Goal: Communication & Community: Ask a question

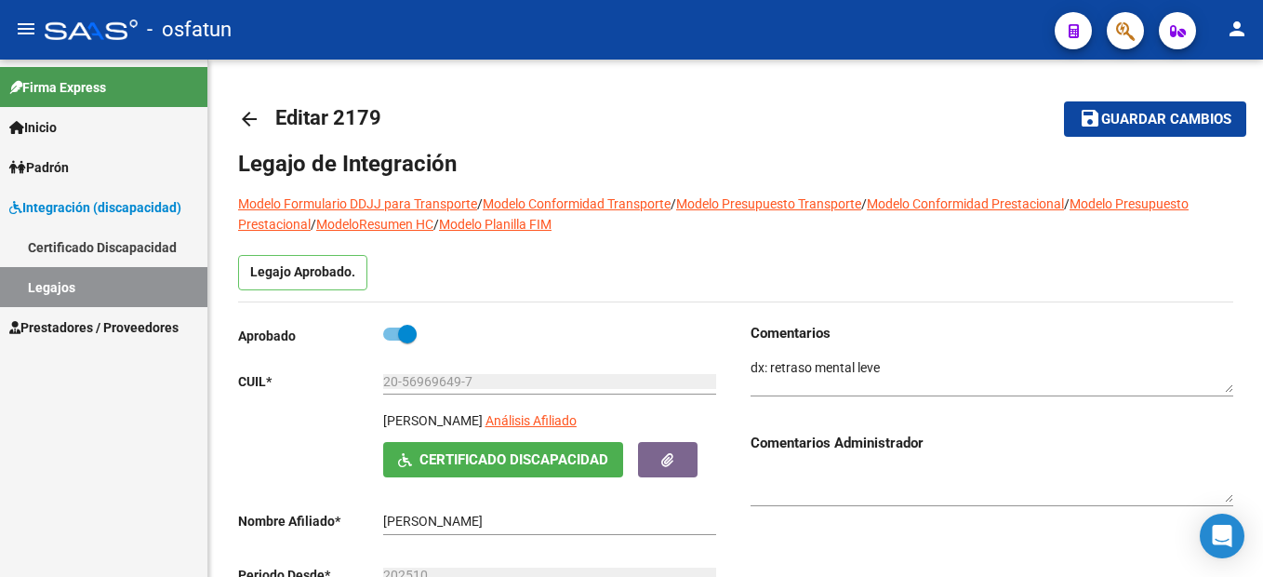
click at [108, 324] on span "Prestadores / Proveedores" at bounding box center [93, 327] width 169 height 20
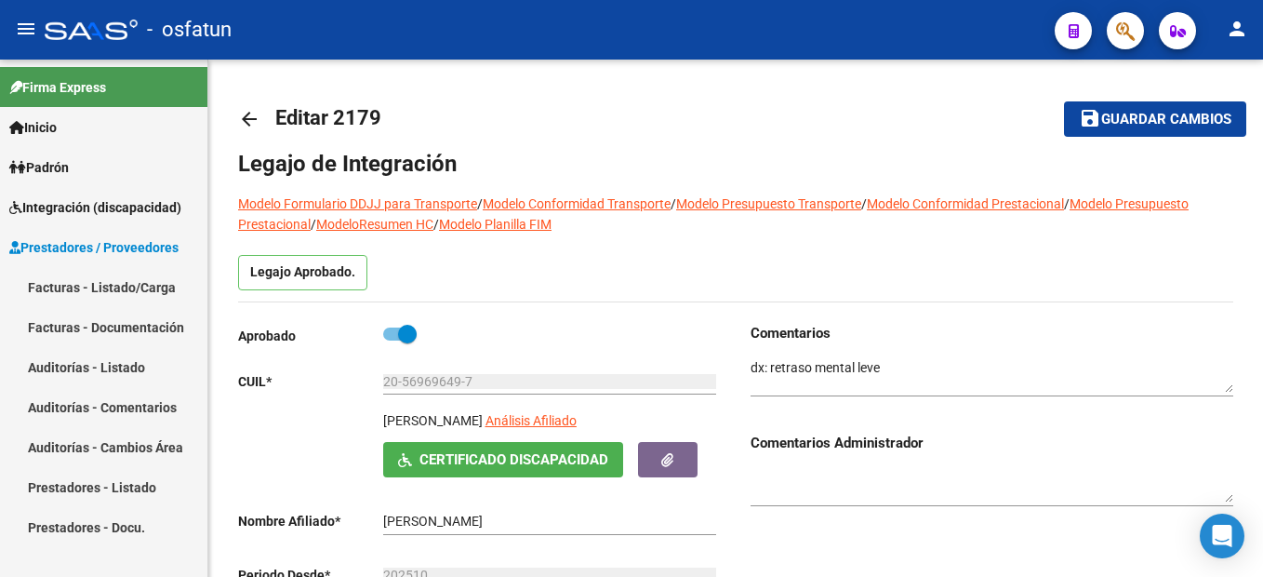
click at [154, 284] on link "Facturas - Listado/Carga" at bounding box center [103, 287] width 207 height 40
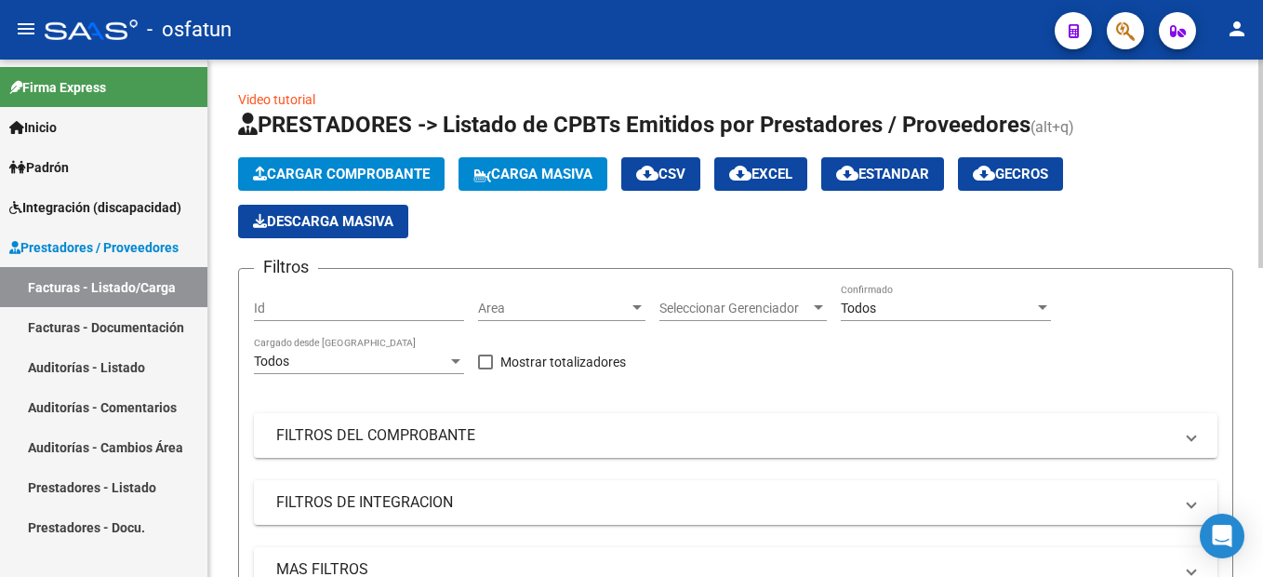
click at [393, 162] on button "Cargar Comprobante" at bounding box center [341, 173] width 206 height 33
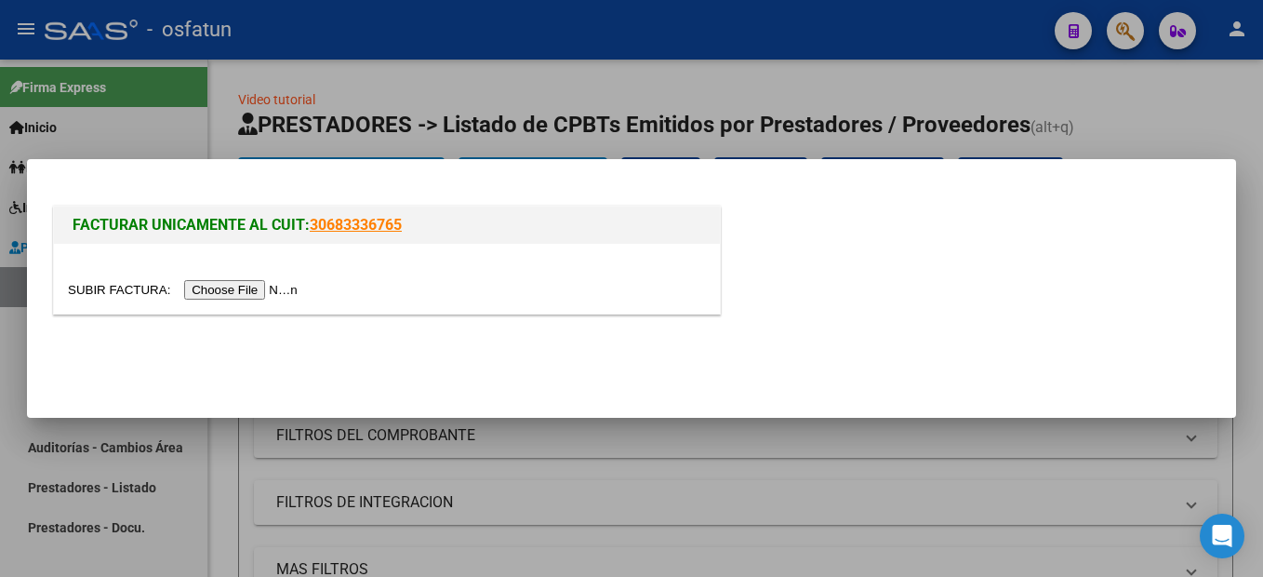
click at [215, 292] on input "file" at bounding box center [185, 290] width 235 height 20
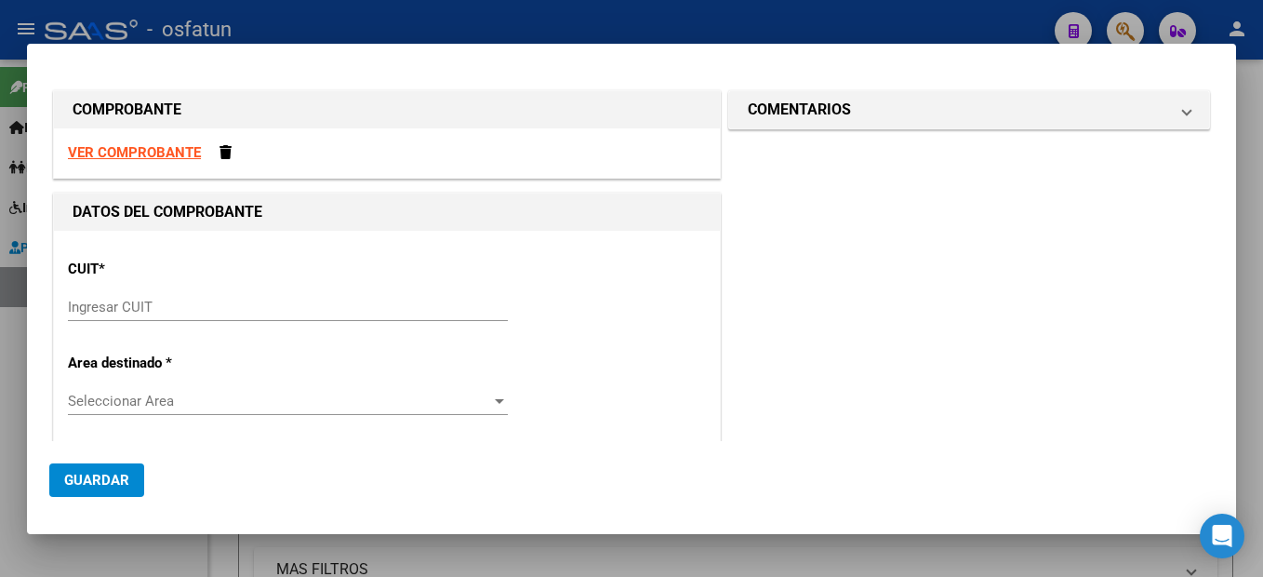
click at [130, 306] on input "Ingresar CUIT" at bounding box center [288, 307] width 440 height 17
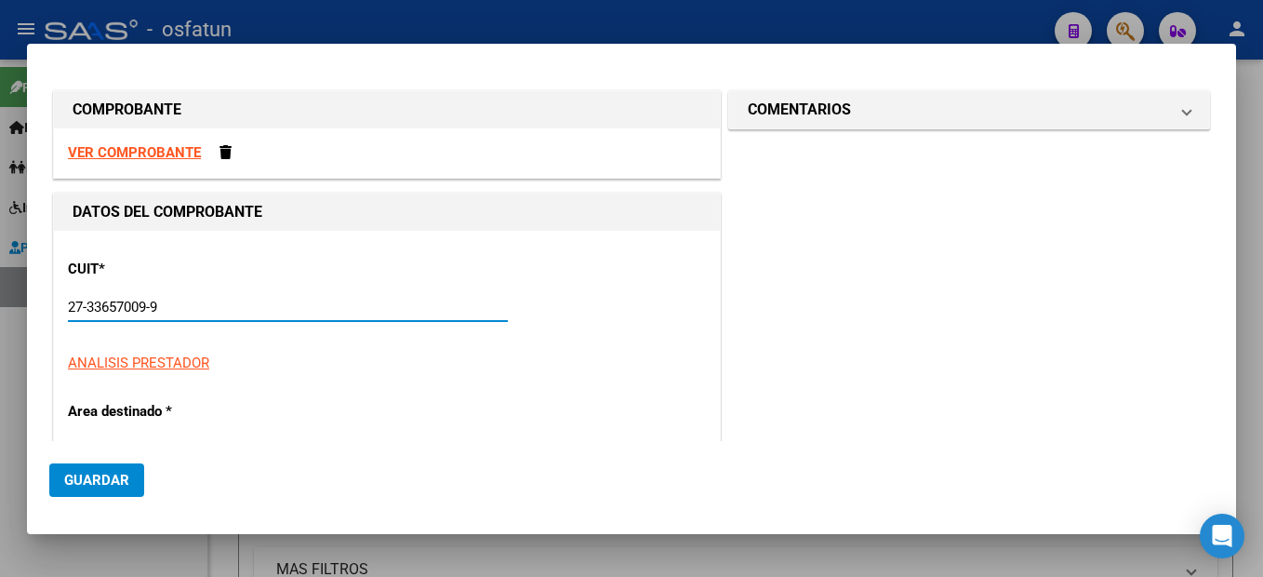
type input "27-33657009-9"
type input "3"
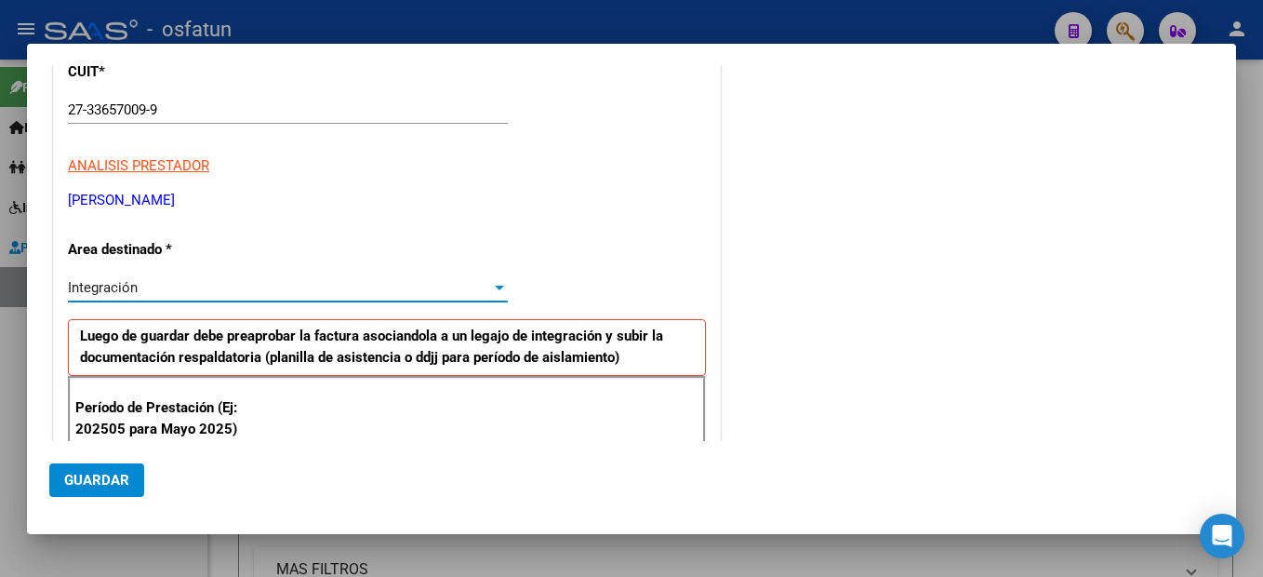
scroll to position [290, 0]
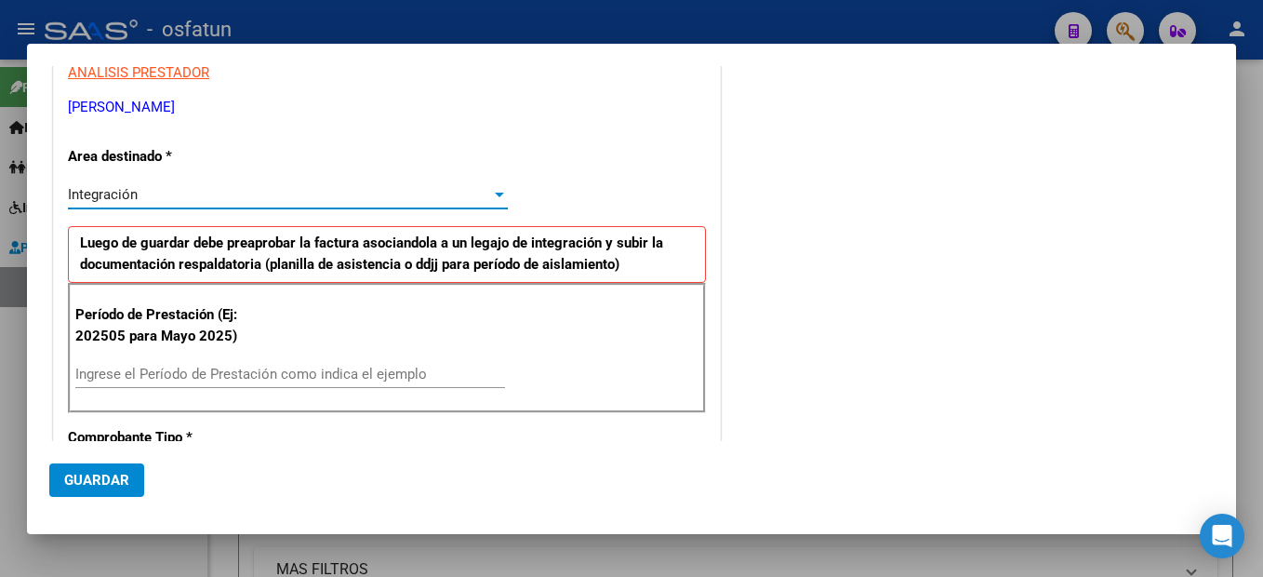
click at [285, 379] on input "Ingrese el Período de Prestación como indica el ejemplo" at bounding box center [290, 374] width 430 height 17
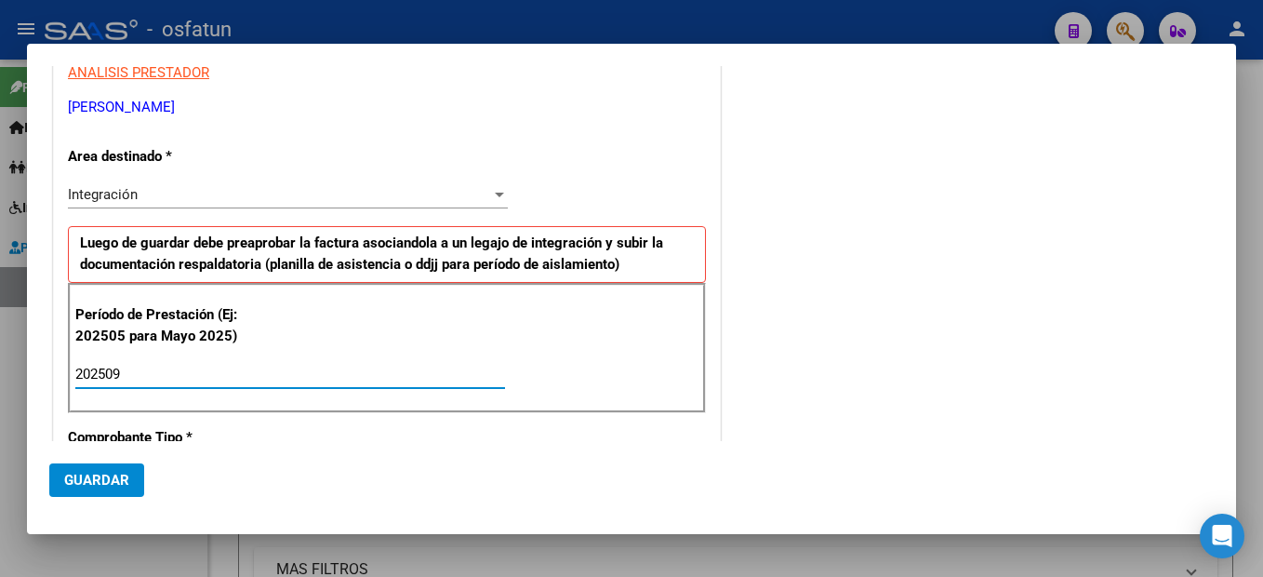
type input "202509"
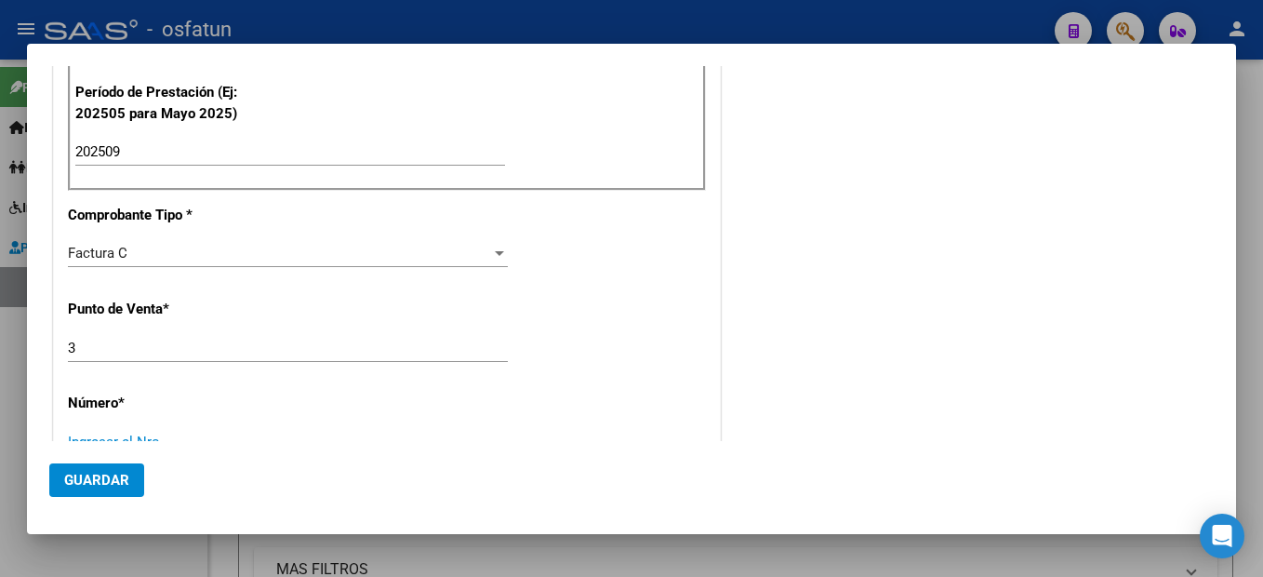
scroll to position [522, 0]
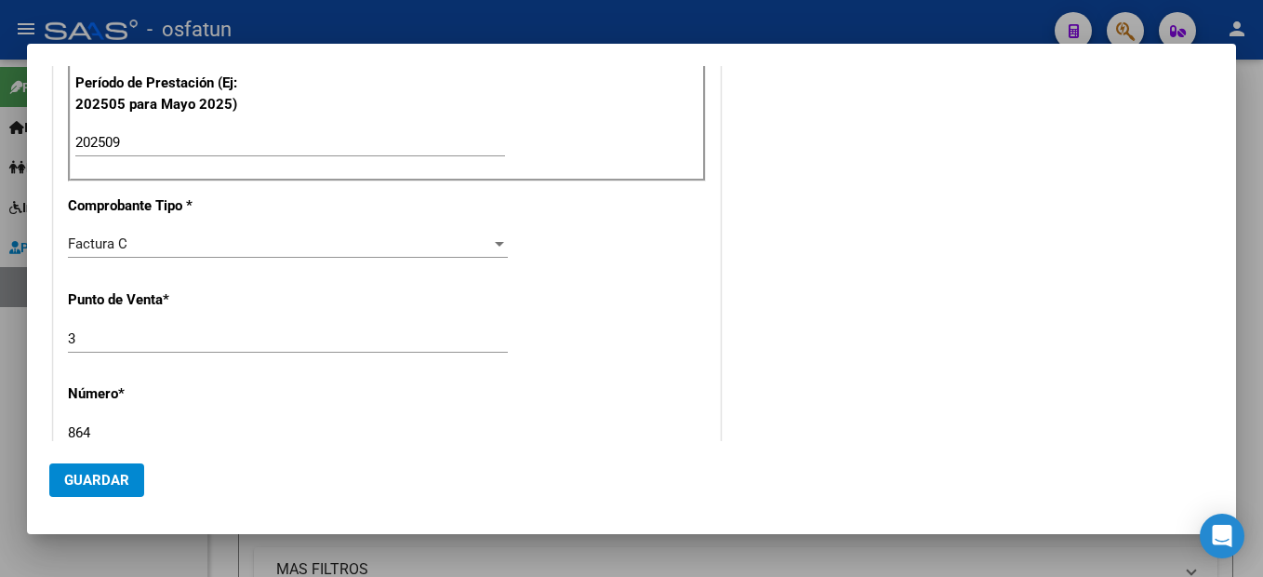
type input "864"
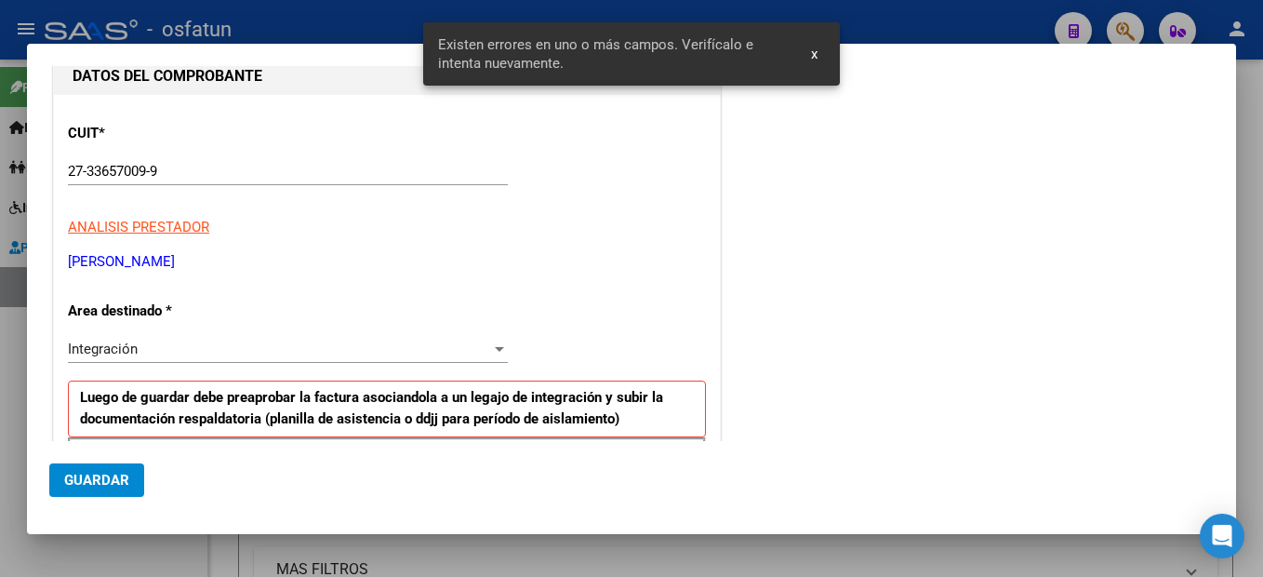
scroll to position [0, 0]
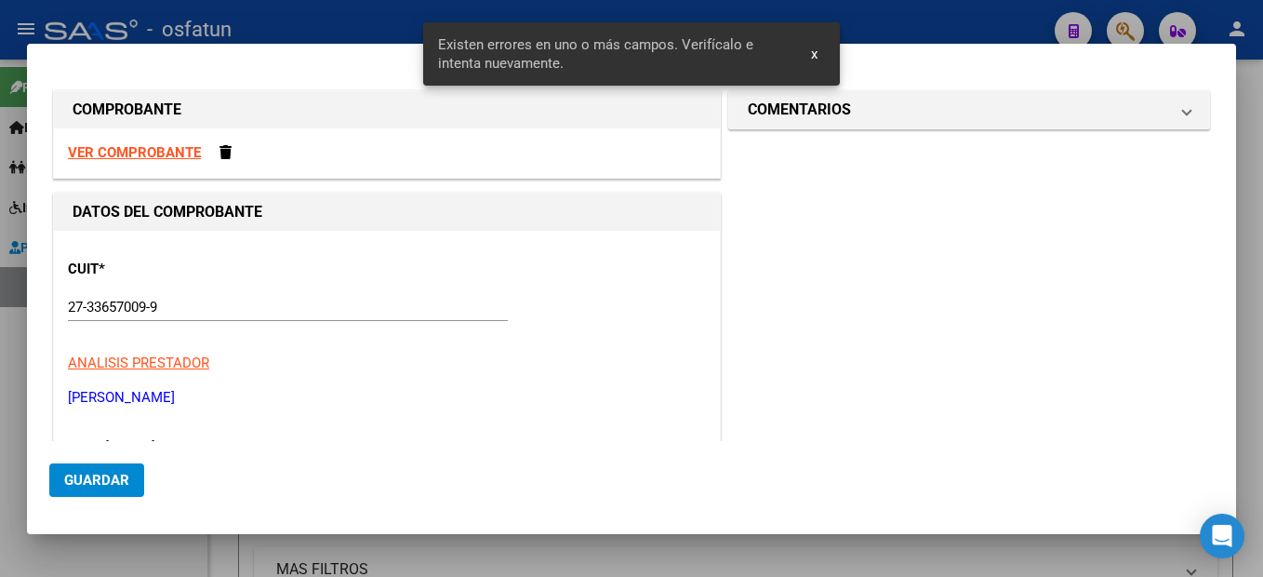
click at [268, 299] on input "27-33657009-9" at bounding box center [288, 307] width 440 height 17
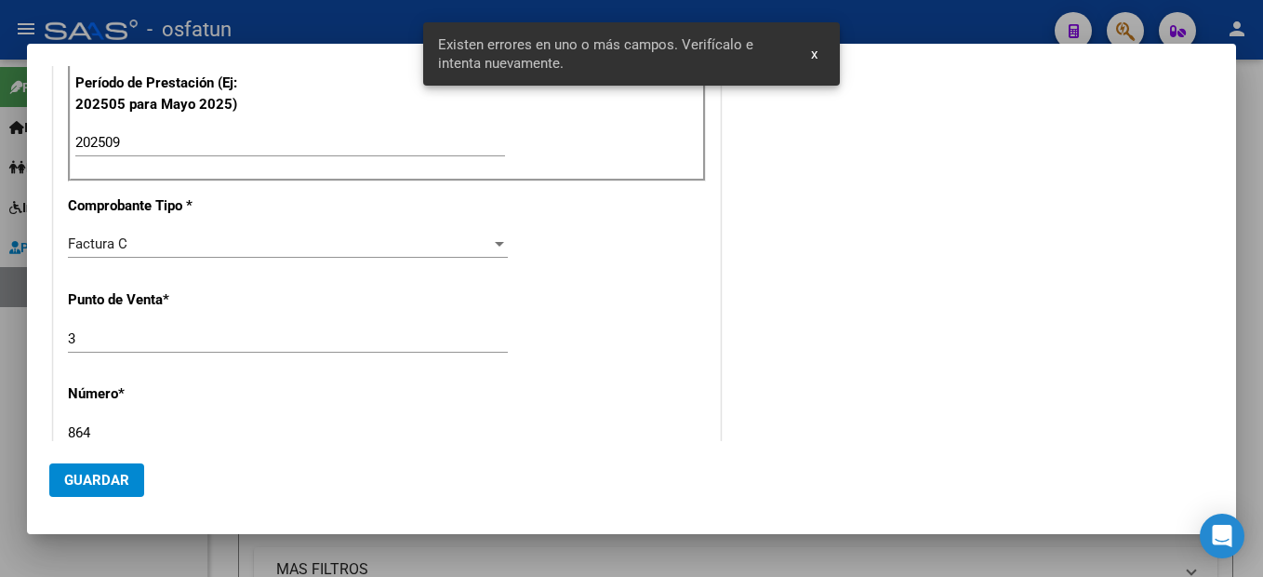
scroll to position [795, 0]
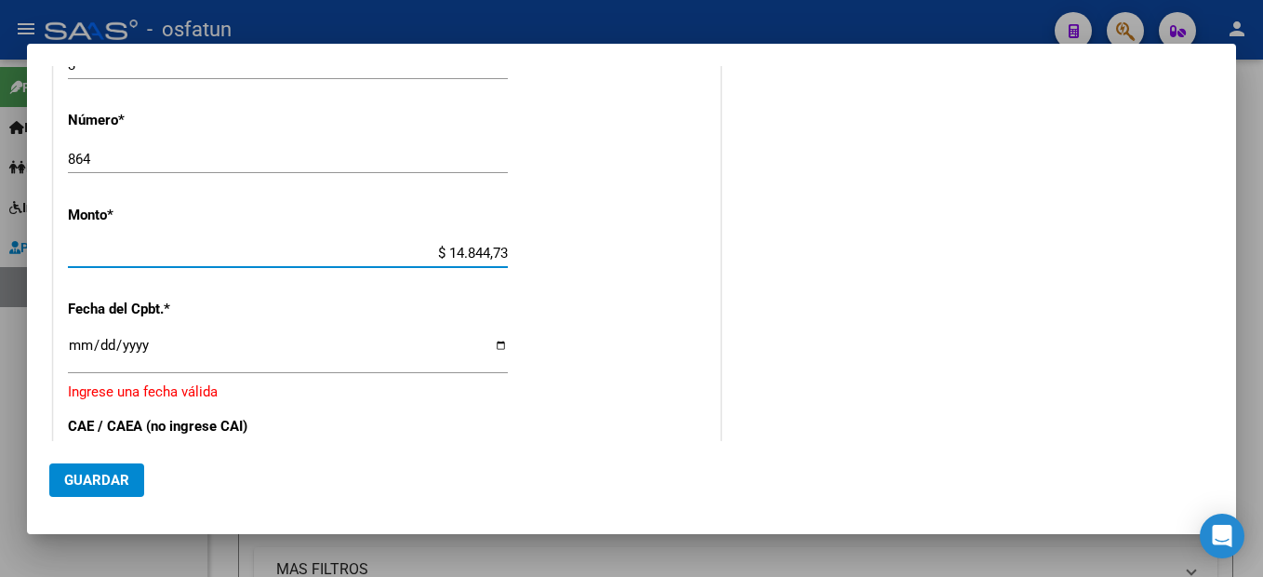
type input "$ 148.447,32"
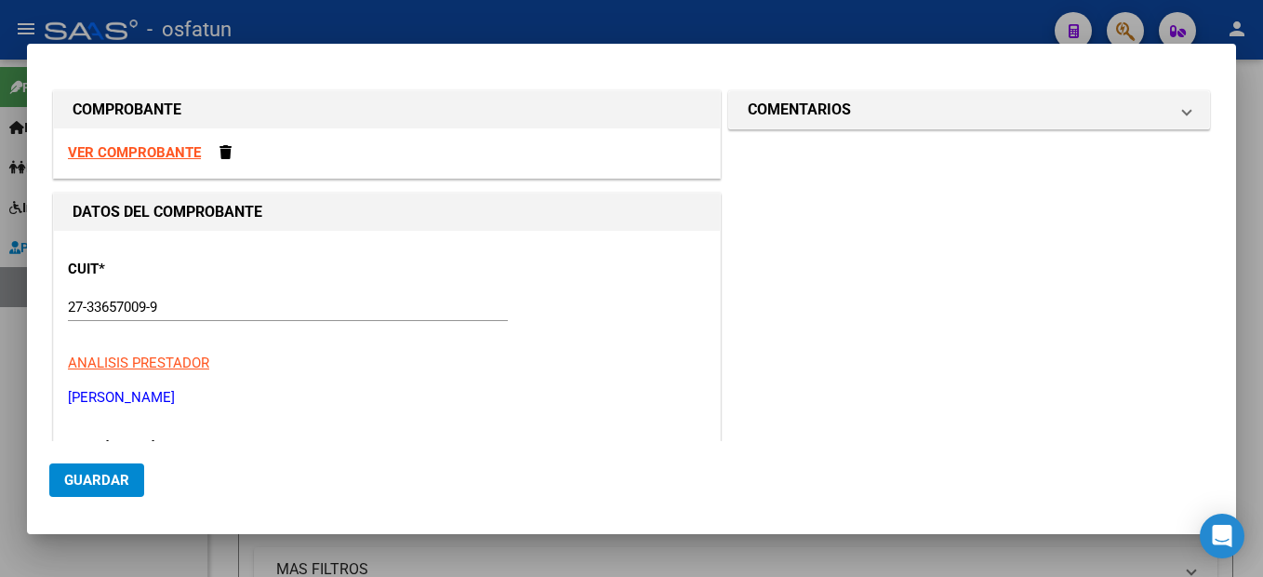
click at [180, 150] on strong "VER COMPROBANTE" at bounding box center [134, 152] width 133 height 17
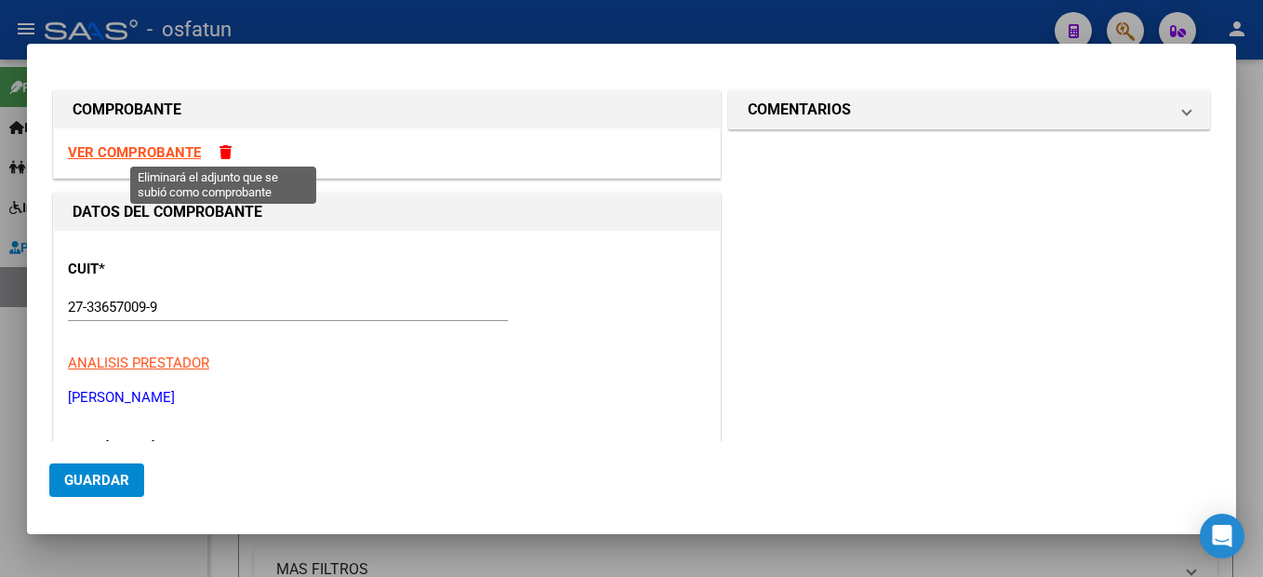
click at [220, 154] on span at bounding box center [226, 152] width 12 height 14
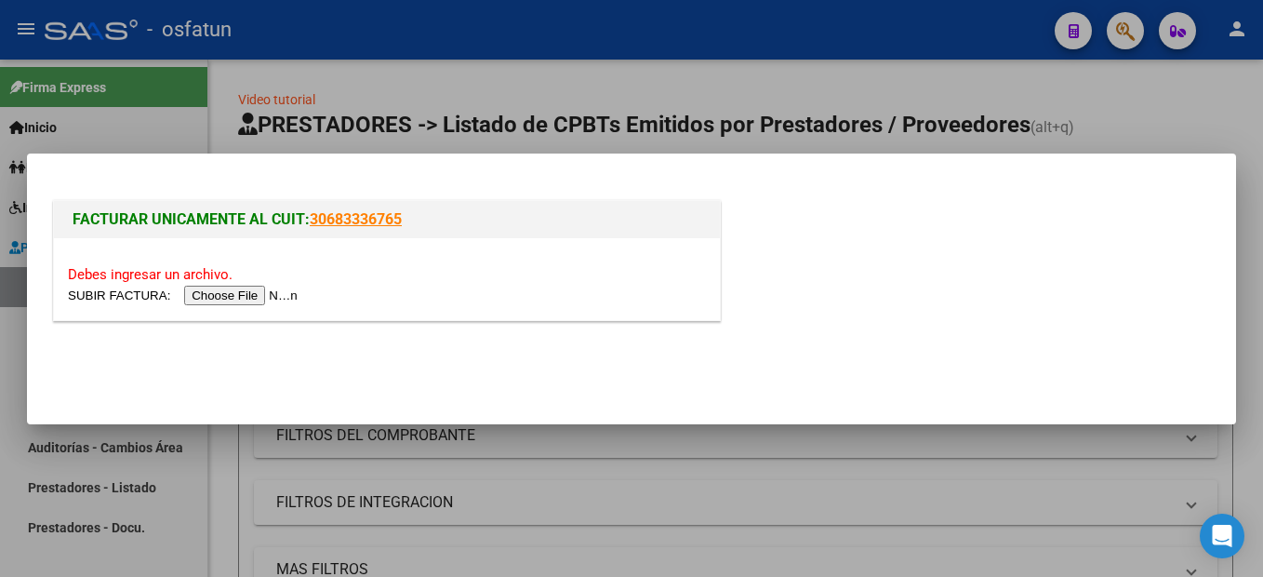
click at [259, 298] on input "file" at bounding box center [185, 296] width 235 height 20
click at [216, 302] on input "file" at bounding box center [185, 296] width 235 height 20
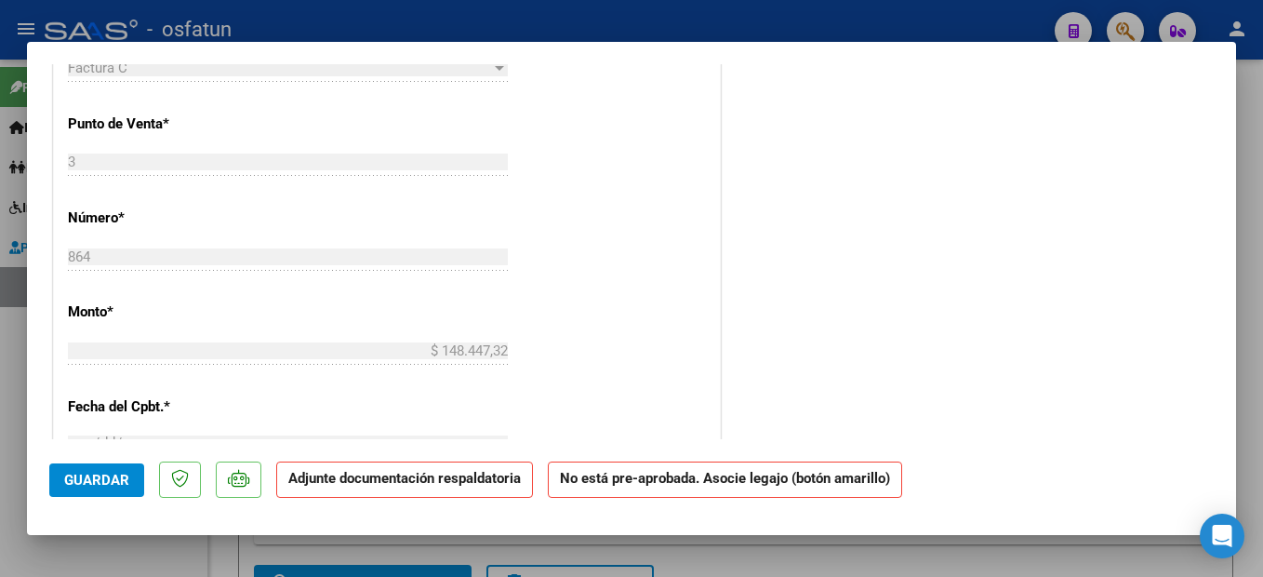
scroll to position [1023, 0]
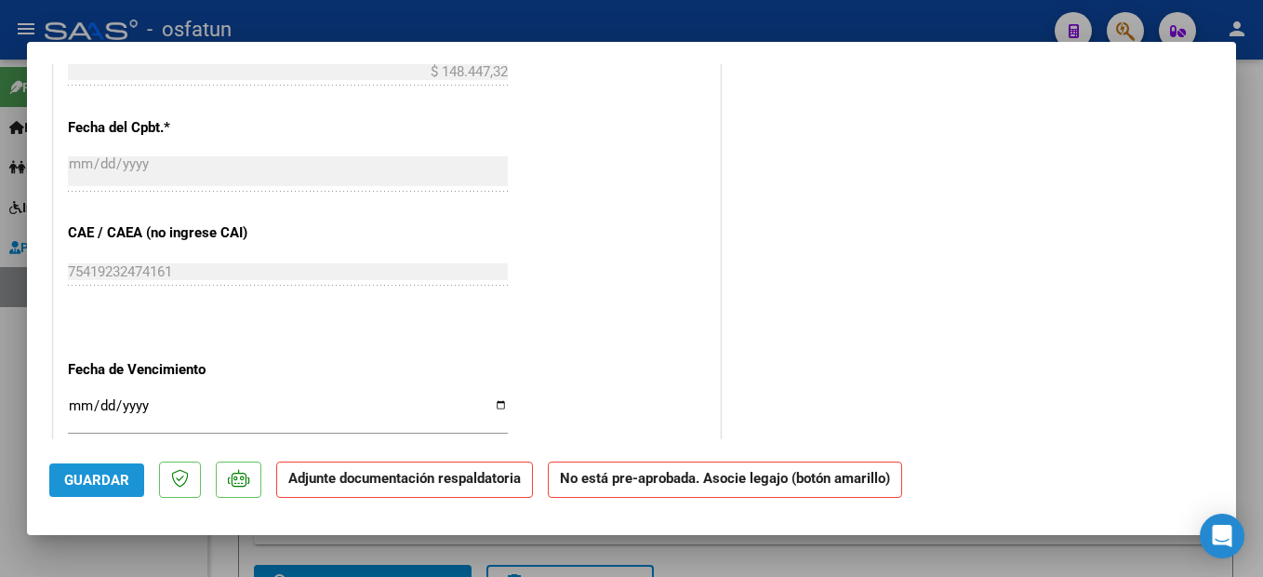
click at [121, 472] on span "Guardar" at bounding box center [96, 480] width 65 height 17
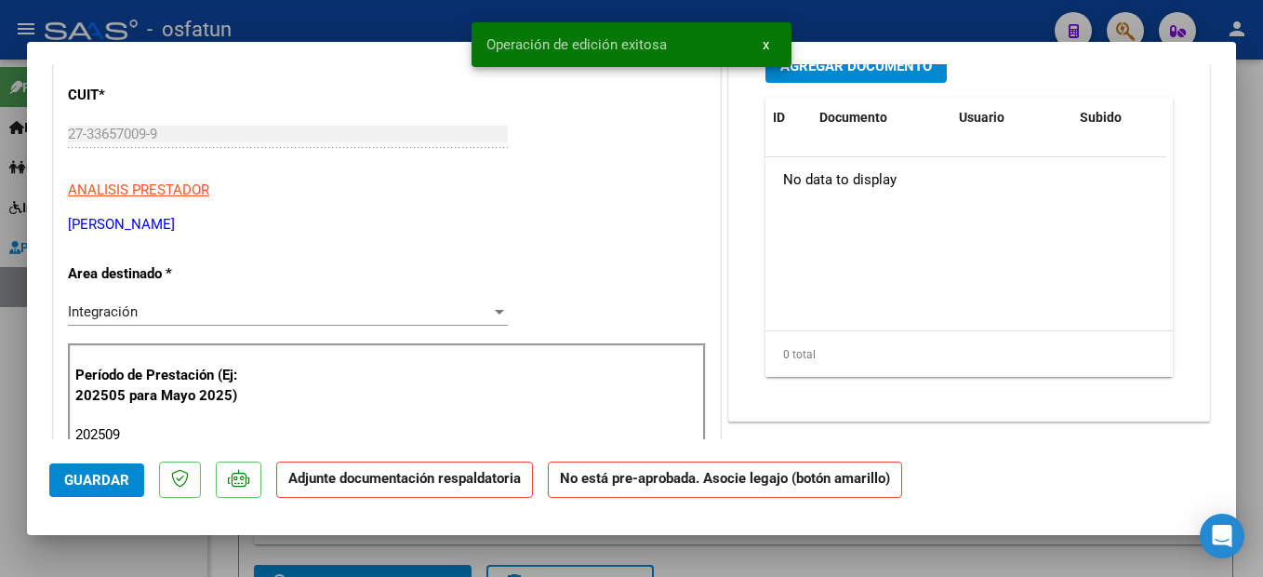
scroll to position [0, 0]
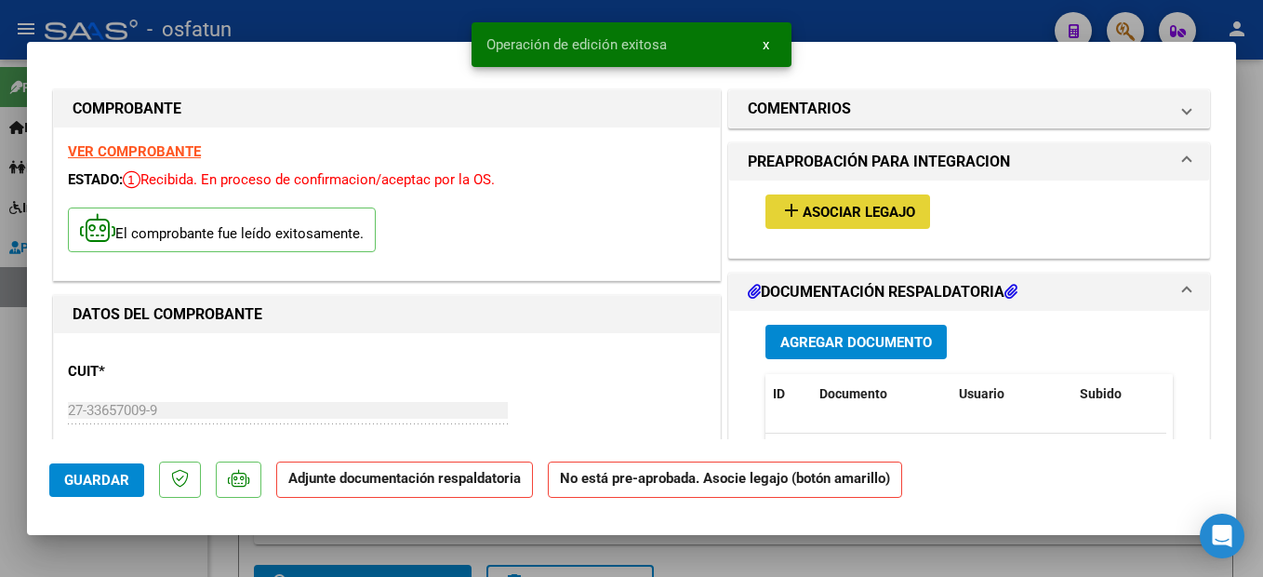
click at [893, 208] on span "Asociar Legajo" at bounding box center [859, 212] width 113 height 17
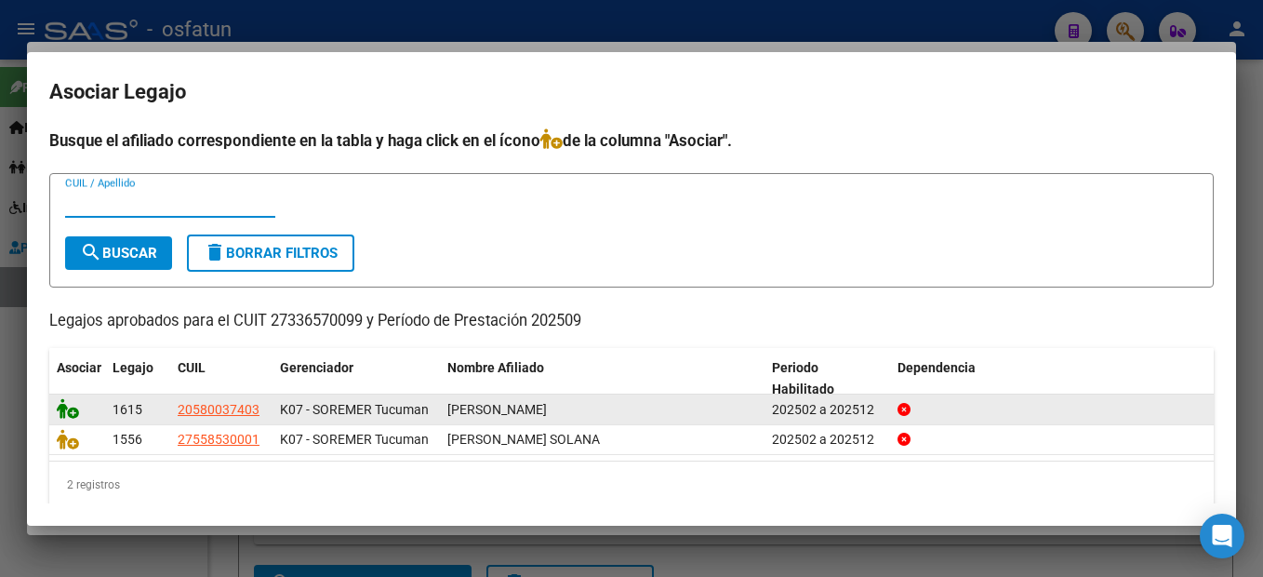
click at [69, 417] on icon at bounding box center [68, 408] width 22 height 20
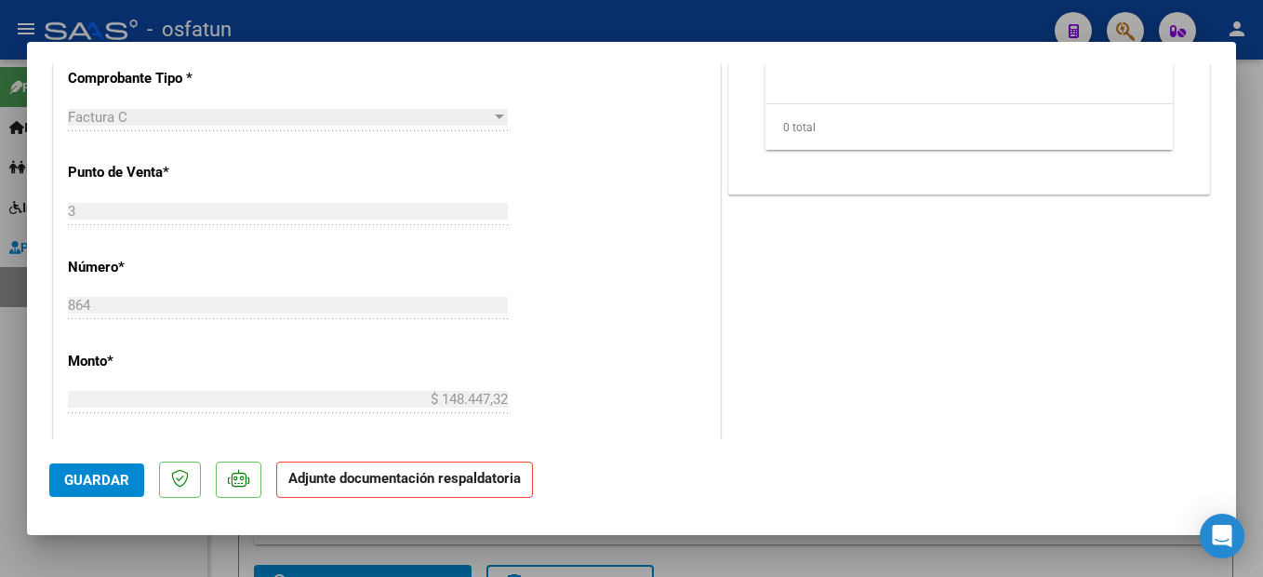
scroll to position [465, 0]
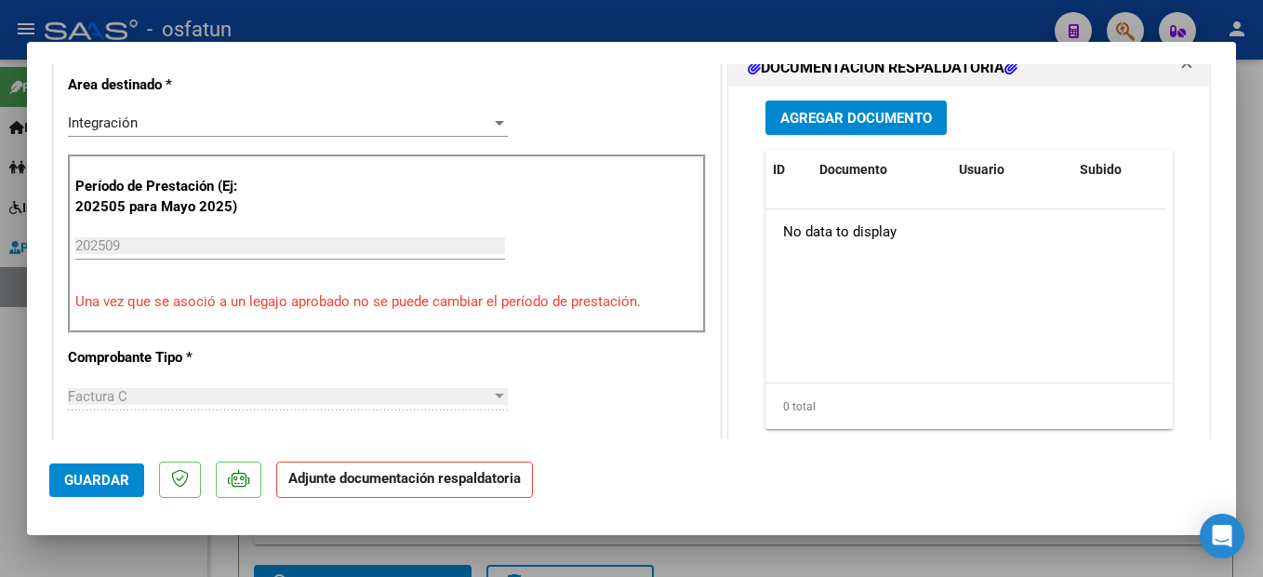
click at [863, 133] on button "Agregar Documento" at bounding box center [856, 117] width 181 height 34
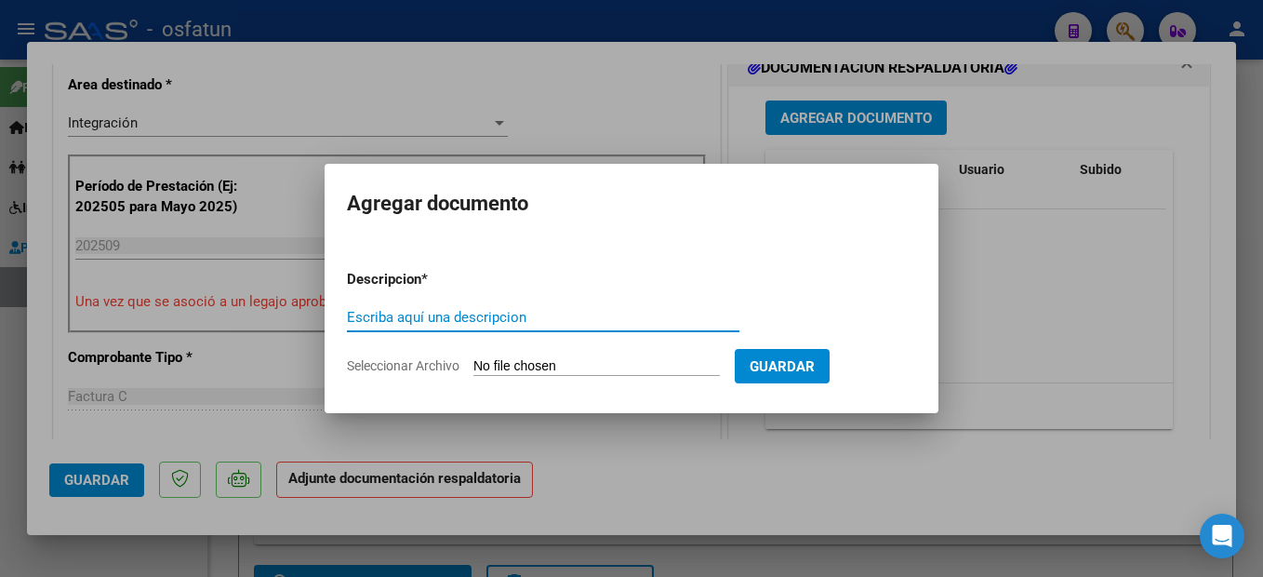
click at [500, 317] on input "Escriba aquí una descripcion" at bounding box center [543, 317] width 393 height 17
type input "planilla"
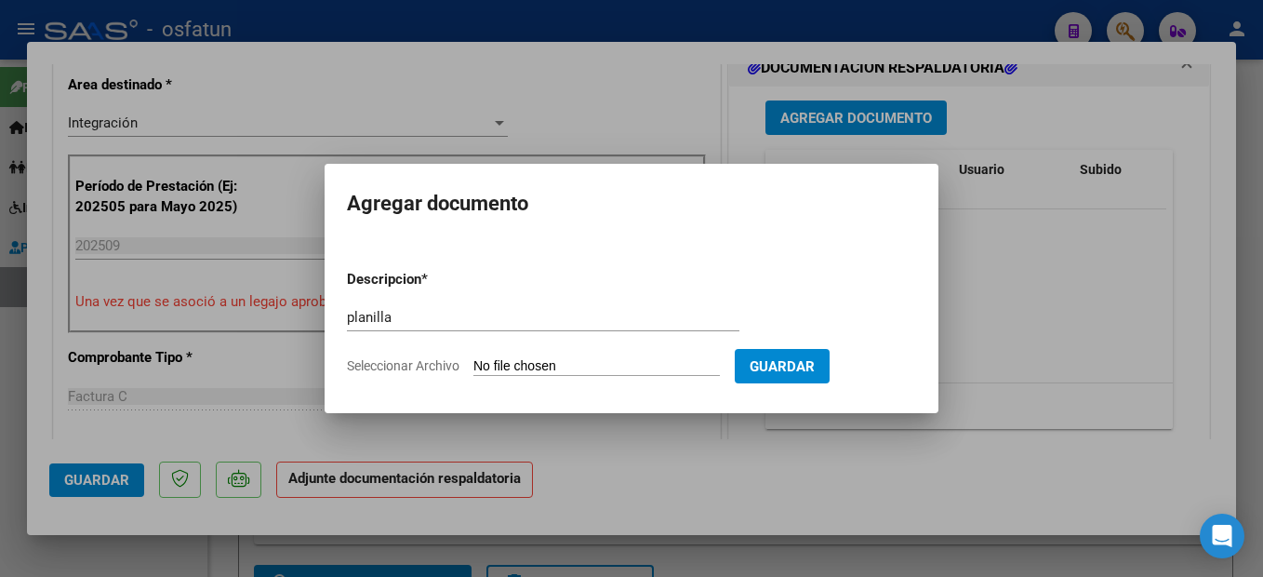
click at [596, 366] on input "Seleccionar Archivo" at bounding box center [596, 367] width 246 height 18
type input "C:\fakepath\251009114957.pdf"
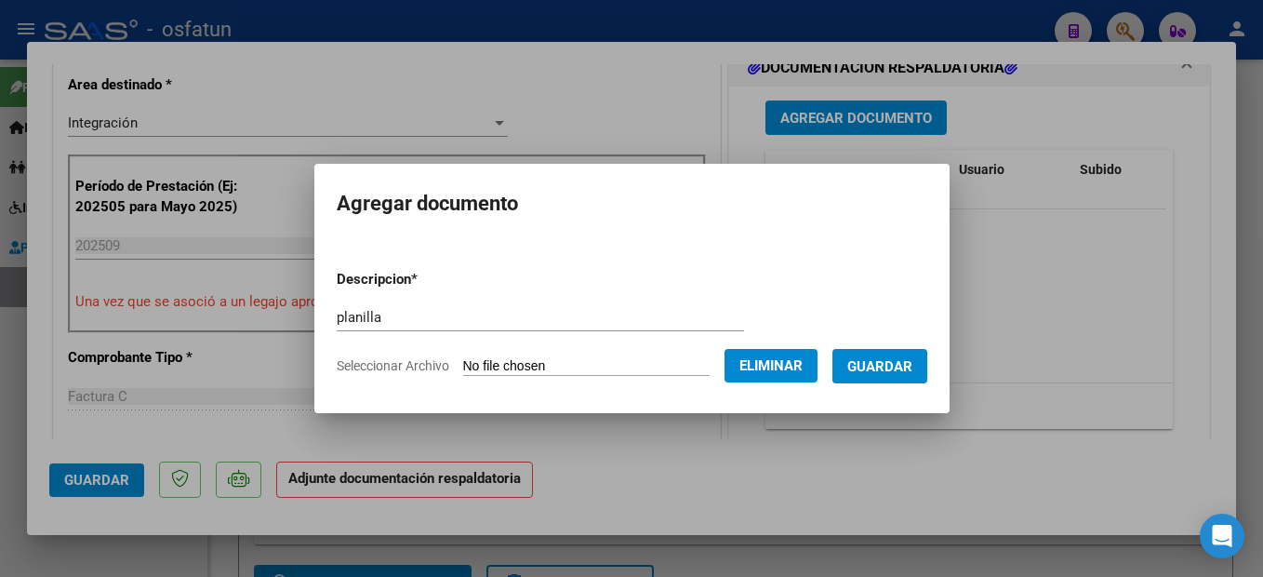
click at [912, 366] on span "Guardar" at bounding box center [879, 366] width 65 height 17
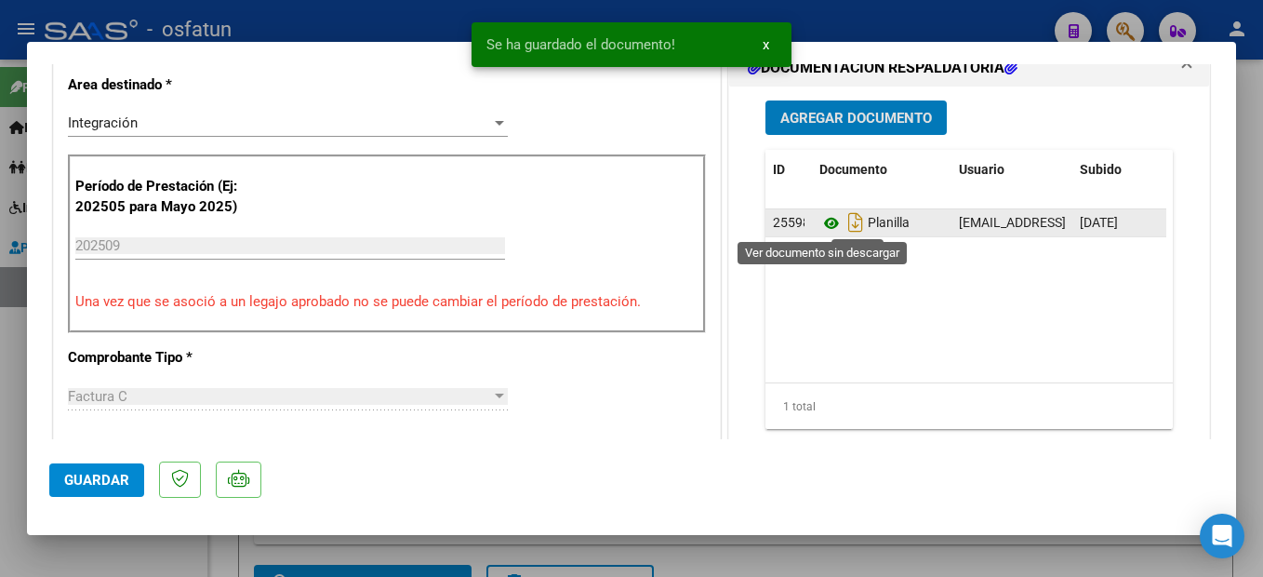
click at [819, 223] on icon at bounding box center [831, 223] width 24 height 22
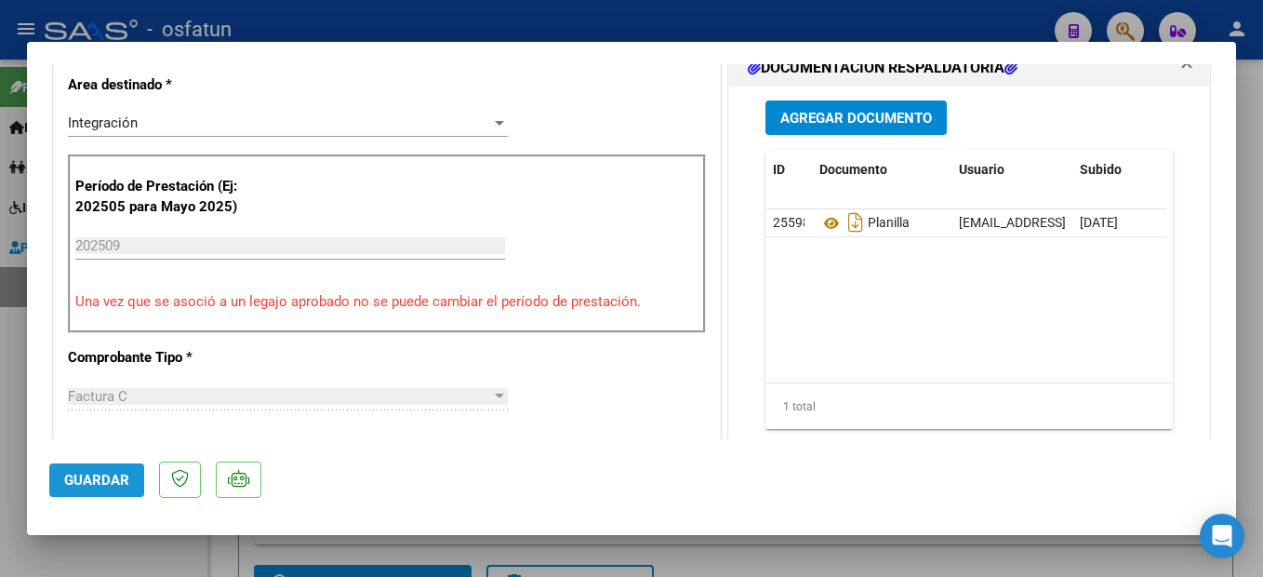
click at [121, 476] on span "Guardar" at bounding box center [96, 480] width 65 height 17
click at [1245, 479] on div at bounding box center [631, 288] width 1263 height 577
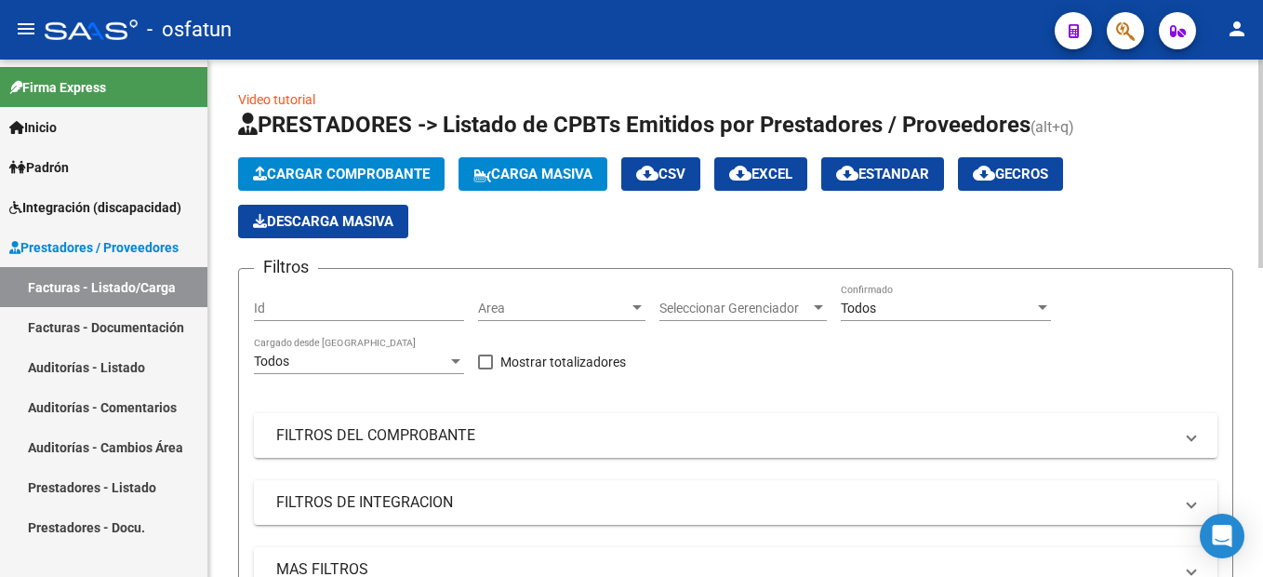
click at [380, 167] on span "Cargar Comprobante" at bounding box center [341, 174] width 177 height 17
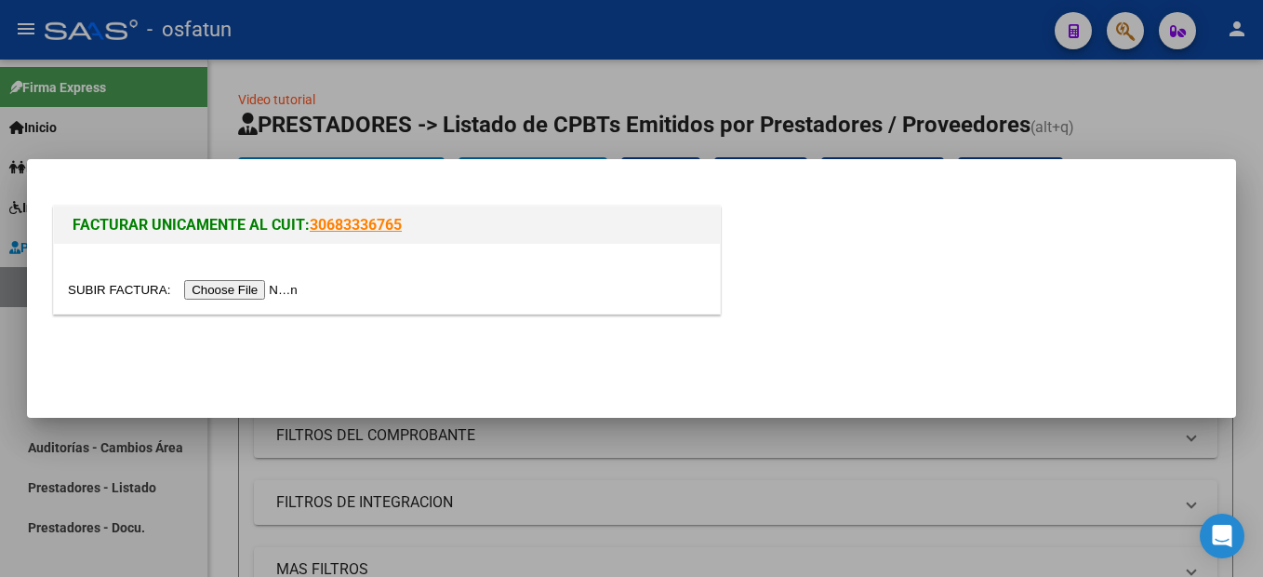
click at [257, 294] on input "file" at bounding box center [185, 290] width 235 height 20
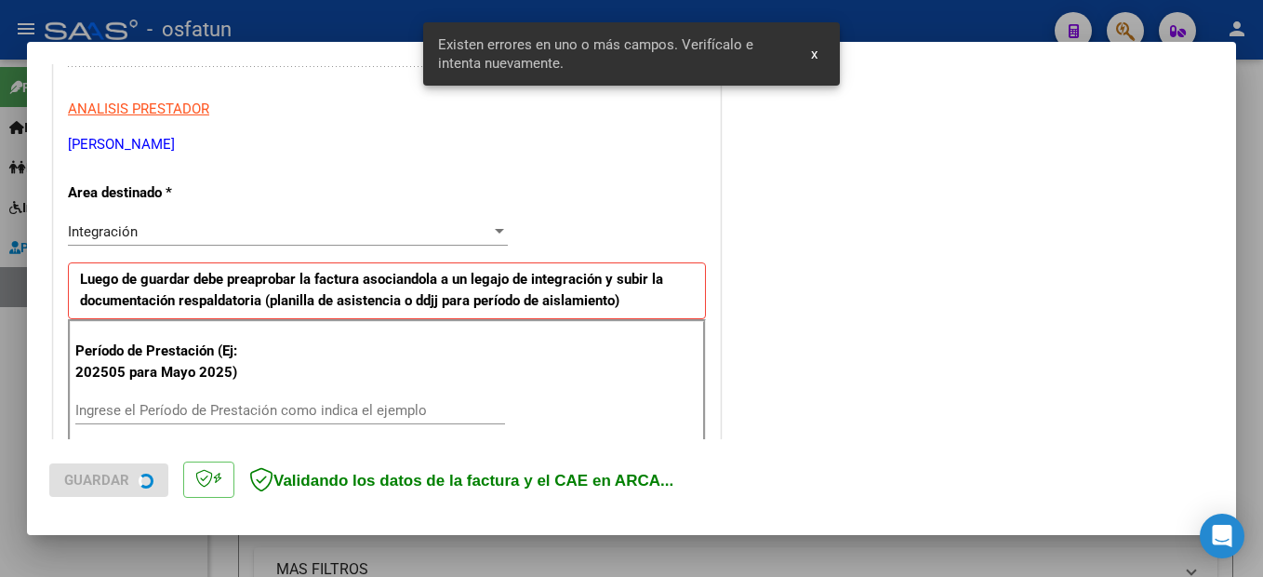
scroll to position [460, 0]
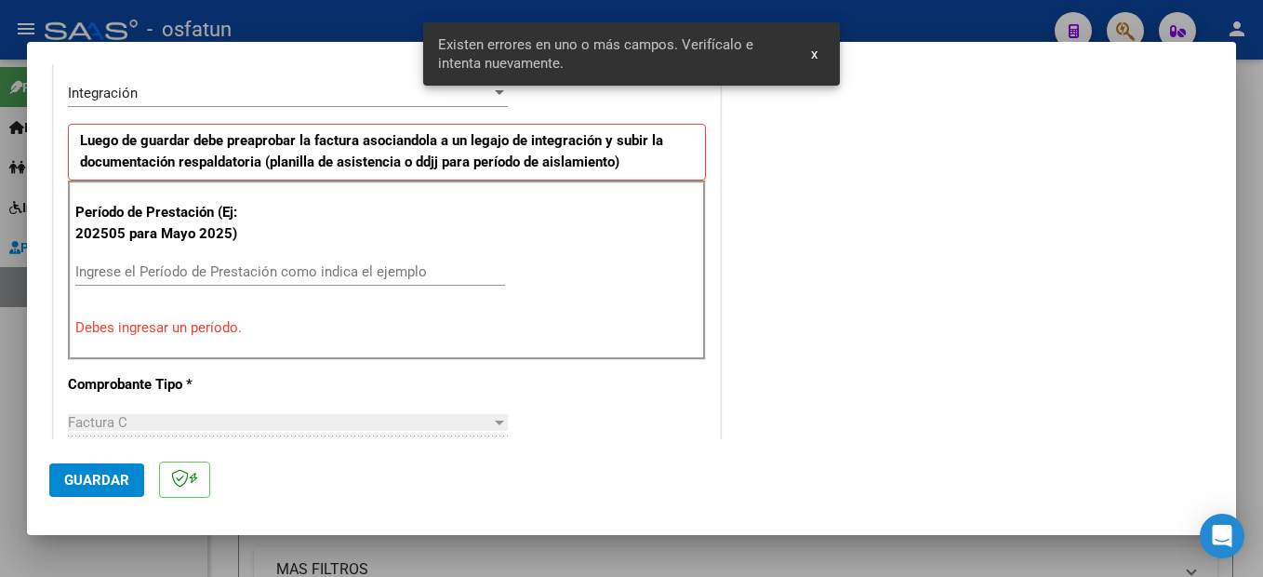
drag, startPoint x: 142, startPoint y: 273, endPoint x: 178, endPoint y: 251, distance: 41.3
click at [146, 268] on input "Ingrese el Período de Prestación como indica el ejemplo" at bounding box center [290, 271] width 430 height 17
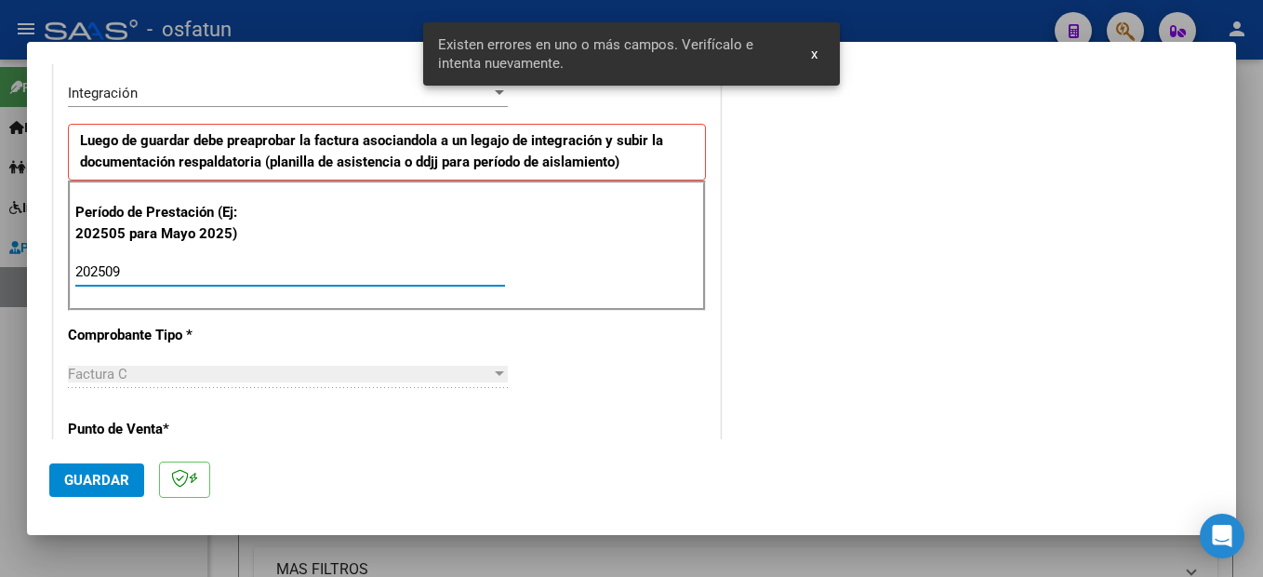
type input "202509"
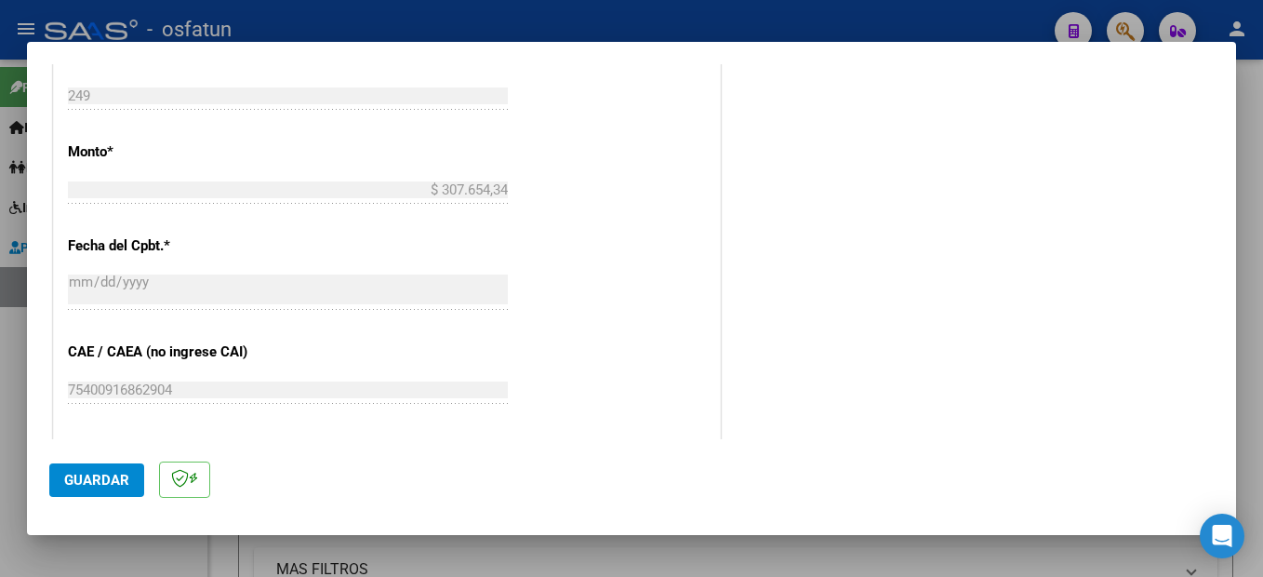
scroll to position [1112, 0]
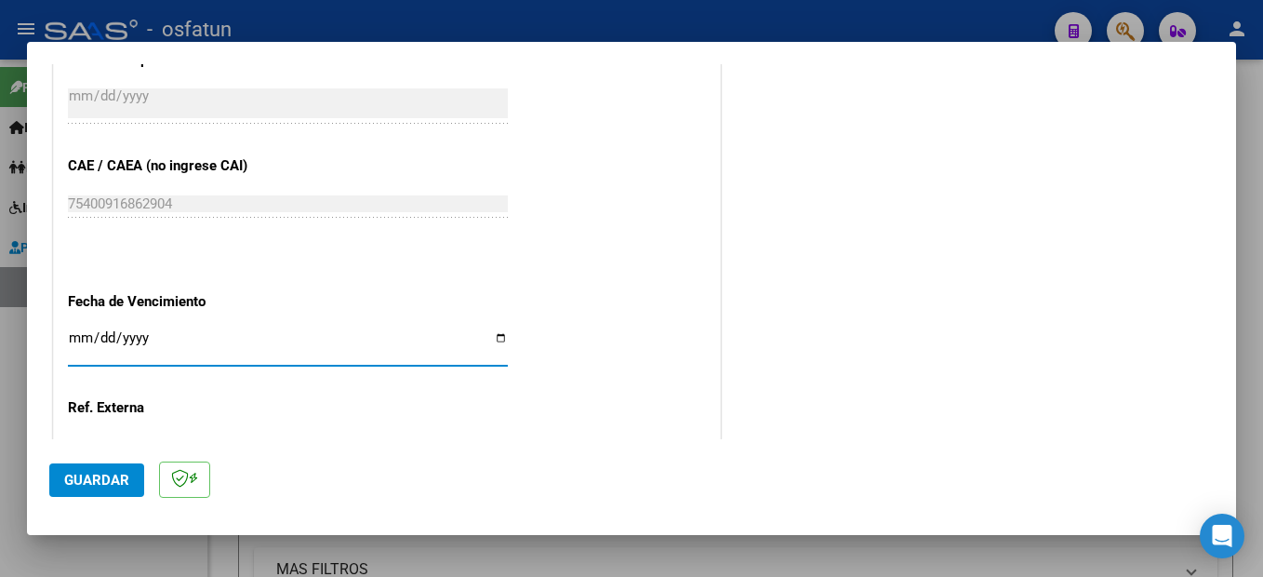
click at [93, 463] on button "Guardar" at bounding box center [96, 479] width 95 height 33
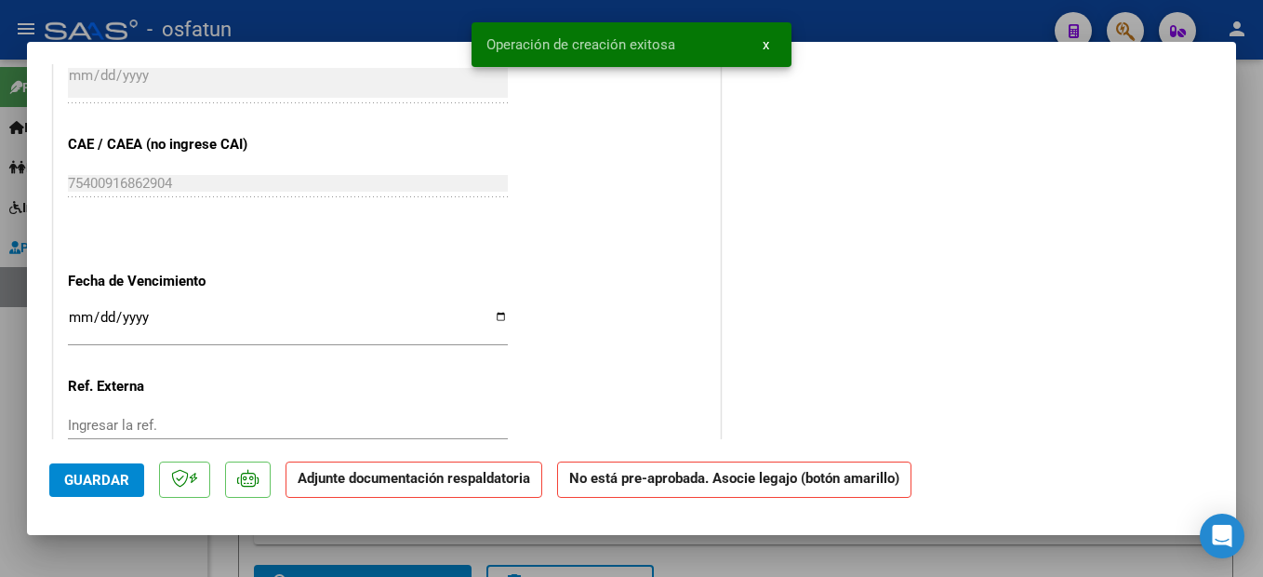
scroll to position [0, 0]
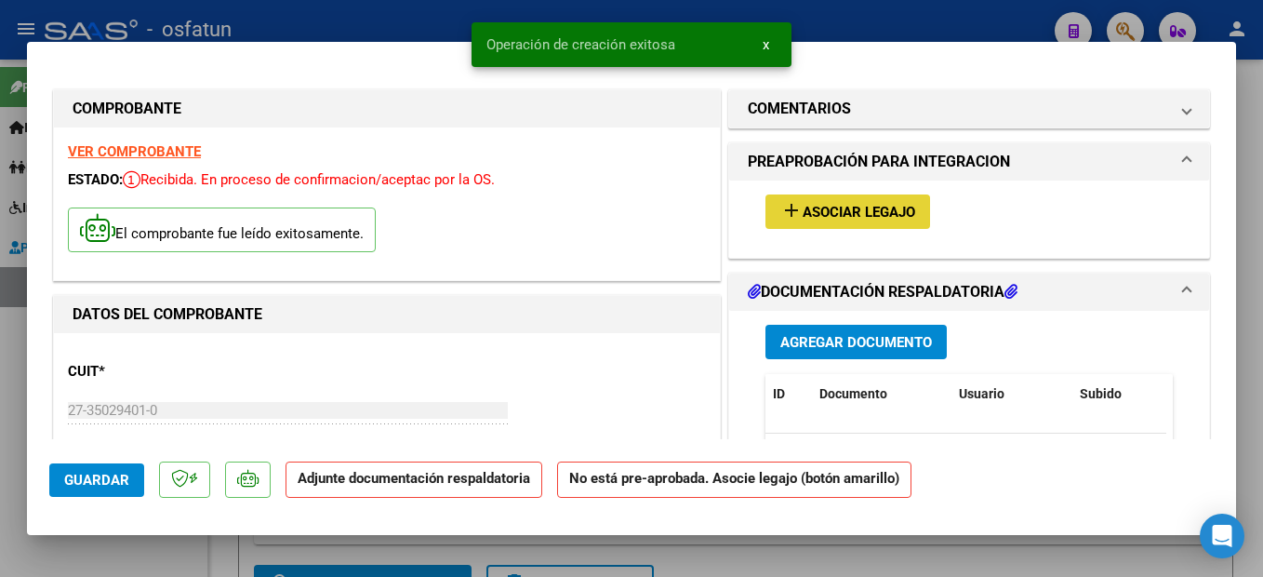
click at [874, 205] on span "Asociar Legajo" at bounding box center [859, 212] width 113 height 17
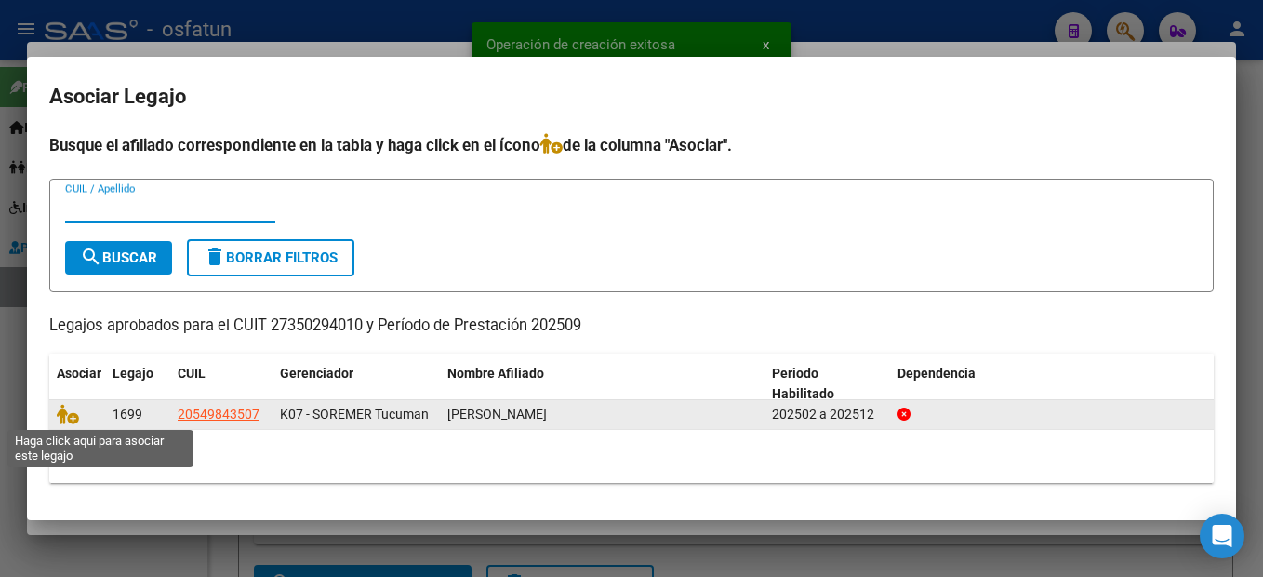
click at [65, 417] on icon at bounding box center [68, 414] width 22 height 20
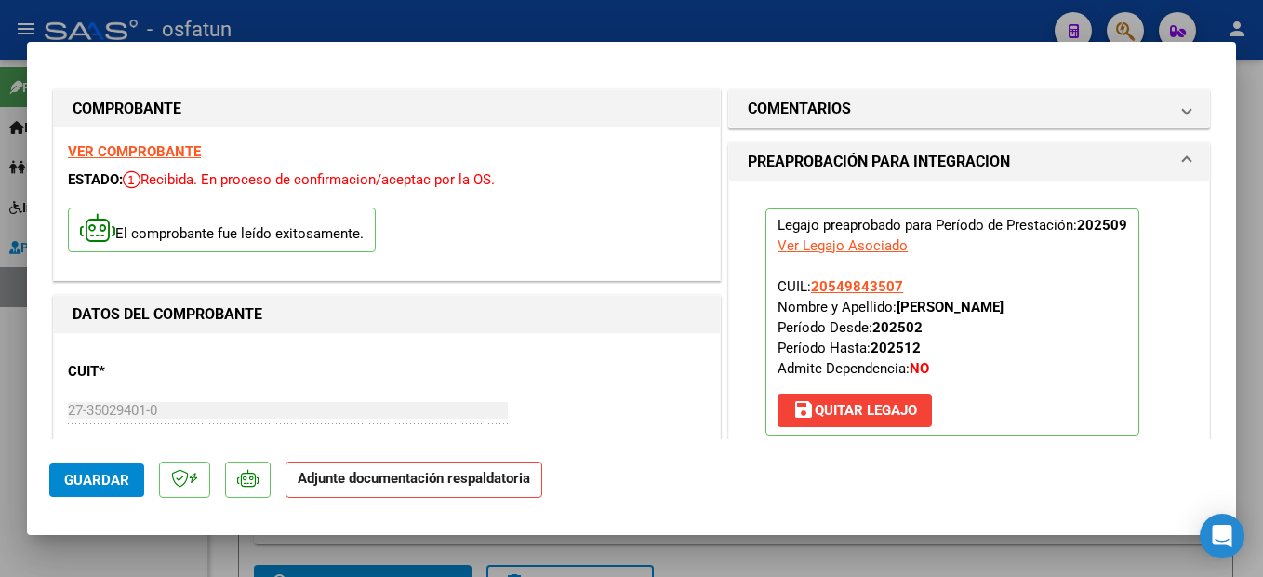
scroll to position [279, 0]
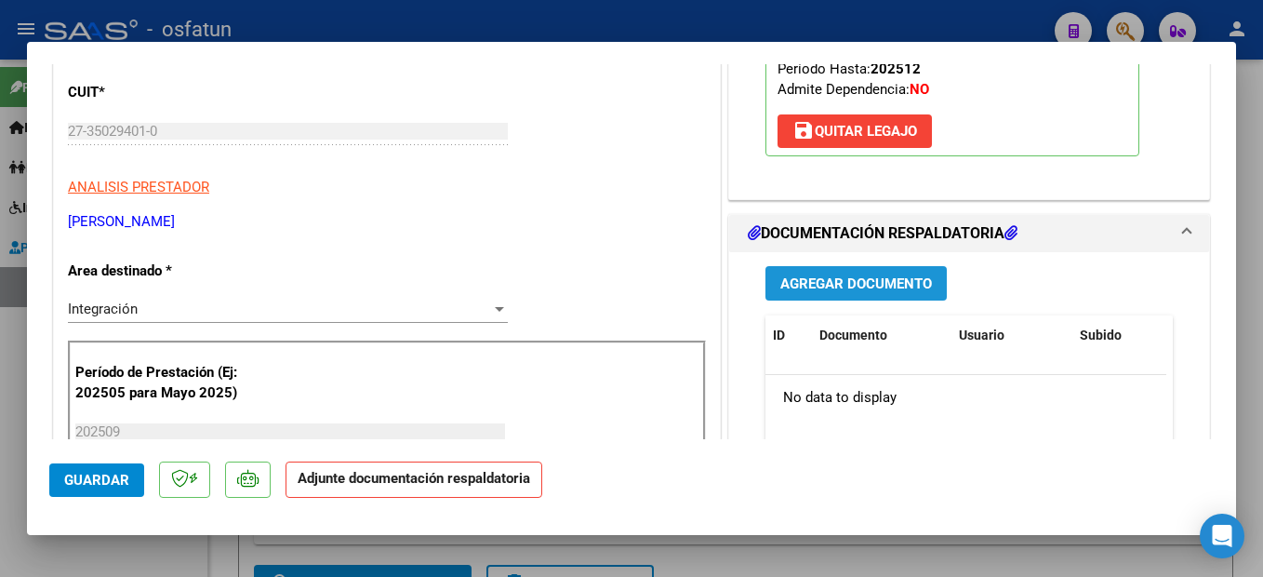
click at [862, 281] on span "Agregar Documento" at bounding box center [856, 283] width 152 height 17
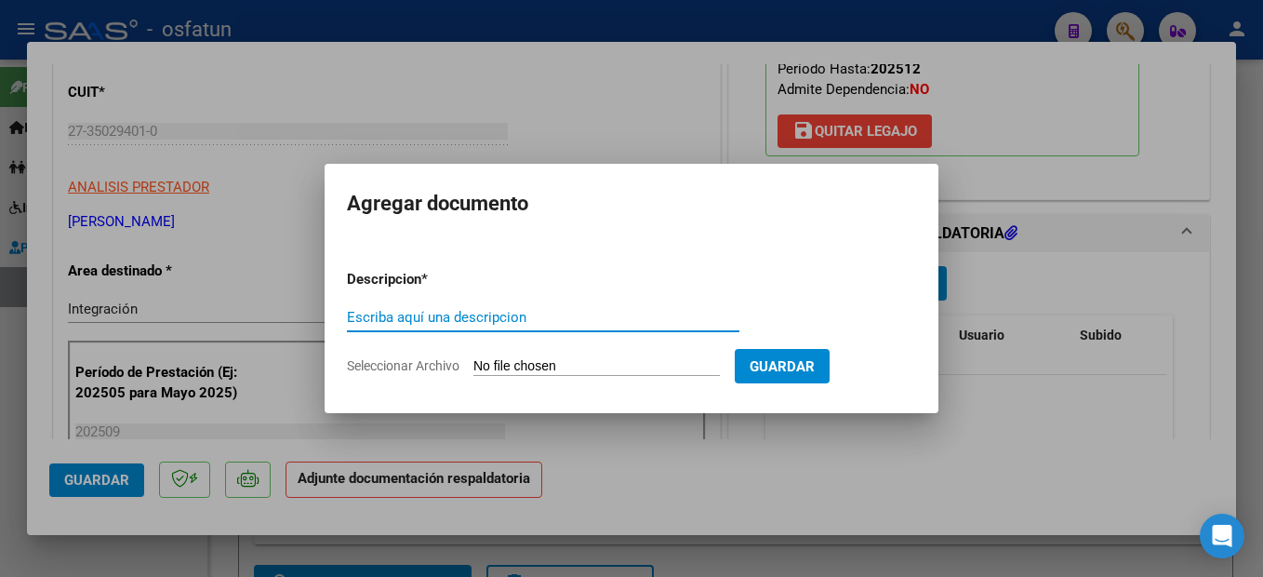
click at [513, 306] on div "Escriba aquí una descripcion" at bounding box center [543, 317] width 393 height 28
type input "planilla"
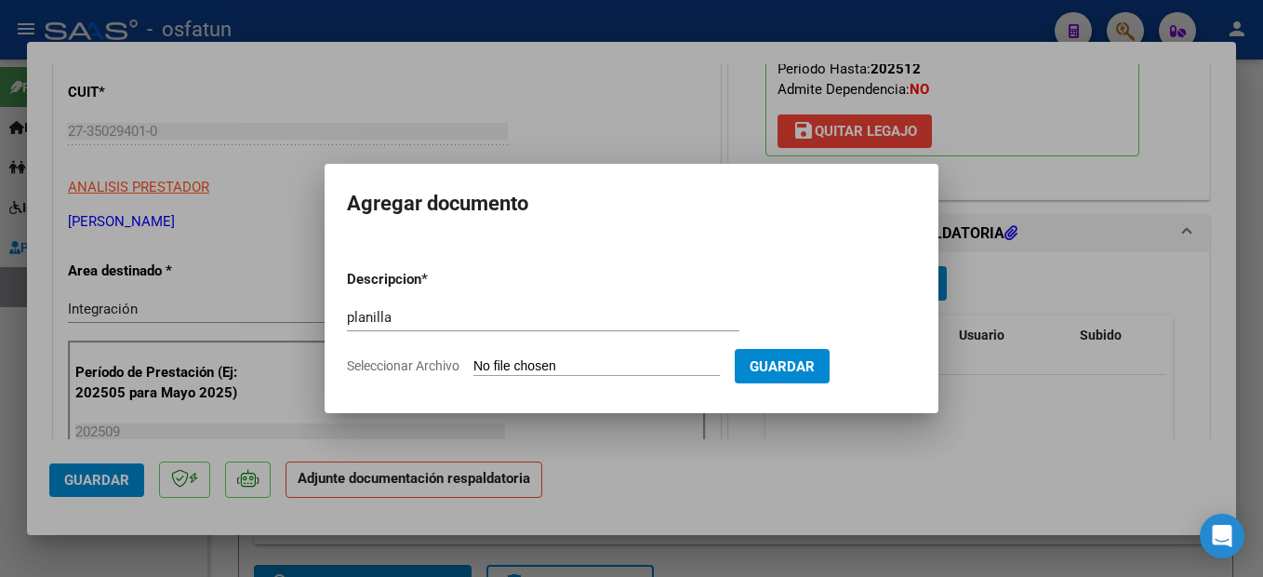
click at [574, 360] on input "Seleccionar Archivo" at bounding box center [596, 367] width 246 height 18
type input "C:\fakepath\251009115024.pdf"
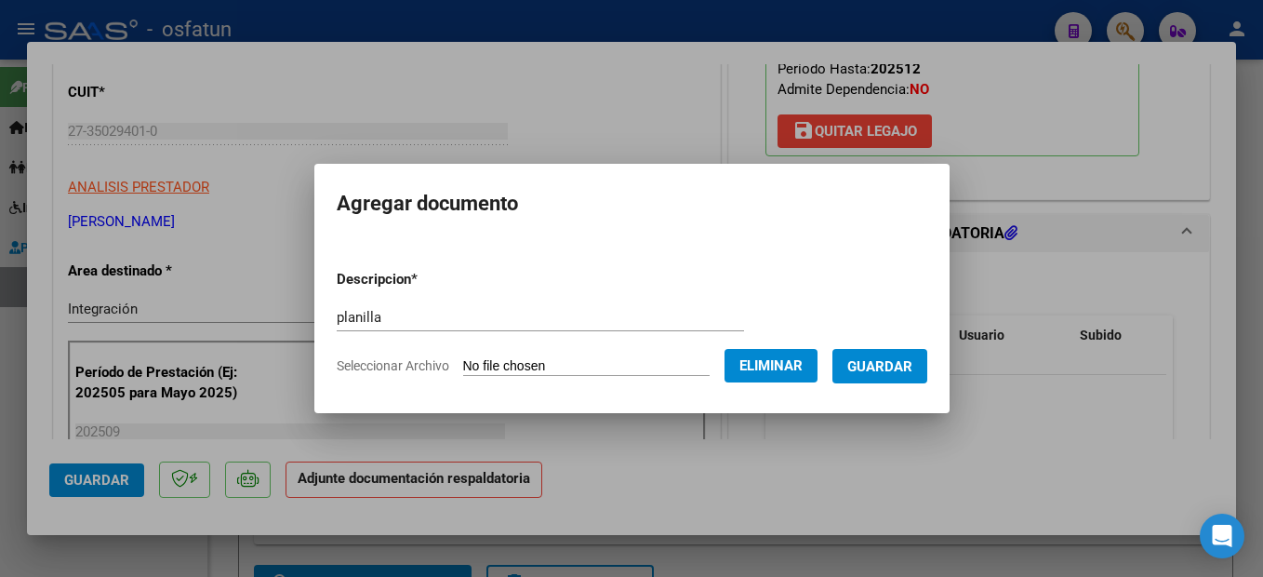
click at [912, 366] on span "Guardar" at bounding box center [879, 366] width 65 height 17
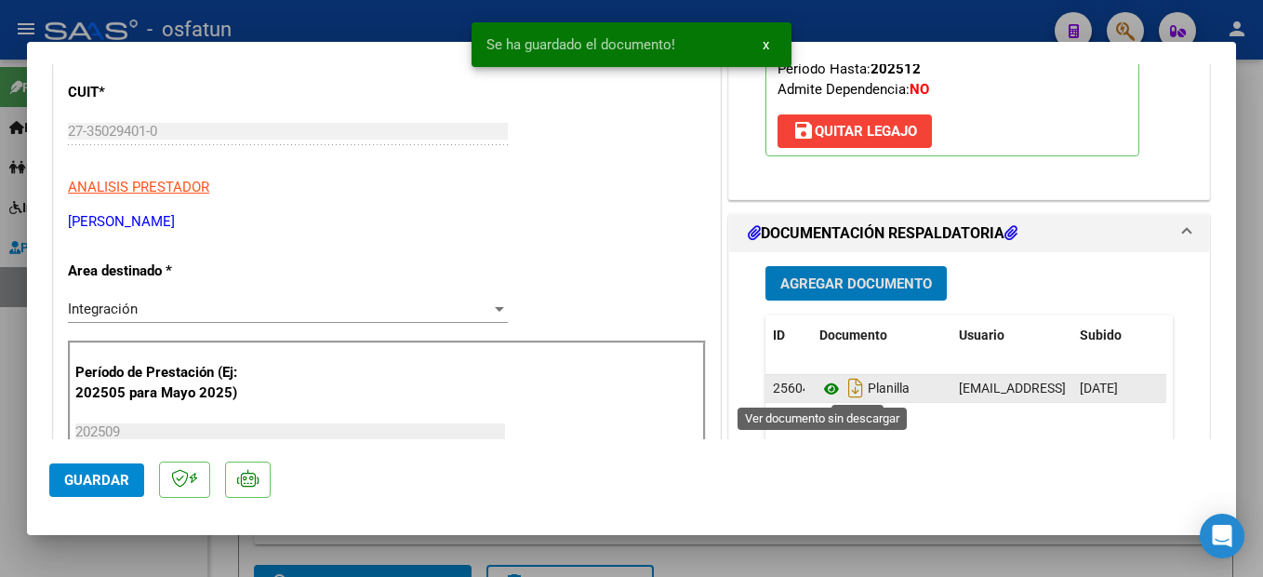
click at [822, 389] on icon at bounding box center [831, 389] width 24 height 22
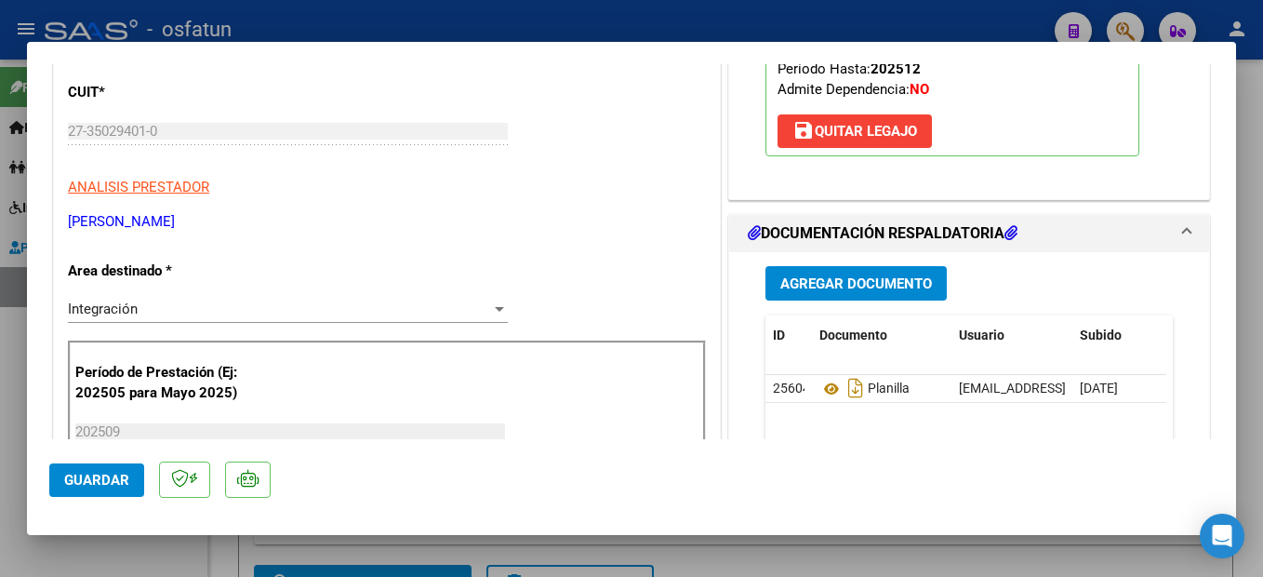
click at [80, 475] on span "Guardar" at bounding box center [96, 480] width 65 height 17
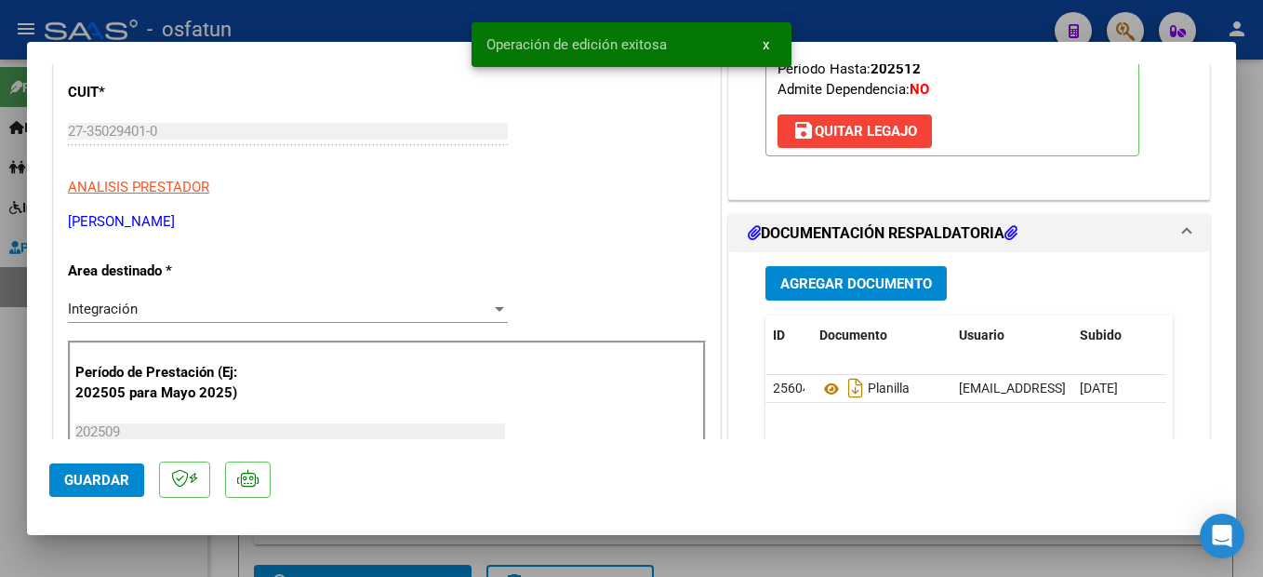
click at [1251, 455] on div at bounding box center [631, 288] width 1263 height 577
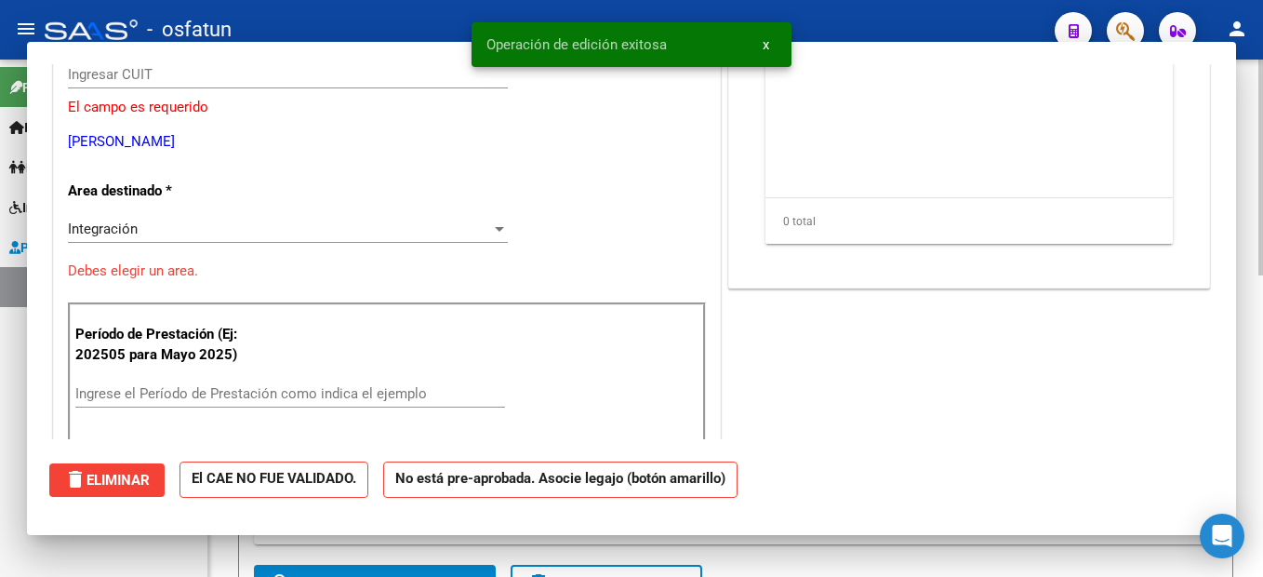
scroll to position [0, 0]
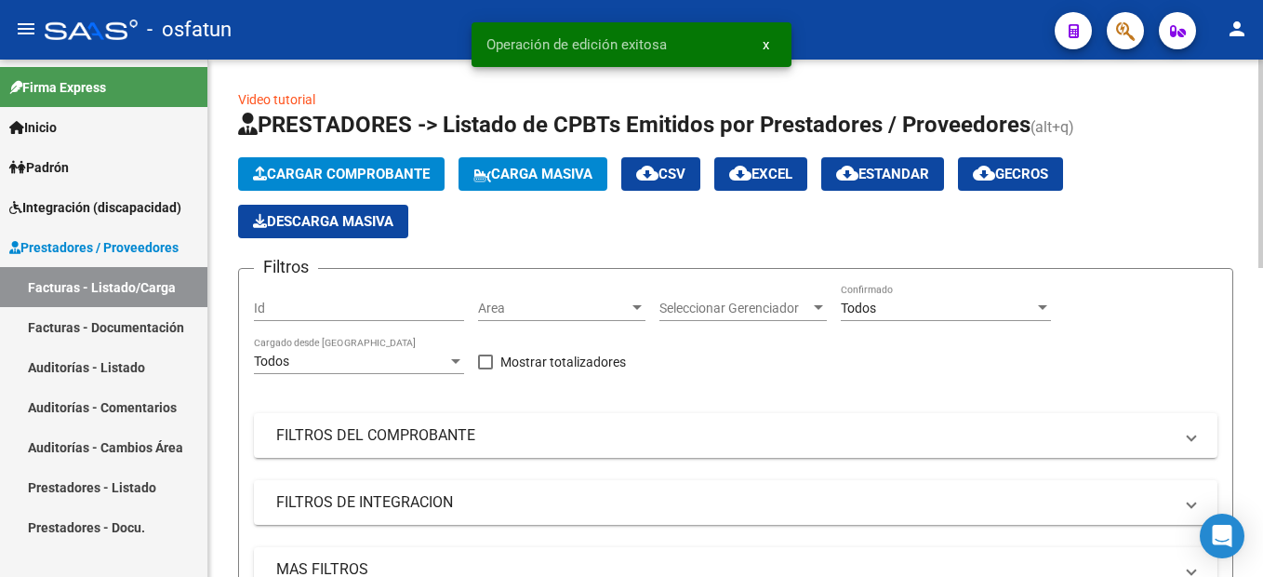
click at [331, 176] on span "Cargar Comprobante" at bounding box center [341, 174] width 177 height 17
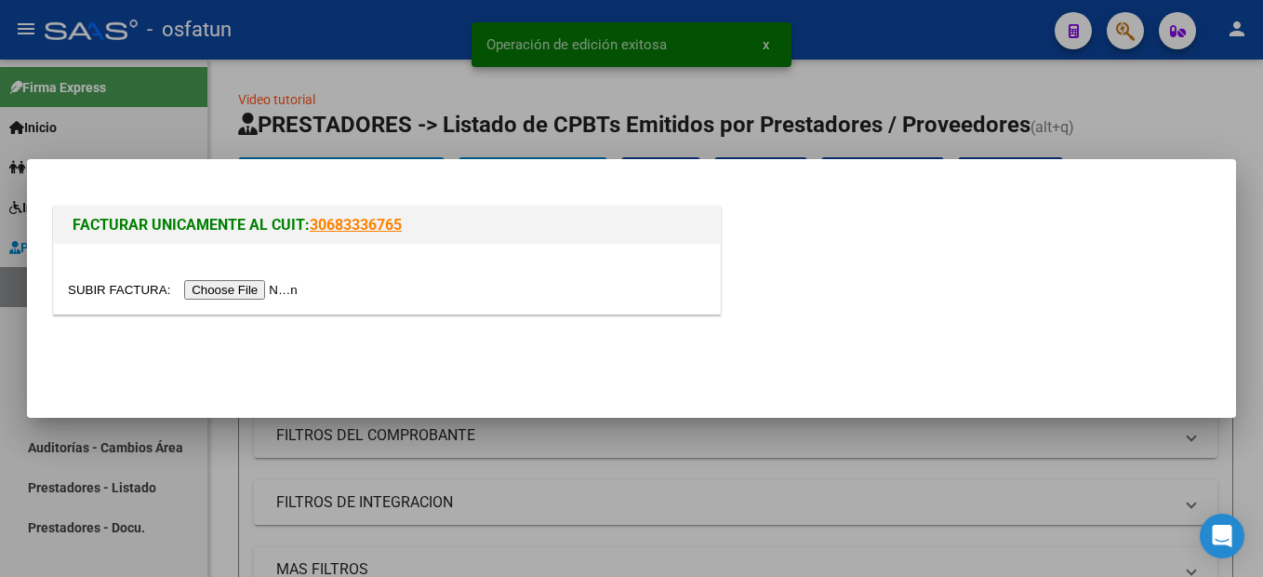
drag, startPoint x: 221, startPoint y: 287, endPoint x: 308, endPoint y: 257, distance: 91.8
click at [227, 286] on input "file" at bounding box center [185, 290] width 235 height 20
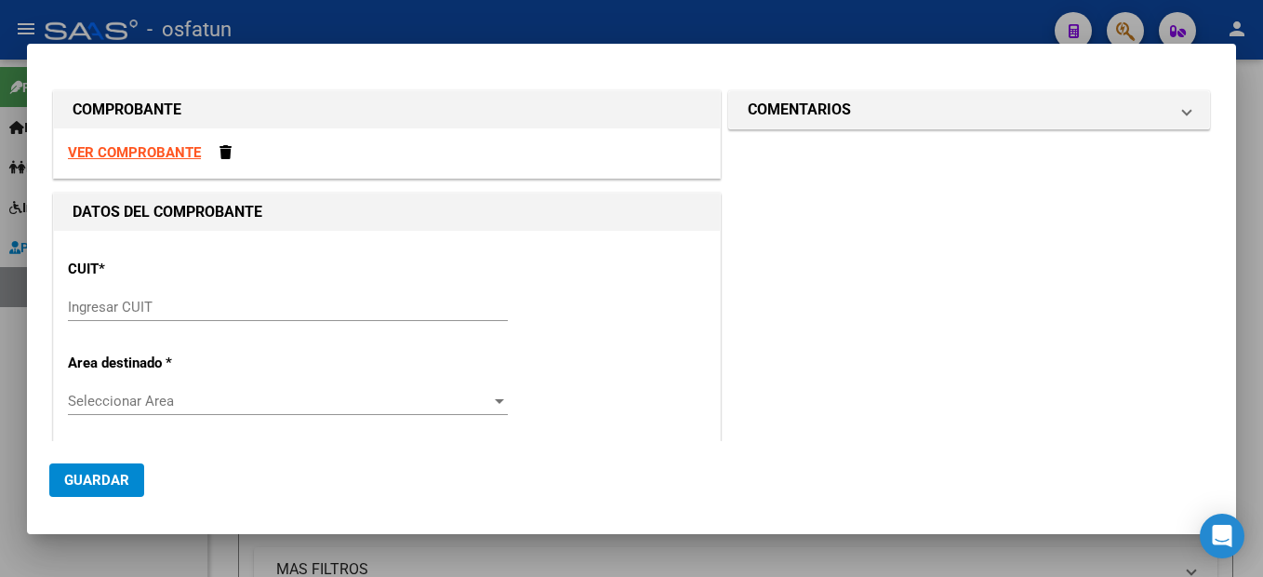
click at [143, 150] on strong "VER COMPROBANTE" at bounding box center [134, 152] width 133 height 17
click at [149, 310] on input "Ingresar CUIT" at bounding box center [288, 307] width 440 height 17
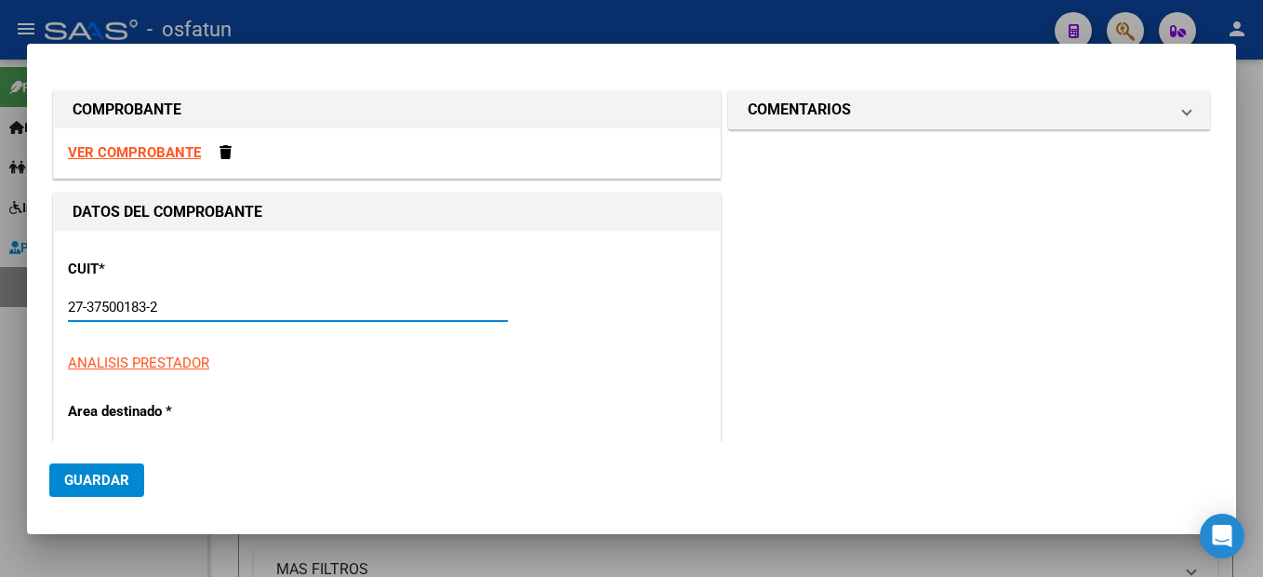
type input "27-37500183-2"
type input "1"
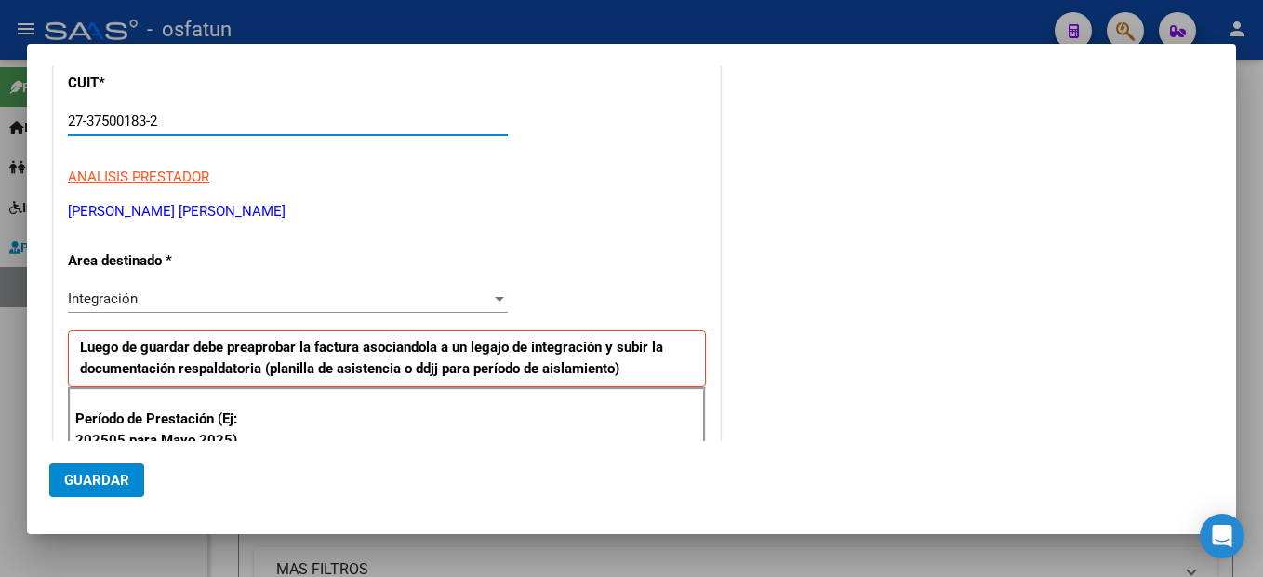
scroll to position [279, 0]
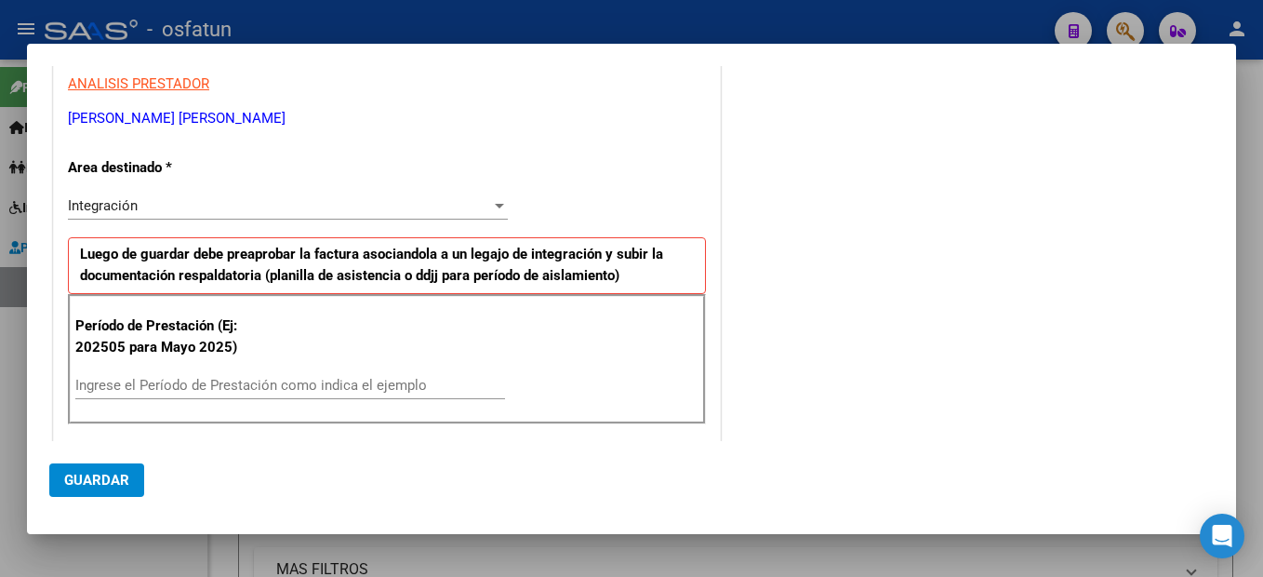
click at [167, 387] on input "Ingrese el Período de Prestación como indica el ejemplo" at bounding box center [290, 385] width 430 height 17
type input "202509"
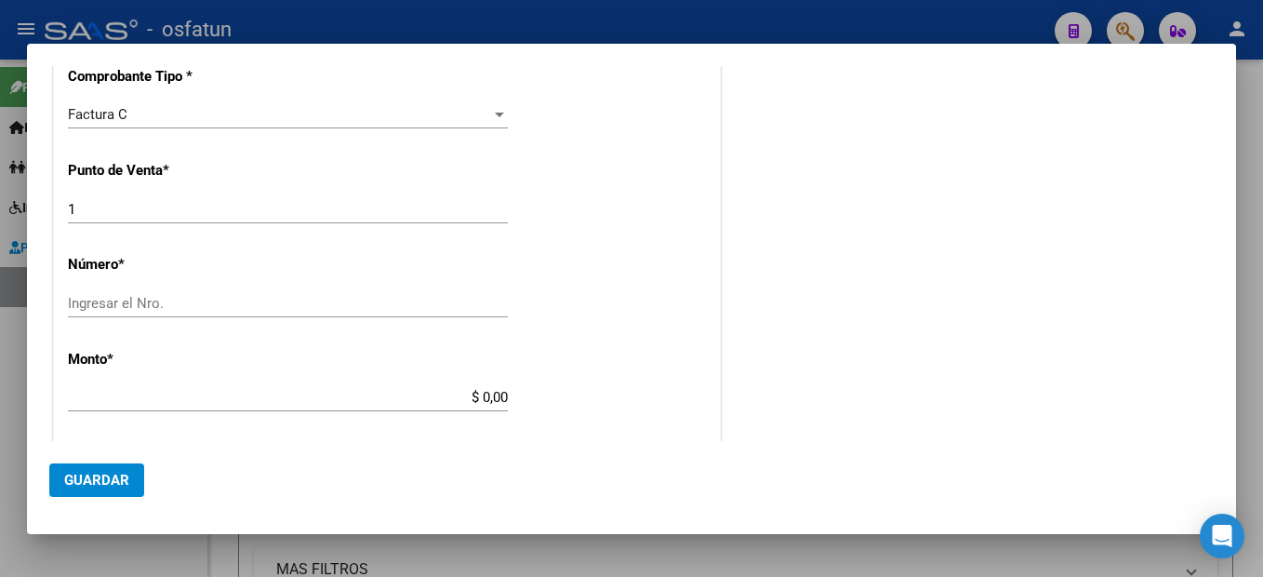
click at [131, 304] on input "Ingresar el Nro." at bounding box center [288, 303] width 440 height 17
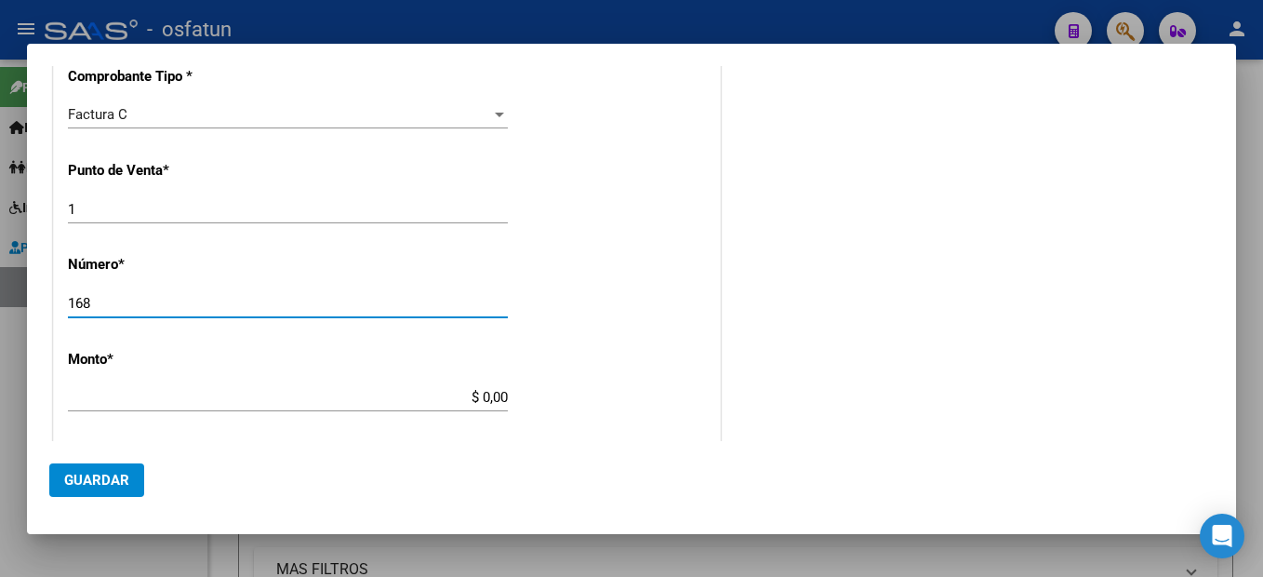
type input "168"
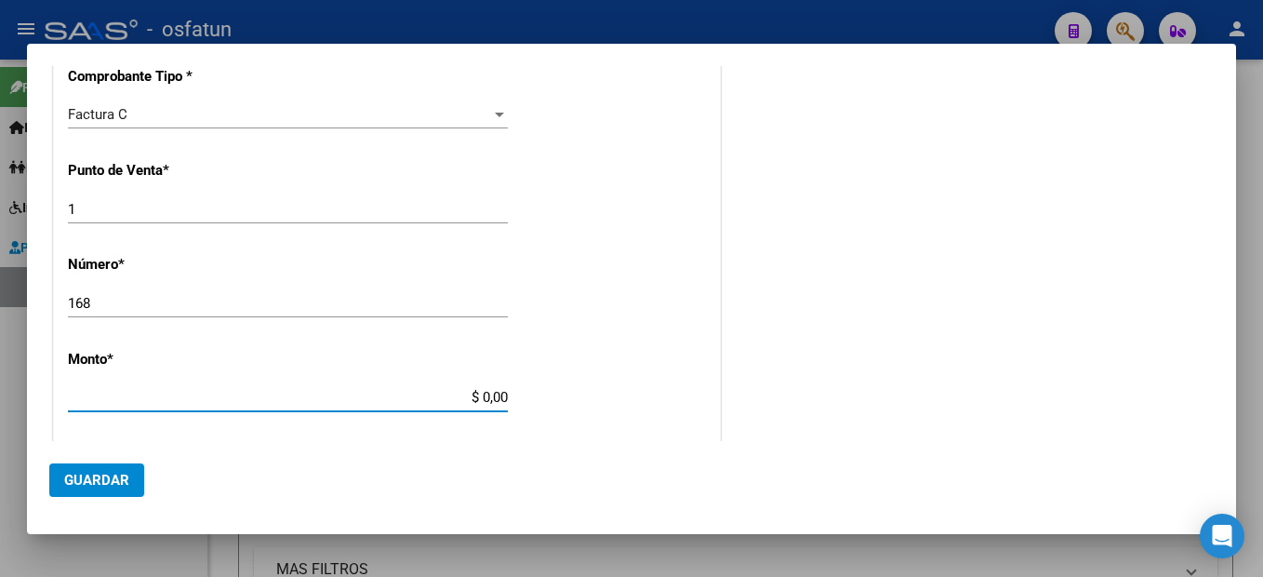
type input "$ 98.964,88"
type input "2025-10-08"
type input "75412082410149"
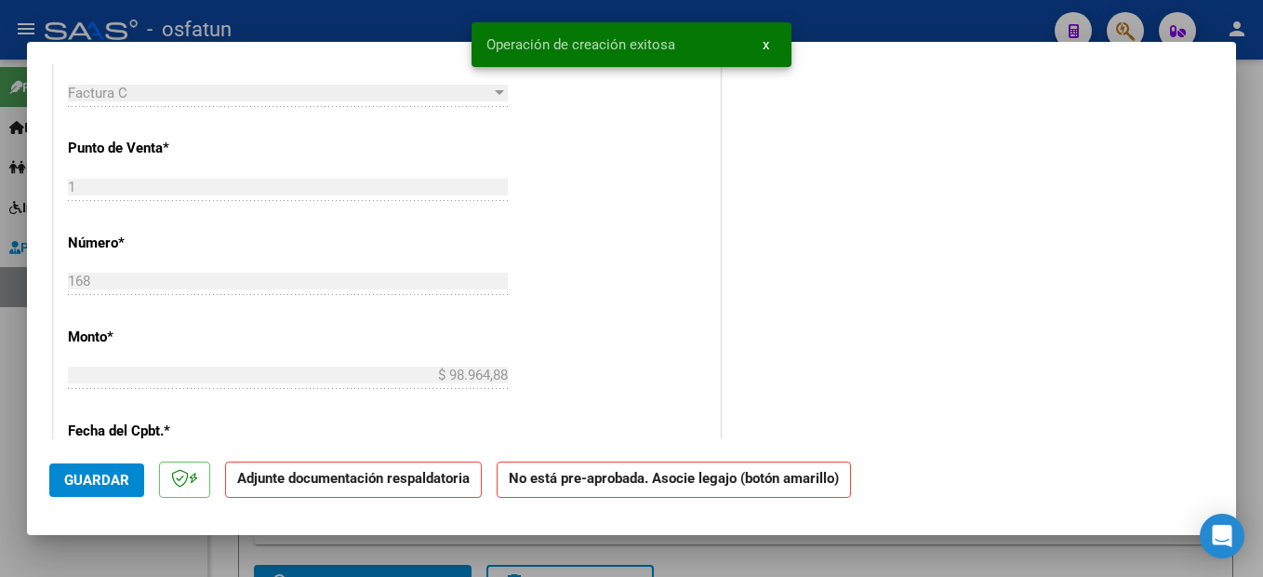
scroll to position [0, 0]
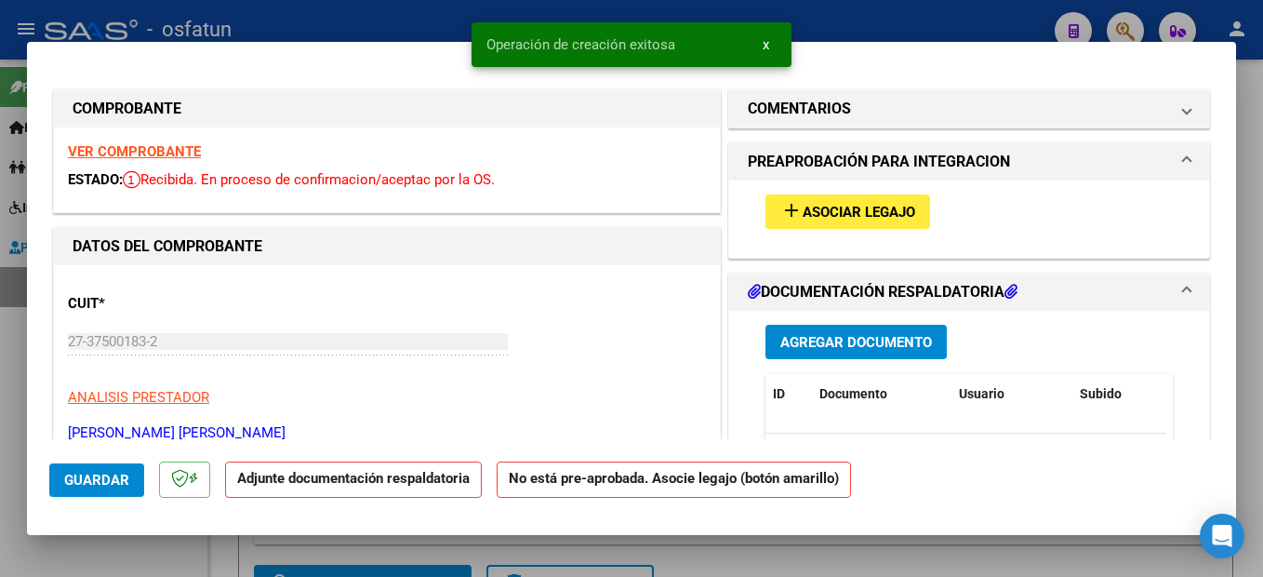
click at [906, 207] on span "Asociar Legajo" at bounding box center [859, 212] width 113 height 17
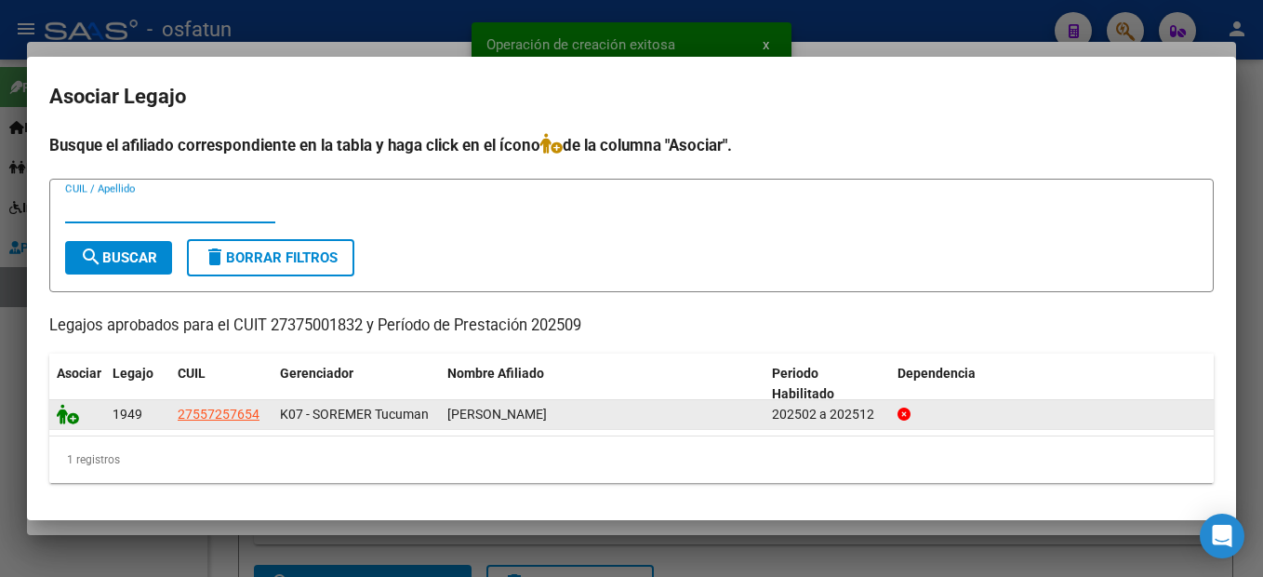
click at [65, 415] on icon at bounding box center [68, 414] width 22 height 20
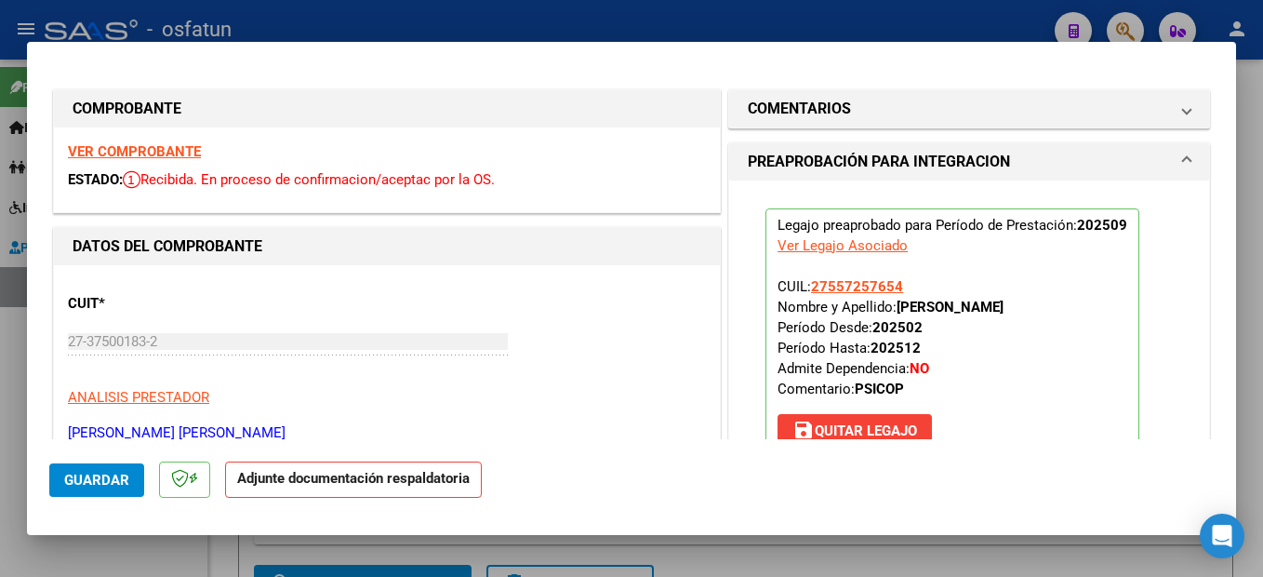
scroll to position [279, 0]
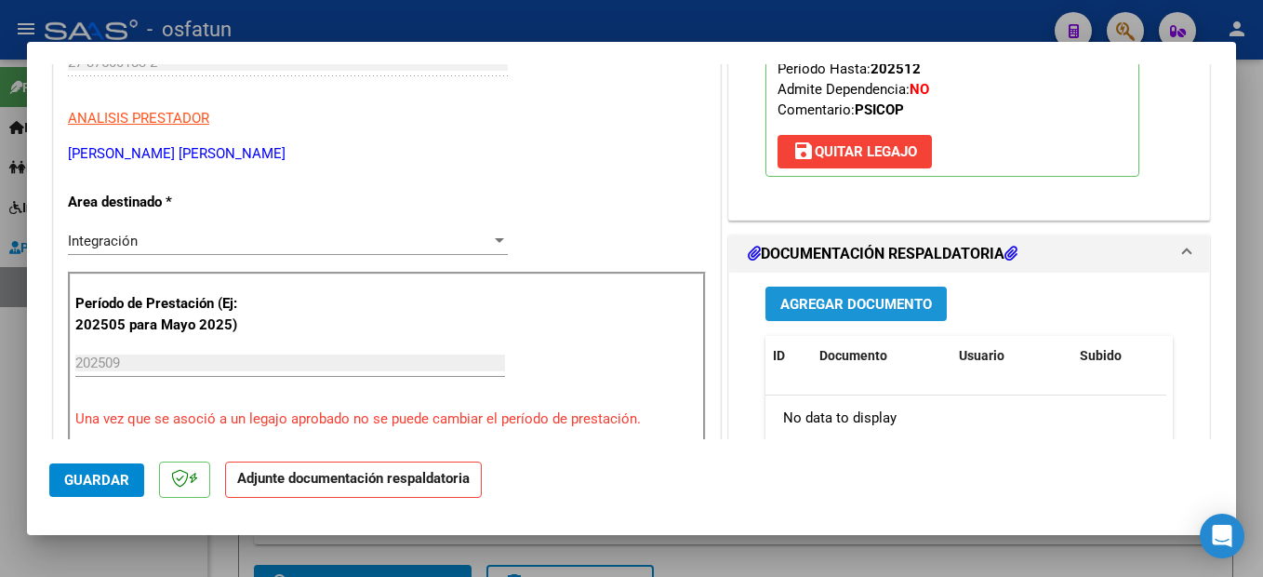
click at [856, 303] on span "Agregar Documento" at bounding box center [856, 304] width 152 height 17
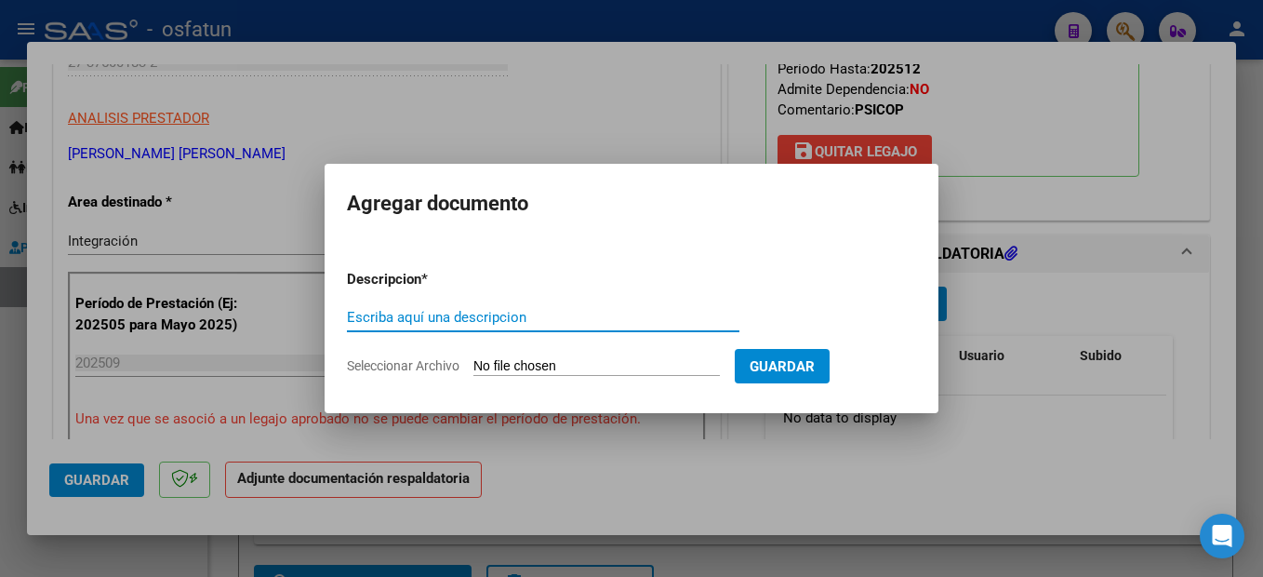
click at [469, 325] on input "Escriba aquí una descripcion" at bounding box center [543, 317] width 393 height 17
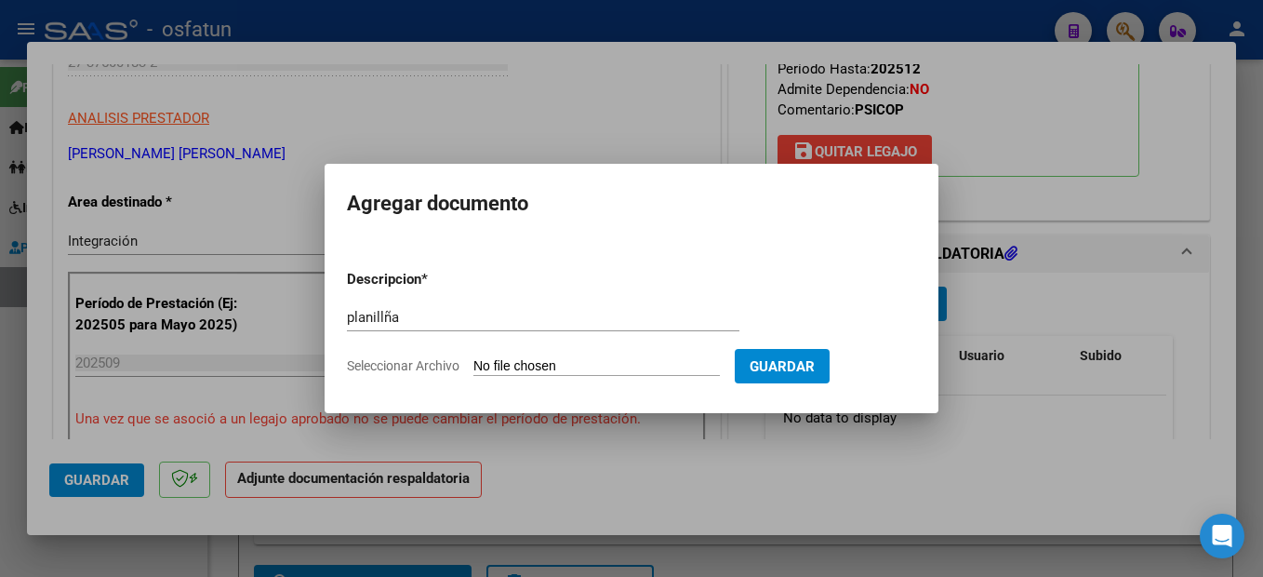
click at [455, 321] on input "planillña" at bounding box center [543, 317] width 393 height 17
type input "planilla"
click at [575, 369] on input "Seleccionar Archivo" at bounding box center [596, 367] width 246 height 18
type input "C:\fakepath\251009115049.pdf"
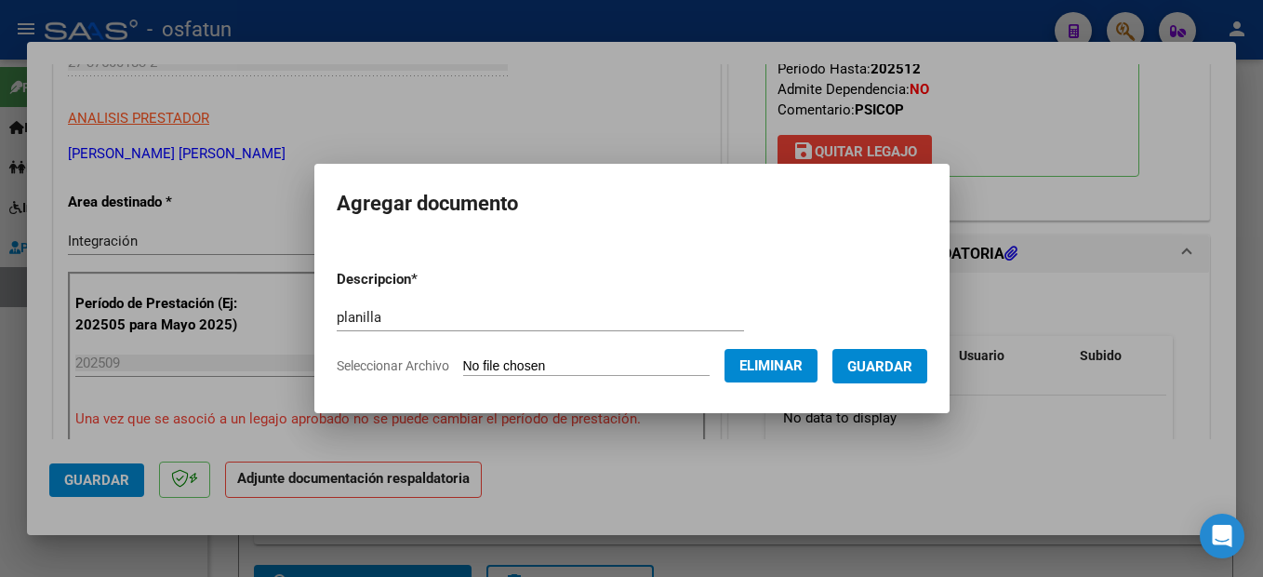
drag, startPoint x: 906, startPoint y: 364, endPoint x: 973, endPoint y: 366, distance: 67.0
click at [906, 366] on span "Guardar" at bounding box center [879, 366] width 65 height 17
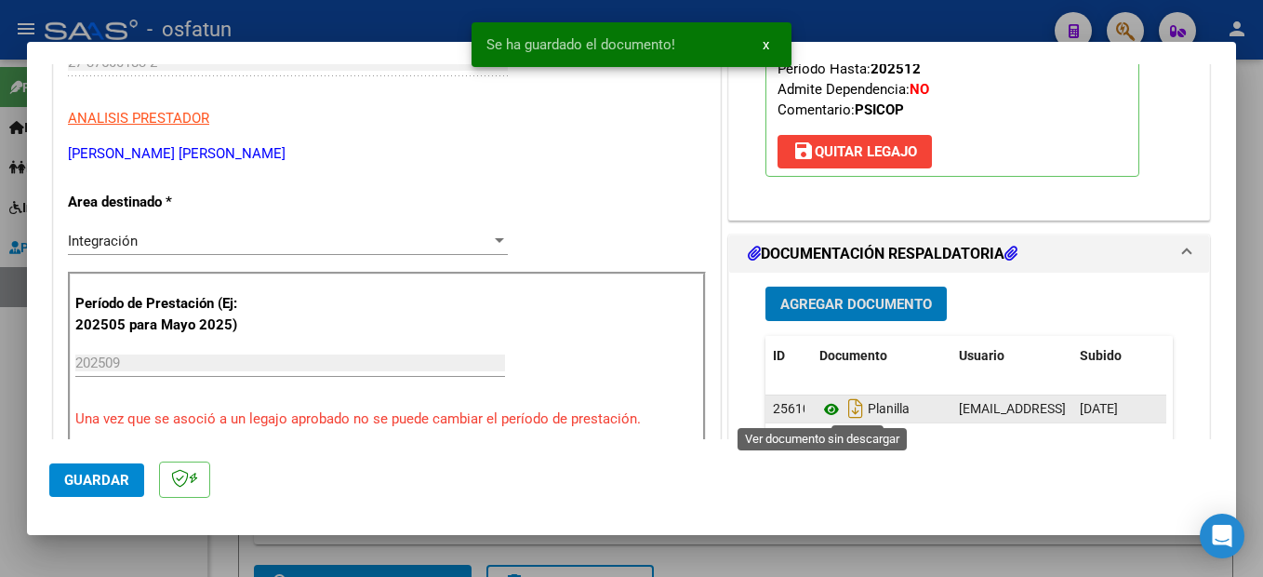
click at [826, 412] on icon at bounding box center [831, 409] width 24 height 22
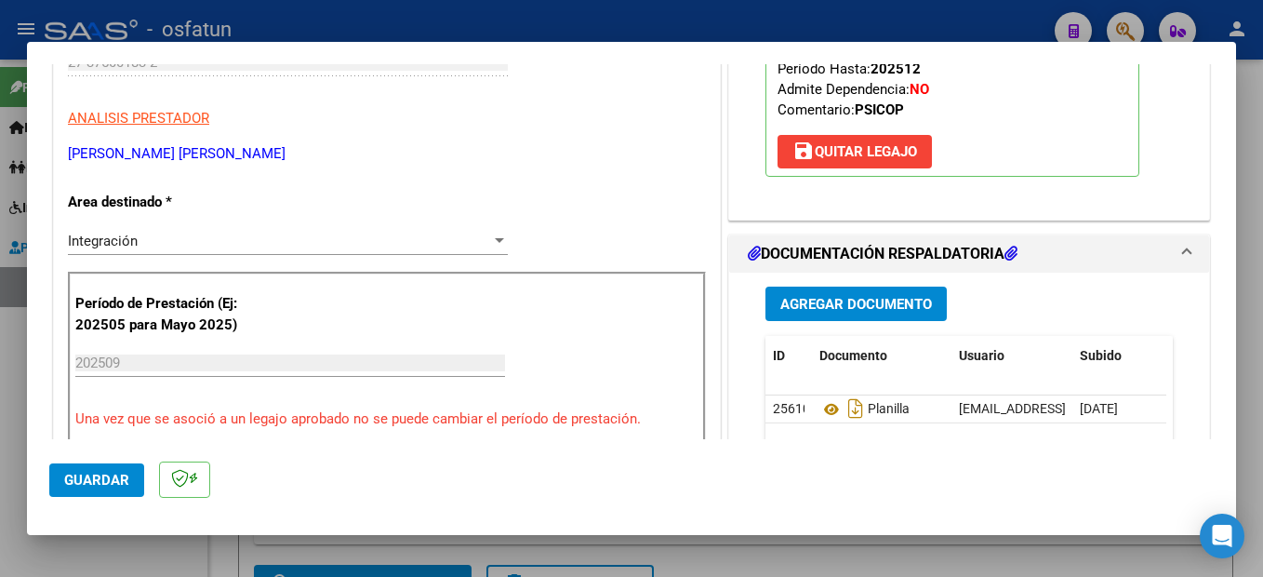
click at [114, 478] on span "Guardar" at bounding box center [96, 480] width 65 height 17
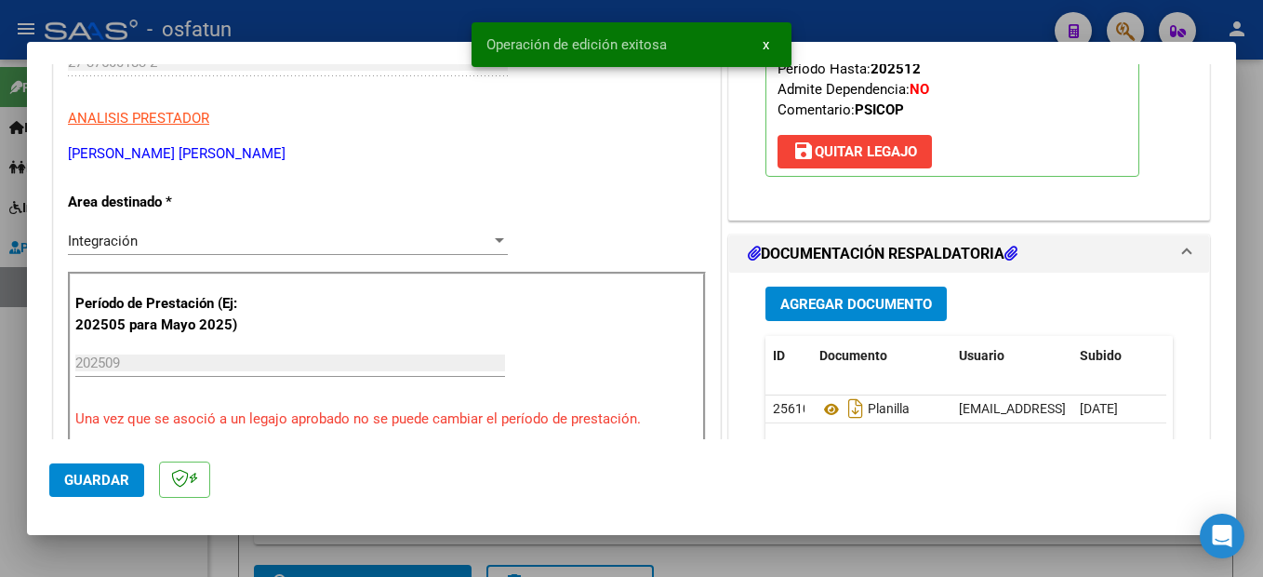
click at [1237, 416] on div at bounding box center [631, 288] width 1263 height 577
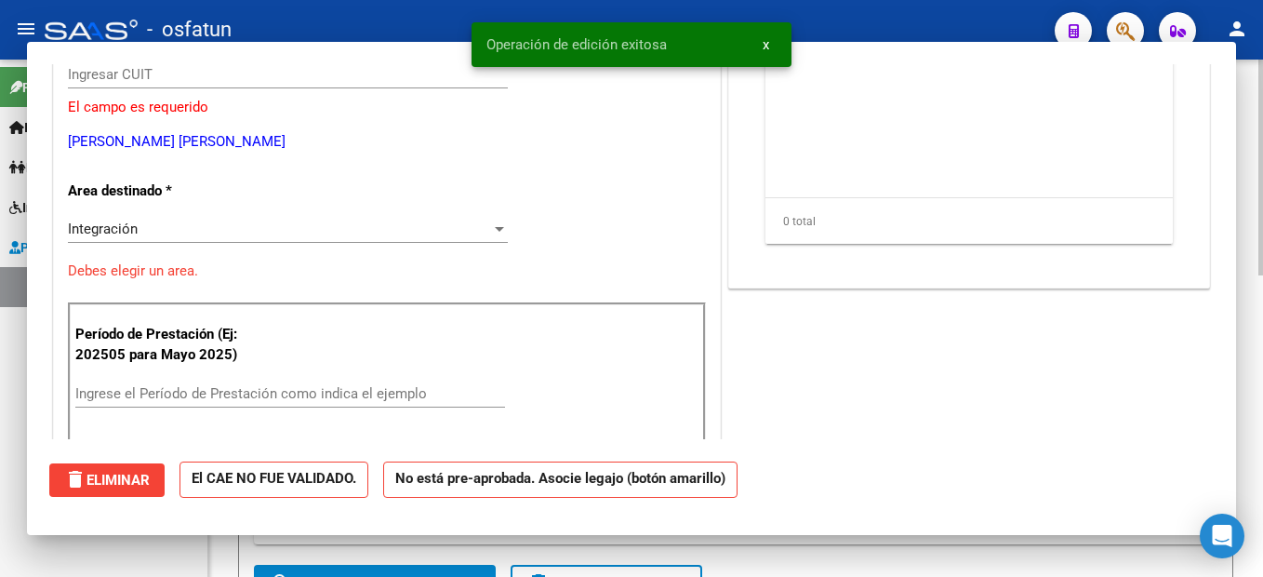
scroll to position [0, 0]
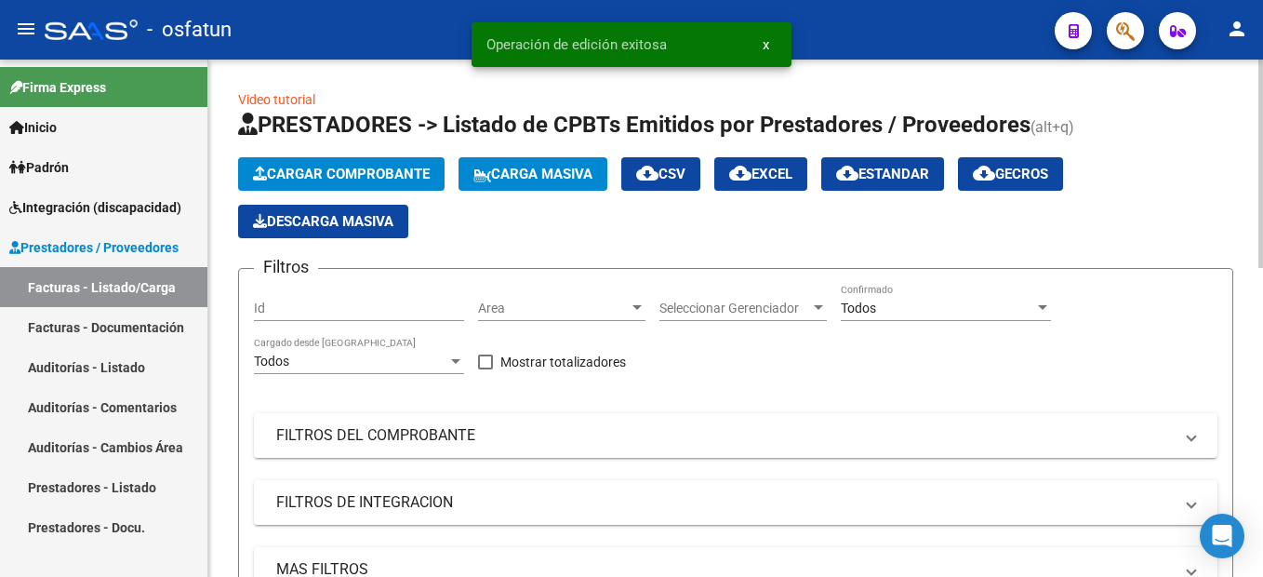
click at [399, 169] on span "Cargar Comprobante" at bounding box center [341, 174] width 177 height 17
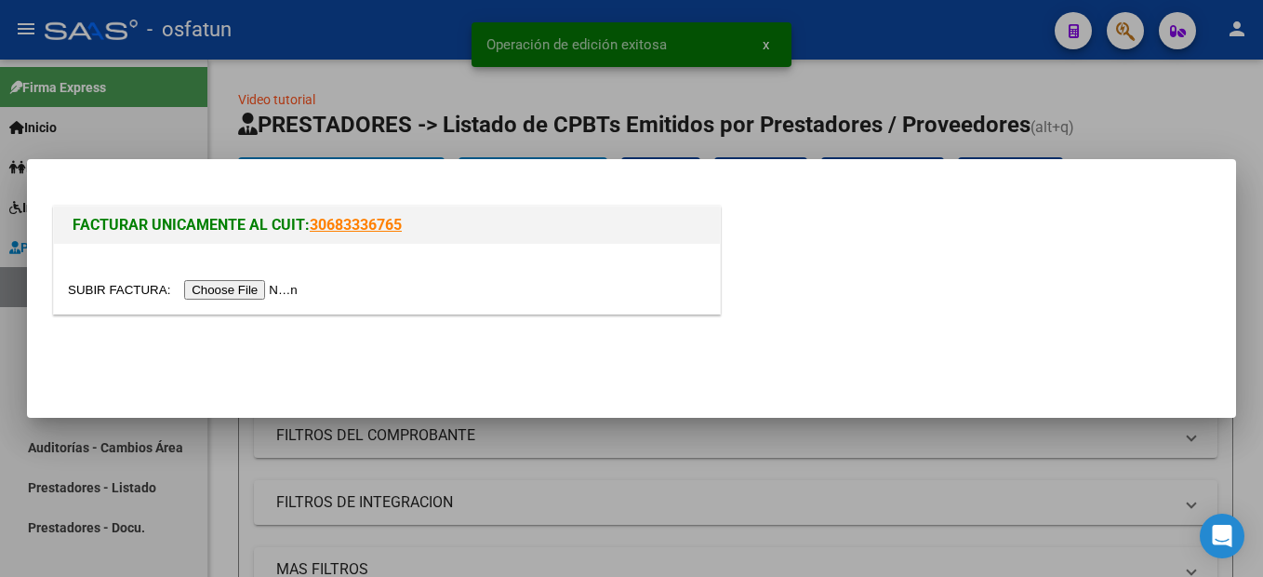
click at [231, 294] on input "file" at bounding box center [185, 290] width 235 height 20
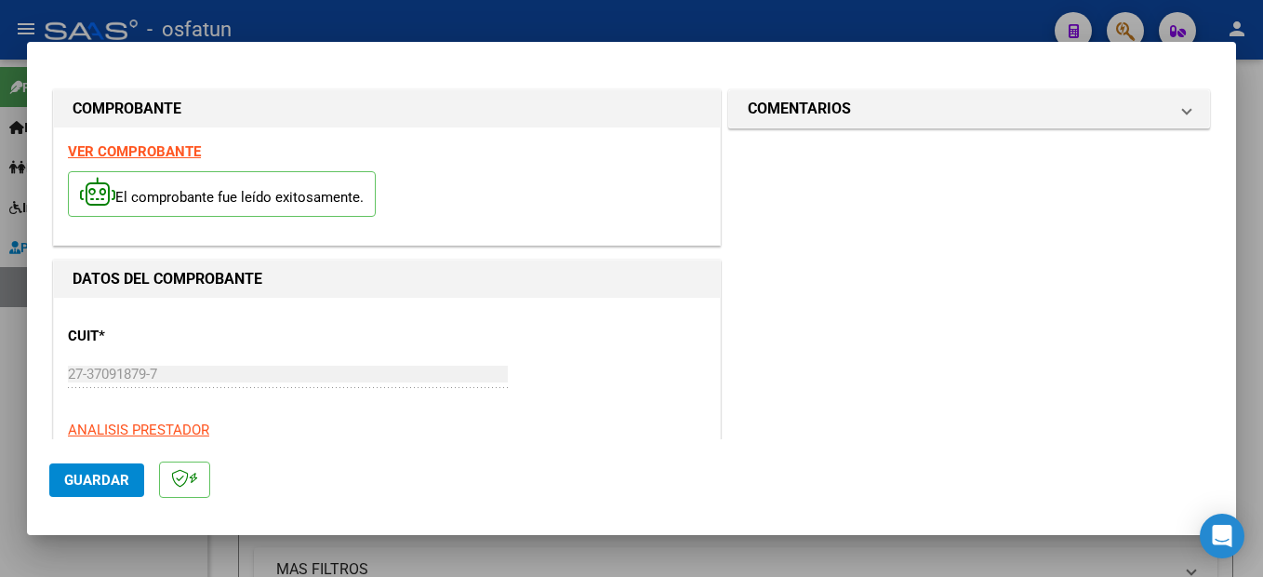
click at [163, 150] on strong "VER COMPROBANTE" at bounding box center [134, 151] width 133 height 17
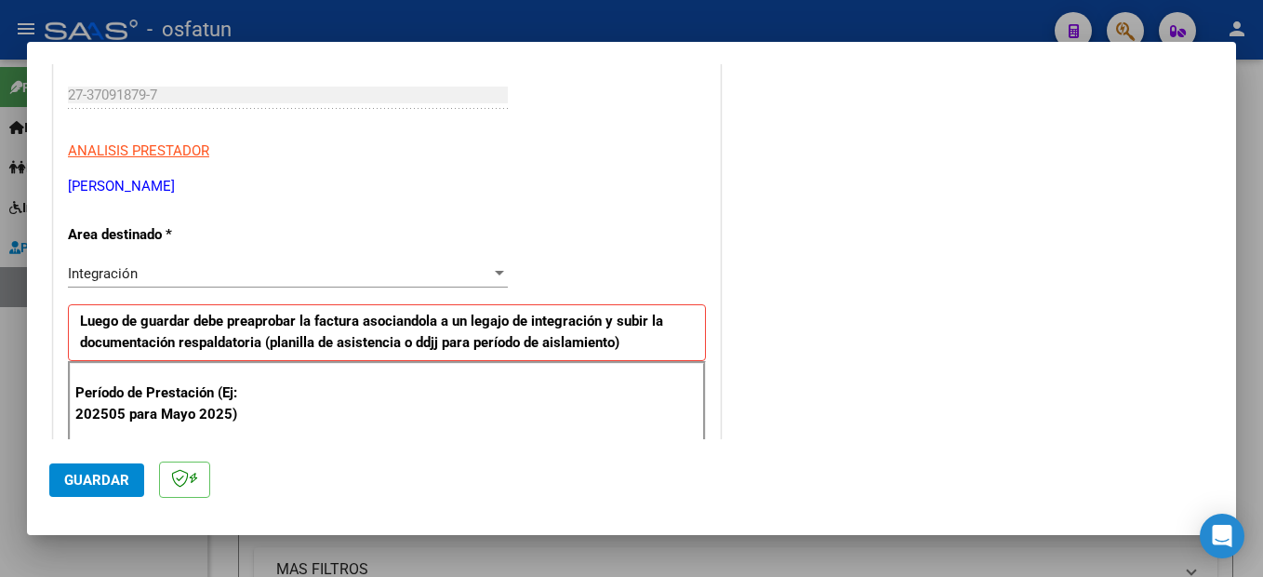
scroll to position [372, 0]
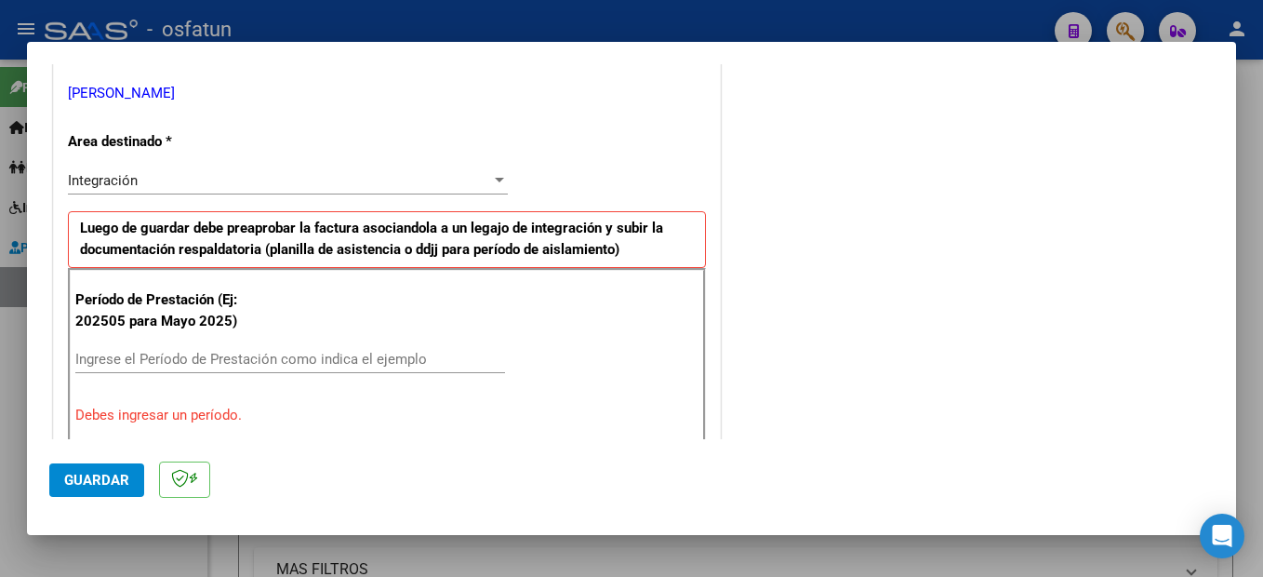
click at [192, 361] on input "Ingrese el Período de Prestación como indica el ejemplo" at bounding box center [290, 359] width 430 height 17
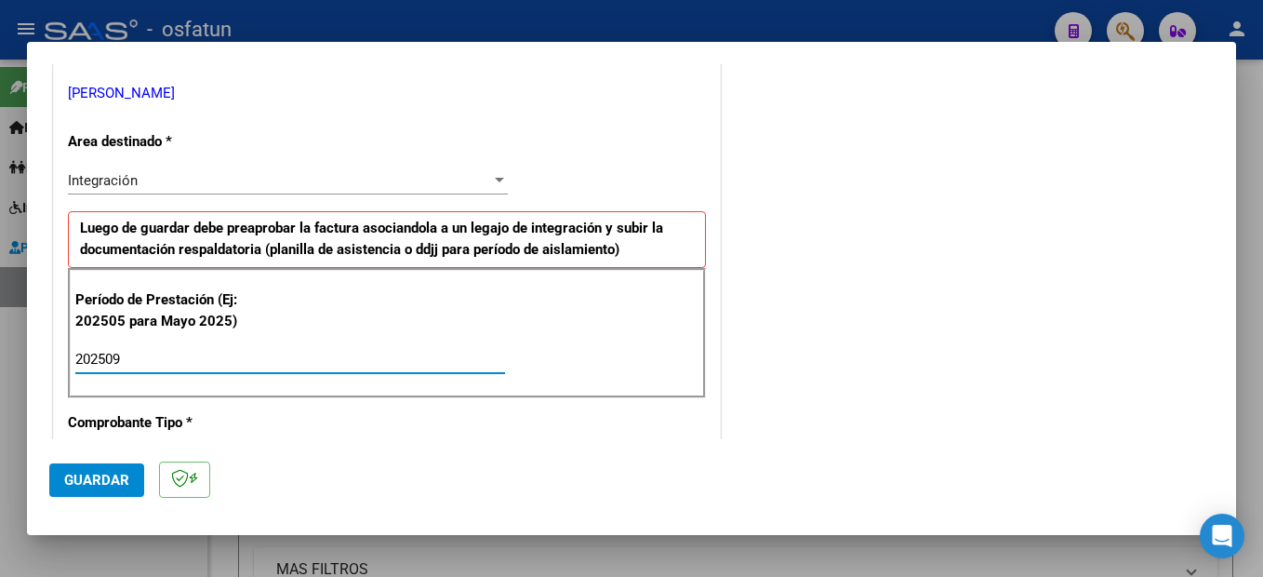
type input "202509"
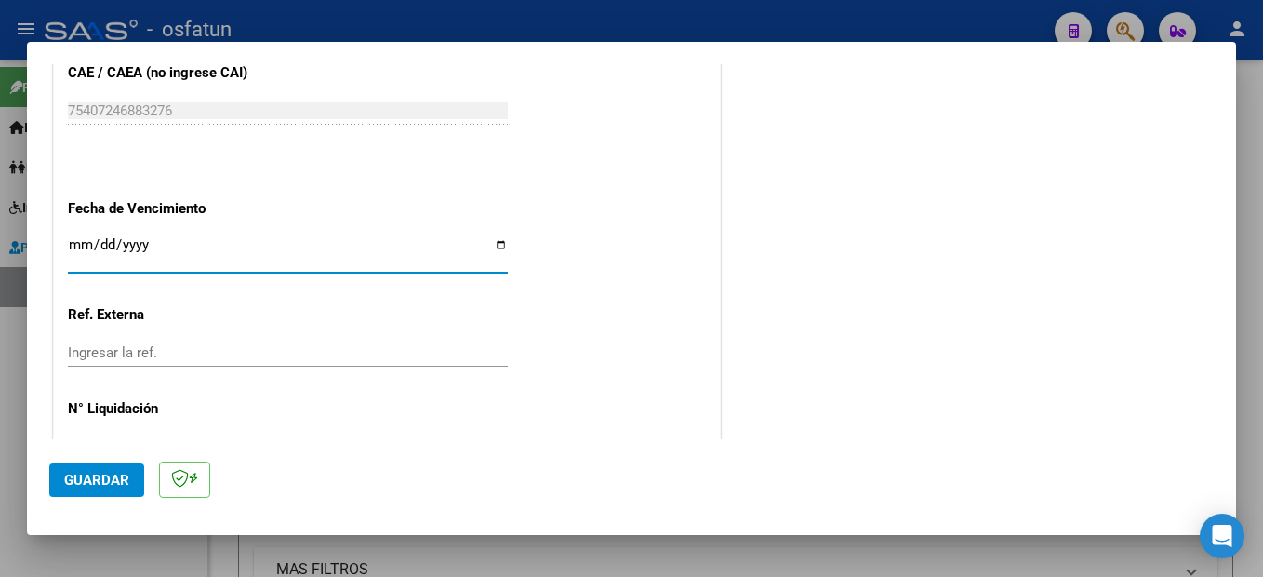
scroll to position [1019, 0]
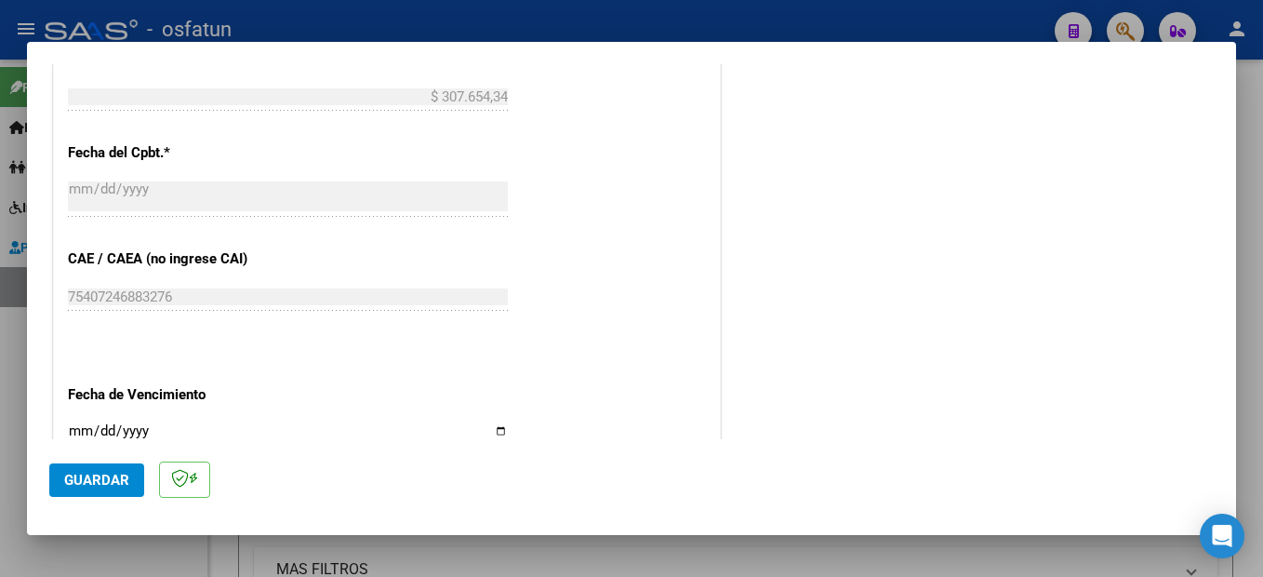
click at [113, 484] on span "Guardar" at bounding box center [96, 480] width 65 height 17
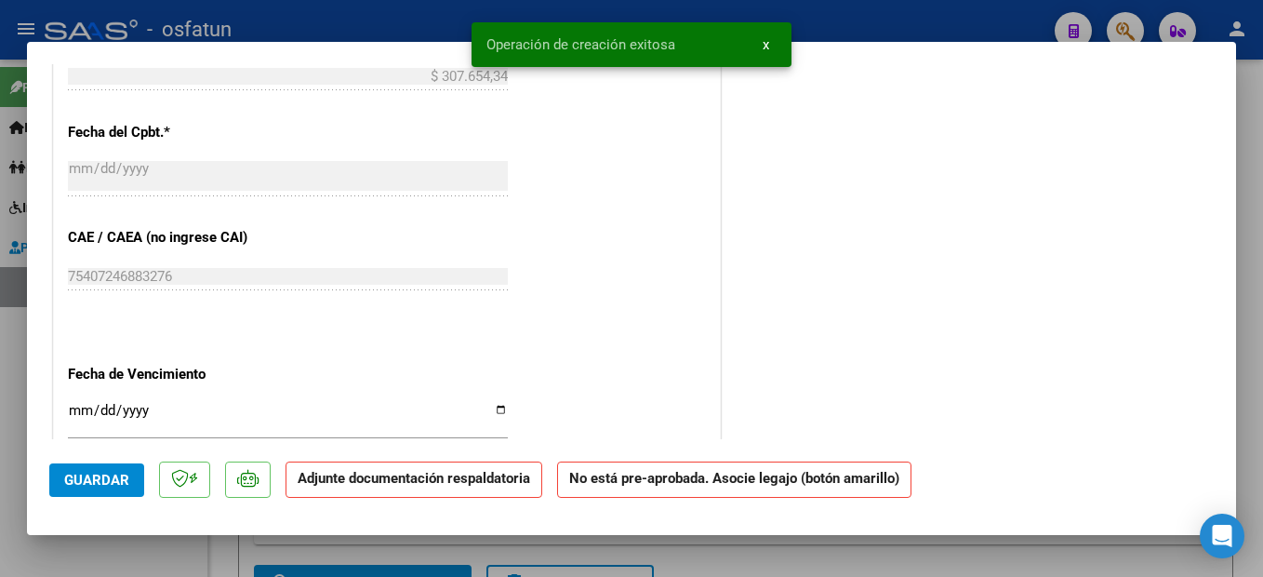
scroll to position [0, 0]
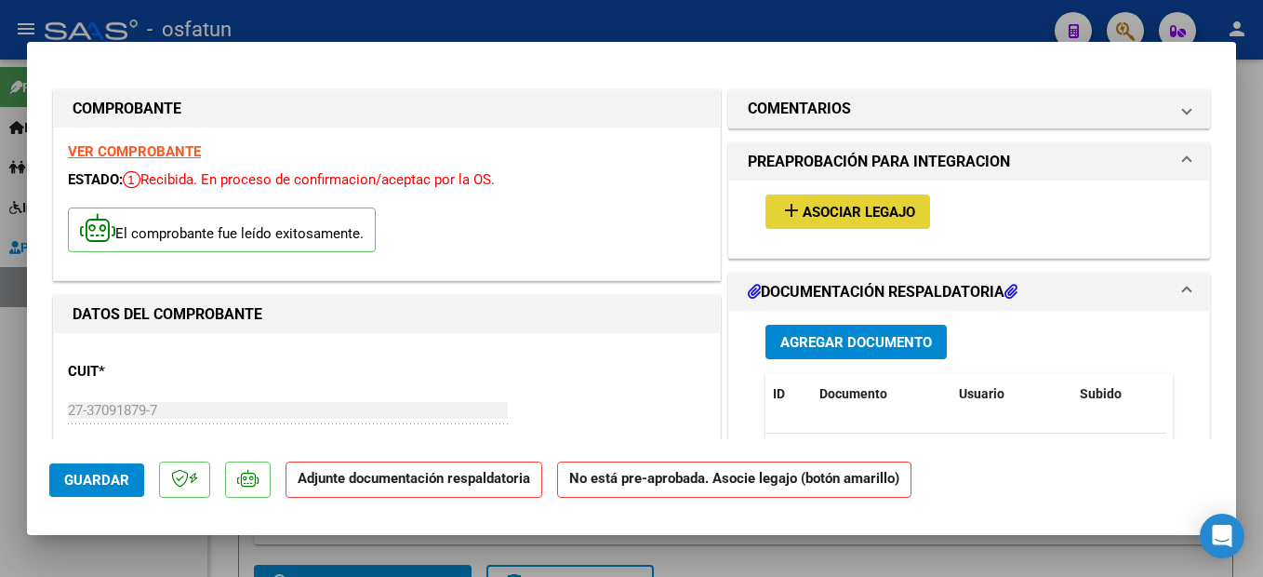
click at [874, 204] on span "Asociar Legajo" at bounding box center [859, 212] width 113 height 17
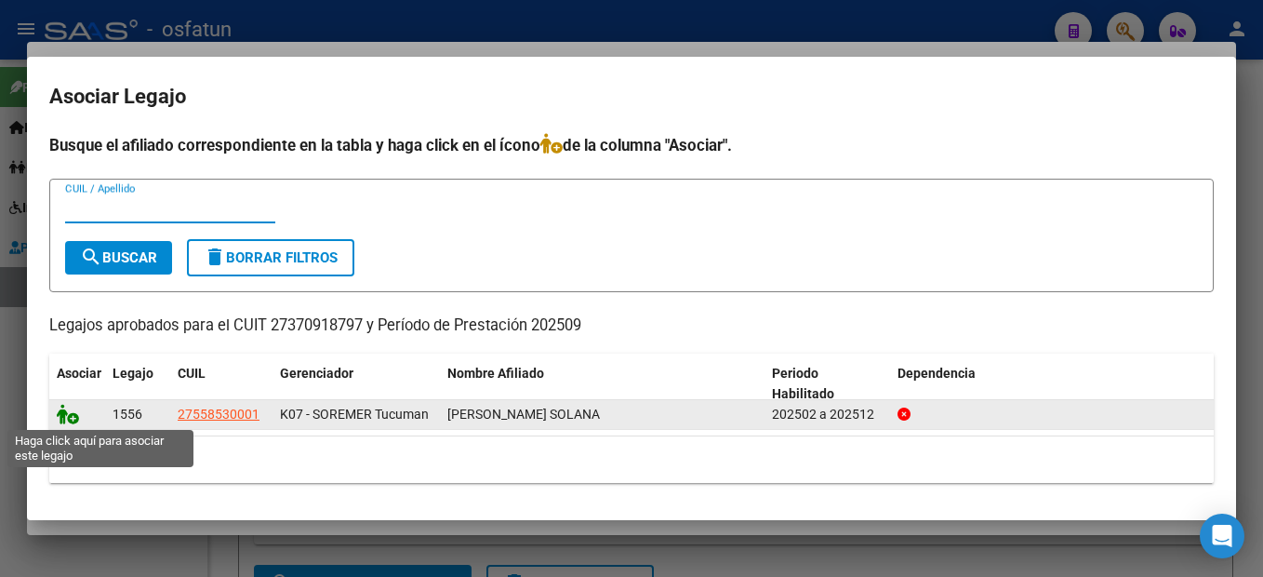
click at [76, 413] on icon at bounding box center [68, 414] width 22 height 20
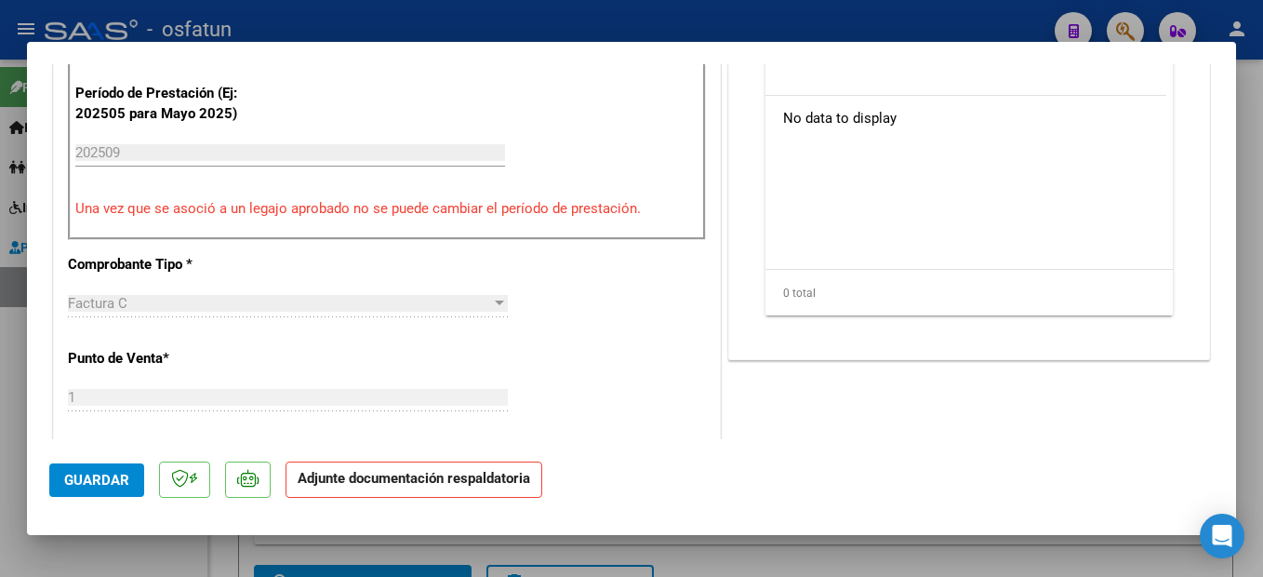
scroll to position [372, 0]
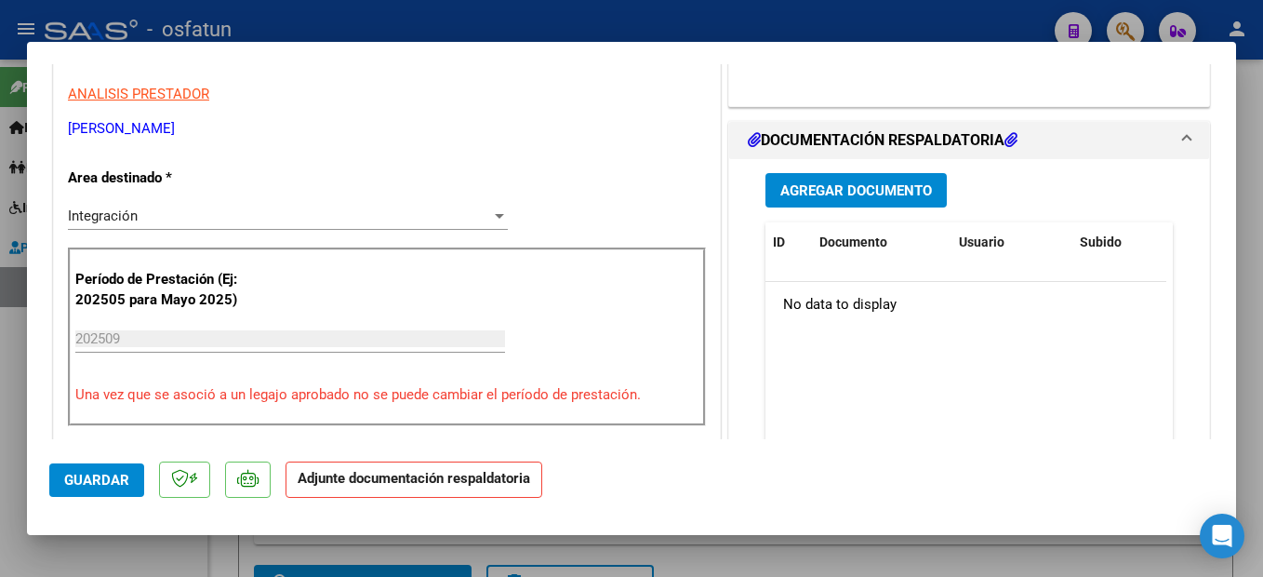
click at [881, 193] on span "Agregar Documento" at bounding box center [856, 190] width 152 height 17
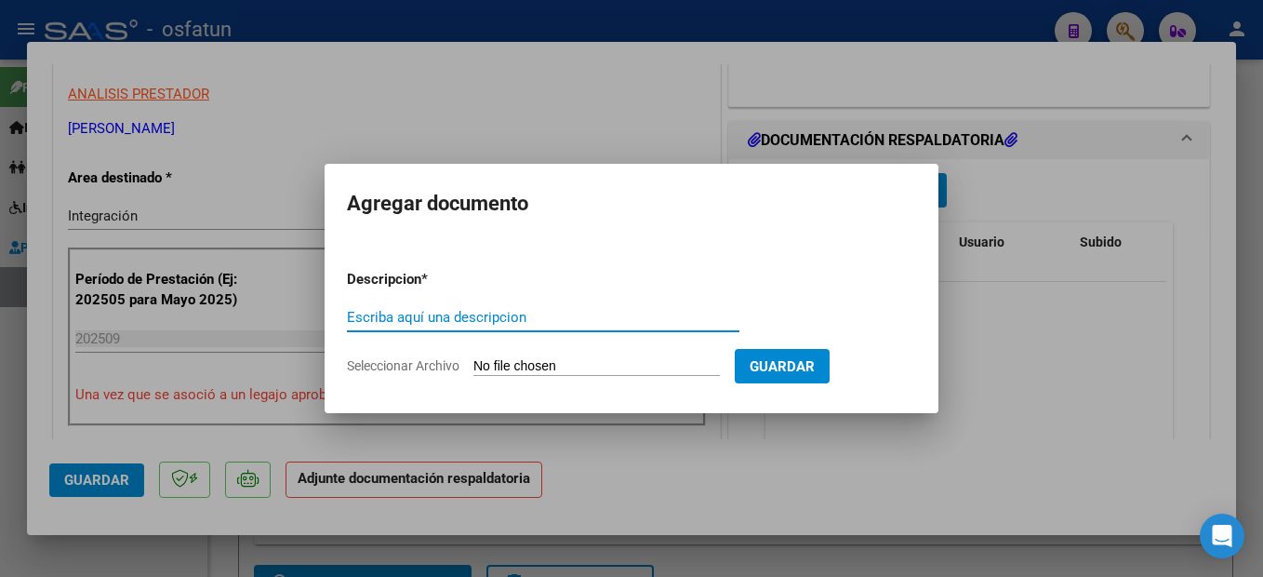
drag, startPoint x: 395, startPoint y: 315, endPoint x: 491, endPoint y: 264, distance: 108.6
click at [404, 311] on input "Escriba aquí una descripcion" at bounding box center [543, 317] width 393 height 17
type input "planilla"
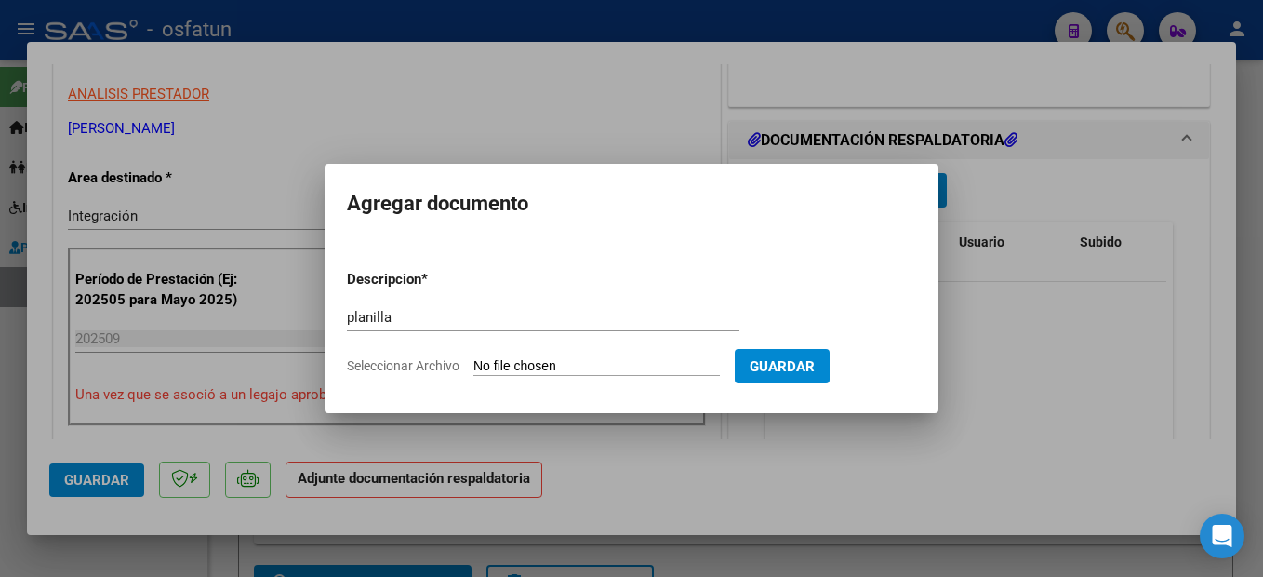
click at [603, 364] on input "Seleccionar Archivo" at bounding box center [596, 367] width 246 height 18
type input "C:\fakepath\251009115116.pdf"
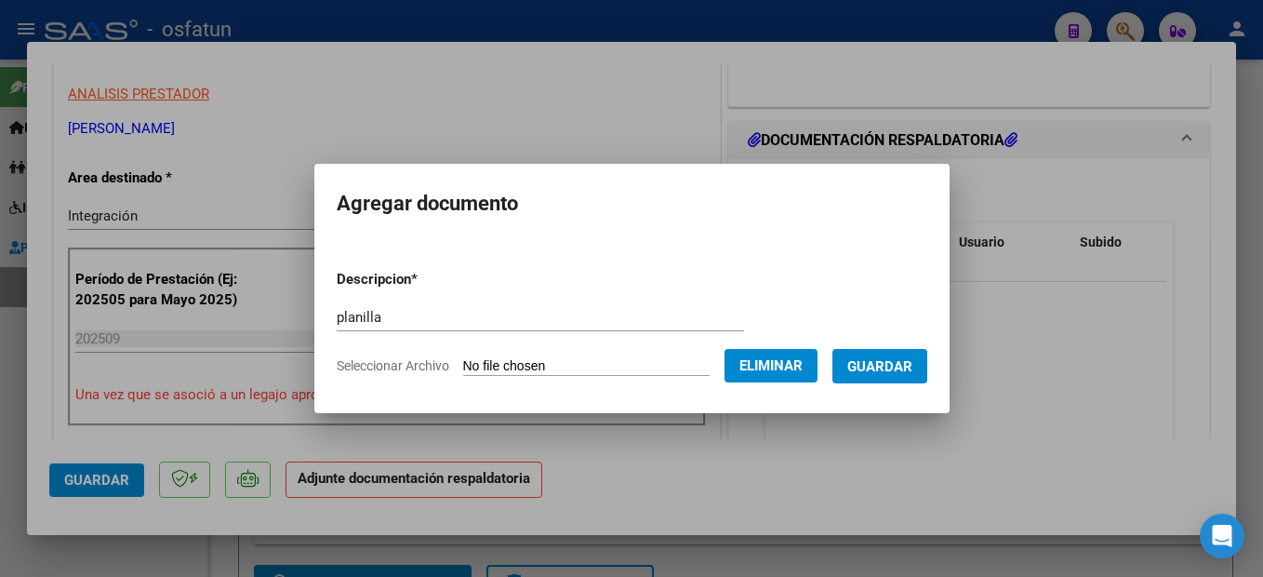
click at [896, 363] on span "Guardar" at bounding box center [879, 366] width 65 height 17
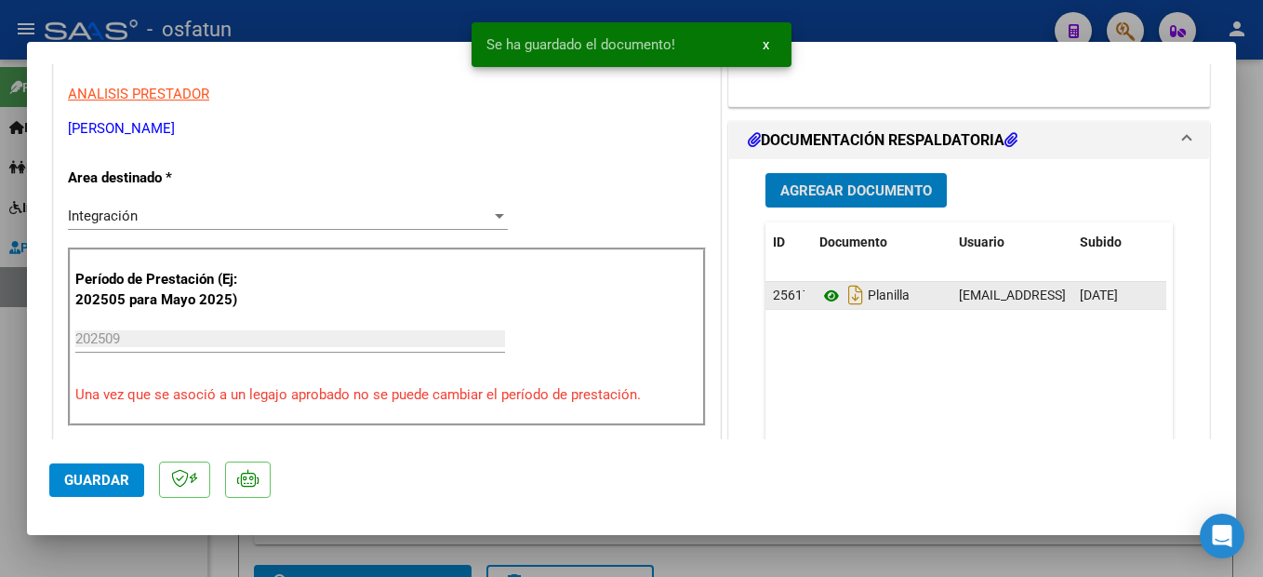
click at [820, 290] on icon at bounding box center [831, 296] width 24 height 22
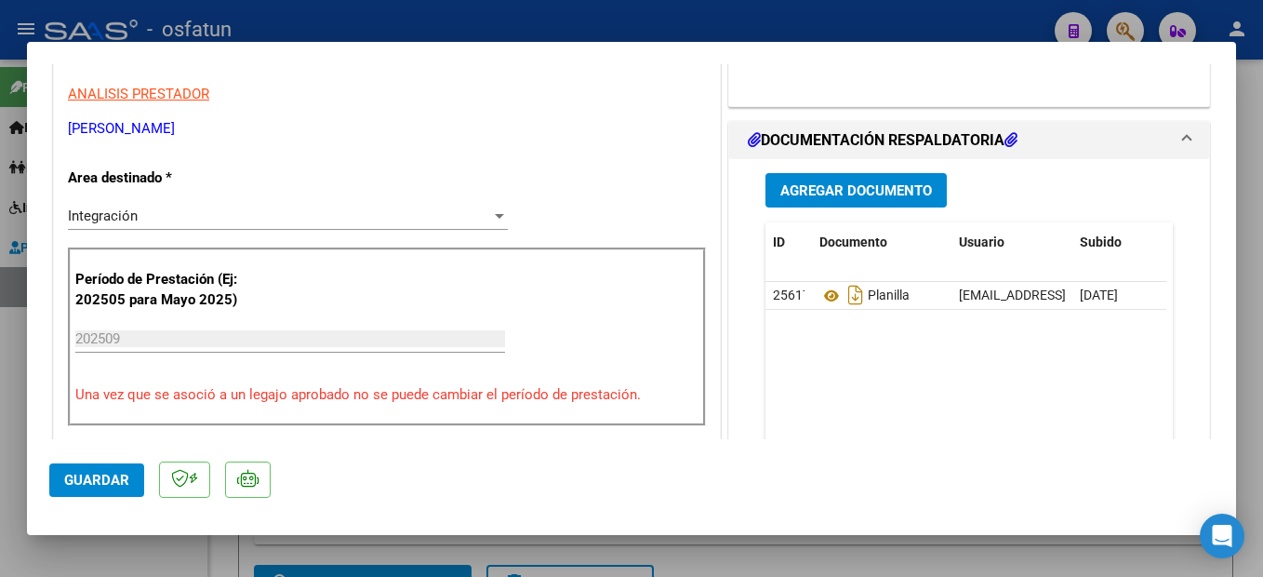
click at [93, 484] on span "Guardar" at bounding box center [96, 480] width 65 height 17
click at [127, 470] on button "Guardar" at bounding box center [96, 479] width 95 height 33
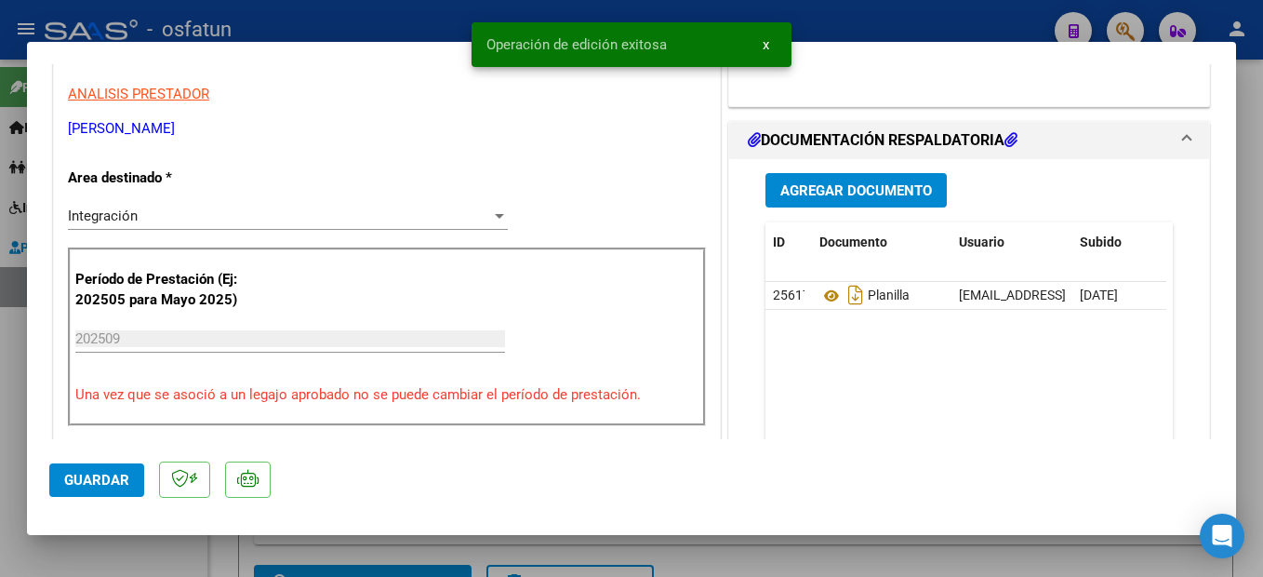
drag, startPoint x: 1246, startPoint y: 483, endPoint x: 1044, endPoint y: 441, distance: 207.1
click at [1245, 483] on div at bounding box center [631, 288] width 1263 height 577
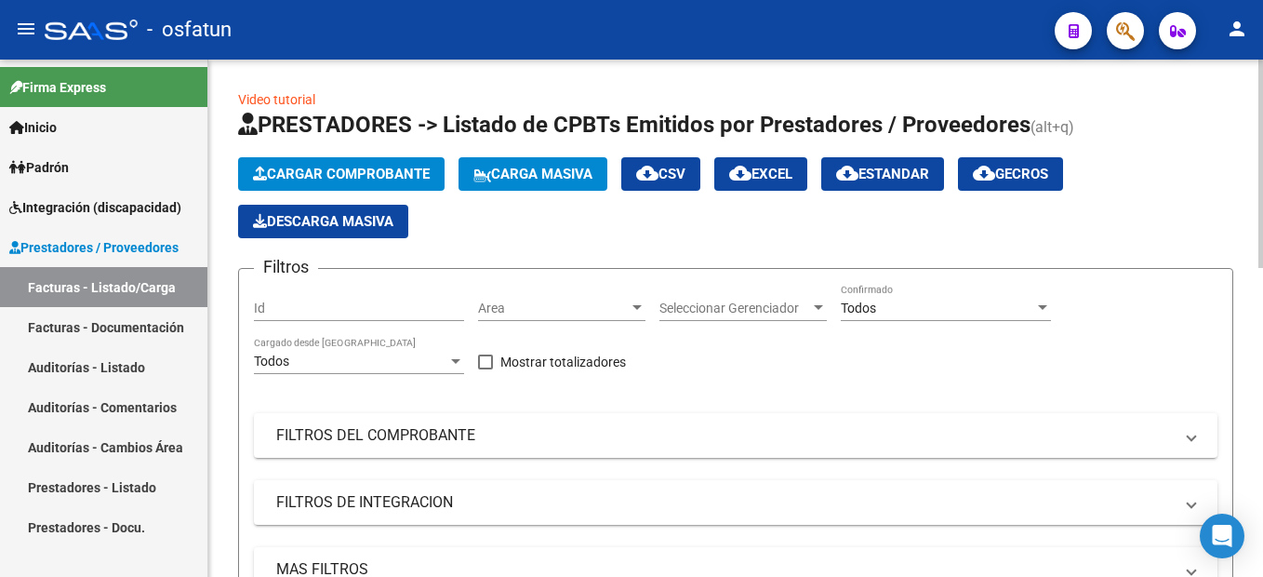
click at [401, 174] on span "Cargar Comprobante" at bounding box center [341, 174] width 177 height 17
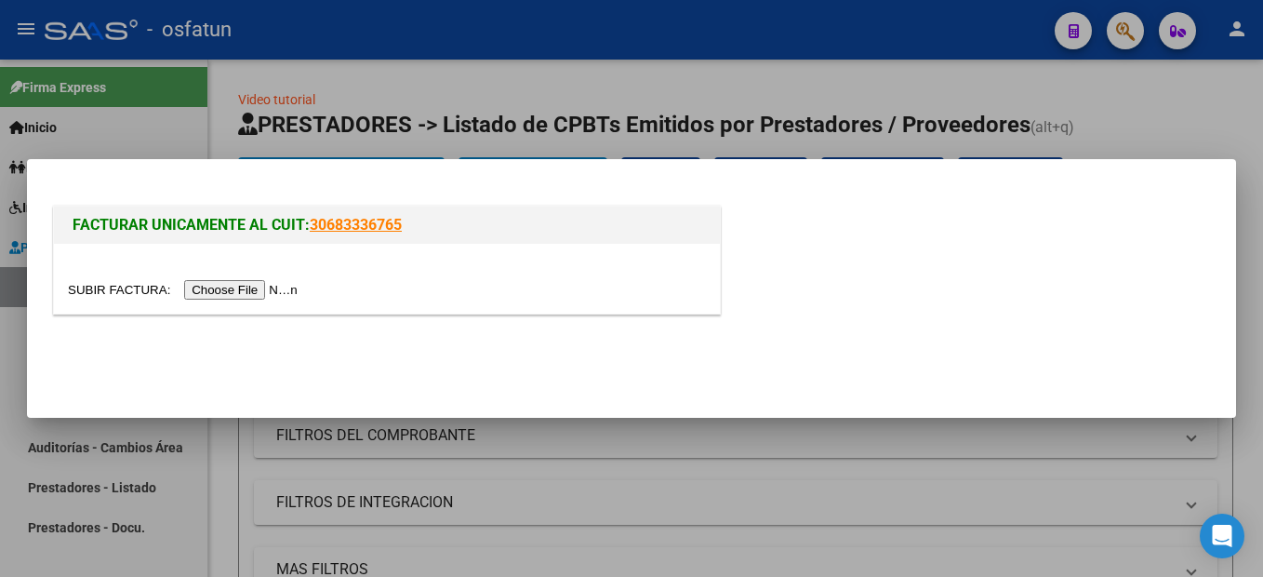
click at [222, 291] on input "file" at bounding box center [185, 290] width 235 height 20
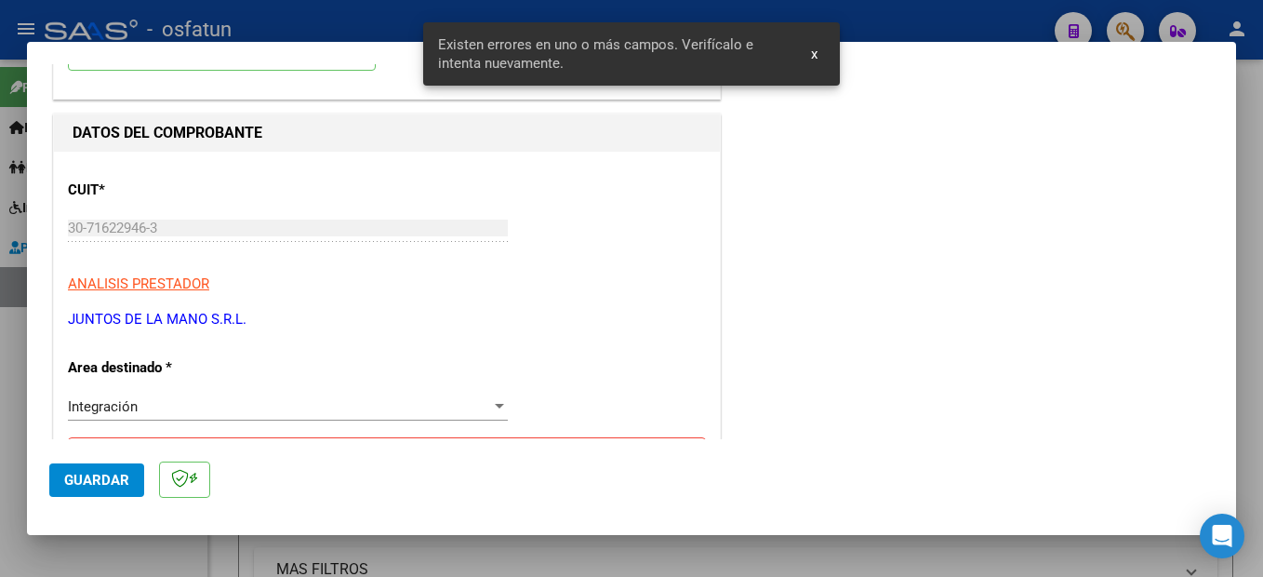
scroll to position [0, 0]
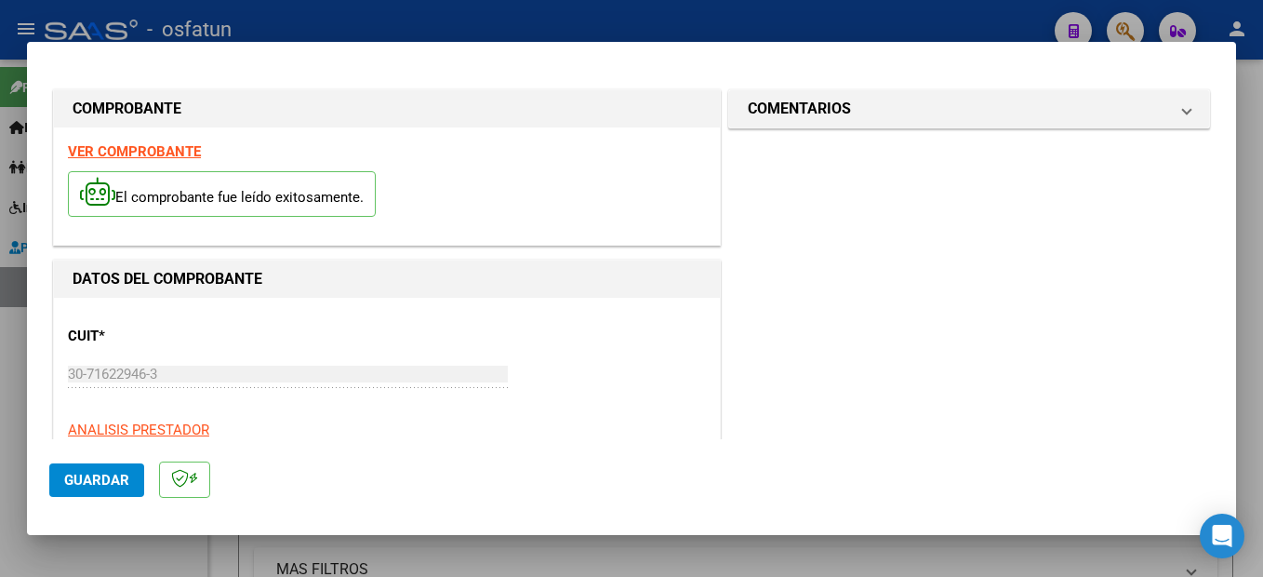
click at [160, 149] on strong "VER COMPROBANTE" at bounding box center [134, 151] width 133 height 17
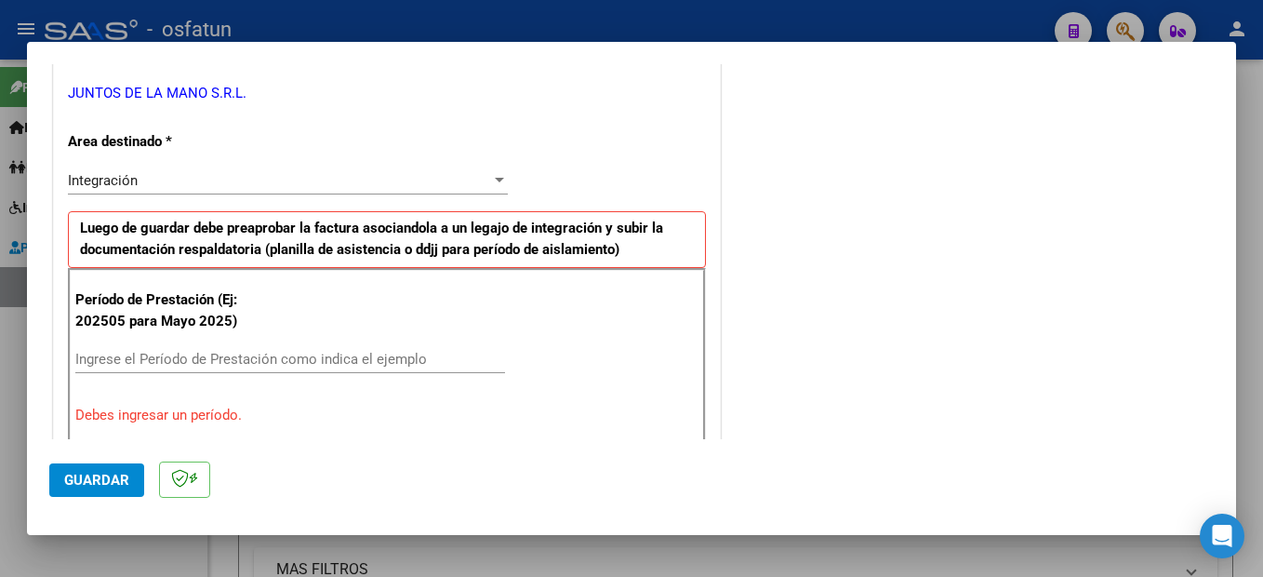
click at [233, 361] on input "Ingrese el Período de Prestación como indica el ejemplo" at bounding box center [290, 359] width 430 height 17
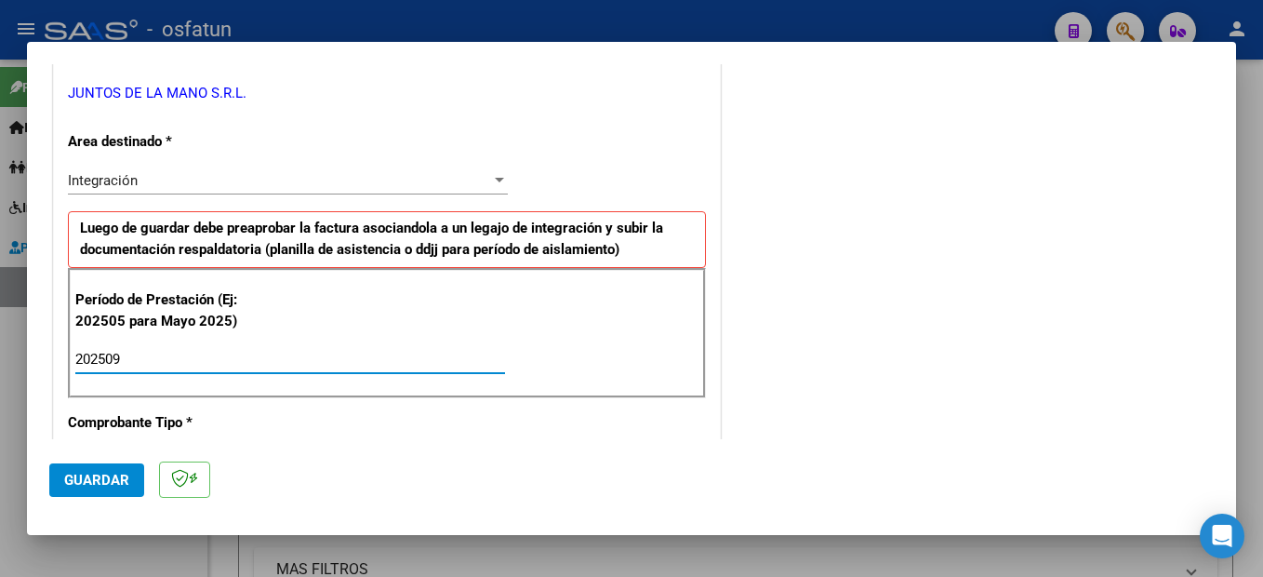
type input "202509"
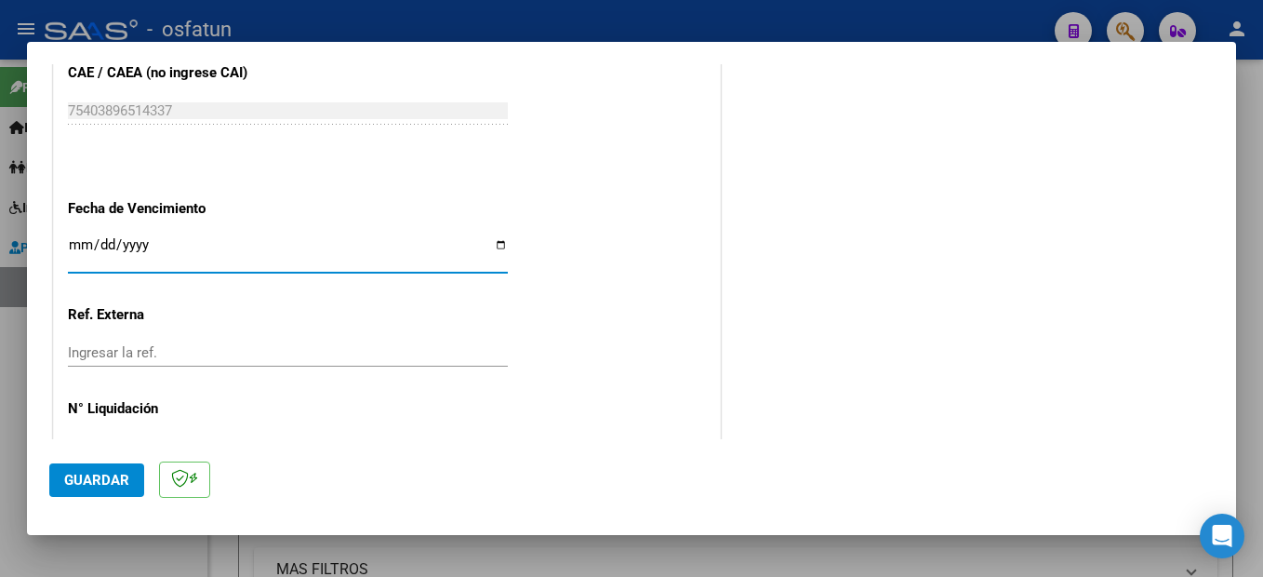
drag, startPoint x: 133, startPoint y: 488, endPoint x: 231, endPoint y: 438, distance: 109.8
click at [133, 488] on button "Guardar" at bounding box center [96, 479] width 95 height 33
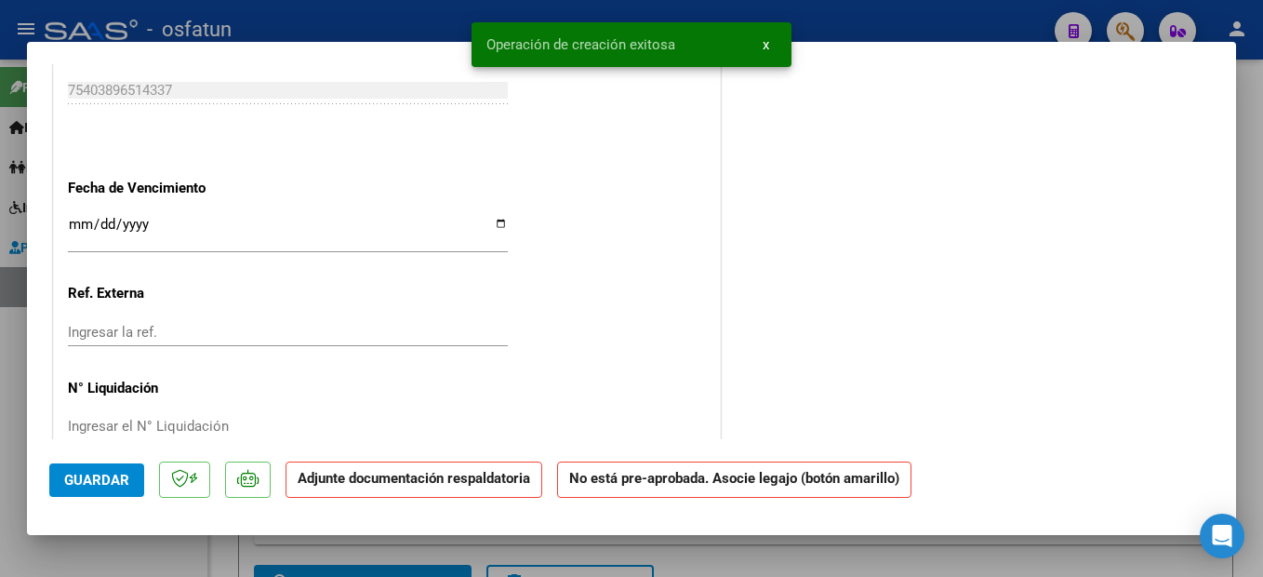
scroll to position [0, 0]
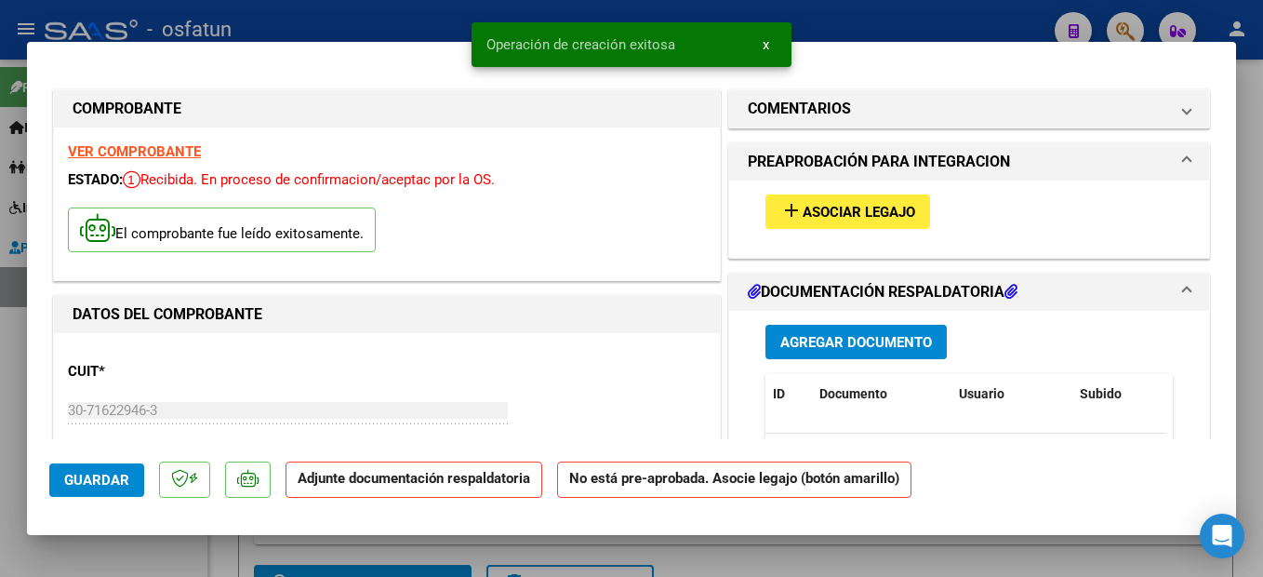
click at [878, 206] on span "Asociar Legajo" at bounding box center [859, 212] width 113 height 17
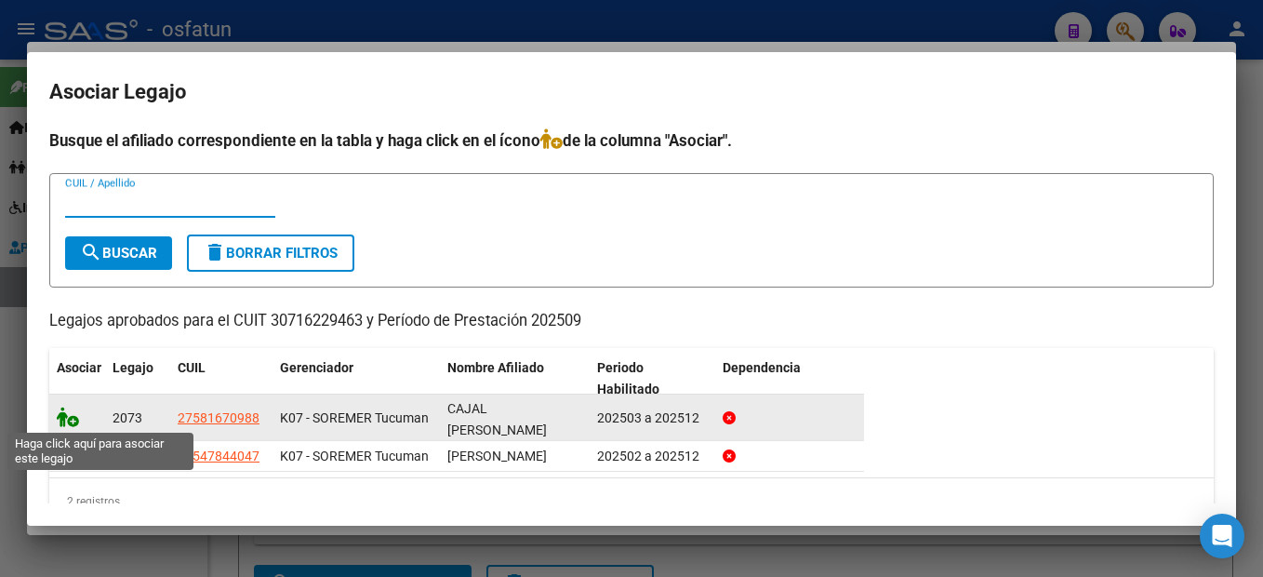
click at [73, 417] on icon at bounding box center [68, 416] width 22 height 20
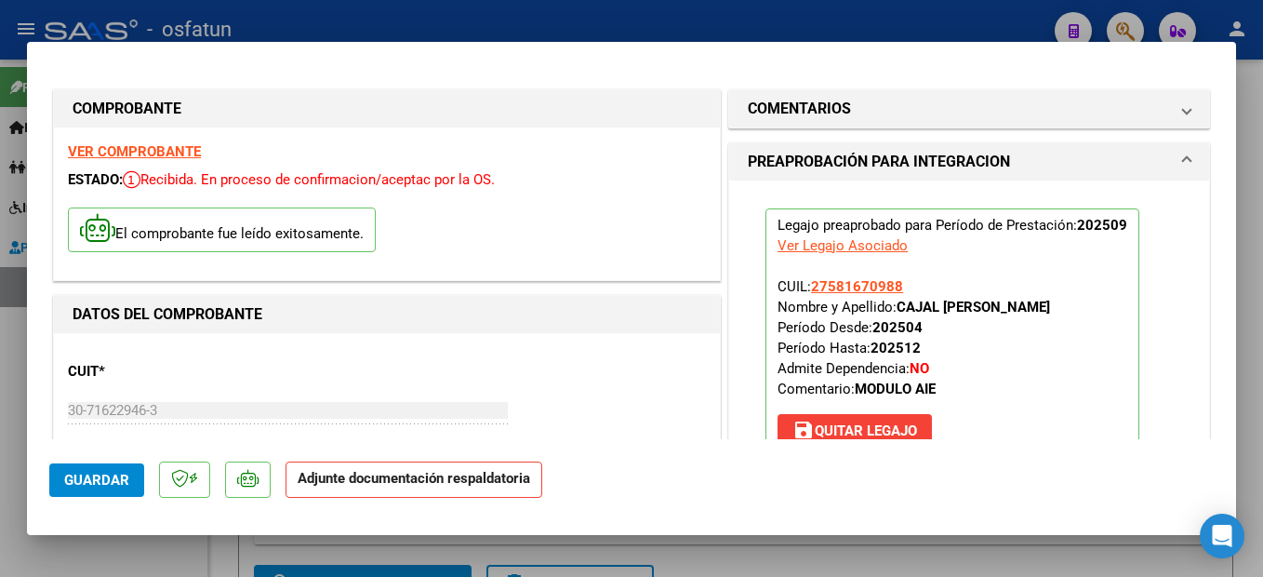
scroll to position [465, 0]
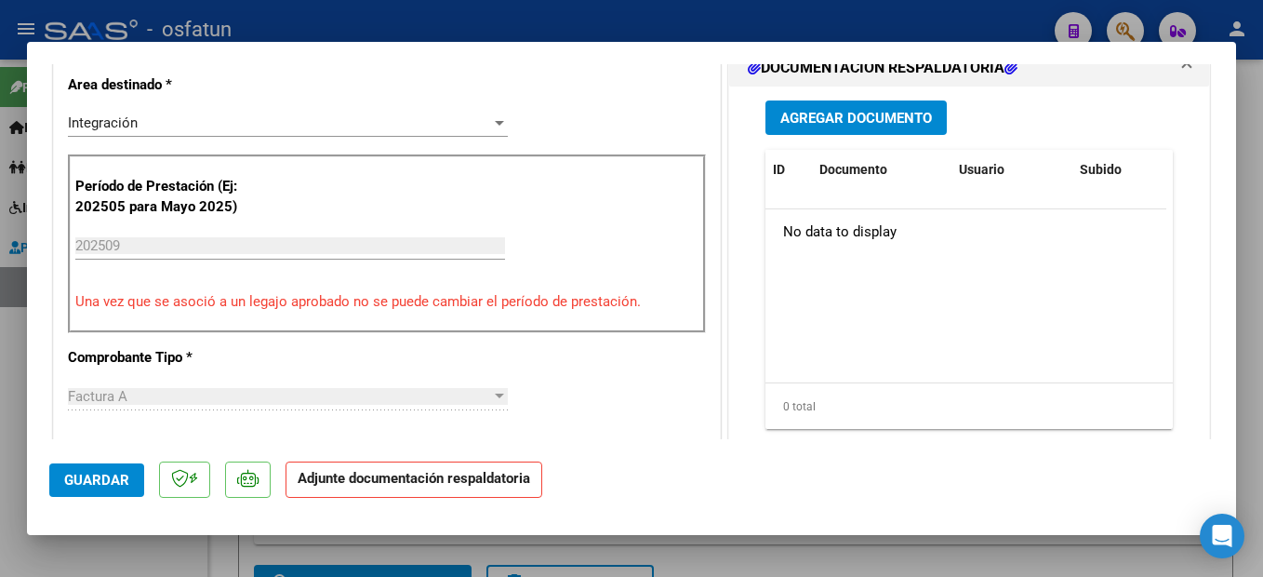
click at [868, 99] on div "Agregar Documento ID Documento Usuario Subido Acción No data to display 0 total…" at bounding box center [969, 272] width 435 height 371
click at [841, 129] on button "Agregar Documento" at bounding box center [856, 117] width 181 height 34
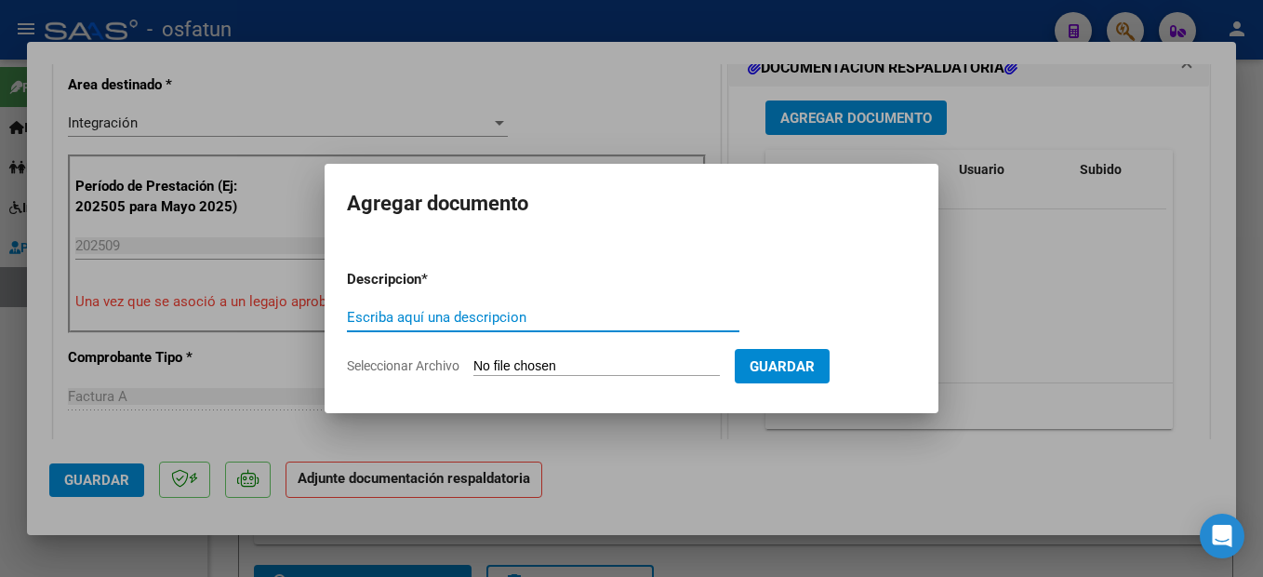
drag, startPoint x: 408, startPoint y: 316, endPoint x: 481, endPoint y: 321, distance: 72.7
click at [447, 315] on input "Escriba aquí una descripcion" at bounding box center [543, 317] width 393 height 17
type input "planilla"
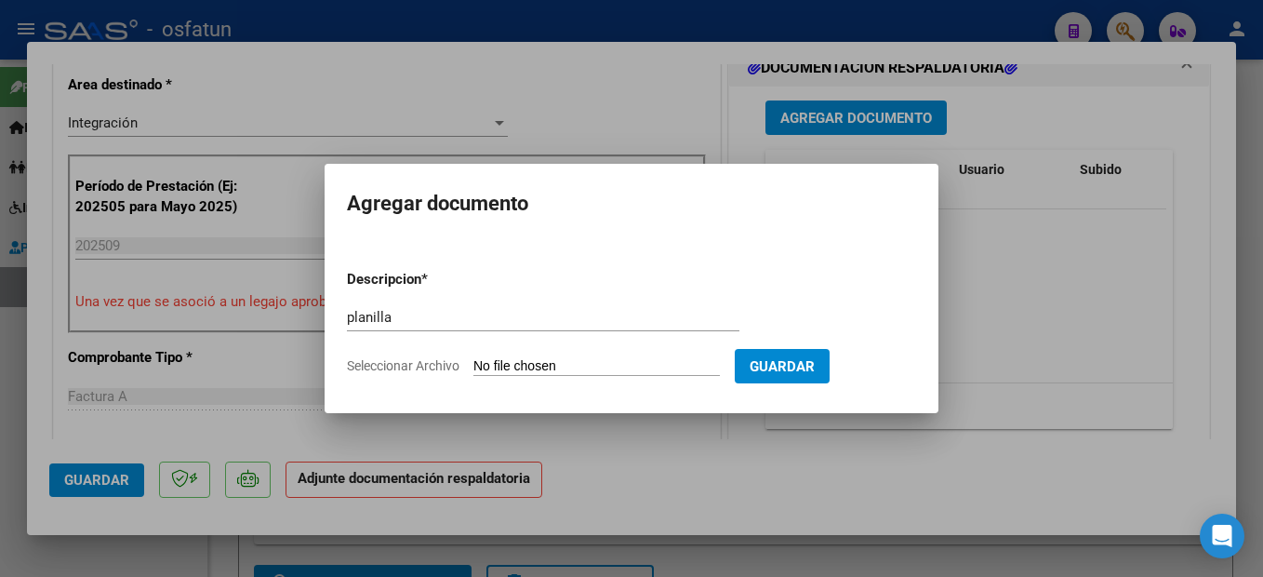
click at [619, 369] on input "Seleccionar Archivo" at bounding box center [596, 367] width 246 height 18
type input "C:\fakepath\251009115154.pdf"
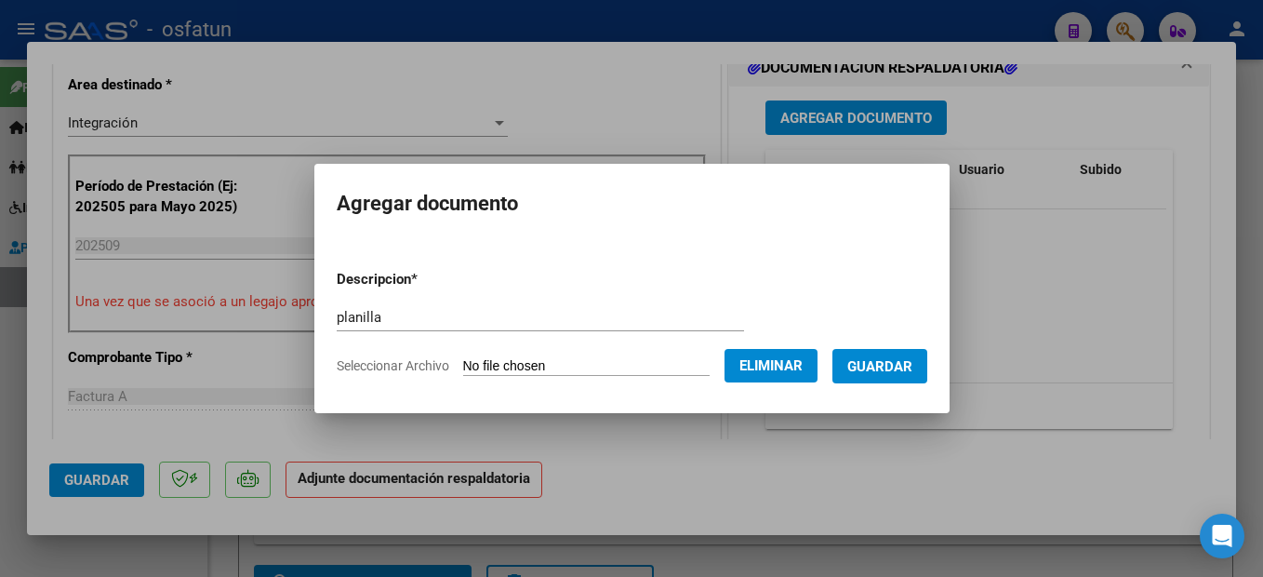
click at [912, 372] on span "Guardar" at bounding box center [879, 366] width 65 height 17
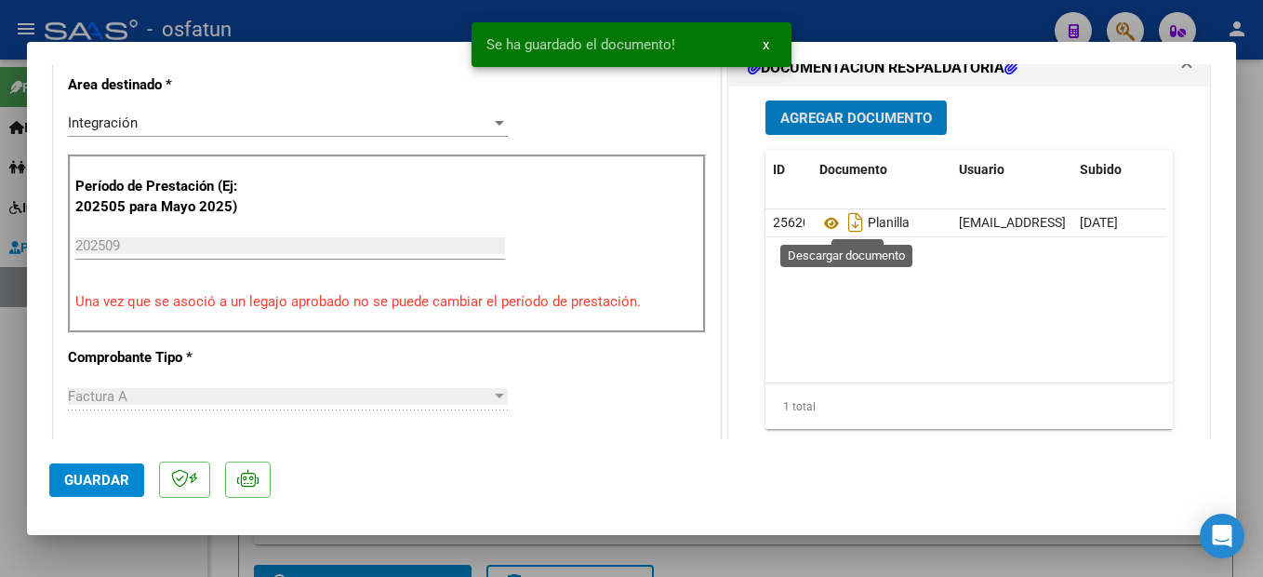
click at [822, 222] on icon at bounding box center [831, 223] width 24 height 22
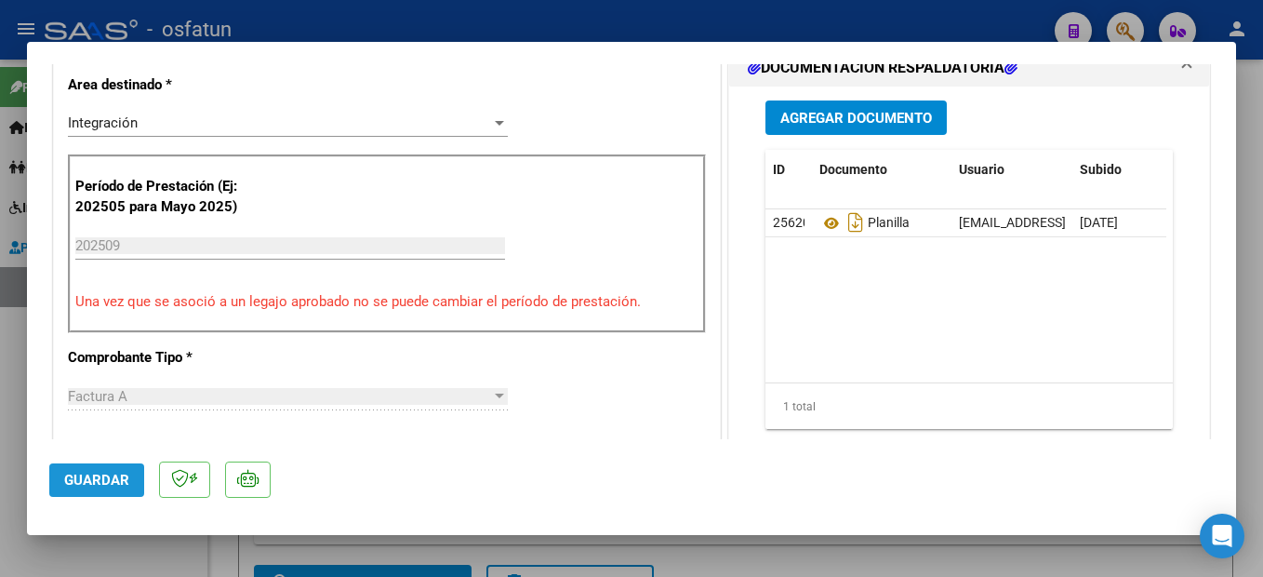
click at [120, 489] on button "Guardar" at bounding box center [96, 479] width 95 height 33
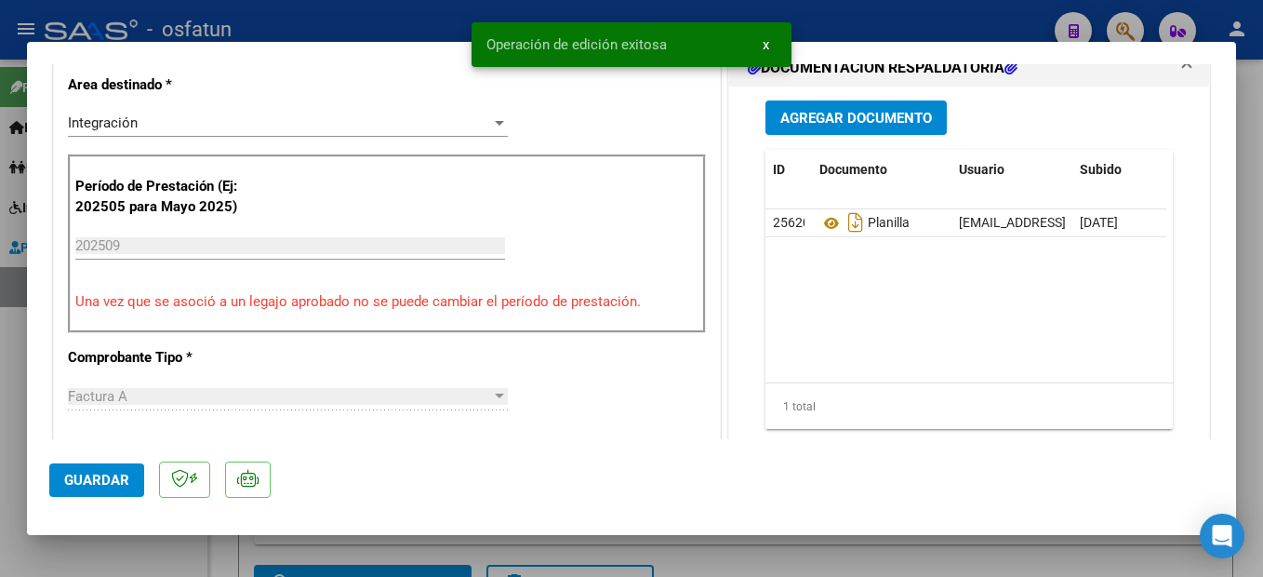
click at [1245, 453] on div at bounding box center [631, 288] width 1263 height 577
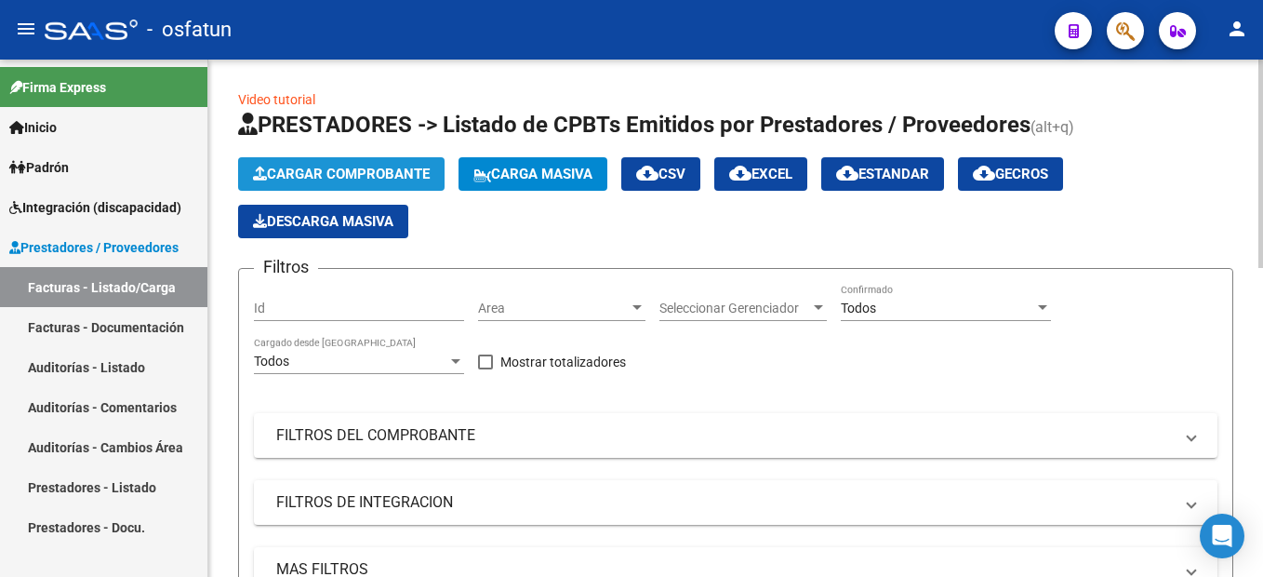
click at [410, 165] on button "Cargar Comprobante" at bounding box center [341, 173] width 206 height 33
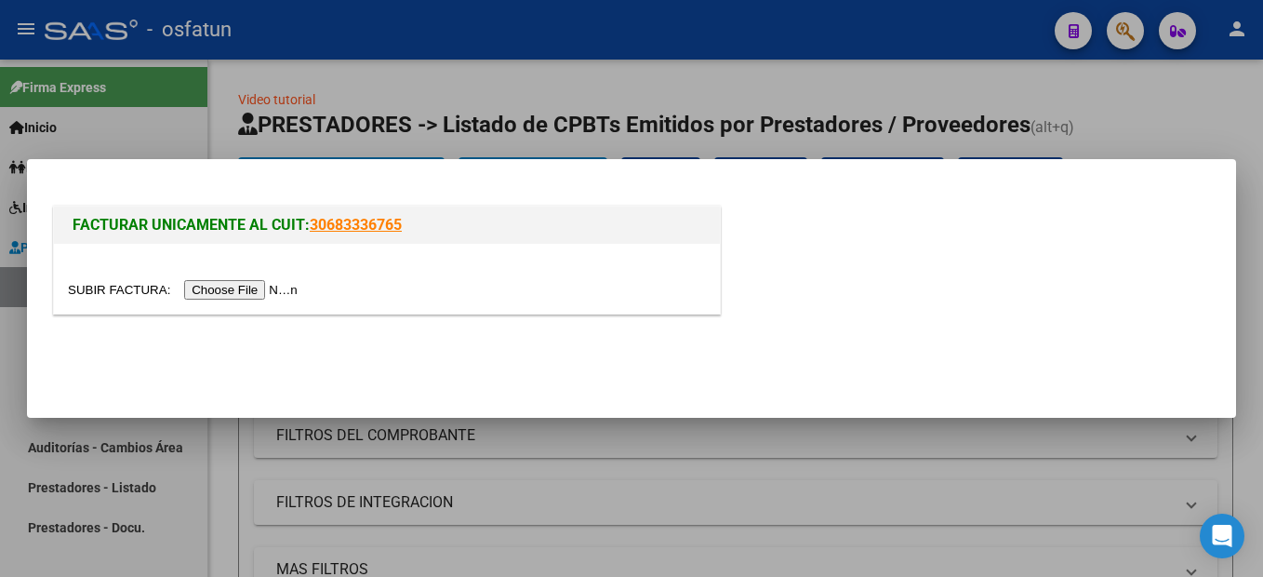
click at [256, 293] on input "file" at bounding box center [185, 290] width 235 height 20
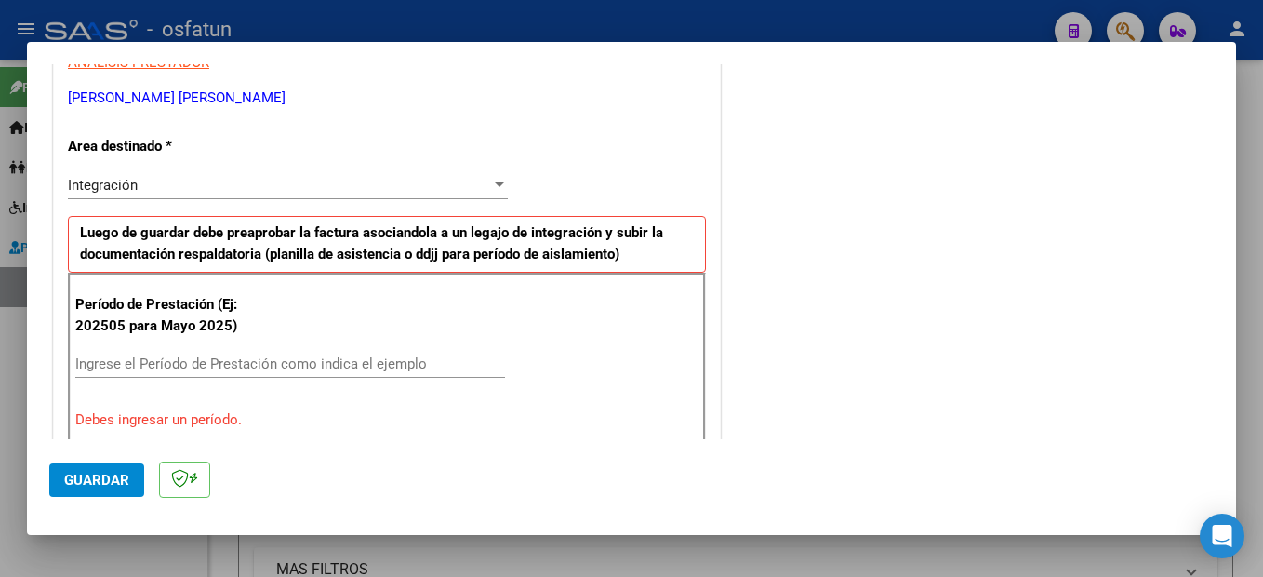
scroll to position [0, 0]
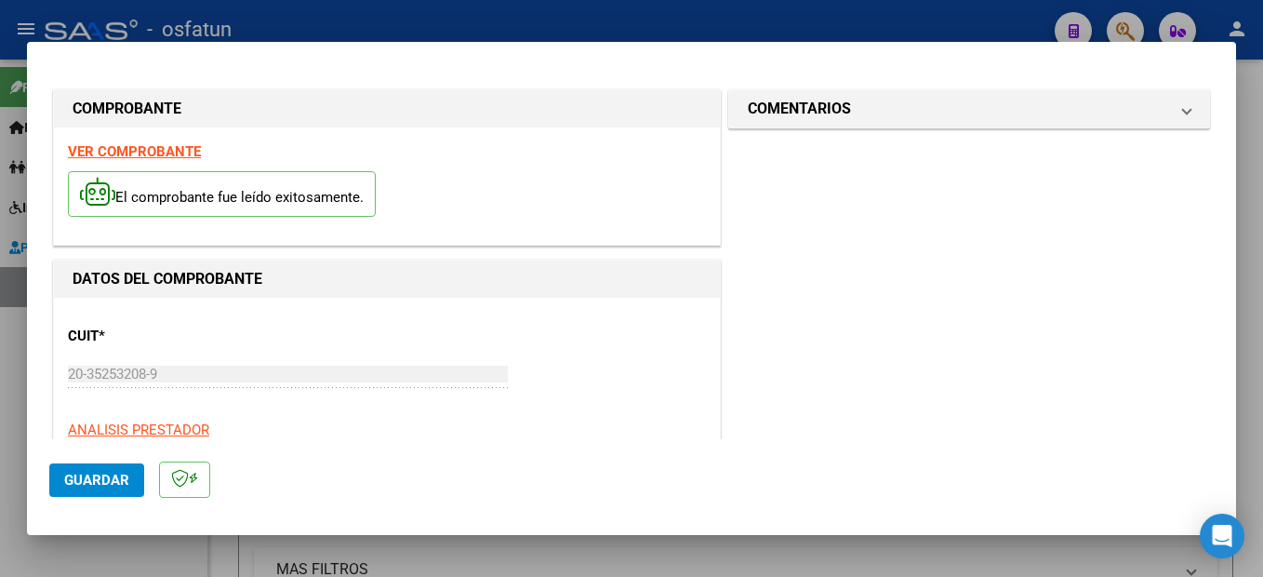
click at [164, 148] on strong "VER COMPROBANTE" at bounding box center [134, 151] width 133 height 17
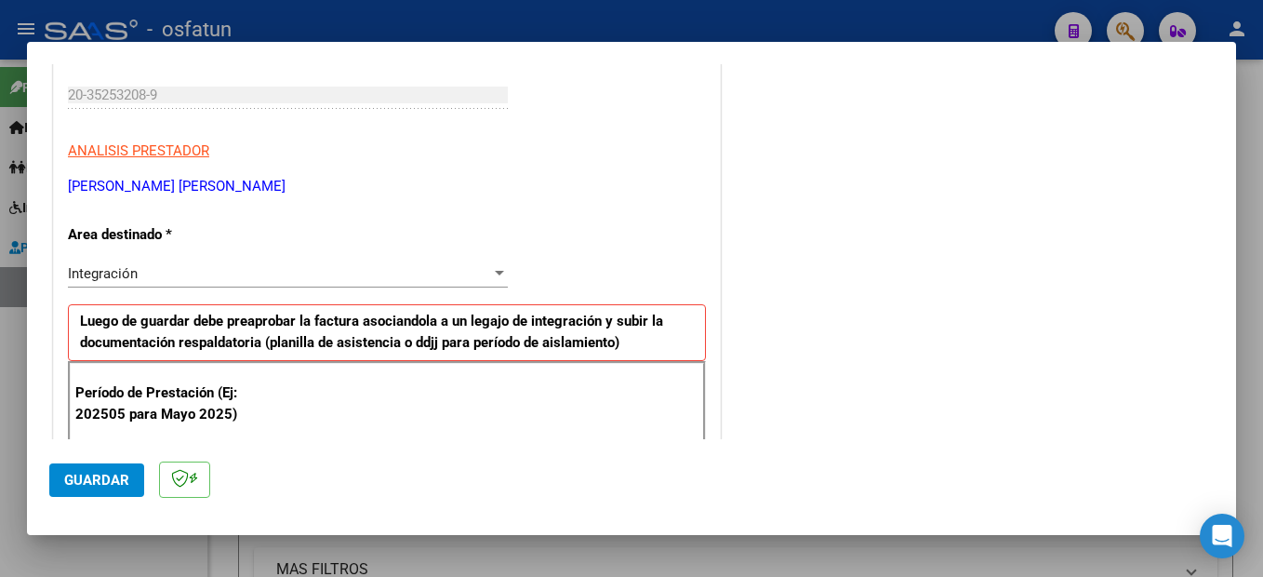
scroll to position [465, 0]
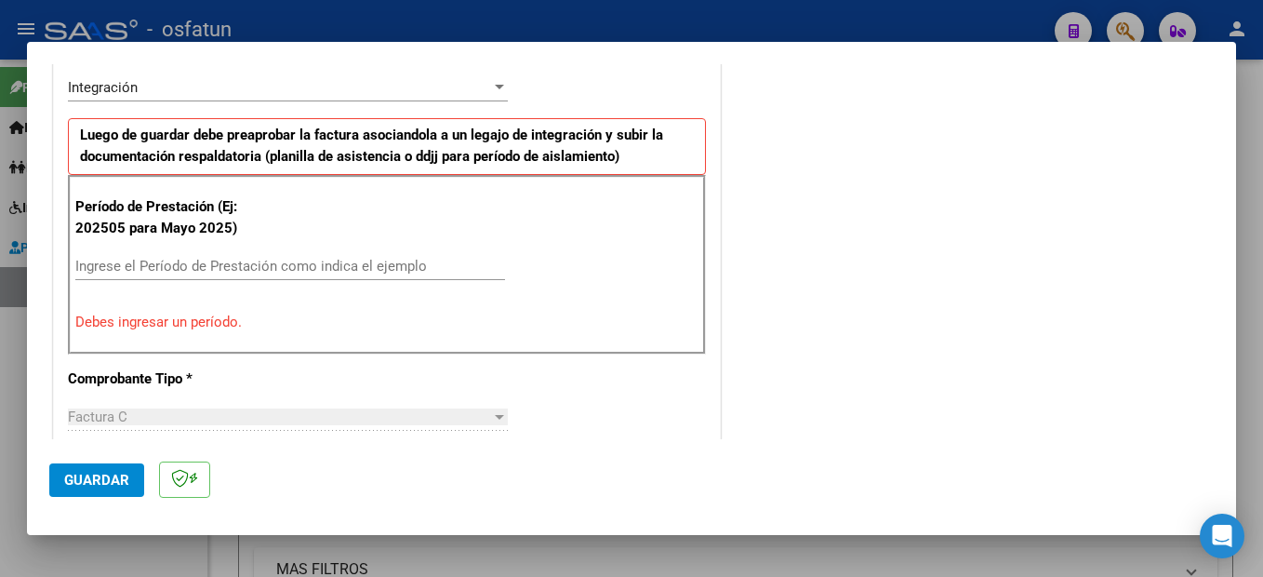
click at [238, 263] on input "Ingrese el Período de Prestación como indica el ejemplo" at bounding box center [290, 266] width 430 height 17
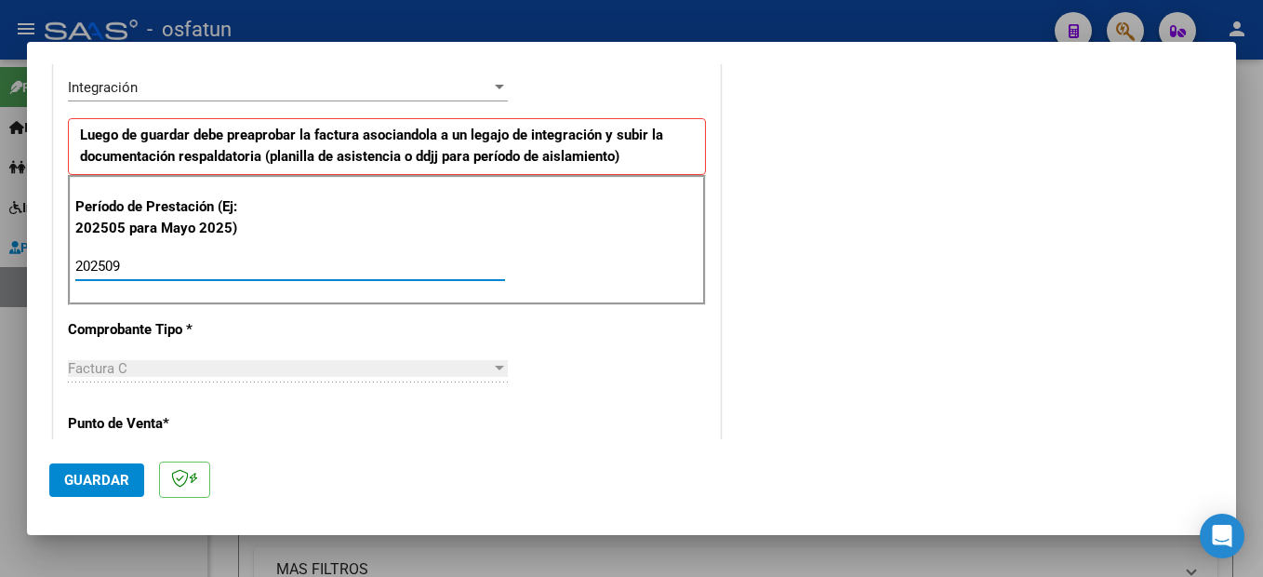
scroll to position [837, 0]
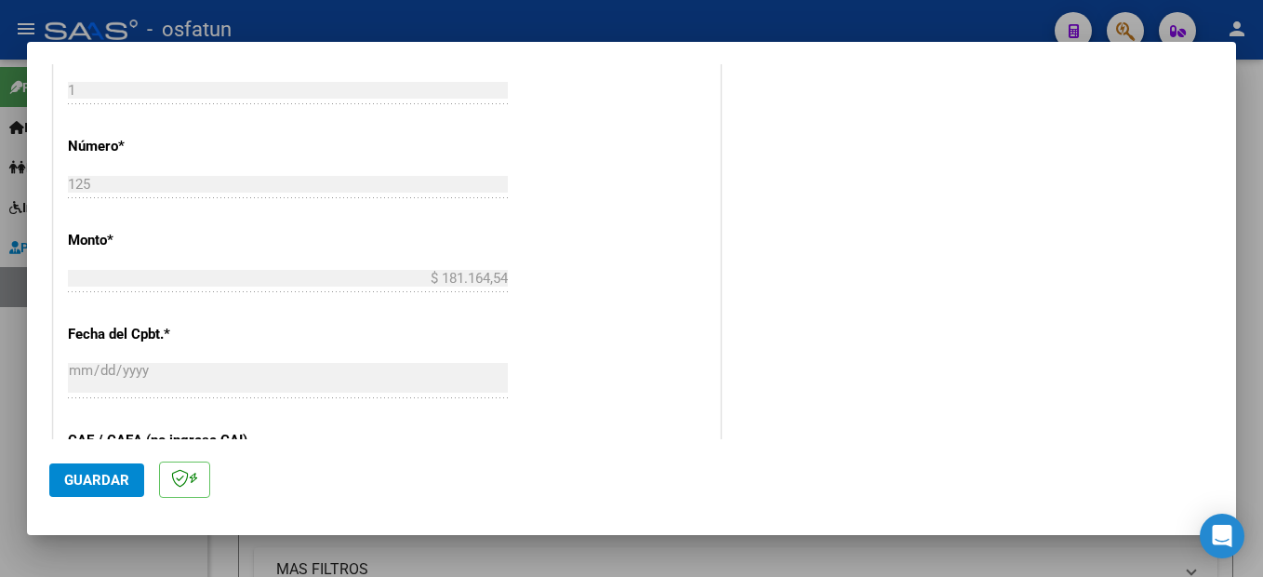
type input "202509"
click at [126, 488] on button "Guardar" at bounding box center [96, 479] width 95 height 33
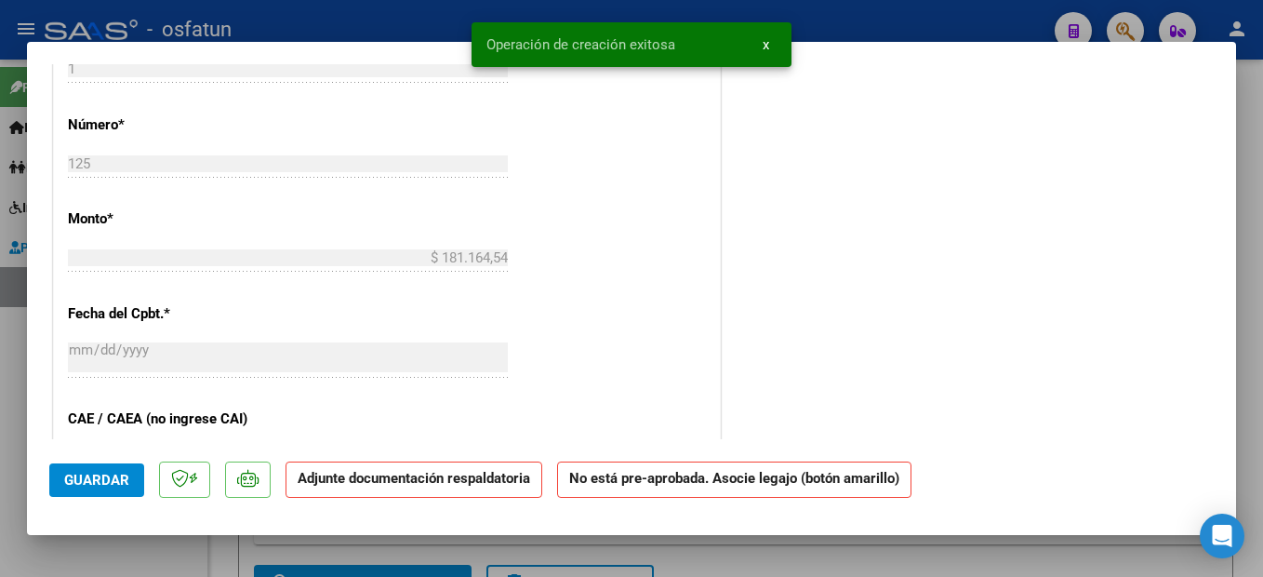
scroll to position [0, 0]
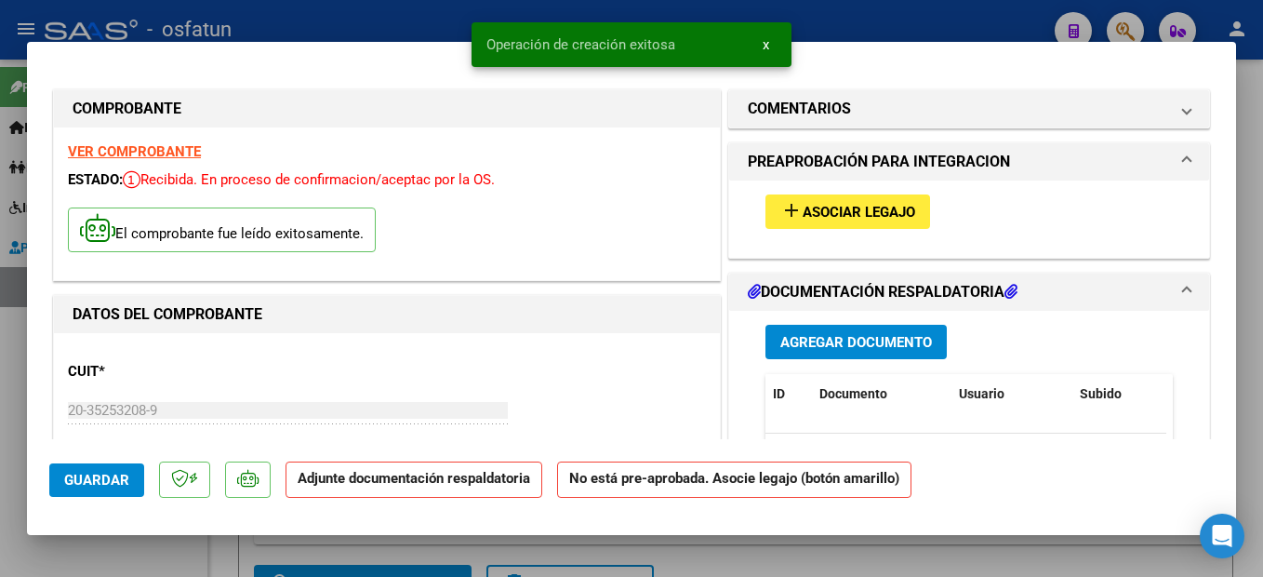
click at [872, 217] on span "Asociar Legajo" at bounding box center [859, 212] width 113 height 17
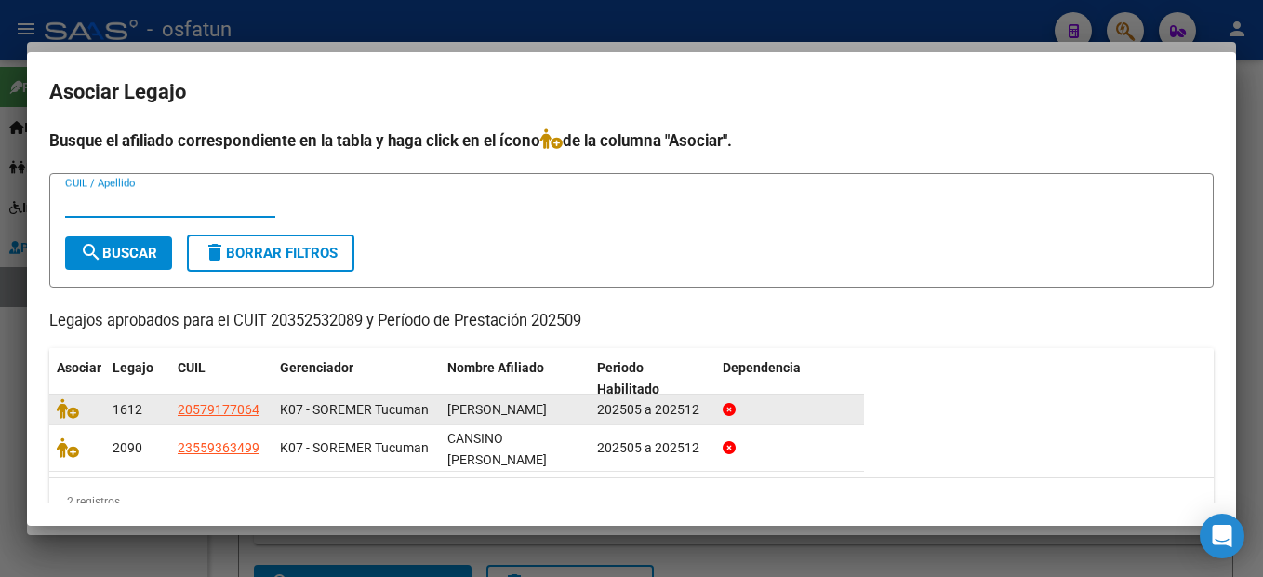
click at [69, 458] on icon at bounding box center [68, 447] width 22 height 20
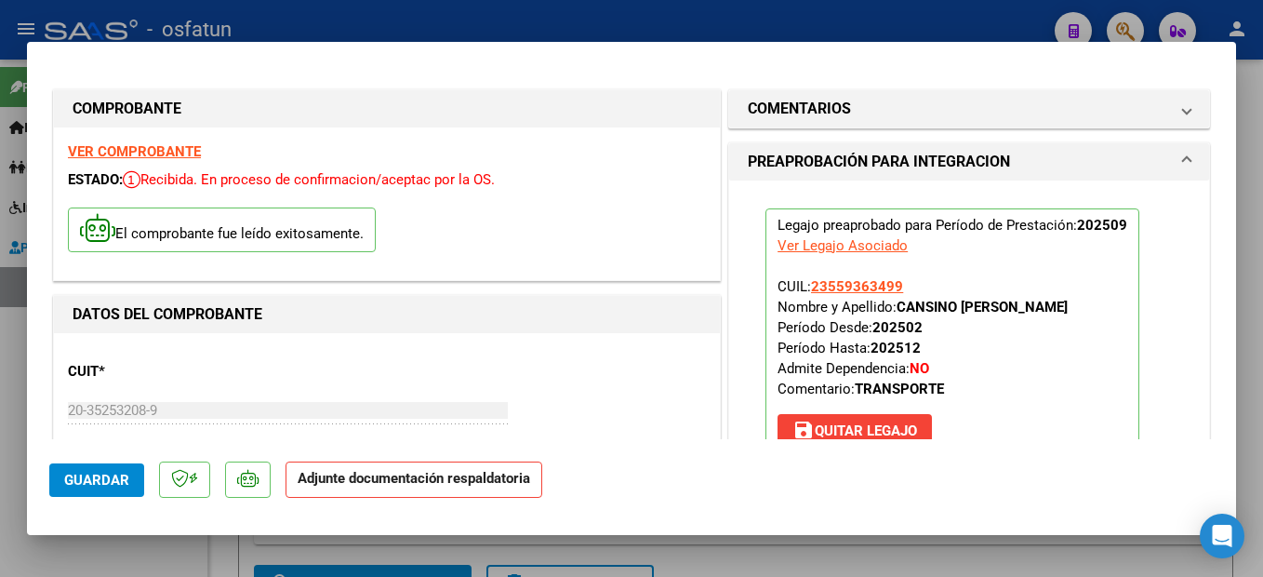
scroll to position [279, 0]
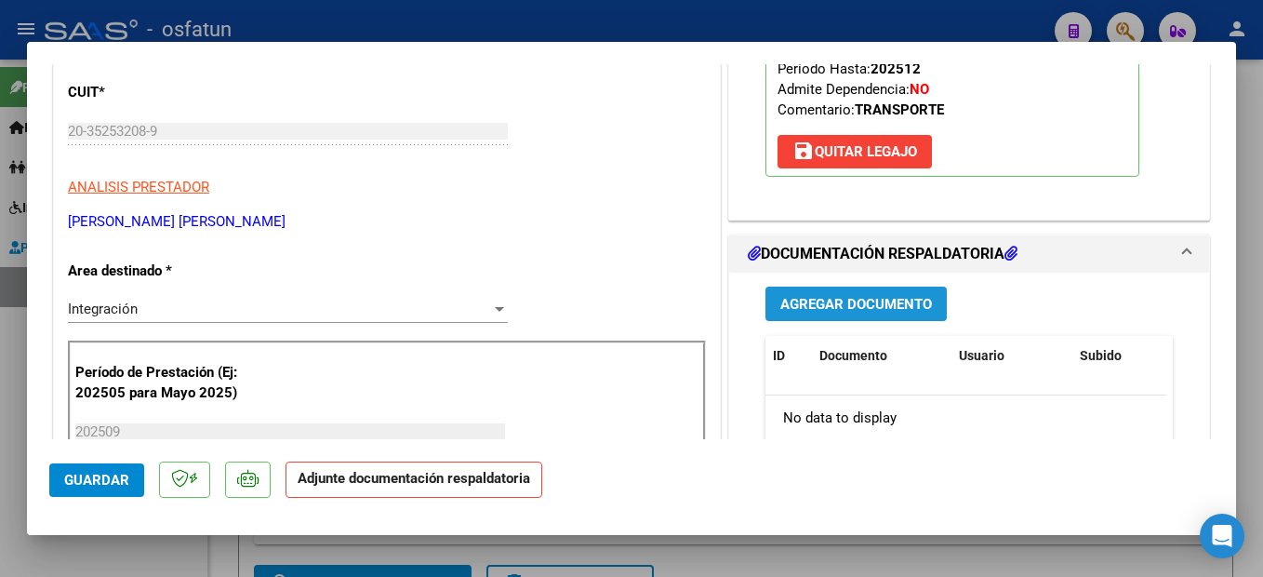
click at [880, 303] on span "Agregar Documento" at bounding box center [856, 304] width 152 height 17
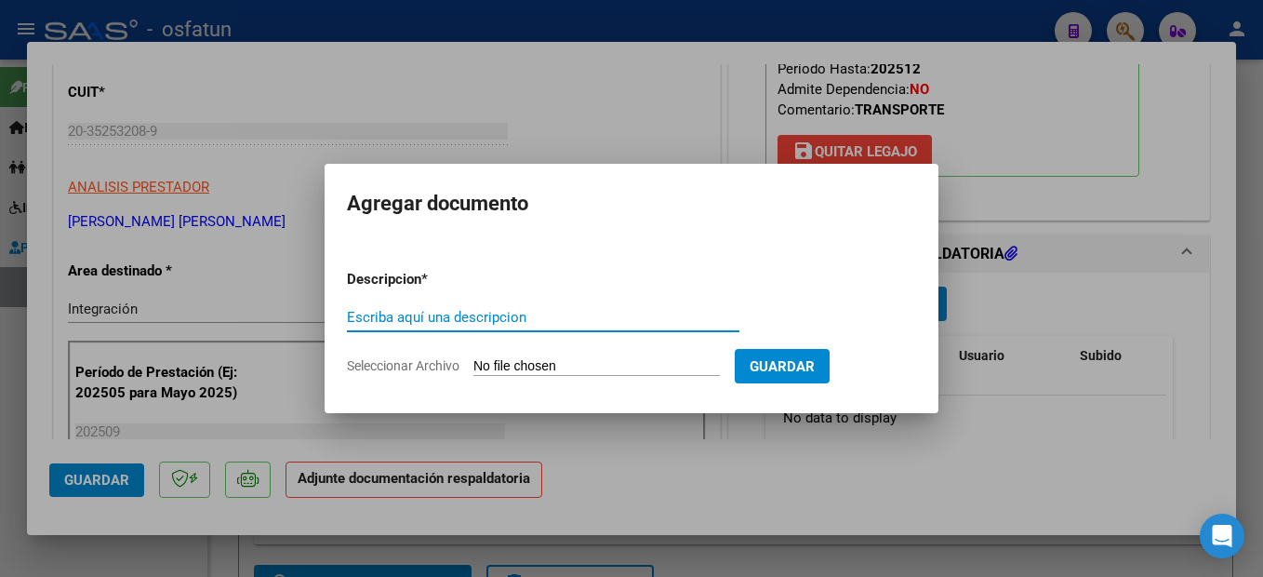
drag, startPoint x: 499, startPoint y: 311, endPoint x: 492, endPoint y: 321, distance: 12.1
click at [497, 318] on input "Escriba aquí una descripcion" at bounding box center [543, 317] width 393 height 17
drag, startPoint x: 491, startPoint y: 321, endPoint x: 564, endPoint y: 280, distance: 83.3
click at [526, 295] on form "Descripcion * Escriba aquí una descripcion Seleccionar Archivo Guardar" at bounding box center [631, 323] width 569 height 136
type input "o"
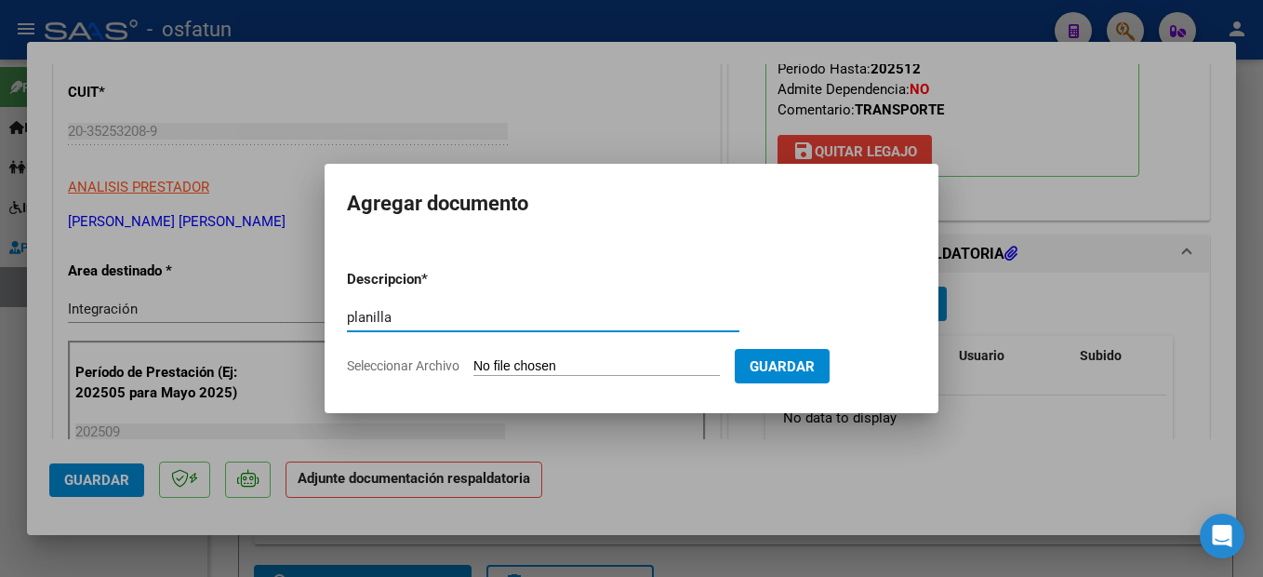
type input "planilla"
click at [587, 366] on input "Seleccionar Archivo" at bounding box center [596, 367] width 246 height 18
type input "C:\fakepath\251009115246.pdf"
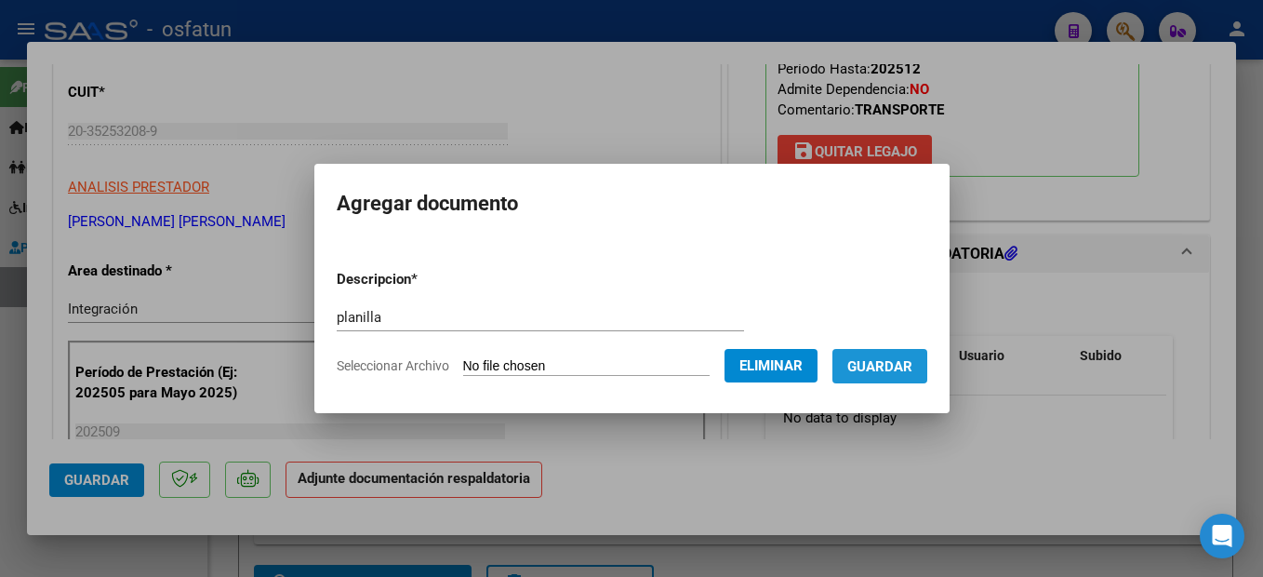
click at [902, 360] on span "Guardar" at bounding box center [879, 366] width 65 height 17
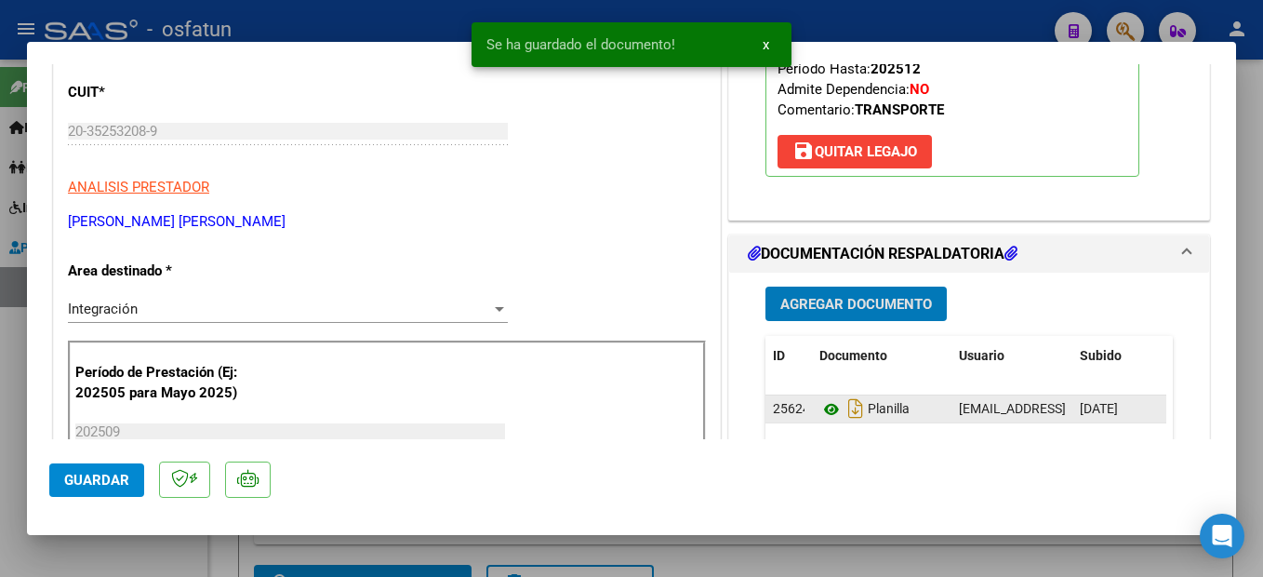
click at [833, 410] on icon at bounding box center [831, 409] width 24 height 22
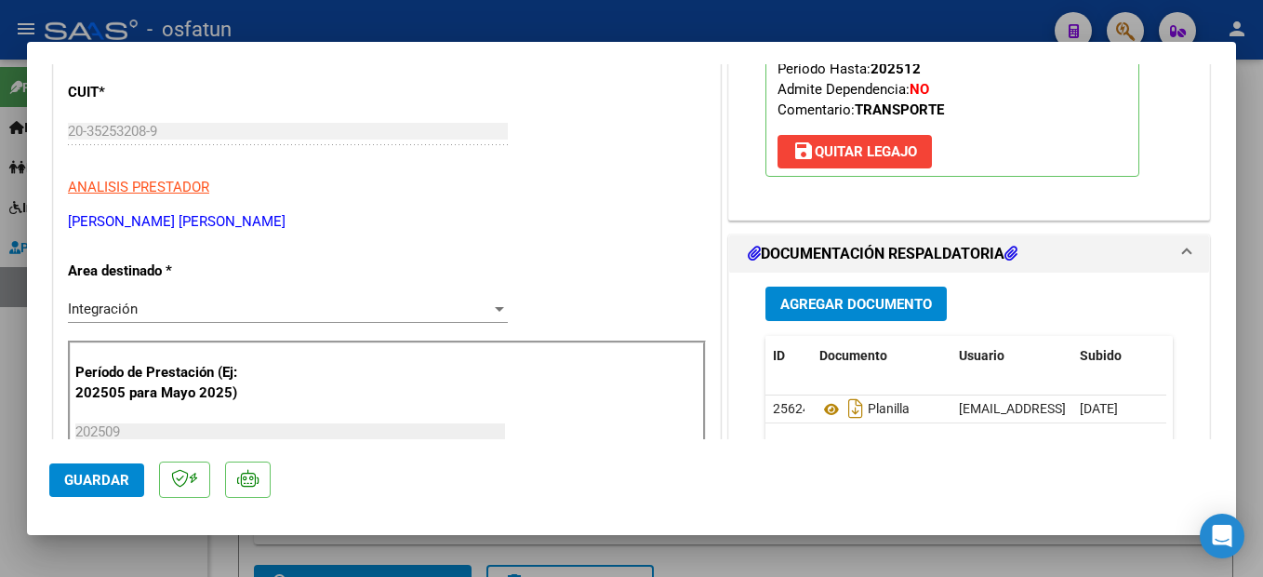
click at [88, 477] on span "Guardar" at bounding box center [96, 480] width 65 height 17
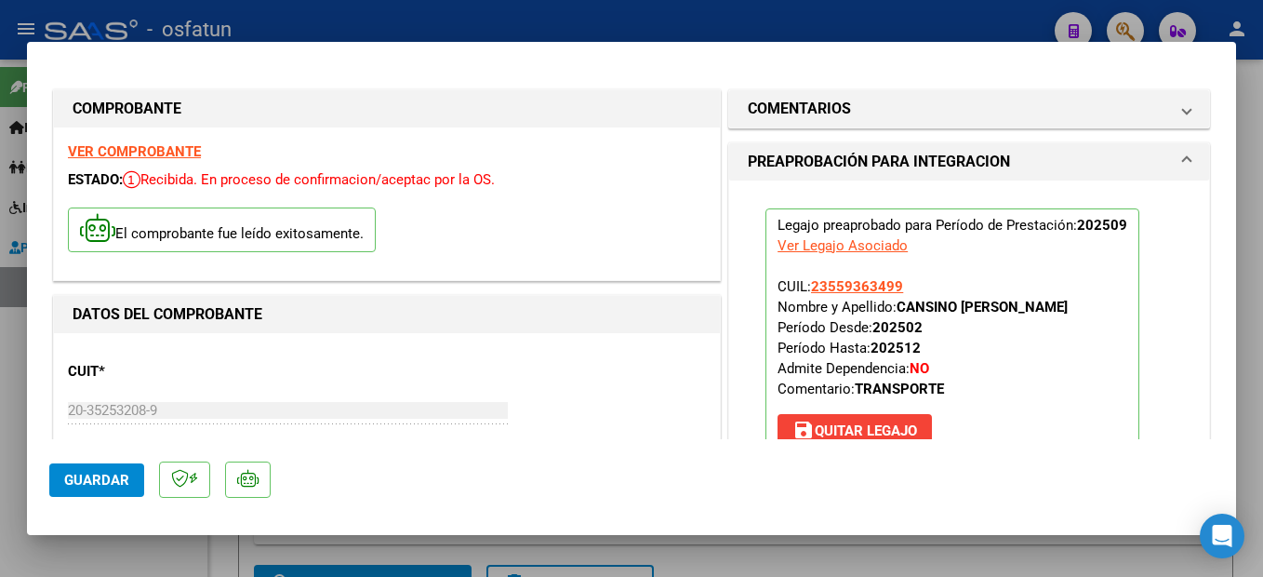
scroll to position [558, 0]
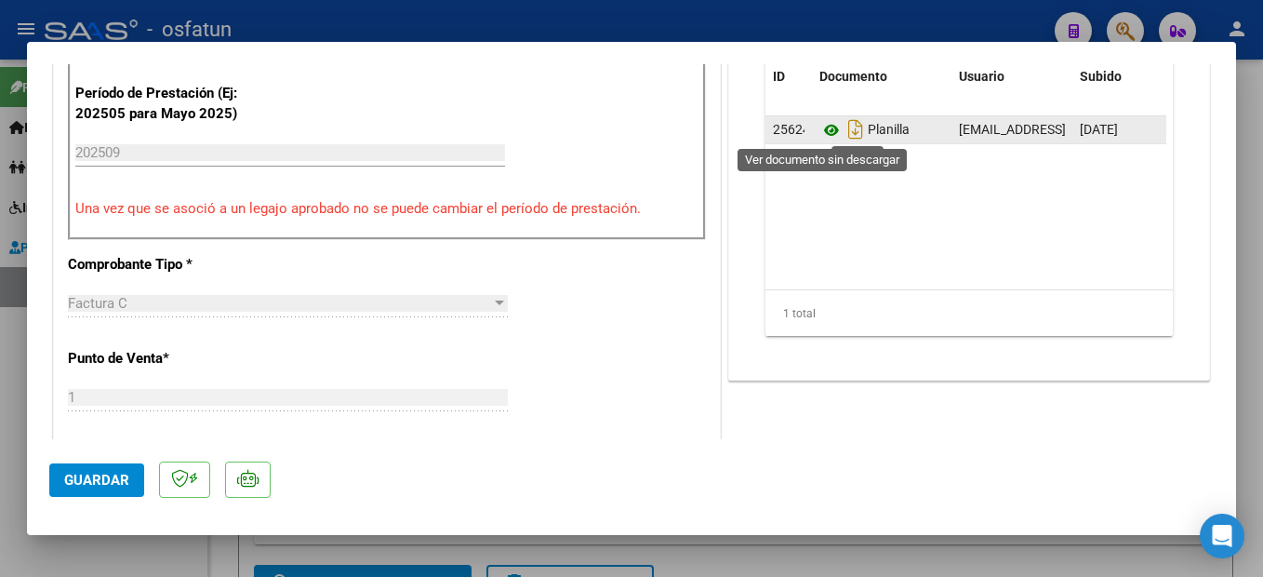
click at [819, 129] on icon at bounding box center [831, 130] width 24 height 22
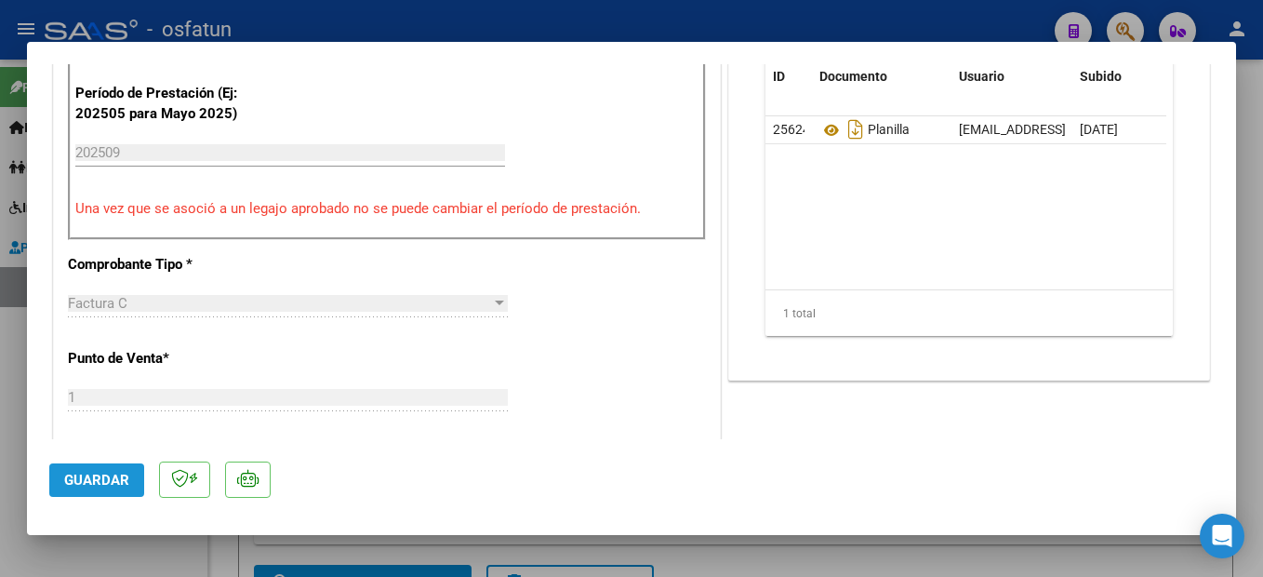
click at [115, 474] on span "Guardar" at bounding box center [96, 480] width 65 height 17
click at [1257, 373] on div at bounding box center [631, 288] width 1263 height 577
type input "$ 0,00"
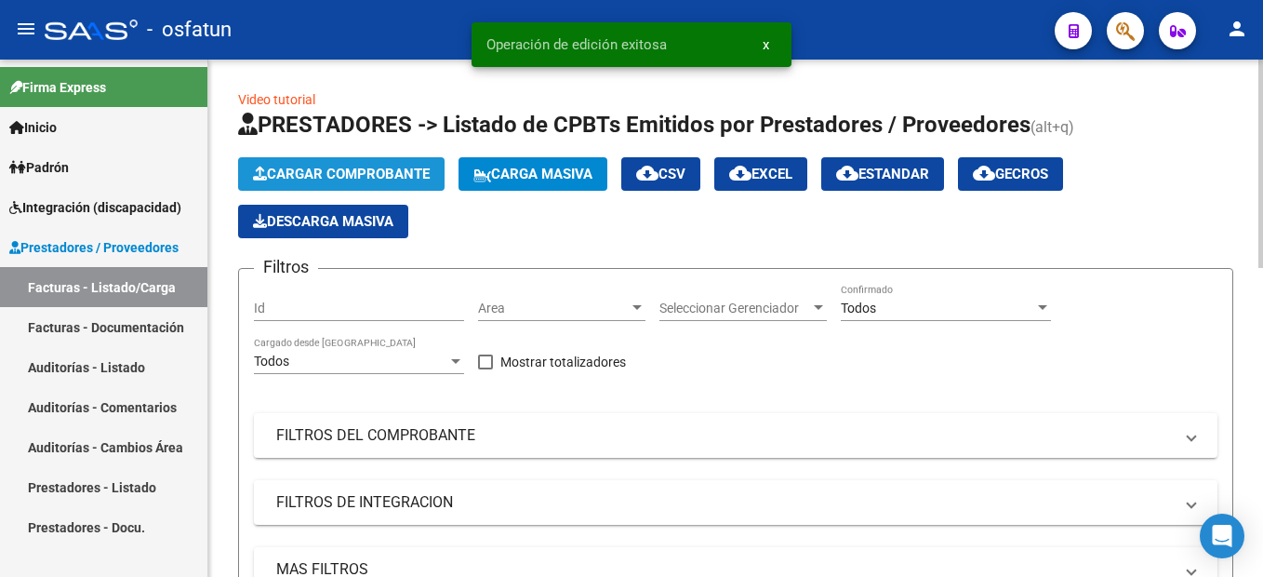
click at [392, 170] on span "Cargar Comprobante" at bounding box center [341, 174] width 177 height 17
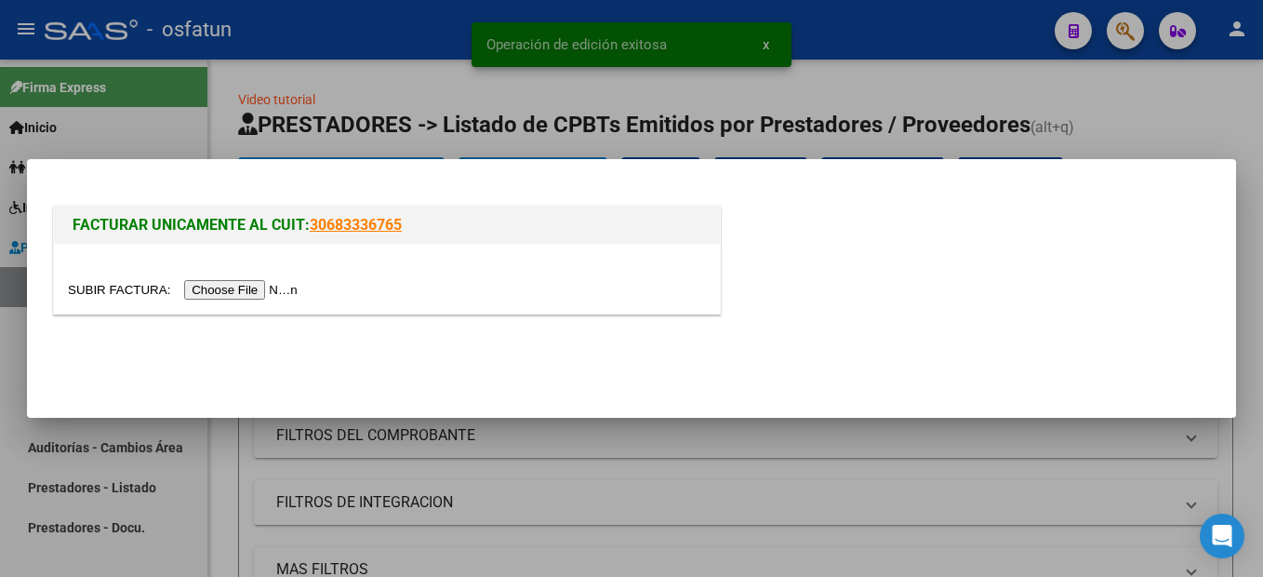
click at [243, 299] on input "file" at bounding box center [185, 290] width 235 height 20
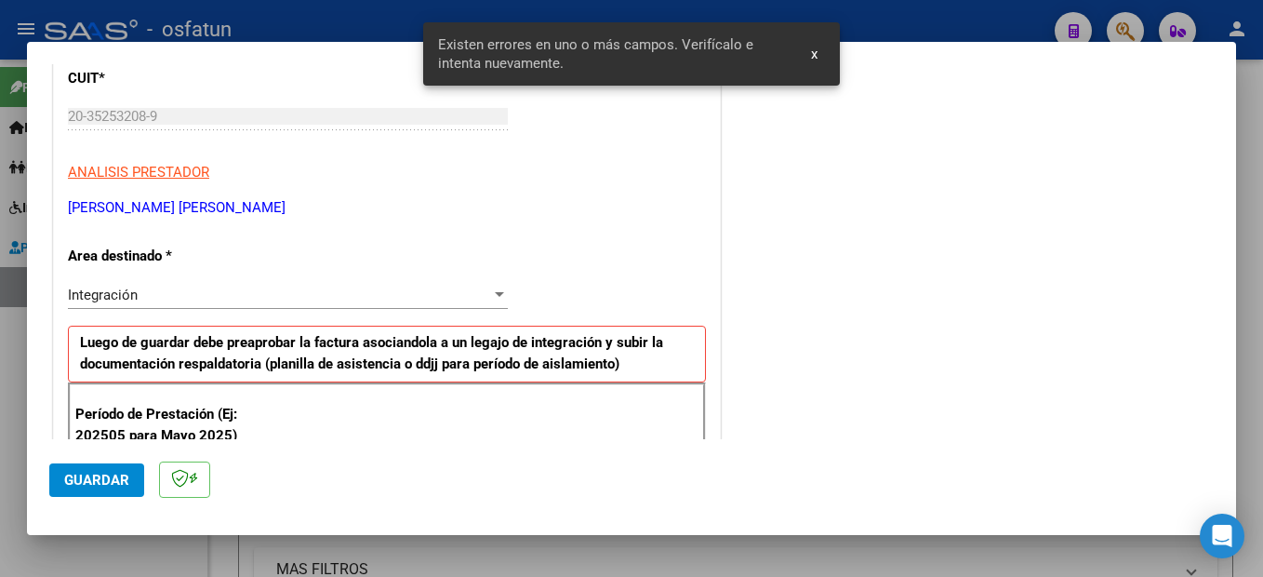
scroll to position [425, 0]
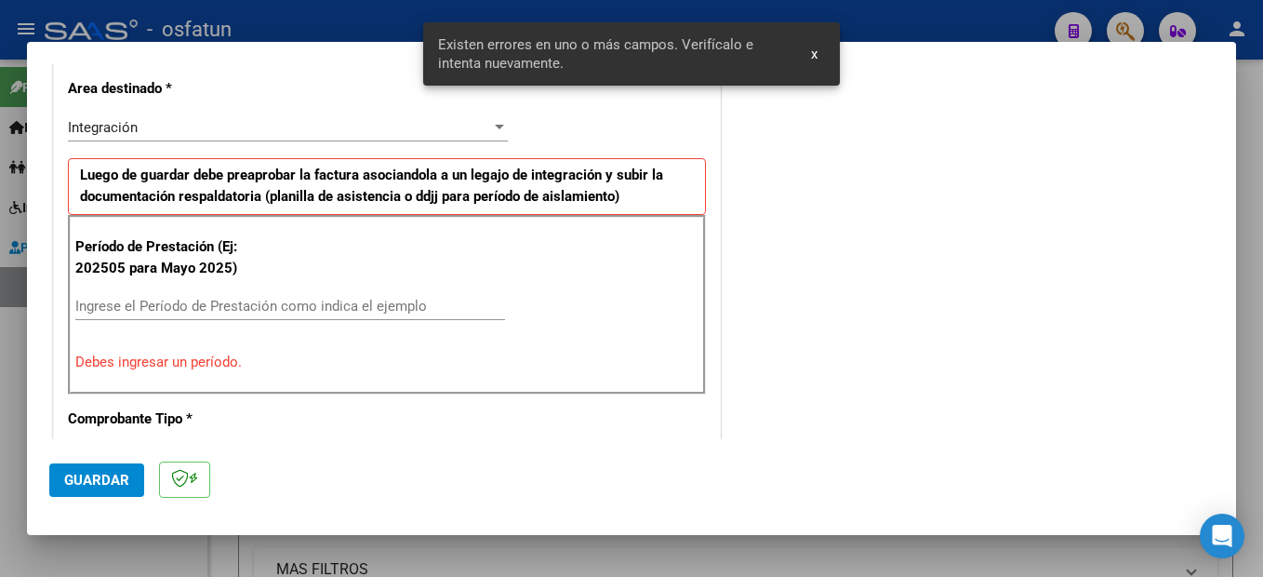
click at [231, 299] on input "Ingrese el Período de Prestación como indica el ejemplo" at bounding box center [290, 306] width 430 height 17
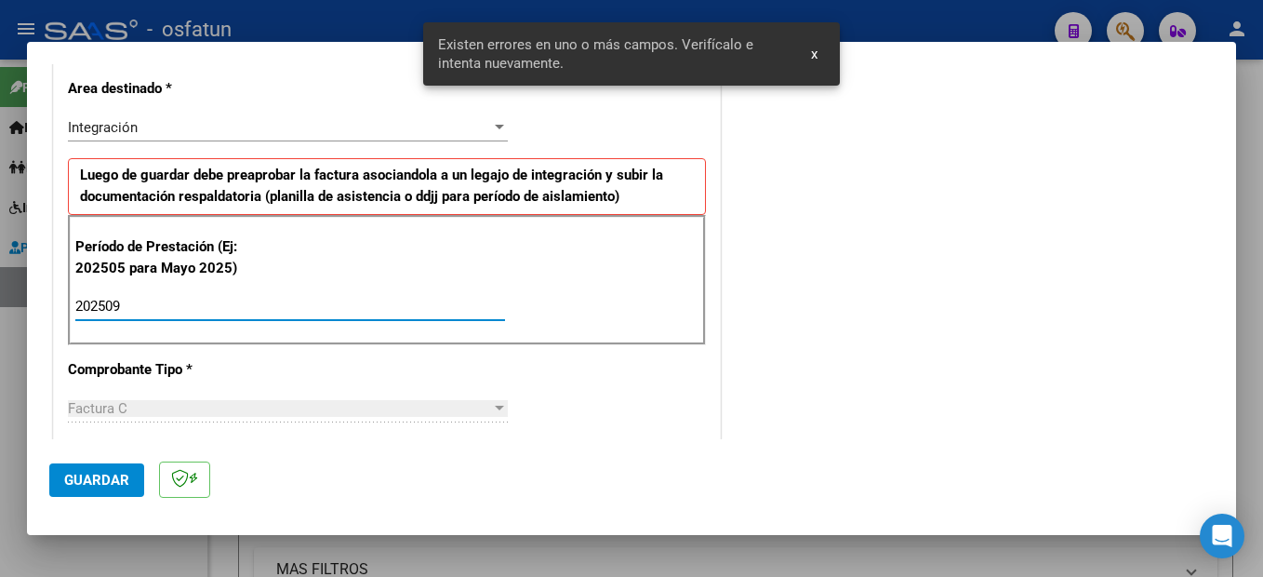
type input "202509"
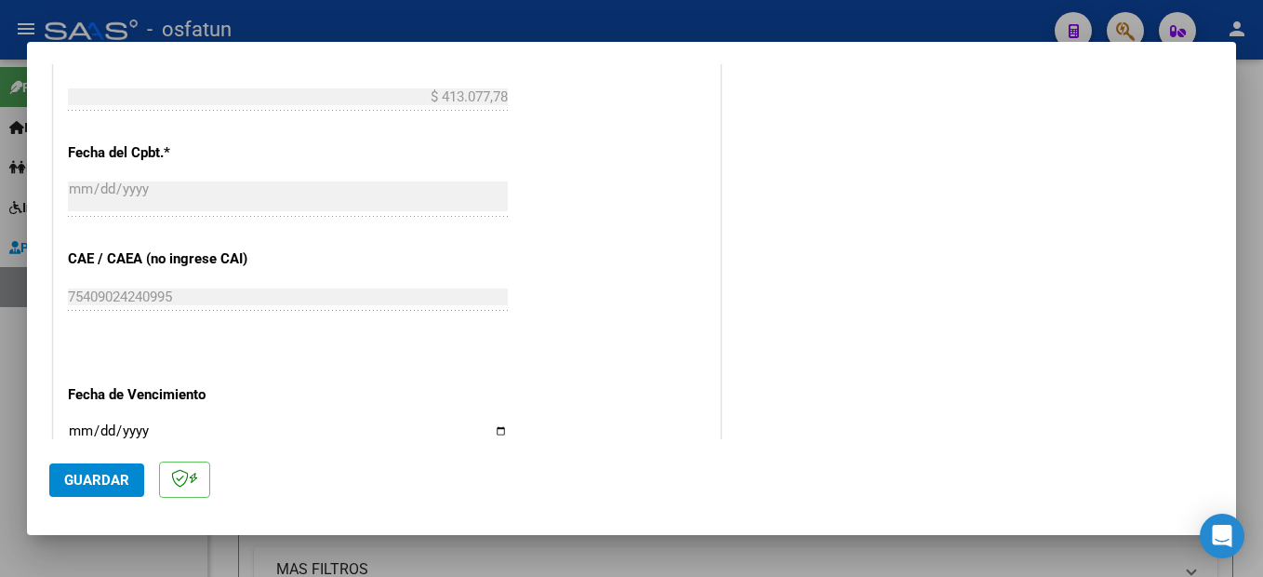
scroll to position [1262, 0]
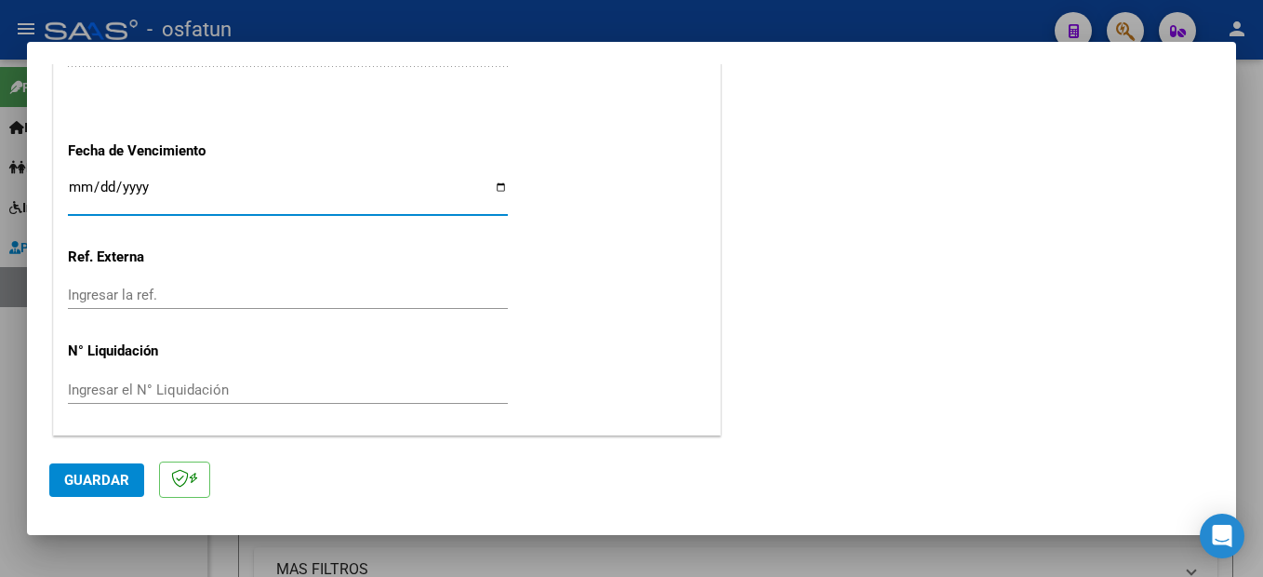
click at [125, 474] on span "Guardar" at bounding box center [96, 480] width 65 height 17
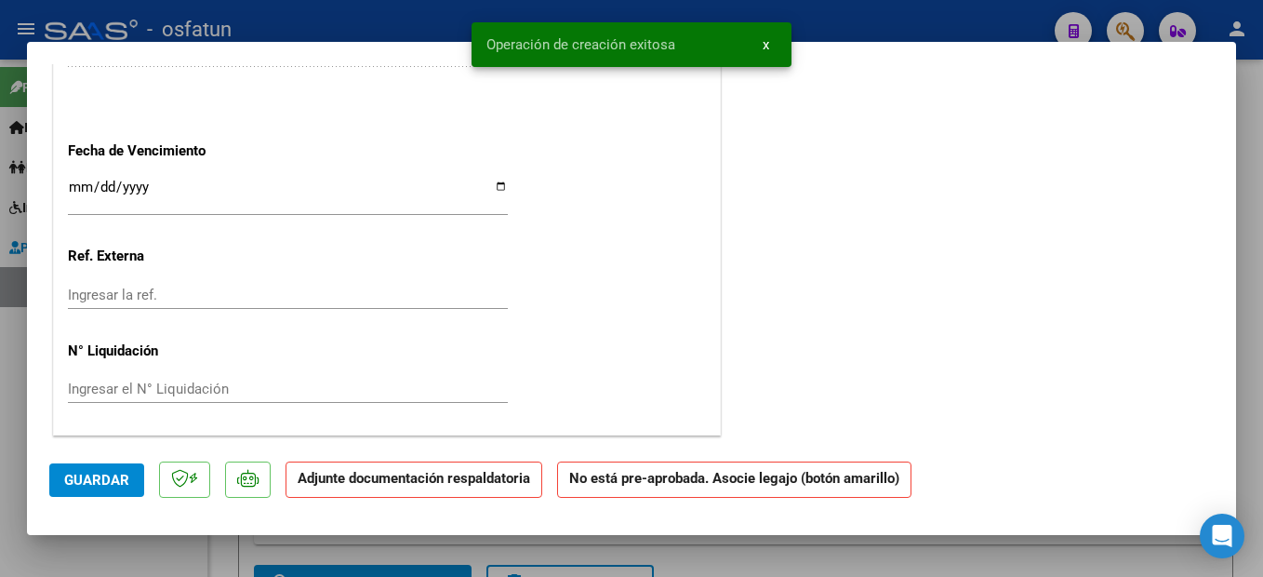
scroll to position [0, 0]
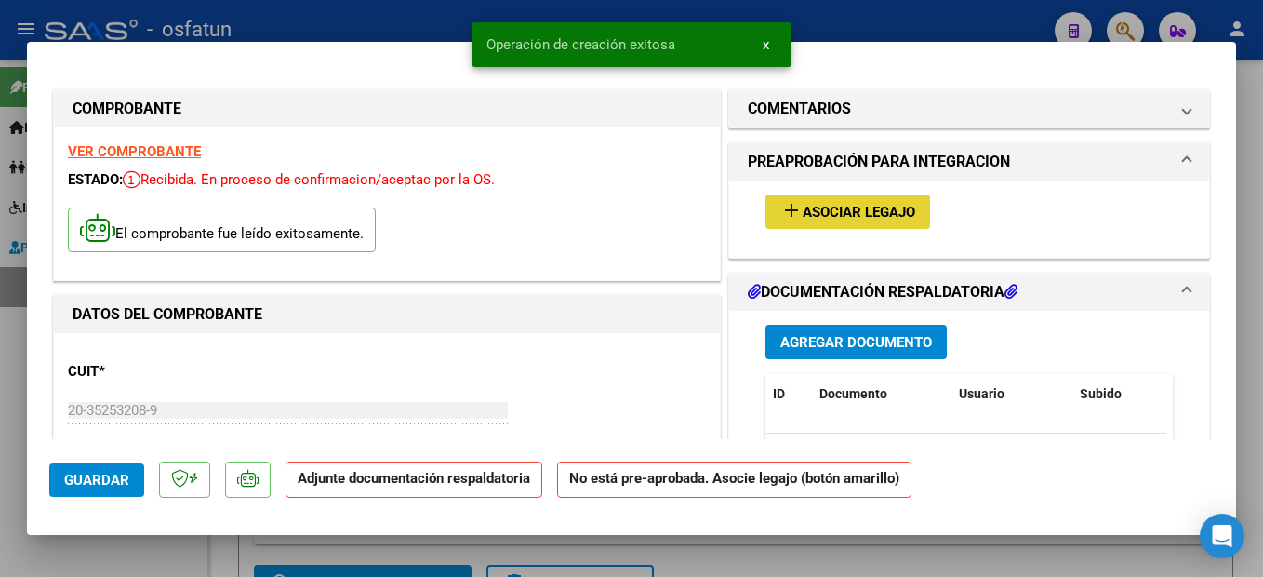
click at [858, 207] on span "Asociar Legajo" at bounding box center [859, 212] width 113 height 17
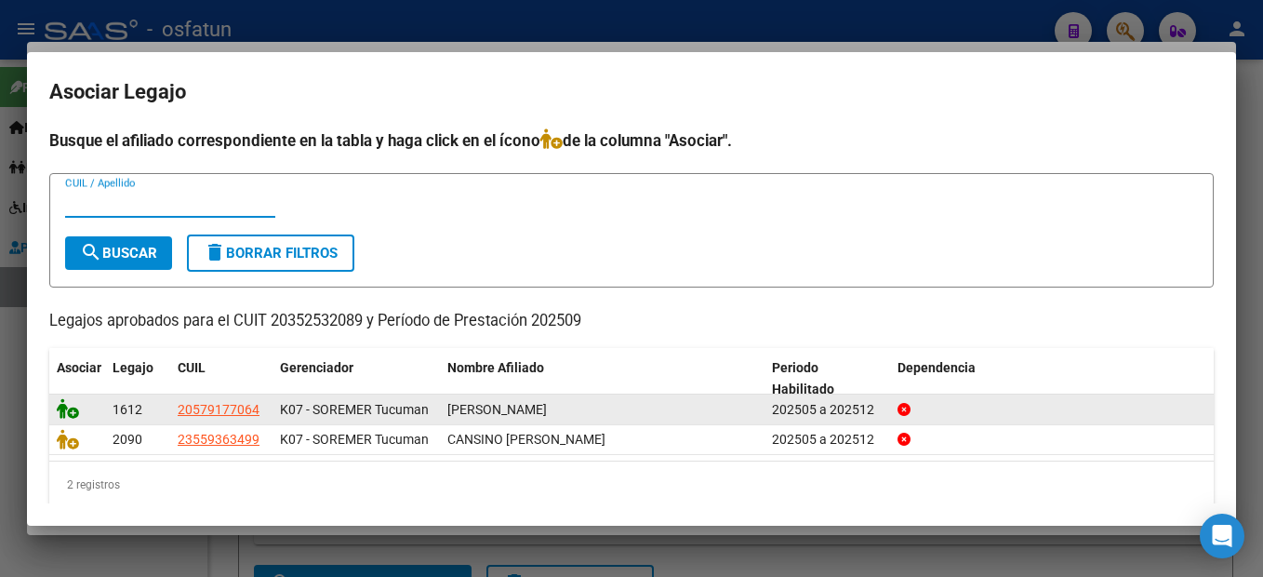
click at [69, 411] on icon at bounding box center [68, 408] width 22 height 20
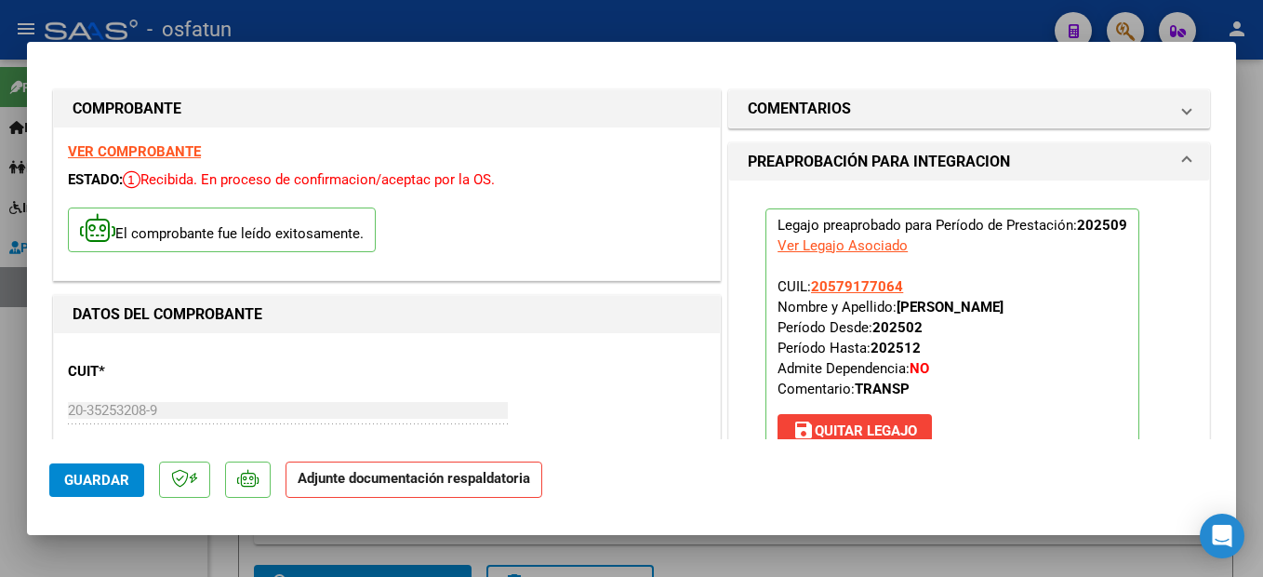
scroll to position [279, 0]
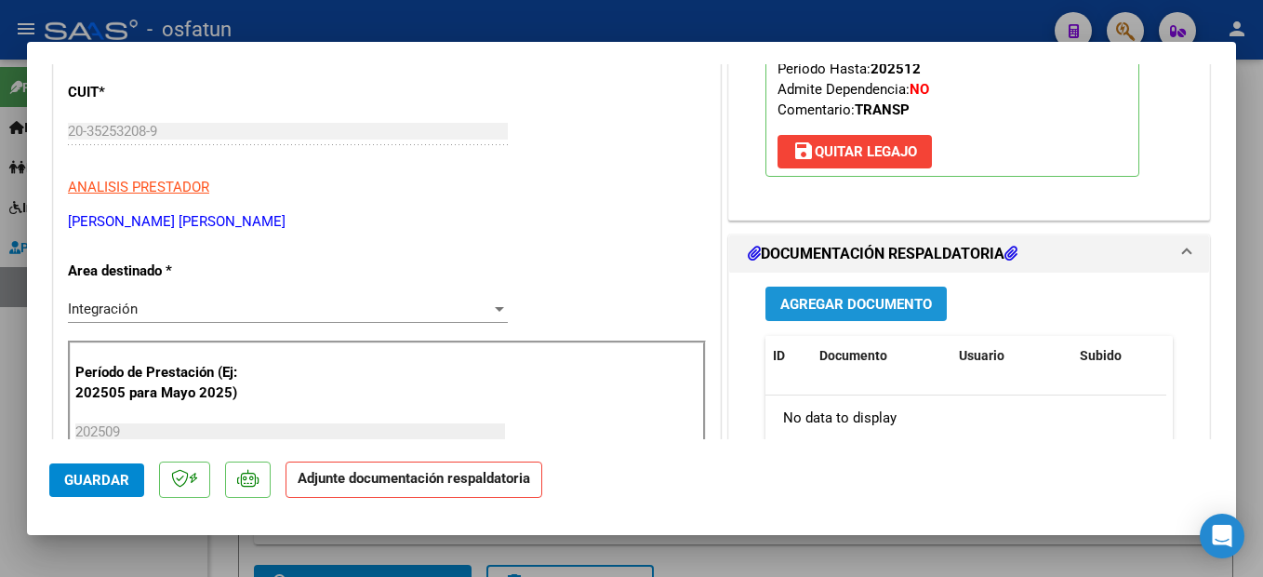
click at [892, 303] on span "Agregar Documento" at bounding box center [856, 304] width 152 height 17
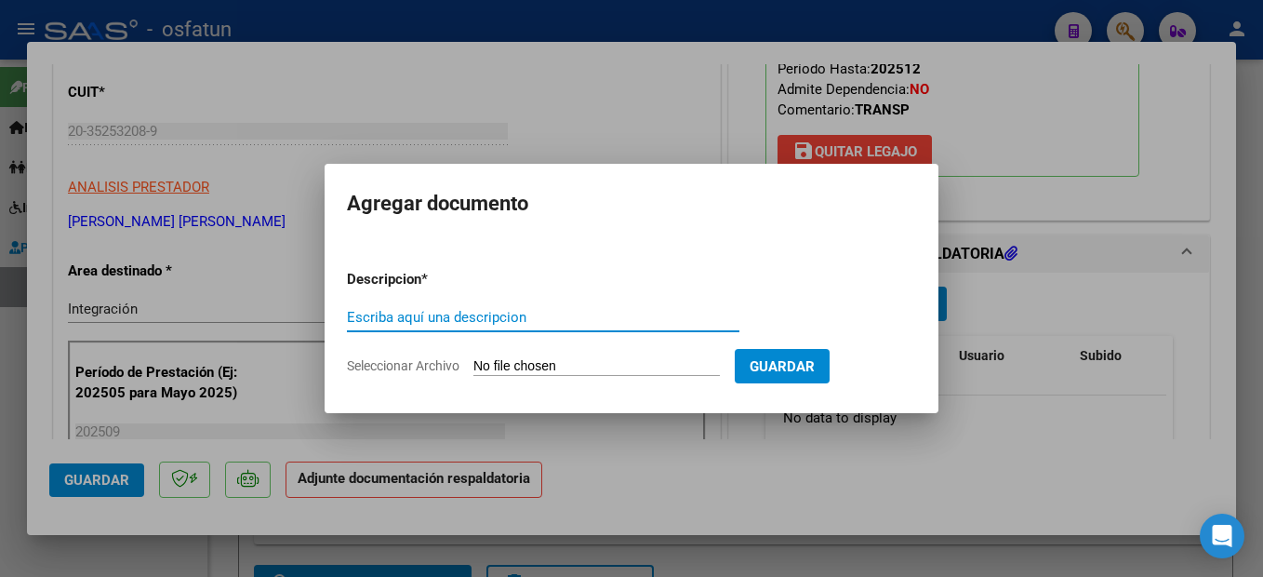
click at [460, 313] on input "Escriba aquí una descripcion" at bounding box center [543, 317] width 393 height 17
type input "planilla"
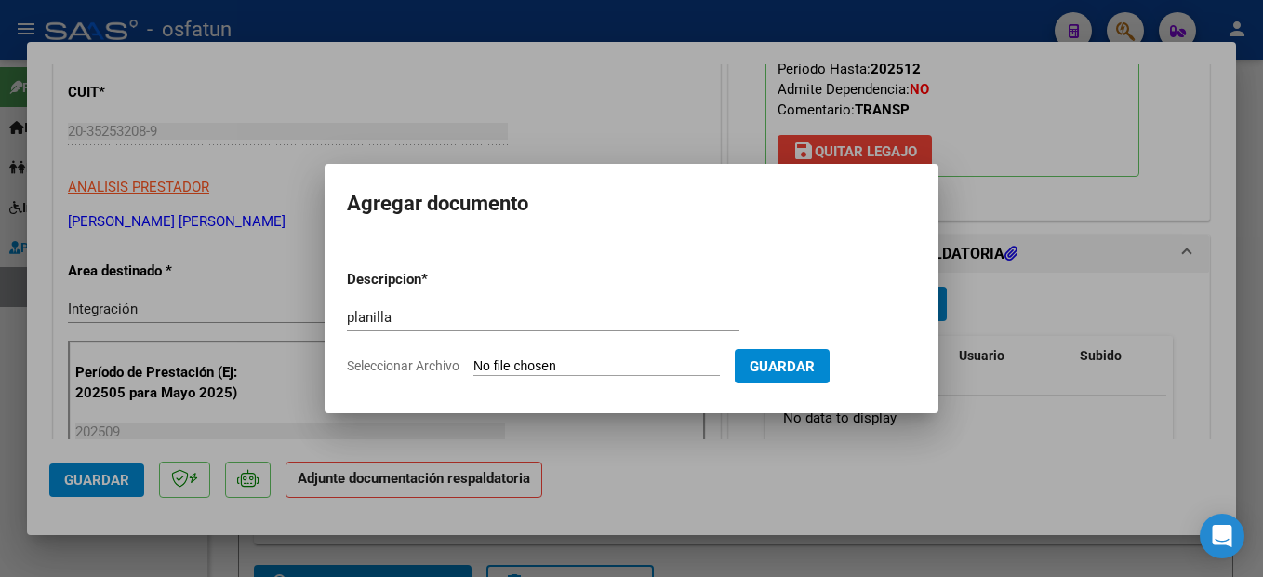
click at [609, 366] on input "Seleccionar Archivo" at bounding box center [596, 367] width 246 height 18
type input "C:\fakepath\251009115316.pdf"
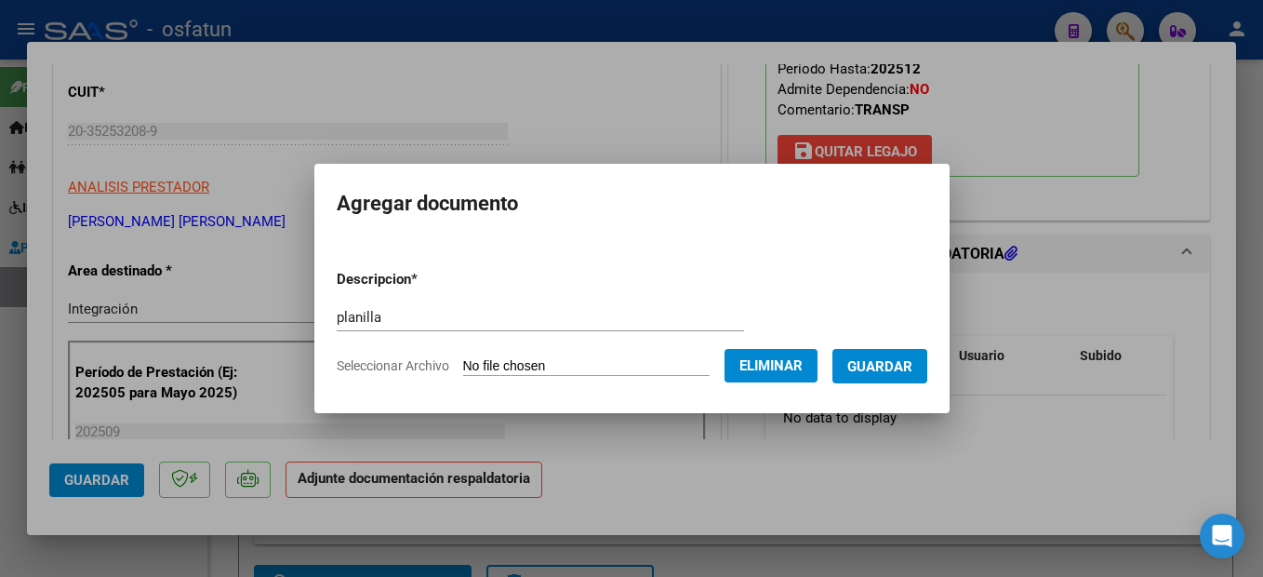
click at [909, 360] on span "Guardar" at bounding box center [879, 366] width 65 height 17
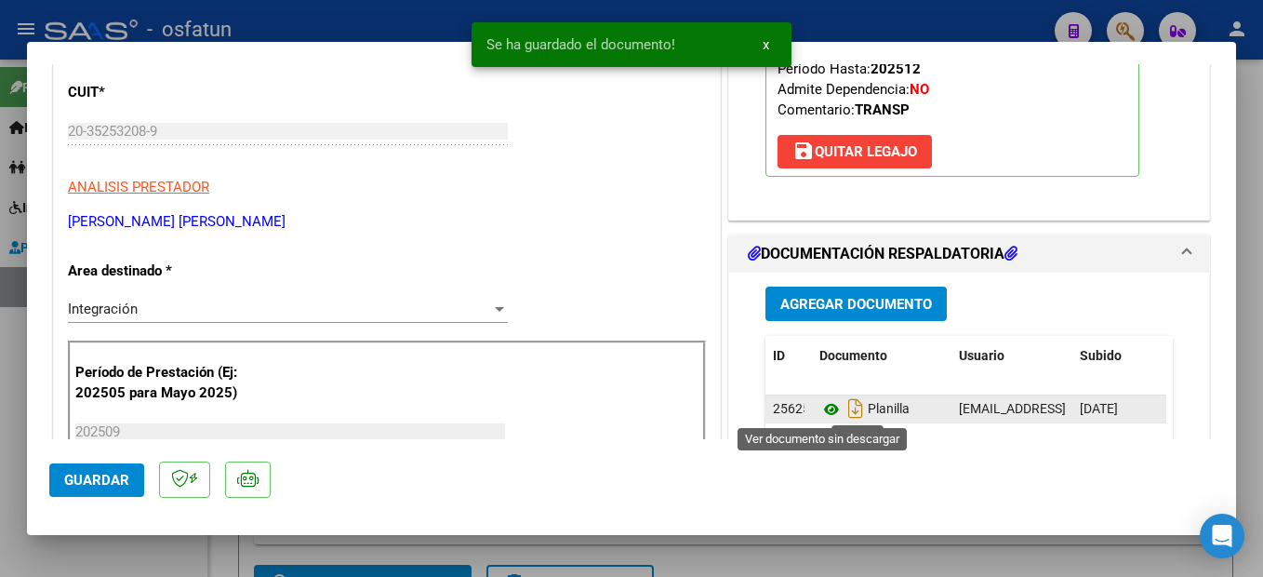
click at [821, 412] on icon at bounding box center [831, 409] width 24 height 22
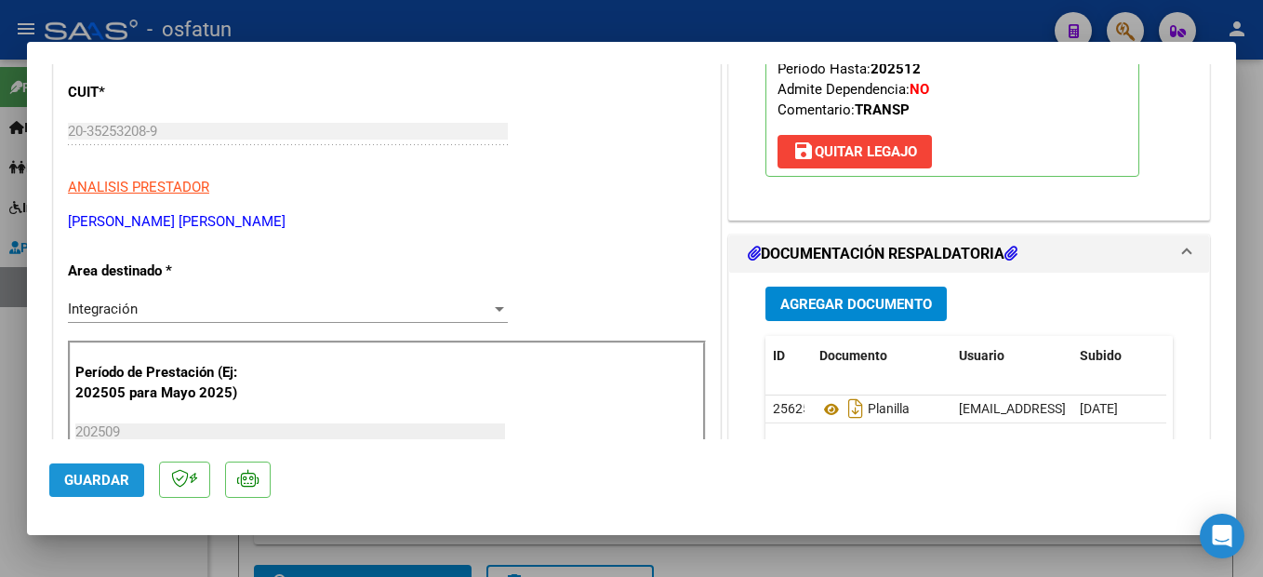
click at [112, 473] on span "Guardar" at bounding box center [96, 480] width 65 height 17
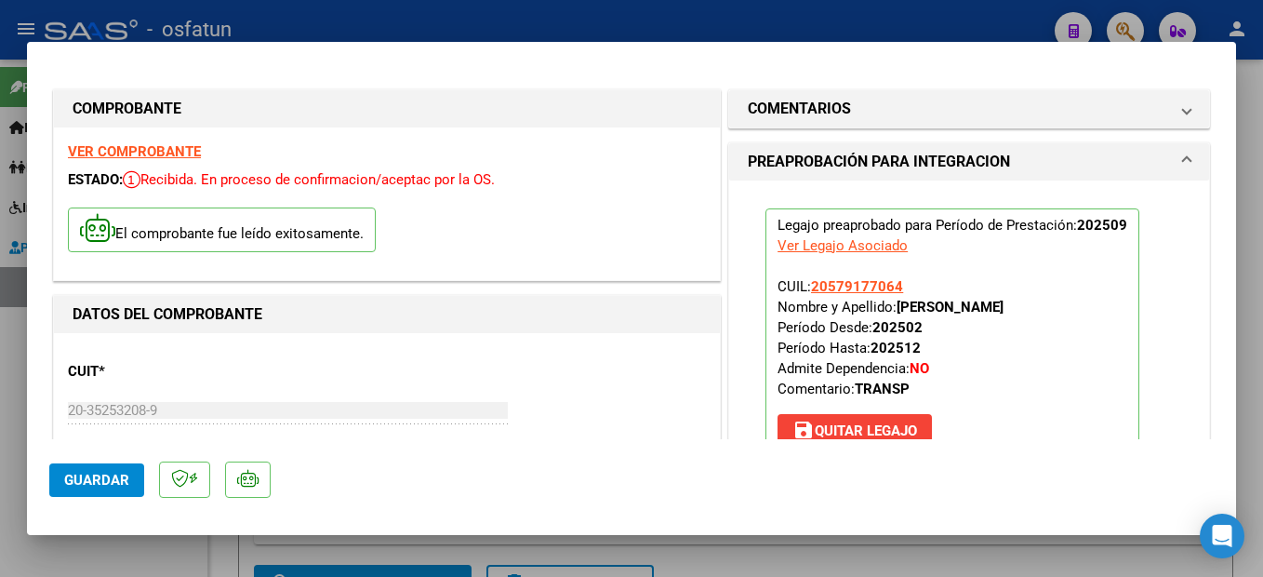
click at [1262, 389] on div at bounding box center [631, 288] width 1263 height 577
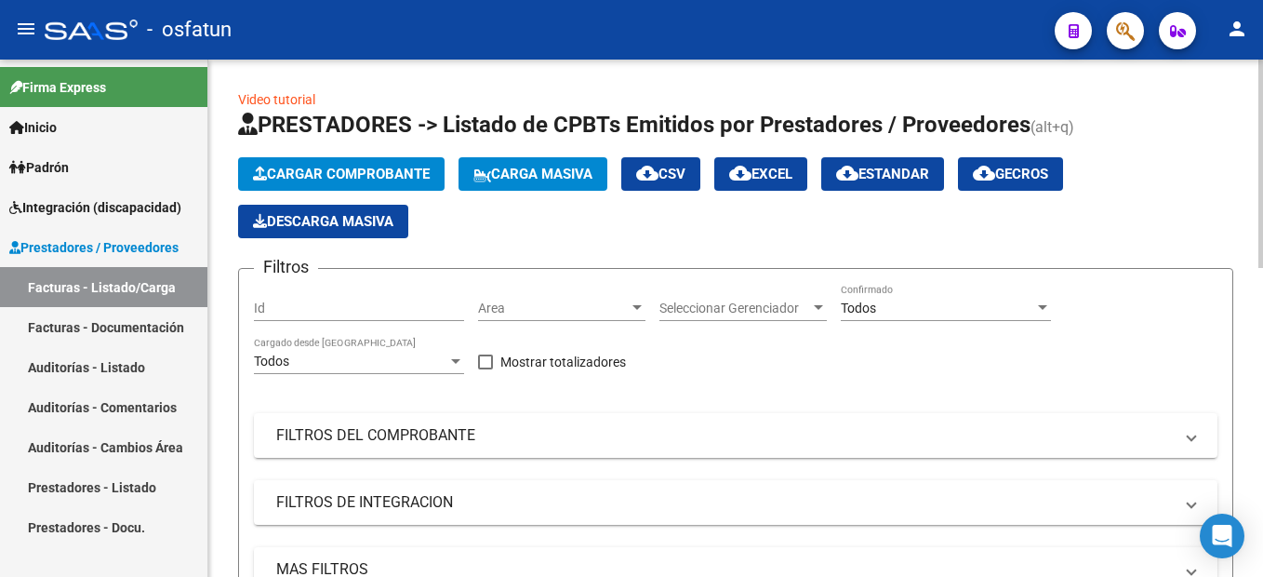
click at [373, 170] on span "Cargar Comprobante" at bounding box center [341, 174] width 177 height 17
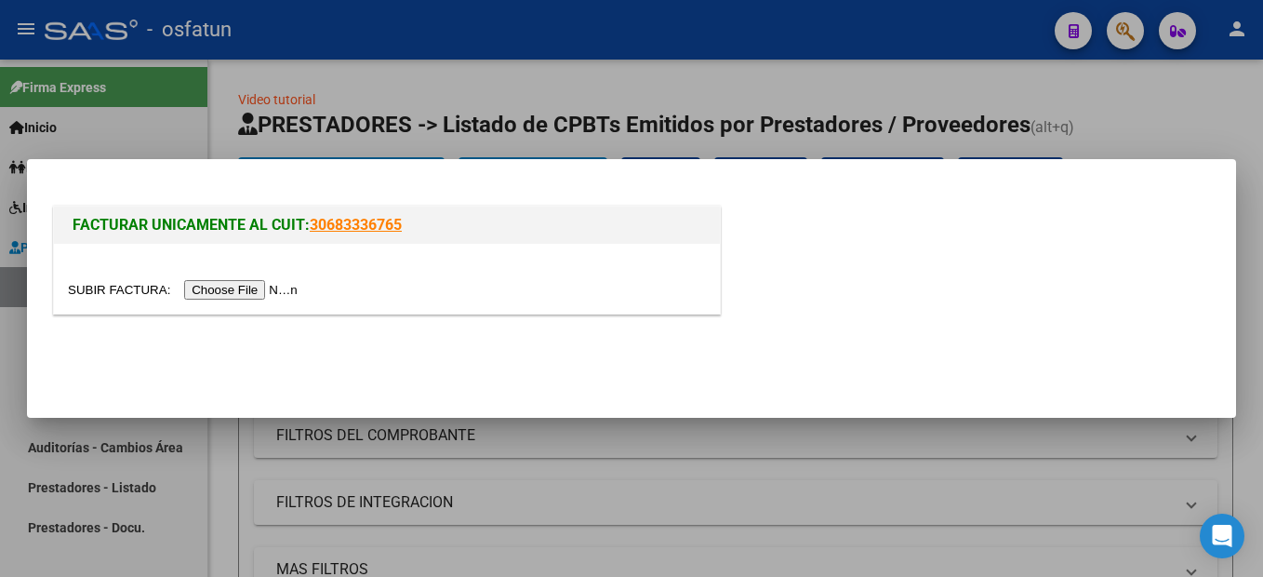
click at [235, 293] on input "file" at bounding box center [185, 290] width 235 height 20
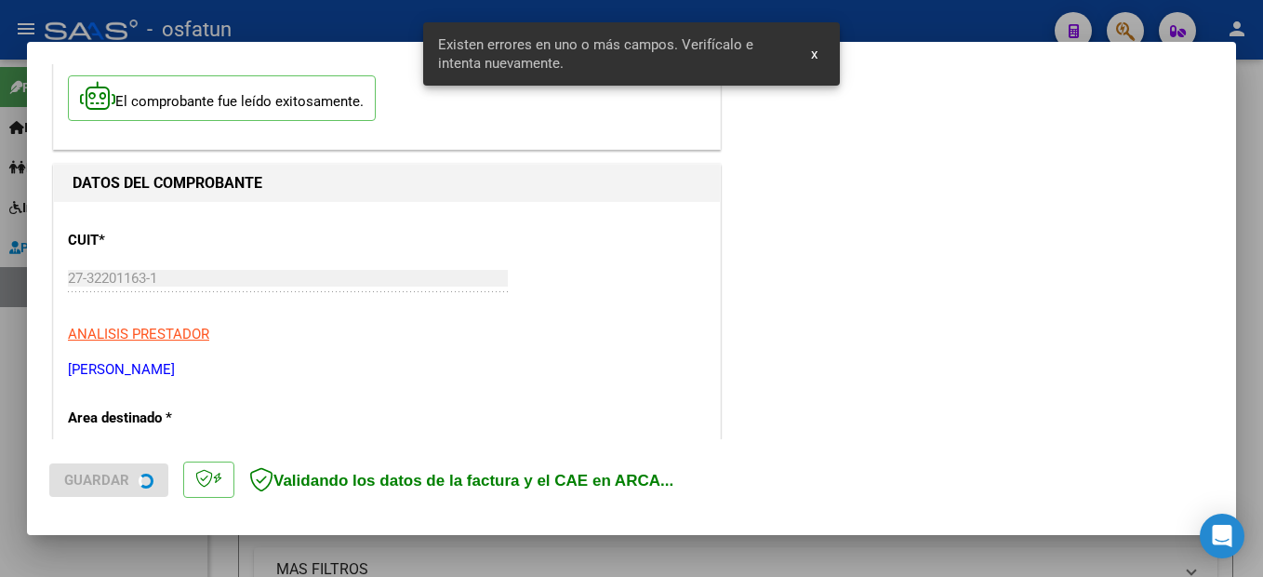
scroll to position [425, 0]
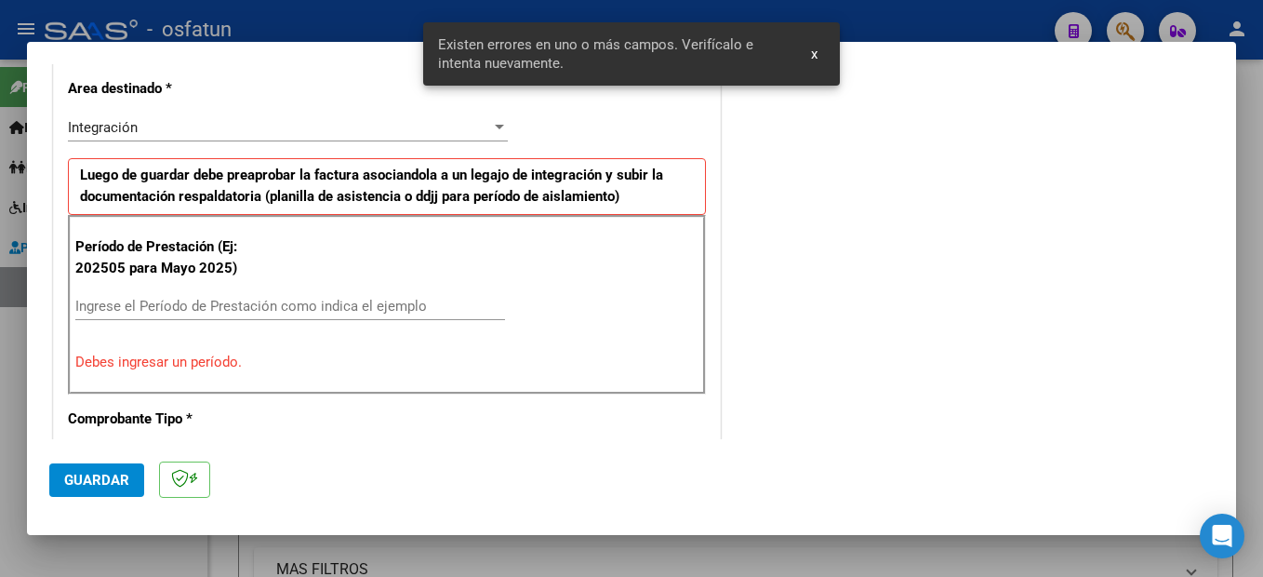
drag, startPoint x: 229, startPoint y: 311, endPoint x: 266, endPoint y: 319, distance: 38.1
click at [230, 311] on input "Ingrese el Período de Prestación como indica el ejemplo" at bounding box center [290, 306] width 430 height 17
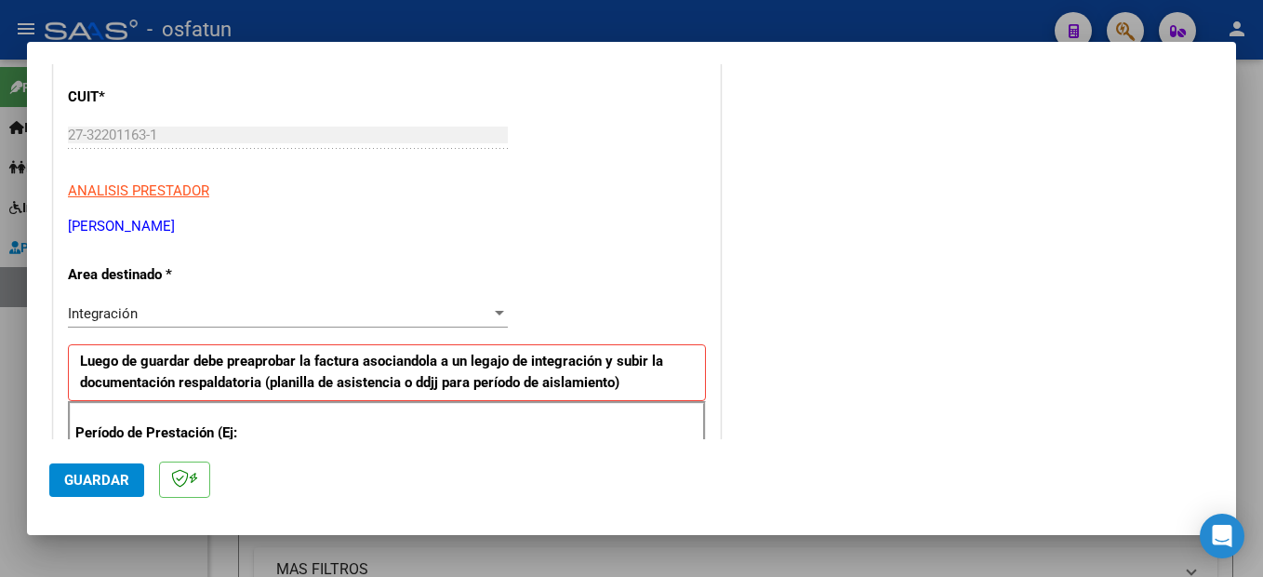
scroll to position [0, 0]
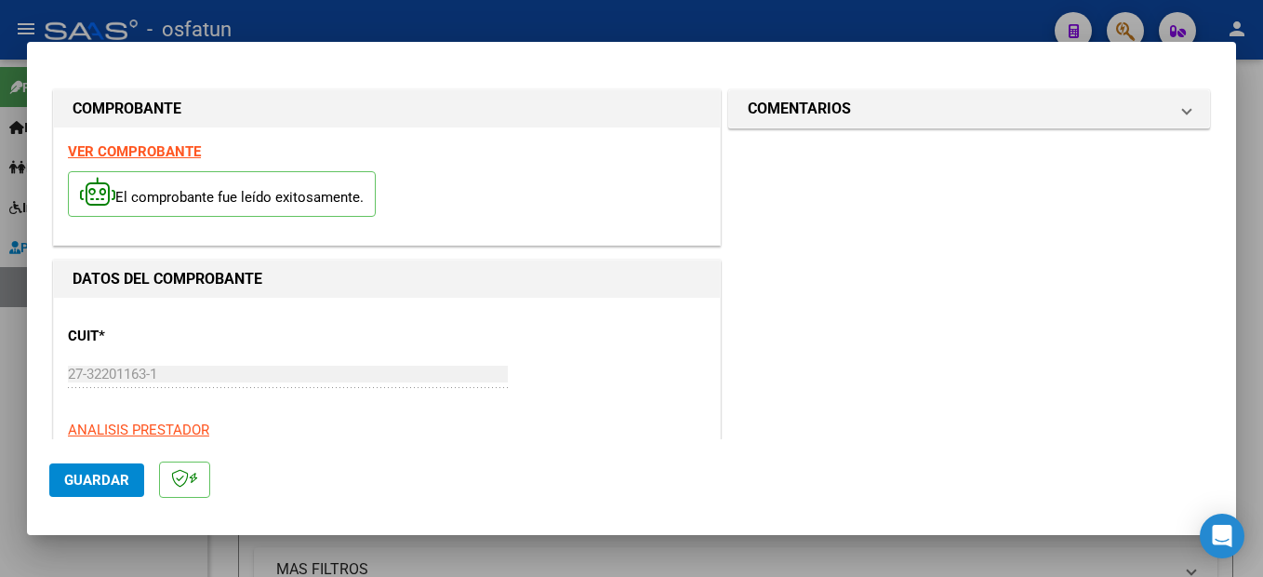
type input "202509"
click at [153, 153] on strong "VER COMPROBANTE" at bounding box center [134, 151] width 133 height 17
drag, startPoint x: 100, startPoint y: 481, endPoint x: 221, endPoint y: 559, distance: 144.8
click at [99, 481] on span "Guardar" at bounding box center [96, 480] width 65 height 17
click at [1222, 536] on icon "Open Intercom Messenger" at bounding box center [1221, 536] width 21 height 24
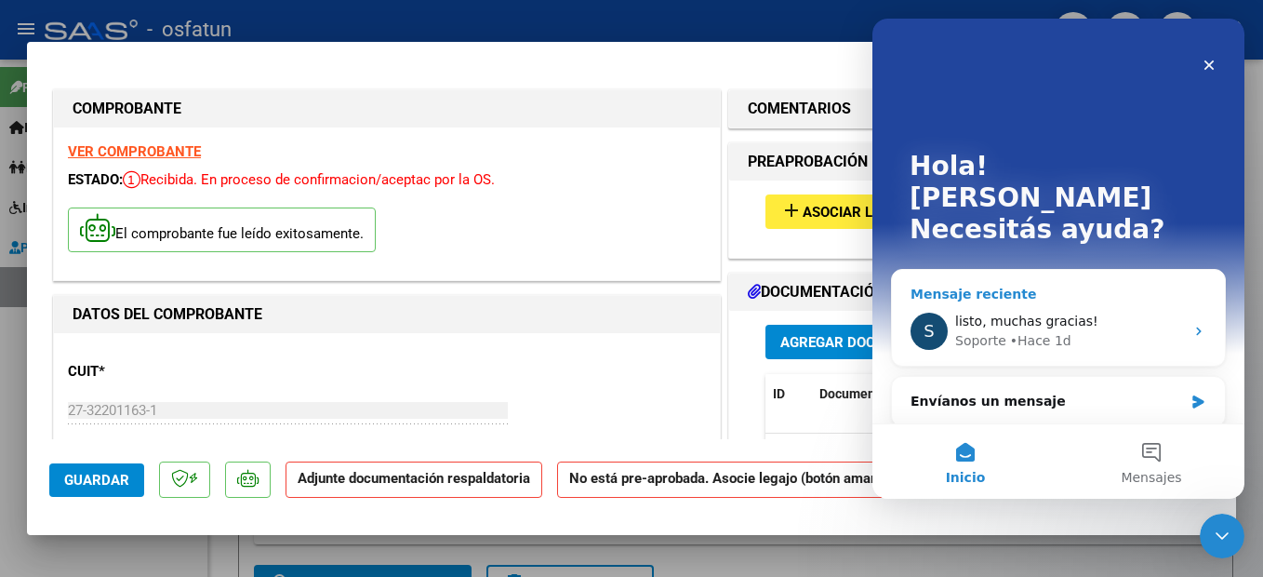
click at [1046, 331] on div "• Hace 1d" at bounding box center [1040, 341] width 61 height 20
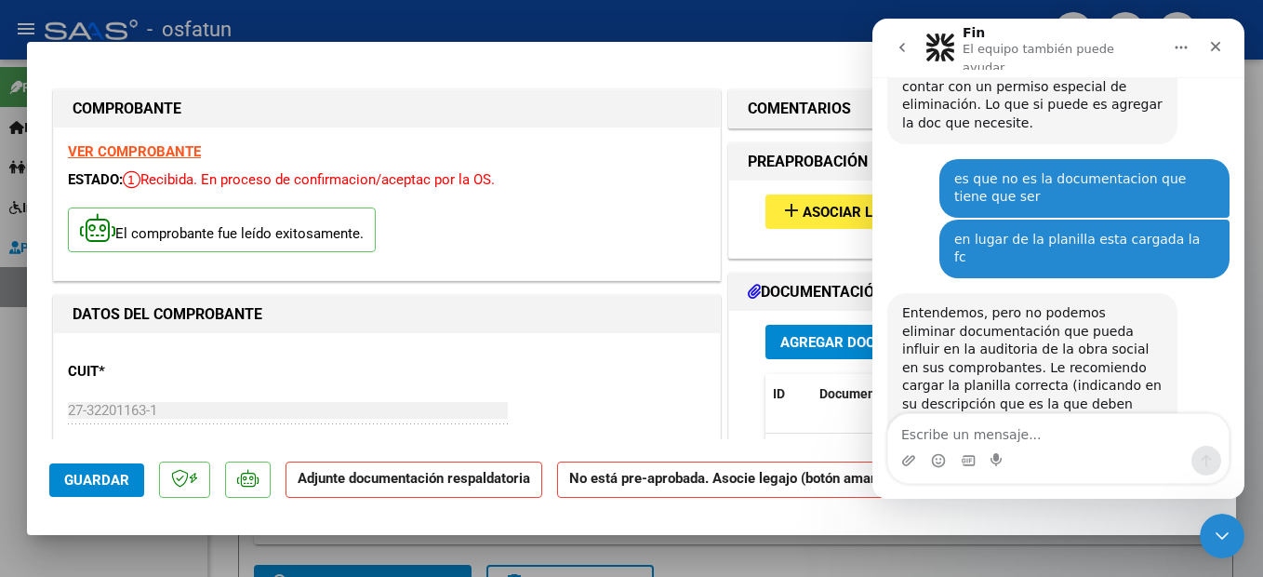
scroll to position [4645, 0]
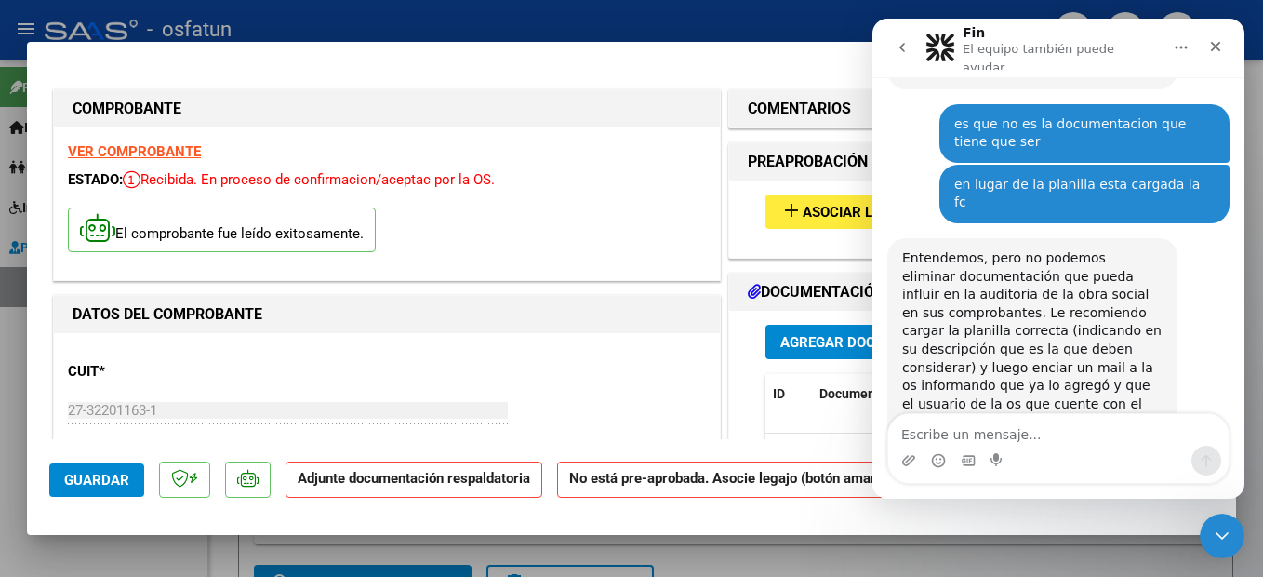
click at [1017, 434] on textarea "Escribe un mensaje..." at bounding box center [1058, 430] width 340 height 32
type textarea "H"
type textarea "hola, como estas"
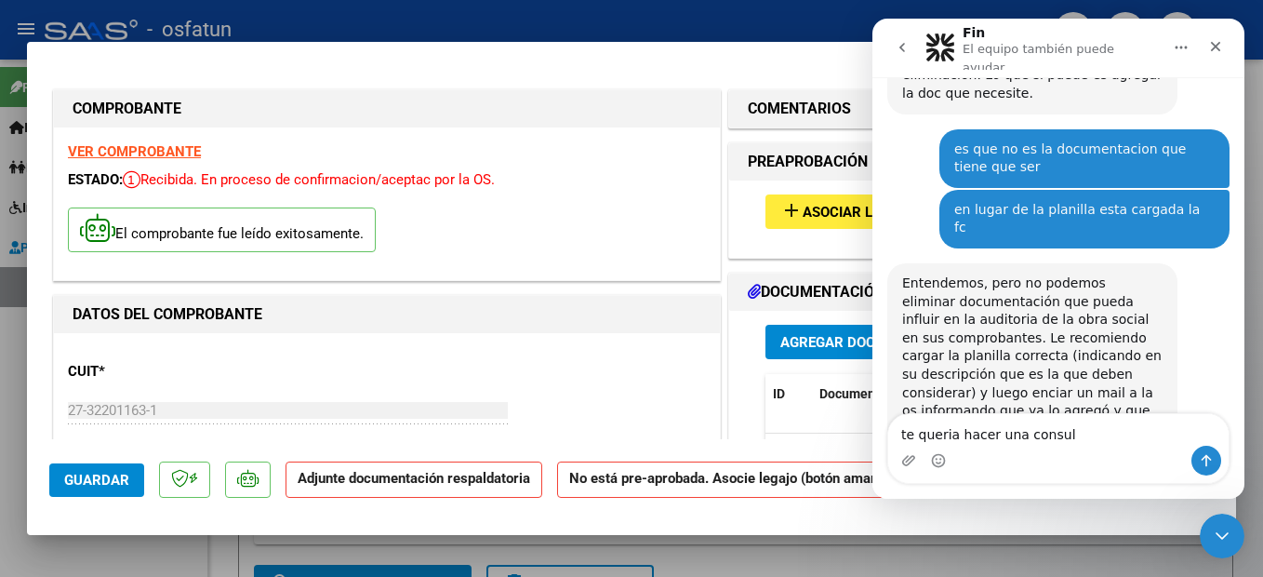
scroll to position [4750, 0]
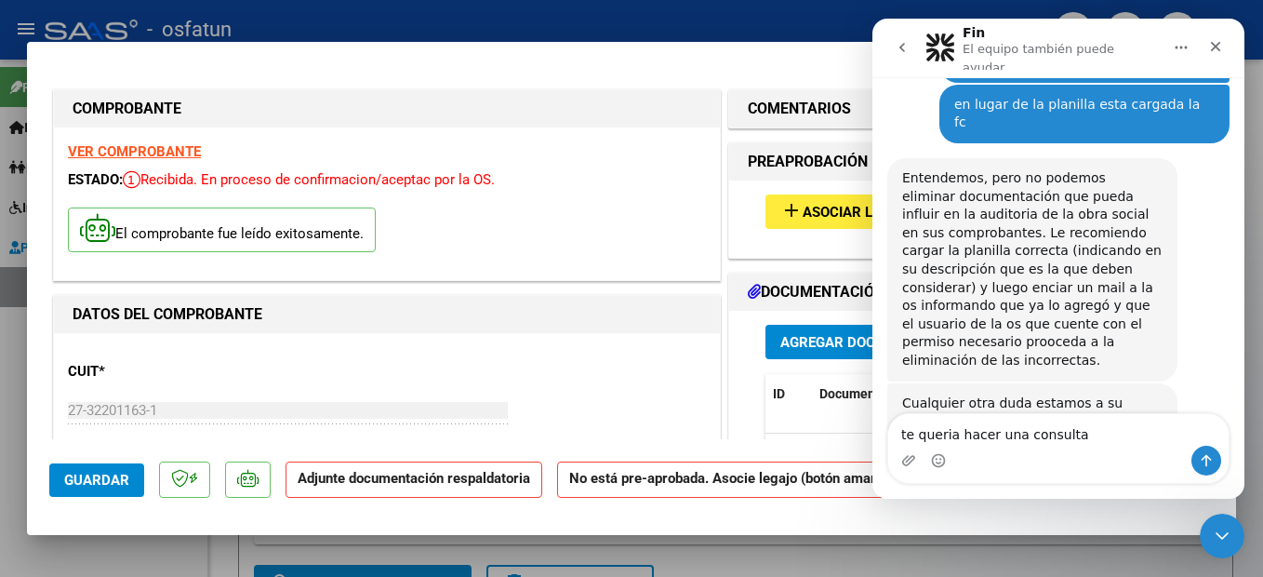
type textarea "te queria hacer una consulta"
drag, startPoint x: 1129, startPoint y: 434, endPoint x: 661, endPoint y: 433, distance: 467.9
click at [873, 433] on html "Fin El equipo también puede ayudar Somos el equipo de soporte del sistema. Si a…" at bounding box center [1059, 259] width 372 height 480
click at [1214, 39] on icon "Cerrar" at bounding box center [1215, 46] width 15 height 15
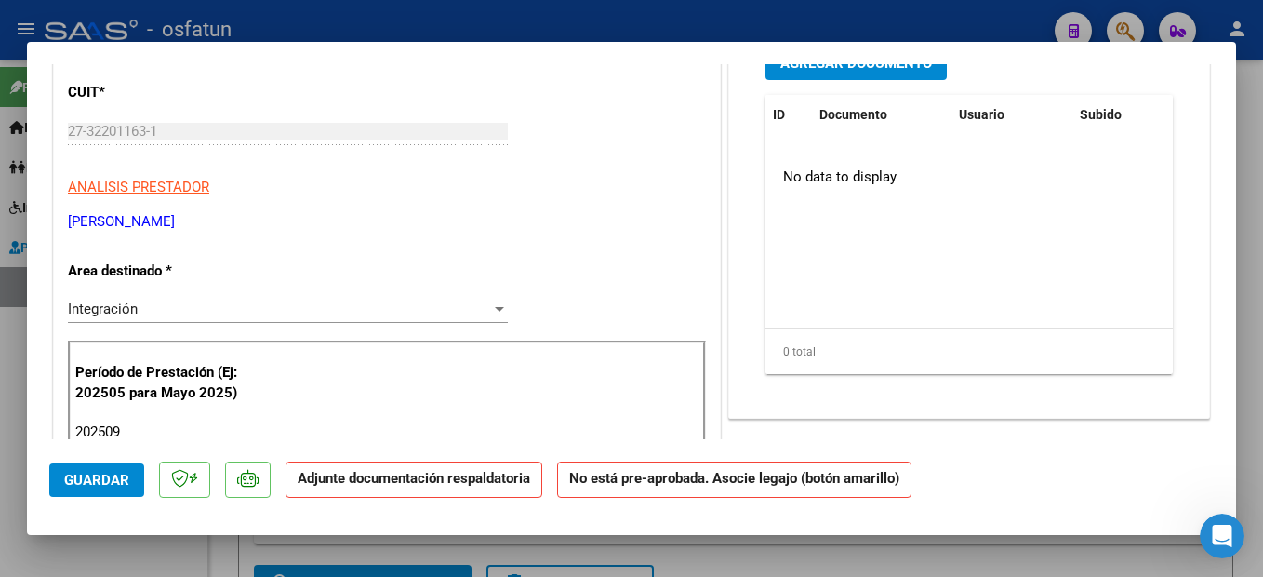
scroll to position [0, 0]
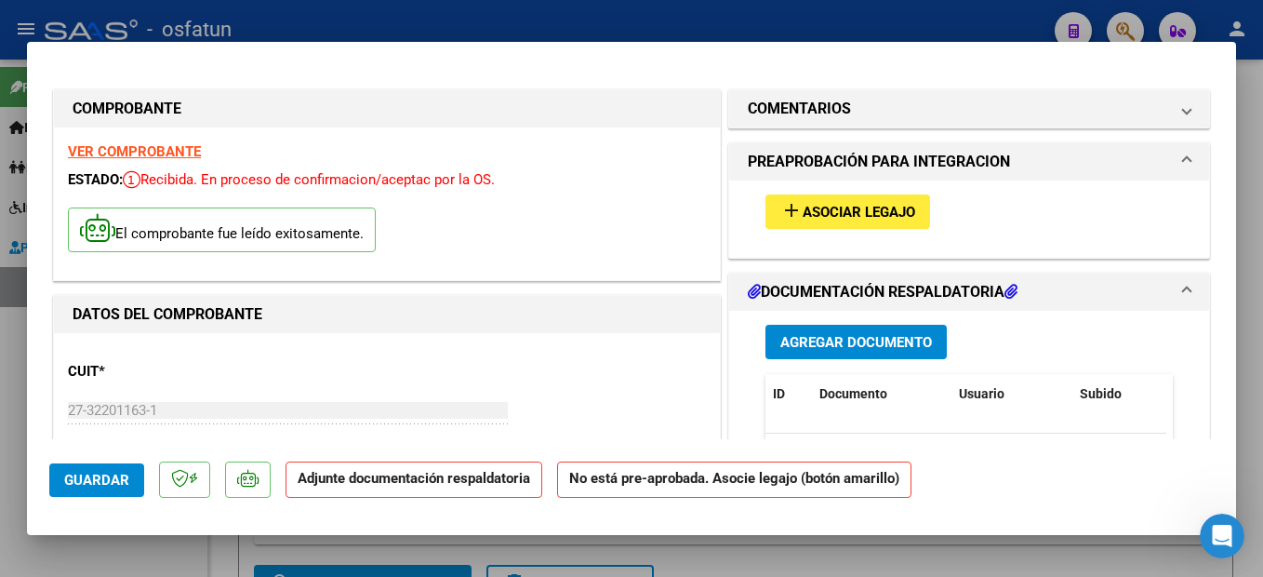
click at [842, 215] on span "Asociar Legajo" at bounding box center [859, 212] width 113 height 17
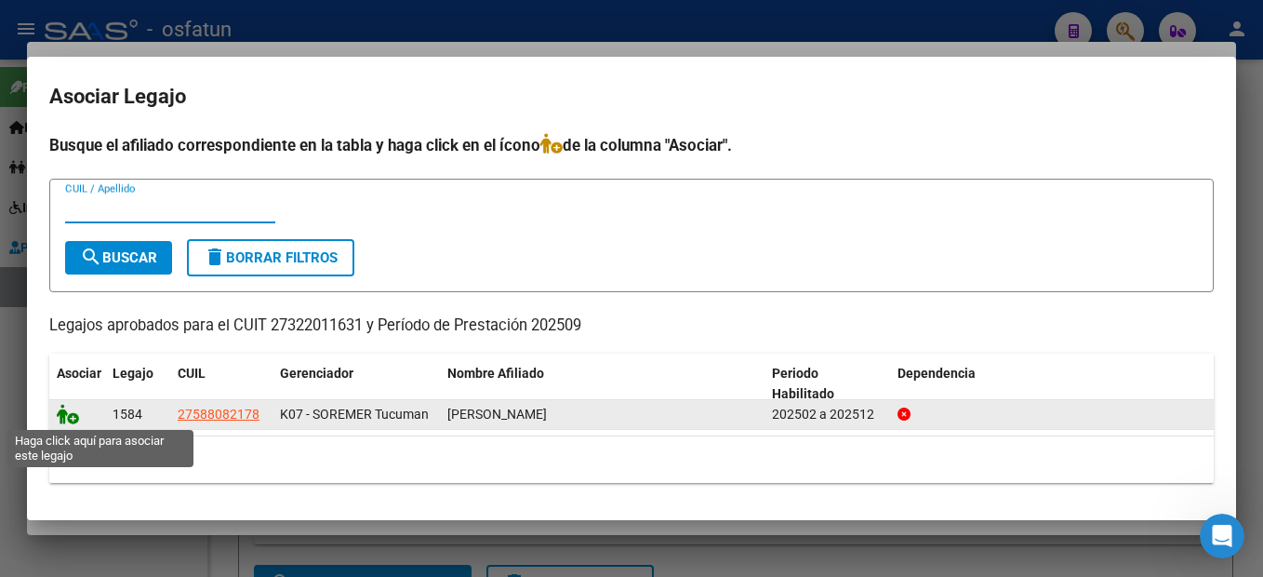
click at [66, 420] on icon at bounding box center [68, 414] width 22 height 20
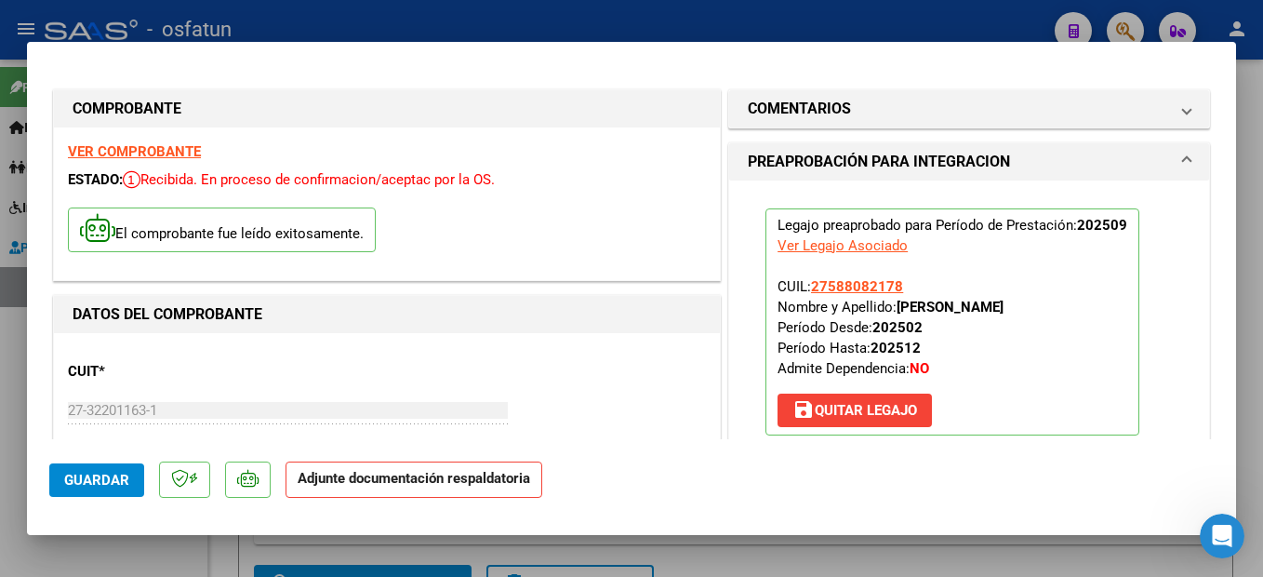
scroll to position [186, 0]
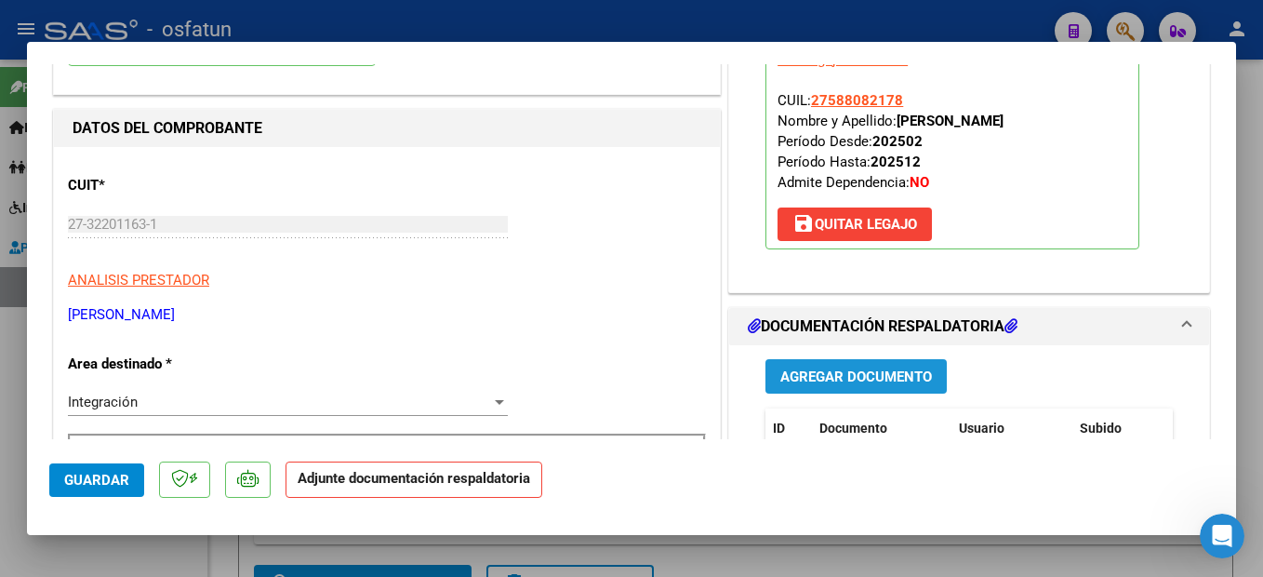
click at [819, 366] on button "Agregar Documento" at bounding box center [856, 376] width 181 height 34
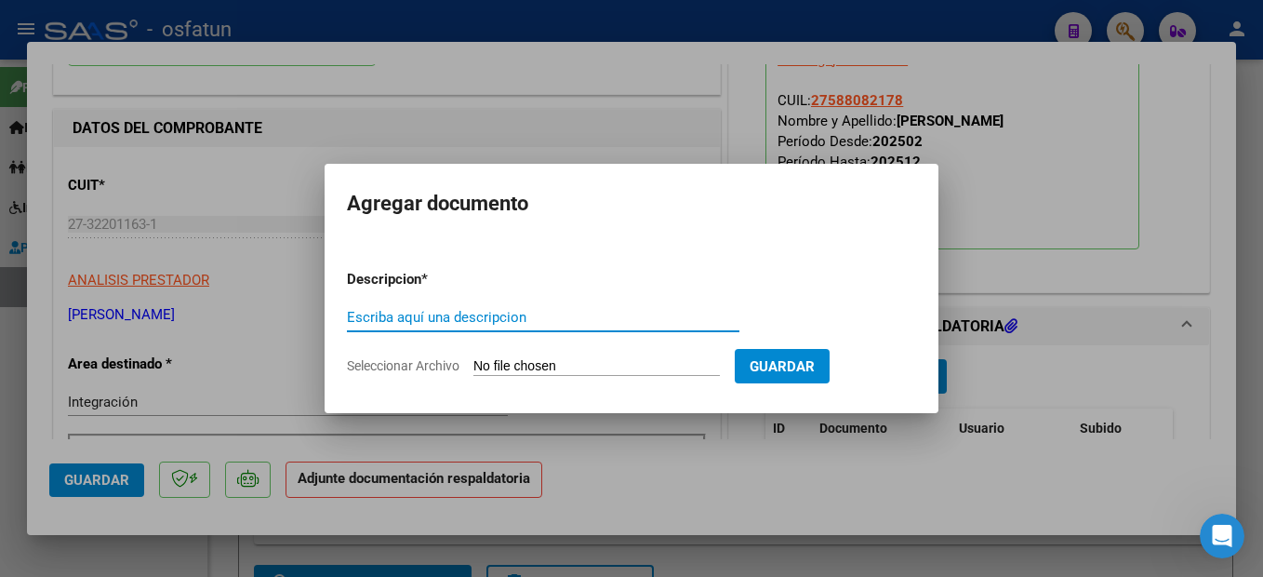
click at [472, 314] on input "Escriba aquí una descripcion" at bounding box center [543, 317] width 393 height 17
type input "planilla"
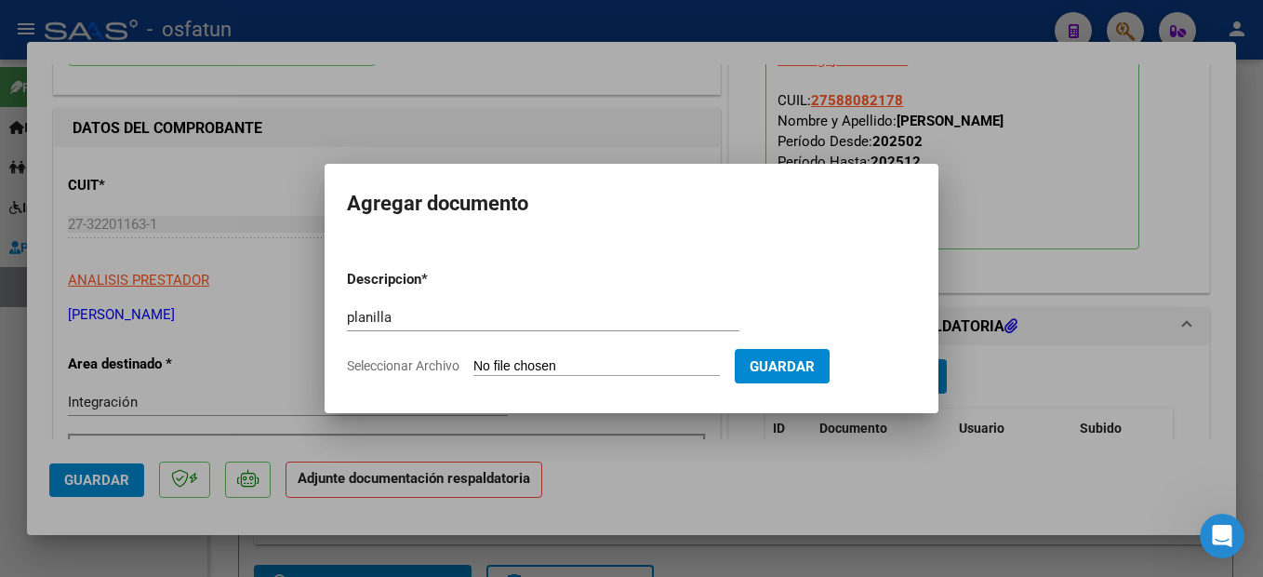
click at [600, 361] on input "Seleccionar Archivo" at bounding box center [596, 367] width 246 height 18
type input "C:\fakepath\251009115341.pdf"
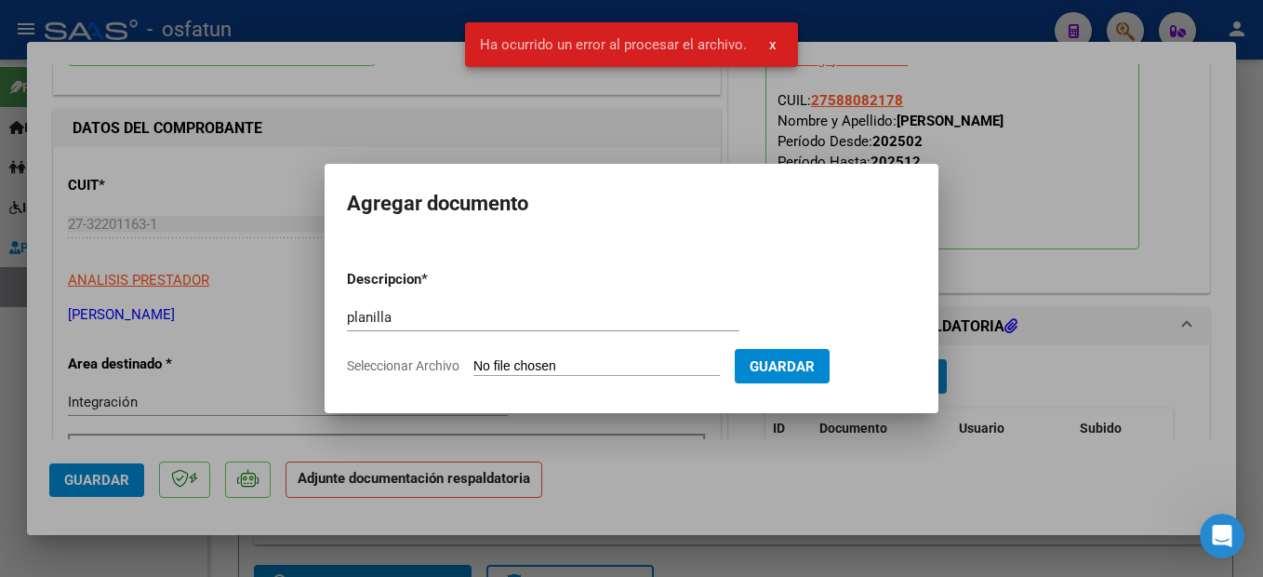
click at [594, 366] on input "Seleccionar Archivo" at bounding box center [596, 367] width 246 height 18
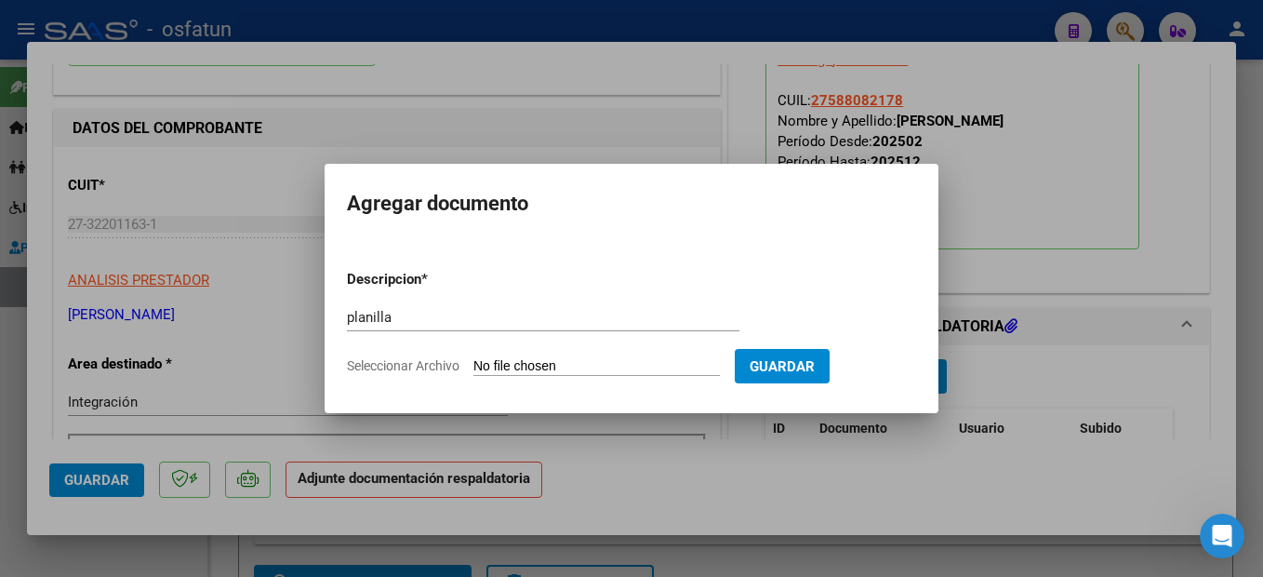
type input "C:\fakepath\251009115341.pdf"
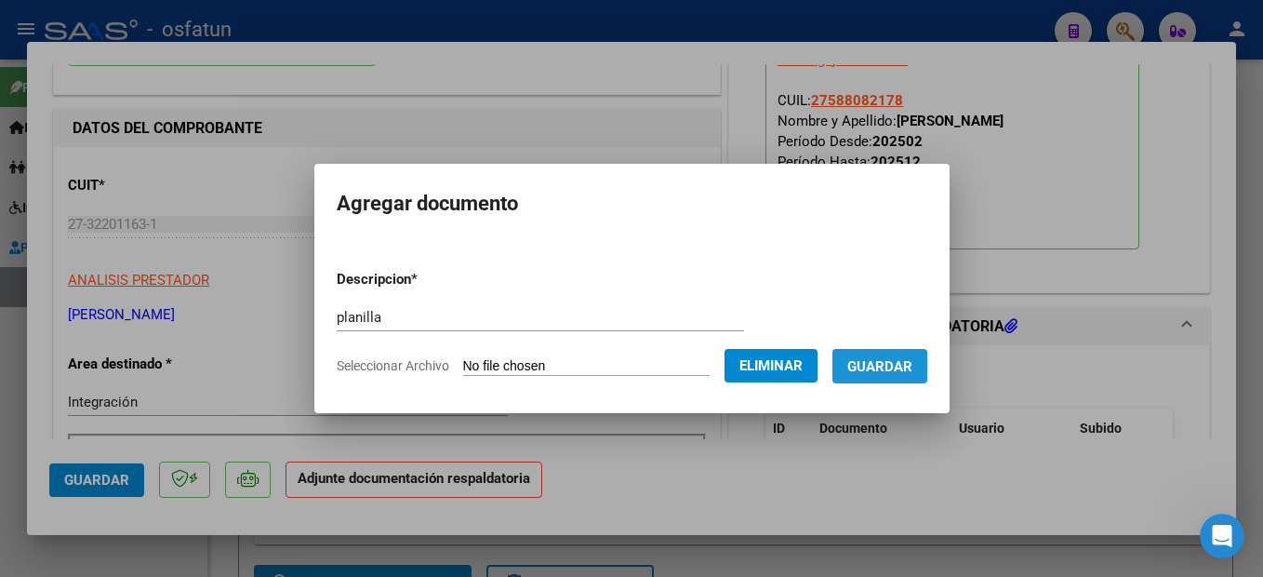
click at [885, 367] on span "Guardar" at bounding box center [879, 366] width 65 height 17
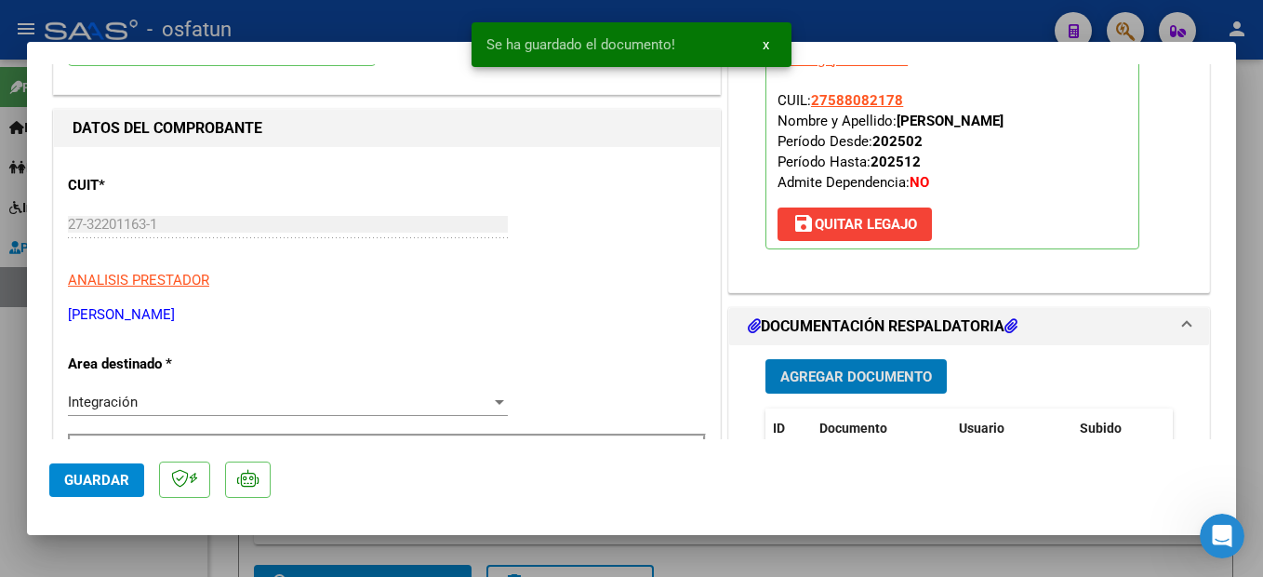
scroll to position [372, 0]
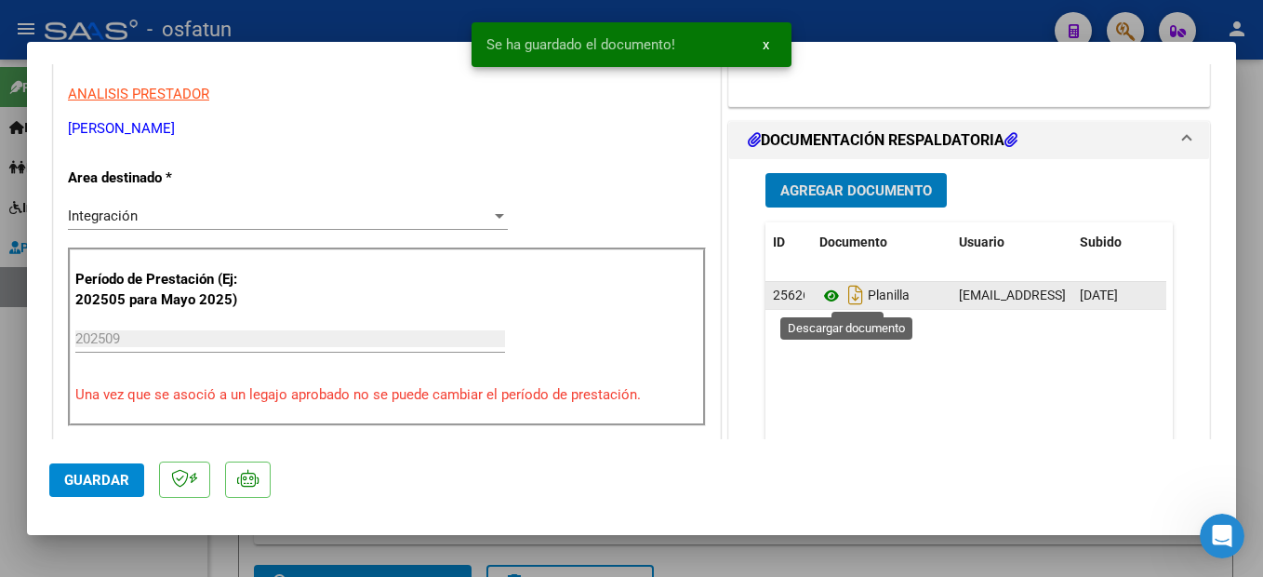
click at [821, 297] on icon at bounding box center [831, 296] width 24 height 22
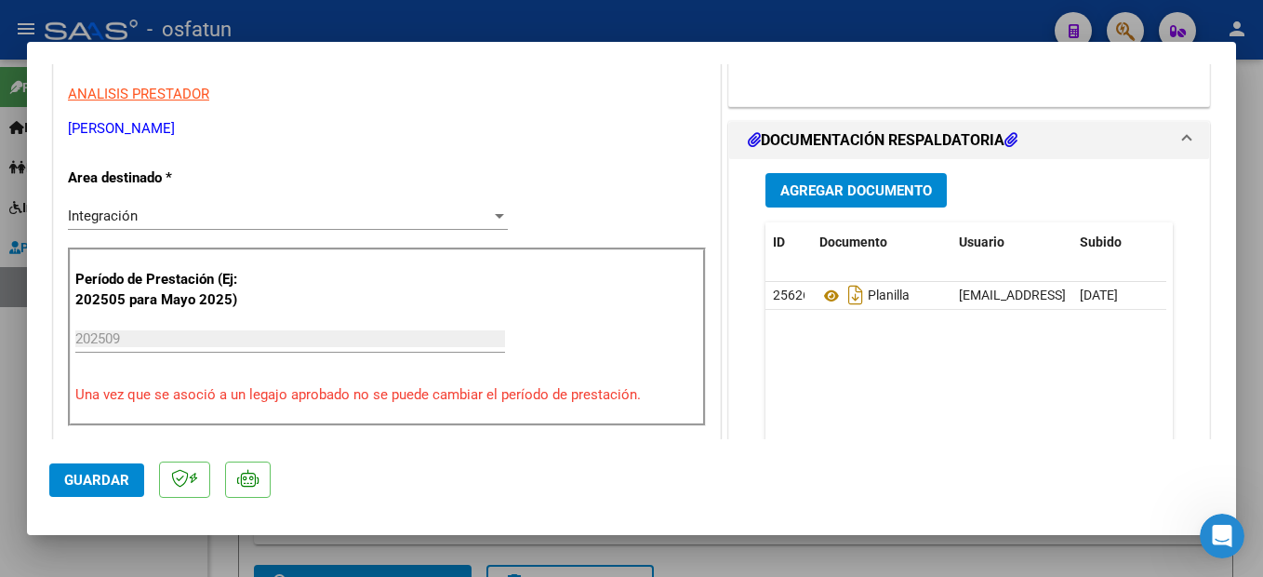
click at [113, 492] on button "Guardar" at bounding box center [96, 479] width 95 height 33
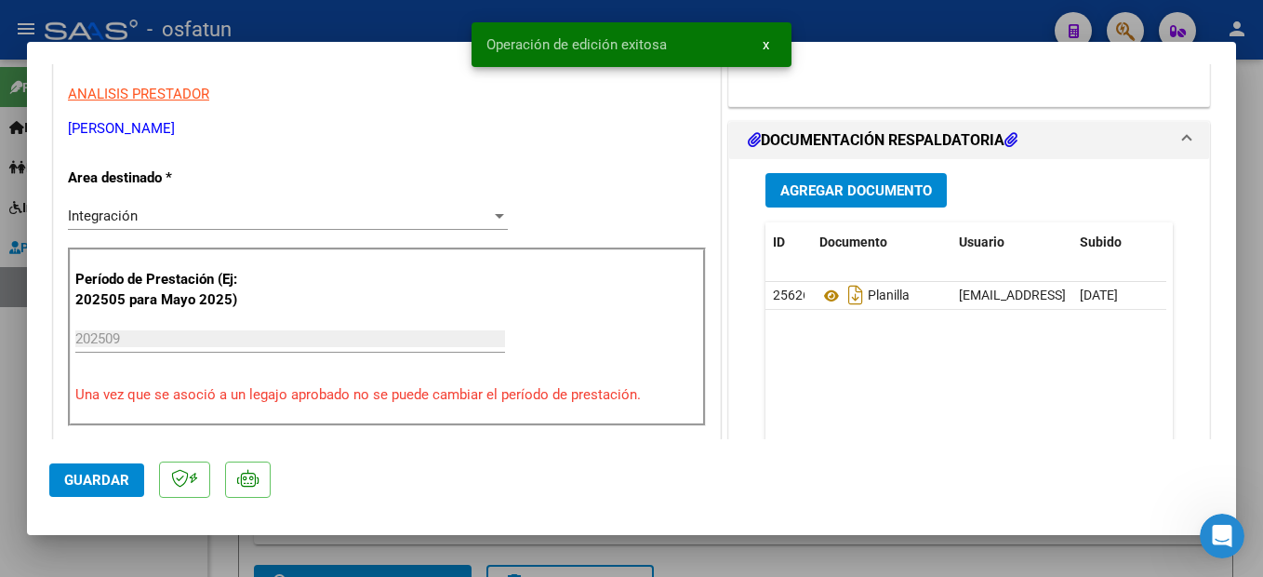
click at [1259, 386] on div at bounding box center [631, 288] width 1263 height 577
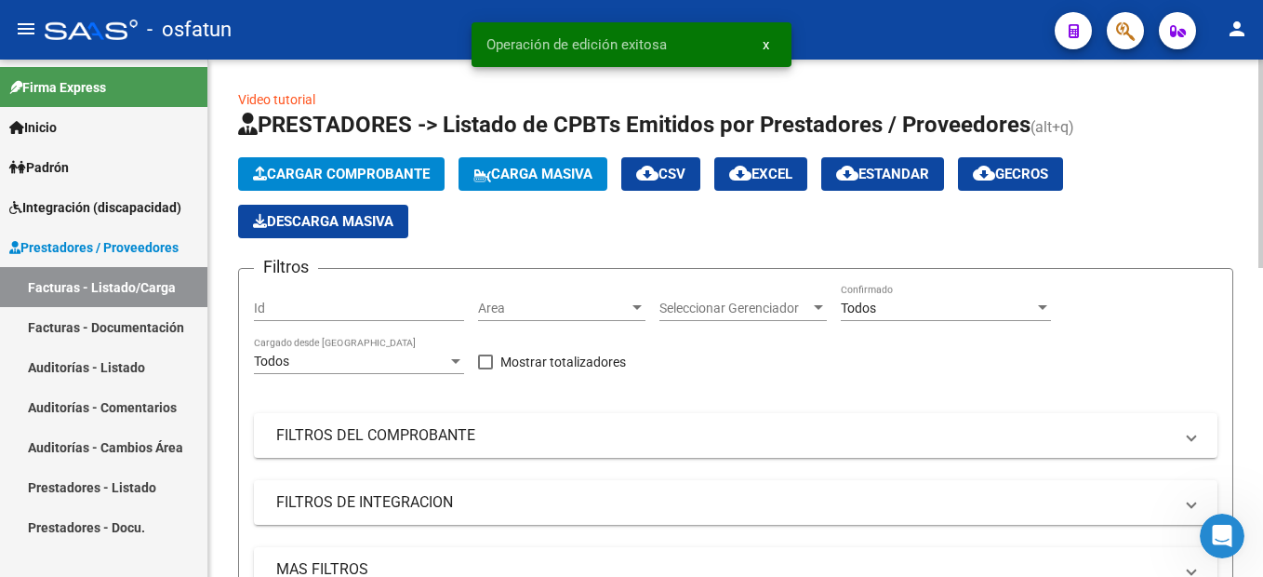
click at [396, 174] on span "Cargar Comprobante" at bounding box center [341, 174] width 177 height 17
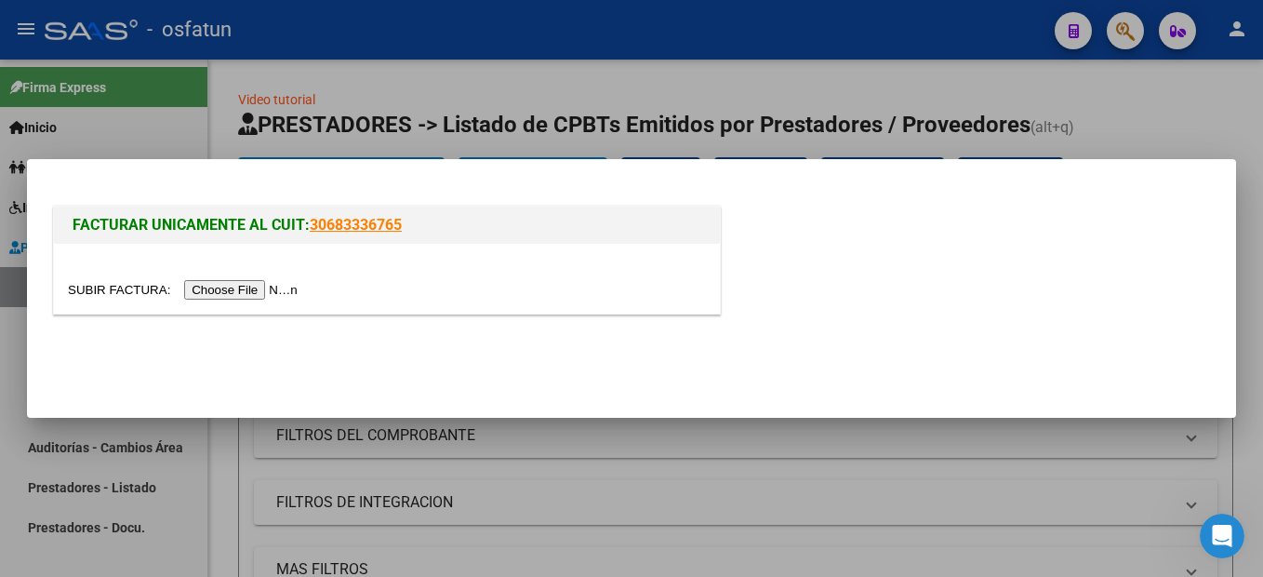
click at [276, 286] on input "file" at bounding box center [185, 290] width 235 height 20
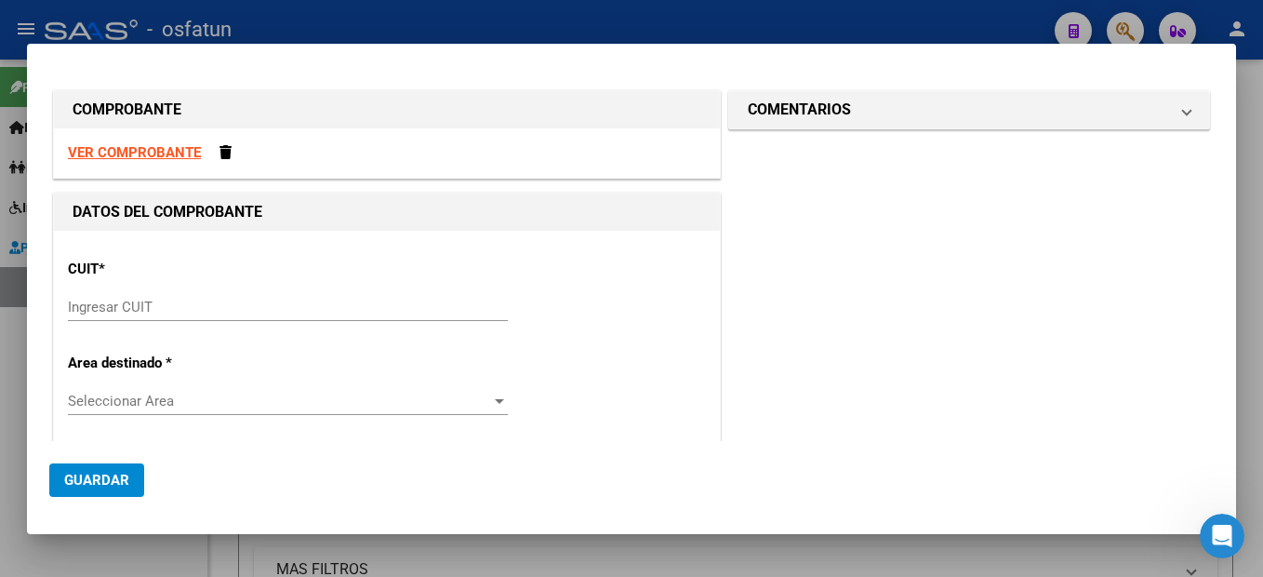
click at [158, 147] on strong "VER COMPROBANTE" at bounding box center [134, 152] width 133 height 17
click at [156, 307] on input "Ingresar CUIT" at bounding box center [288, 307] width 440 height 17
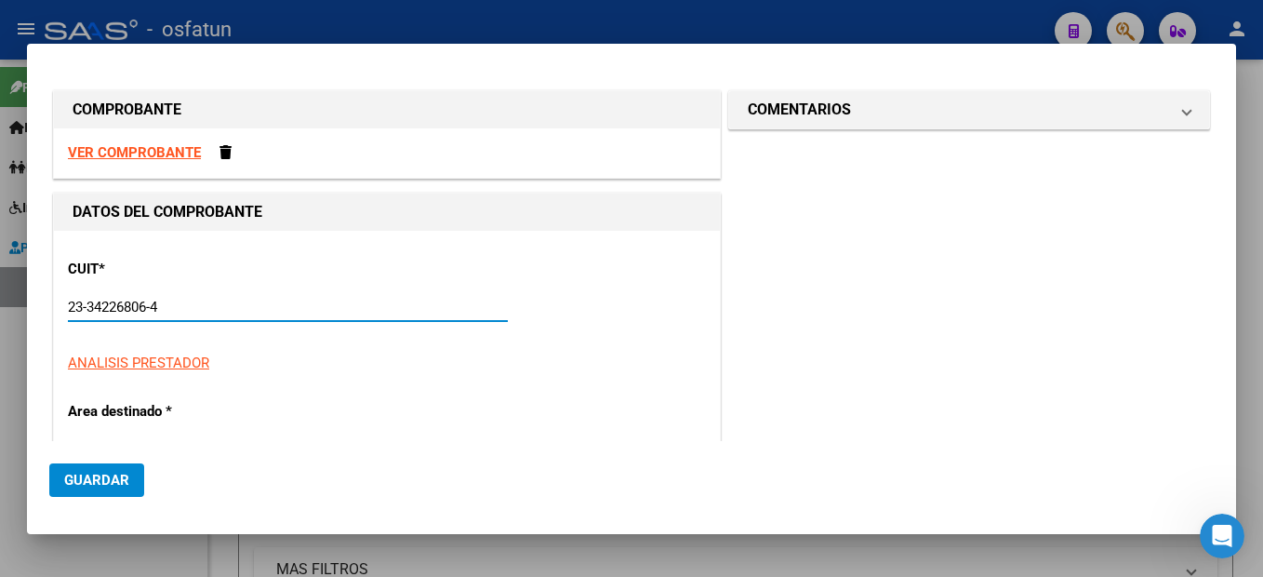
type input "23-34226806-4"
type input "2"
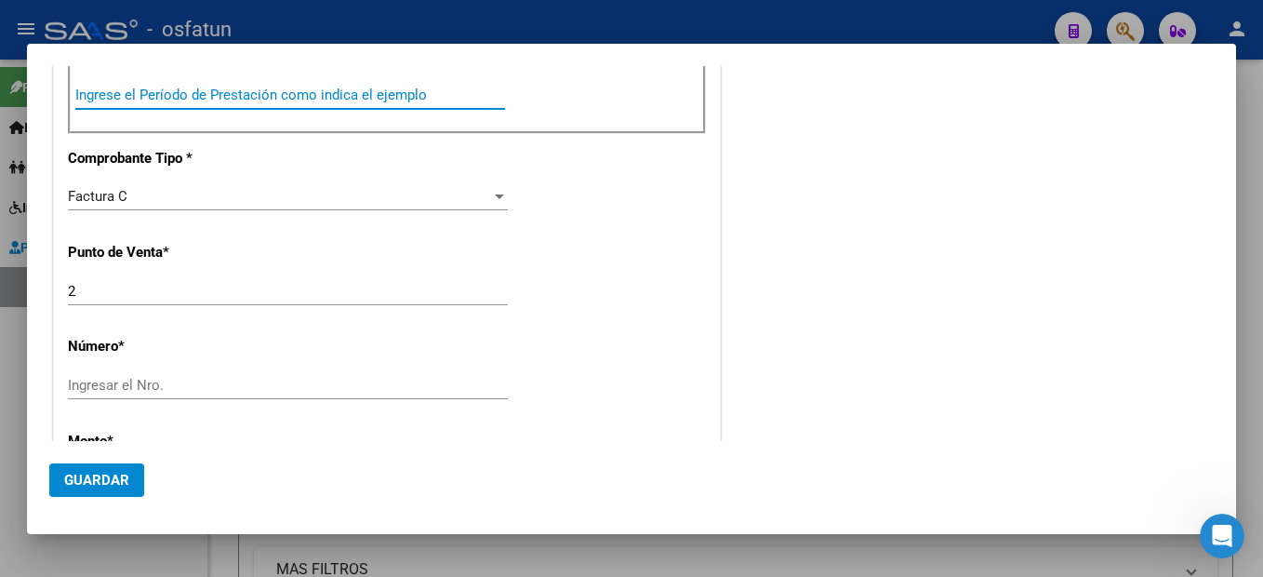
scroll to position [662, 0]
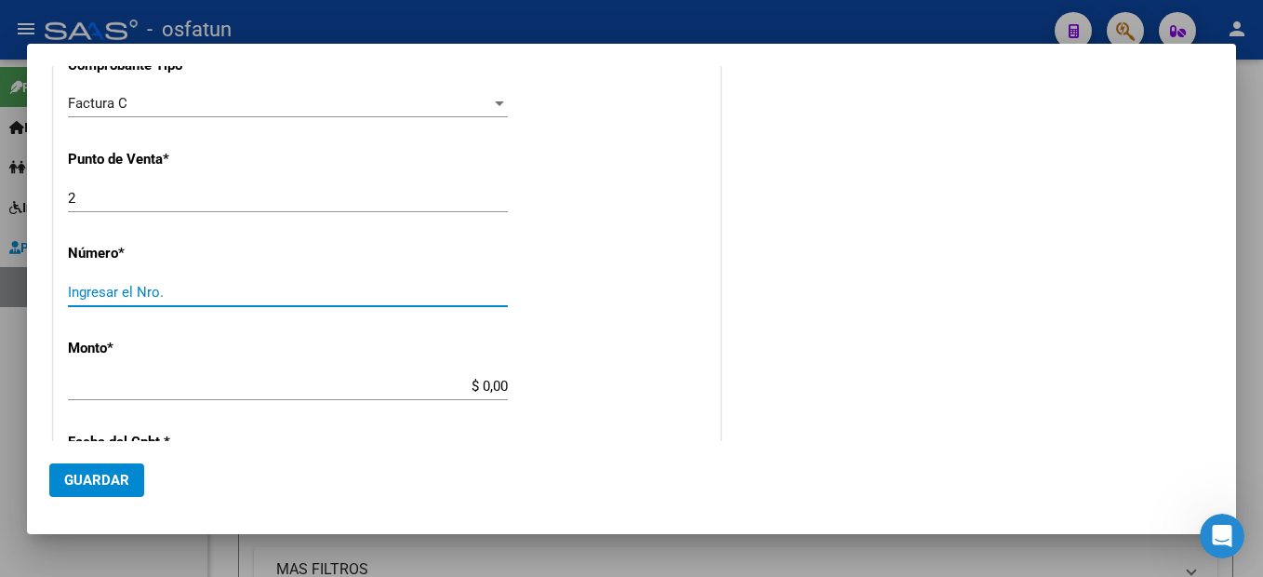
click at [97, 288] on input "Ingresar el Nro." at bounding box center [288, 292] width 440 height 17
type input "1571"
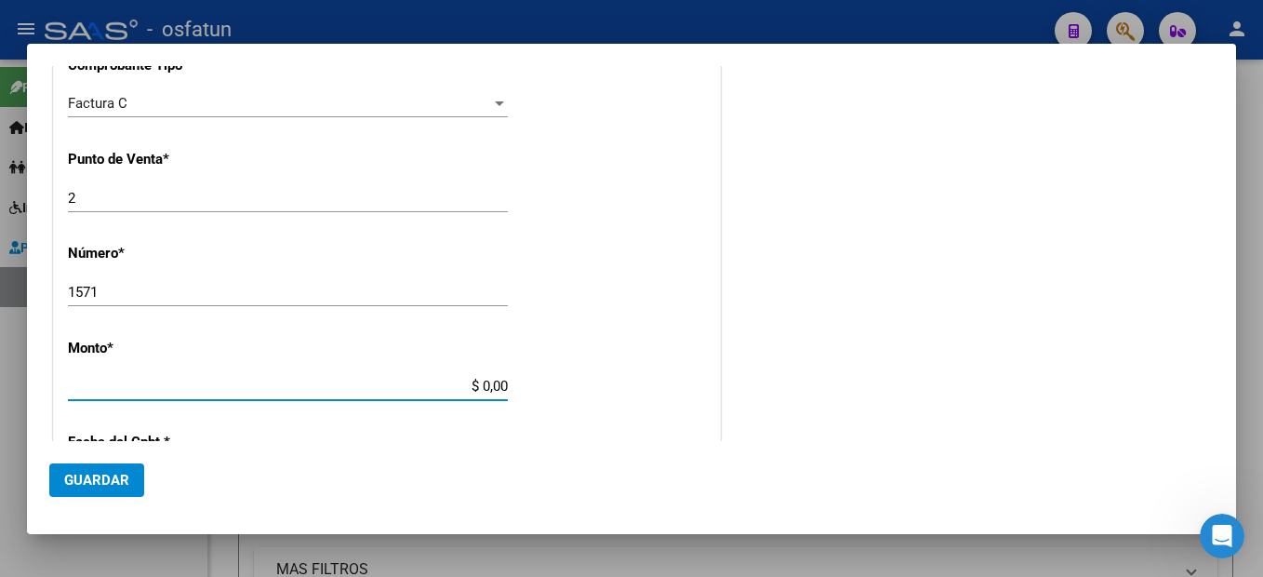
type input "$ 98.964,88"
type input "2025-10-01"
type input "75404272648175"
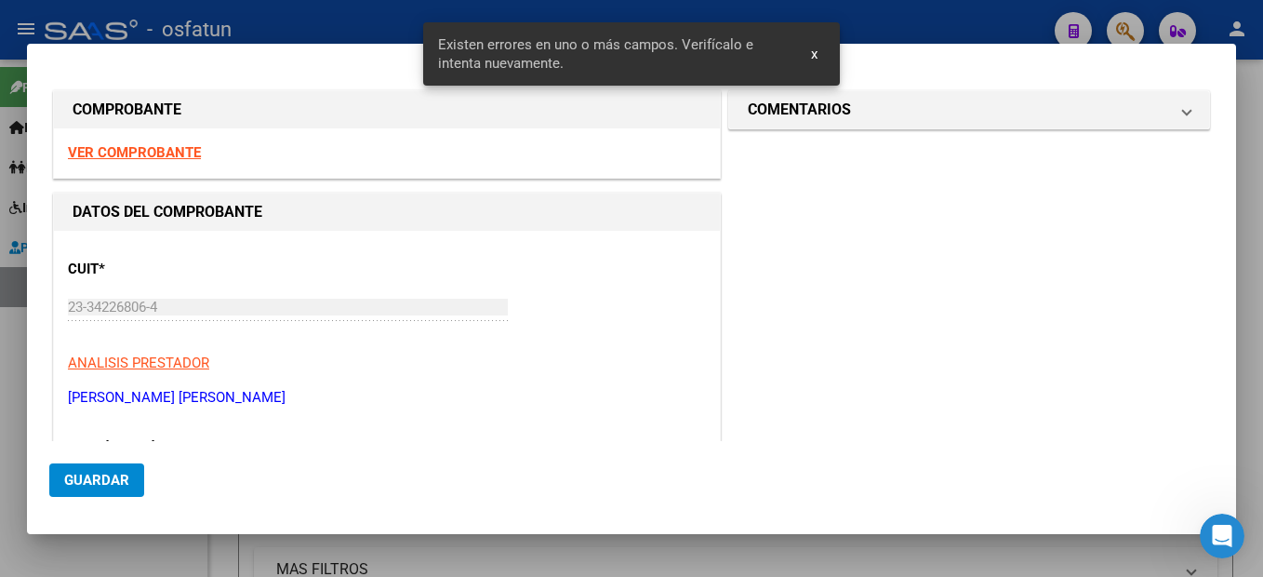
scroll to position [372, 0]
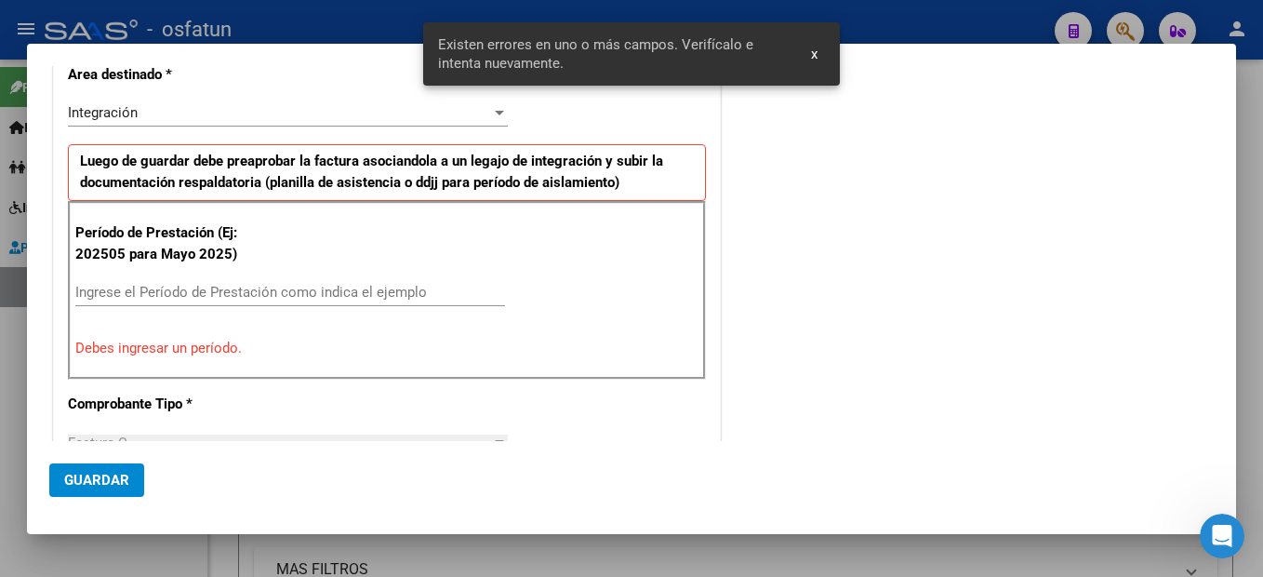
click at [163, 291] on input "Ingrese el Período de Prestación como indica el ejemplo" at bounding box center [290, 292] width 430 height 17
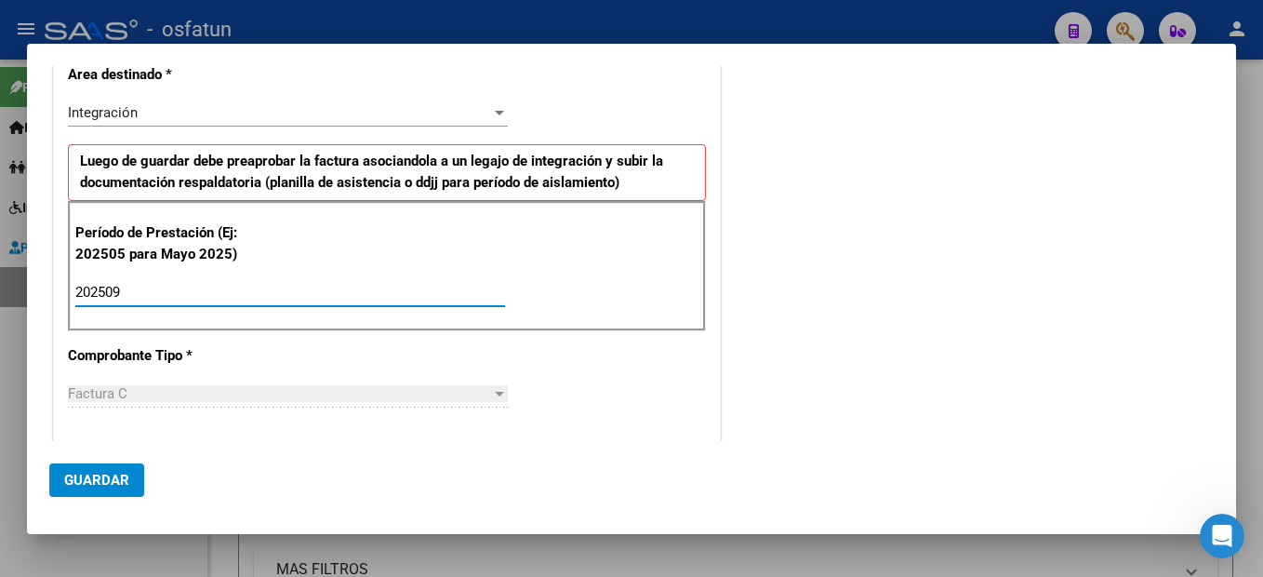
type input "202509"
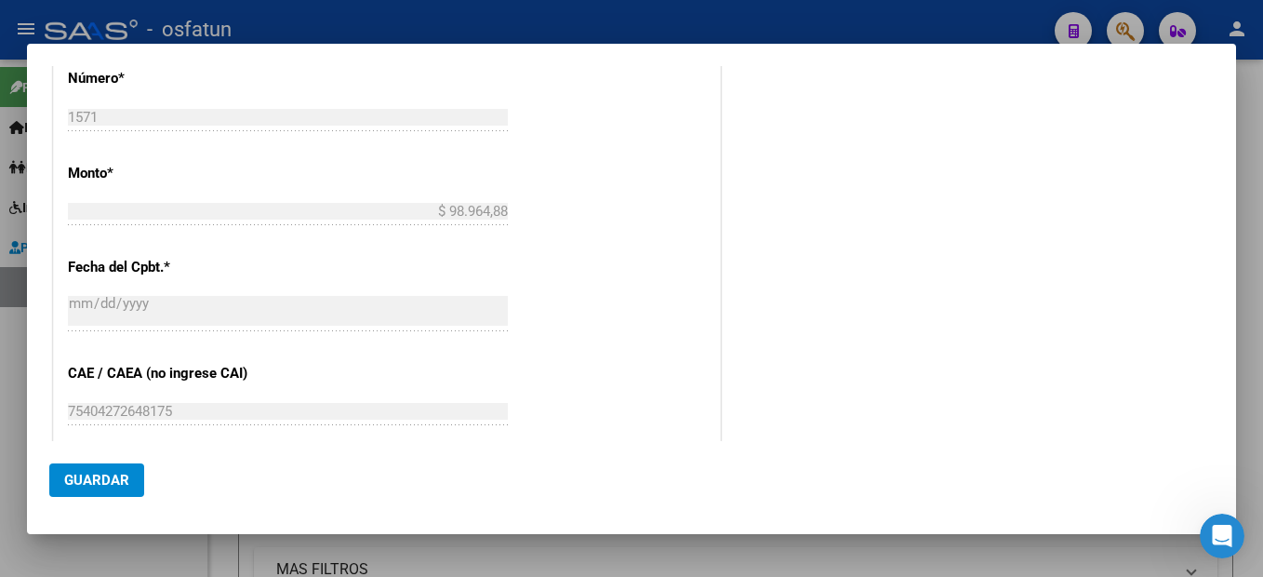
click at [91, 484] on span "Guardar" at bounding box center [96, 480] width 65 height 17
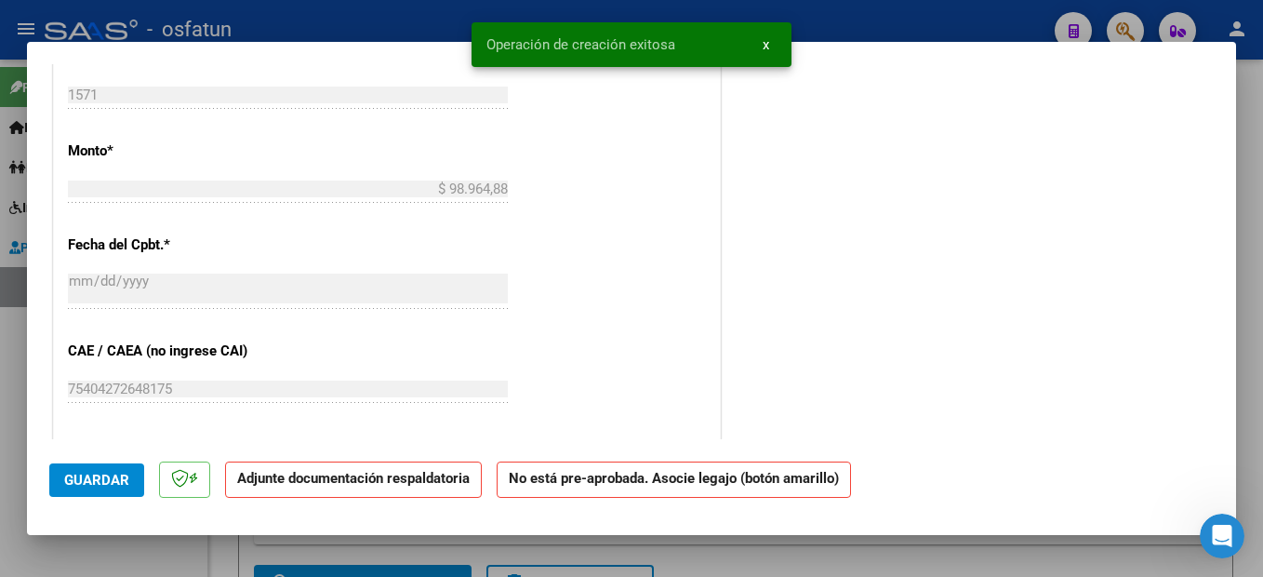
scroll to position [0, 0]
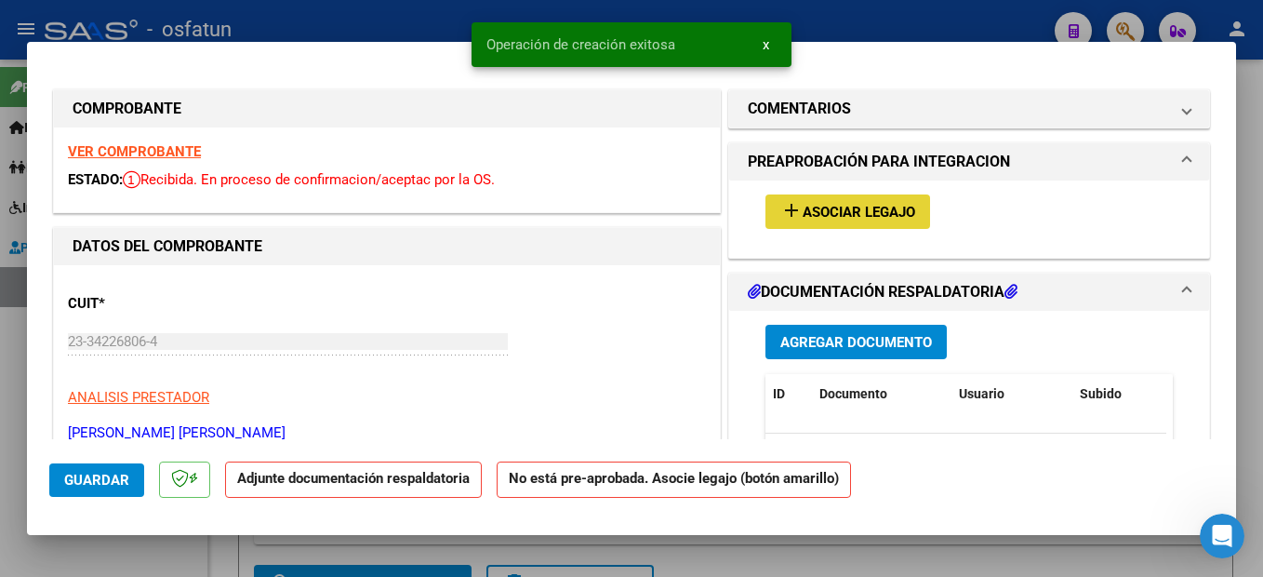
click at [842, 225] on button "add Asociar Legajo" at bounding box center [848, 211] width 165 height 34
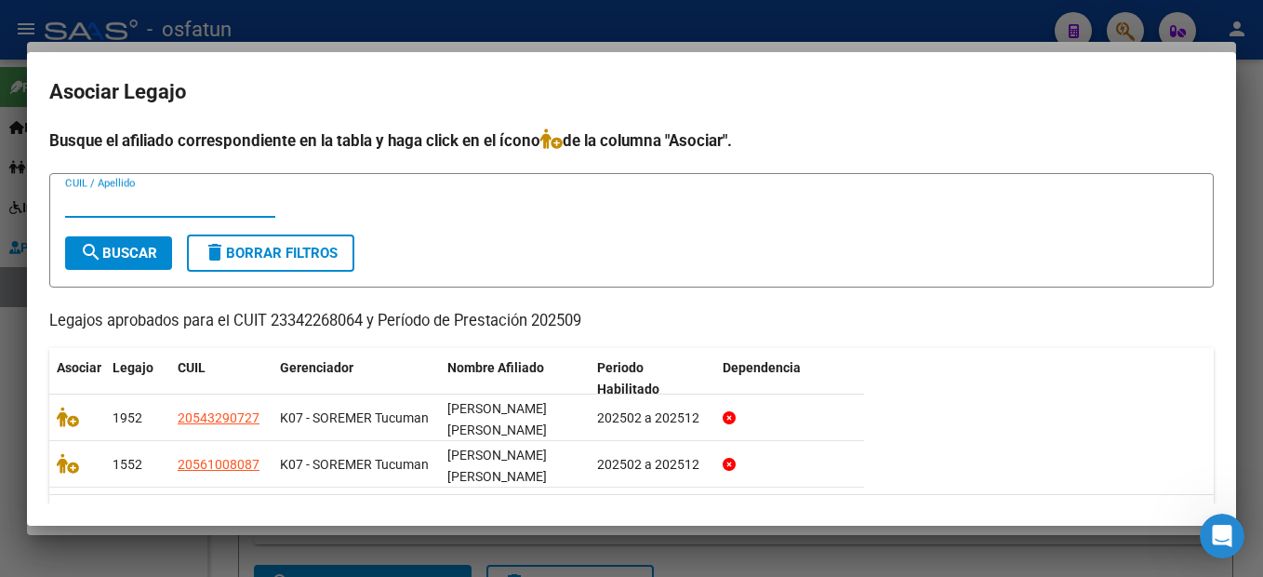
click at [60, 425] on icon at bounding box center [68, 416] width 22 height 20
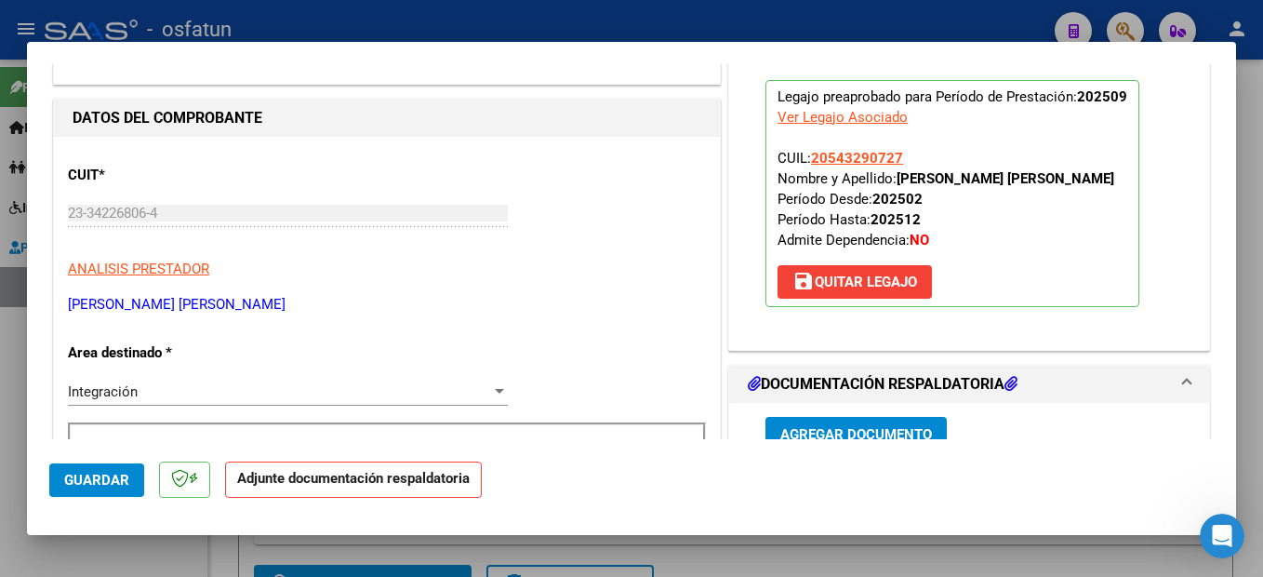
scroll to position [279, 0]
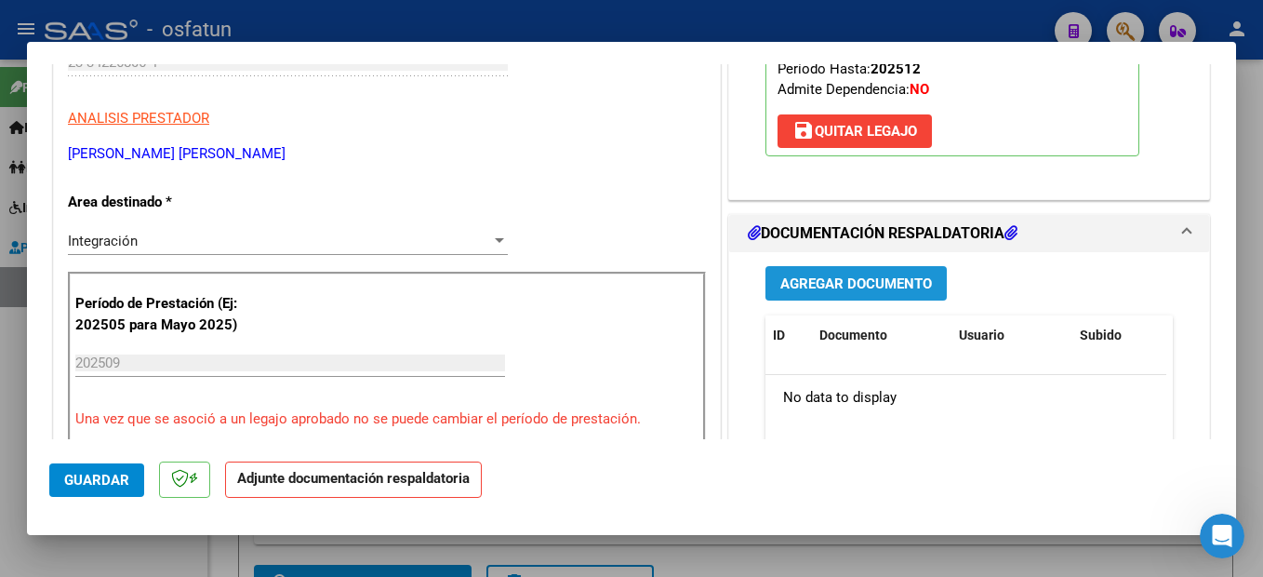
click at [910, 274] on span "Agregar Documento" at bounding box center [856, 282] width 152 height 17
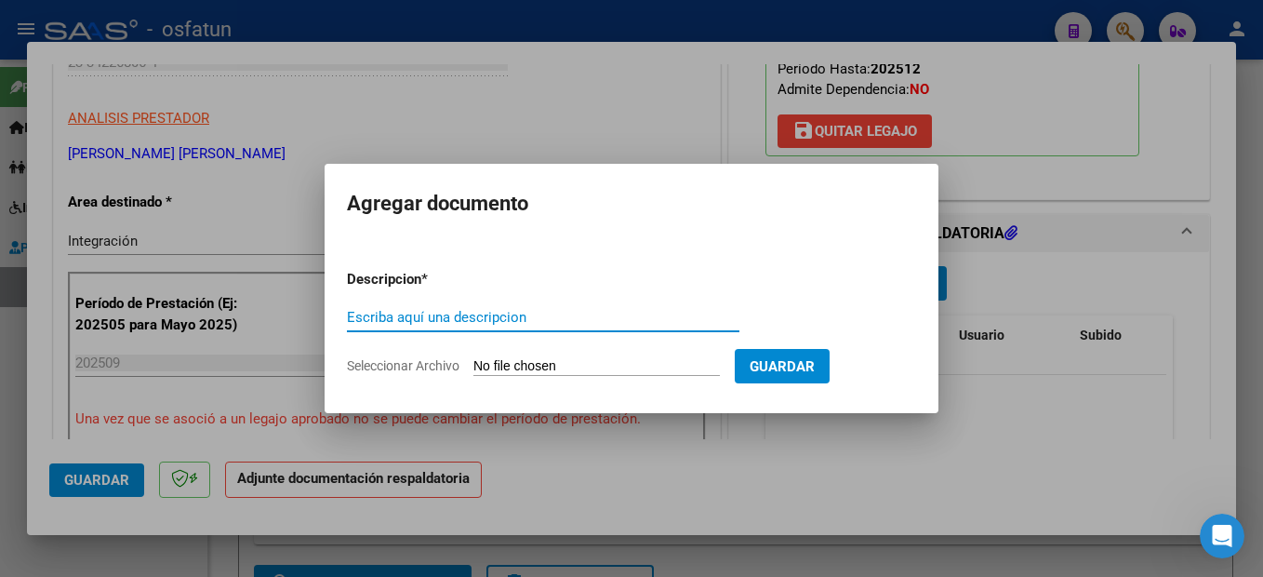
click at [433, 322] on input "Escriba aquí una descripcion" at bounding box center [543, 317] width 393 height 17
type input "planilla"
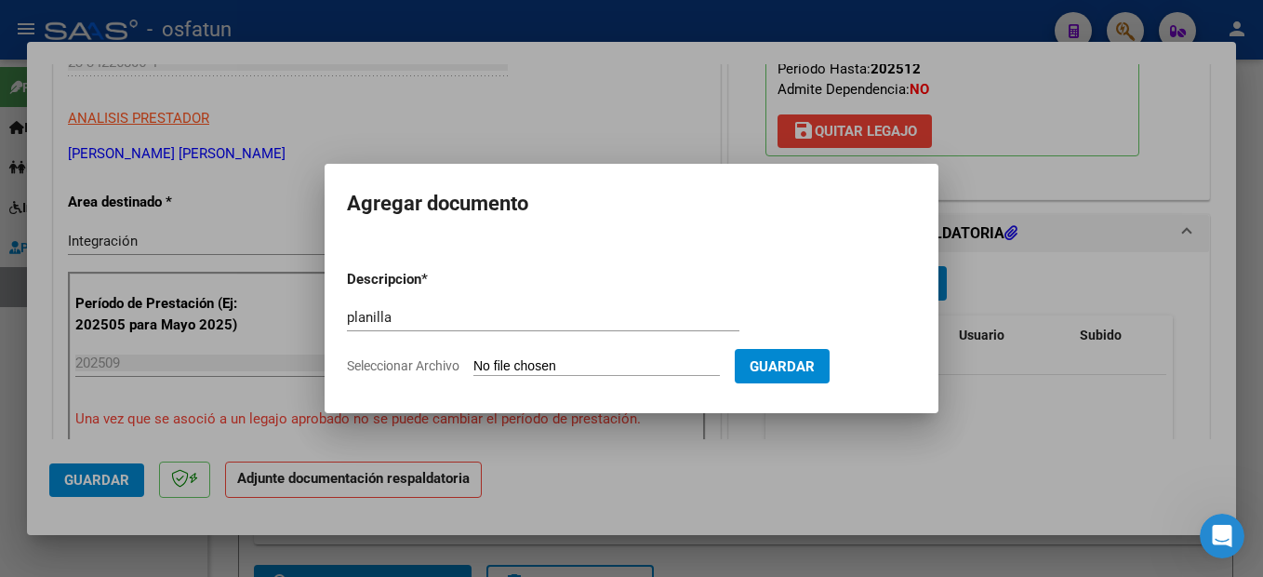
click at [603, 355] on form "Descripcion * planilla Escriba aquí una descripcion Seleccionar Archivo Guardar" at bounding box center [631, 323] width 569 height 136
click at [584, 370] on input "Seleccionar Archivo" at bounding box center [596, 367] width 246 height 18
type input "C:\fakepath\251009115412.pdf"
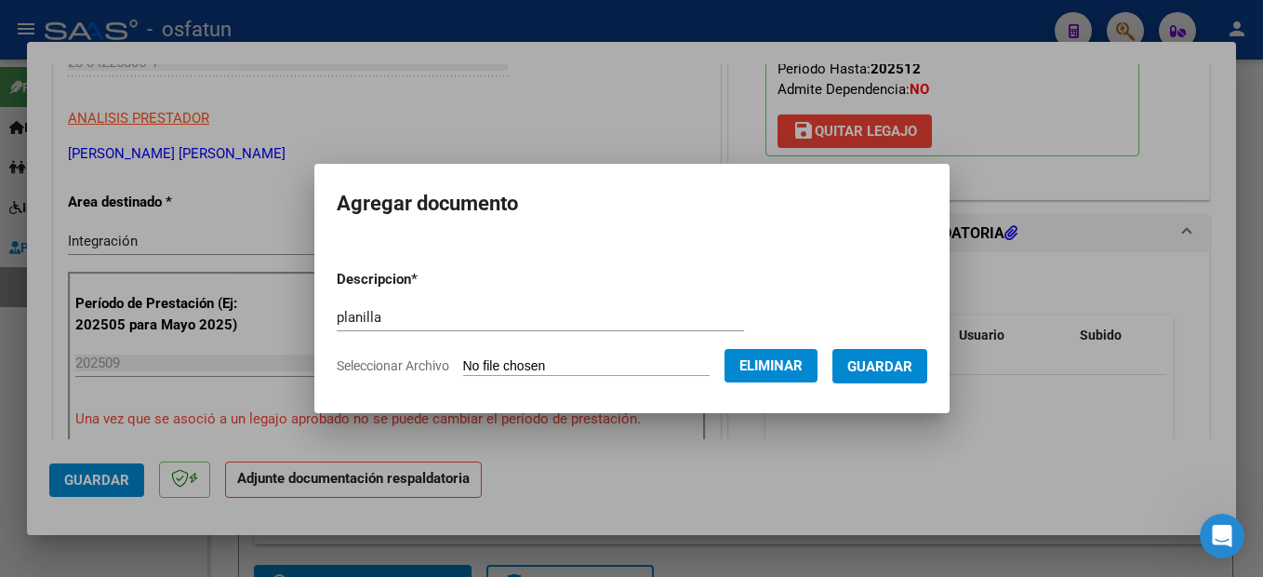
click at [911, 370] on span "Guardar" at bounding box center [879, 366] width 65 height 17
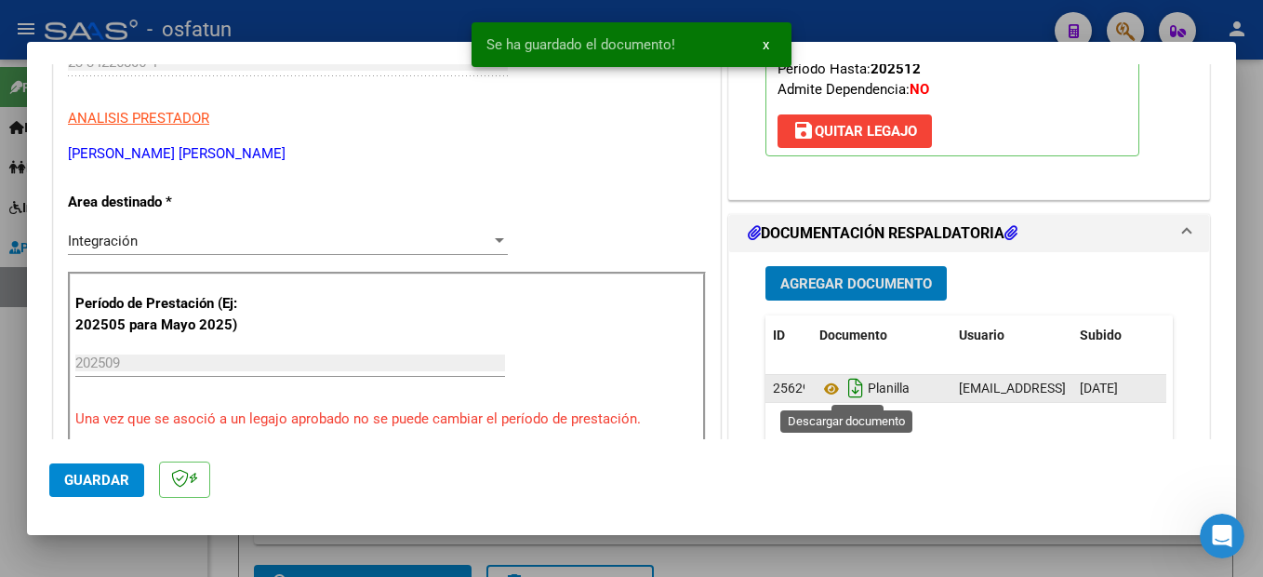
click at [828, 383] on icon at bounding box center [831, 389] width 24 height 22
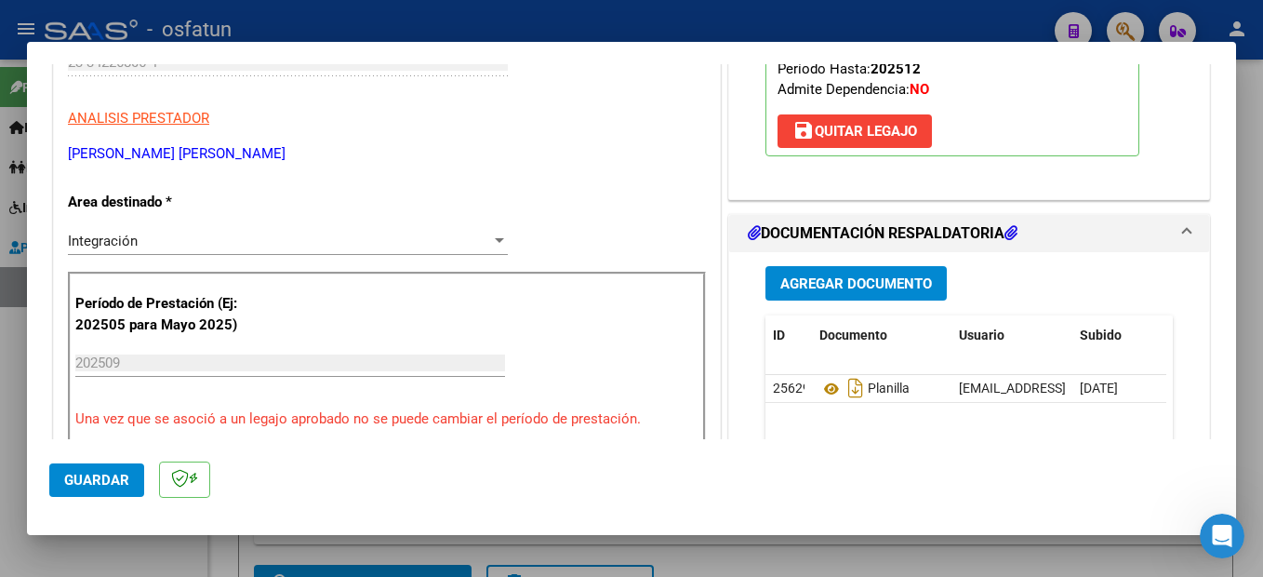
click at [120, 476] on span "Guardar" at bounding box center [96, 480] width 65 height 17
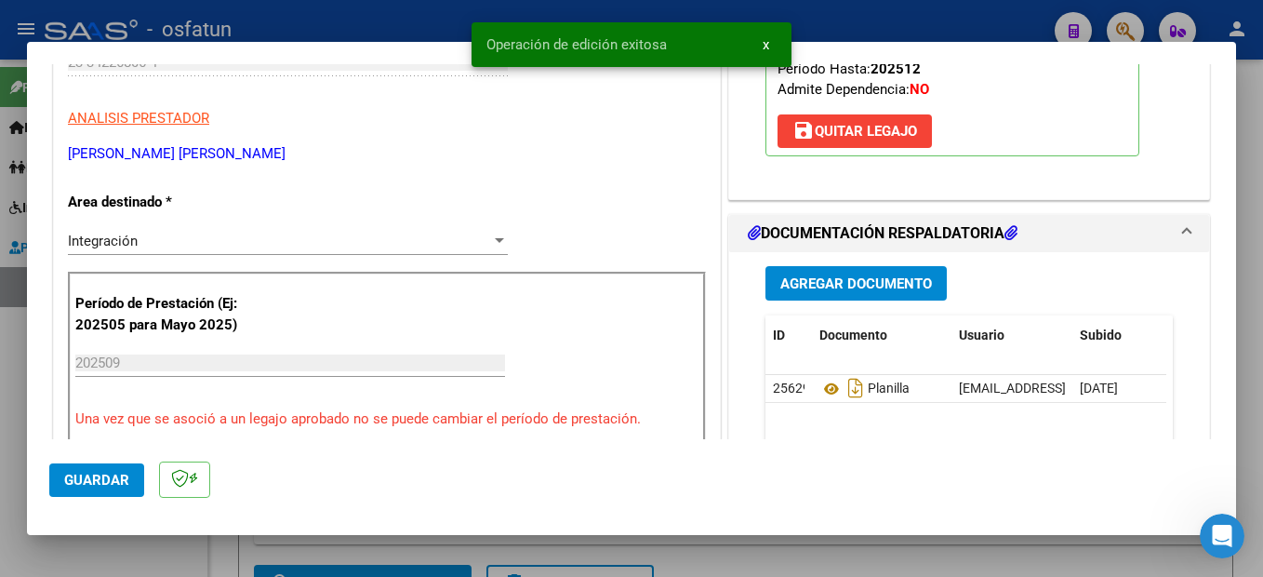
drag, startPoint x: 1245, startPoint y: 500, endPoint x: 441, endPoint y: 105, distance: 896.5
click at [1246, 500] on div at bounding box center [631, 288] width 1263 height 577
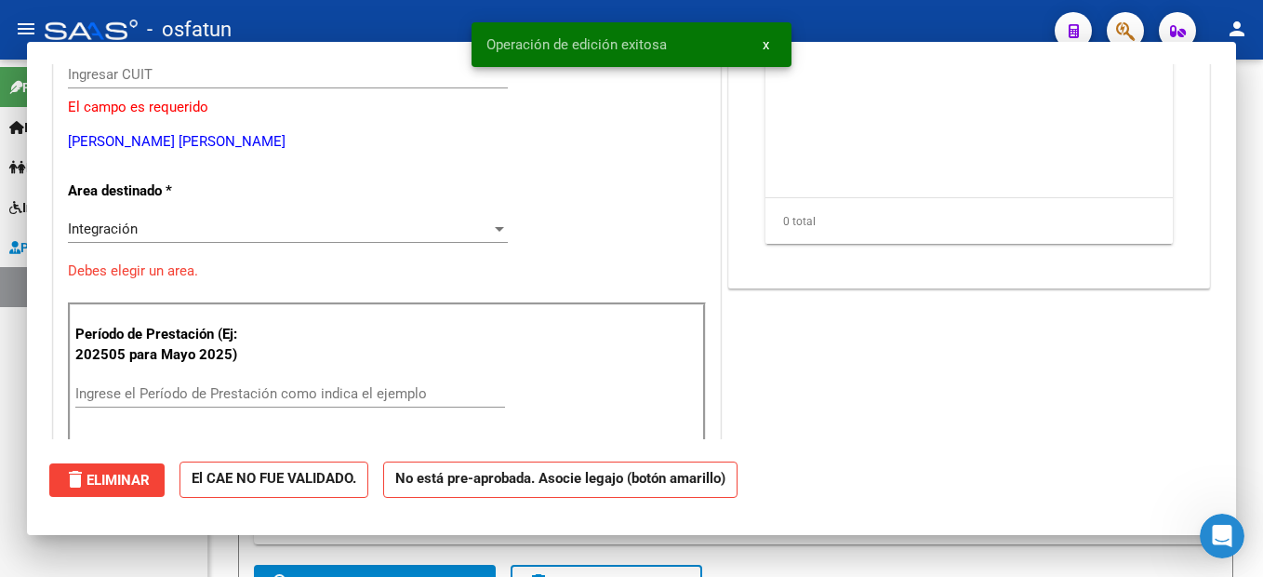
scroll to position [0, 0]
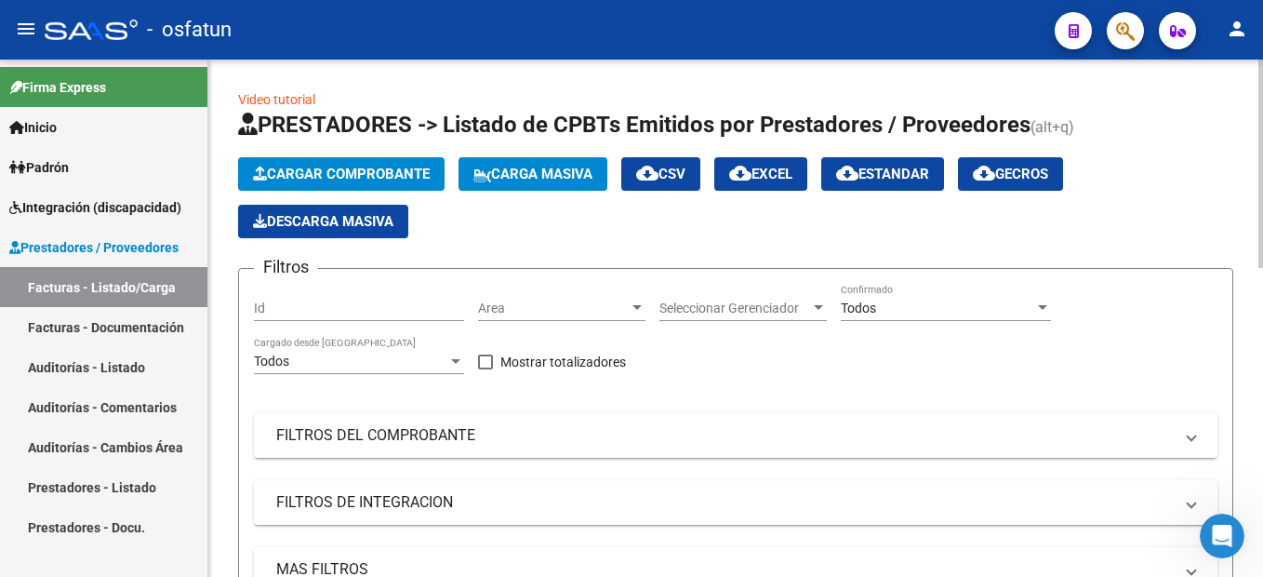
click at [381, 168] on span "Cargar Comprobante" at bounding box center [341, 174] width 177 height 17
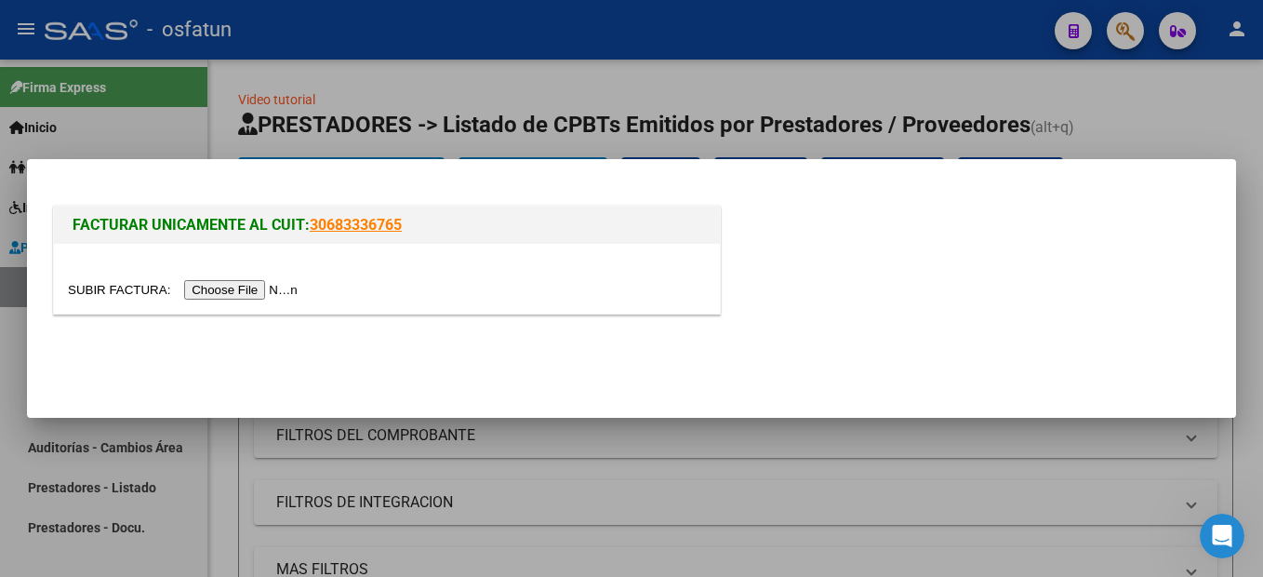
click at [236, 296] on input "file" at bounding box center [185, 290] width 235 height 20
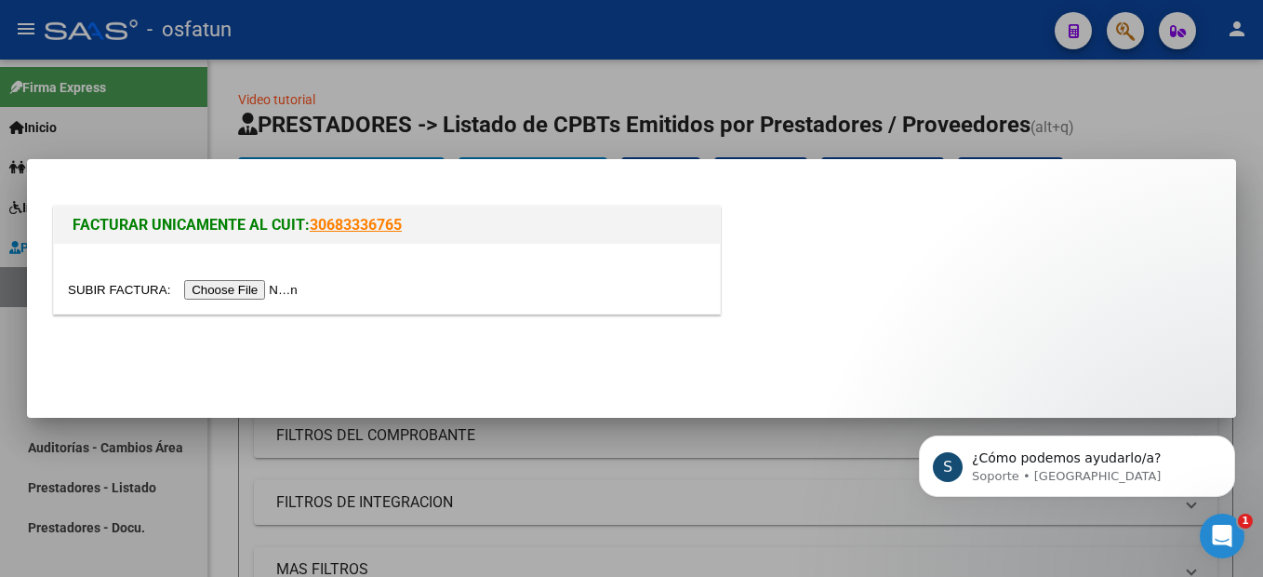
scroll to position [4885, 0]
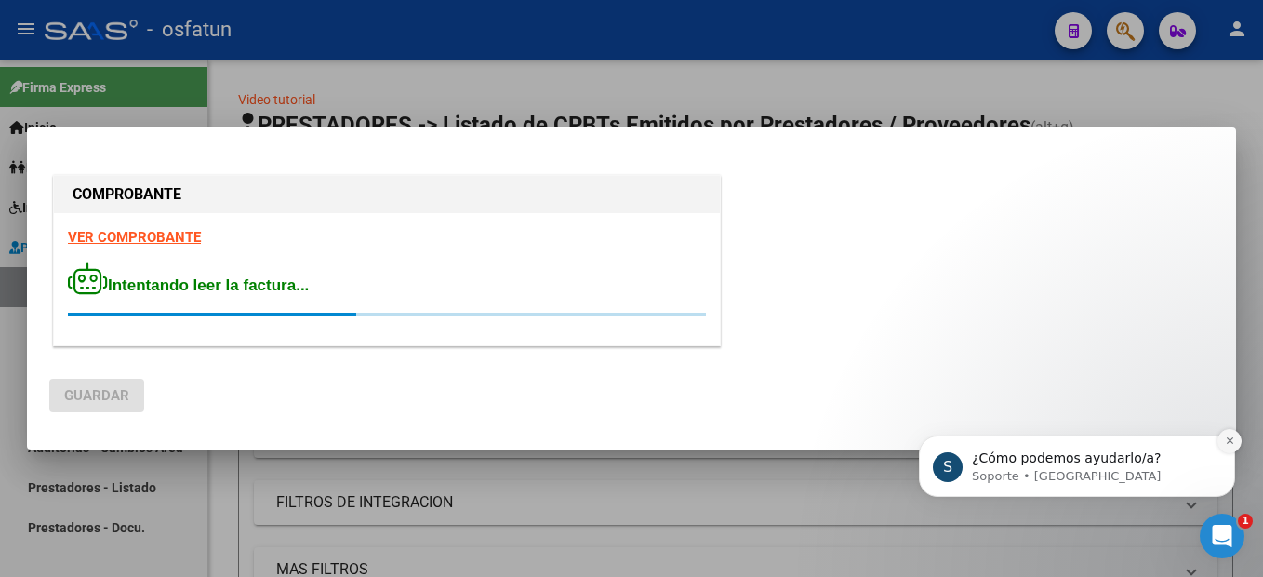
click at [1235, 441] on button "Dismiss notification" at bounding box center [1230, 441] width 24 height 24
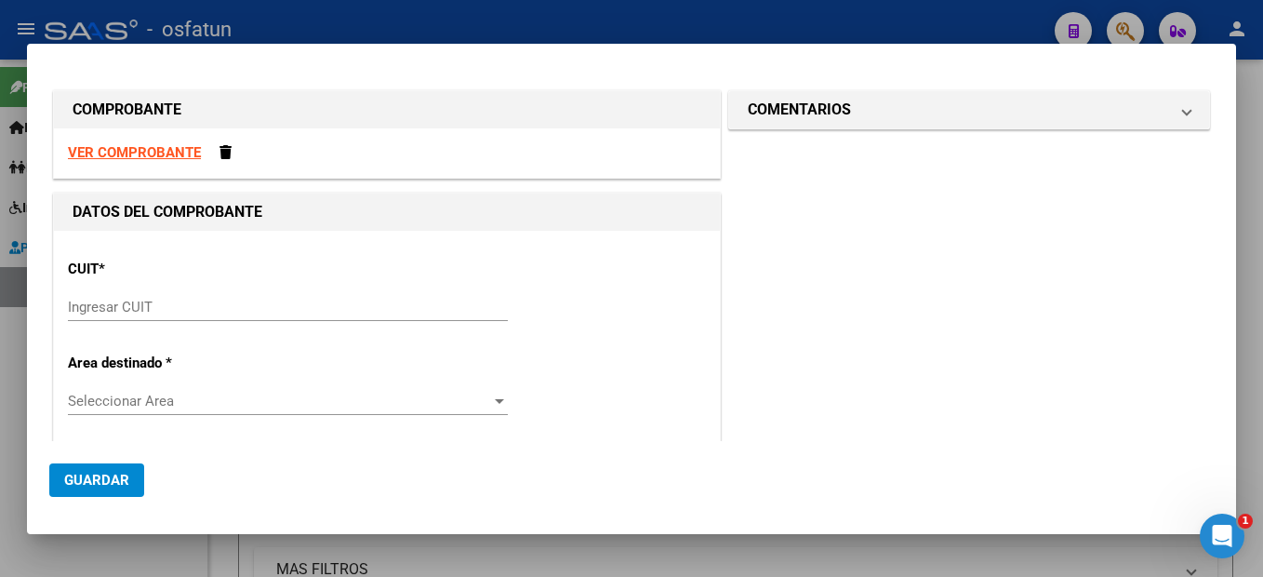
click at [167, 151] on strong "VER COMPROBANTE" at bounding box center [134, 152] width 133 height 17
click at [136, 305] on input "Ingresar CUIT" at bounding box center [288, 307] width 440 height 17
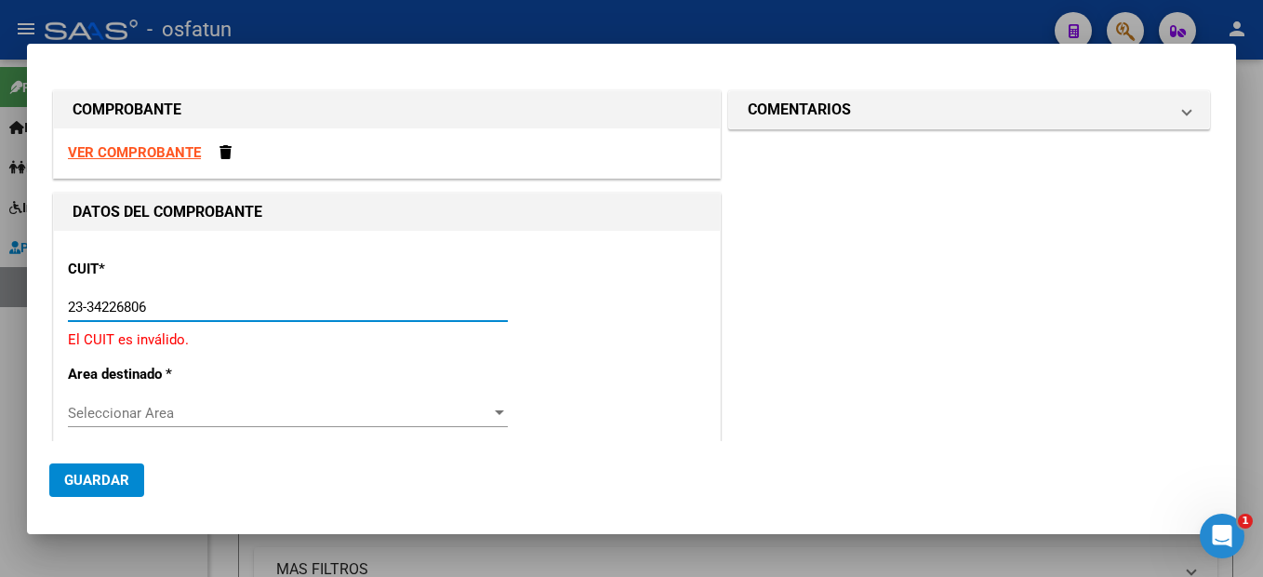
type input "23-34226806-4"
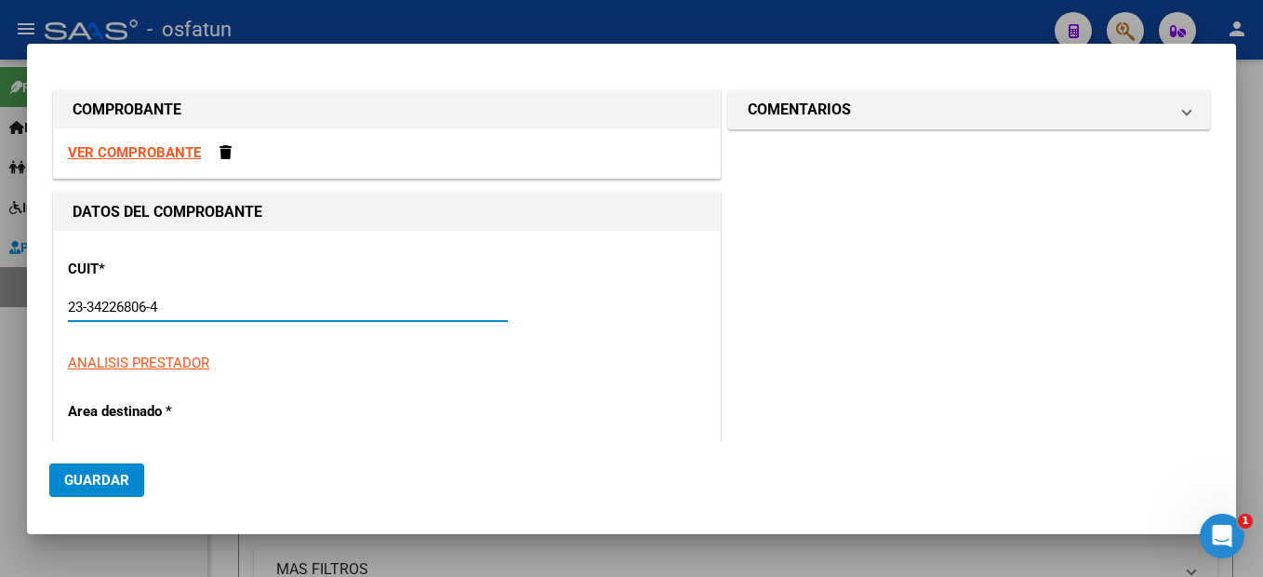
type input "2"
type input "23-34226806-4"
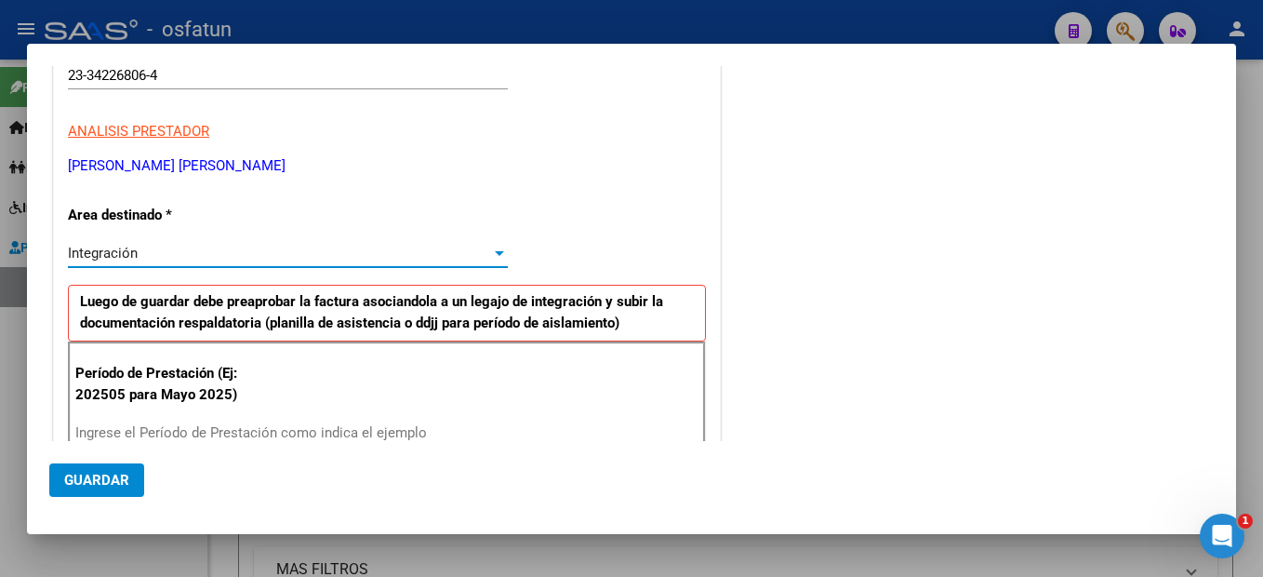
scroll to position [233, 0]
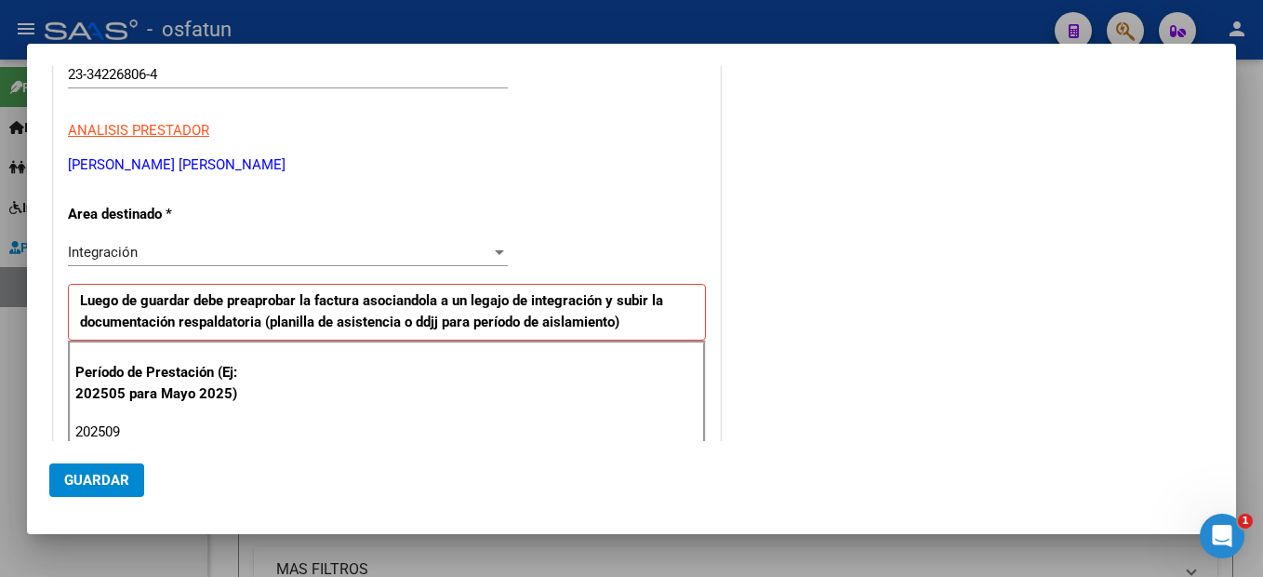
type input "202509"
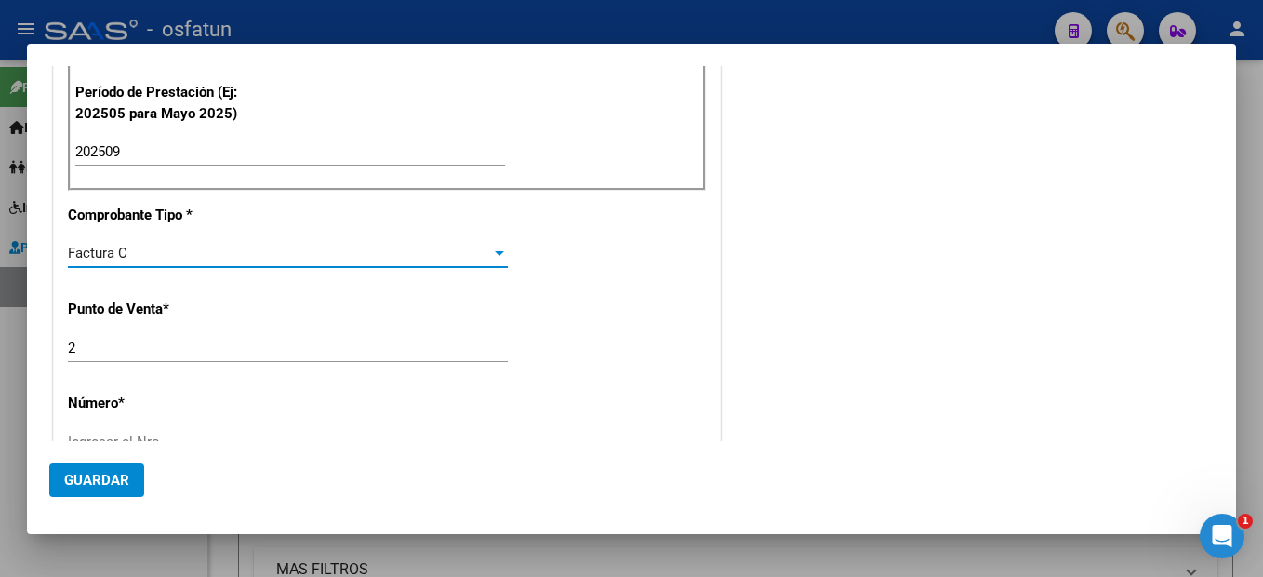
scroll to position [606, 0]
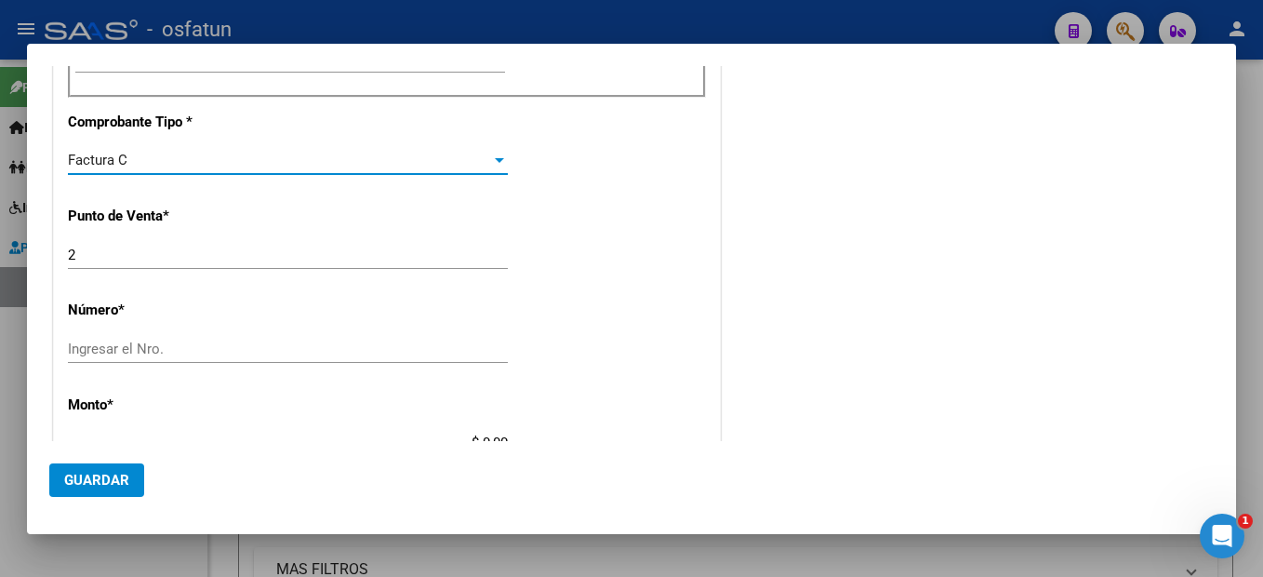
click at [115, 345] on input "Ingresar el Nro." at bounding box center [288, 348] width 440 height 17
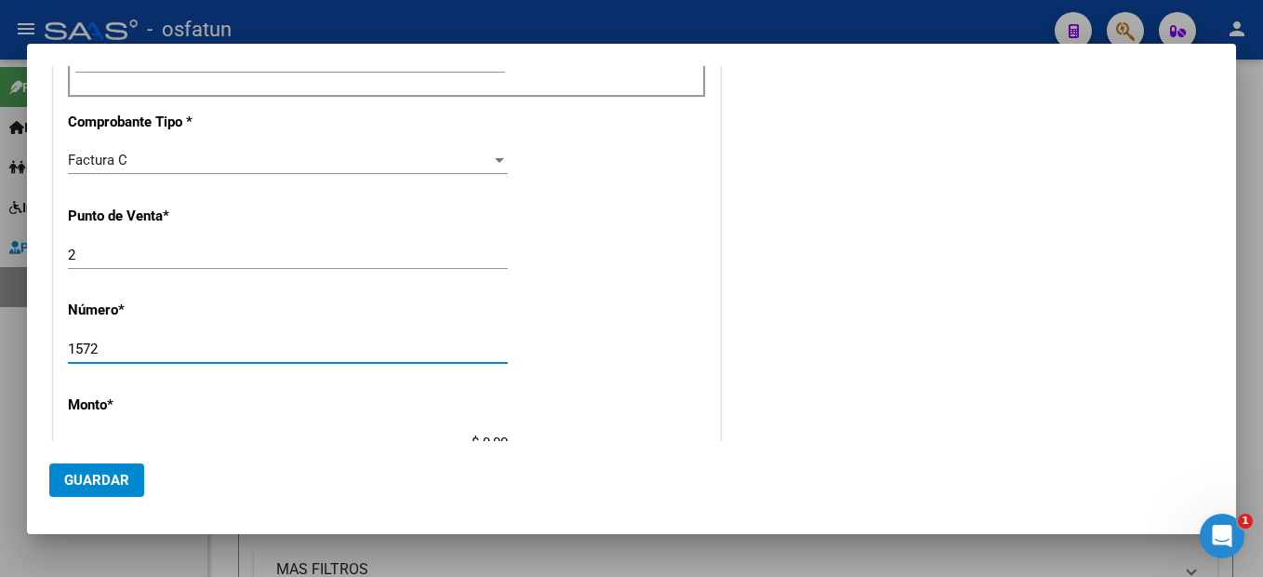
type input "1572"
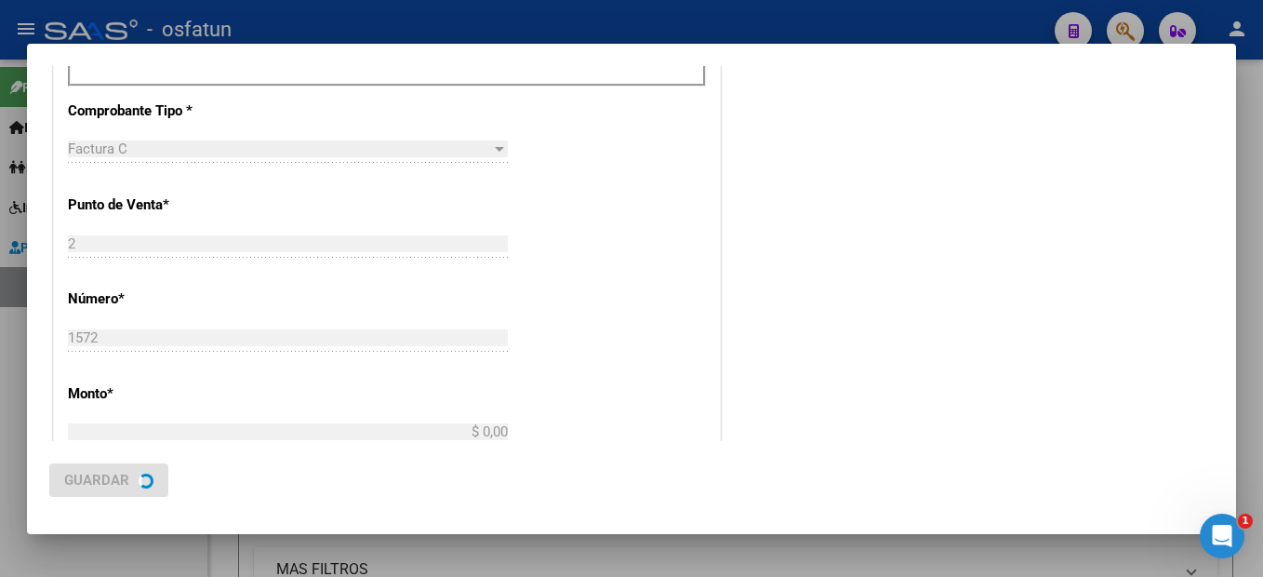
type input "$ 98.964,88"
type input "2025-10-01"
type input "75404272959939"
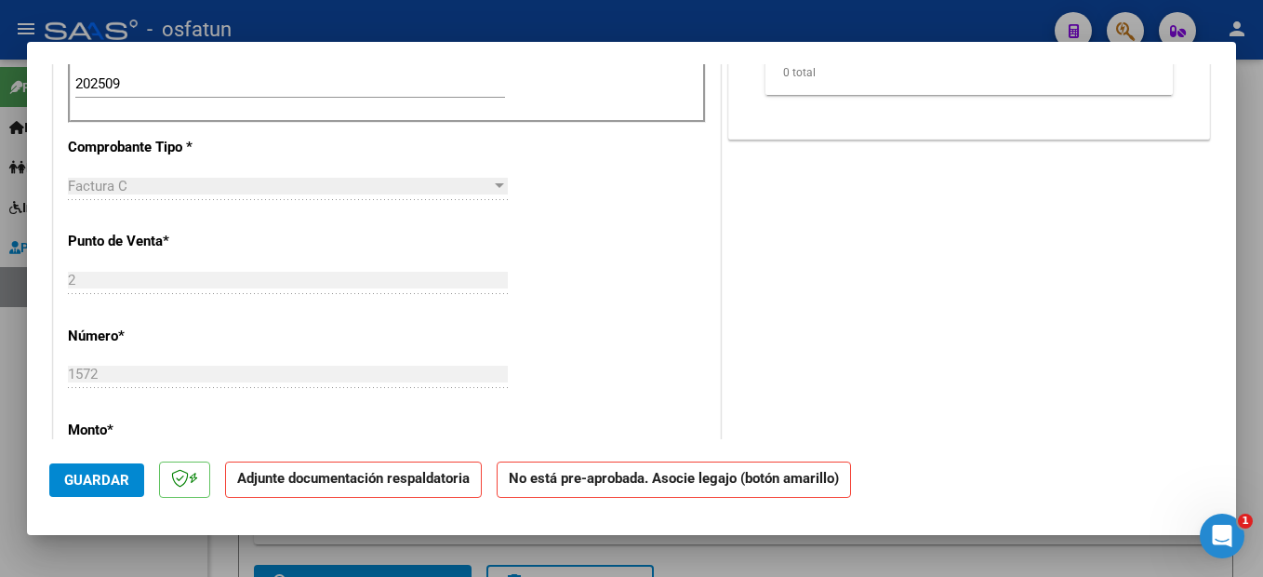
scroll to position [0, 0]
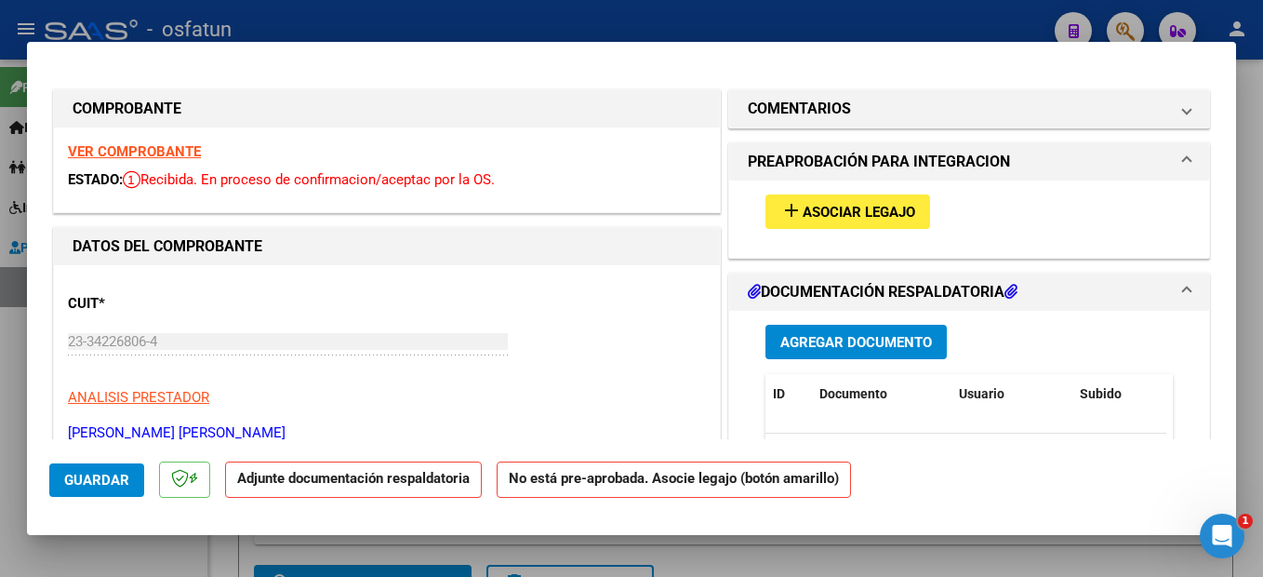
click at [849, 212] on span "Asociar Legajo" at bounding box center [859, 212] width 113 height 17
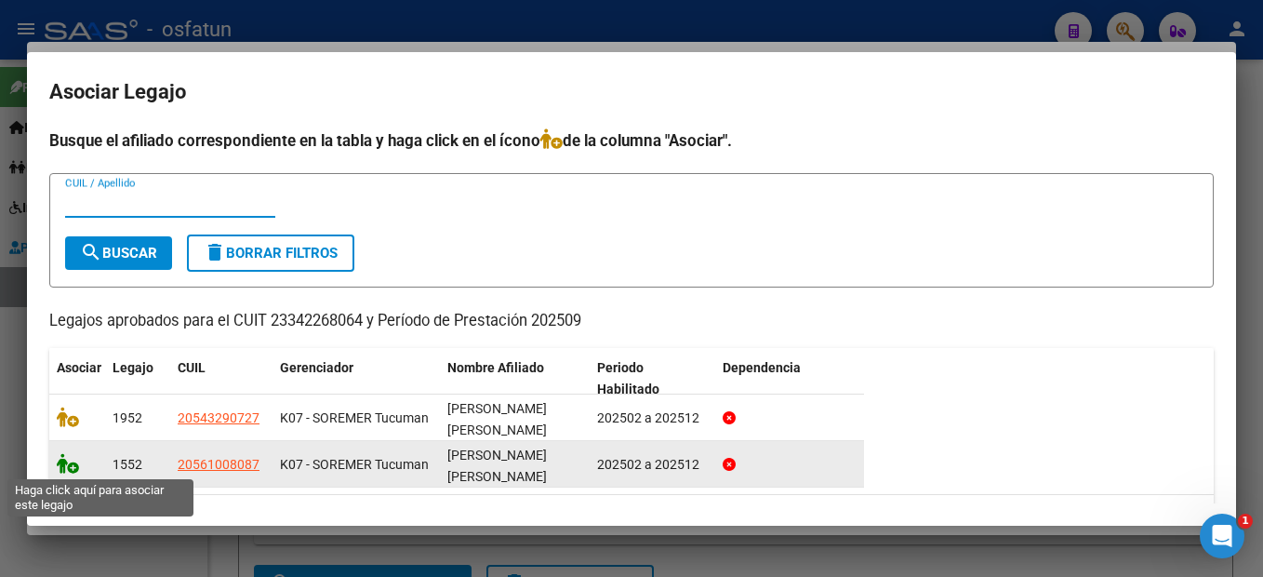
click at [55, 468] on datatable-body-cell at bounding box center [77, 464] width 56 height 46
click at [68, 466] on icon at bounding box center [68, 463] width 22 height 20
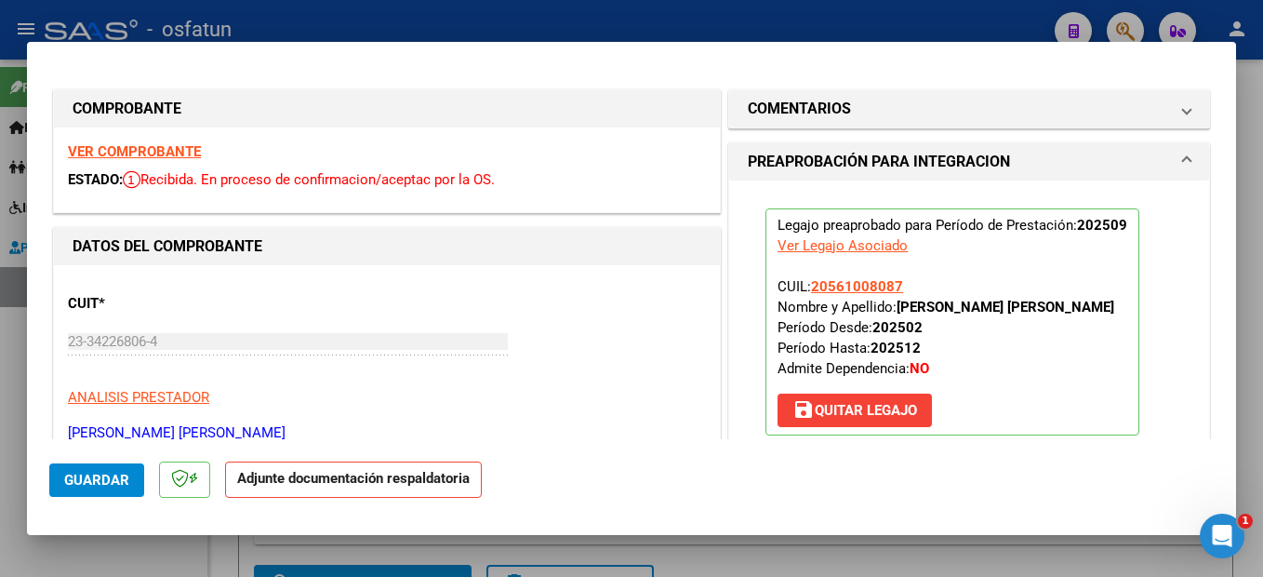
scroll to position [279, 0]
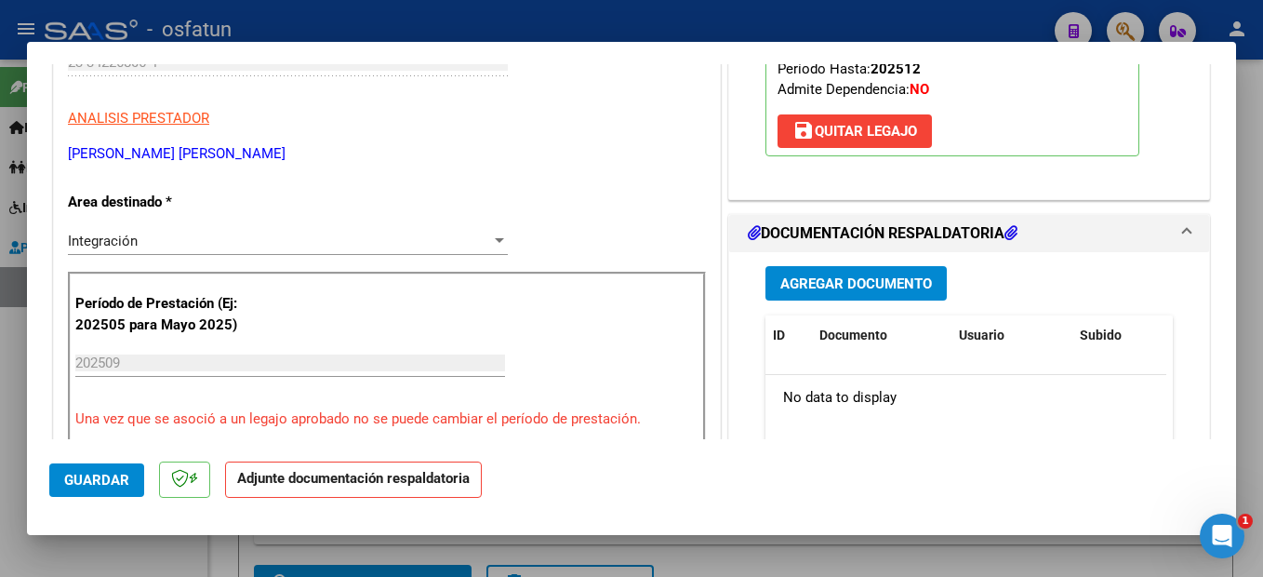
click at [868, 288] on span "Agregar Documento" at bounding box center [856, 283] width 152 height 17
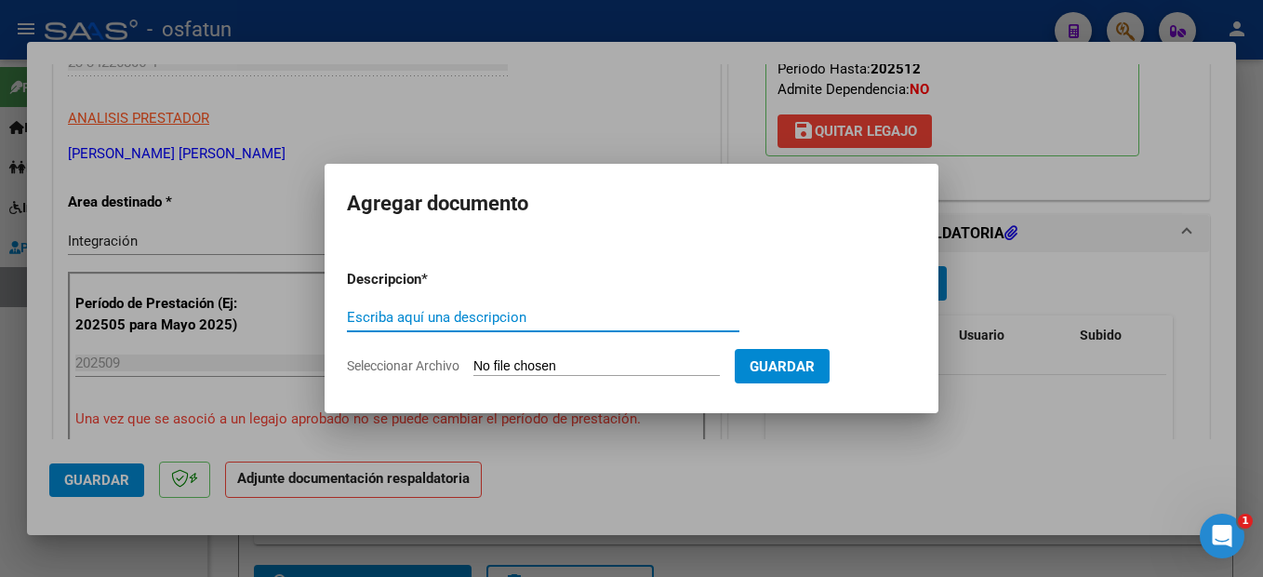
click at [395, 319] on input "Escriba aquí una descripcion" at bounding box center [543, 317] width 393 height 17
type input "planilla"
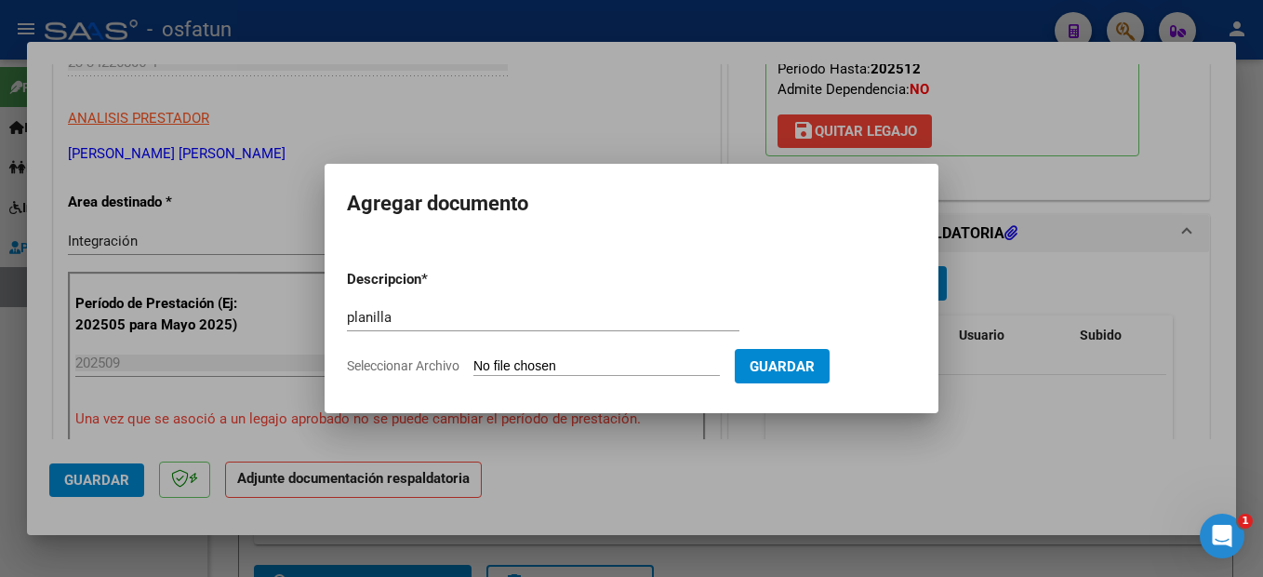
drag, startPoint x: 556, startPoint y: 367, endPoint x: 0, endPoint y: 337, distance: 557.1
click at [554, 364] on input "Seleccionar Archivo" at bounding box center [596, 367] width 246 height 18
type input "C:\fakepath\251009115447.pdf"
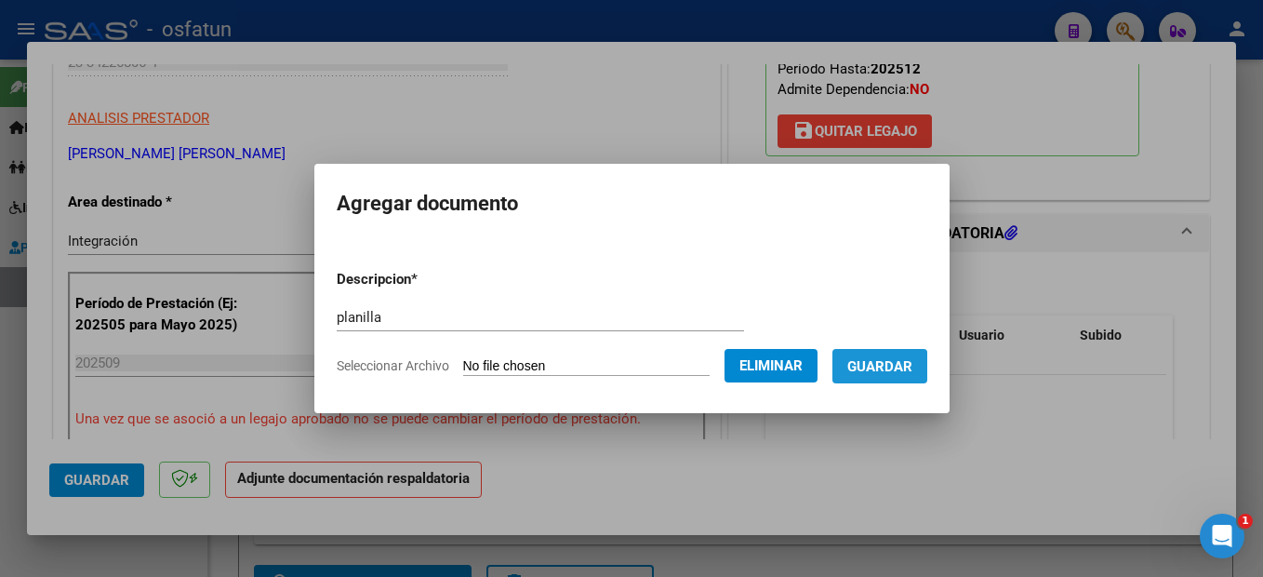
click at [900, 374] on span "Guardar" at bounding box center [879, 366] width 65 height 17
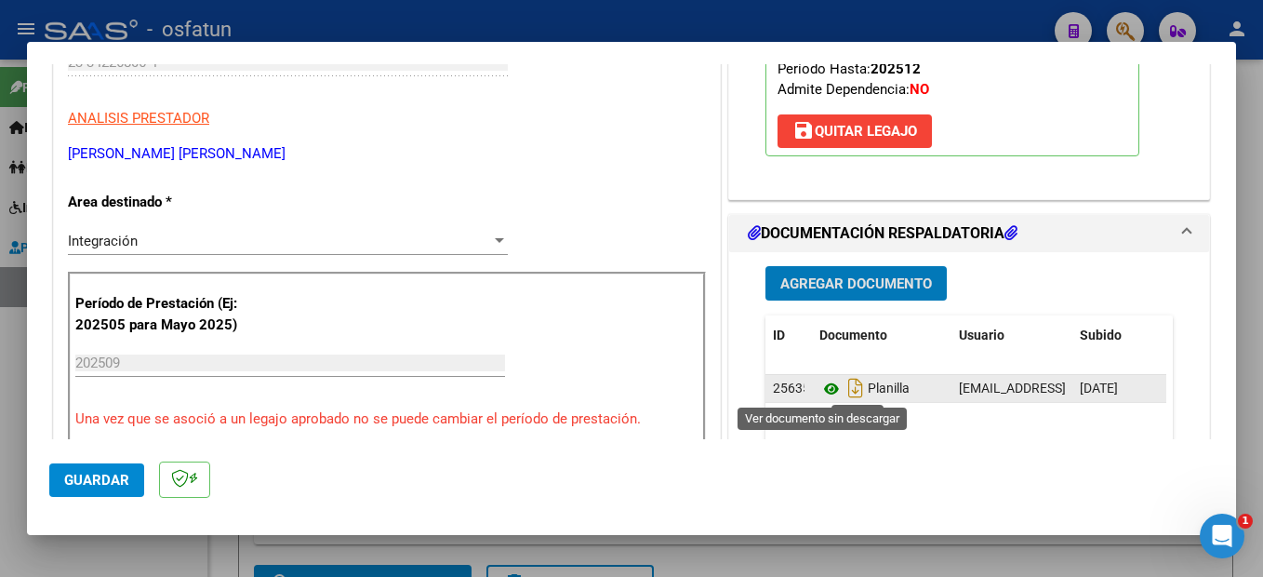
click at [822, 386] on icon at bounding box center [831, 389] width 24 height 22
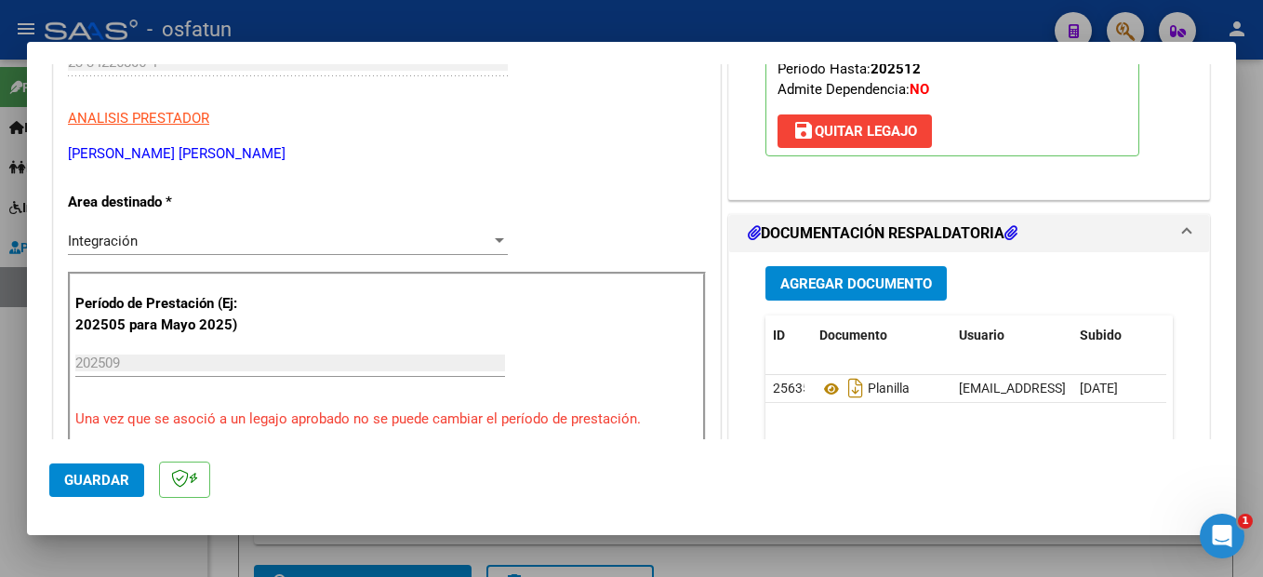
click at [120, 479] on span "Guardar" at bounding box center [96, 480] width 65 height 17
click at [1259, 300] on div at bounding box center [631, 288] width 1263 height 577
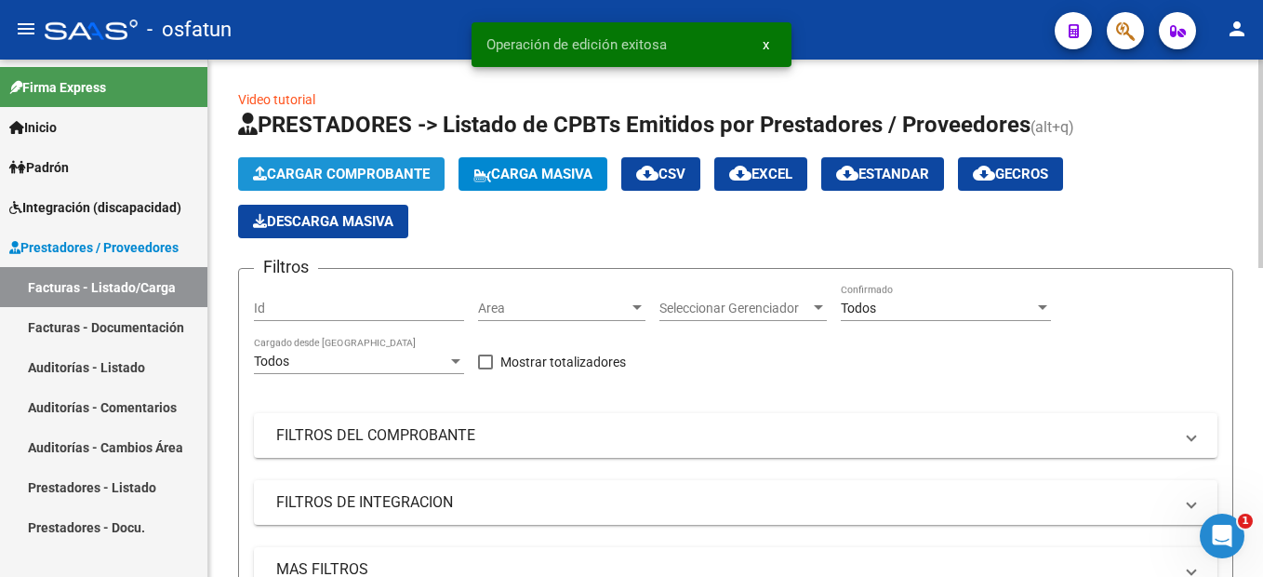
drag, startPoint x: 346, startPoint y: 174, endPoint x: 348, endPoint y: 165, distance: 9.5
click at [348, 165] on button "Cargar Comprobante" at bounding box center [341, 173] width 206 height 33
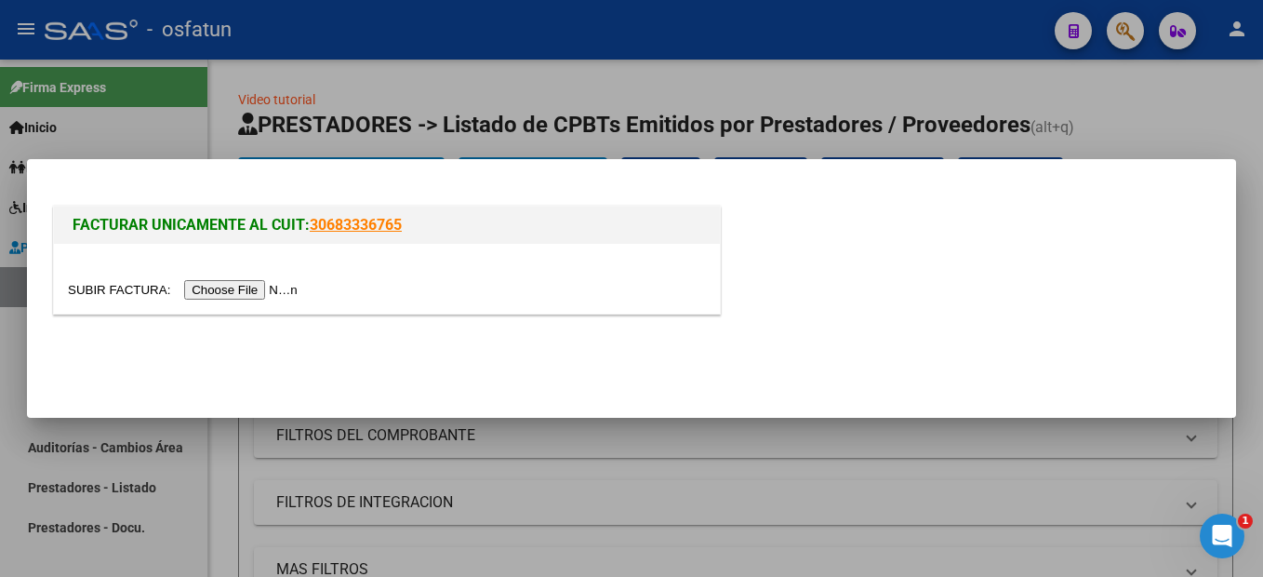
click at [239, 294] on input "file" at bounding box center [185, 290] width 235 height 20
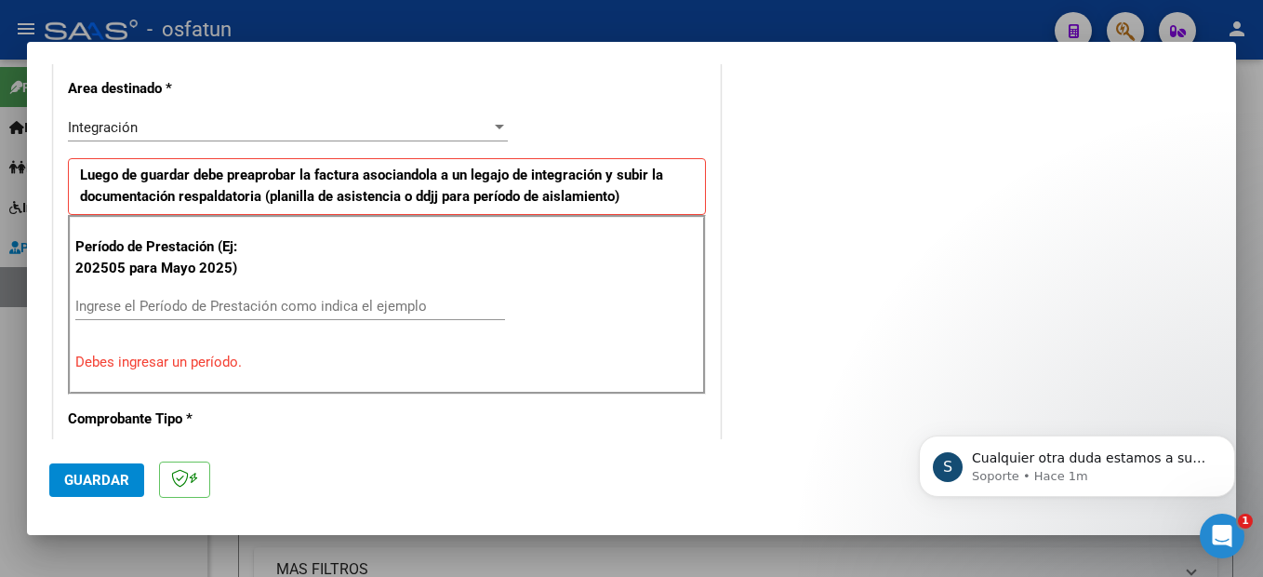
scroll to position [0, 0]
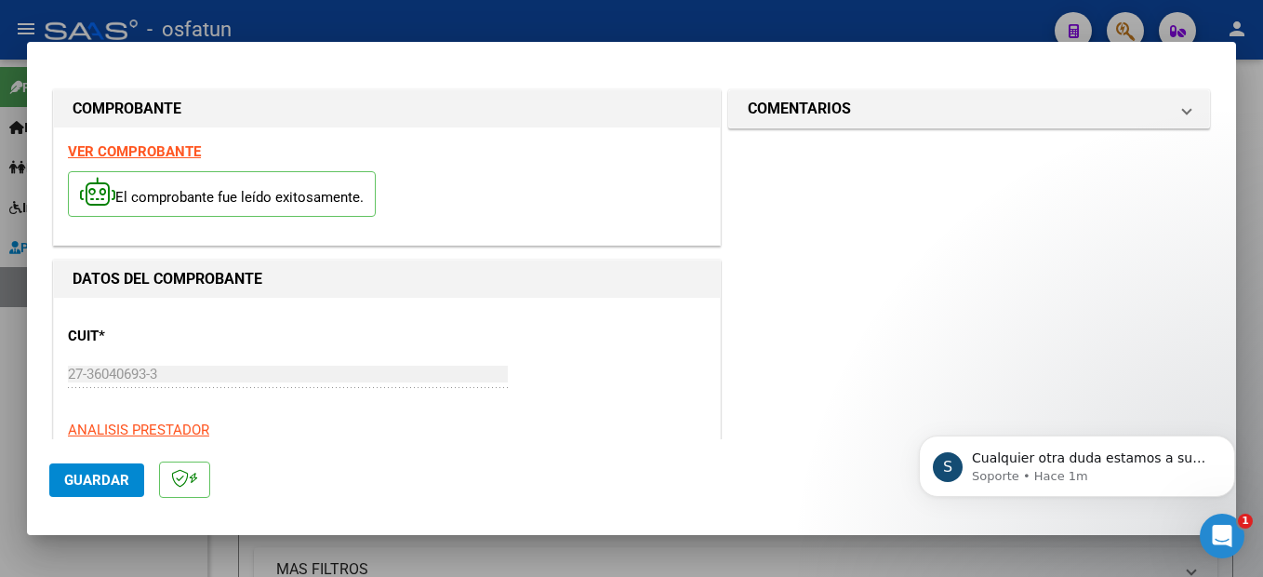
click at [175, 147] on strong "VER COMPROBANTE" at bounding box center [134, 151] width 133 height 17
click at [1231, 490] on div "S Cualquier otra duda estamos a su disposición. Soporte • Hace 2m" at bounding box center [1077, 465] width 316 height 61
click at [1227, 442] on icon "Dismiss notification" at bounding box center [1230, 440] width 10 height 10
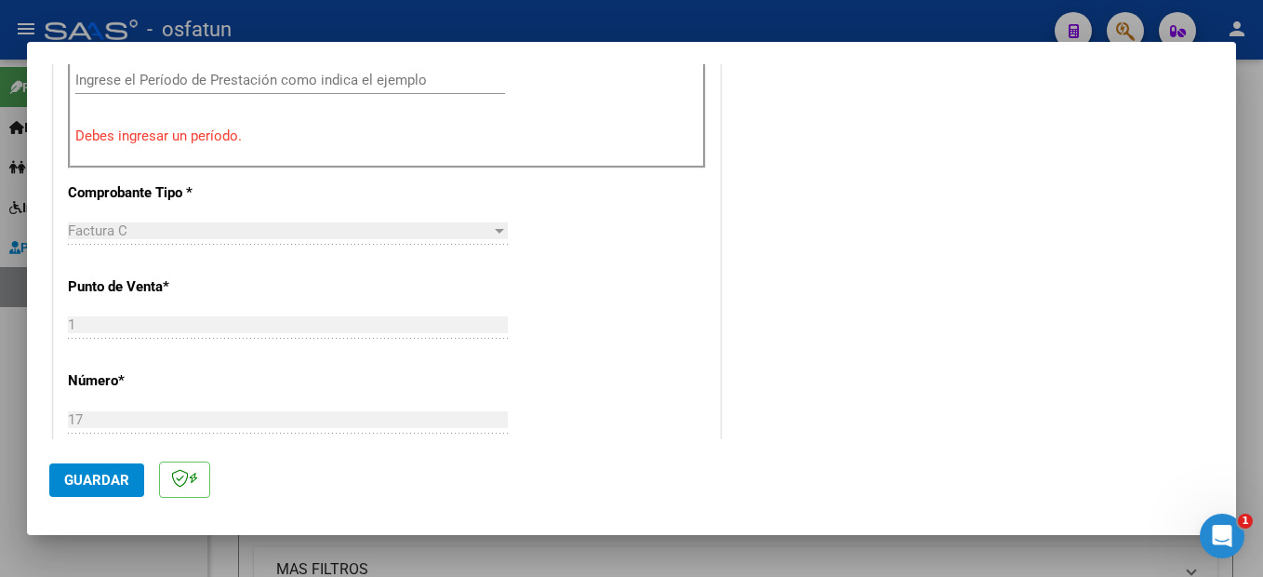
scroll to position [465, 0]
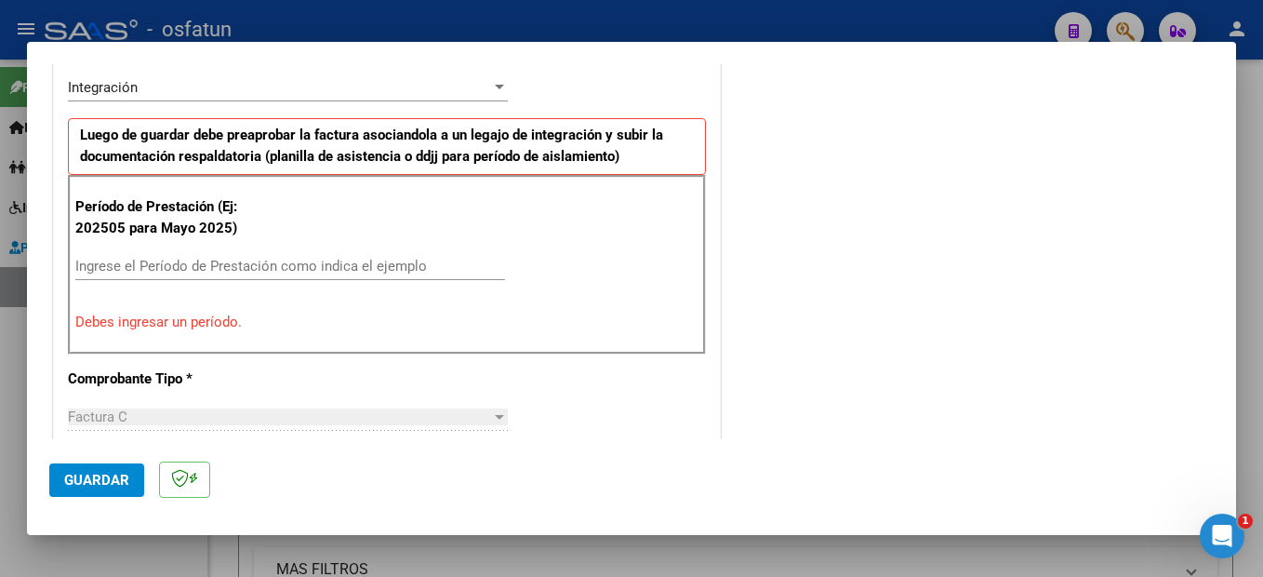
drag, startPoint x: 159, startPoint y: 265, endPoint x: 220, endPoint y: 251, distance: 63.0
click at [165, 265] on input "Ingrese el Período de Prestación como indica el ejemplo" at bounding box center [290, 266] width 430 height 17
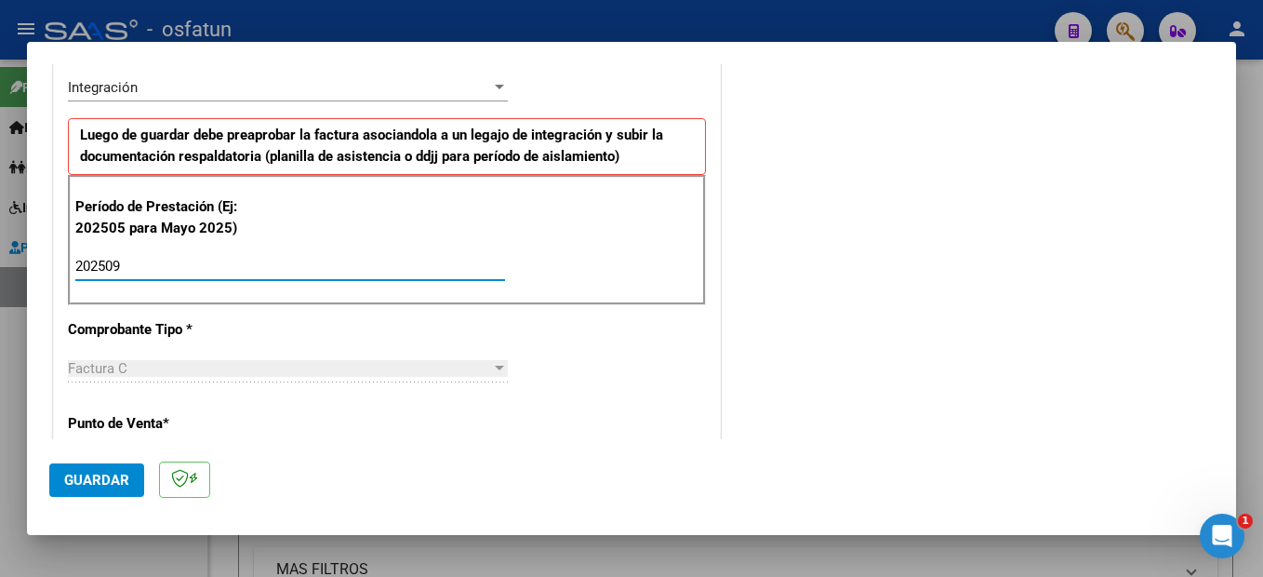
type input "202509"
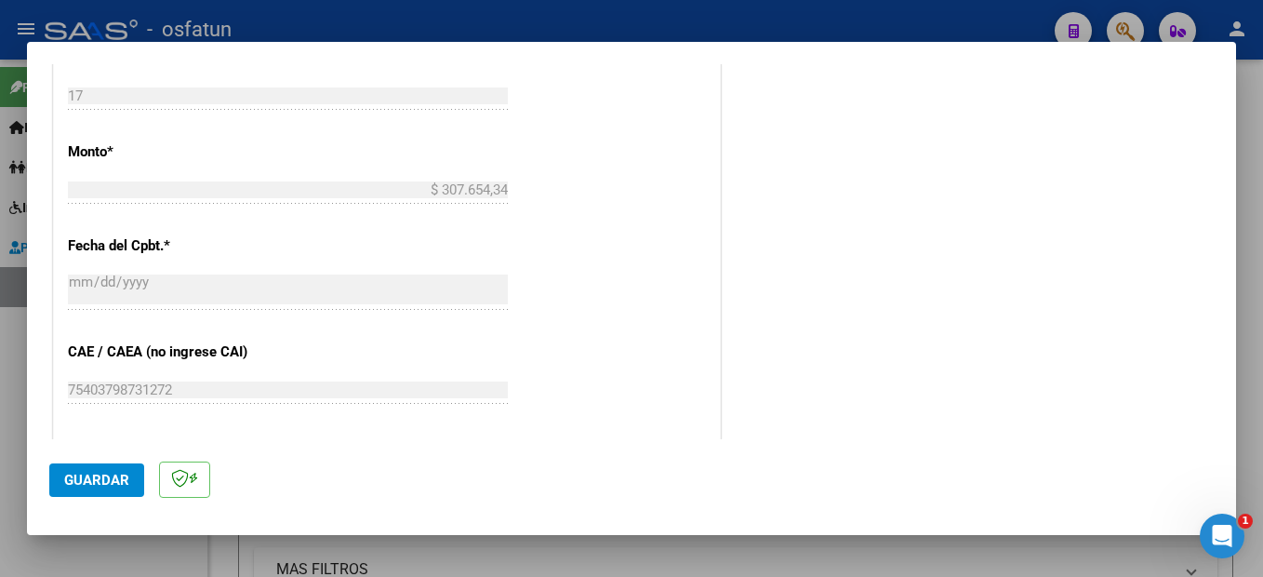
scroll to position [1262, 0]
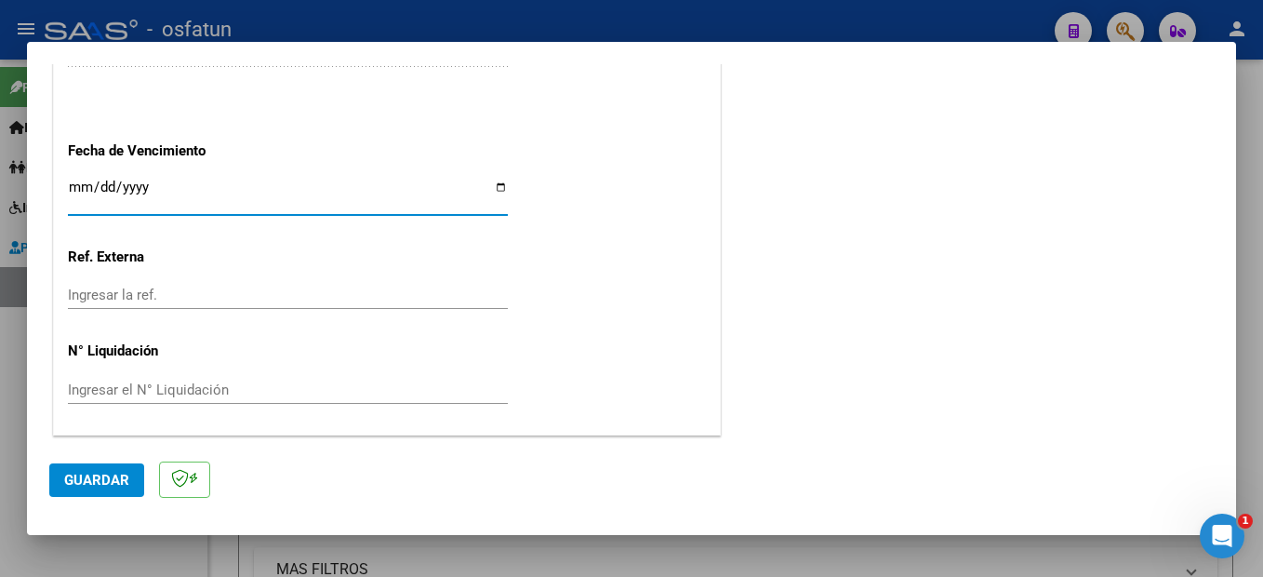
click at [128, 475] on button "Guardar" at bounding box center [96, 479] width 95 height 33
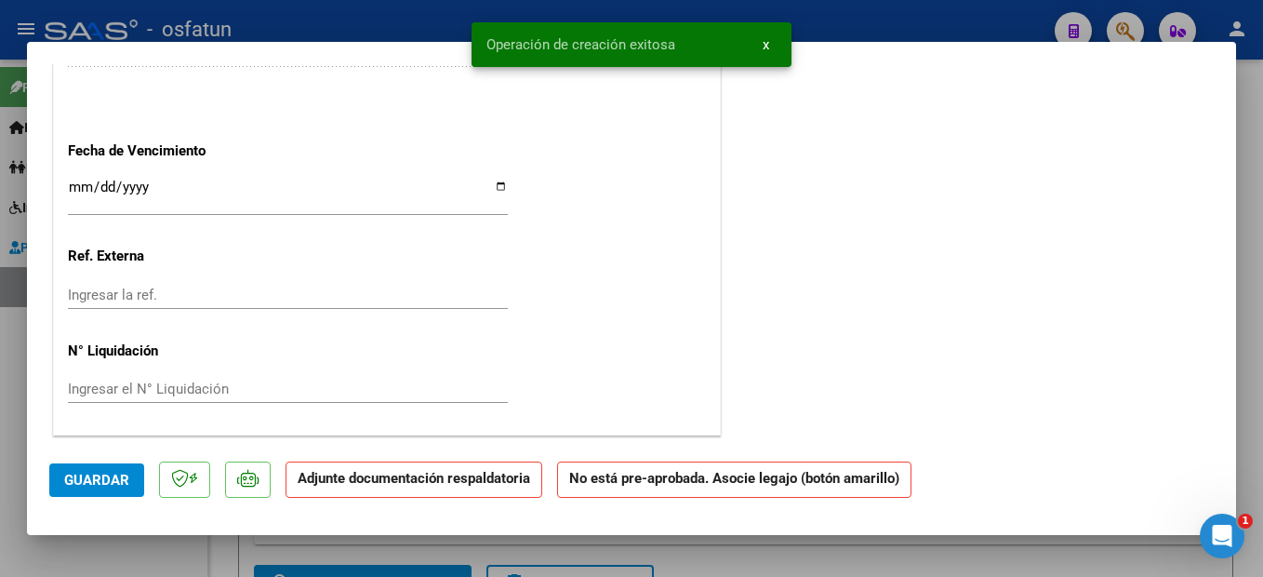
scroll to position [0, 0]
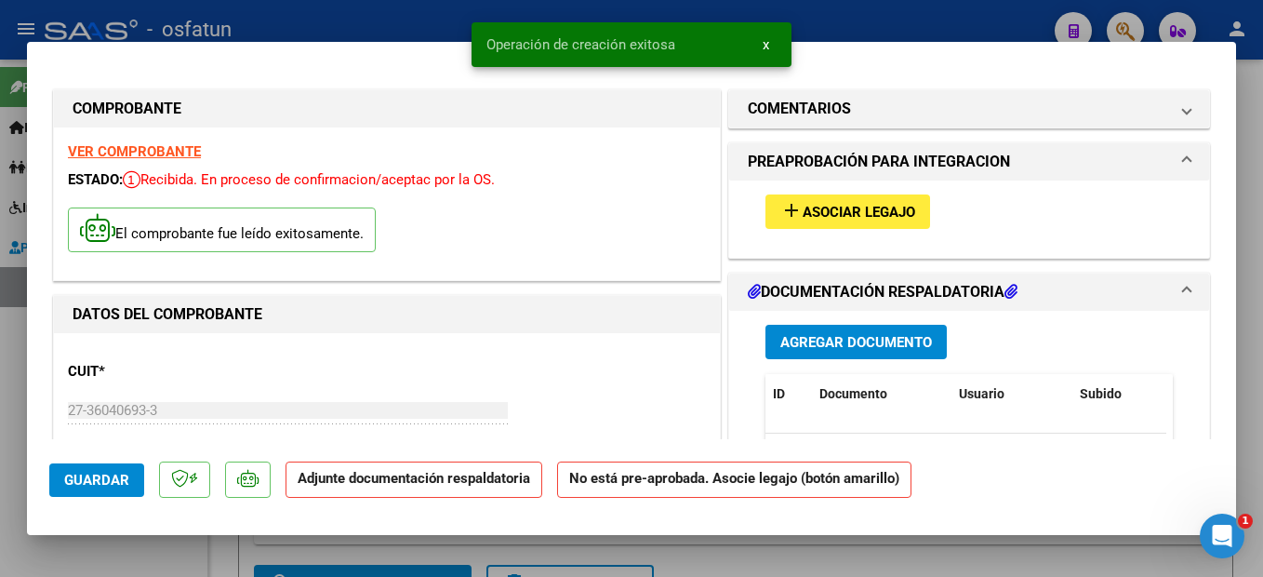
click at [879, 197] on button "add Asociar Legajo" at bounding box center [848, 211] width 165 height 34
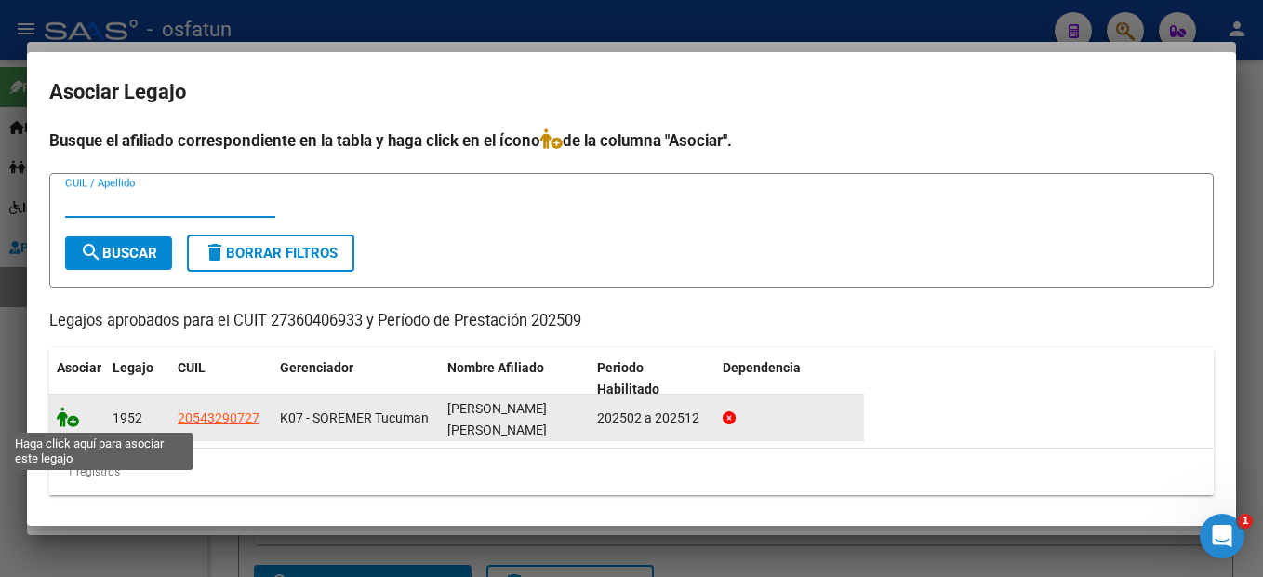
click at [57, 416] on datatable-body-cell at bounding box center [77, 417] width 56 height 46
click at [67, 414] on icon at bounding box center [68, 416] width 22 height 20
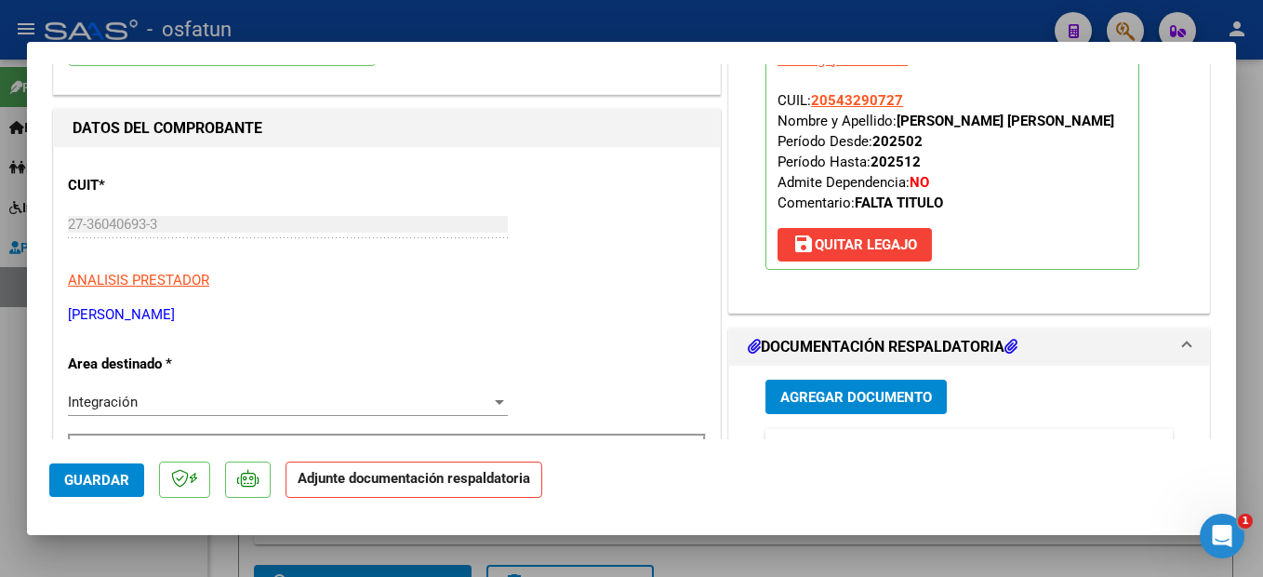
scroll to position [279, 0]
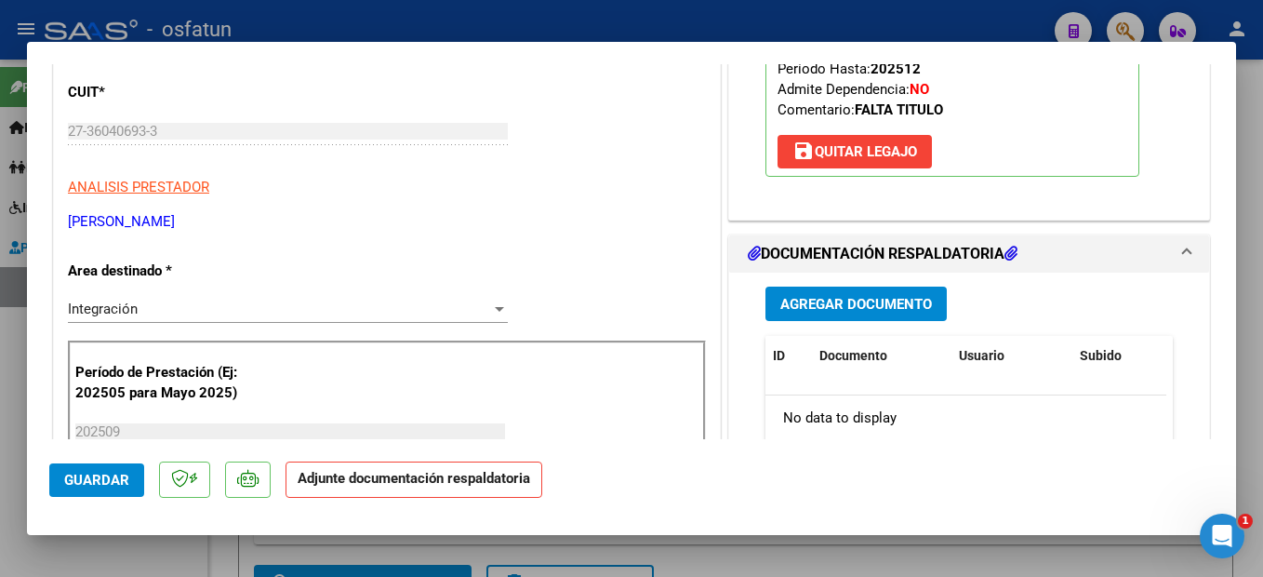
click at [866, 303] on span "Agregar Documento" at bounding box center [856, 304] width 152 height 17
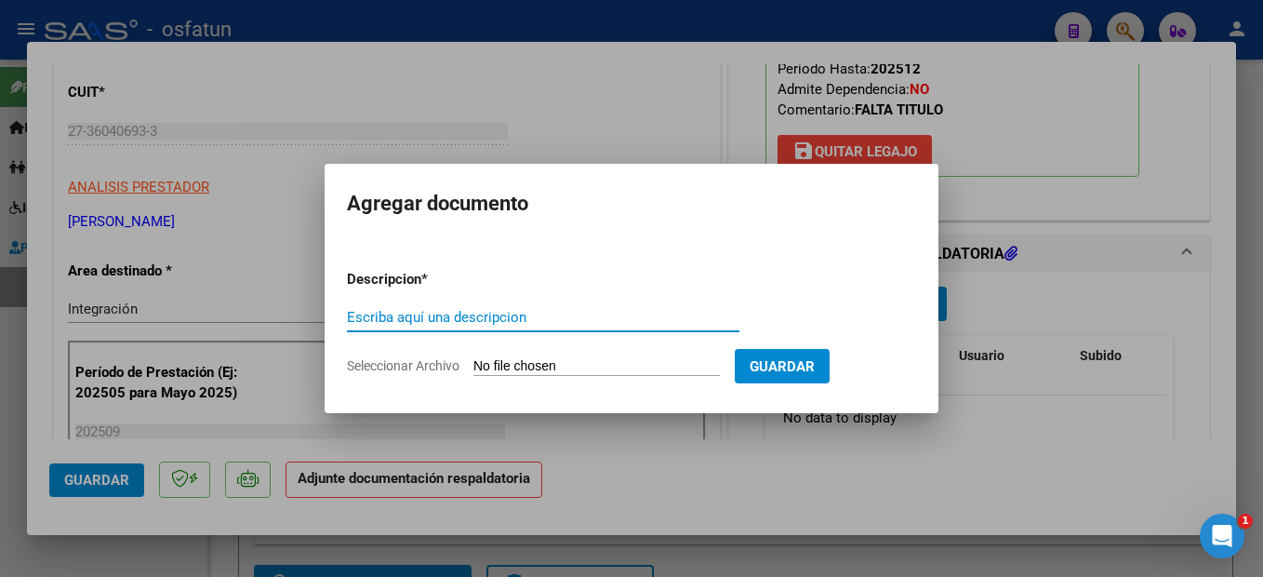
click at [450, 321] on input "Escriba aquí una descripcion" at bounding box center [543, 317] width 393 height 17
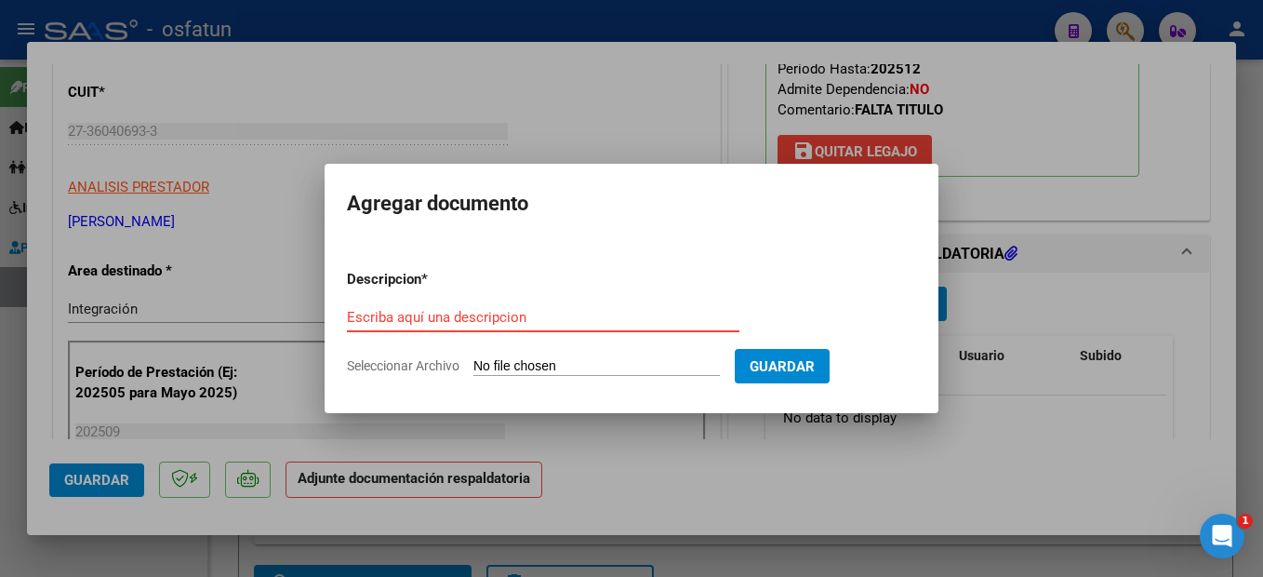
click at [482, 315] on input "Escriba aquí una descripcion" at bounding box center [543, 317] width 393 height 17
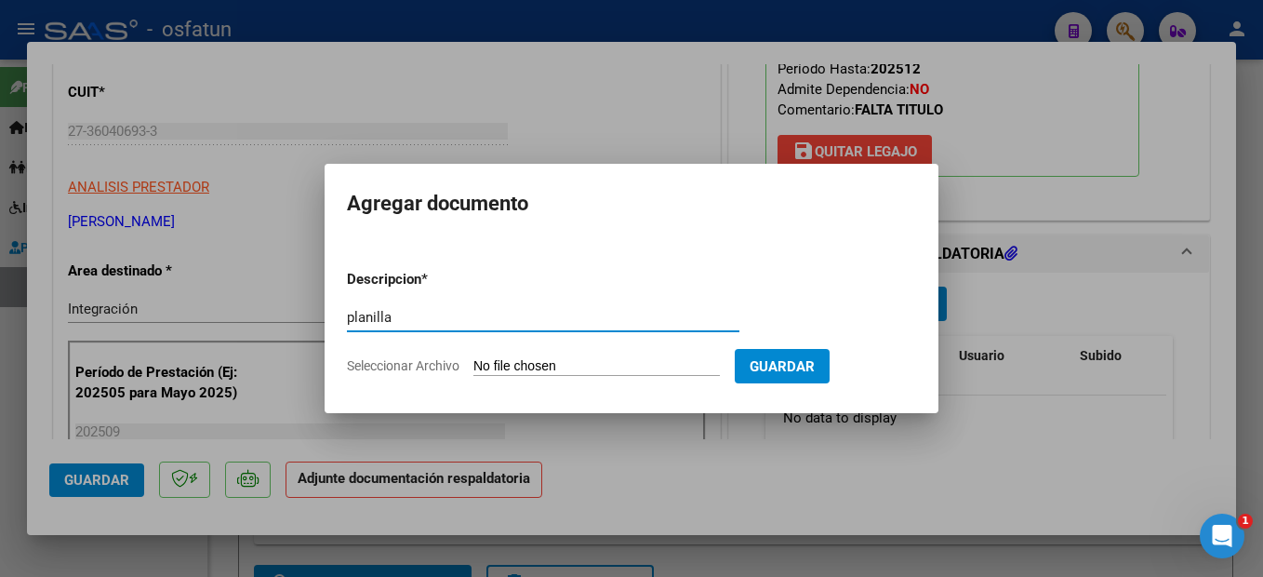
type input "planilla"
click at [682, 366] on input "Seleccionar Archivo" at bounding box center [596, 367] width 246 height 18
type input "C:\fakepath\251009115535.pdf"
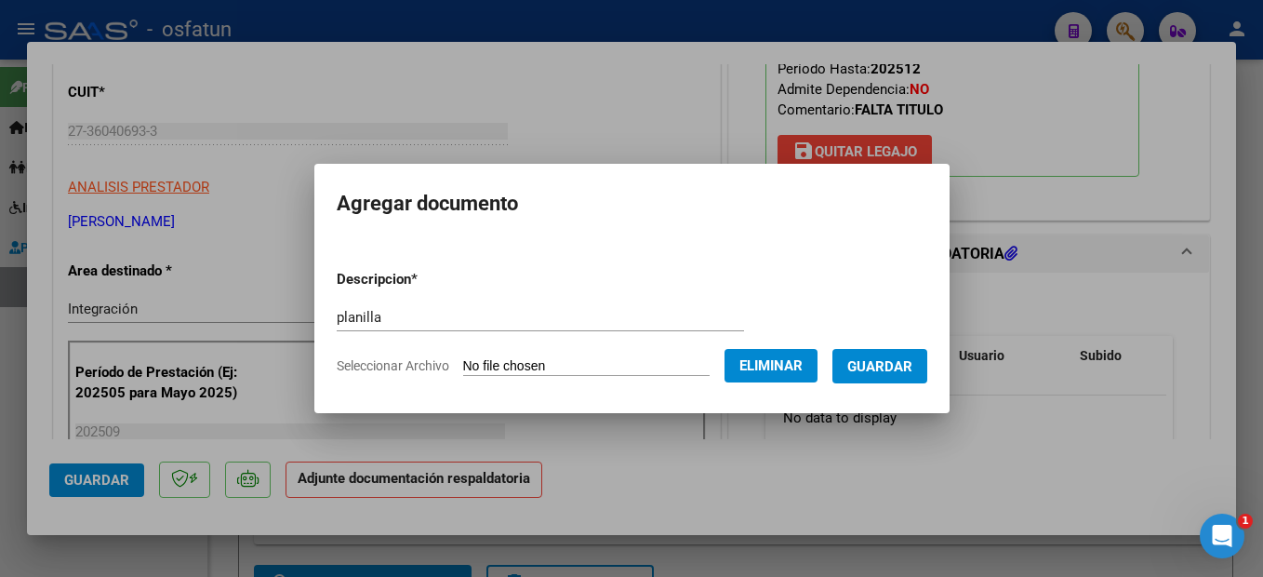
click at [909, 354] on button "Guardar" at bounding box center [880, 366] width 95 height 34
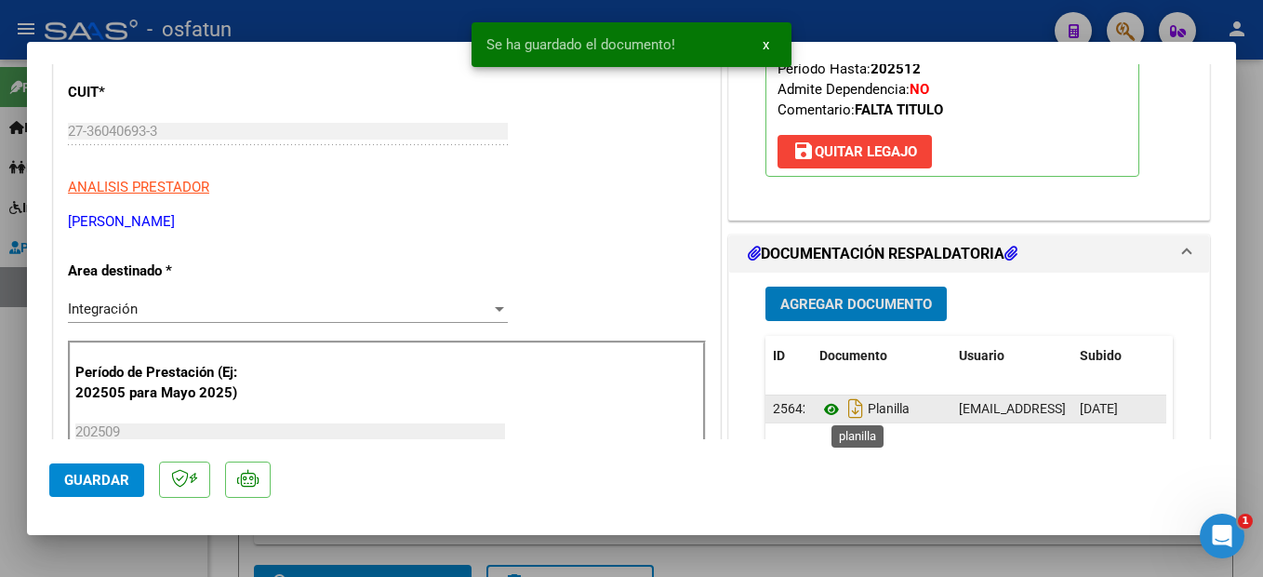
click at [819, 406] on icon at bounding box center [831, 409] width 24 height 22
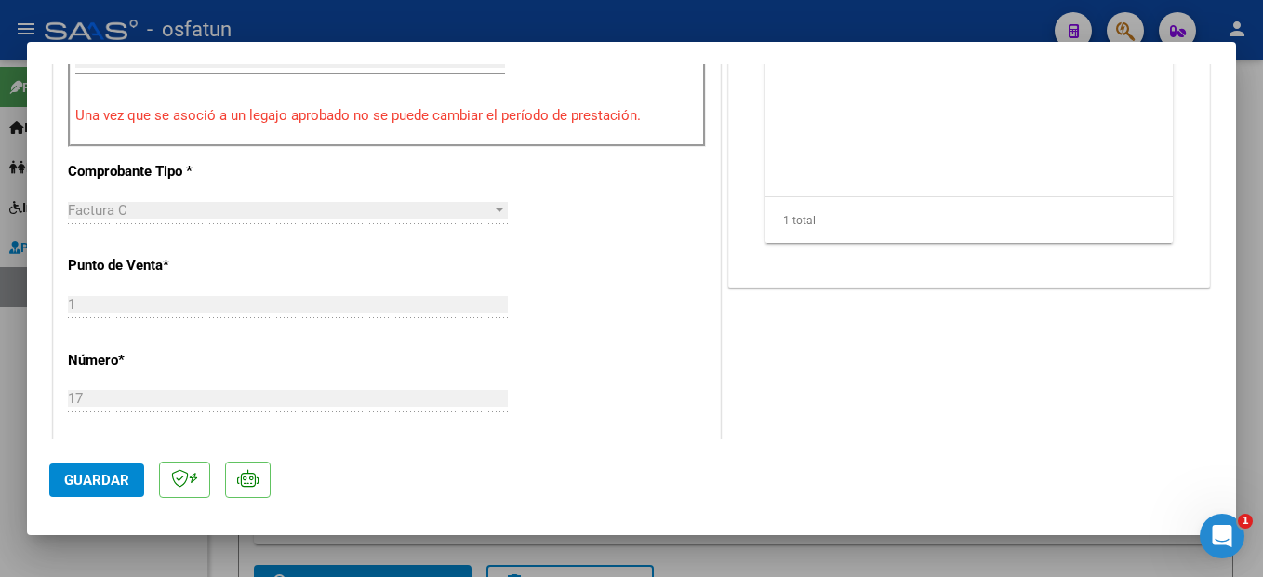
scroll to position [465, 0]
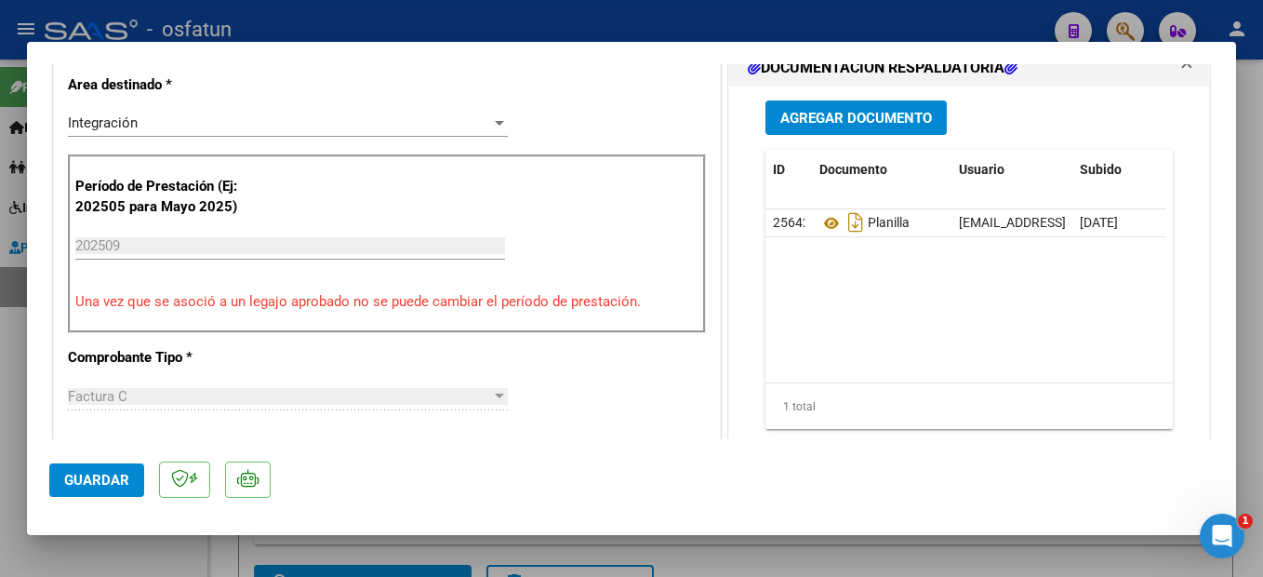
click at [106, 480] on span "Guardar" at bounding box center [96, 480] width 65 height 17
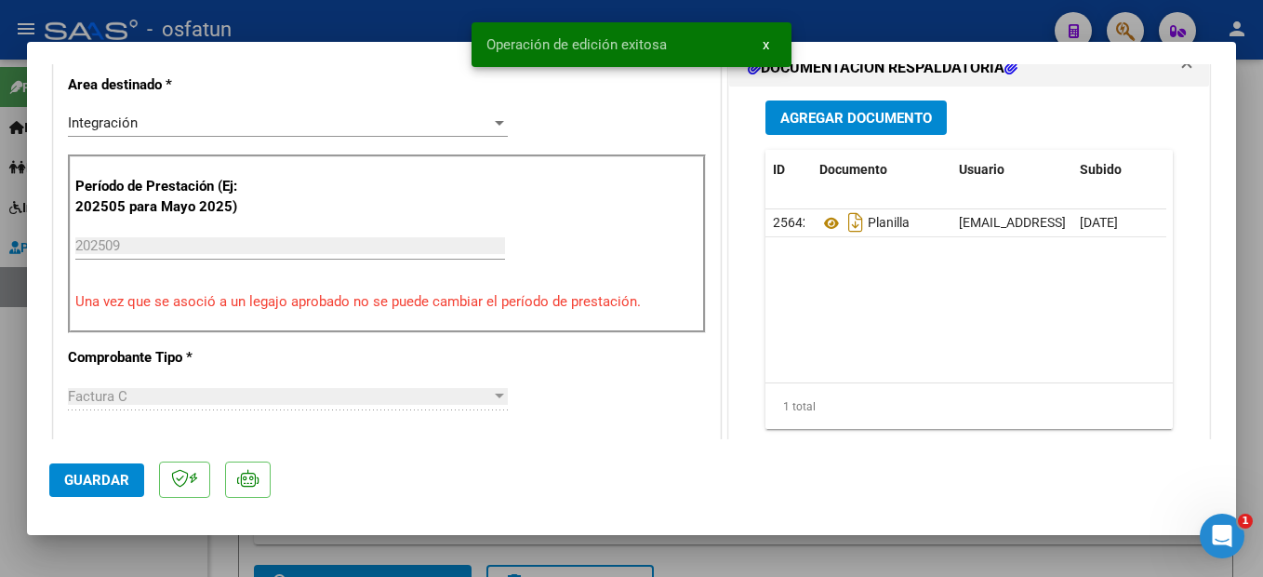
click at [1248, 472] on div at bounding box center [631, 288] width 1263 height 577
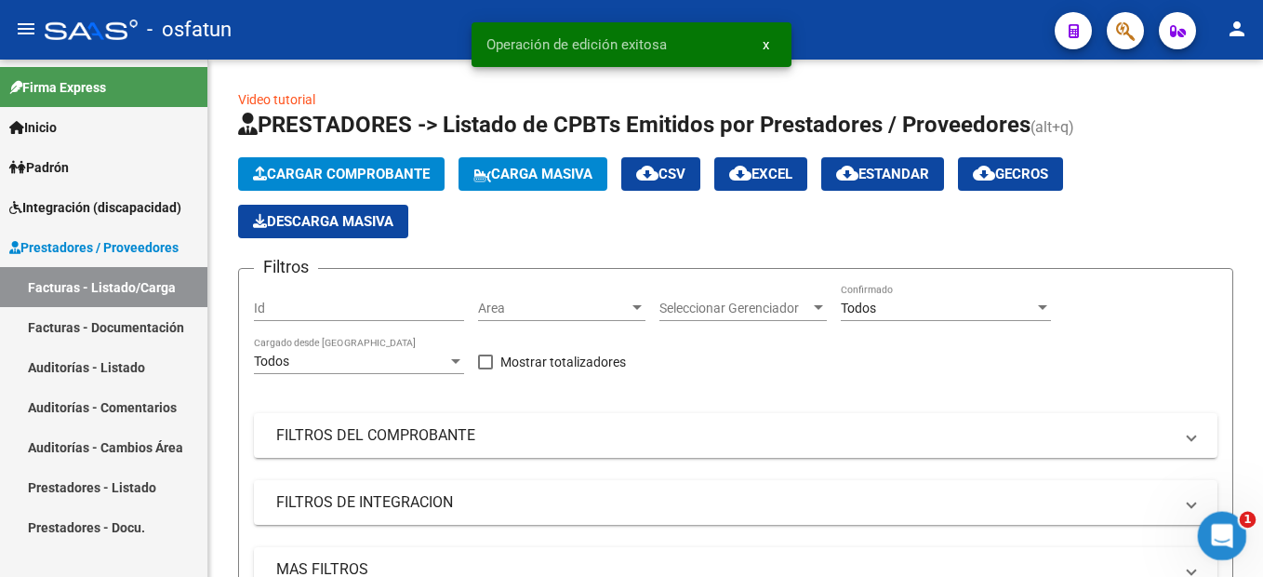
click at [1223, 541] on icon "Abrir Intercom Messenger" at bounding box center [1220, 533] width 31 height 31
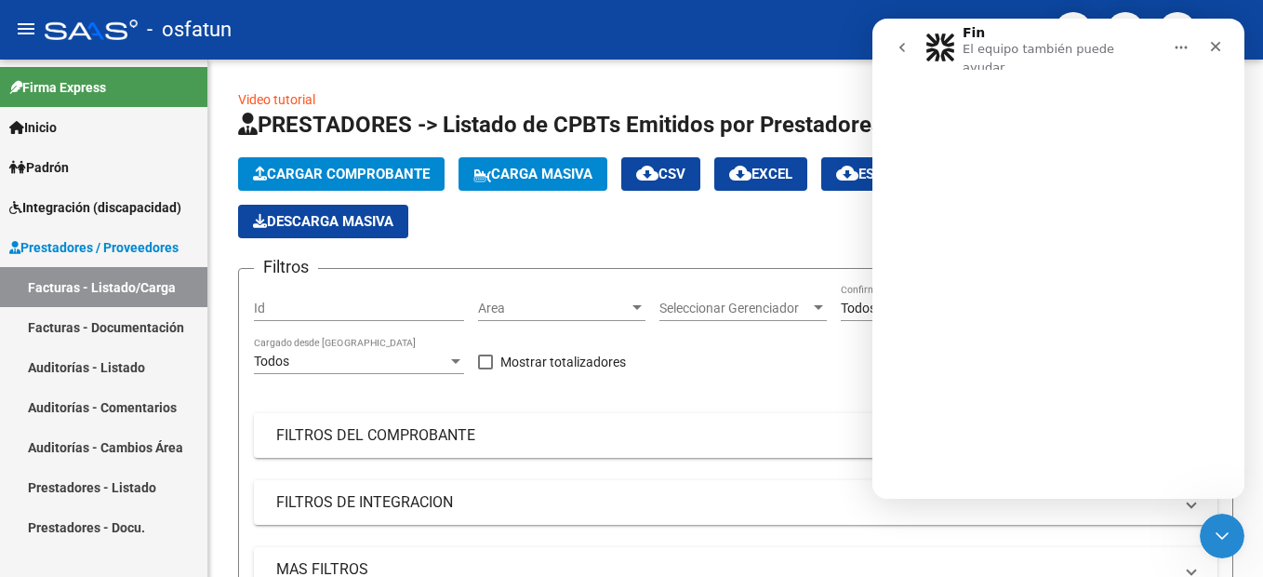
click at [1069, 436] on div "Intercom Messenger" at bounding box center [1059, 287] width 372 height 421
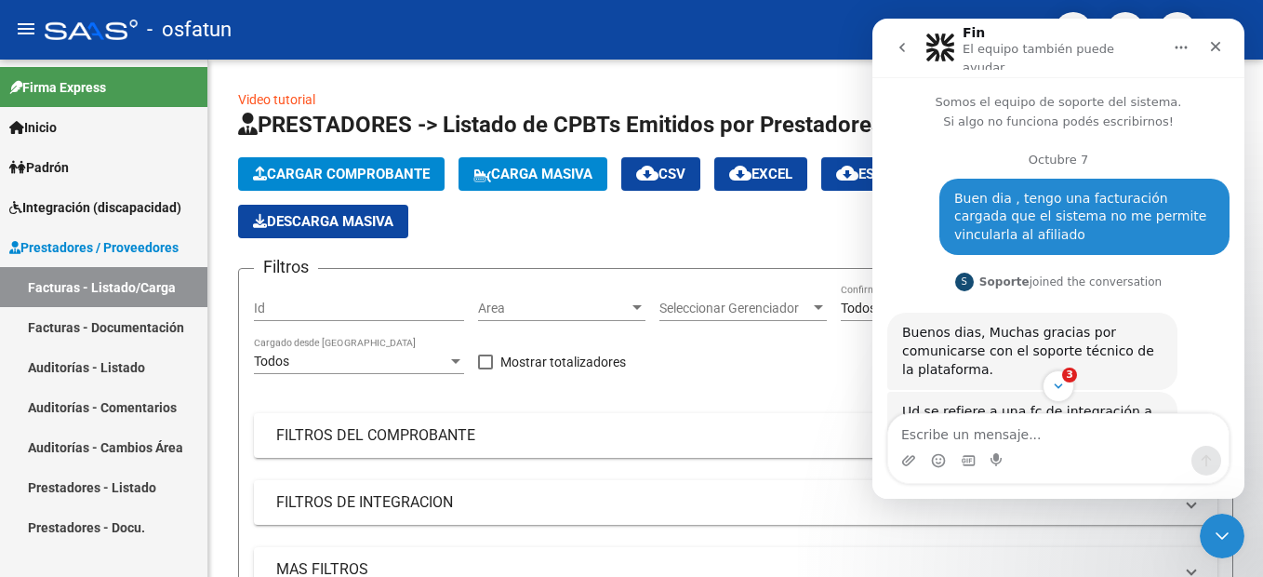
drag, startPoint x: 1120, startPoint y: 445, endPoint x: 1114, endPoint y: 380, distance: 65.4
click at [1120, 440] on textarea "Escribe un mensaje..." at bounding box center [1058, 430] width 340 height 32
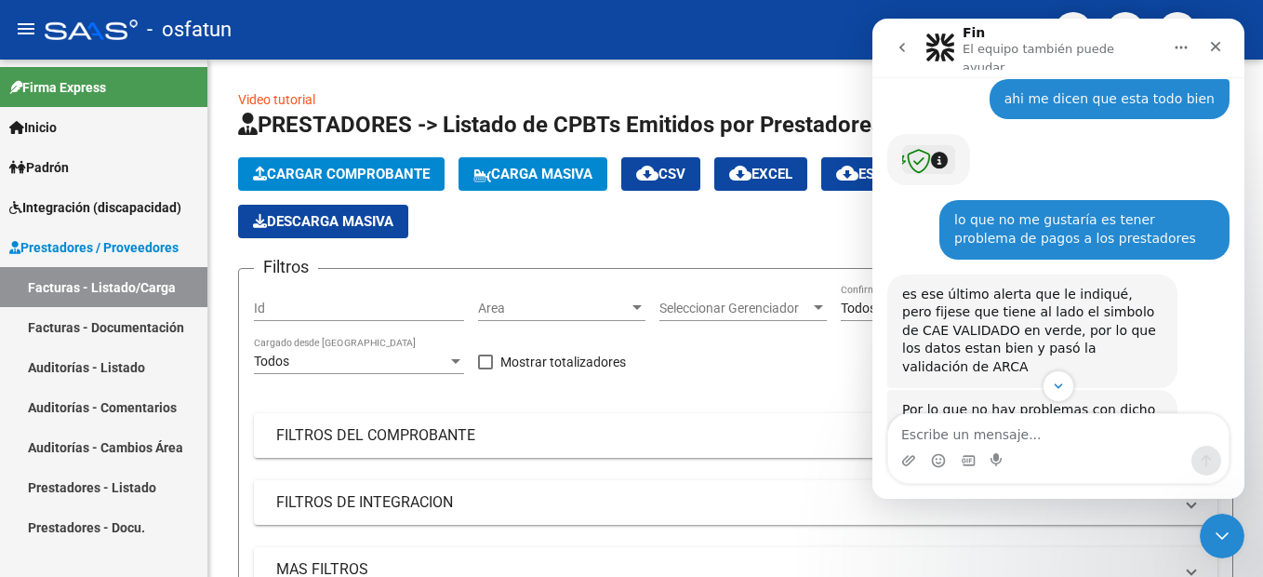
scroll to position [4976, 0]
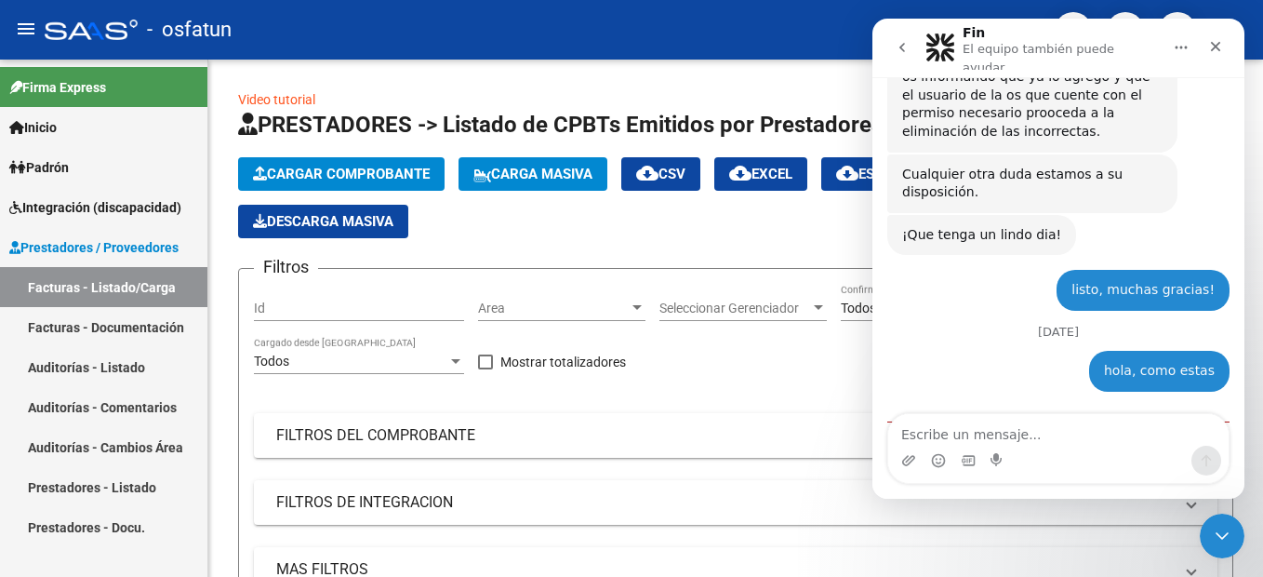
click at [1046, 429] on textarea "Escribe un mensaje..." at bounding box center [1058, 430] width 340 height 32
type textarea "si si buen dia"
type textarea "t"
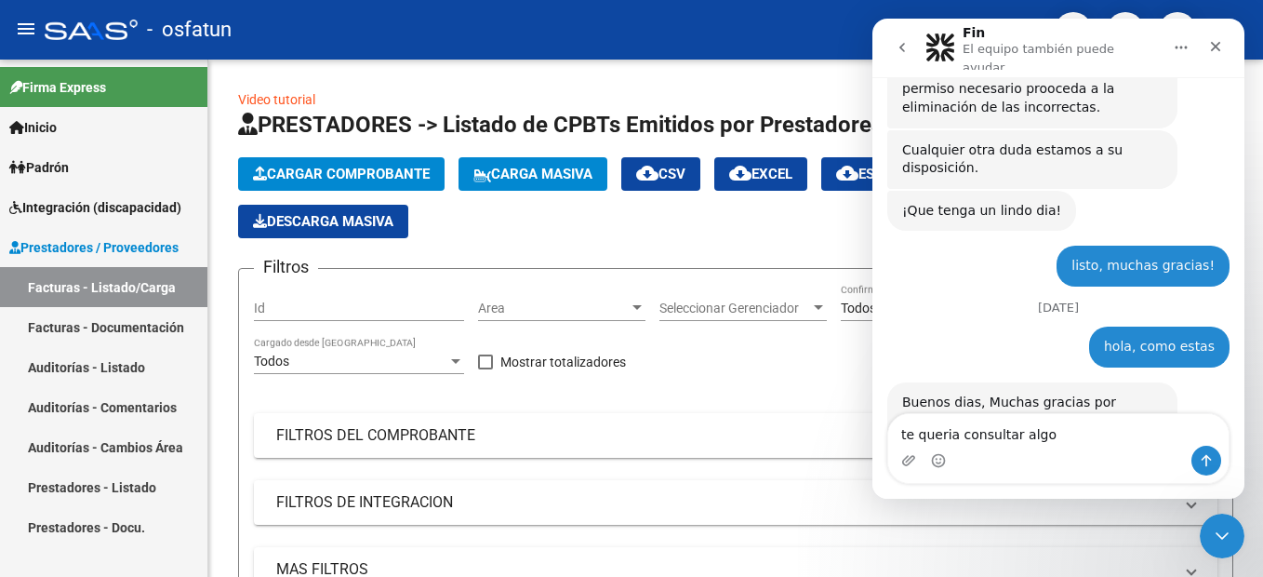
type textarea "te queria consultar algo"
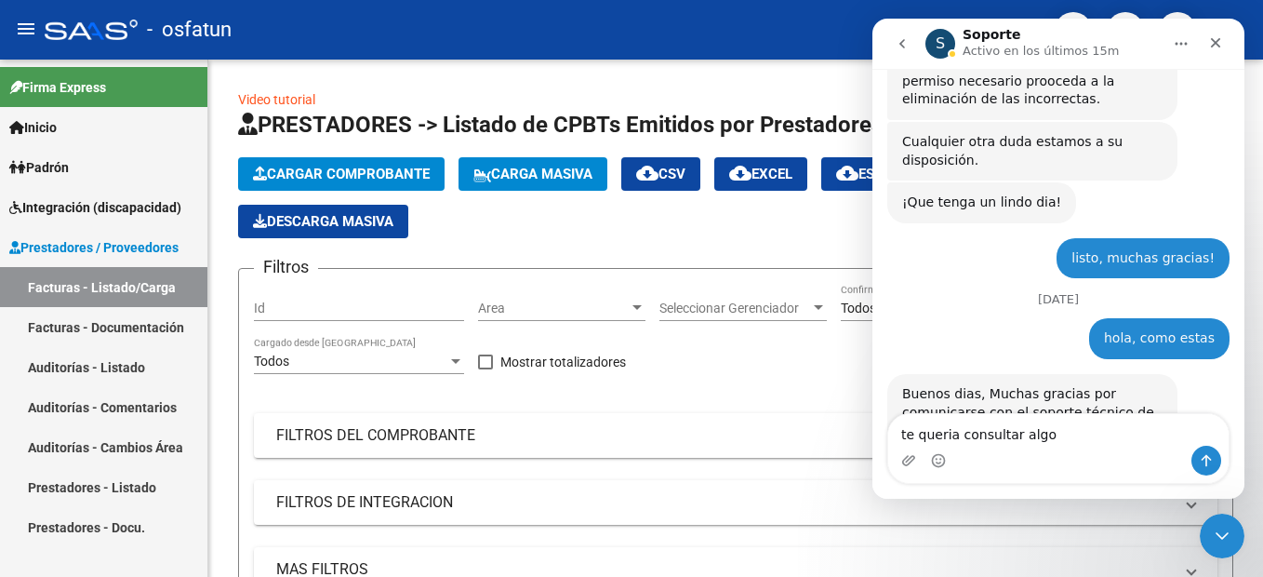
drag, startPoint x: 1079, startPoint y: 438, endPoint x: 709, endPoint y: 442, distance: 370.2
click at [873, 442] on html "S Soporte Activo en los últimos 15m Somos el equipo de soporte del sistema. Si …" at bounding box center [1059, 259] width 372 height 480
click at [1219, 38] on icon "Cerrar" at bounding box center [1215, 42] width 15 height 15
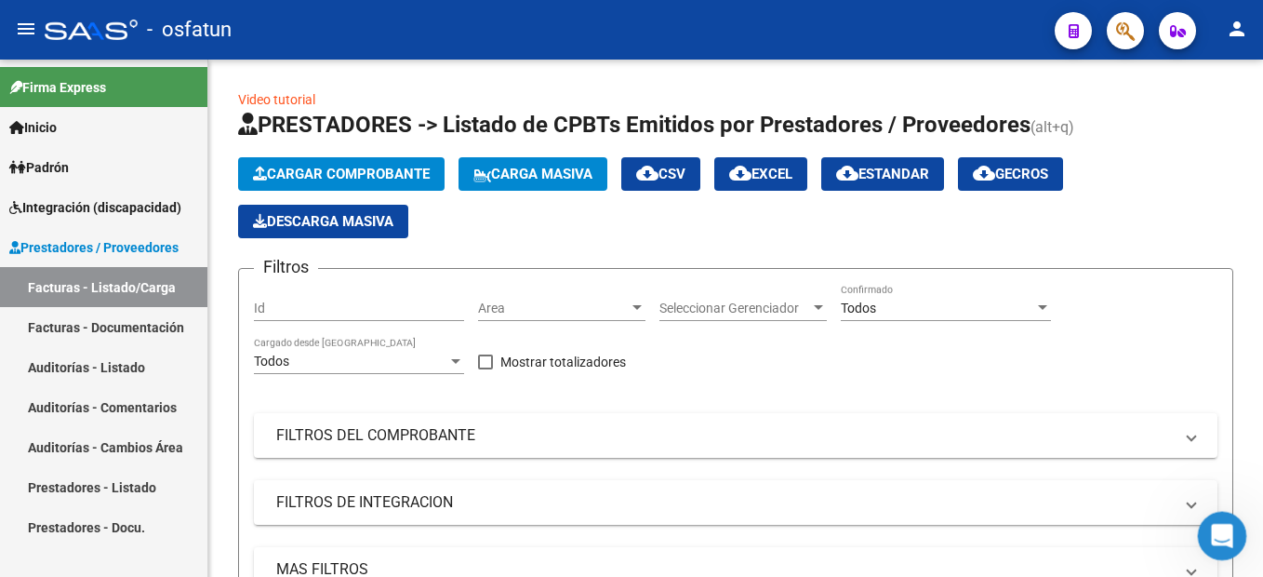
click at [1207, 535] on icon "Abrir Intercom Messenger" at bounding box center [1220, 533] width 31 height 31
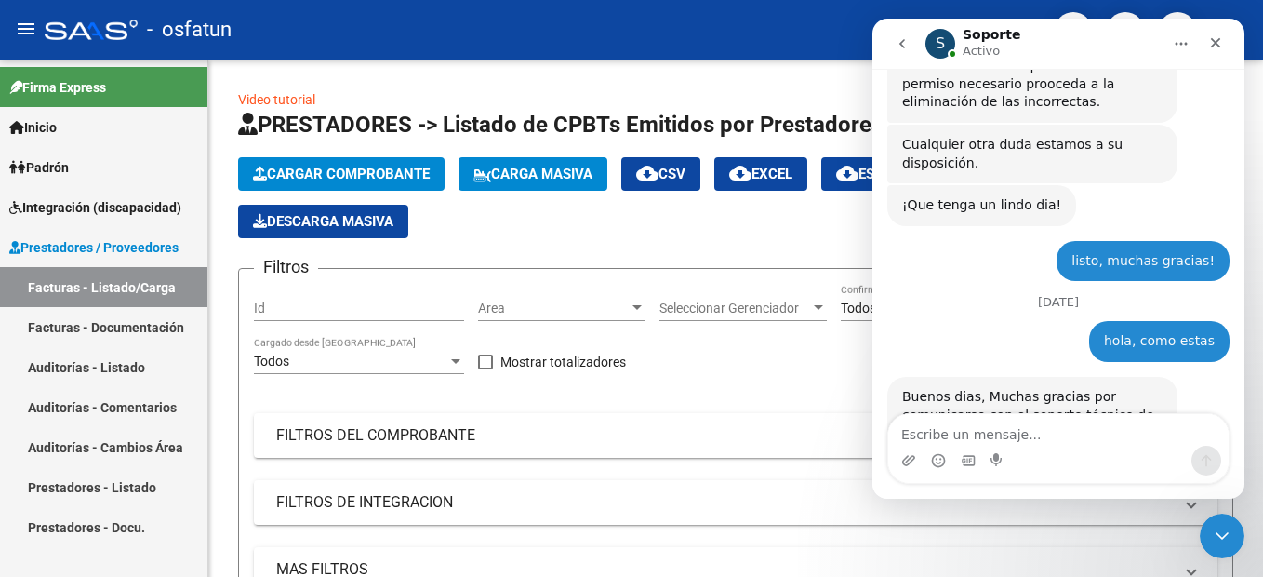
drag, startPoint x: 1092, startPoint y: 430, endPoint x: 1085, endPoint y: 386, distance: 44.3
click at [1093, 427] on textarea "Escribe un mensaje..." at bounding box center [1058, 430] width 340 height 32
click at [1015, 433] on textarea "Escribe un mensaje..." at bounding box center [1058, 430] width 340 height 32
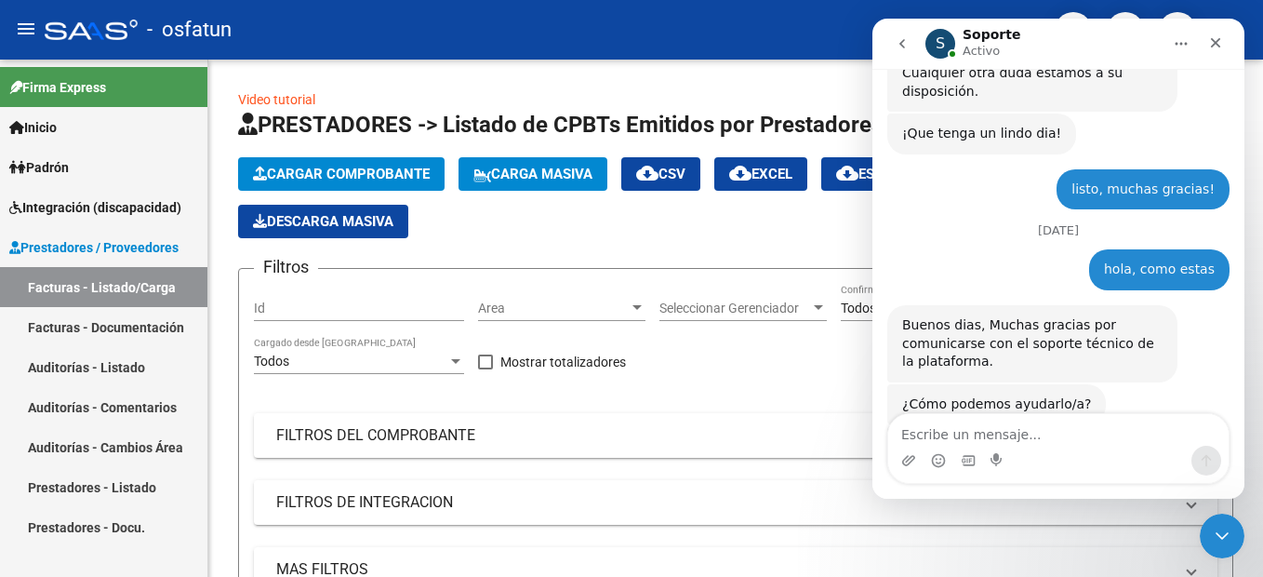
click at [1004, 435] on textarea "Escribe un mensaje..." at bounding box center [1058, 430] width 340 height 32
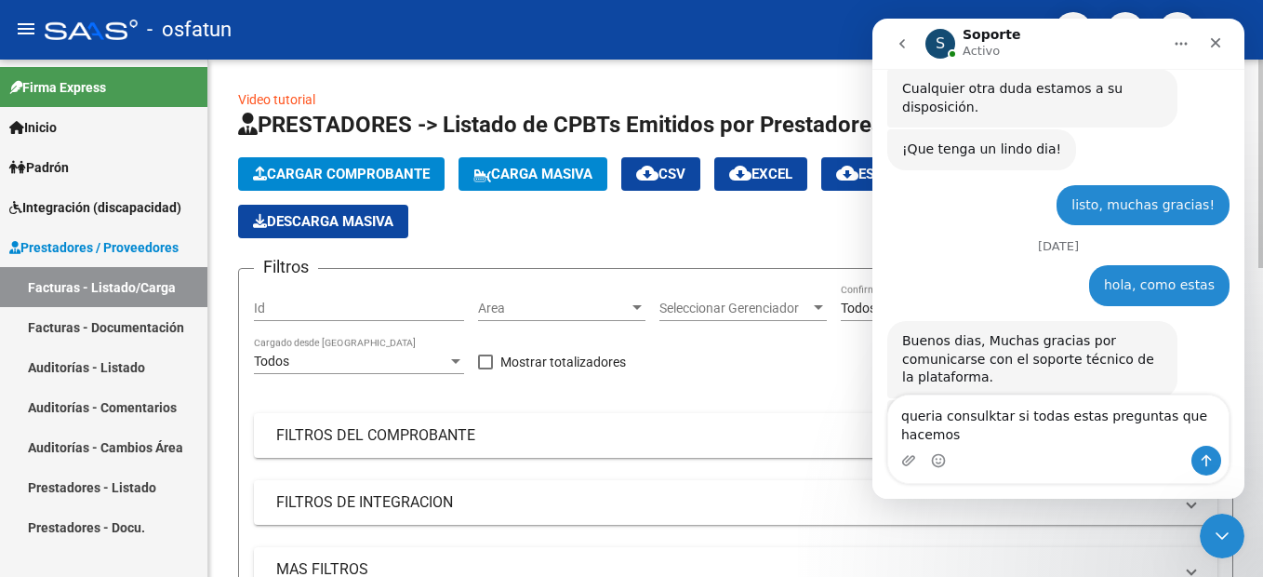
scroll to position [5075, 0]
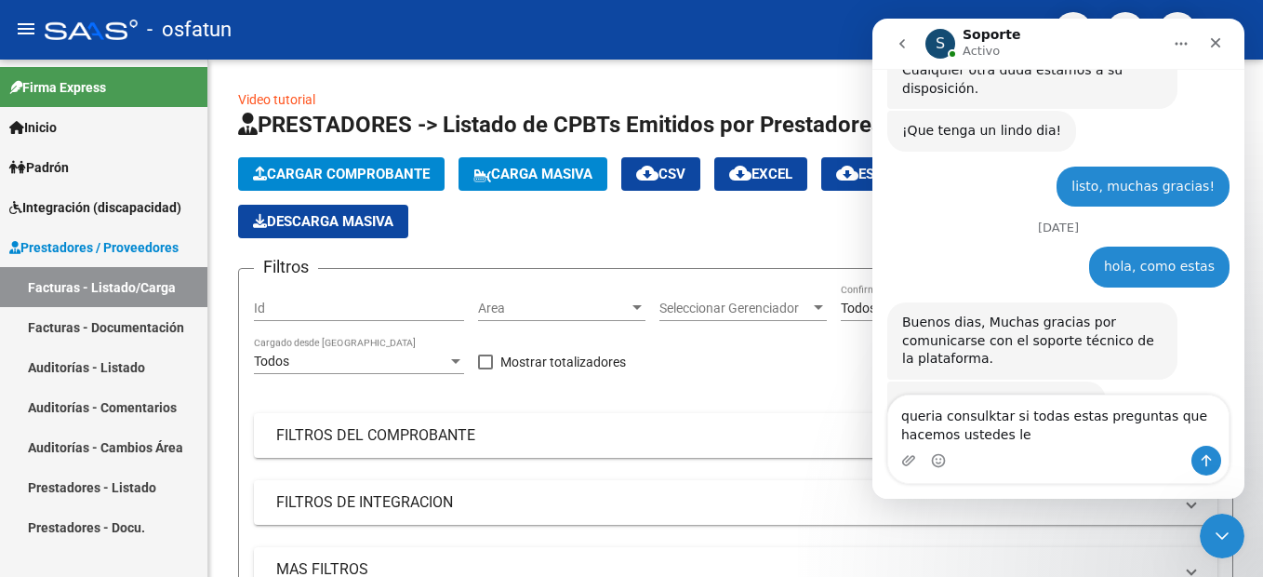
type textarea "queria consulktar si todas estas preguntas que hacemos ustedes le"
click at [903, 406] on div "queria consulktar si todas estas preguntas que hacemos ustedes le queria consul…" at bounding box center [1058, 438] width 340 height 87
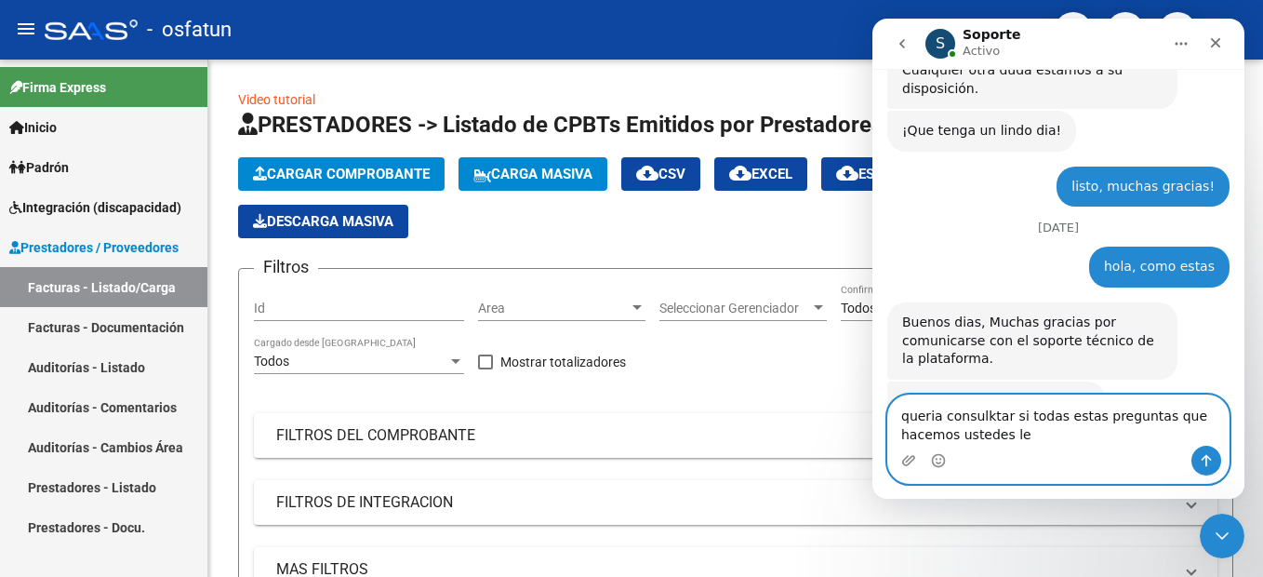
click at [1046, 424] on textarea "queria consulktar si todas estas preguntas que hacemos ustedes le" at bounding box center [1058, 420] width 340 height 50
click at [882, 380] on div "Somos el equipo de soporte del sistema. Si algo no funciona podés escribirnos! …" at bounding box center [1059, 284] width 372 height 430
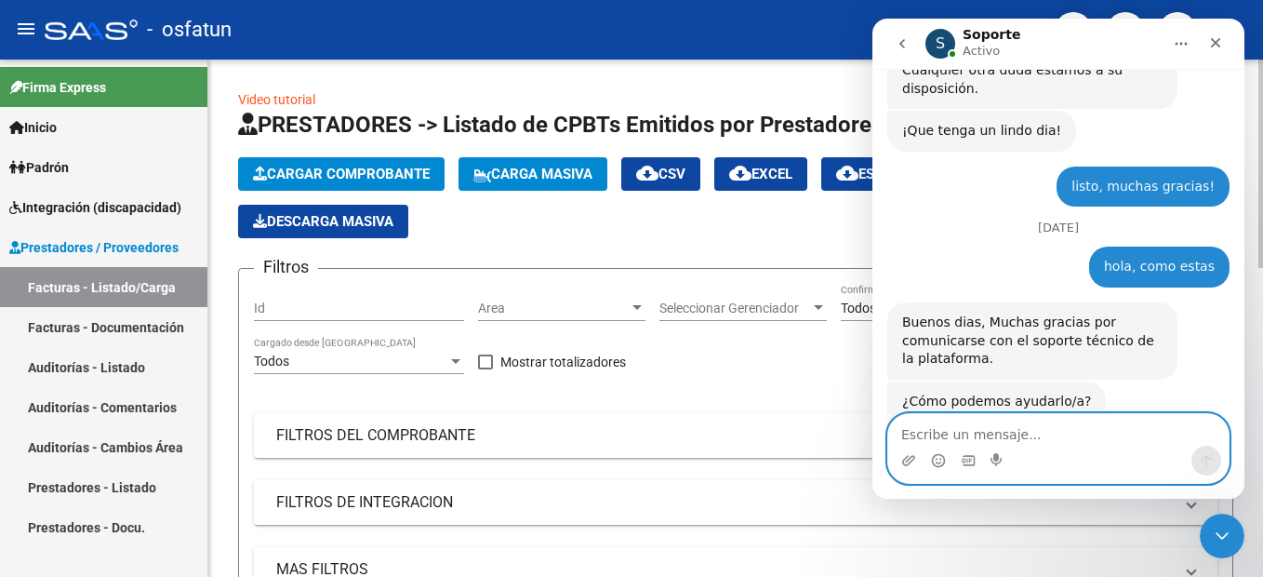
scroll to position [5056, 0]
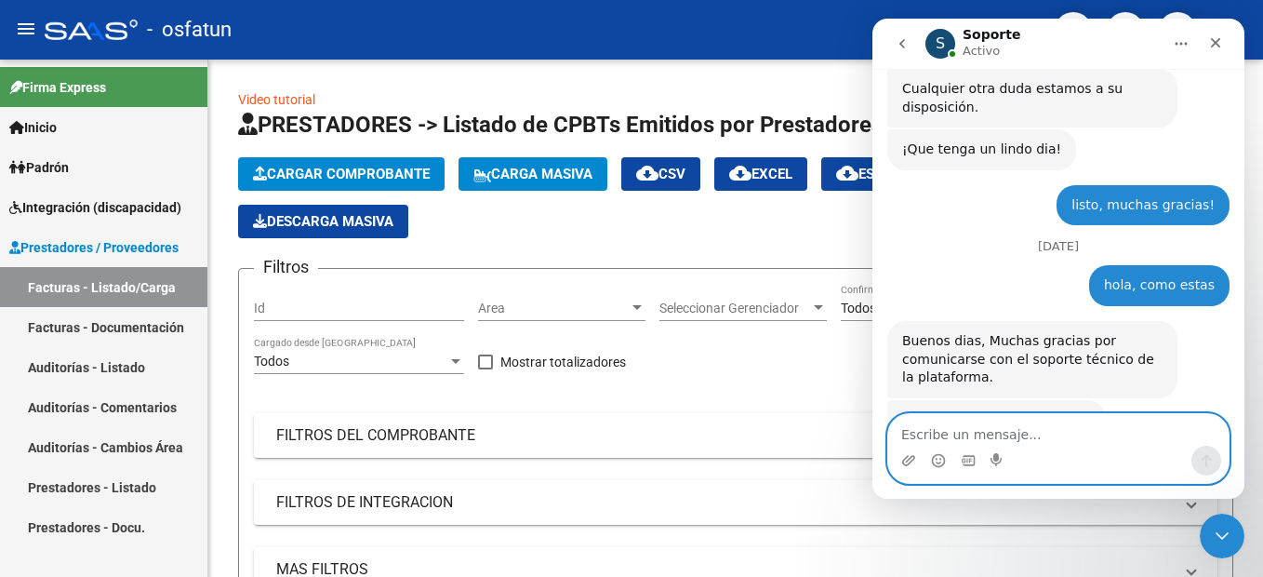
click at [1066, 429] on textarea "Escribe un mensaje..." at bounding box center [1058, 430] width 340 height 32
click at [1034, 440] on textarea "Escribe un mensaje..." at bounding box center [1058, 430] width 340 height 32
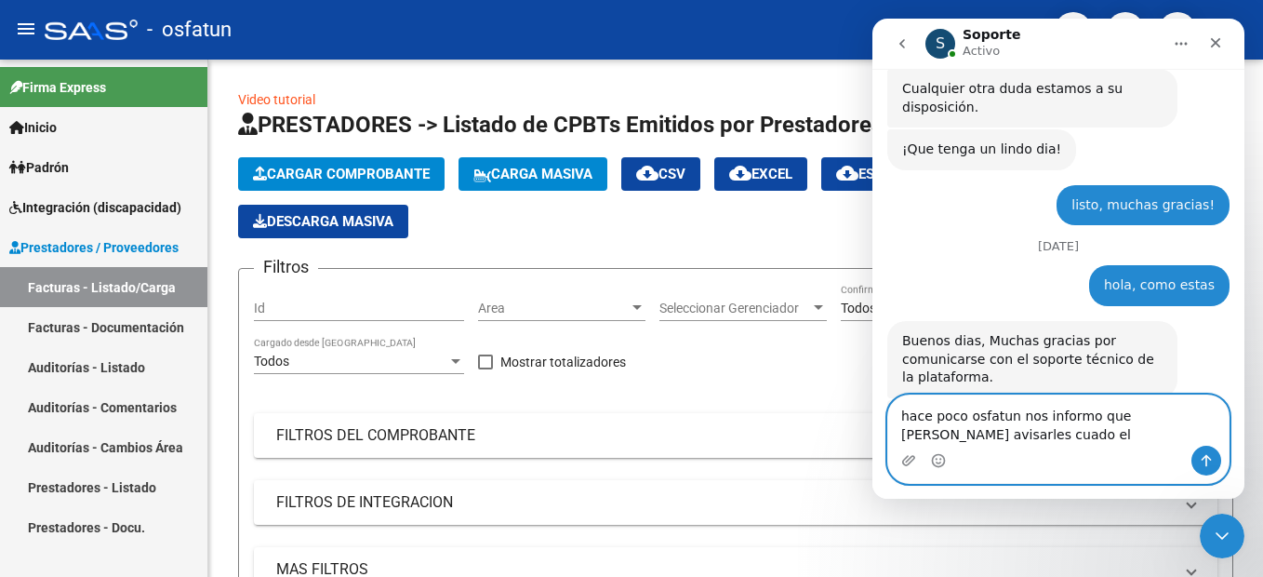
scroll to position [5075, 0]
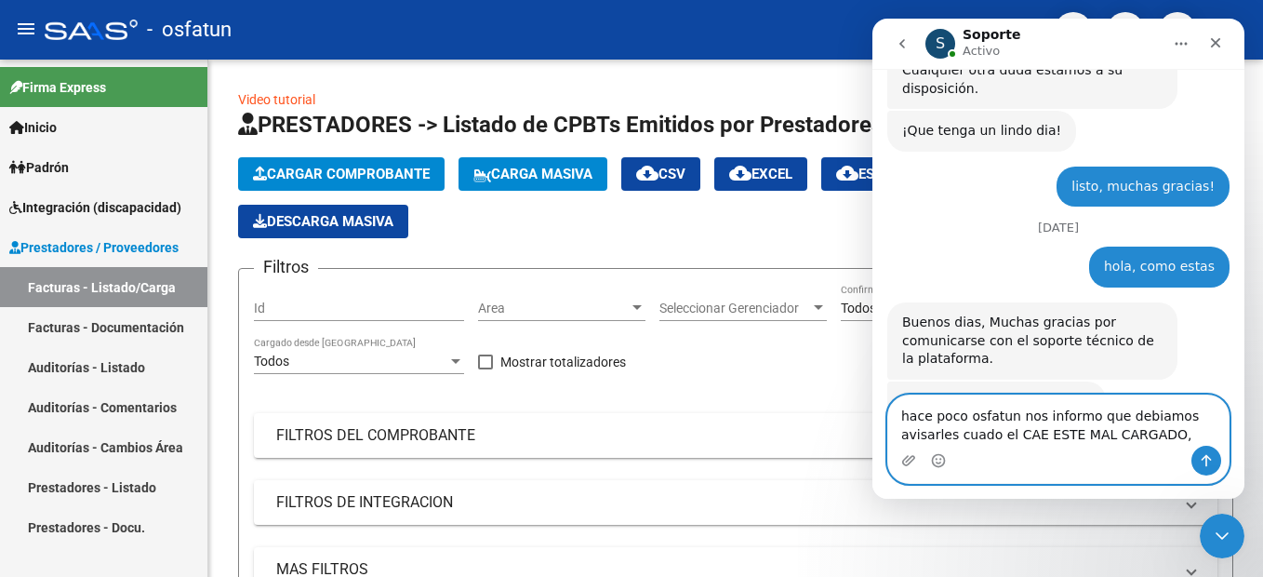
drag, startPoint x: 1122, startPoint y: 436, endPoint x: 980, endPoint y: 438, distance: 141.4
click at [980, 438] on textarea "hace poco osfatun nos informo que debiamos avisarles cuado el CAE ESTE MAL CARG…" at bounding box center [1058, 420] width 340 height 50
click at [1027, 441] on textarea "hace poco osfatun nos informo que debíamos avisarles cuado el CAE" at bounding box center [1058, 420] width 340 height 50
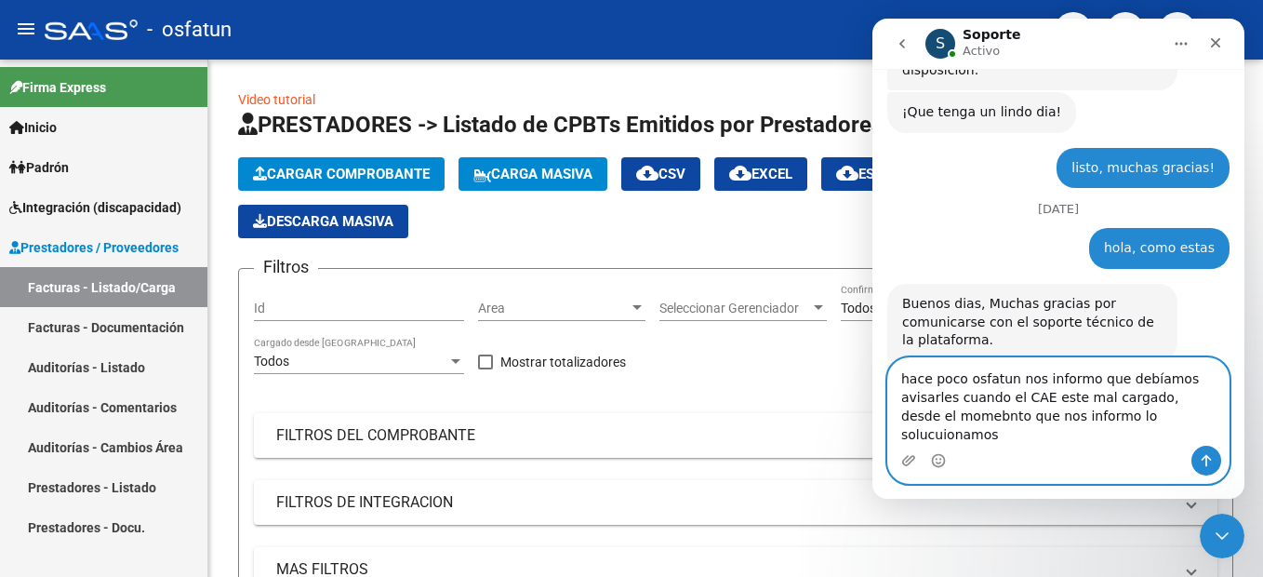
scroll to position [5001, 0]
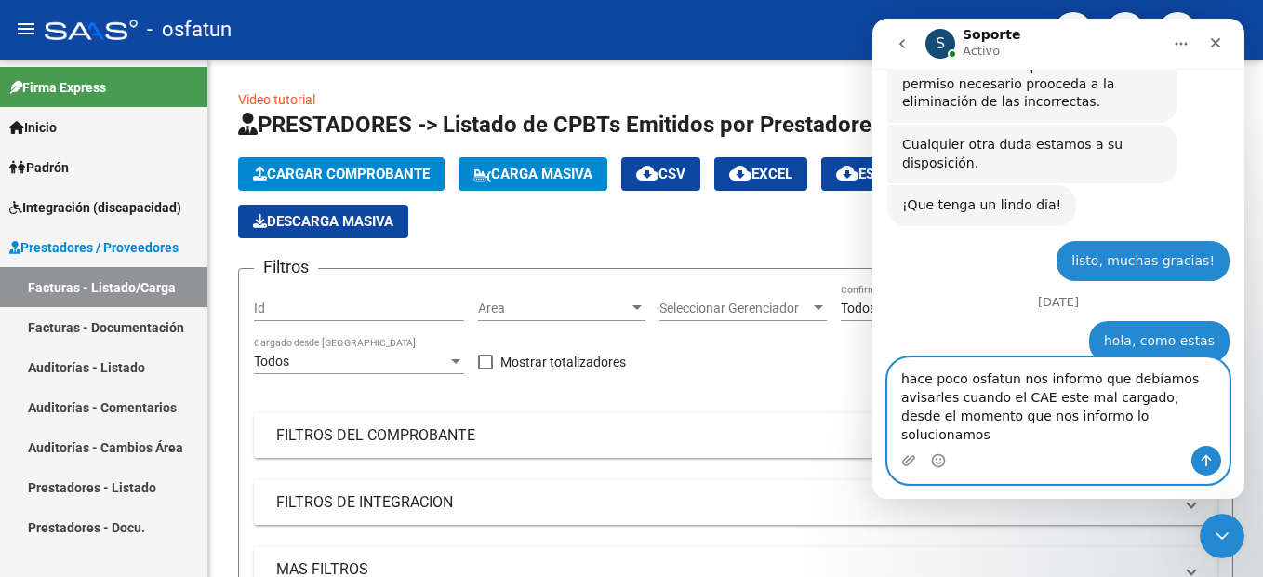
drag, startPoint x: 1091, startPoint y: 420, endPoint x: 1206, endPoint y: 434, distance: 116.3
click at [1206, 434] on textarea "hace poco osfatun nos informo que debíamos avisarles cuando el CAE este mal car…" at bounding box center [1058, 401] width 340 height 87
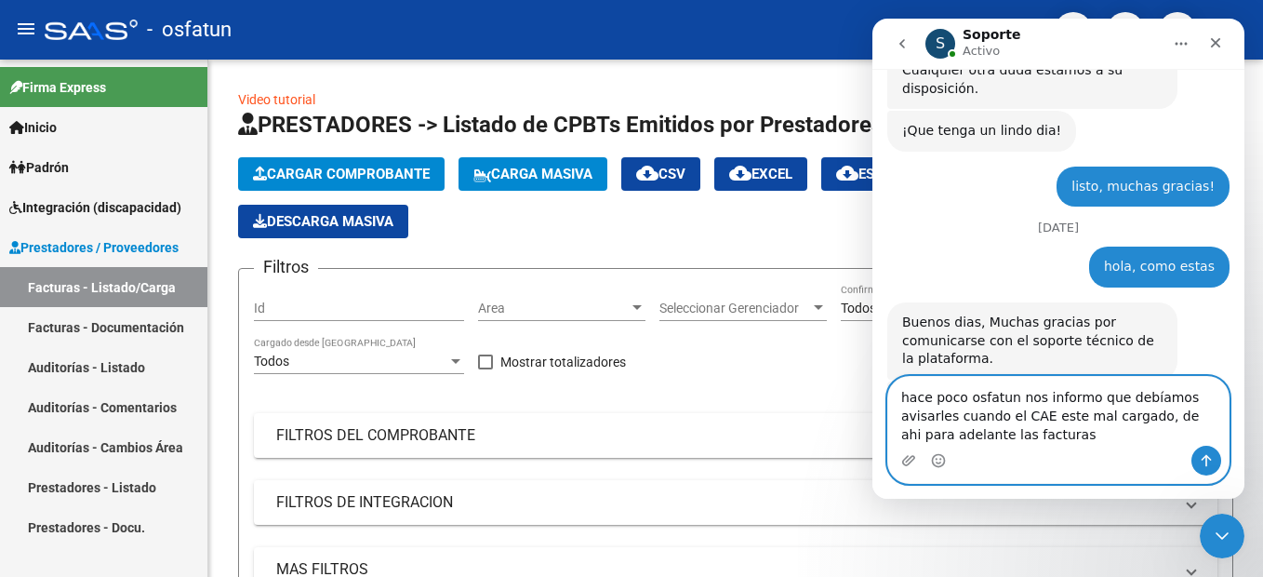
scroll to position [5094, 0]
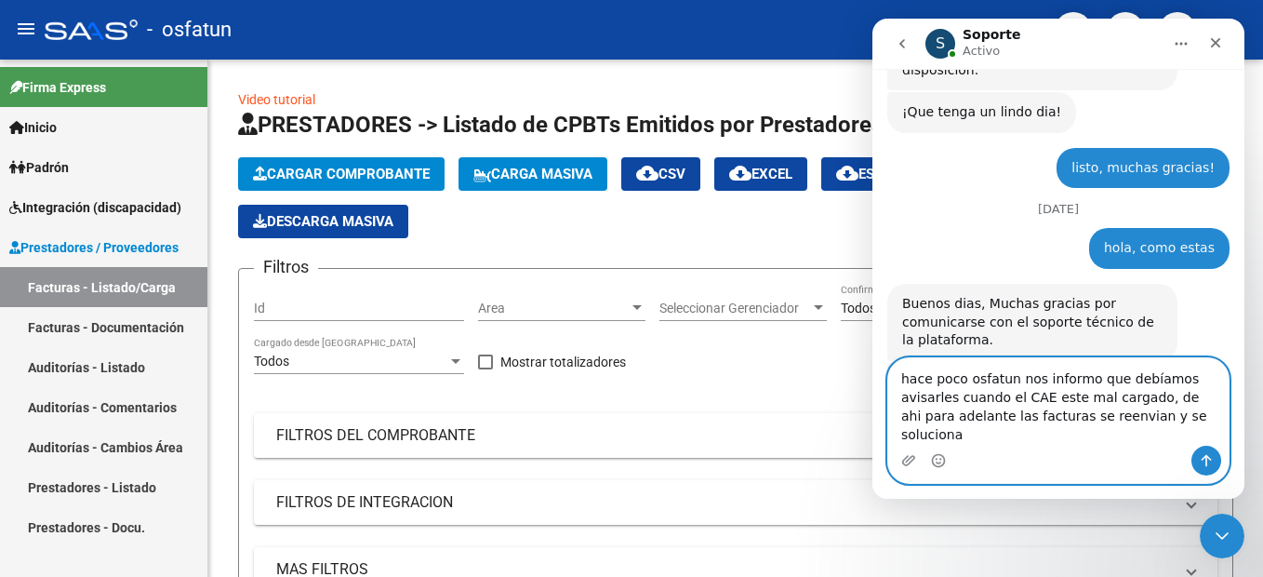
click at [1038, 433] on textarea "hace poco osfatun nos informo que debíamos avisarles cuando el CAE este mal car…" at bounding box center [1058, 401] width 340 height 87
click at [1038, 420] on textarea "hace poco osfatun nos informo que debíamos avisarles cuando el CAE este mal car…" at bounding box center [1058, 401] width 340 height 87
click at [1085, 418] on textarea "hace poco osfatun nos informo que debíamos avisarles cuando el CAE este mal car…" at bounding box center [1058, 401] width 340 height 87
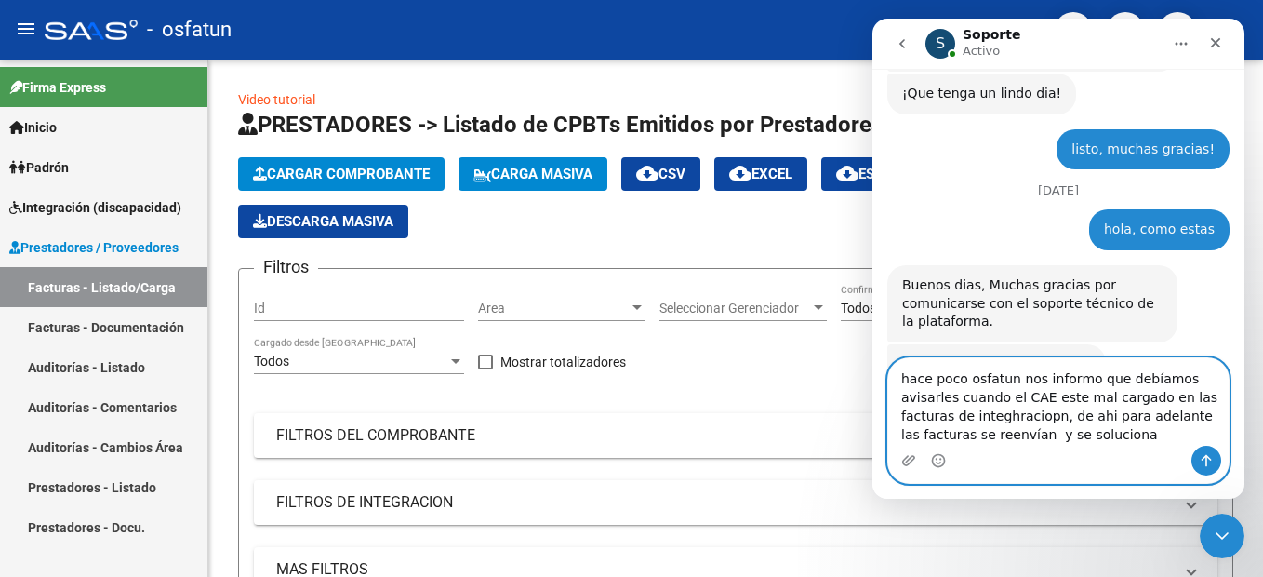
click at [1152, 437] on textarea "hace poco osfatun nos informo que debíamos avisarles cuando el CAE este mal car…" at bounding box center [1058, 401] width 340 height 87
drag, startPoint x: 967, startPoint y: 407, endPoint x: 995, endPoint y: 402, distance: 28.5
click at [1059, 425] on textarea "hace poco osfatun nos informo que debíamos avisarles cuando el CAE este mal car…" at bounding box center [1058, 401] width 340 height 87
click at [980, 415] on textarea "hace poco osfatun nos informo que debíamos avisarles cuando el CAE este mal car…" at bounding box center [1058, 401] width 340 height 87
click at [1052, 433] on textarea "hace poco osfatun nos informo que debíamos avisarles cuando el CAE este mal car…" at bounding box center [1058, 401] width 340 height 87
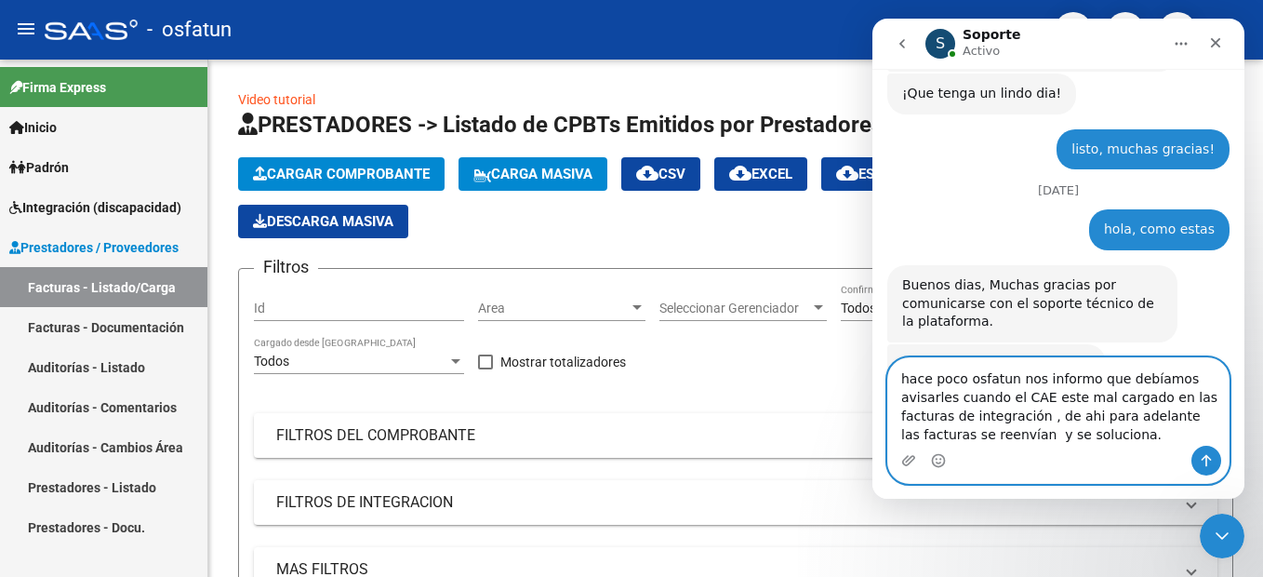
drag, startPoint x: 1099, startPoint y: 442, endPoint x: 1554, endPoint y: 24, distance: 617.5
click at [873, 348] on html "S Soporte Activo Somos el equipo de soporte del sistema. Si algo no funciona po…" at bounding box center [1059, 259] width 372 height 480
click at [1075, 438] on textarea "hace poco osfatun nos informo que debíamos avisarles cuando el CAE este mal car…" at bounding box center [1058, 401] width 340 height 87
click at [1218, 380] on textarea "hace poco osfatun nos informo que debíamos avisarles cuando el CAE este mal car…" at bounding box center [1058, 401] width 340 height 87
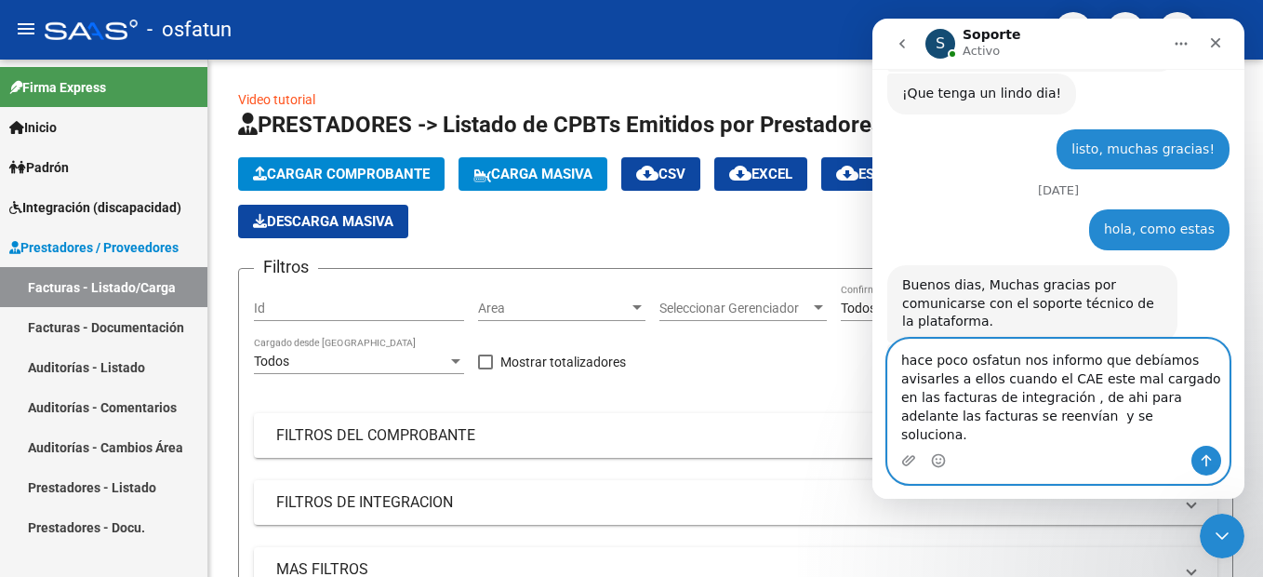
click at [1102, 435] on textarea "hace poco osfatun nos informo que debíamos avisarles a ellos cuando el CAE este…" at bounding box center [1058, 393] width 340 height 106
drag, startPoint x: 986, startPoint y: 417, endPoint x: 1158, endPoint y: 434, distance: 173.0
click at [1158, 434] on textarea "hace poco osfatun nos informo que debíamos avisarles a ellos cuando el CAE este…" at bounding box center [1058, 393] width 340 height 106
type textarea "hace poco osfatun nos informo que debíamos avisarles a ellos cuando el CAE este…"
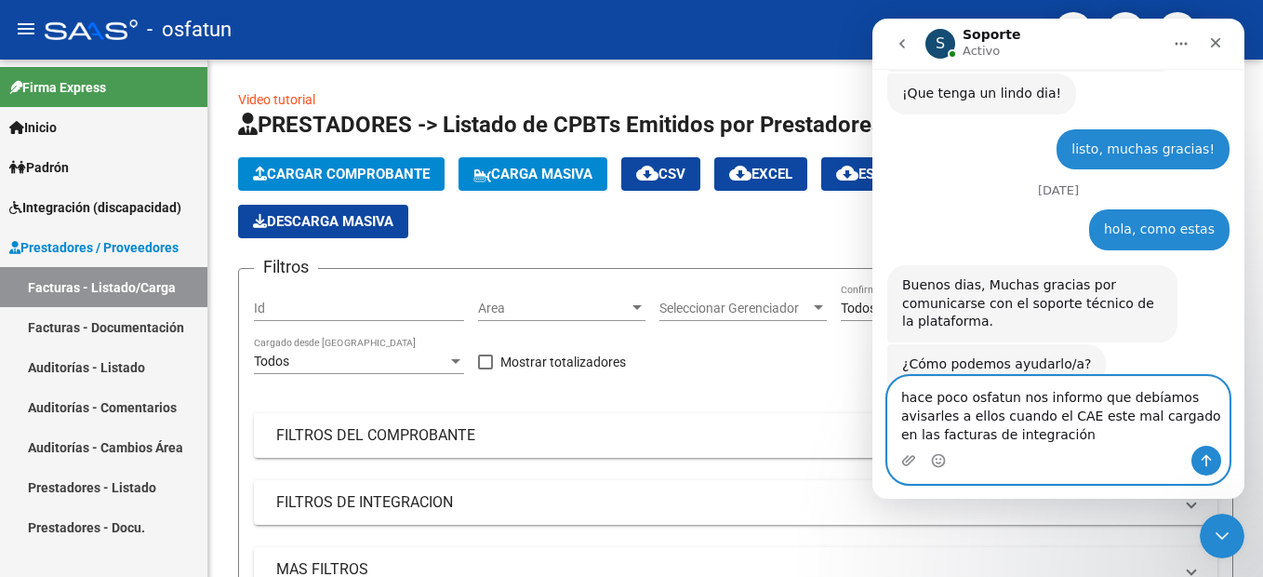
scroll to position [5094, 0]
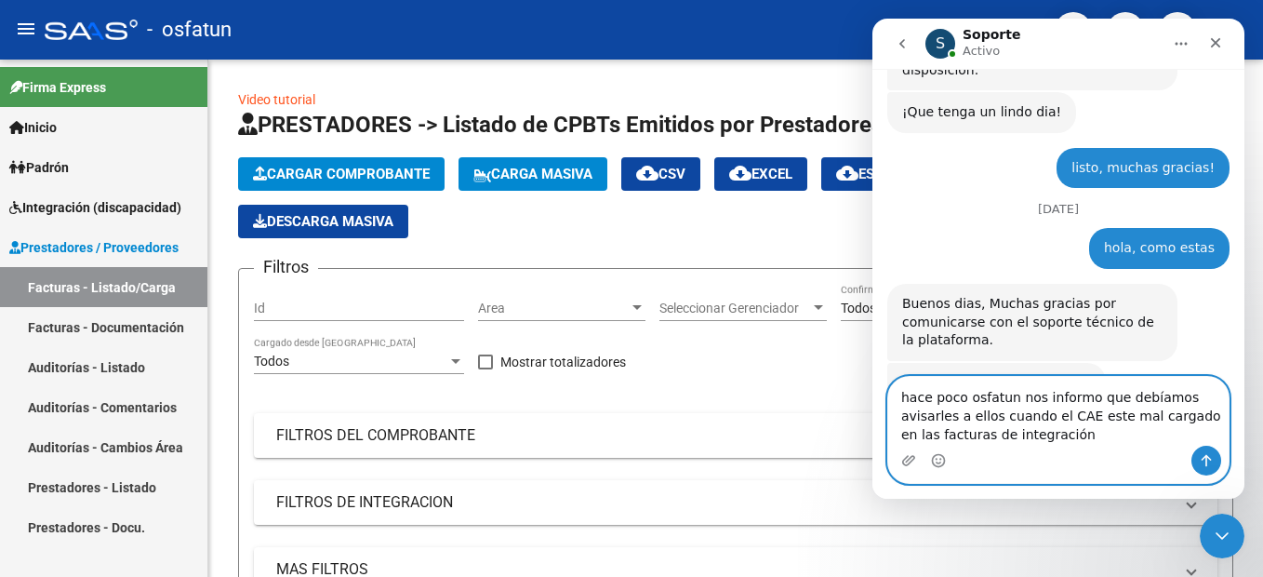
click at [1029, 438] on textarea "hace poco osfatun nos informo que debíamos avisarles a ellos cuando el CAE este…" at bounding box center [1058, 411] width 340 height 69
drag, startPoint x: 1029, startPoint y: 443, endPoint x: 1725, endPoint y: 389, distance: 698.8
click at [873, 372] on html "S Soporte Activo Somos el equipo de soporte del sistema. Si algo no funciona po…" at bounding box center [1059, 259] width 372 height 480
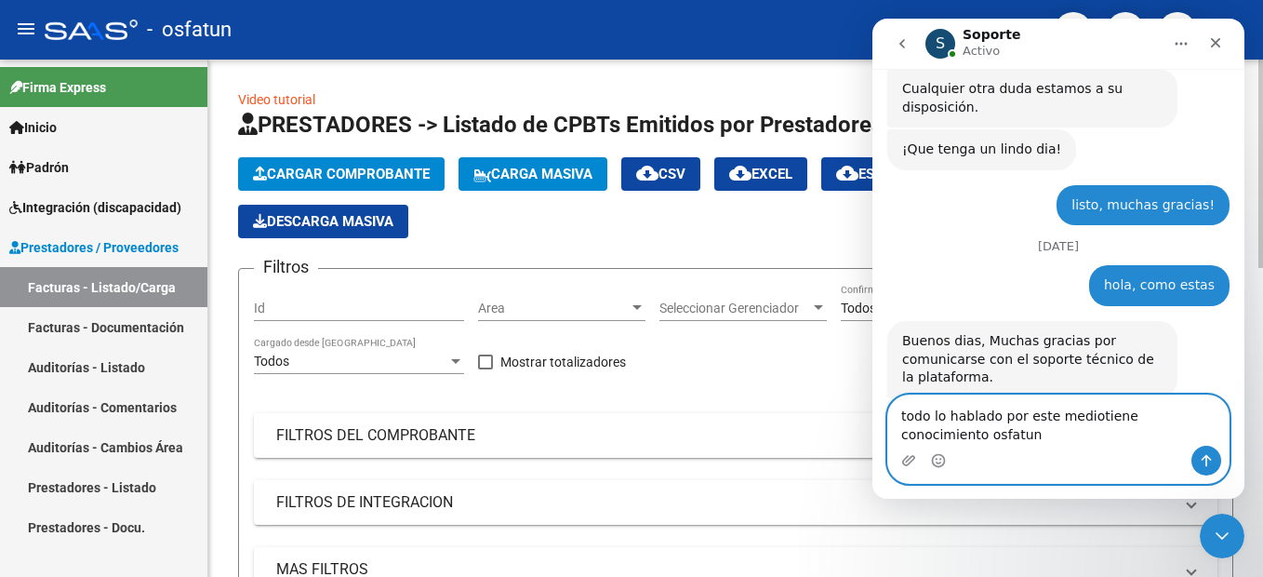
scroll to position [5075, 0]
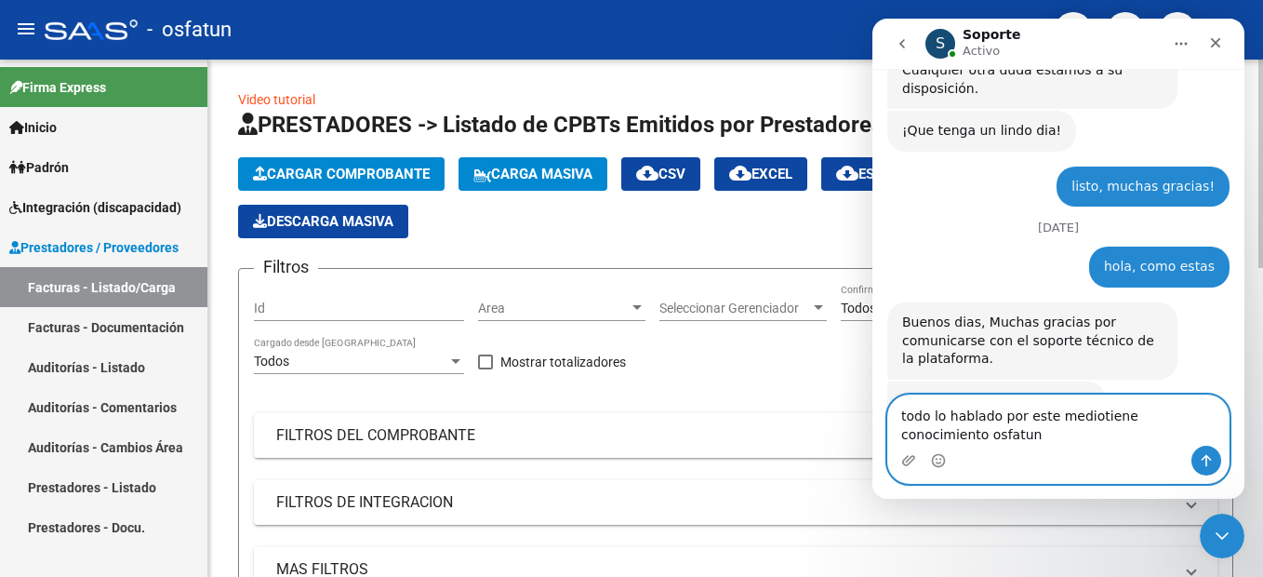
type textarea "todo lo hablado por este mediotiene conocimiento osfatun?"
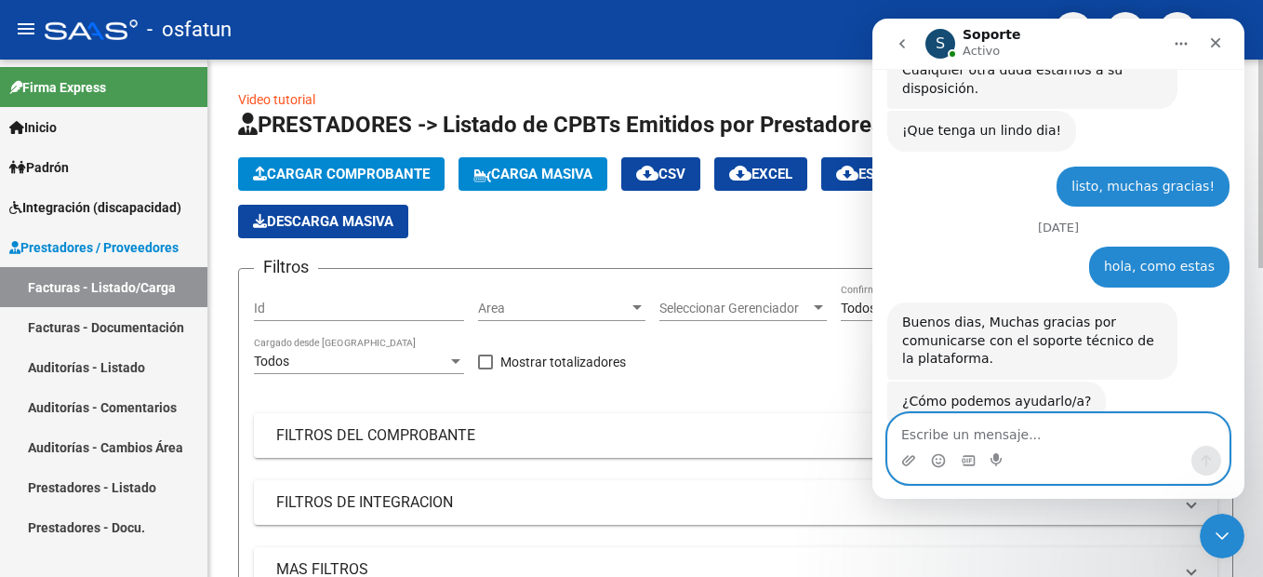
scroll to position [5130, 0]
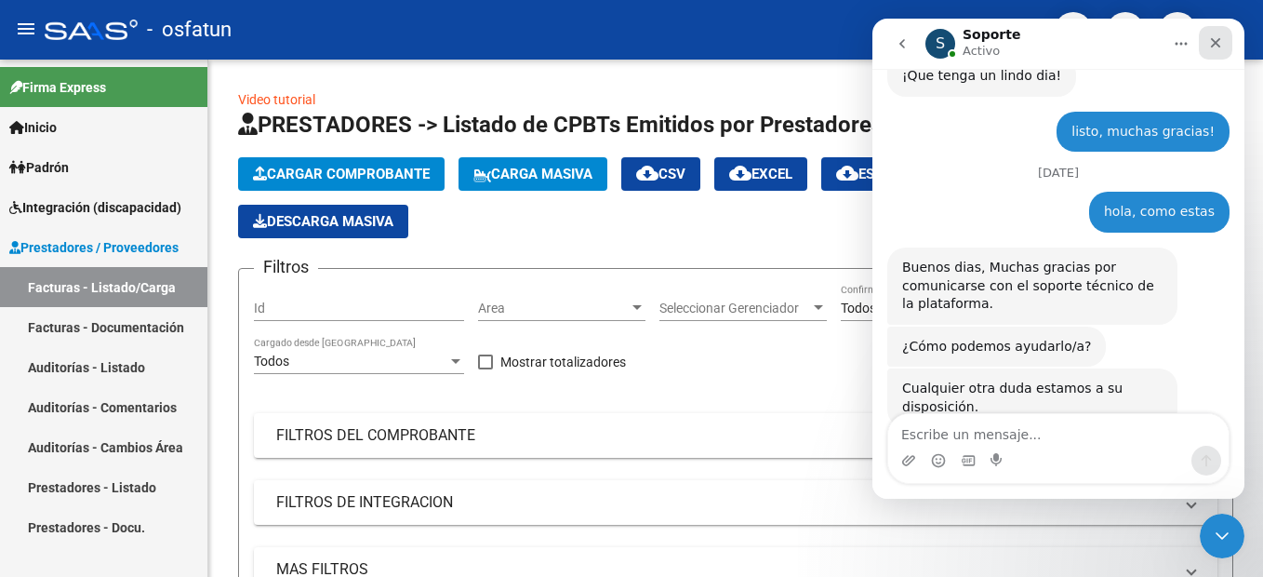
drag, startPoint x: 1691, startPoint y: 445, endPoint x: 1218, endPoint y: 42, distance: 621.6
click at [1218, 42] on icon "Cerrar" at bounding box center [1216, 43] width 10 height 10
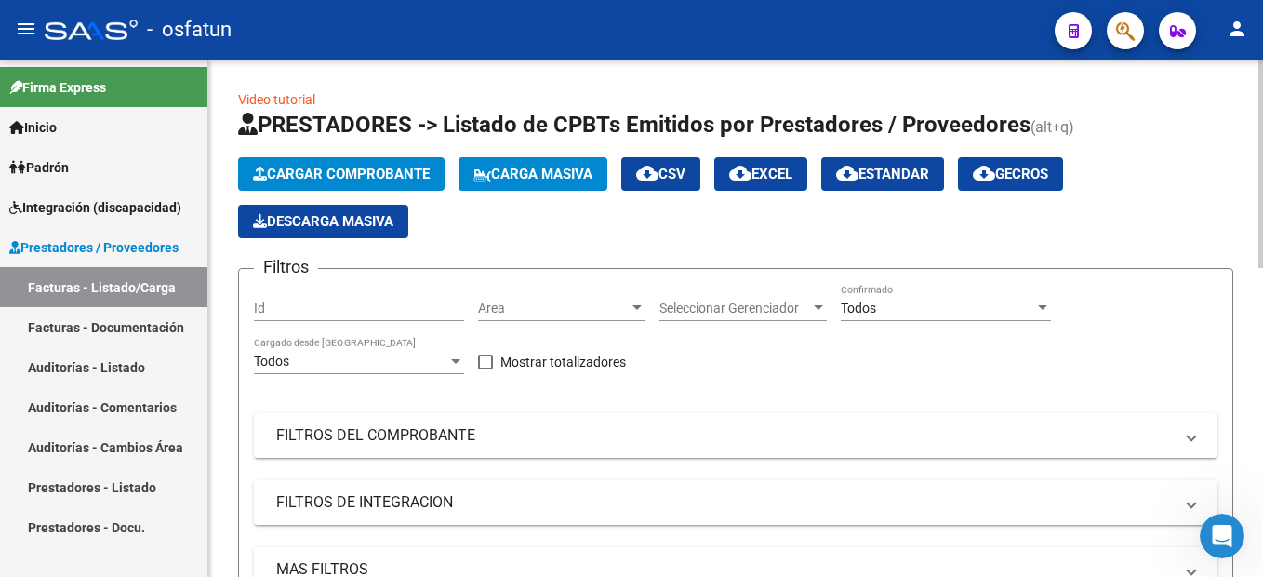
click at [360, 165] on button "Cargar Comprobante" at bounding box center [341, 173] width 206 height 33
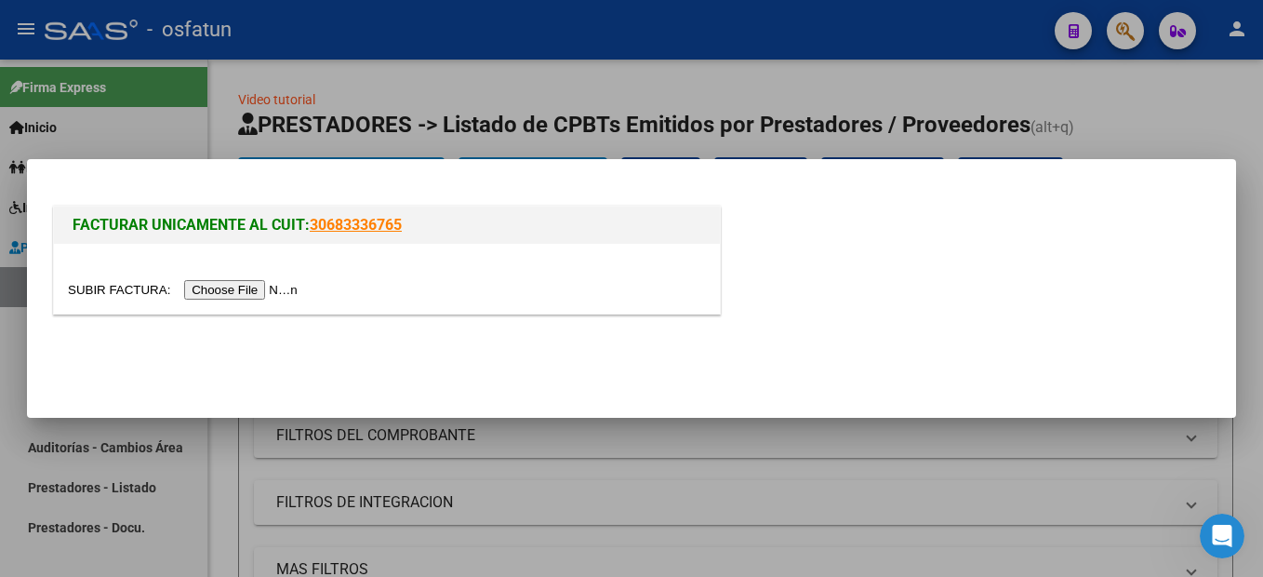
click at [254, 290] on input "file" at bounding box center [185, 290] width 235 height 20
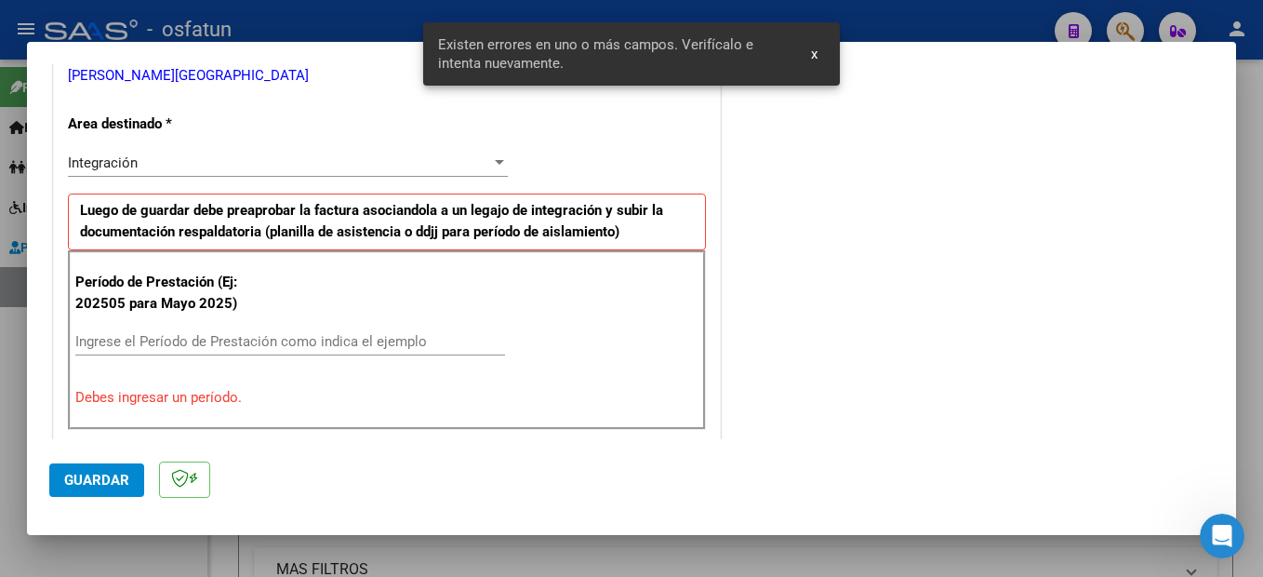
scroll to position [425, 0]
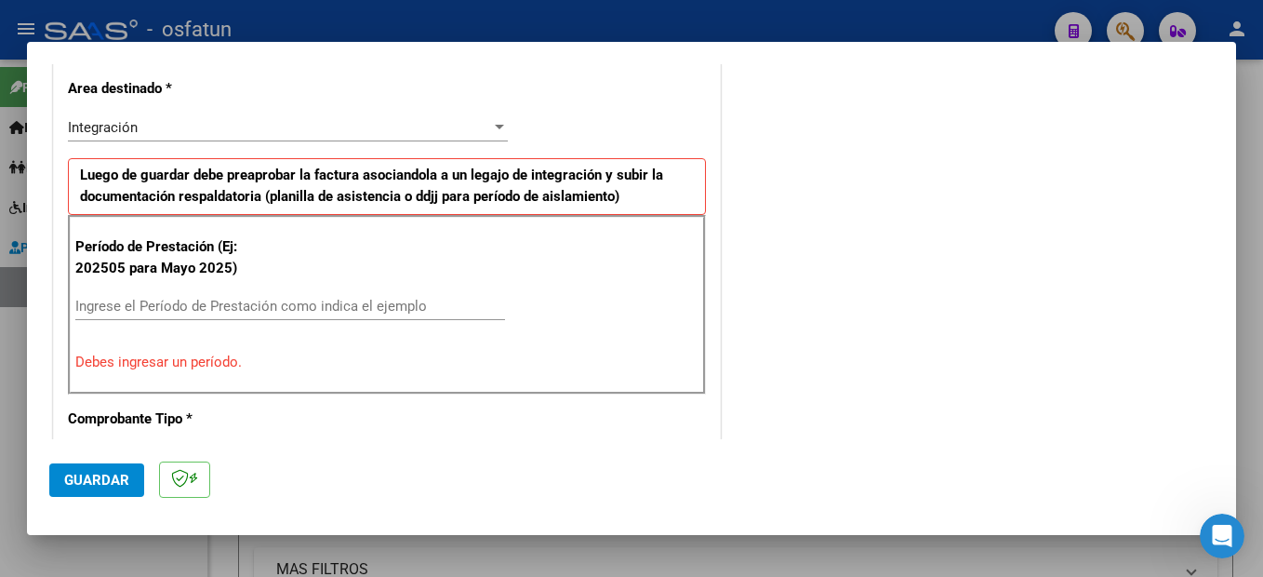
click at [259, 304] on input "Ingrese el Período de Prestación como indica el ejemplo" at bounding box center [290, 306] width 430 height 17
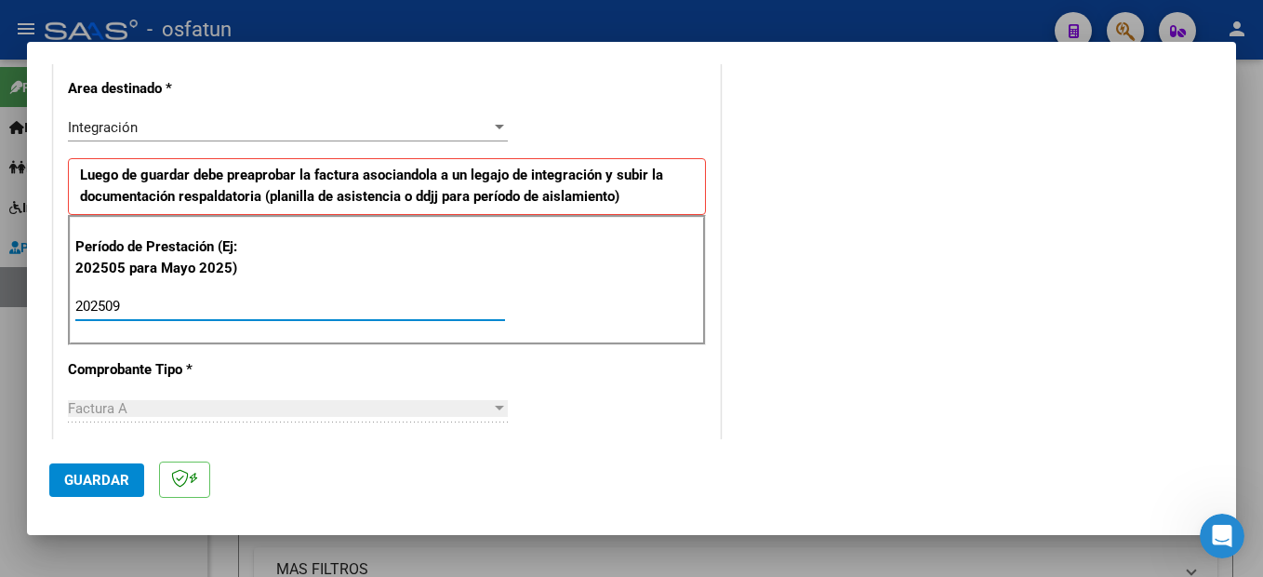
type input "202509"
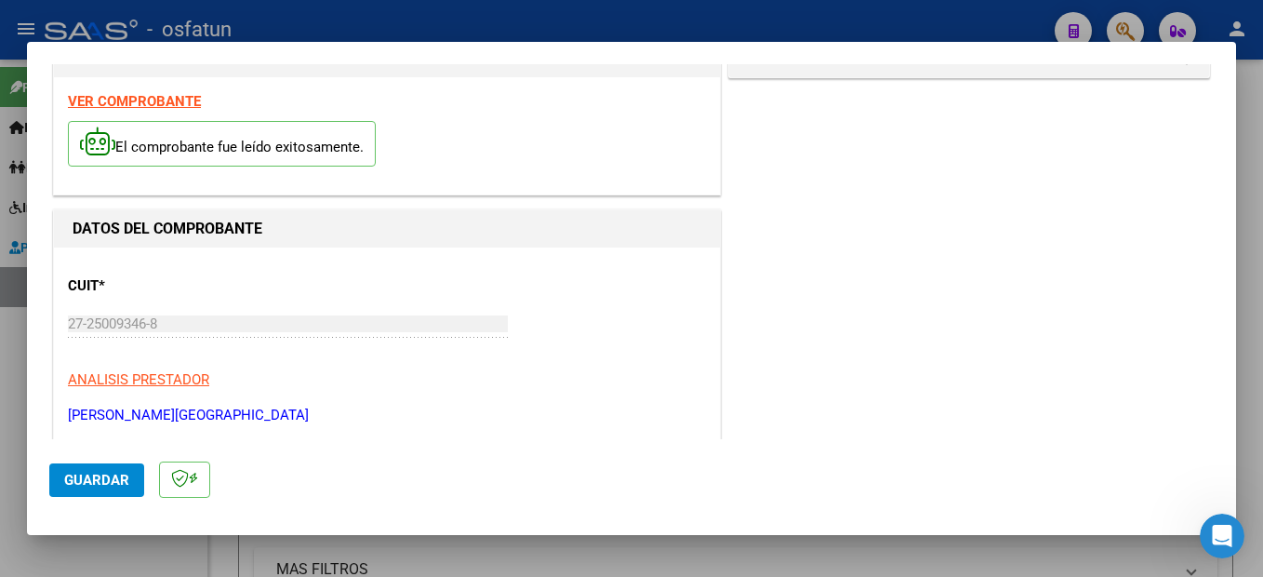
scroll to position [0, 0]
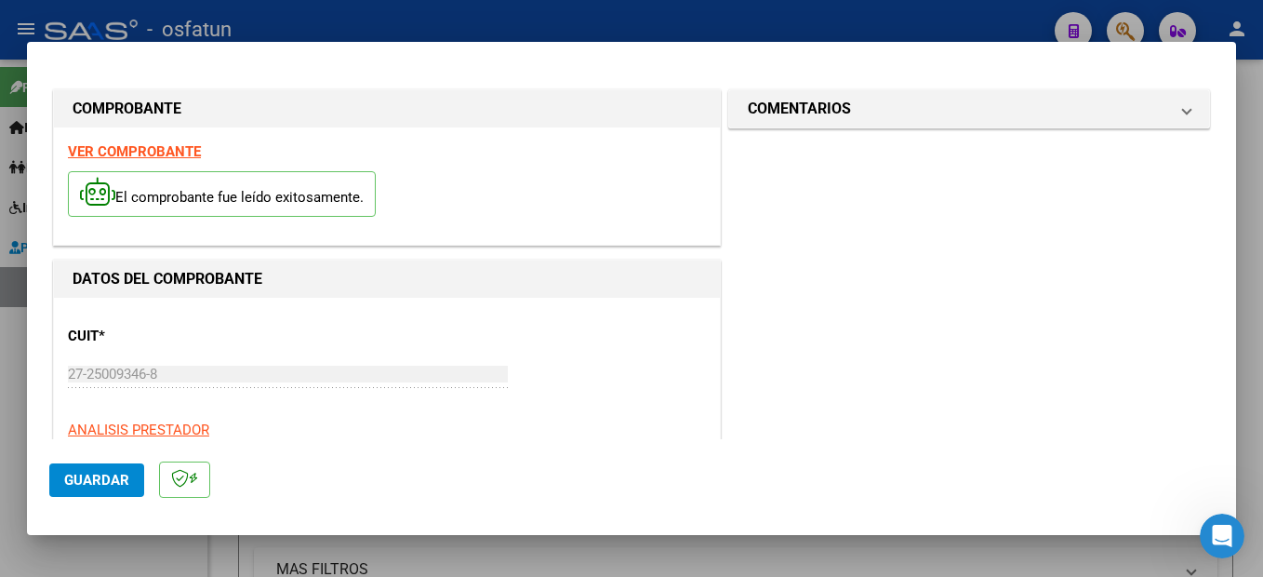
click at [178, 151] on strong "VER COMPROBANTE" at bounding box center [134, 151] width 133 height 17
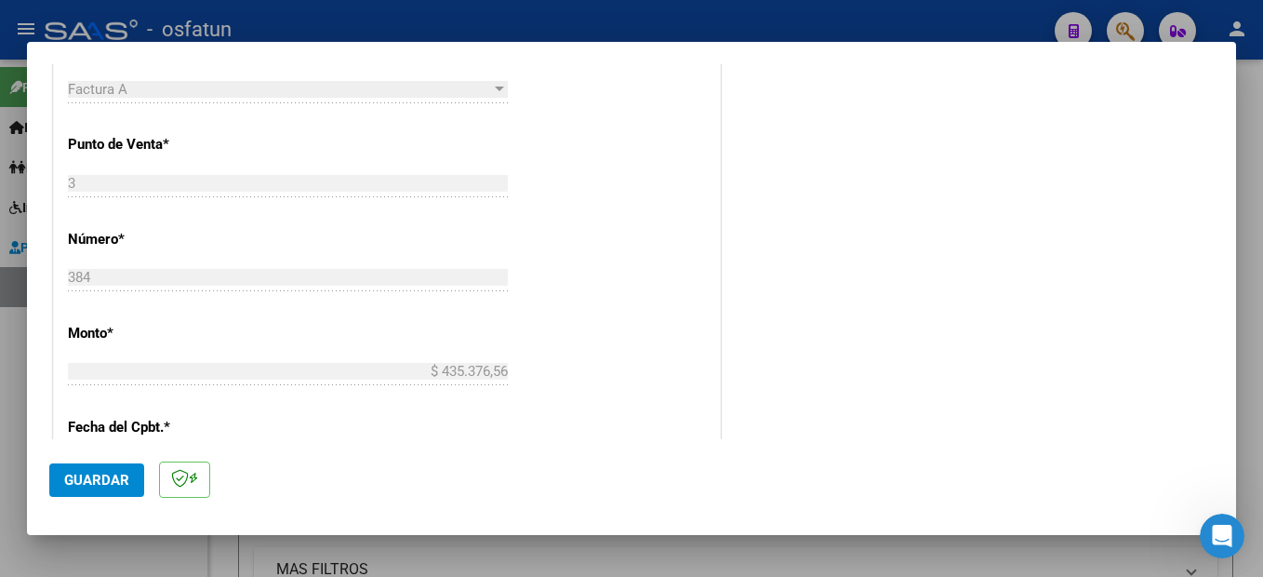
scroll to position [837, 0]
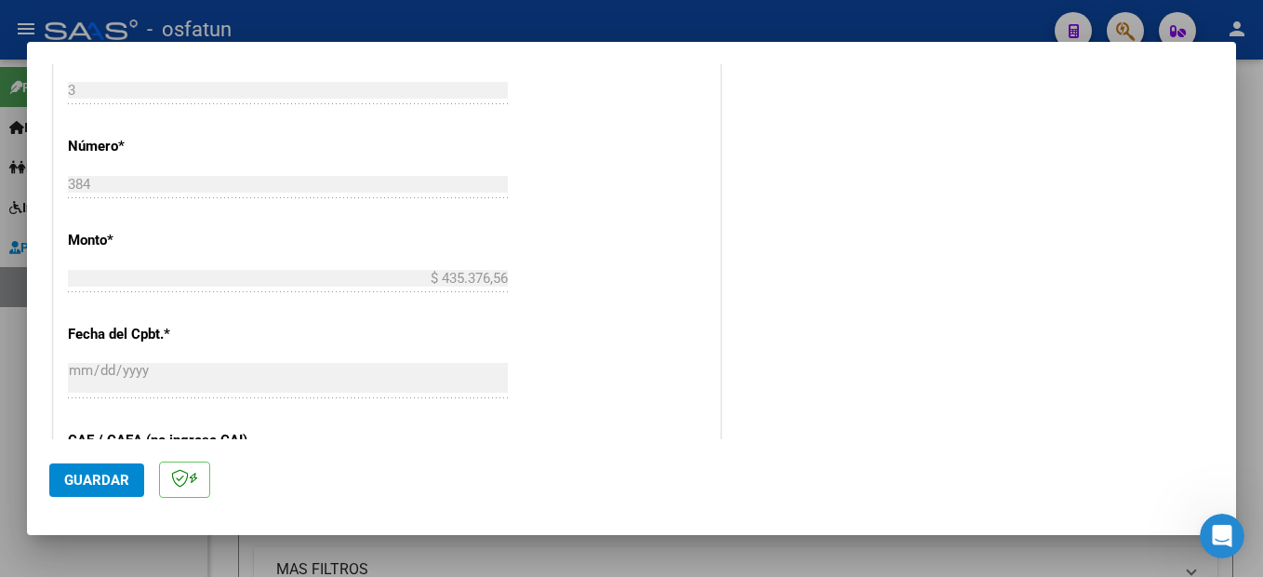
click at [109, 477] on span "Guardar" at bounding box center [96, 480] width 65 height 17
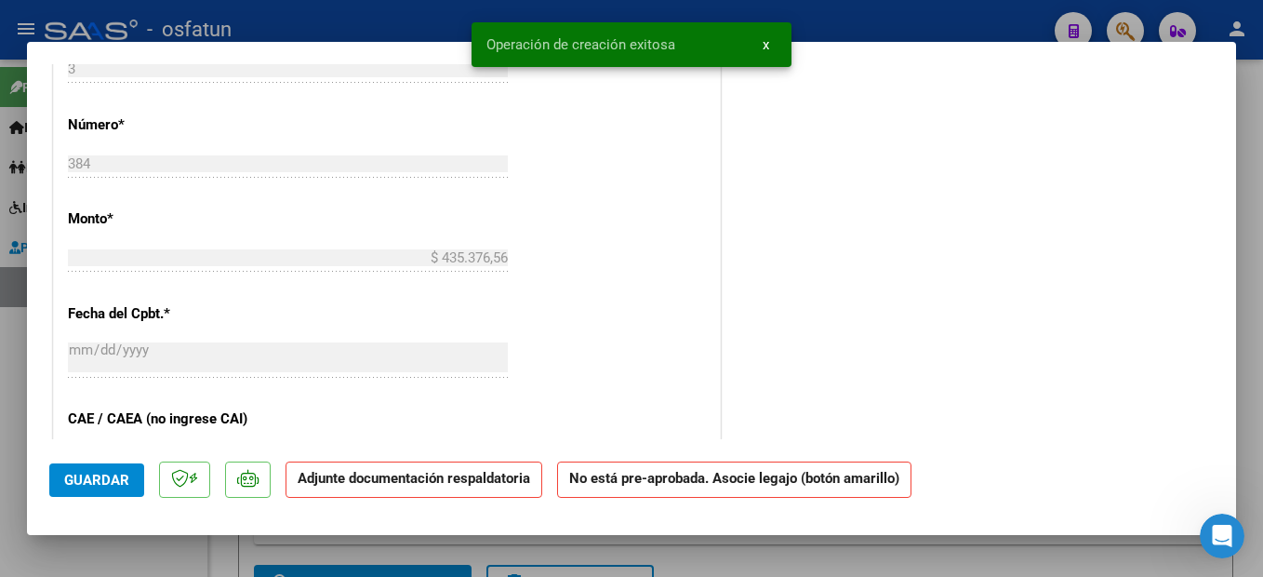
scroll to position [0, 0]
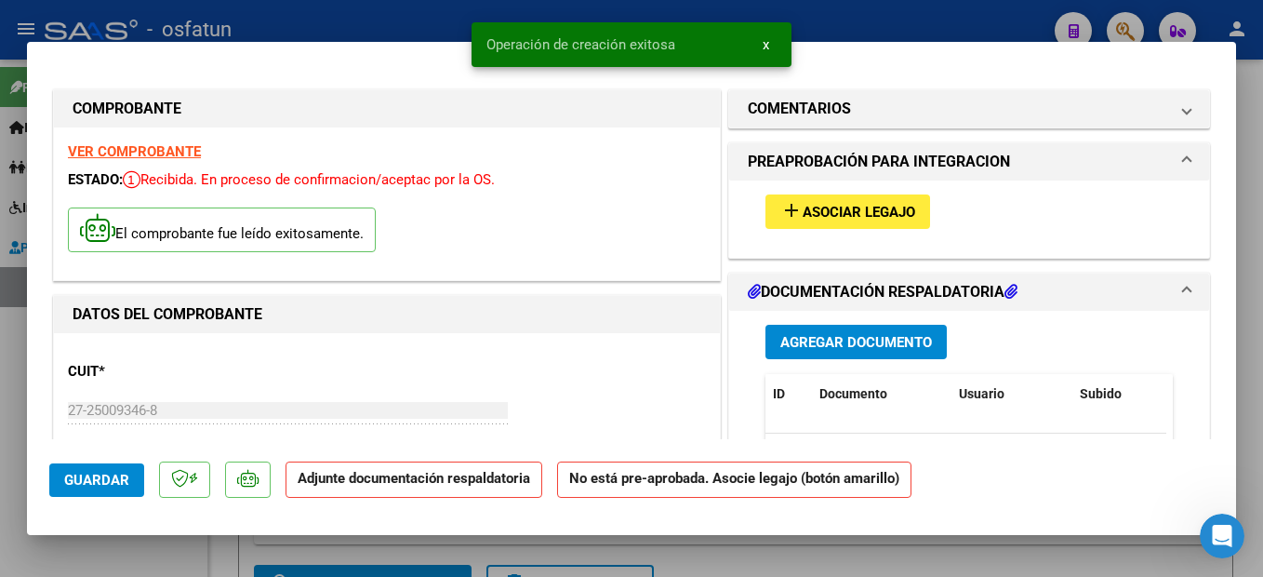
click at [812, 221] on button "add Asociar Legajo" at bounding box center [848, 211] width 165 height 34
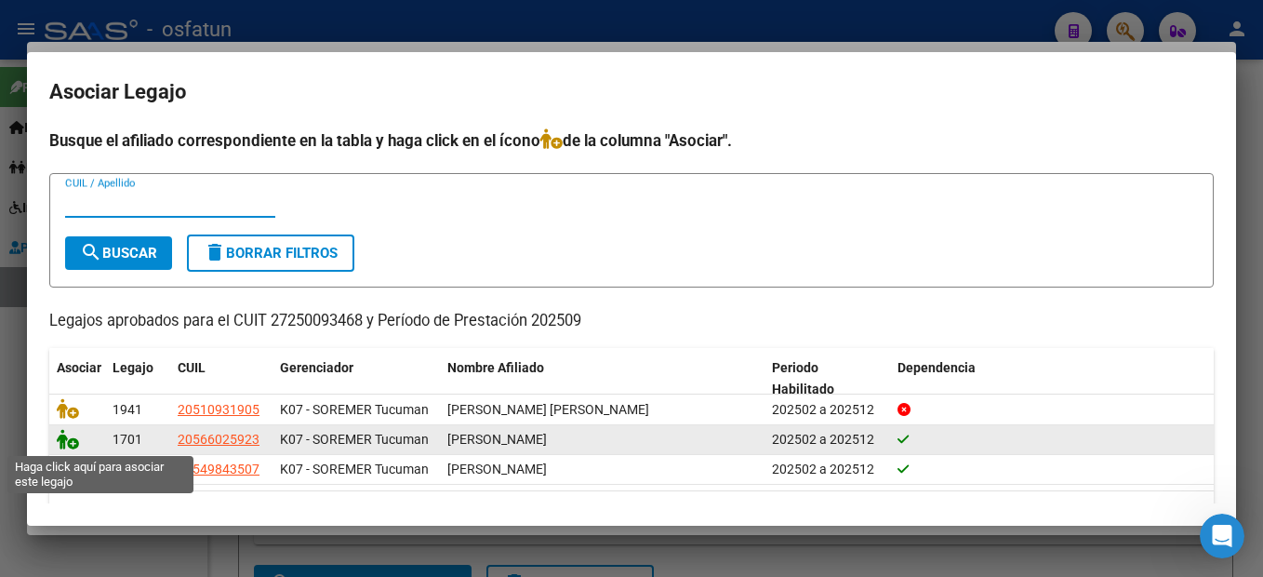
click at [66, 448] on icon at bounding box center [68, 439] width 22 height 20
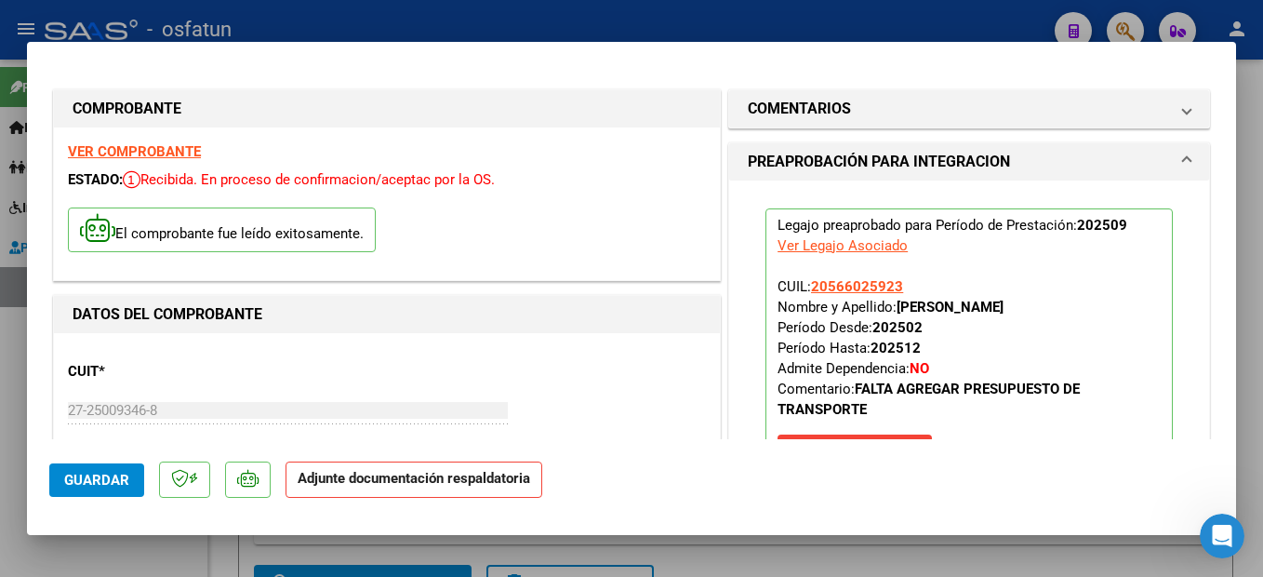
scroll to position [279, 0]
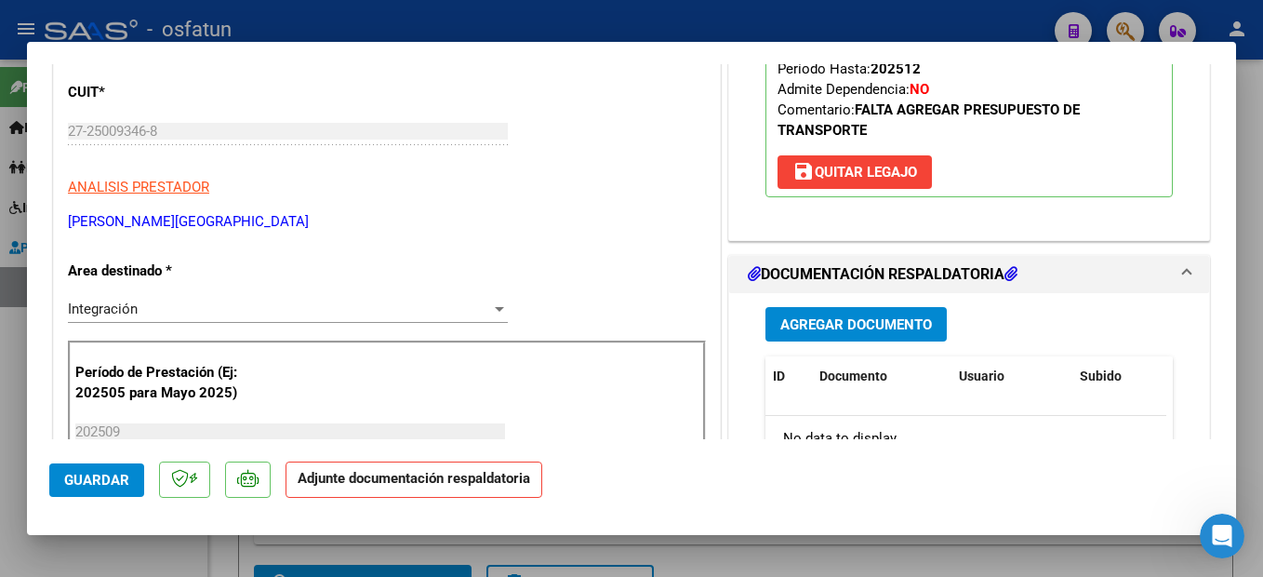
click at [904, 326] on span "Agregar Documento" at bounding box center [856, 324] width 152 height 17
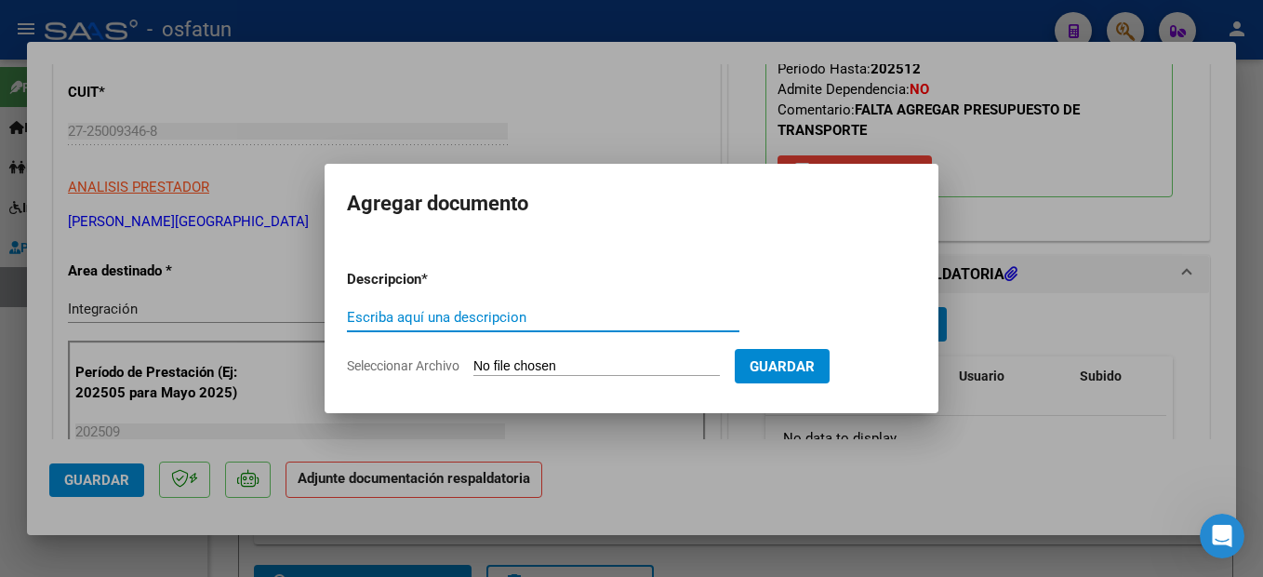
click at [493, 315] on input "Escriba aquí una descripcion" at bounding box center [543, 317] width 393 height 17
type input "planilla"
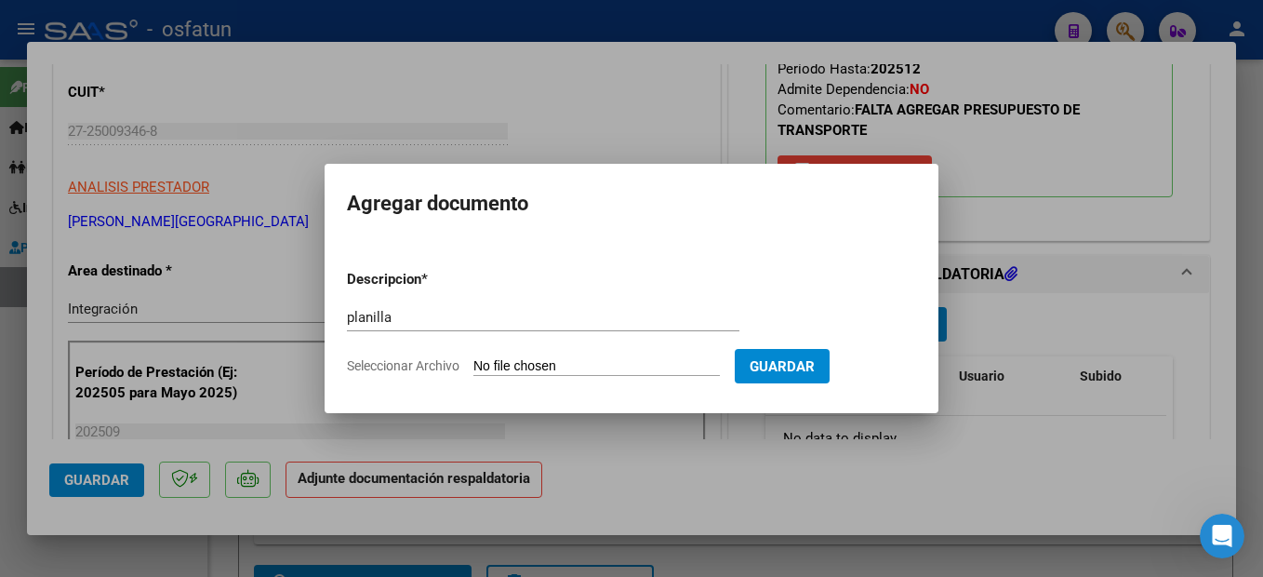
click at [548, 368] on input "Seleccionar Archivo" at bounding box center [596, 367] width 246 height 18
type input "C:\fakepath\251009115605.pdf"
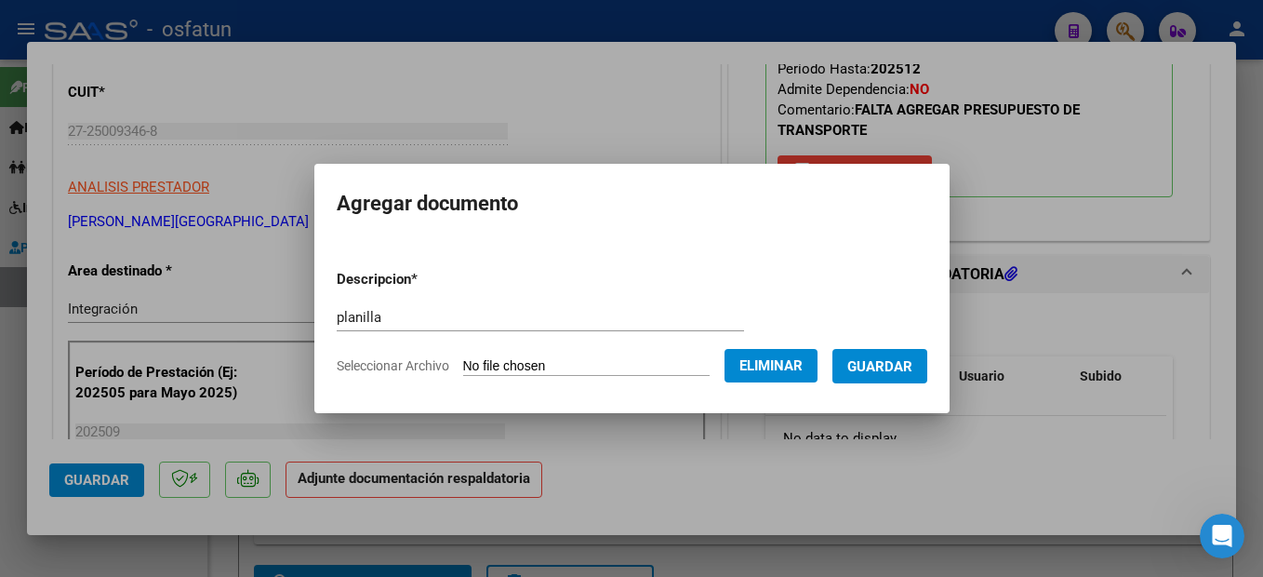
drag, startPoint x: 900, startPoint y: 363, endPoint x: 966, endPoint y: 290, distance: 98.1
click at [901, 363] on span "Guardar" at bounding box center [879, 366] width 65 height 17
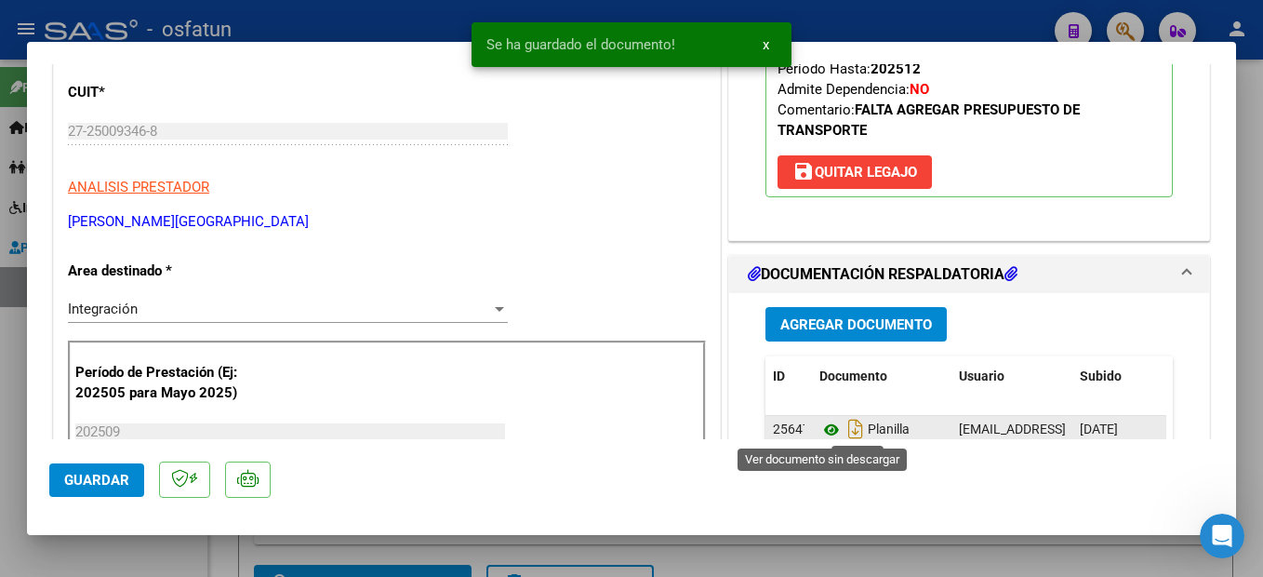
click at [824, 429] on icon at bounding box center [831, 430] width 24 height 22
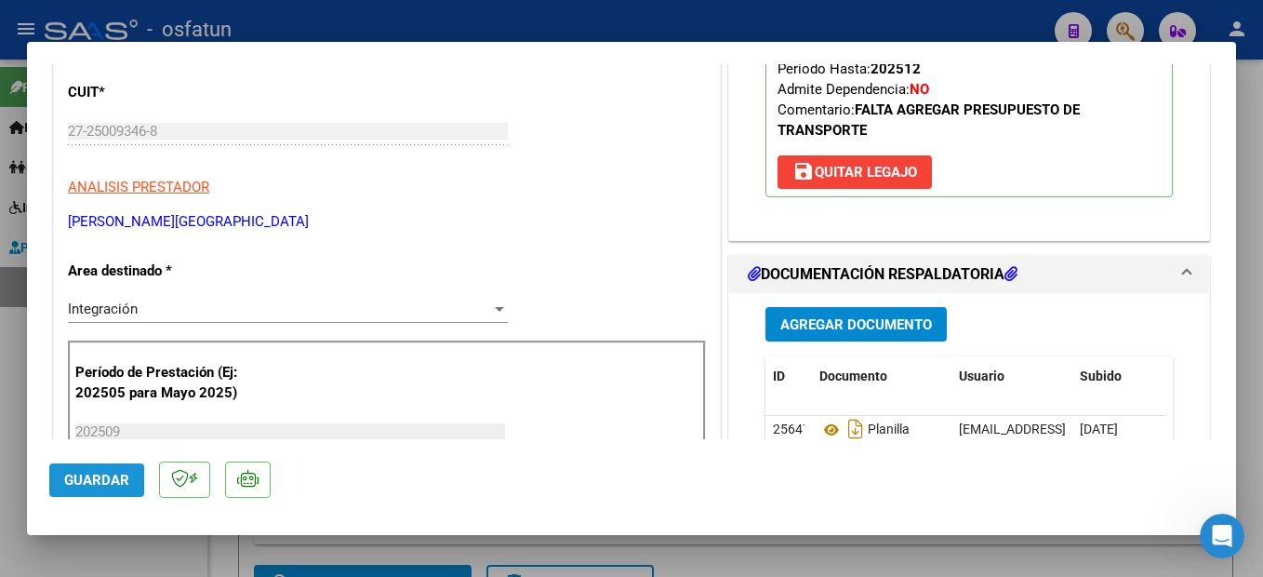
click at [110, 482] on span "Guardar" at bounding box center [96, 480] width 65 height 17
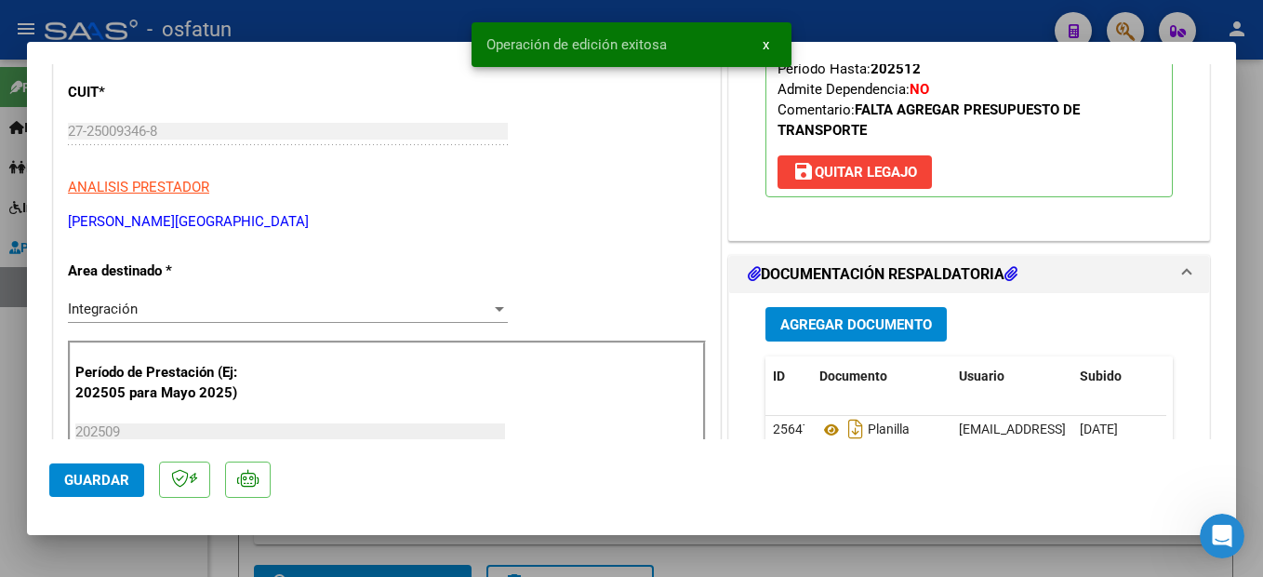
drag, startPoint x: 1262, startPoint y: 438, endPoint x: 1248, endPoint y: 446, distance: 16.3
click at [1262, 438] on html "menu - osfatun person Firma Express Inicio Instructivos Contacto OS Padrón Camb…" at bounding box center [631, 288] width 1263 height 577
drag, startPoint x: 1247, startPoint y: 382, endPoint x: 805, endPoint y: 492, distance: 456.2
click at [1245, 382] on div at bounding box center [631, 288] width 1263 height 577
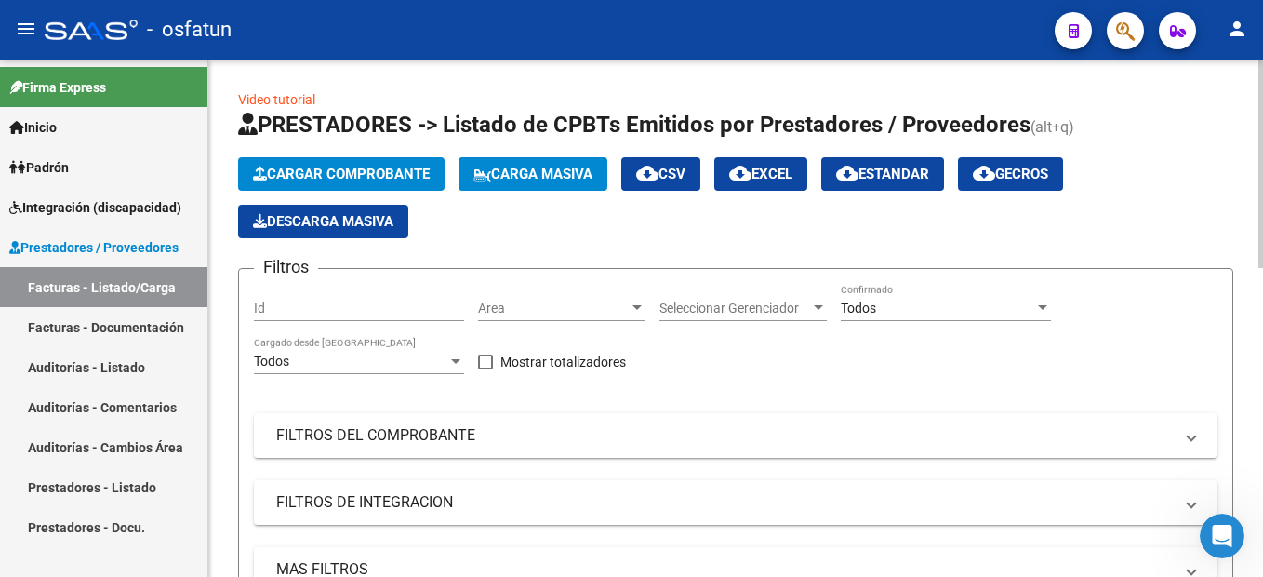
click at [381, 181] on span "Cargar Comprobante" at bounding box center [341, 174] width 177 height 17
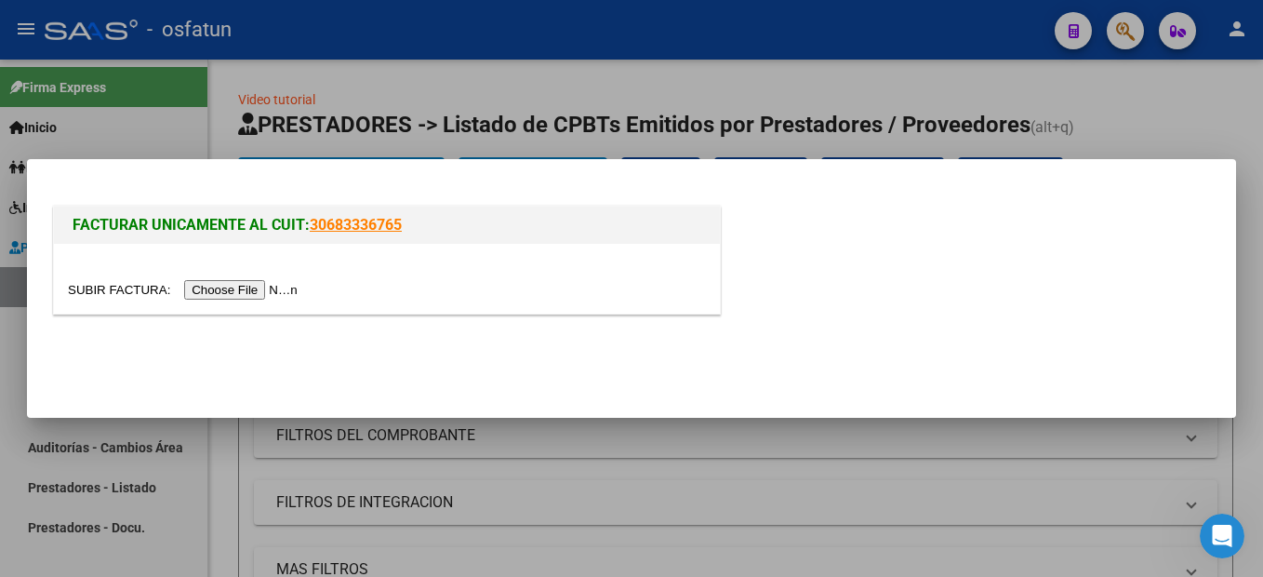
click at [251, 289] on input "file" at bounding box center [185, 290] width 235 height 20
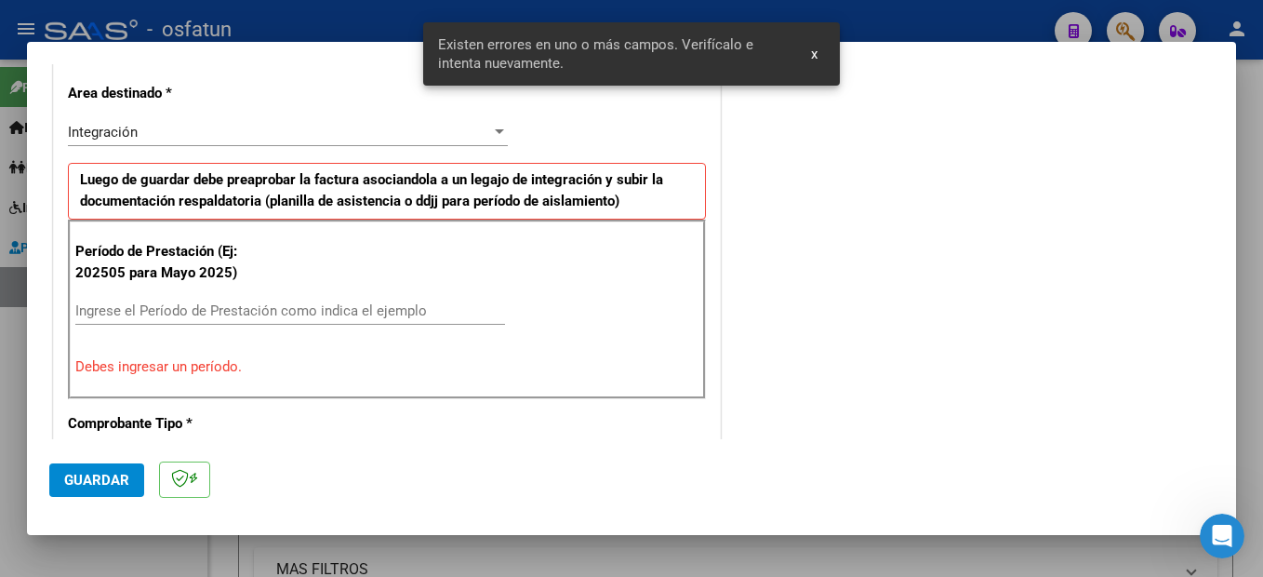
scroll to position [508, 0]
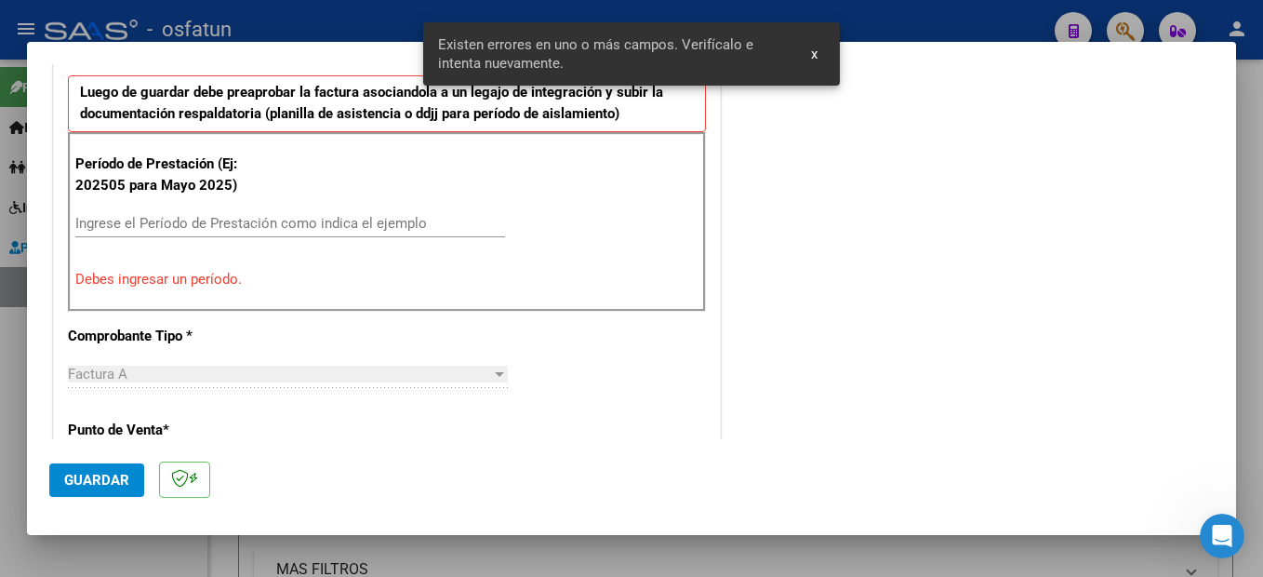
click at [277, 214] on div "Ingrese el Período de Prestación como indica el ejemplo" at bounding box center [290, 223] width 430 height 28
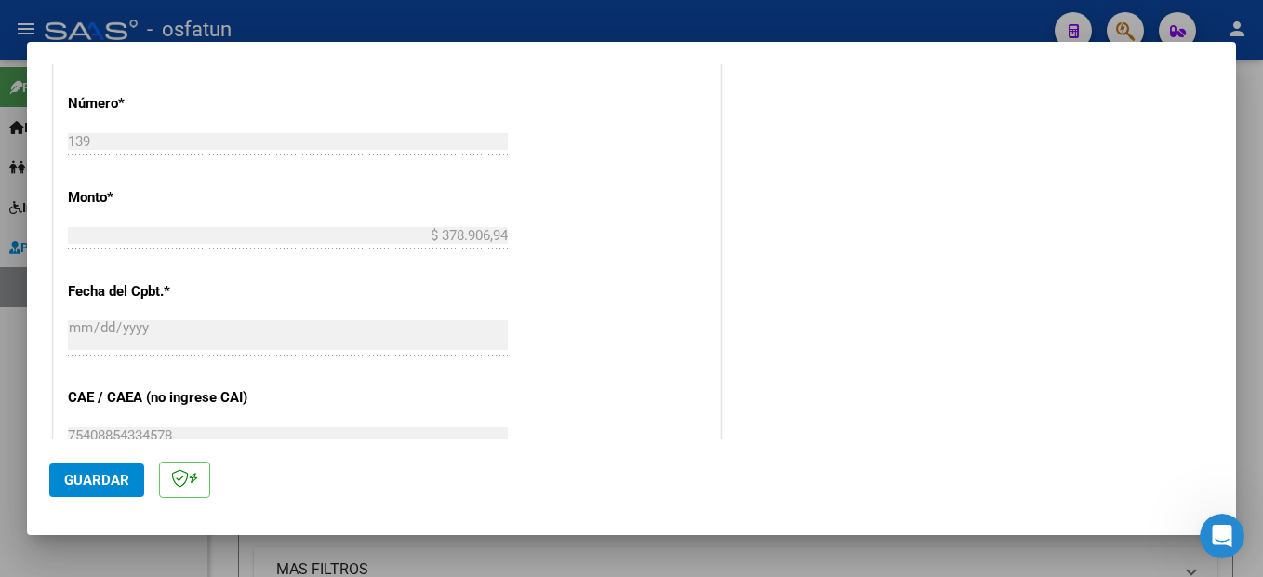
scroll to position [973, 0]
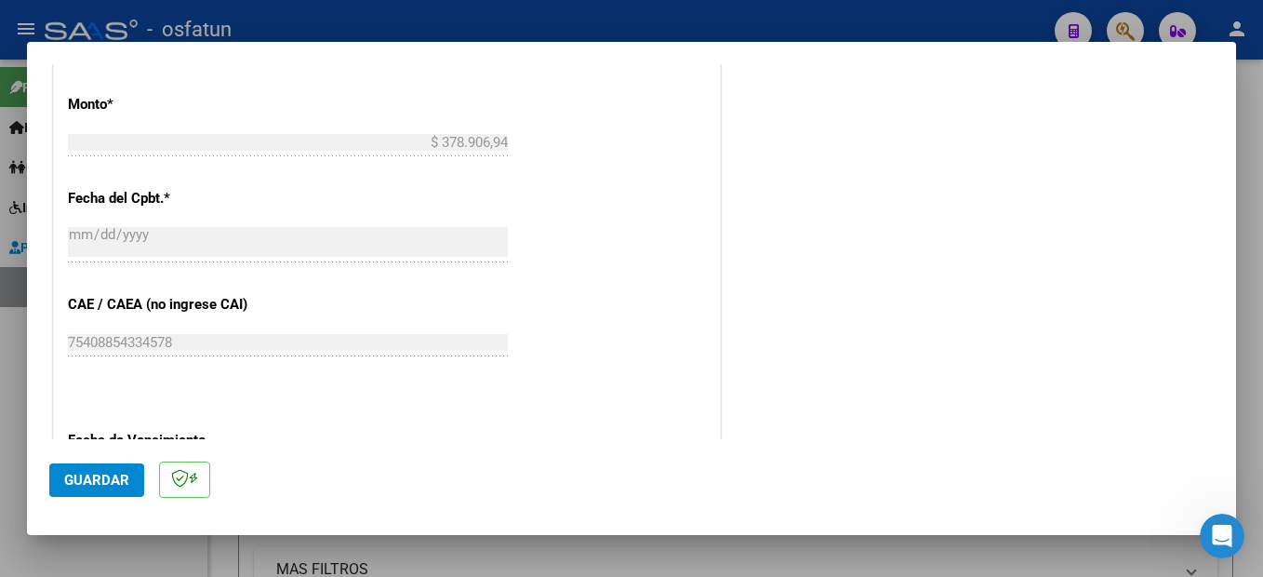
type input "202509"
drag, startPoint x: 118, startPoint y: 486, endPoint x: 108, endPoint y: 482, distance: 10.9
click at [119, 484] on span "Guardar" at bounding box center [96, 480] width 65 height 17
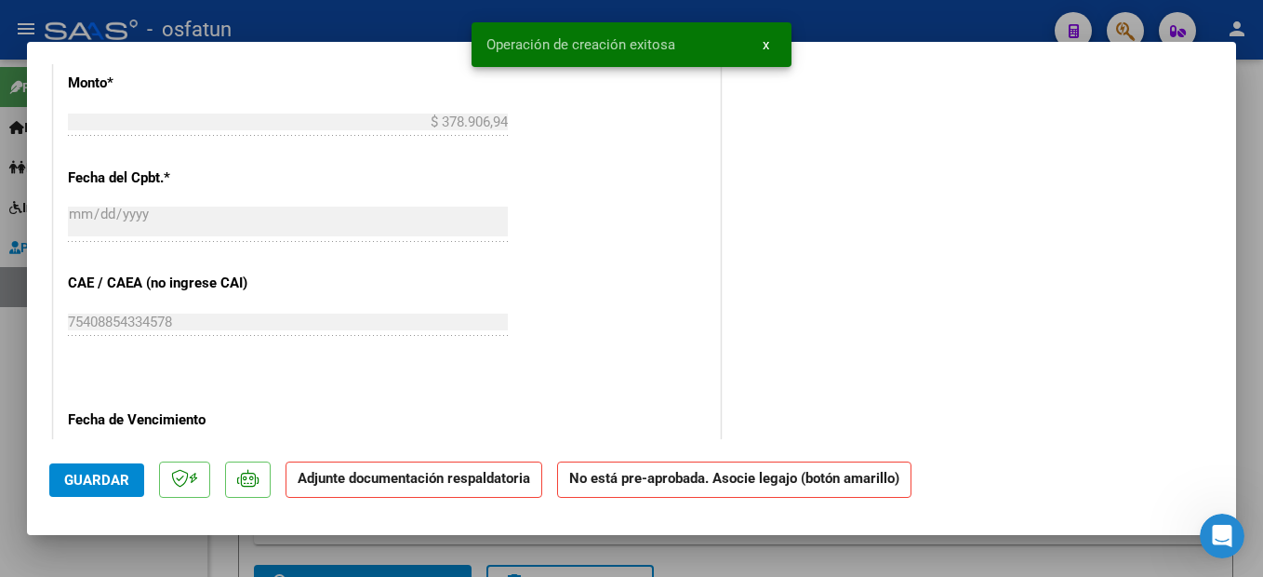
scroll to position [0, 0]
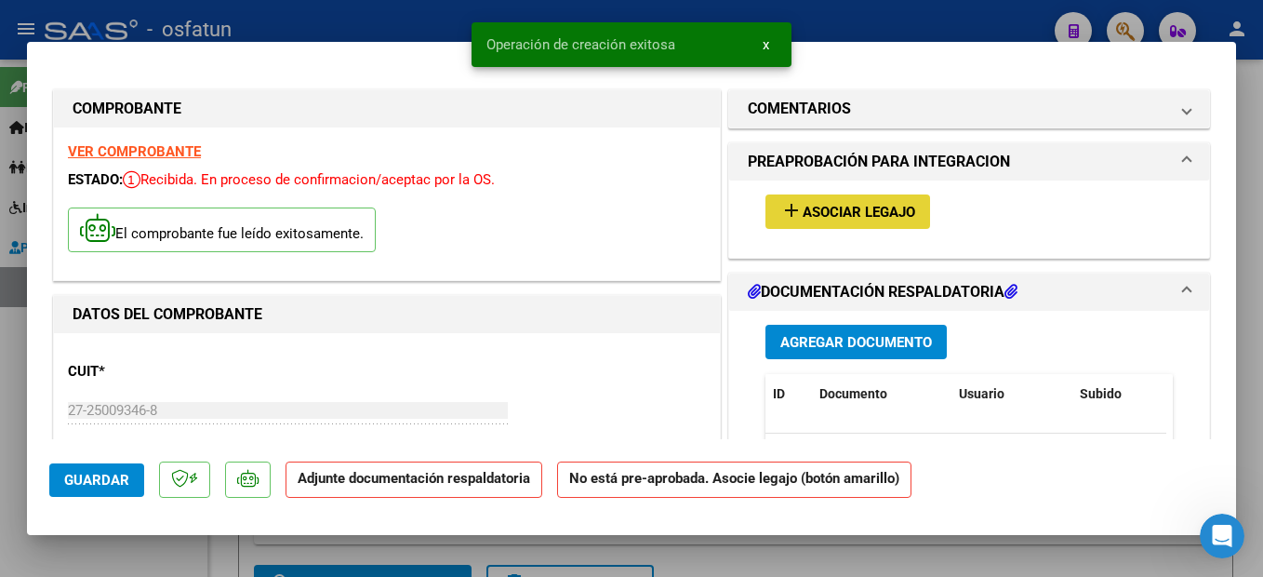
click at [884, 214] on span "Asociar Legajo" at bounding box center [859, 212] width 113 height 17
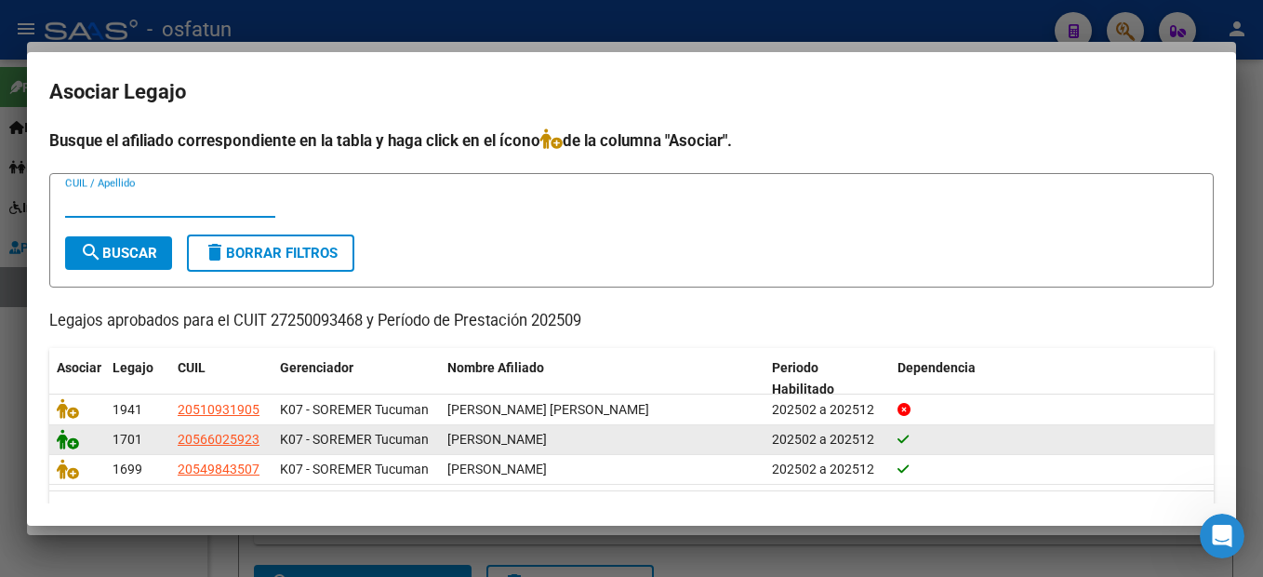
click at [67, 445] on icon at bounding box center [68, 439] width 22 height 20
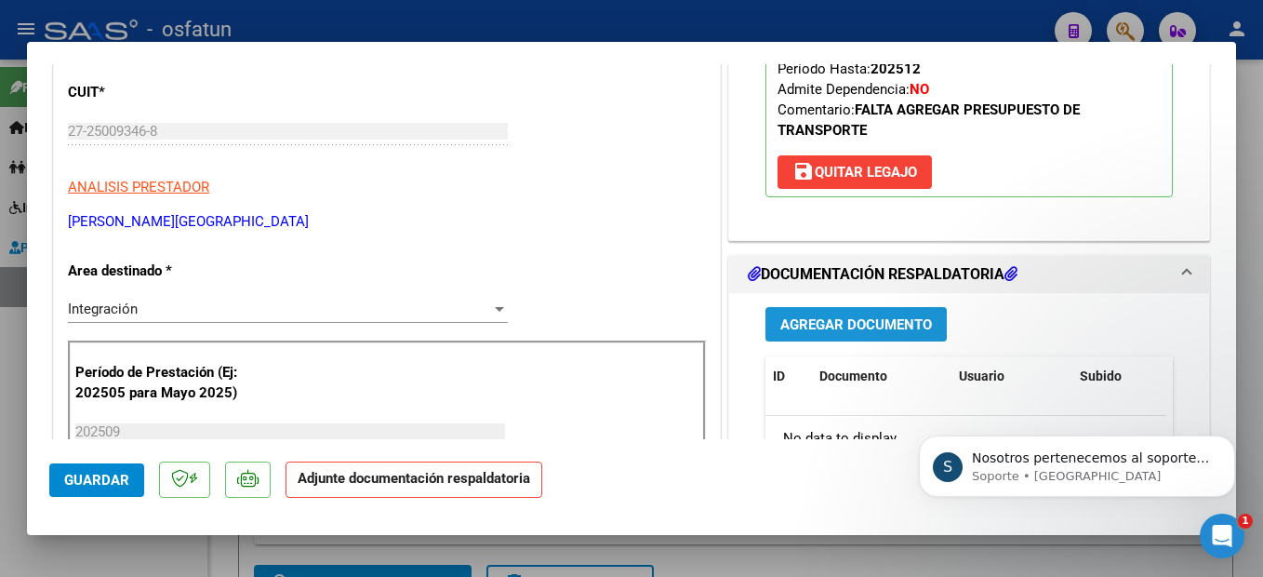
click at [848, 331] on span "Agregar Documento" at bounding box center [856, 324] width 152 height 17
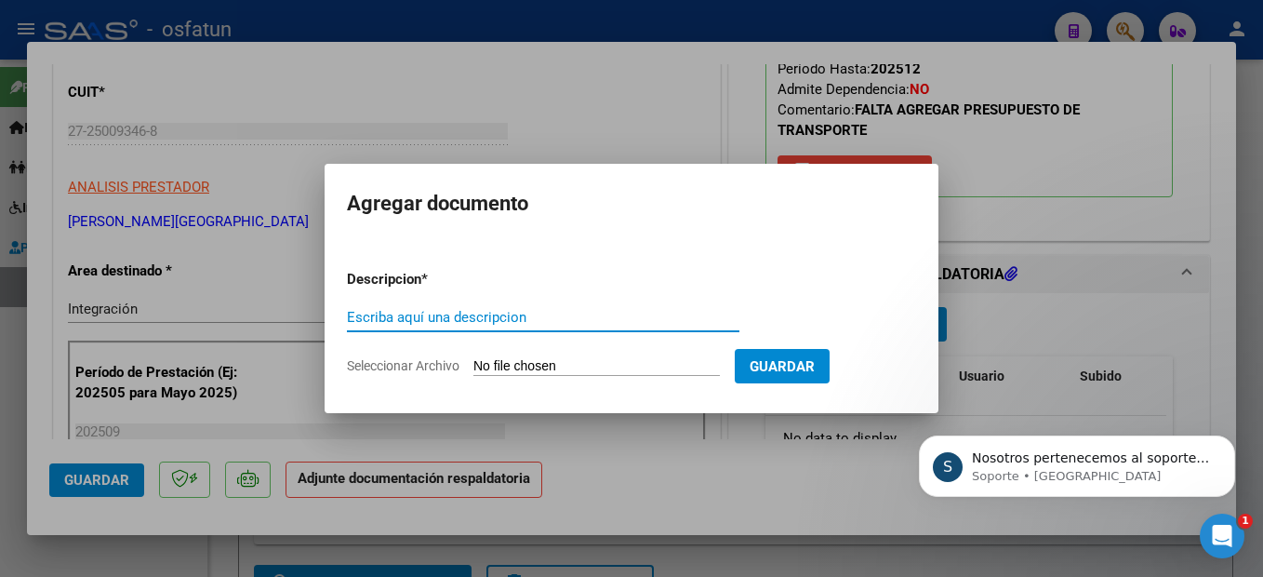
click at [544, 318] on input "Escriba aquí una descripcion" at bounding box center [543, 317] width 393 height 17
type input "planilla"
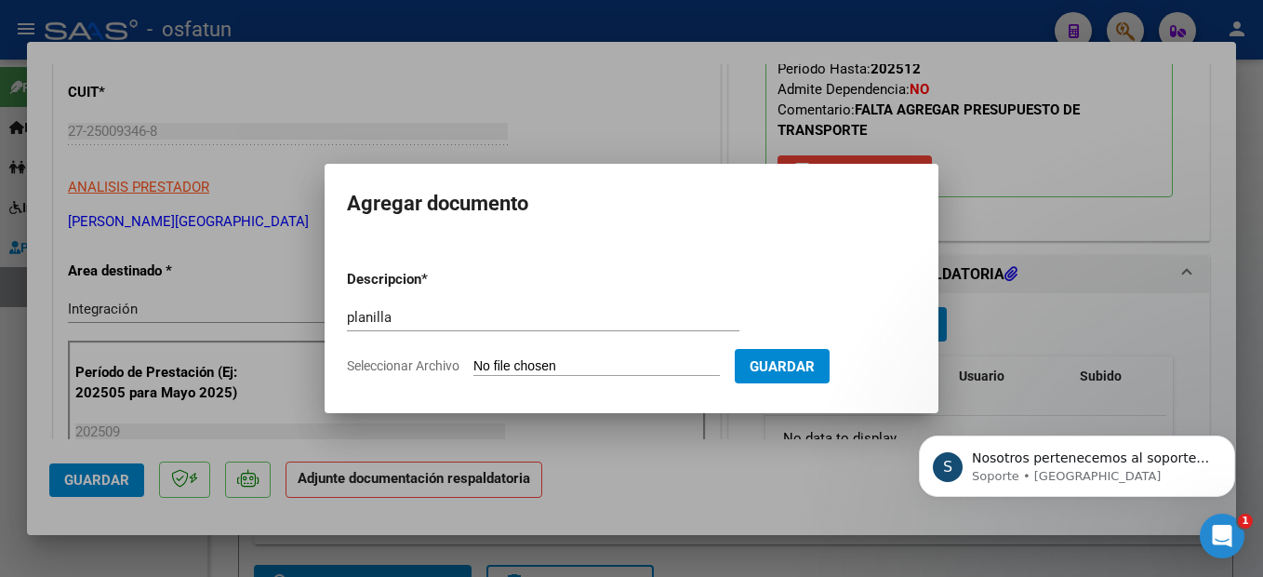
click at [595, 364] on input "Seleccionar Archivo" at bounding box center [596, 367] width 246 height 18
type input "C:\fakepath\251009115631.pdf"
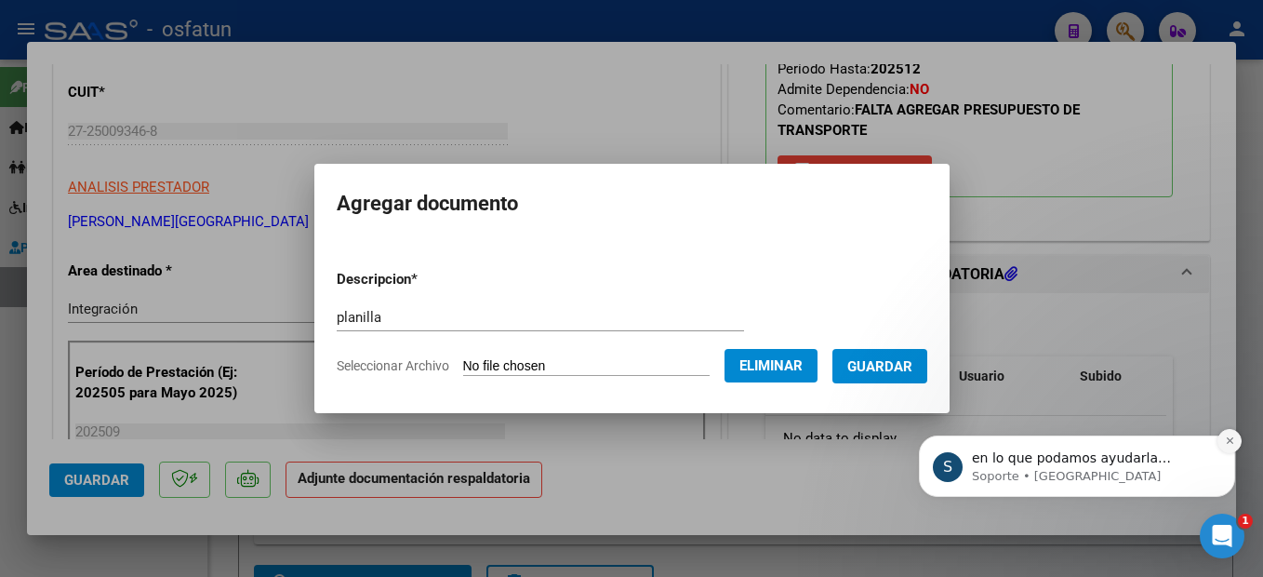
click at [1228, 436] on icon "Dismiss notification" at bounding box center [1230, 440] width 10 height 10
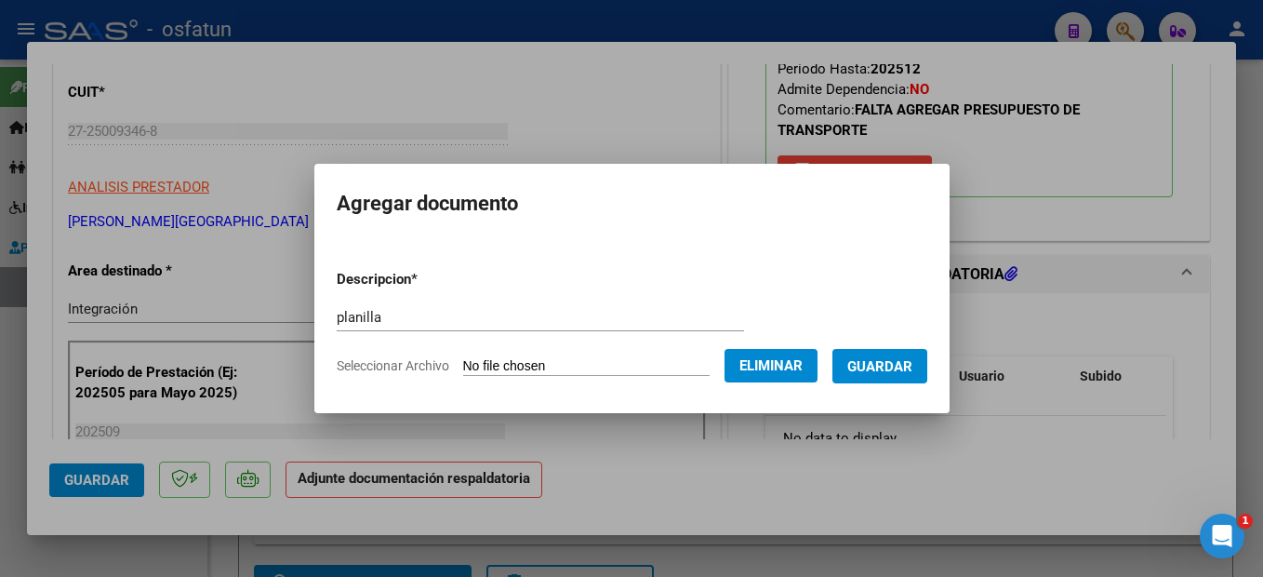
click at [889, 360] on span "Guardar" at bounding box center [879, 366] width 65 height 17
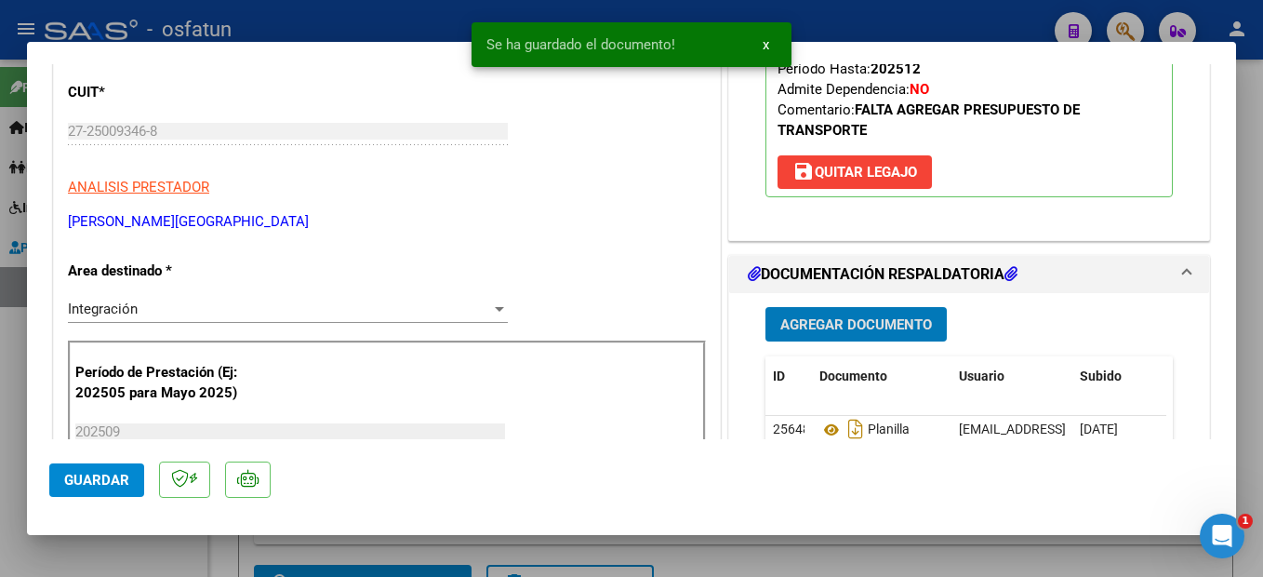
scroll to position [372, 0]
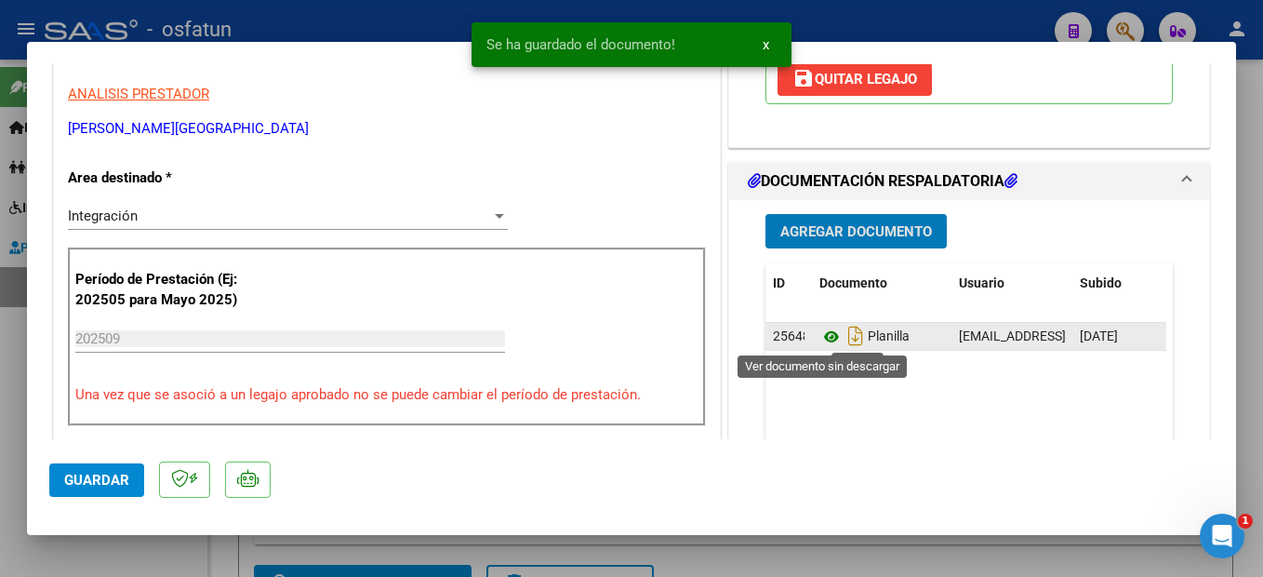
click at [824, 336] on icon at bounding box center [831, 337] width 24 height 22
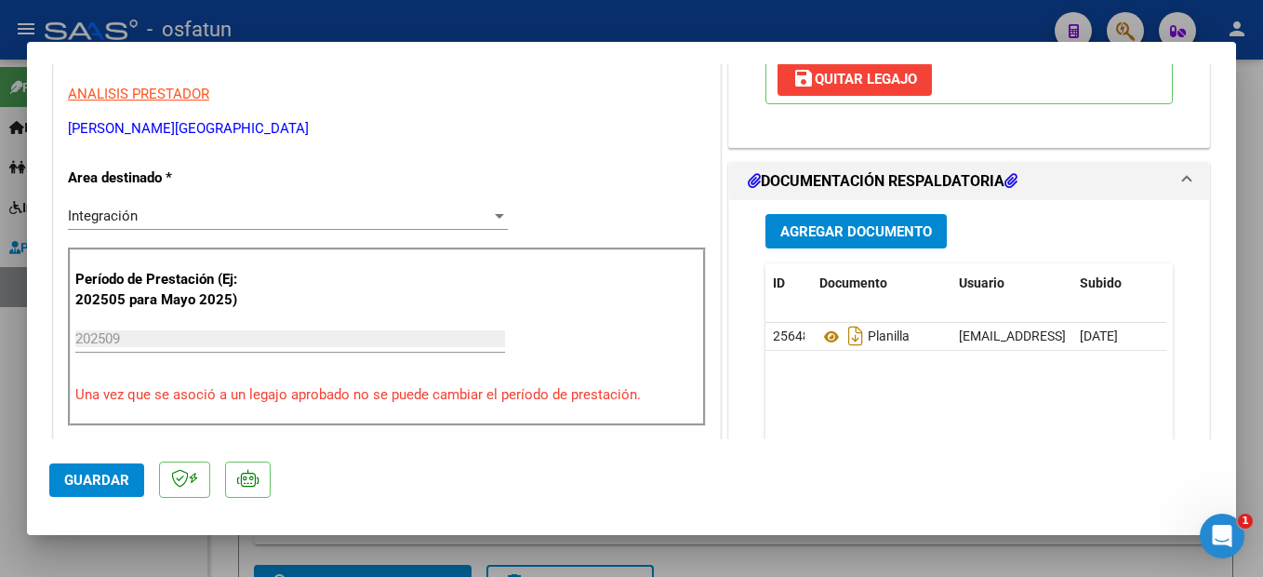
click at [86, 484] on span "Guardar" at bounding box center [96, 480] width 65 height 17
click at [1259, 494] on div at bounding box center [631, 288] width 1263 height 577
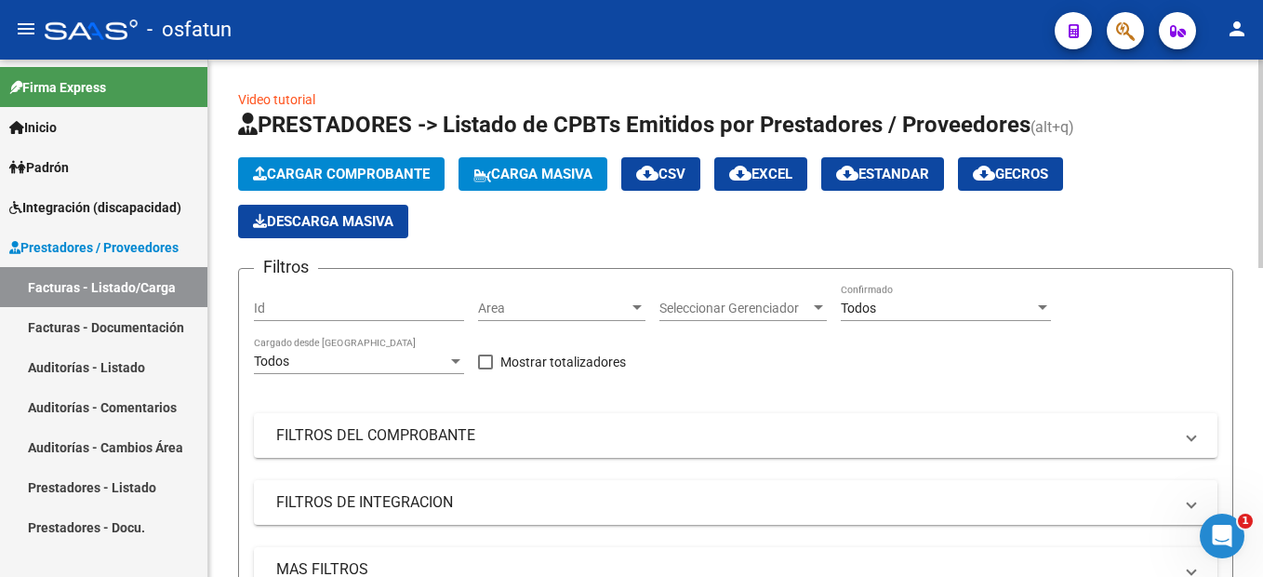
click at [353, 171] on span "Cargar Comprobante" at bounding box center [341, 174] width 177 height 17
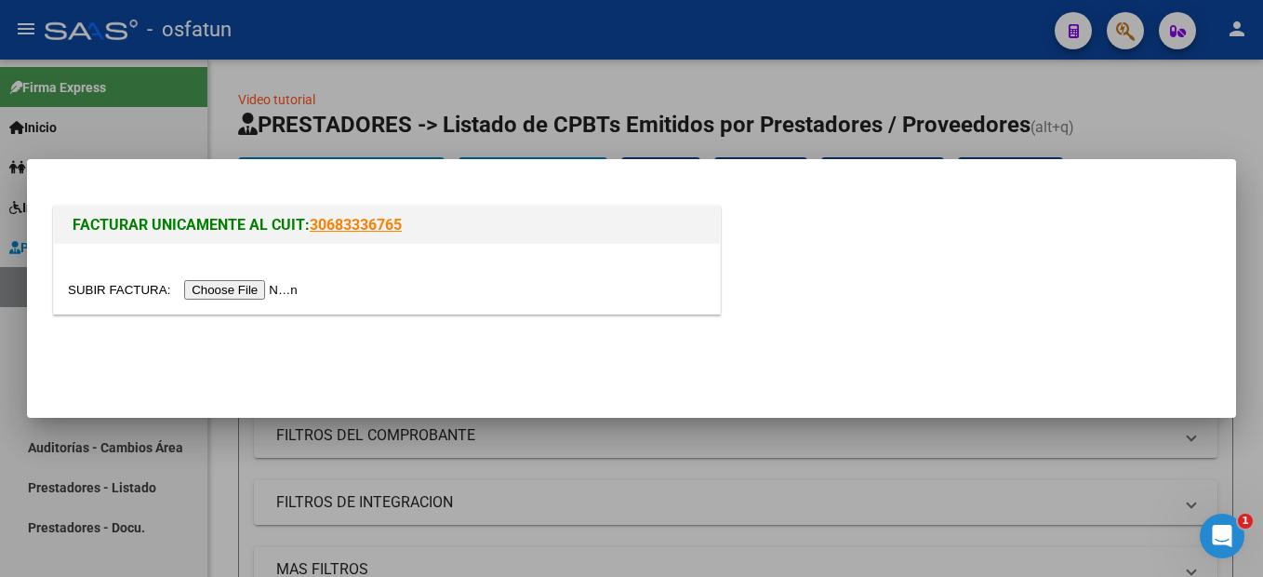
click at [248, 292] on input "file" at bounding box center [185, 290] width 235 height 20
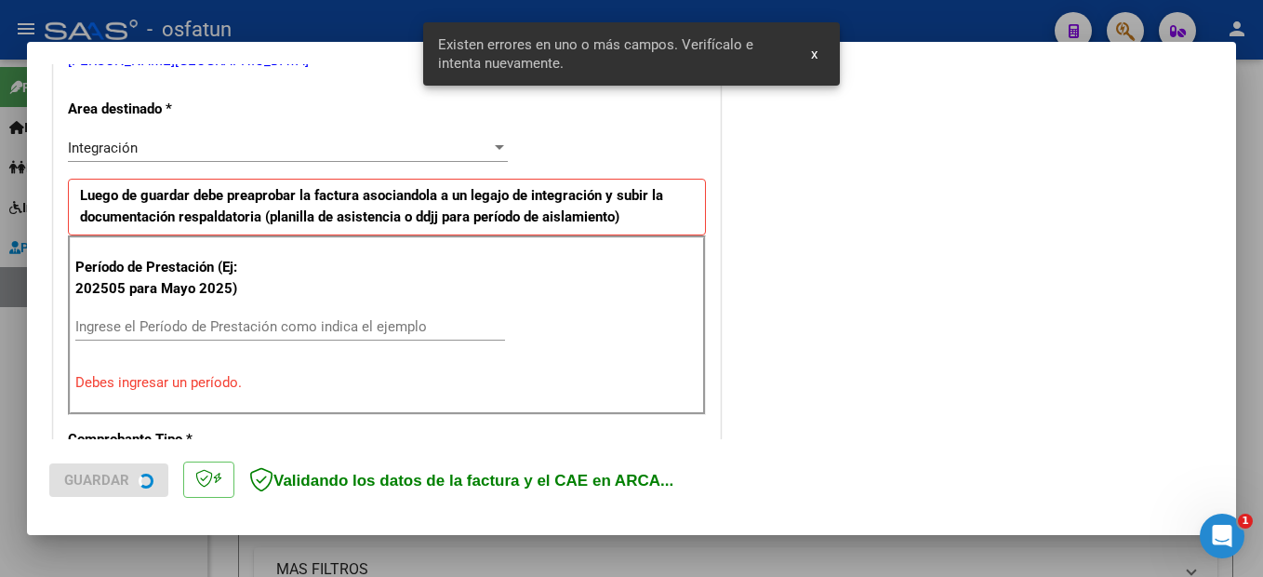
scroll to position [425, 0]
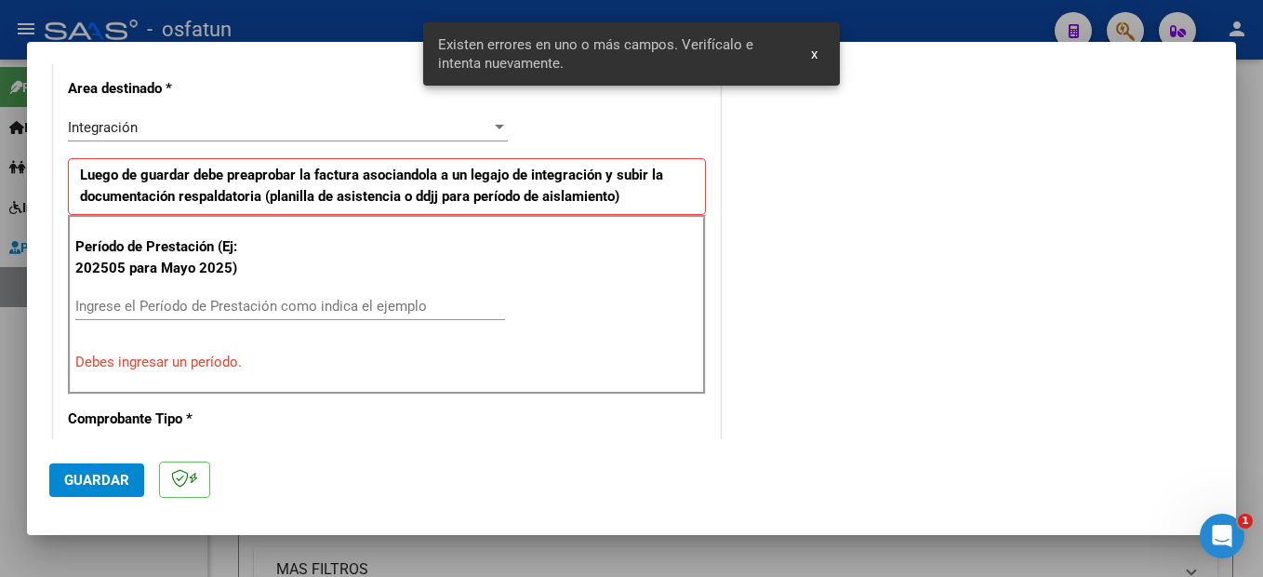
click at [167, 307] on input "Ingrese el Período de Prestación como indica el ejemplo" at bounding box center [290, 306] width 430 height 17
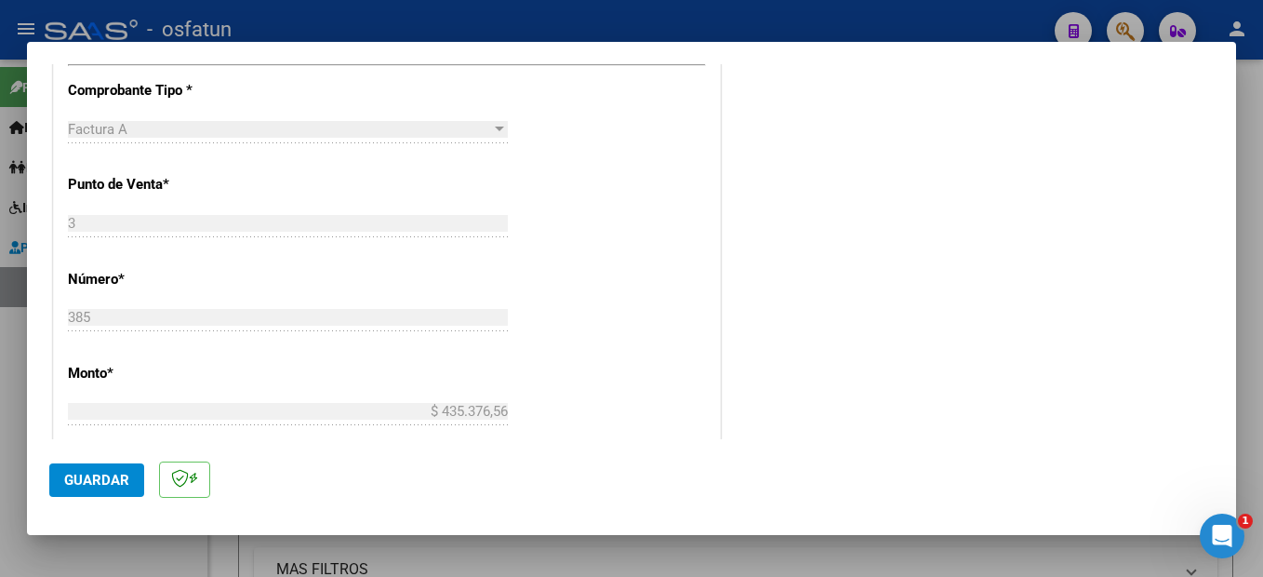
scroll to position [890, 0]
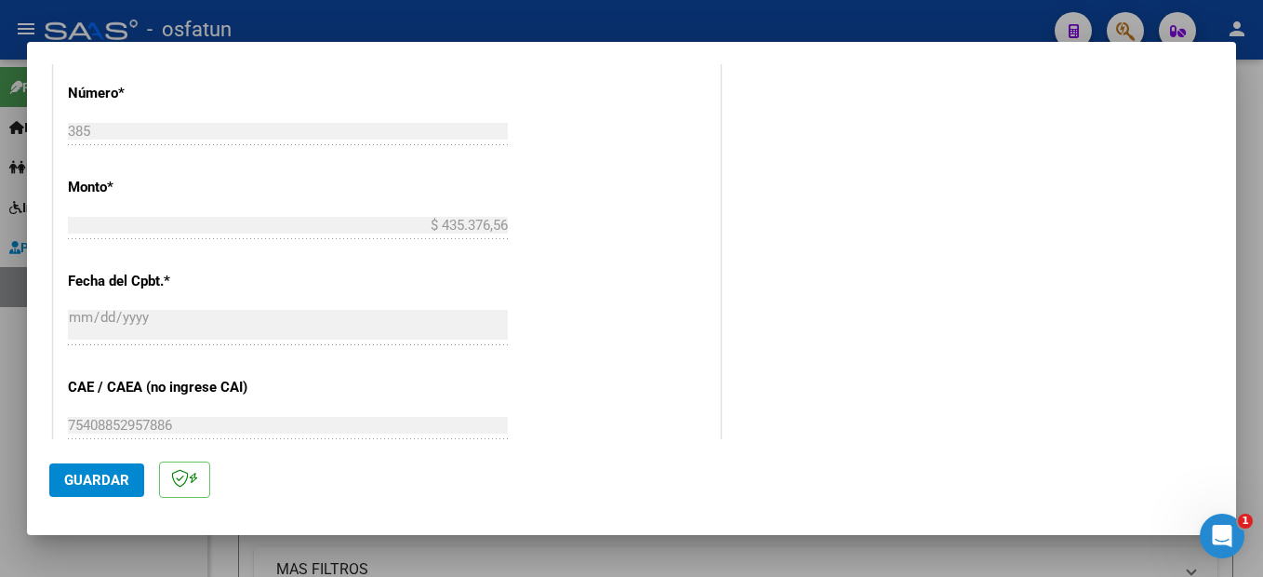
type input "202506"
click at [90, 479] on span "Guardar" at bounding box center [96, 480] width 65 height 17
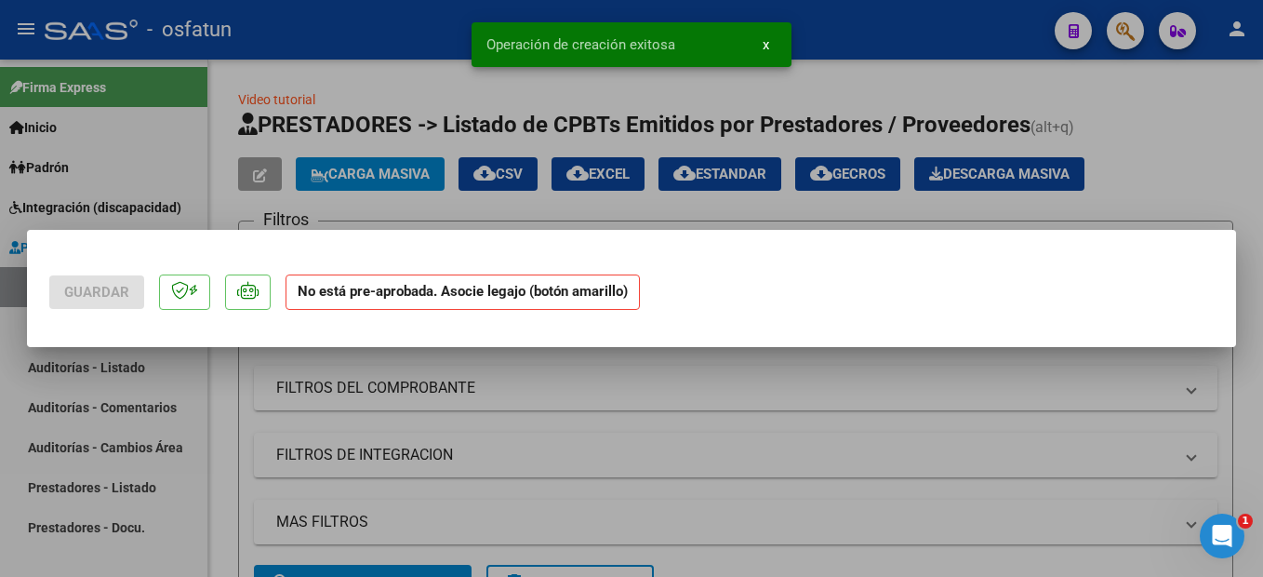
scroll to position [0, 0]
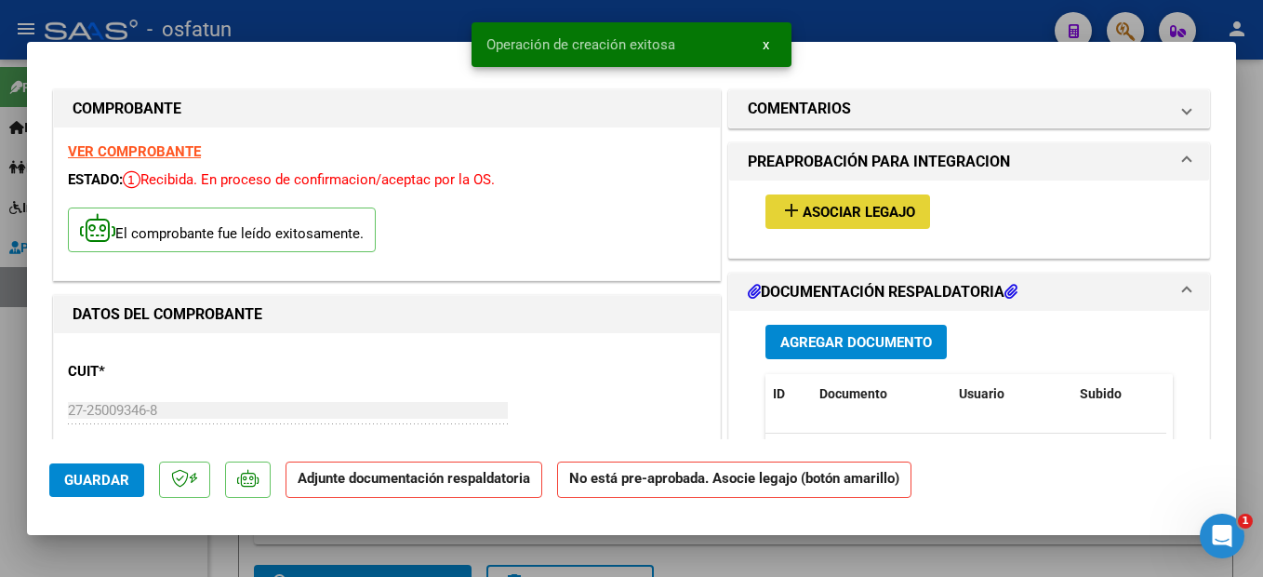
click at [853, 209] on span "Asociar Legajo" at bounding box center [859, 212] width 113 height 17
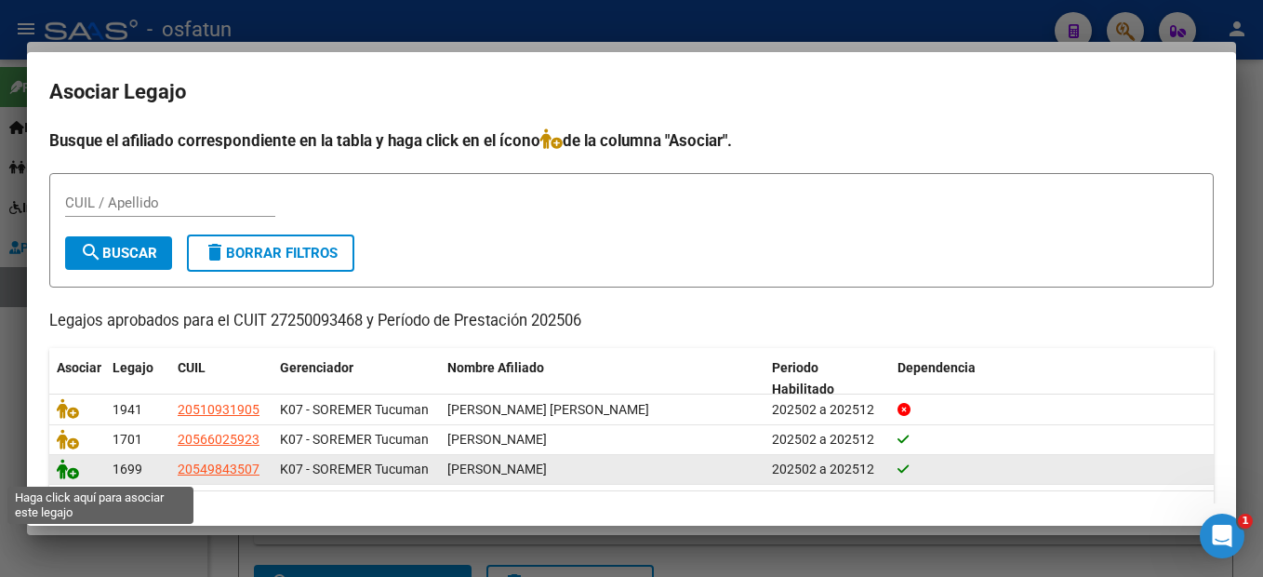
click at [69, 469] on icon at bounding box center [68, 469] width 22 height 20
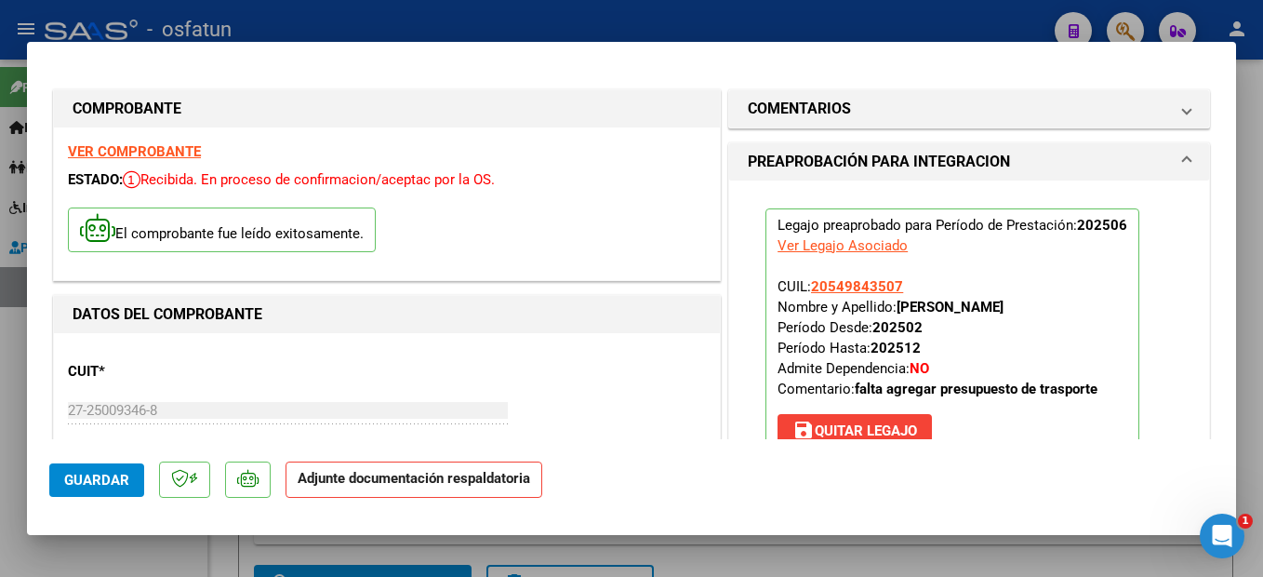
scroll to position [186, 0]
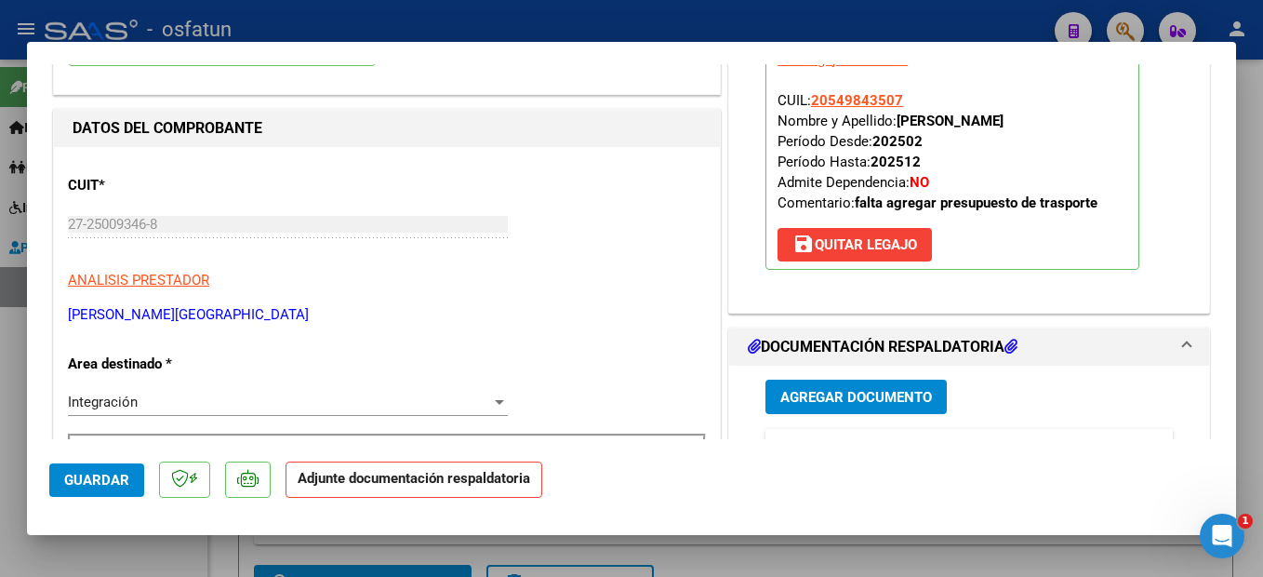
click at [897, 408] on button "Agregar Documento" at bounding box center [856, 397] width 181 height 34
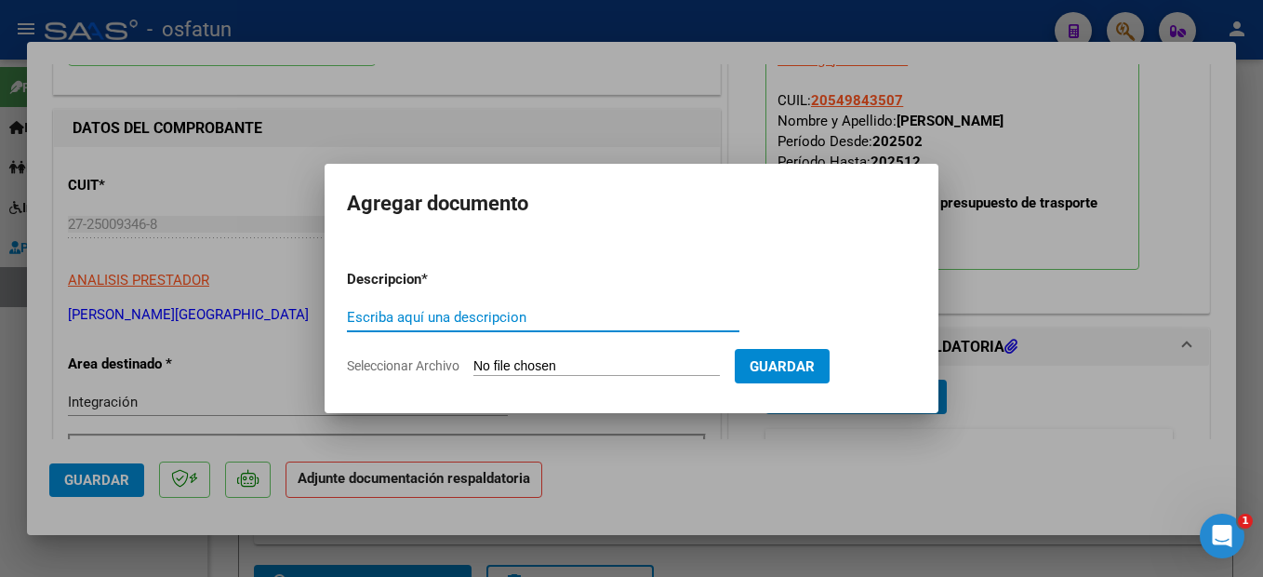
click at [440, 313] on input "Escriba aquí una descripcion" at bounding box center [543, 317] width 393 height 17
type input "planilla"
click at [539, 370] on input "Seleccionar Archivo" at bounding box center [596, 367] width 246 height 18
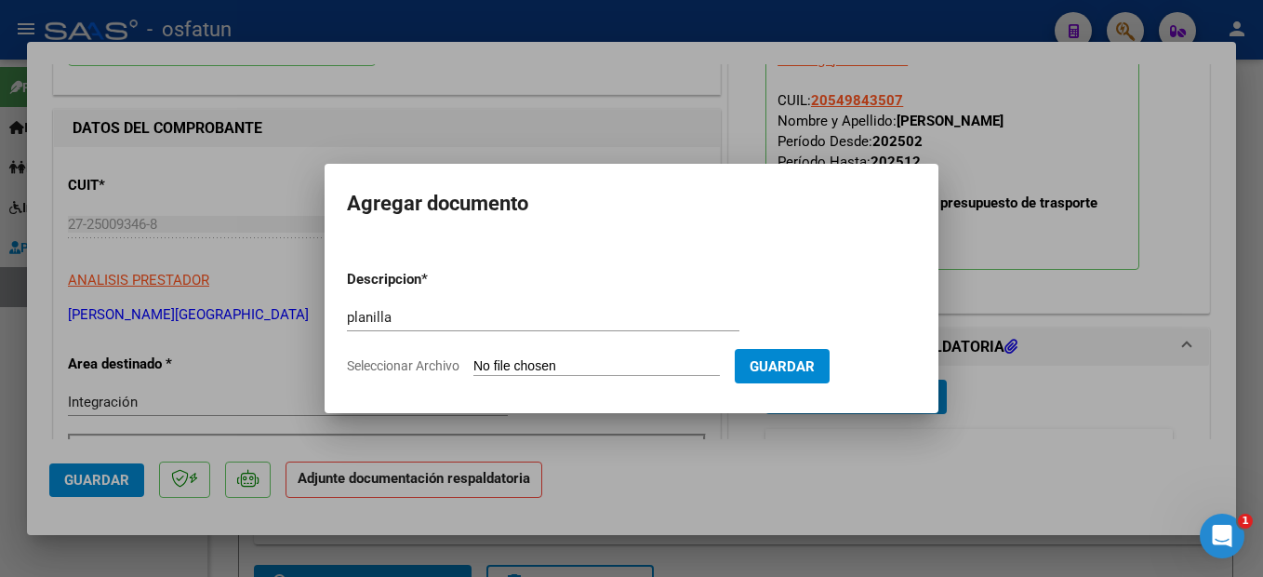
type input "C:\fakepath\251009115657.pdf"
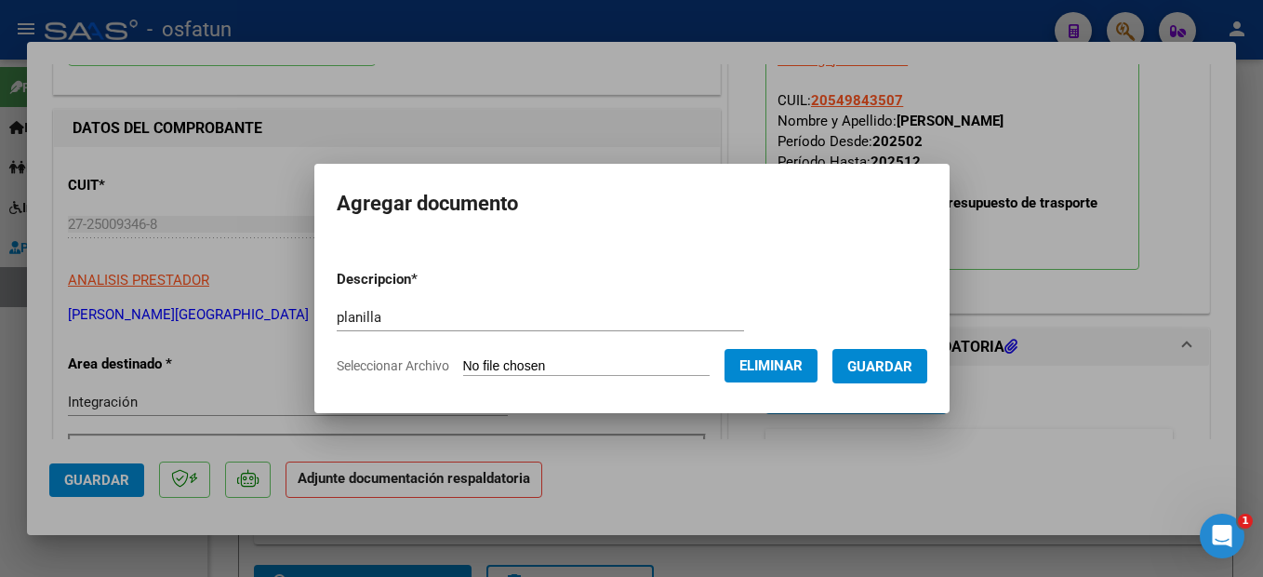
click at [912, 362] on span "Guardar" at bounding box center [879, 366] width 65 height 17
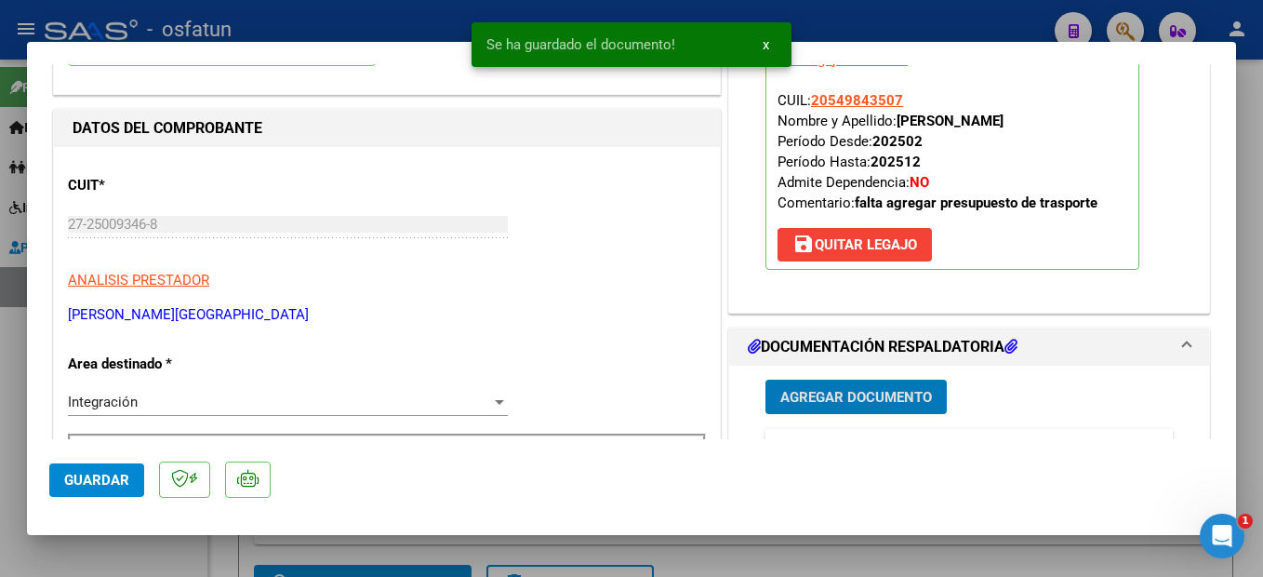
scroll to position [279, 0]
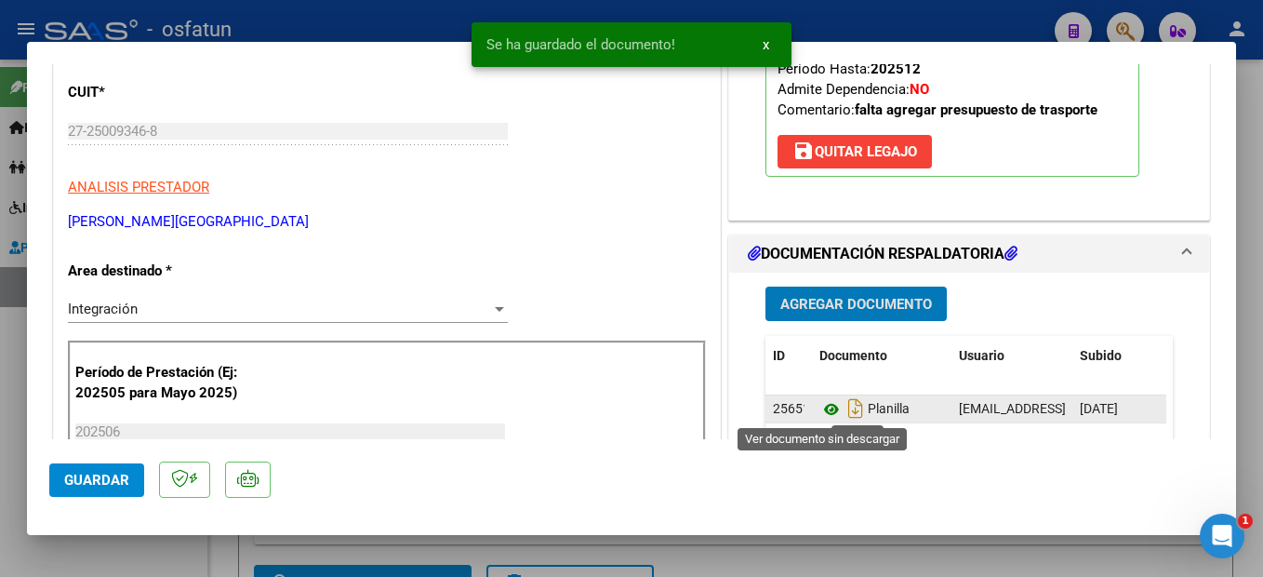
click at [824, 411] on icon at bounding box center [831, 409] width 24 height 22
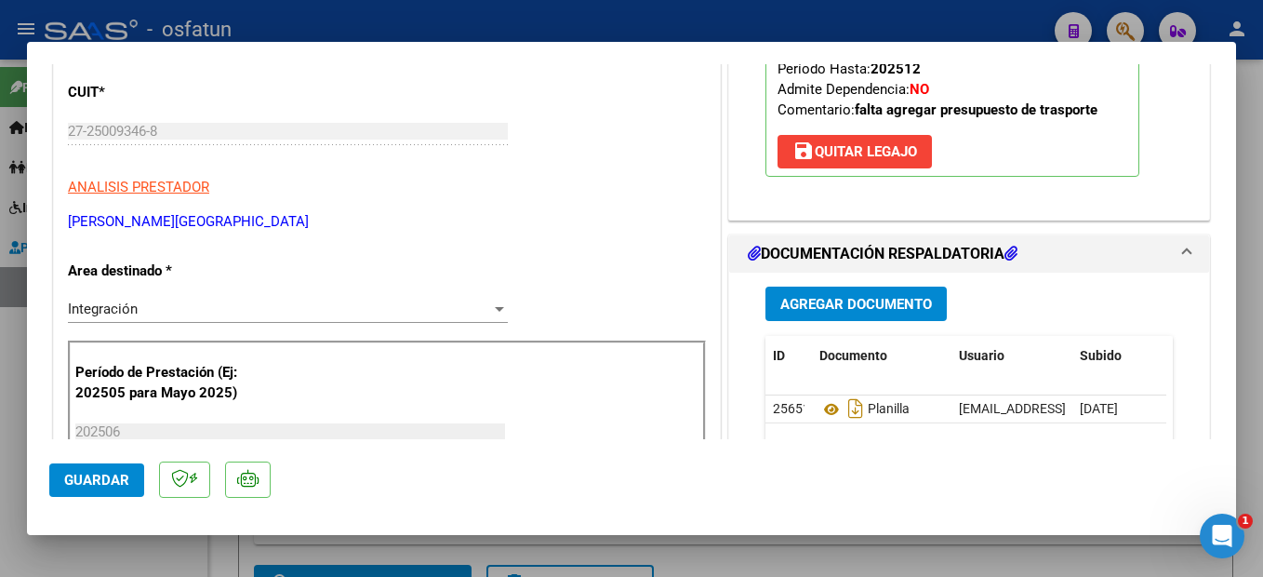
click at [96, 483] on span "Guardar" at bounding box center [96, 480] width 65 height 17
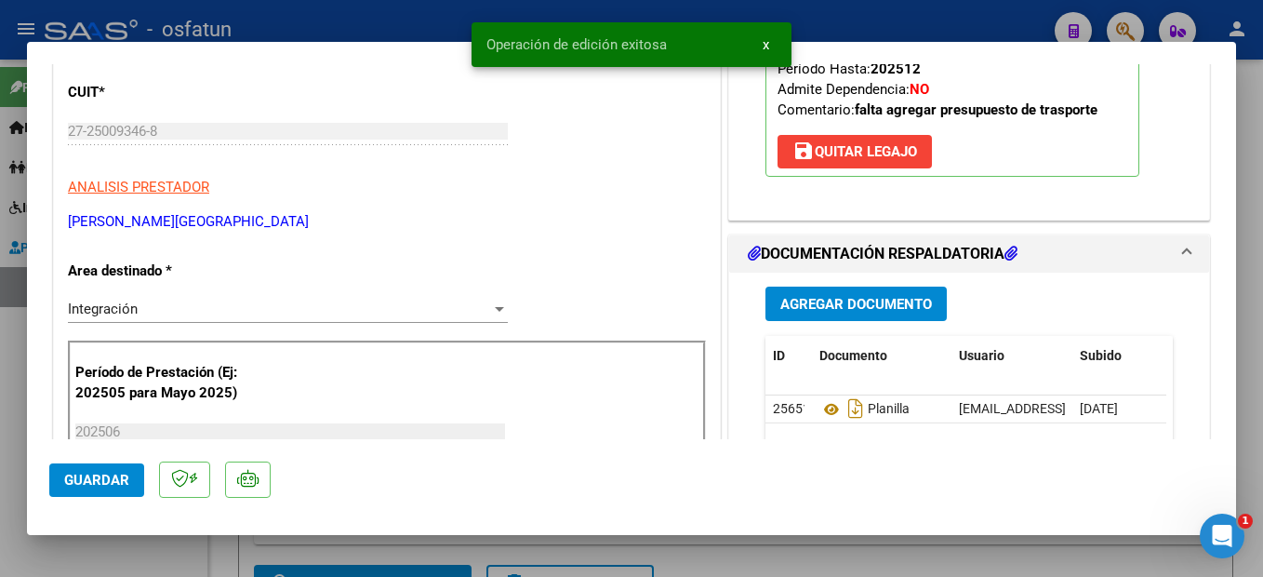
click at [1255, 347] on div at bounding box center [631, 288] width 1263 height 577
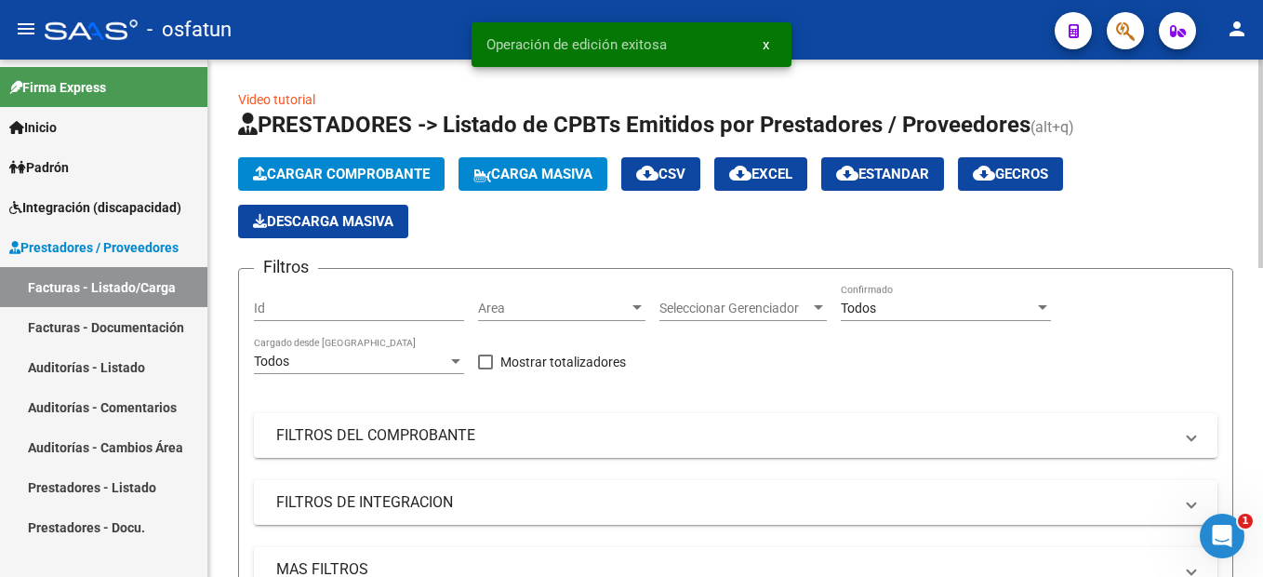
click at [377, 173] on span "Cargar Comprobante" at bounding box center [341, 174] width 177 height 17
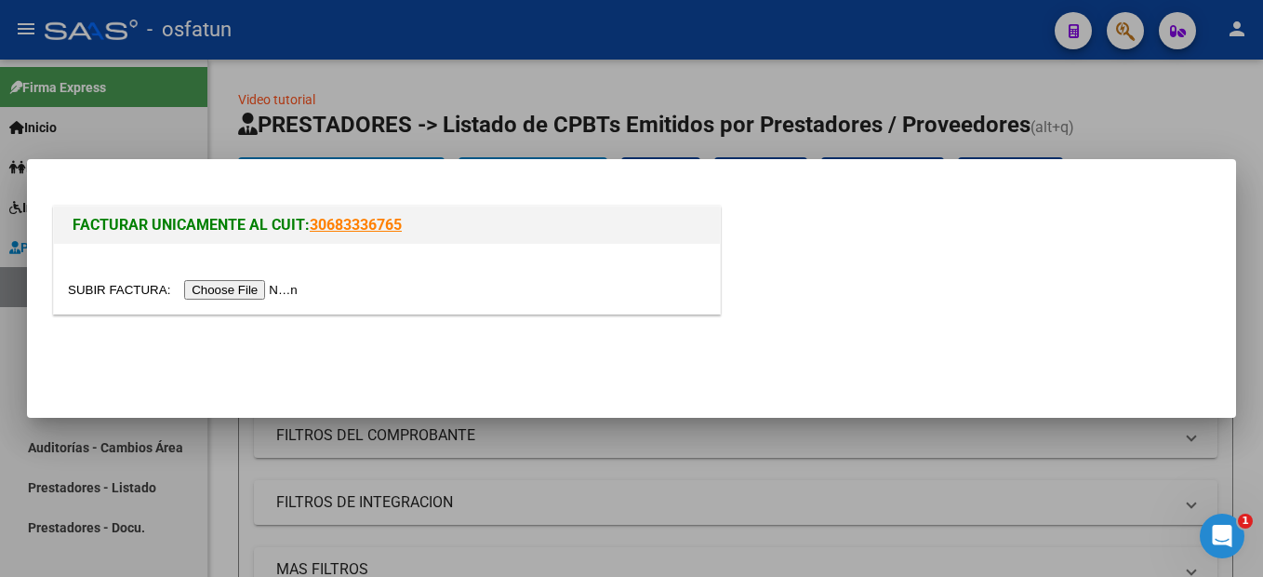
click at [254, 294] on input "file" at bounding box center [185, 290] width 235 height 20
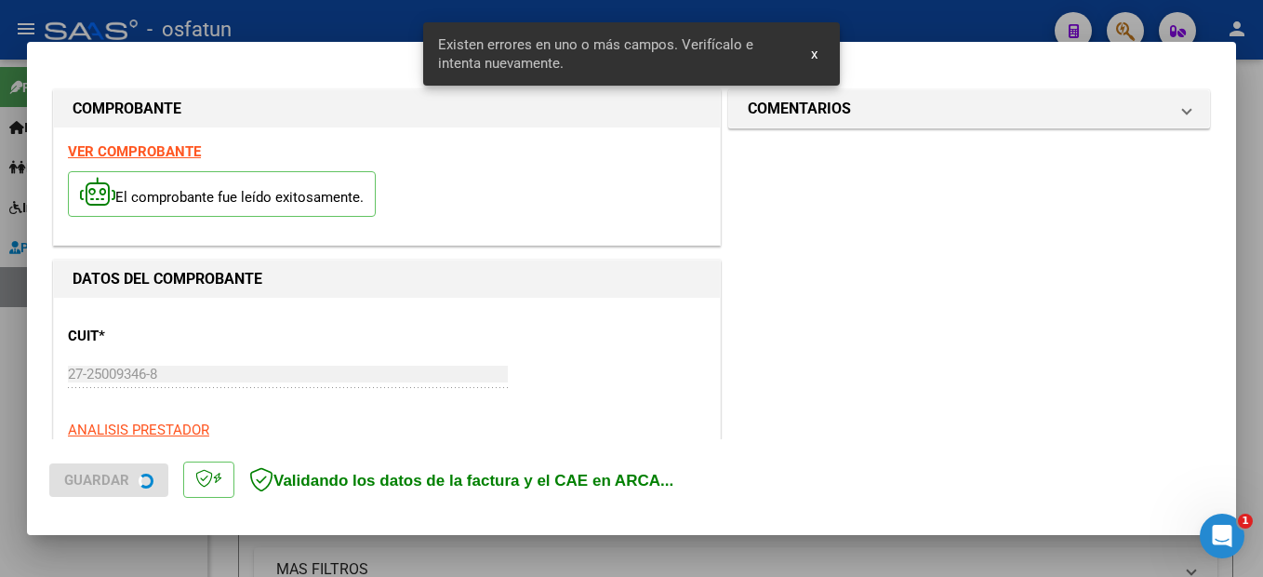
scroll to position [425, 0]
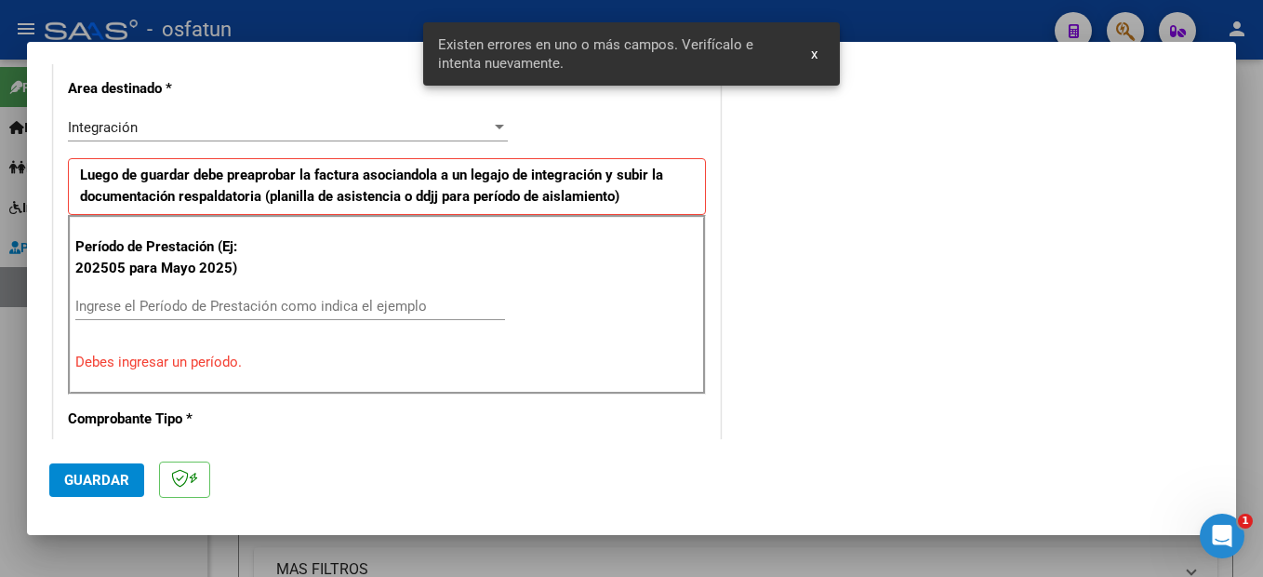
drag, startPoint x: 221, startPoint y: 313, endPoint x: 229, endPoint y: 304, distance: 11.2
click at [226, 307] on input "Ingrese el Período de Prestación como indica el ejemplo" at bounding box center [290, 306] width 430 height 17
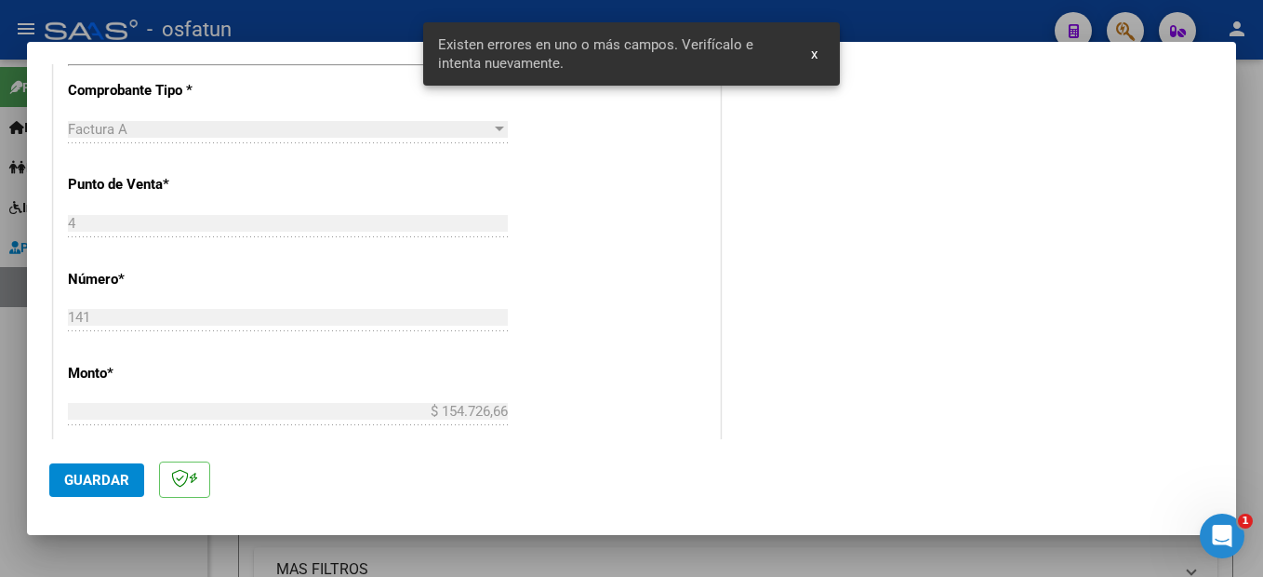
scroll to position [797, 0]
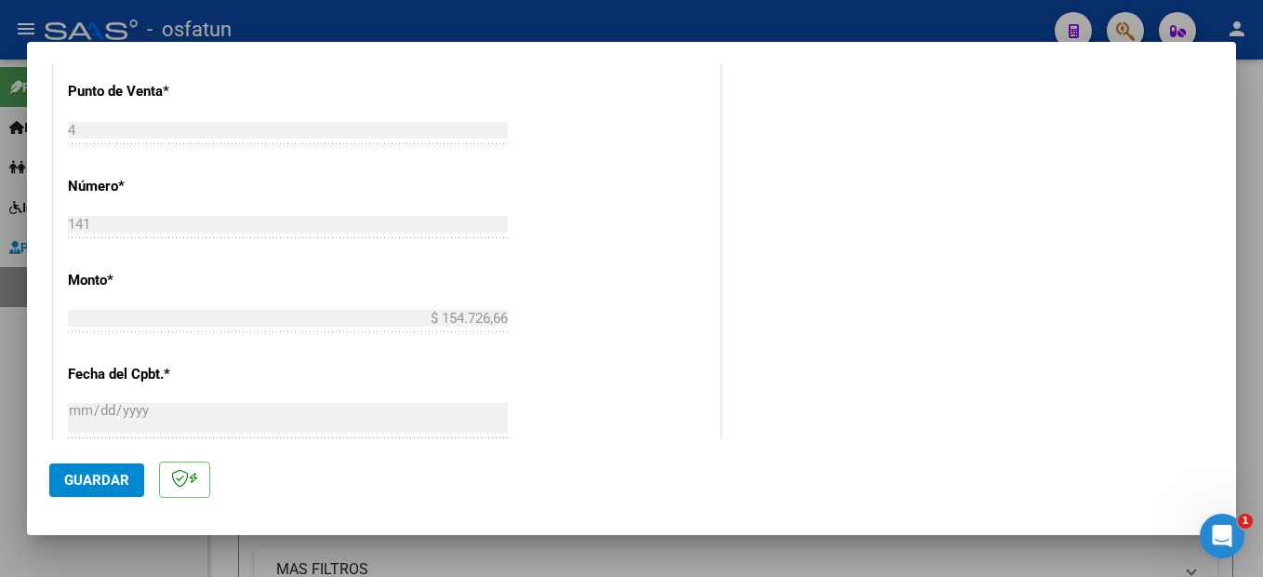
type input "202509"
click at [99, 482] on span "Guardar" at bounding box center [96, 480] width 65 height 17
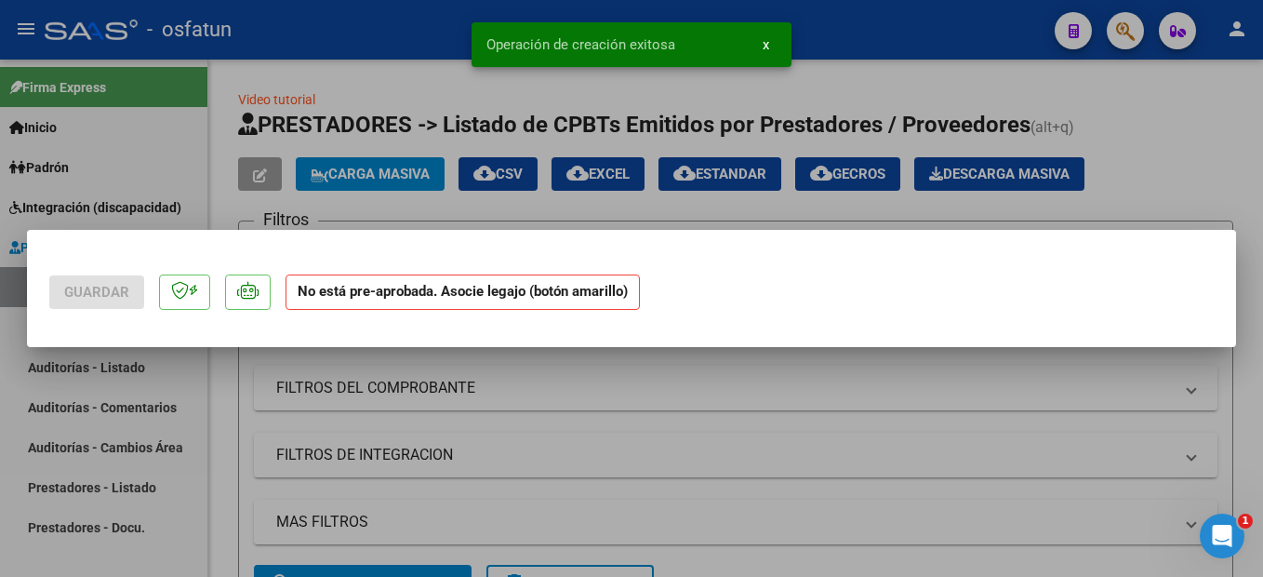
scroll to position [0, 0]
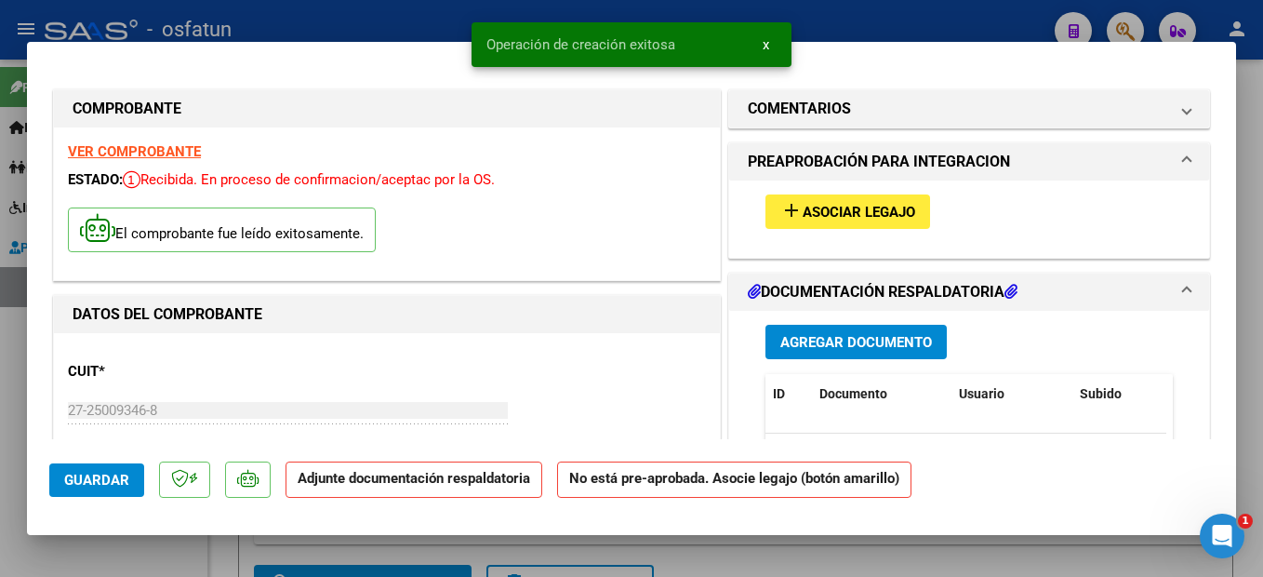
click at [899, 215] on span "Asociar Legajo" at bounding box center [859, 212] width 113 height 17
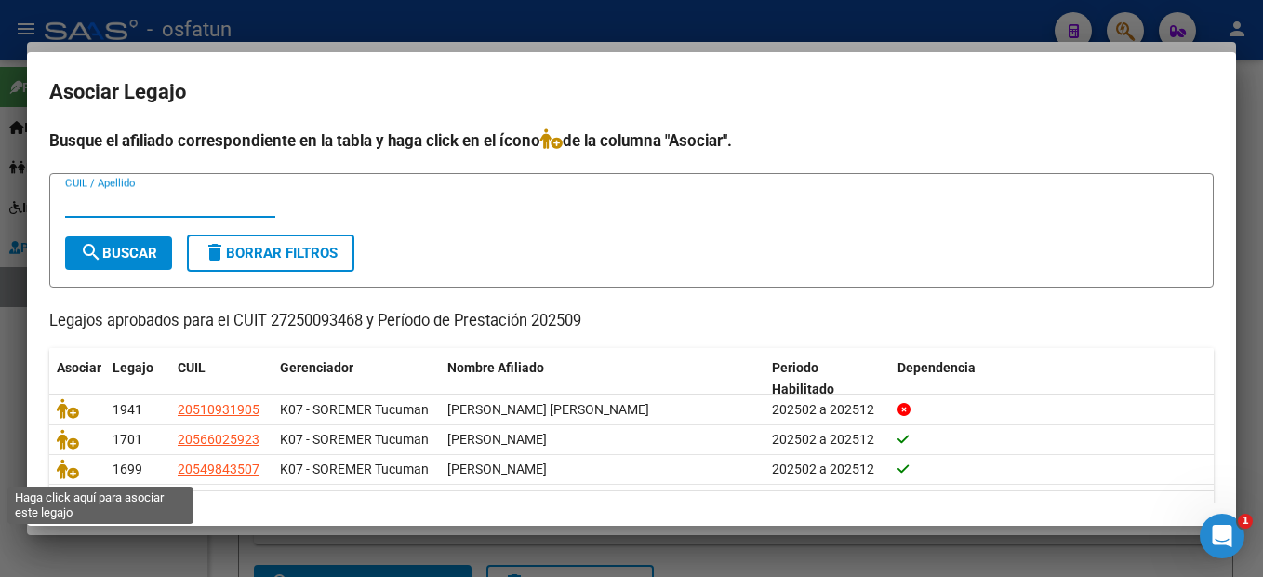
drag, startPoint x: 66, startPoint y: 472, endPoint x: 463, endPoint y: 302, distance: 431.8
click at [64, 473] on icon at bounding box center [68, 469] width 22 height 20
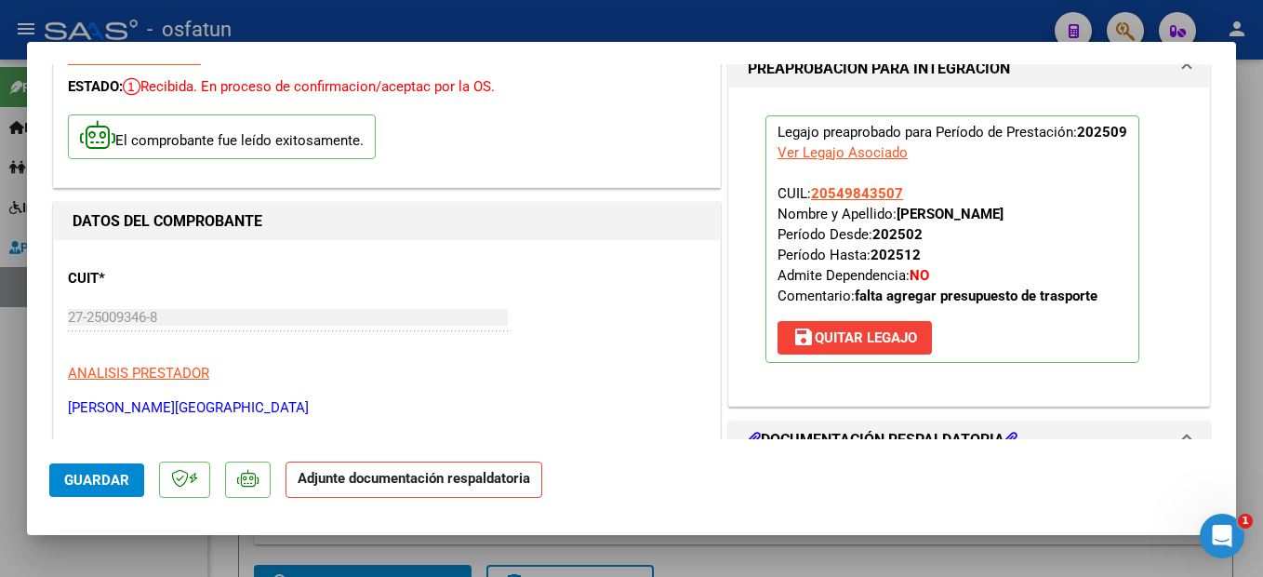
scroll to position [186, 0]
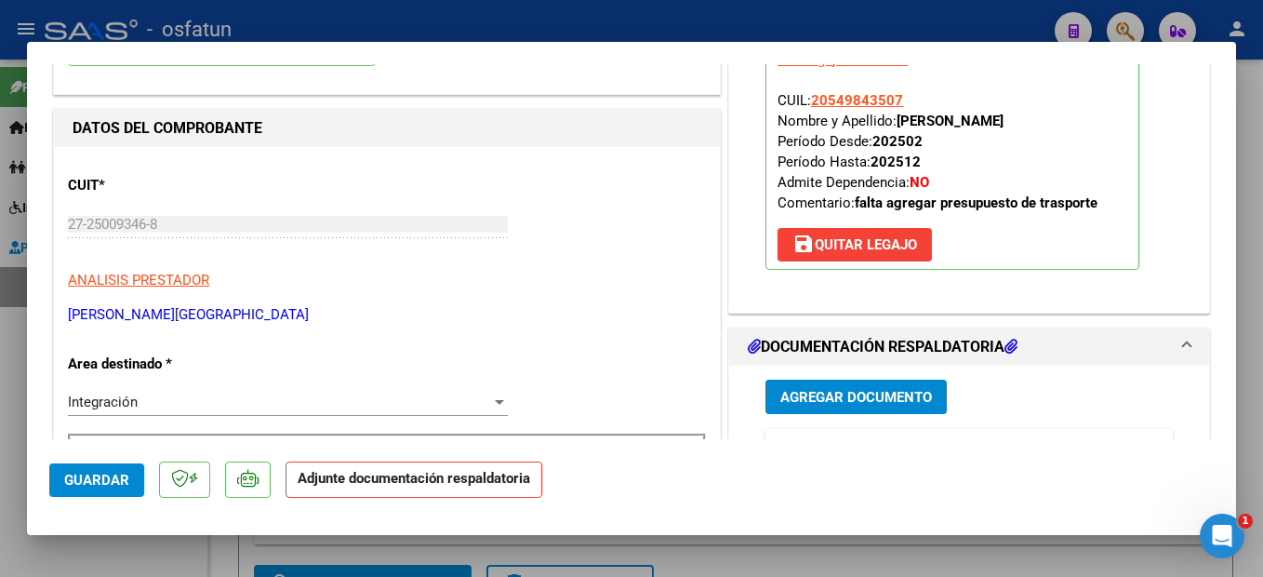
click at [859, 397] on span "Agregar Documento" at bounding box center [856, 397] width 152 height 17
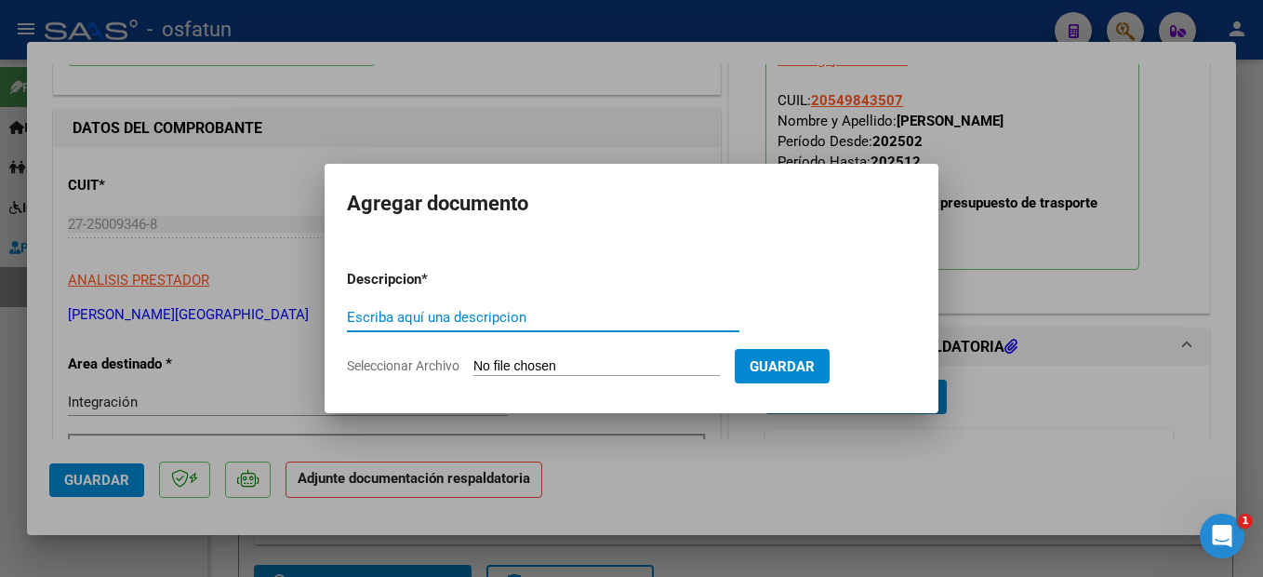
click at [497, 321] on input "Escriba aquí una descripcion" at bounding box center [543, 317] width 393 height 17
type input "planilla"
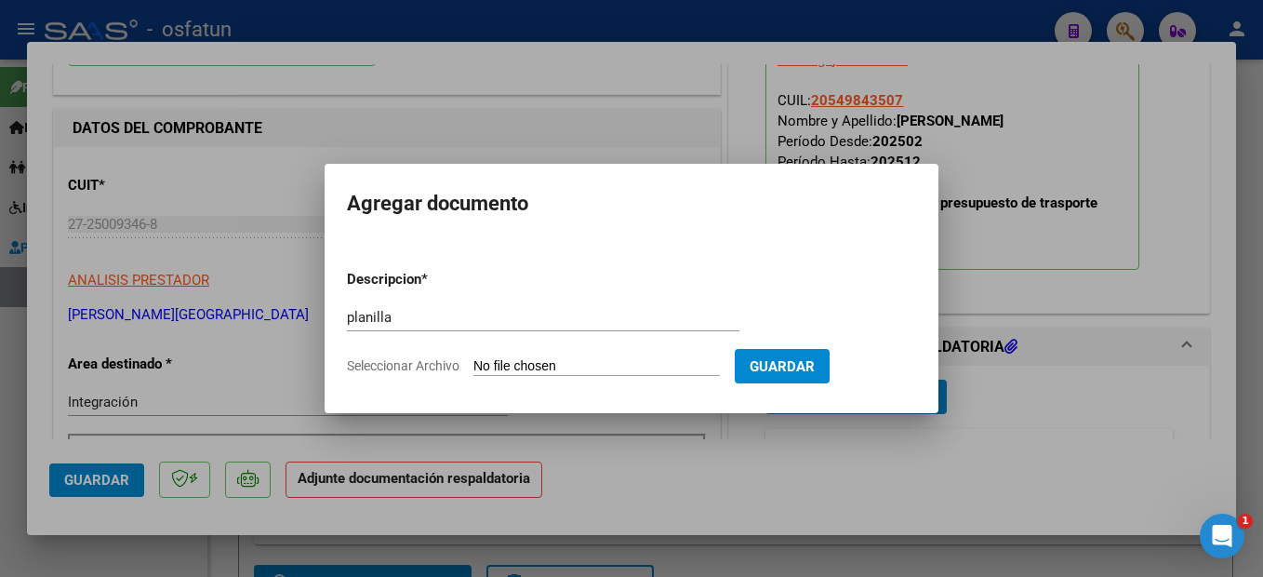
click at [621, 373] on input "Seleccionar Archivo" at bounding box center [596, 367] width 246 height 18
type input "C:\fakepath\251009115723.pdf"
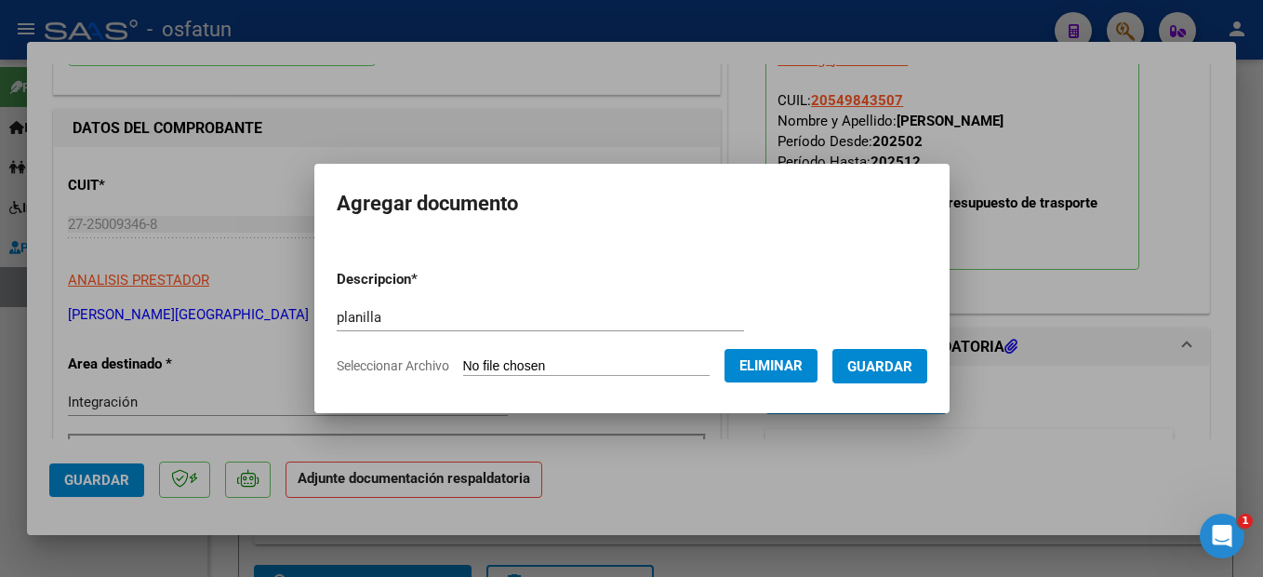
click at [926, 344] on form "Descripcion * planilla Escriba aquí una descripcion Seleccionar Archivo Elimina…" at bounding box center [632, 323] width 591 height 136
click at [912, 360] on span "Guardar" at bounding box center [879, 366] width 65 height 17
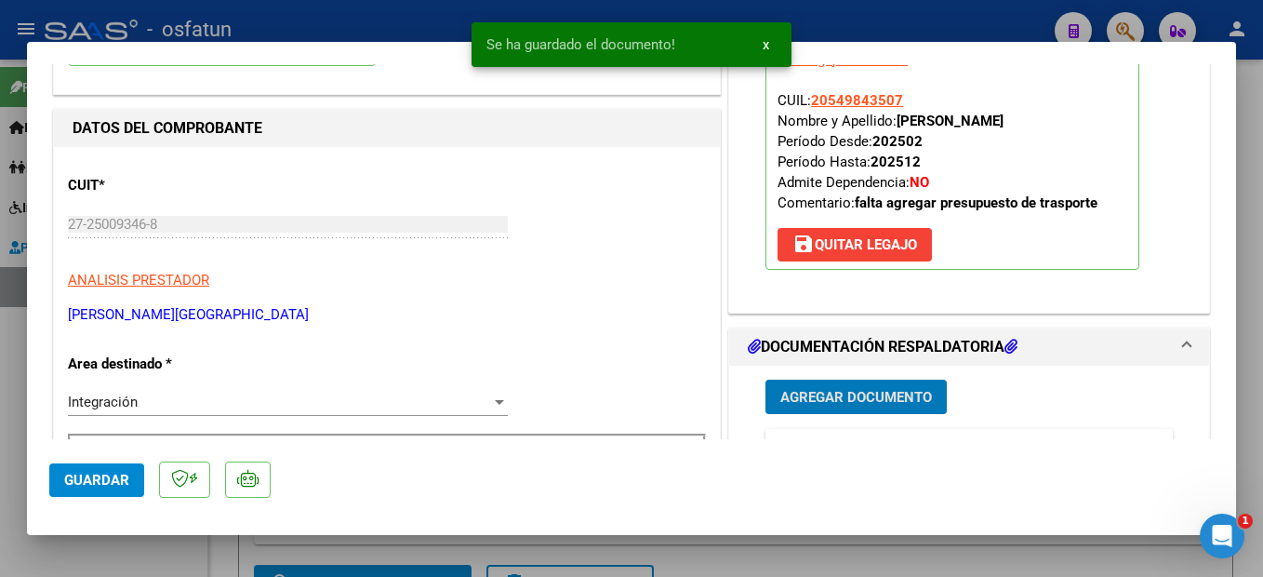
scroll to position [372, 0]
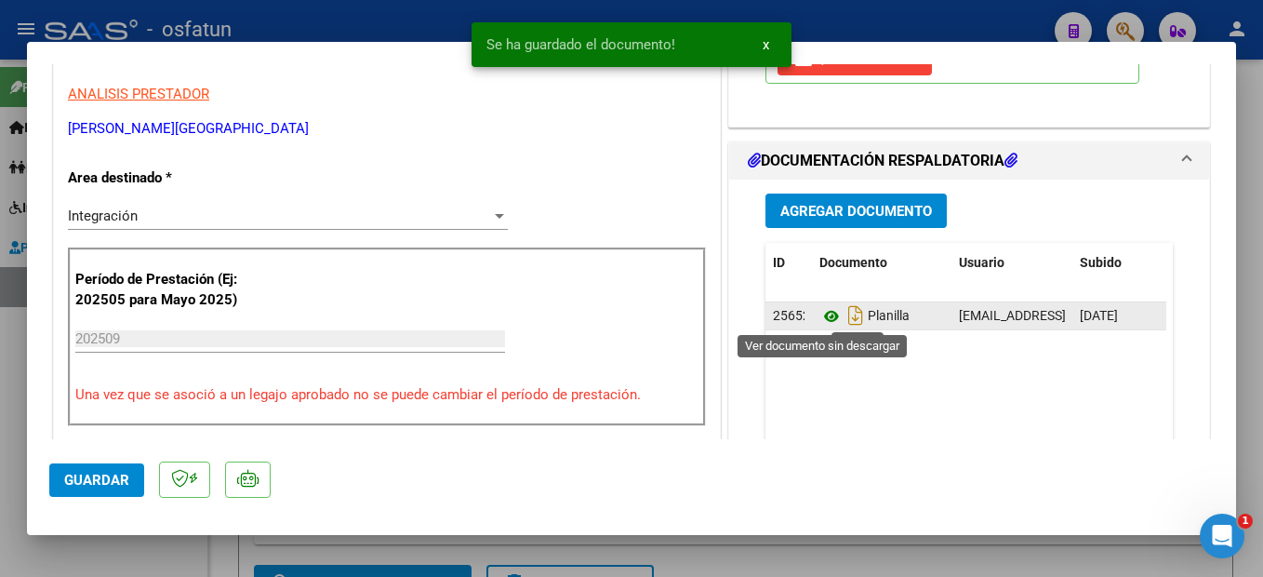
click at [824, 316] on icon at bounding box center [831, 316] width 24 height 22
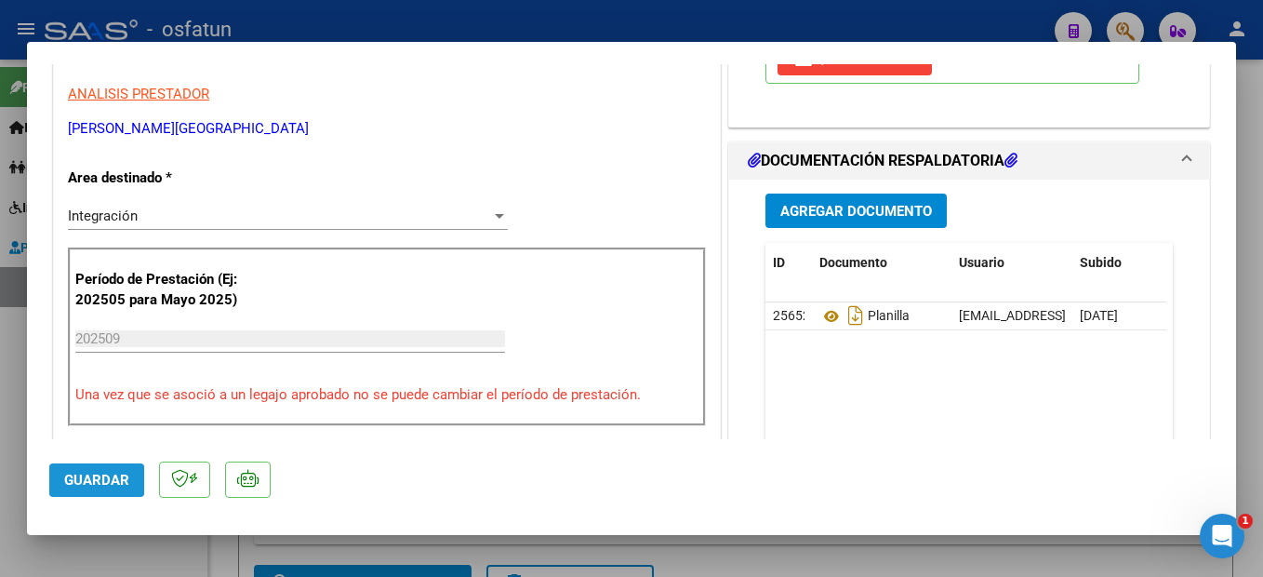
click at [82, 473] on span "Guardar" at bounding box center [96, 480] width 65 height 17
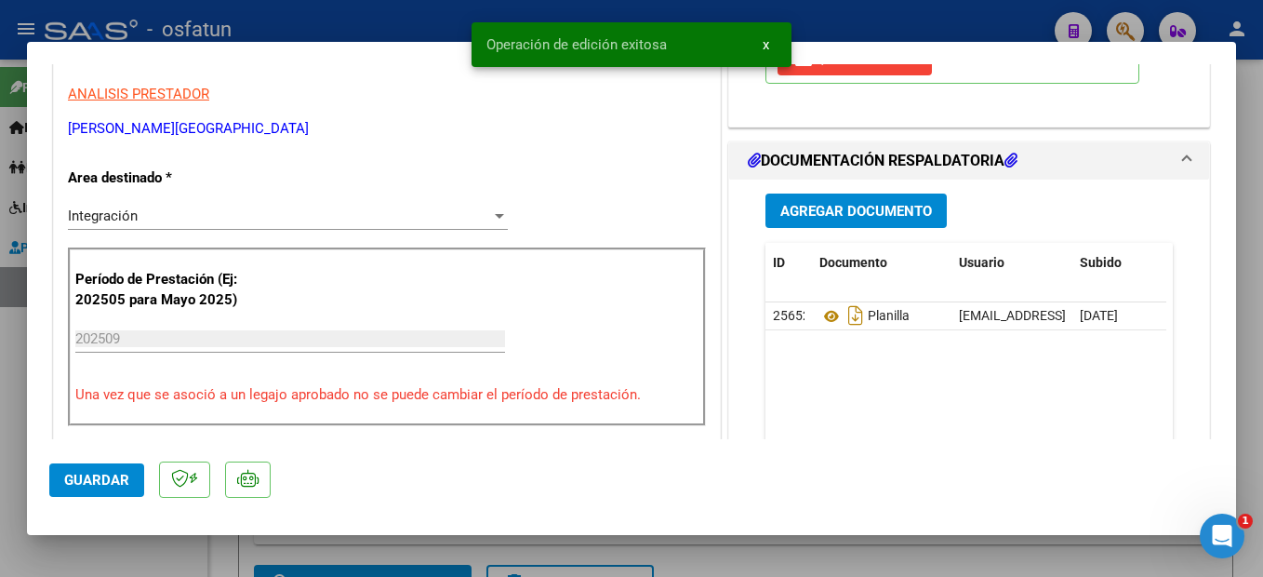
click at [1257, 460] on div at bounding box center [631, 288] width 1263 height 577
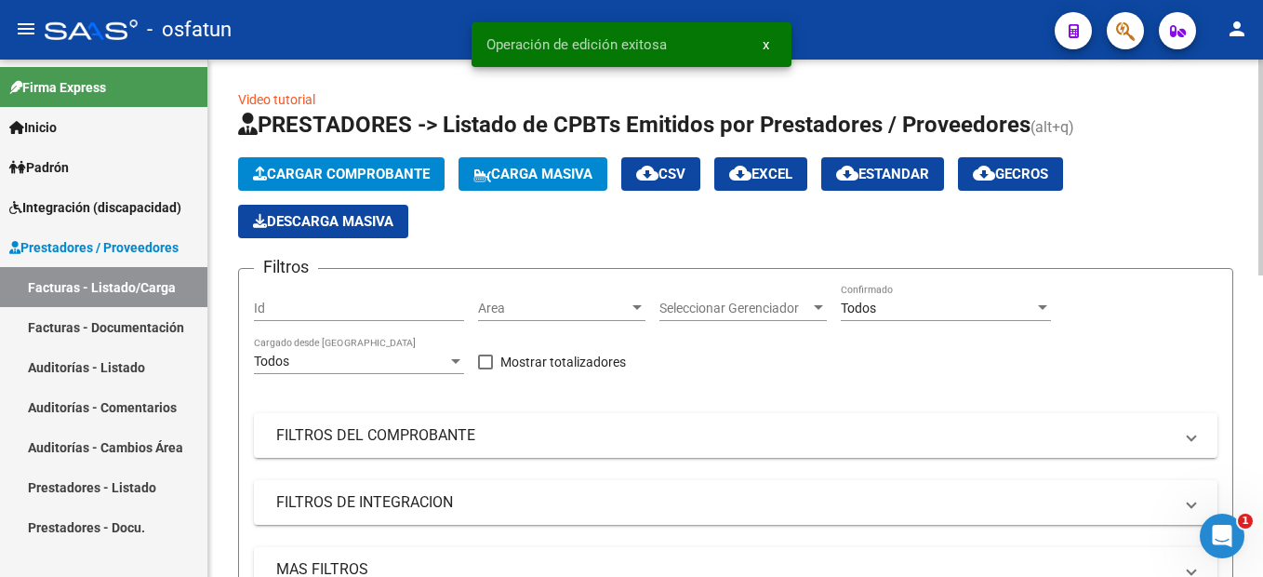
click at [359, 169] on span "Cargar Comprobante" at bounding box center [341, 174] width 177 height 17
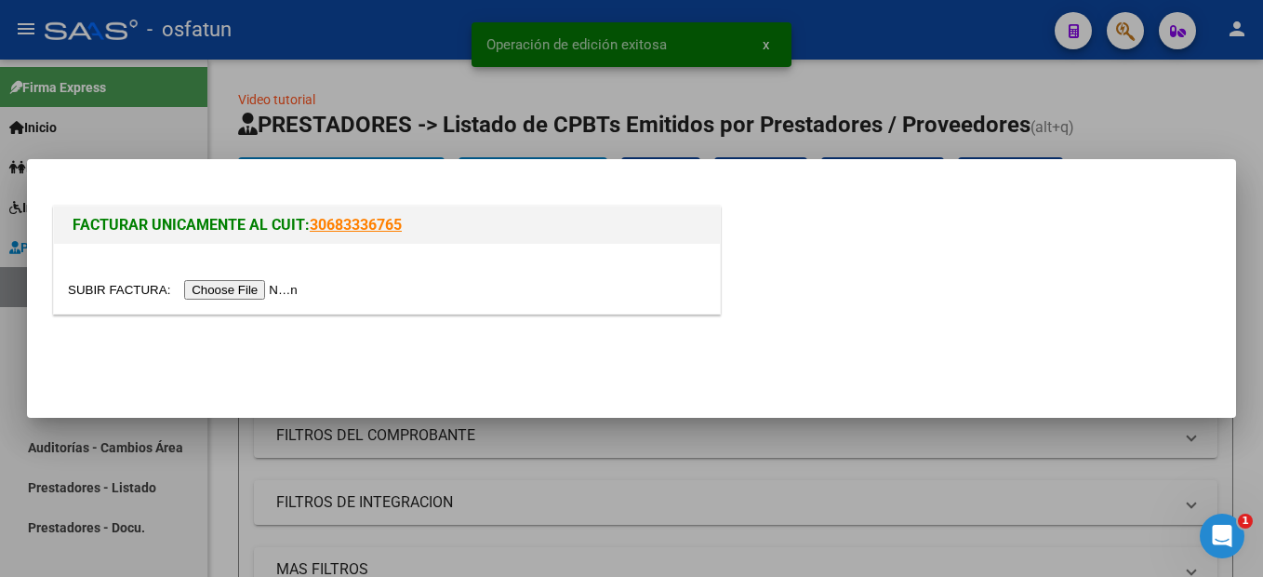
click at [238, 280] on input "file" at bounding box center [185, 290] width 235 height 20
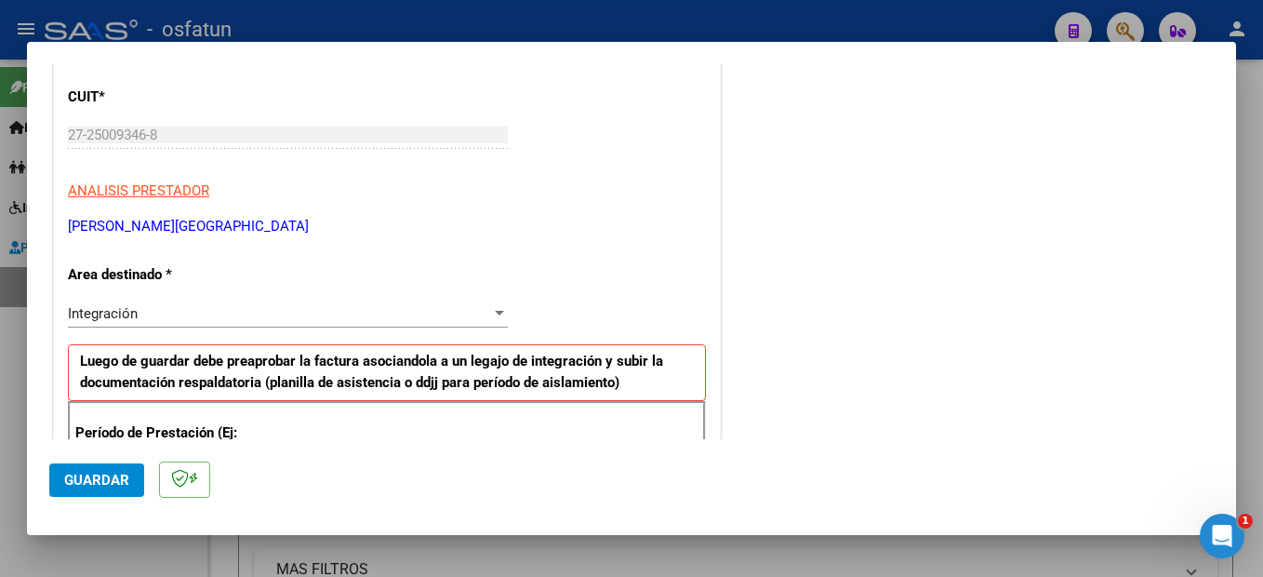
scroll to position [0, 0]
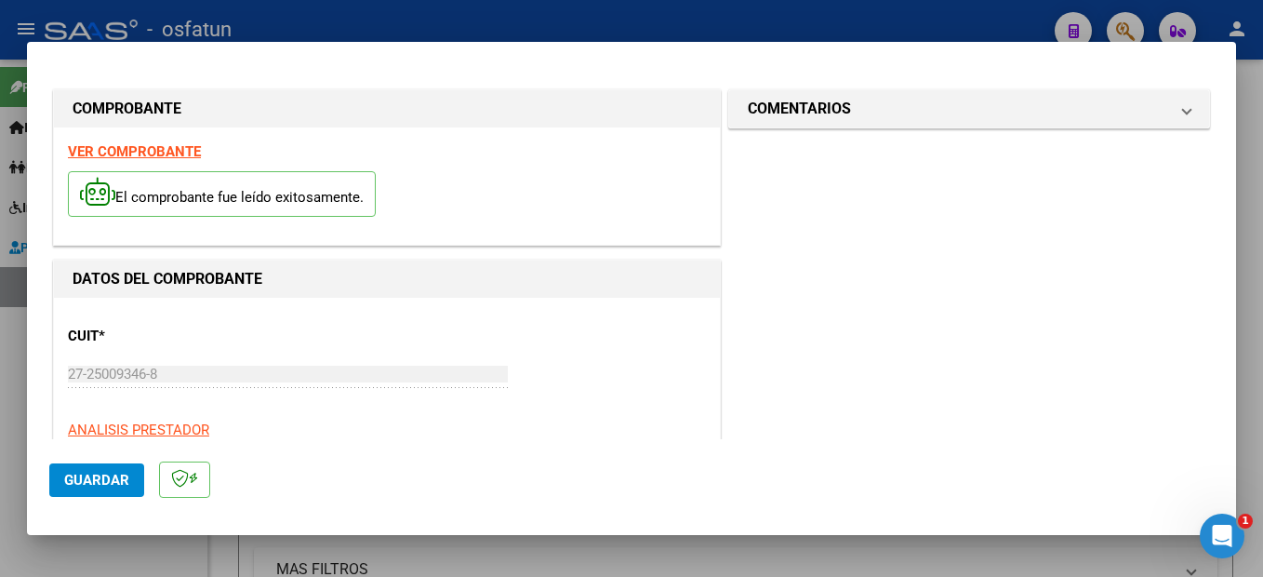
click at [170, 154] on strong "VER COMPROBANTE" at bounding box center [134, 151] width 133 height 17
drag, startPoint x: 123, startPoint y: 475, endPoint x: 469, endPoint y: 353, distance: 366.9
click at [140, 470] on button "Guardar" at bounding box center [96, 479] width 95 height 33
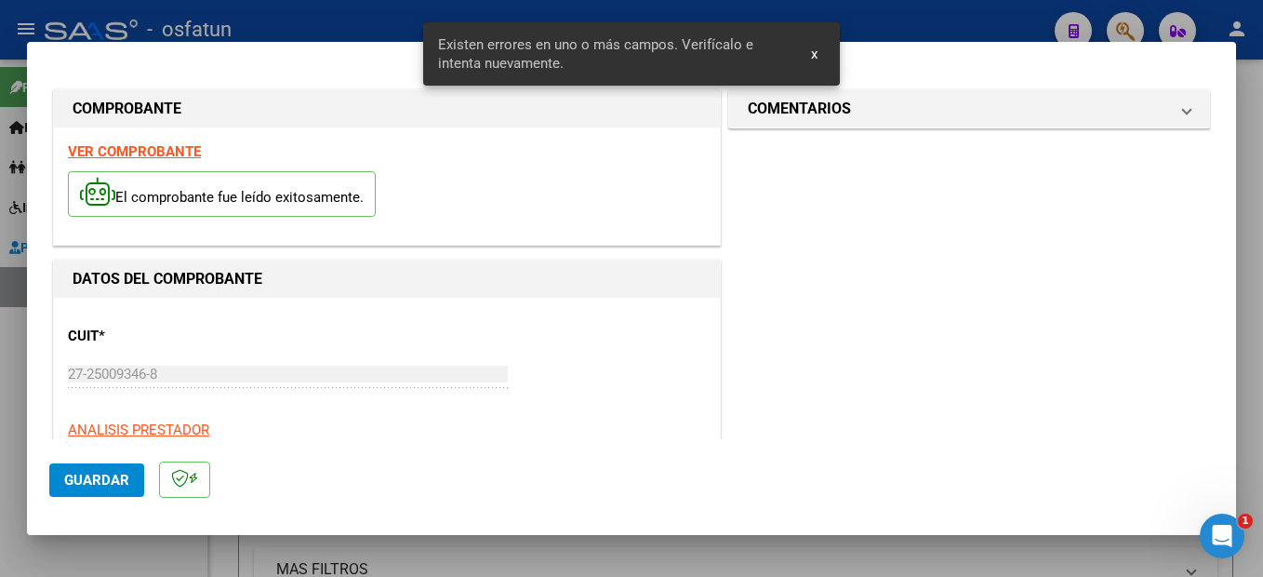
scroll to position [460, 0]
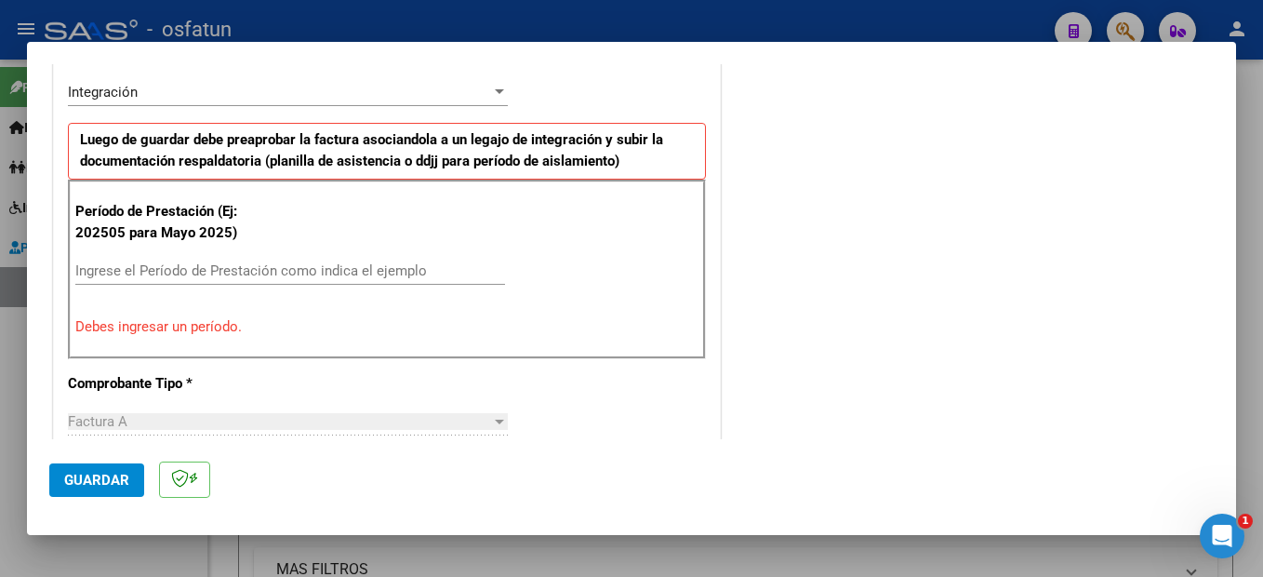
click at [224, 264] on input "Ingrese el Período de Prestación como indica el ejemplo" at bounding box center [290, 270] width 430 height 17
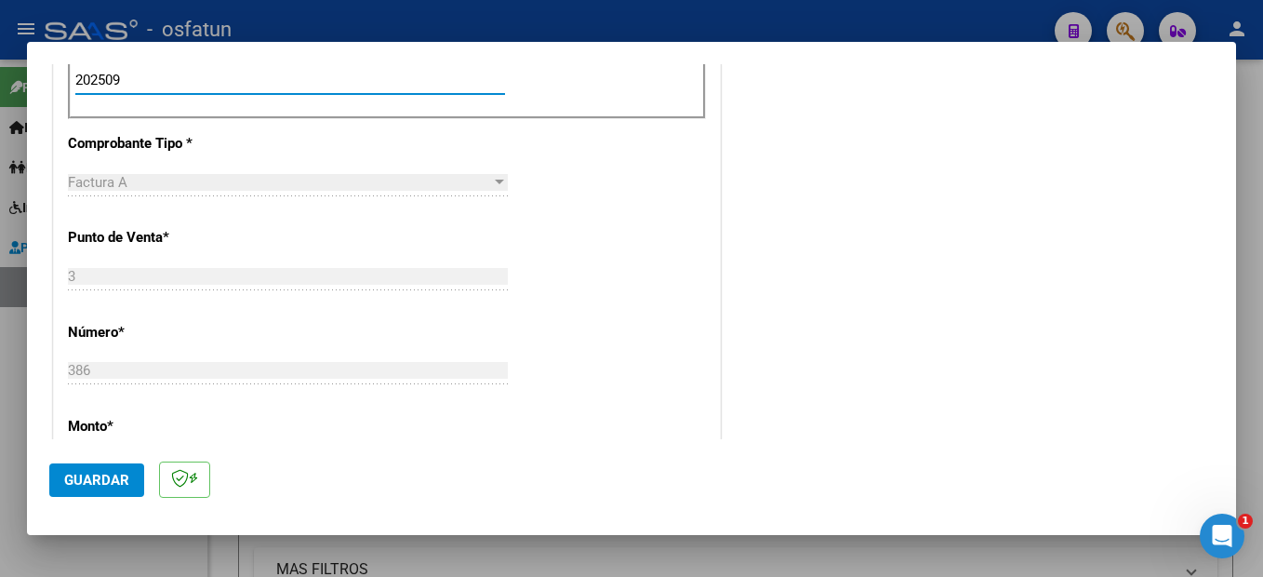
scroll to position [744, 0]
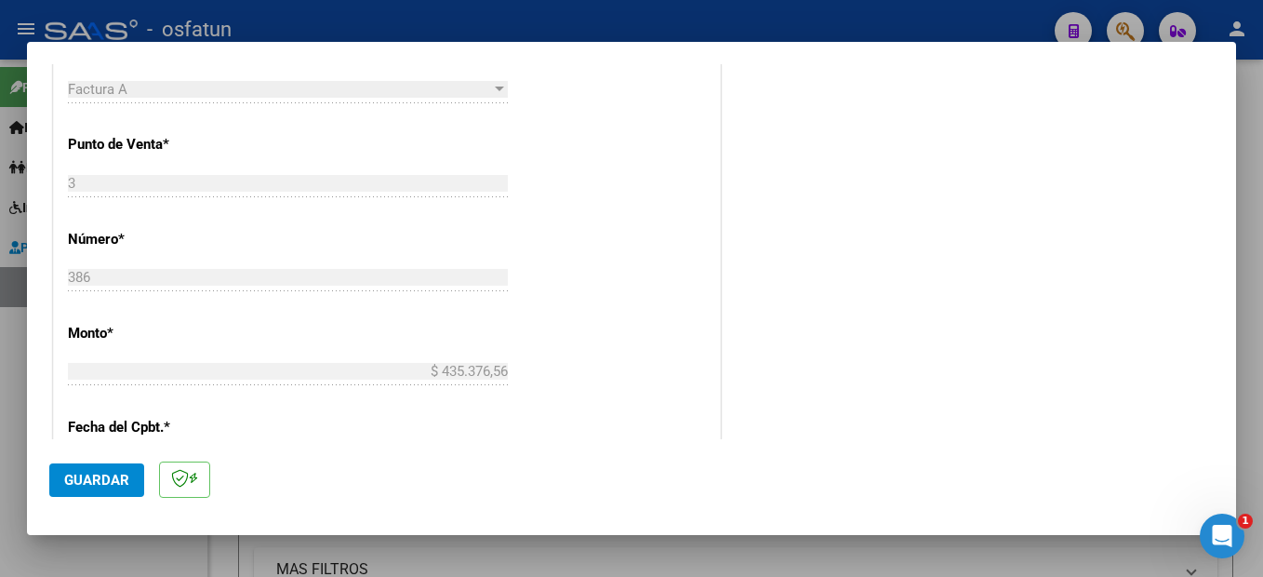
type input "202509"
drag, startPoint x: 80, startPoint y: 474, endPoint x: 208, endPoint y: 517, distance: 135.3
click at [78, 478] on span "Guardar" at bounding box center [96, 480] width 65 height 17
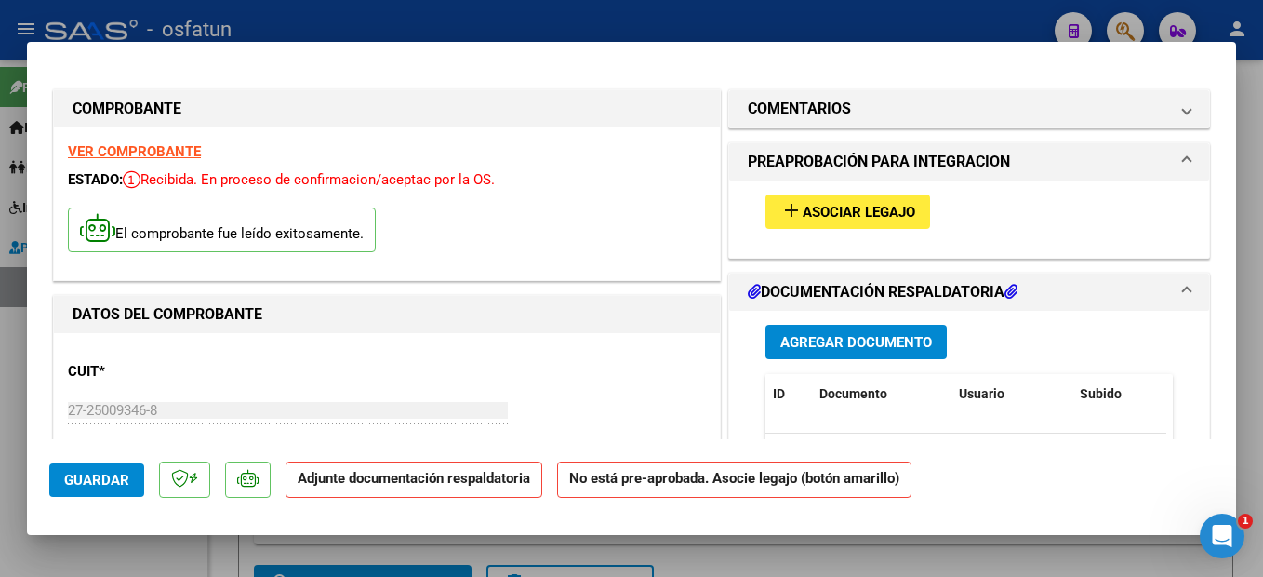
scroll to position [186, 0]
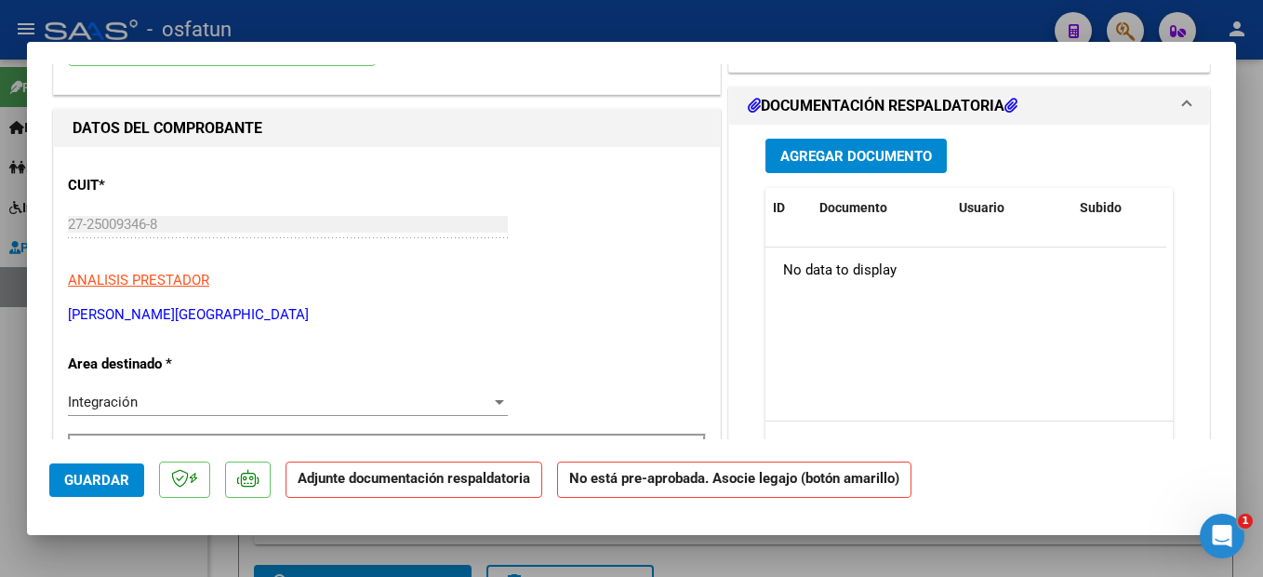
click at [891, 154] on span "Agregar Documento" at bounding box center [856, 156] width 152 height 17
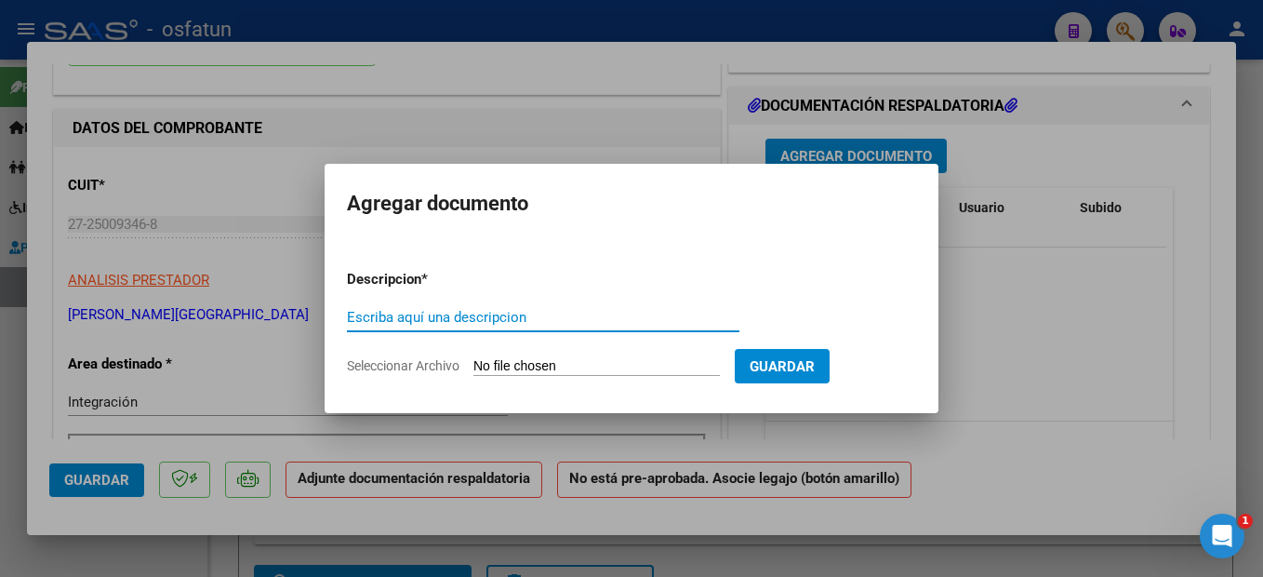
click at [500, 317] on input "Escriba aquí una descripcion" at bounding box center [543, 317] width 393 height 17
type input "planilla"
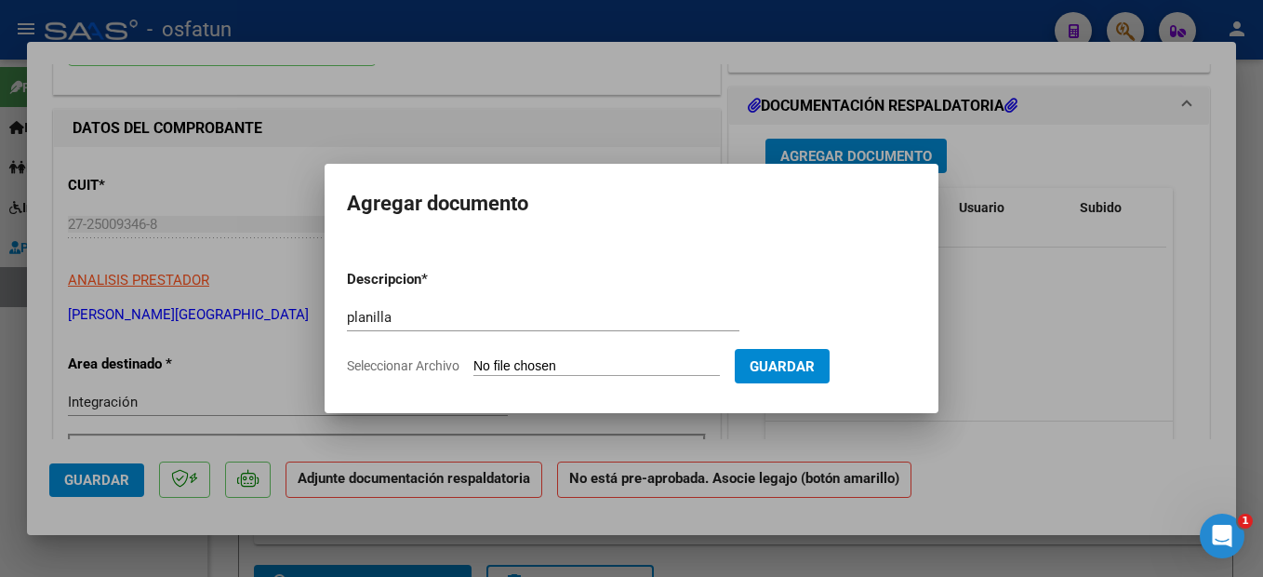
click at [630, 366] on input "Seleccionar Archivo" at bounding box center [596, 367] width 246 height 18
type input "C:\fakepath\251009115749.pdf"
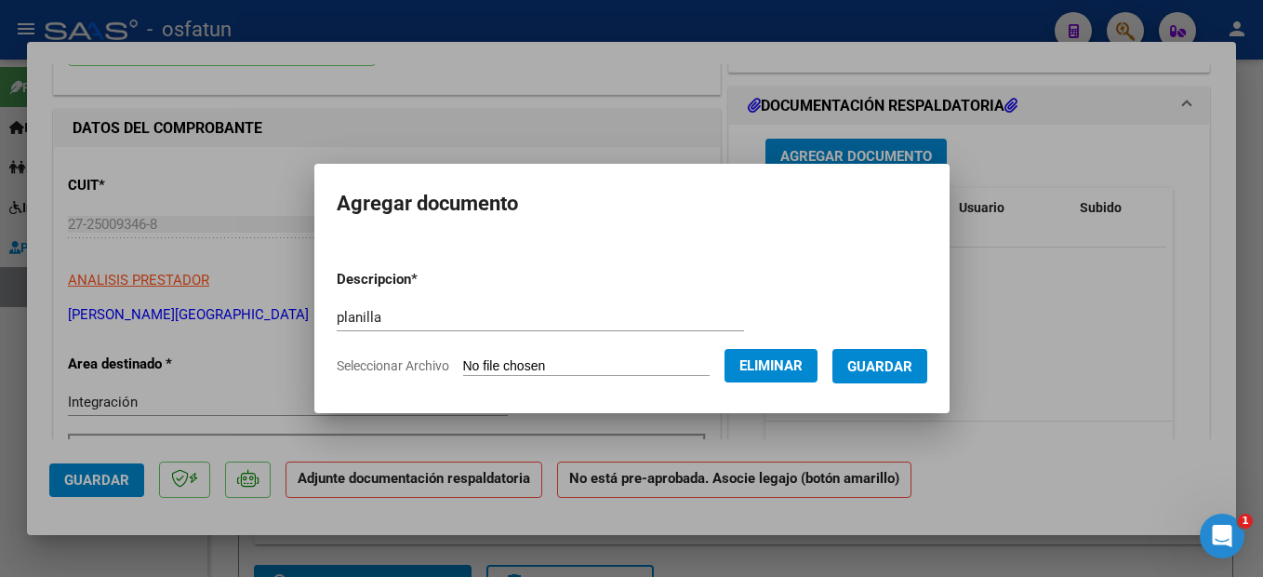
click at [897, 379] on button "Guardar" at bounding box center [880, 366] width 95 height 34
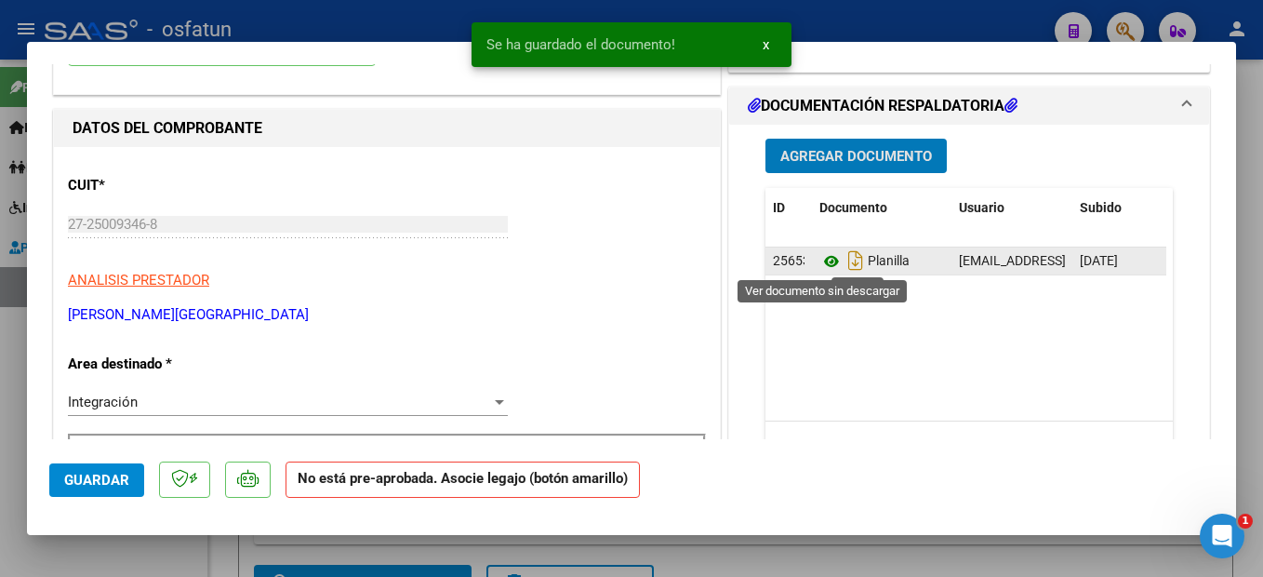
click at [822, 255] on icon at bounding box center [831, 261] width 24 height 22
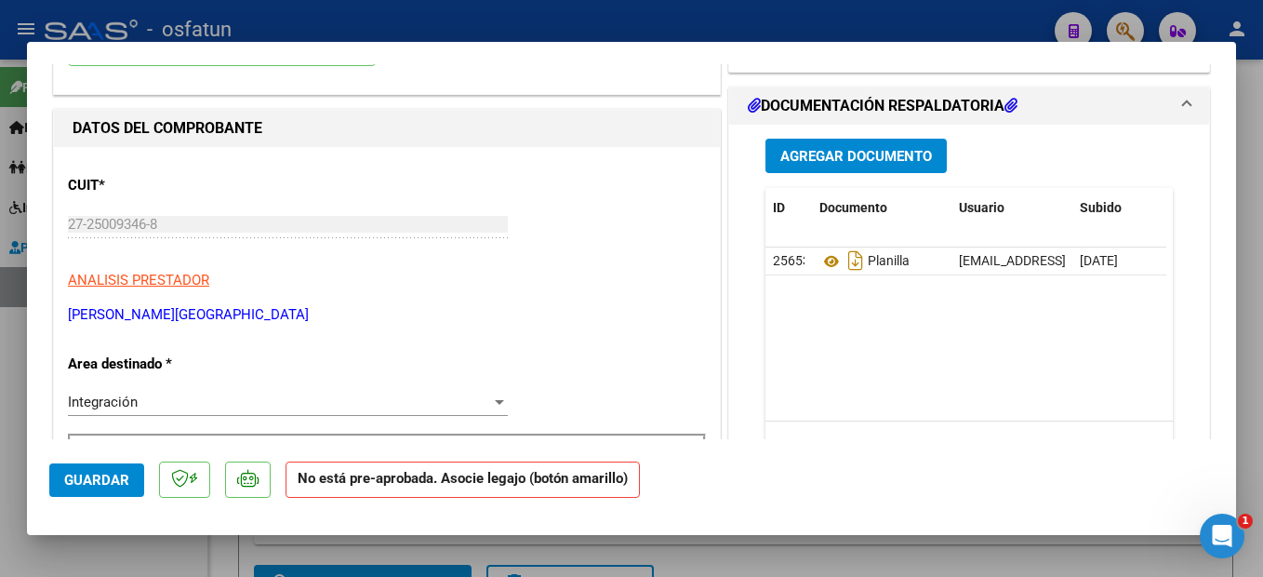
click at [118, 479] on span "Guardar" at bounding box center [96, 480] width 65 height 17
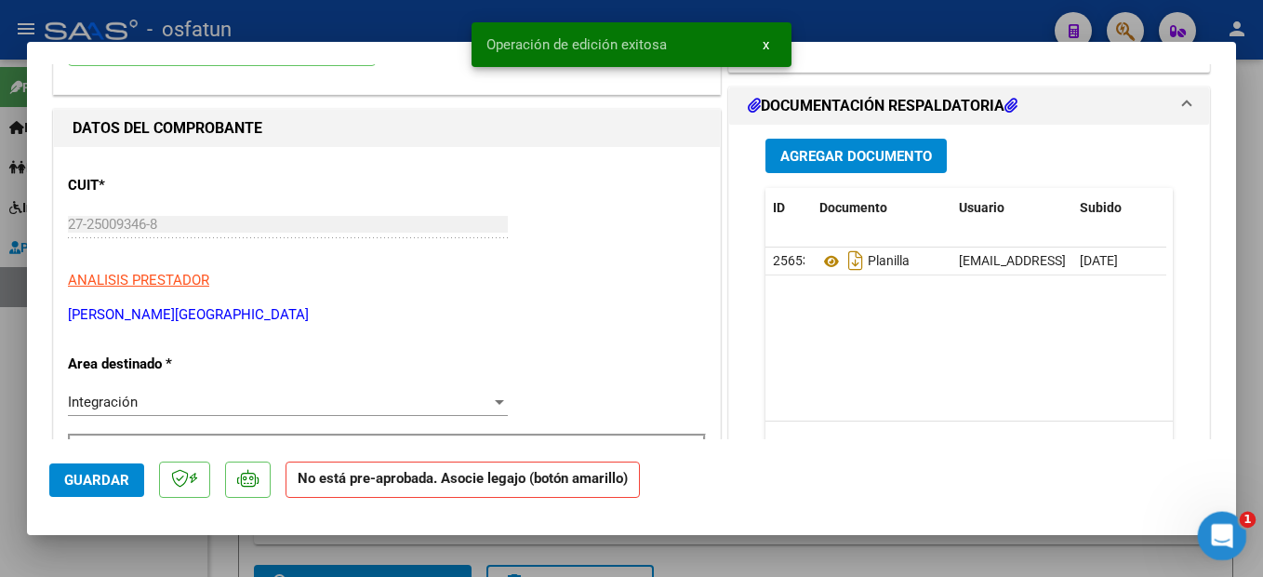
drag, startPoint x: 1219, startPoint y: 533, endPoint x: 2383, endPoint y: 1070, distance: 1282.3
click at [1218, 533] on icon "Abrir Intercom Messenger" at bounding box center [1220, 533] width 31 height 31
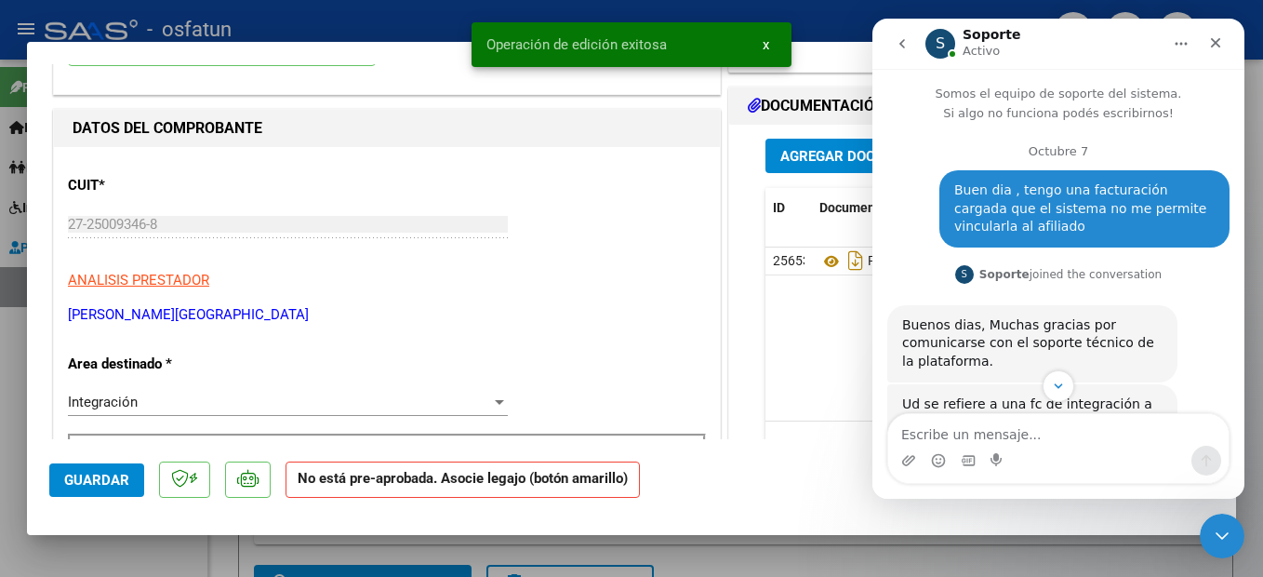
scroll to position [5282, 0]
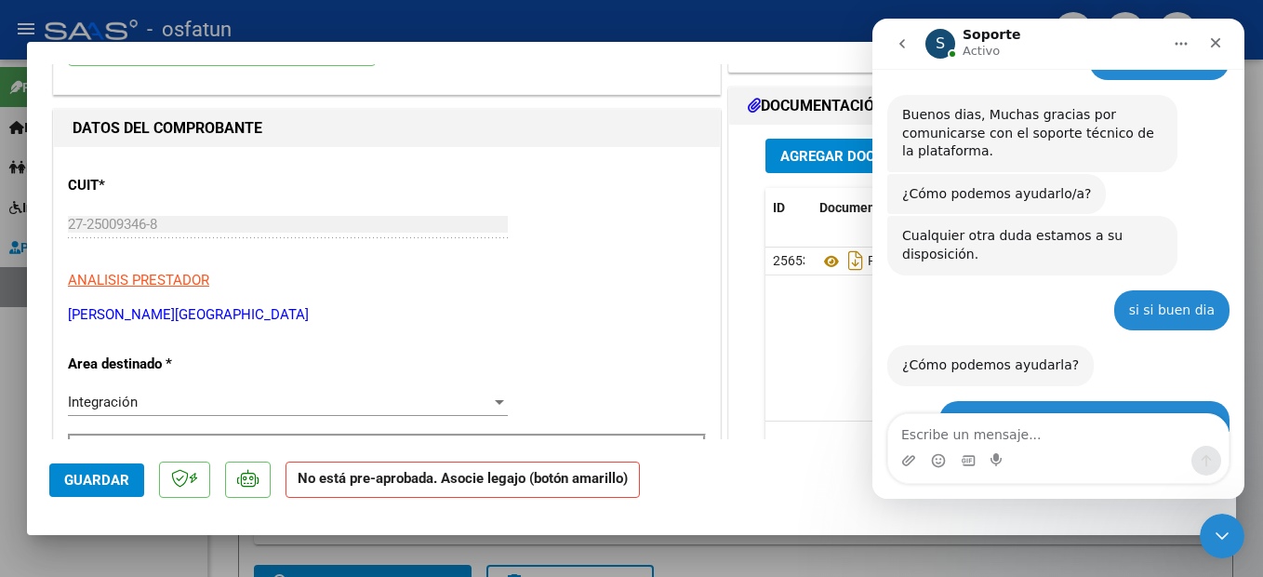
click at [1050, 433] on textarea "Escribe un mensaje..." at bounding box center [1058, 430] width 340 height 32
type textarea "pero veo que le reenvia todas mis preguntas"
drag, startPoint x: 1167, startPoint y: 433, endPoint x: 853, endPoint y: 427, distance: 314.5
click at [873, 427] on html "S Soporte Activo en los últimos 15m Somos el equipo de soporte del sistema. Si …" at bounding box center [1059, 259] width 372 height 480
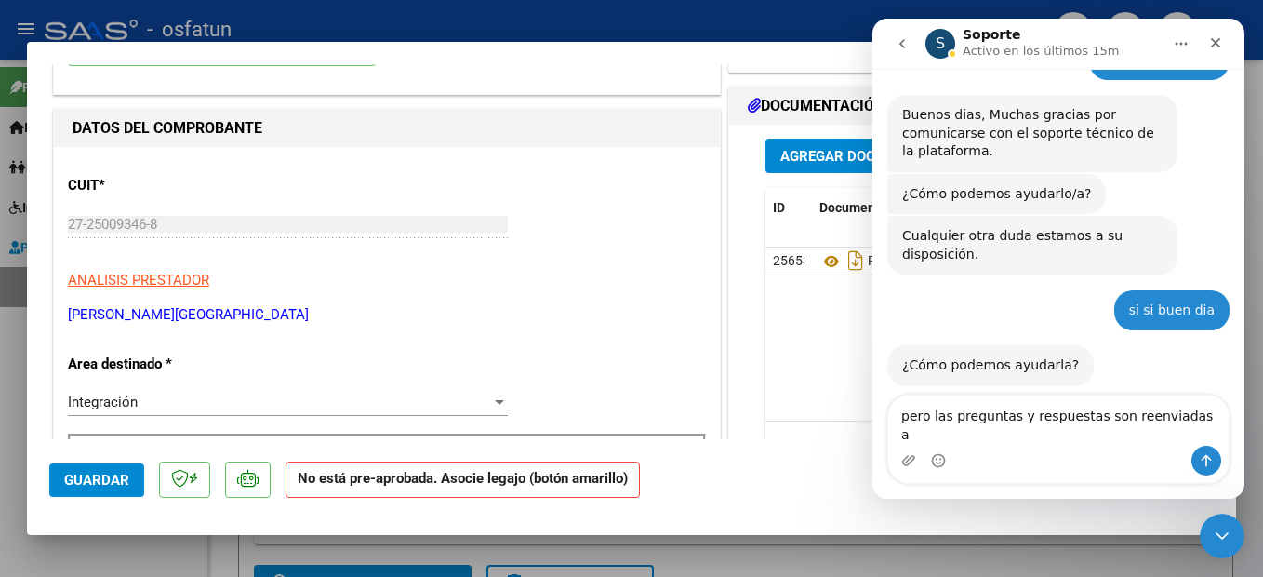
click at [1183, 434] on textarea "pero las preguntas y respuestas son reenviadas a" at bounding box center [1058, 420] width 340 height 50
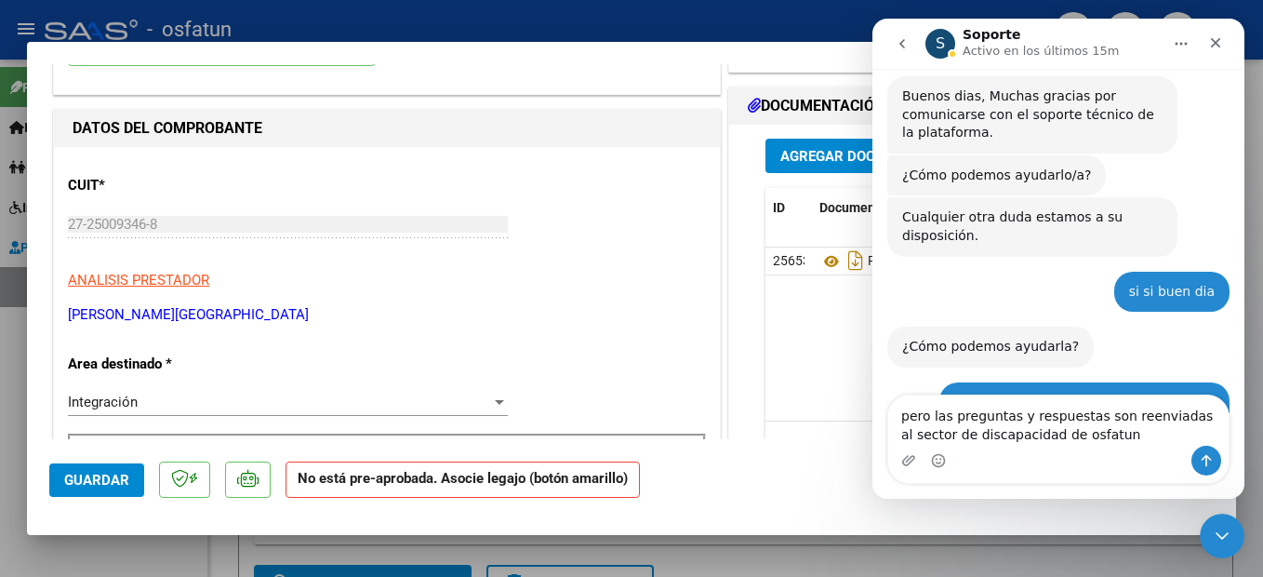
drag, startPoint x: 927, startPoint y: 420, endPoint x: 883, endPoint y: 420, distance: 44.6
click at [883, 420] on div "pero las preguntas y respuestas son reenviadas al sector de discapacidad de osf…" at bounding box center [1059, 438] width 372 height 89
click at [1126, 428] on textarea "pero las preguntas y respuestas son reenviadas al sector de discapacidad de osf…" at bounding box center [1058, 420] width 340 height 50
type textarea "pero las preguntas y respuestas son reenviadas al sector de discapacidad de osf…"
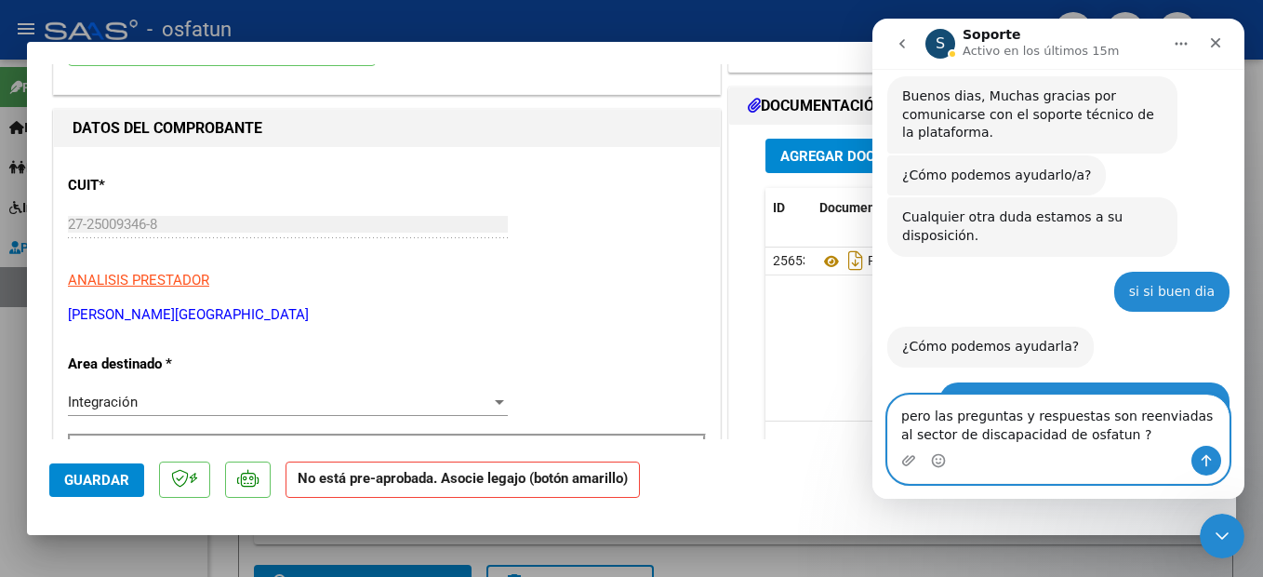
click at [1116, 432] on textarea "pero las preguntas y respuestas son reenviadas al sector de discapacidad de osf…" at bounding box center [1058, 420] width 340 height 50
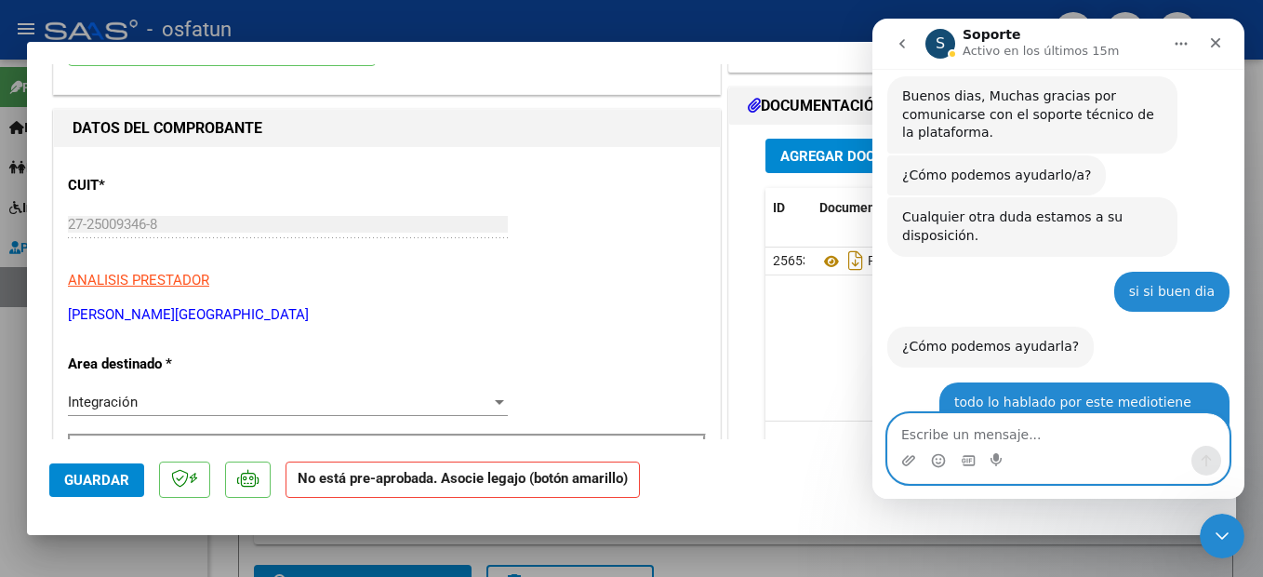
scroll to position [5375, 0]
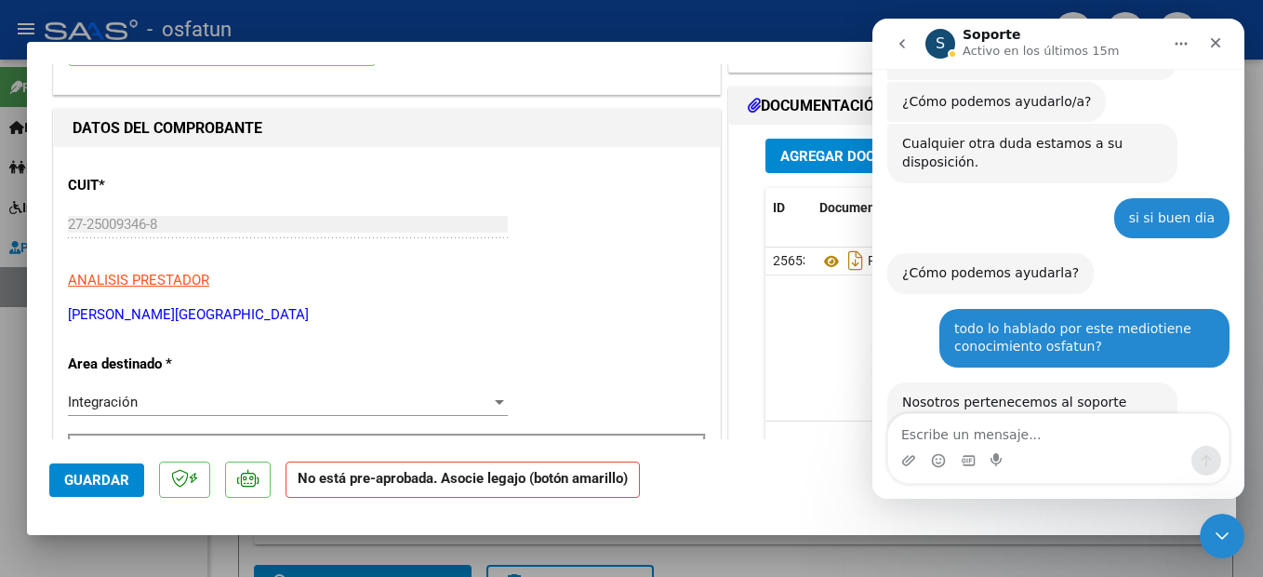
click at [1173, 44] on button "Inicio" at bounding box center [1181, 43] width 35 height 35
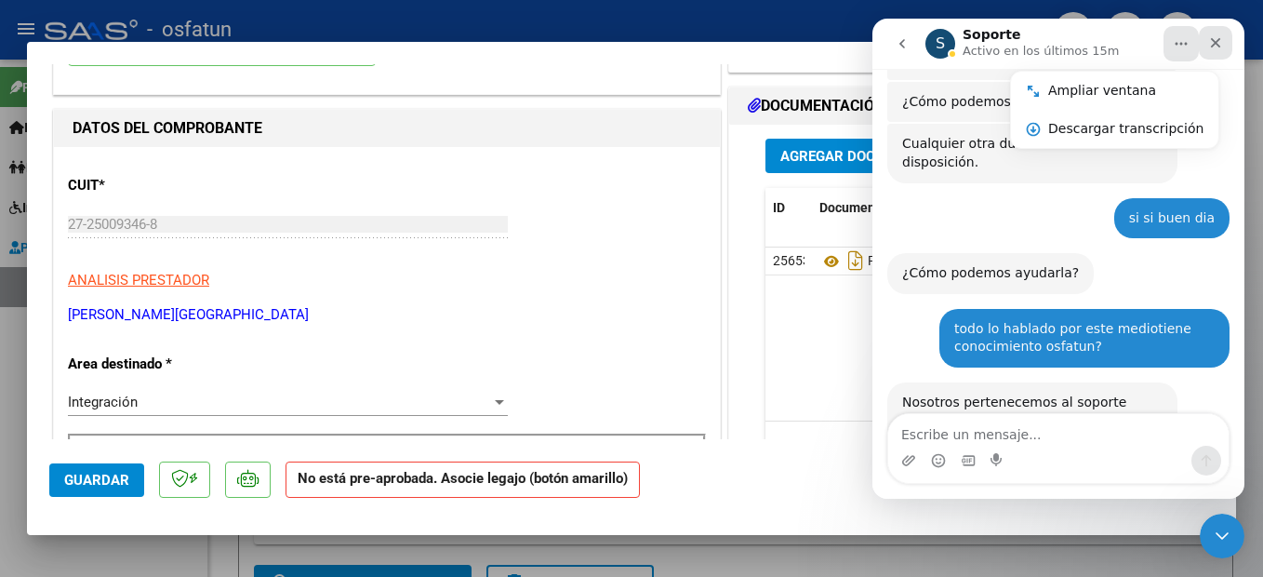
click at [1225, 45] on div "Cerrar" at bounding box center [1215, 42] width 33 height 33
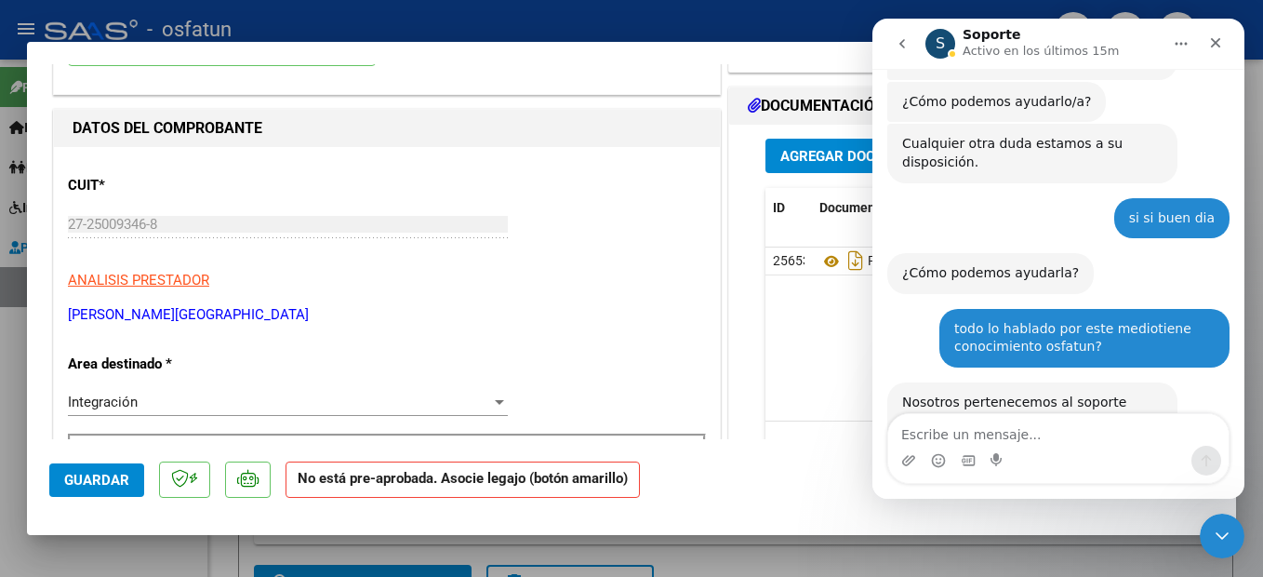
click at [1001, 367] on datatable-body "25653 Planilla [EMAIL_ADDRESS][DOMAIN_NAME] - [PERSON_NAME] [DATE]" at bounding box center [966, 333] width 401 height 173
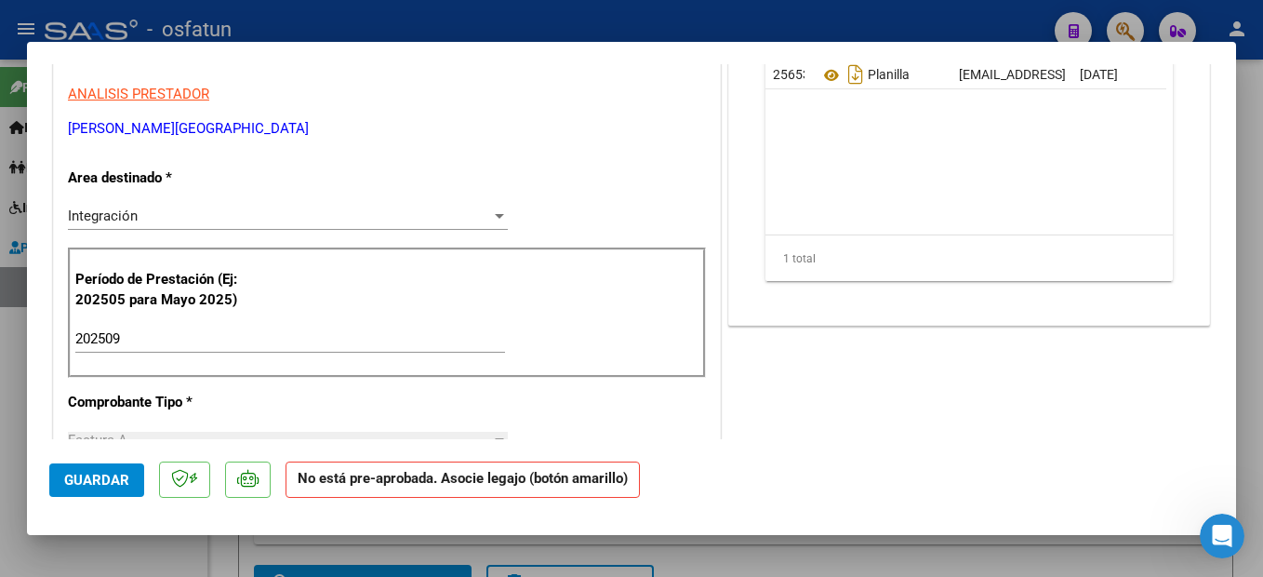
scroll to position [0, 0]
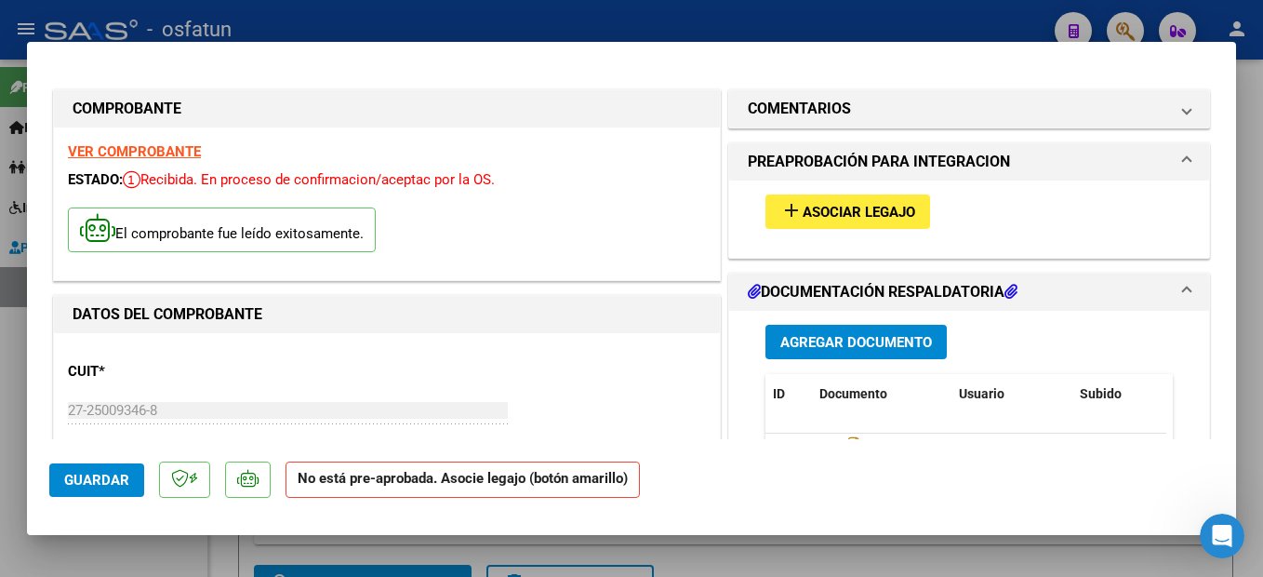
click at [852, 202] on button "add Asociar Legajo" at bounding box center [848, 211] width 165 height 34
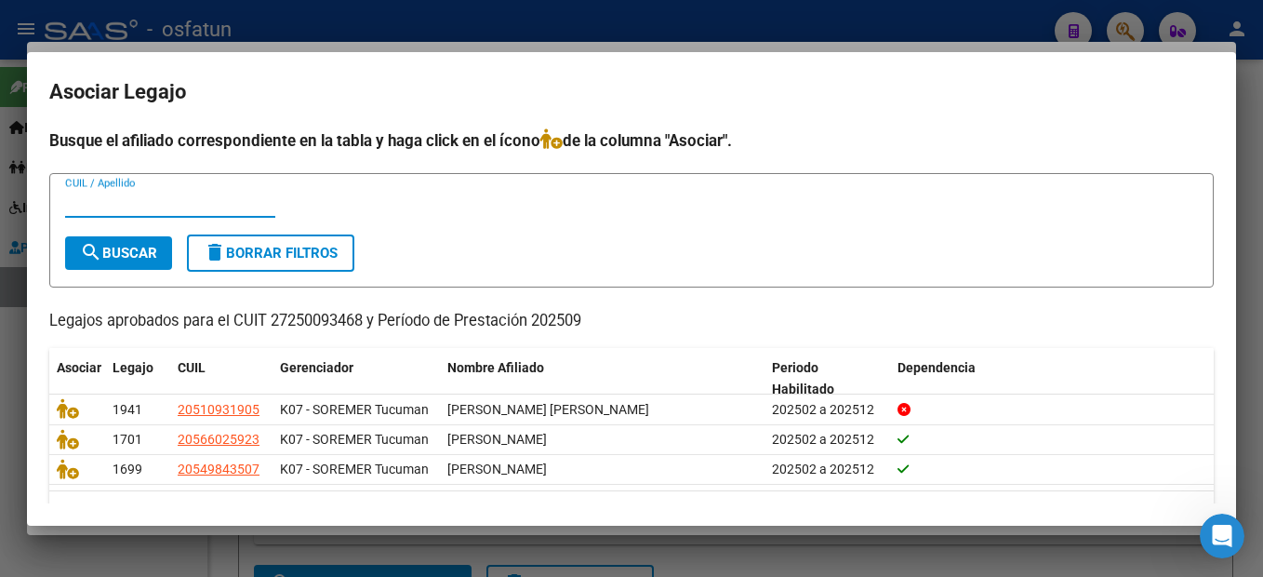
click at [67, 406] on icon at bounding box center [68, 408] width 22 height 20
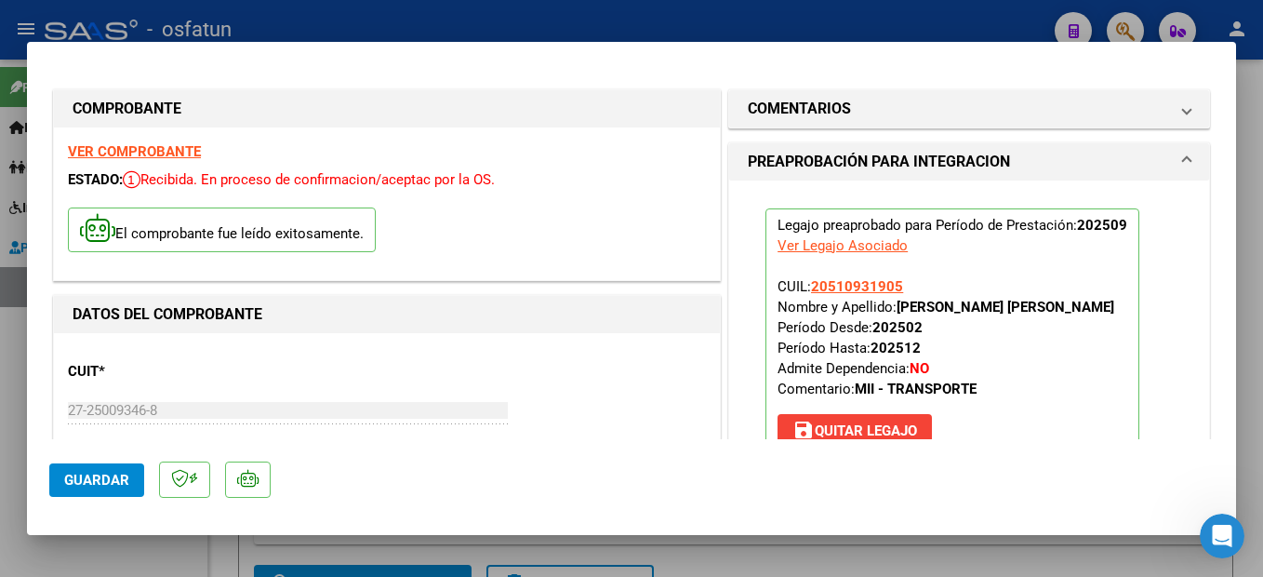
scroll to position [279, 0]
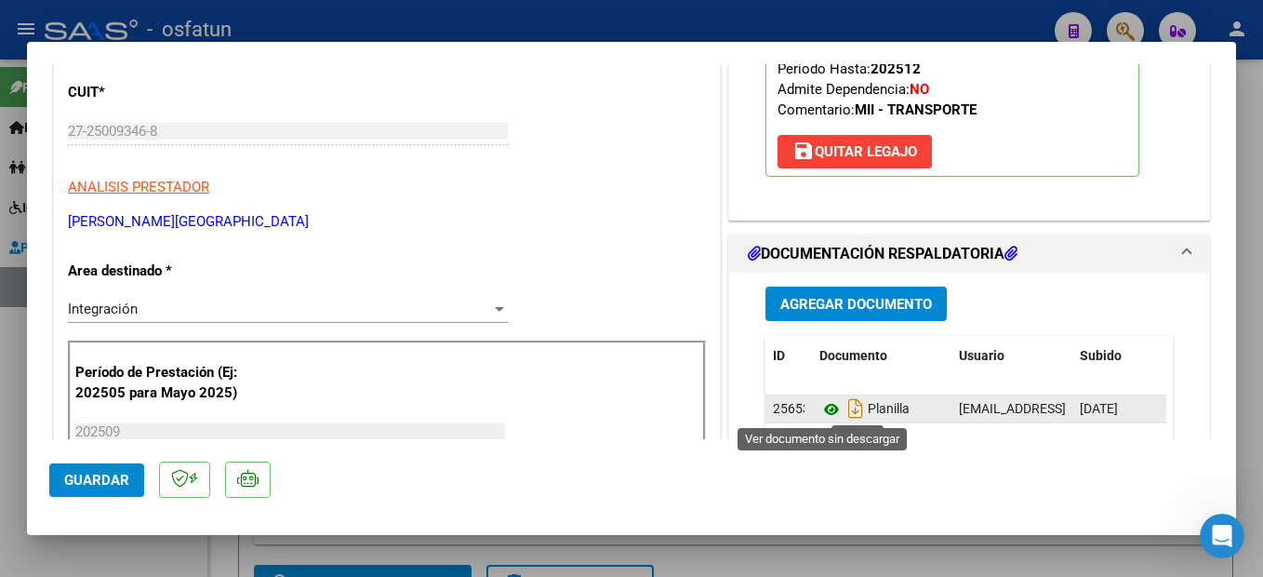
click at [819, 406] on icon at bounding box center [831, 409] width 24 height 22
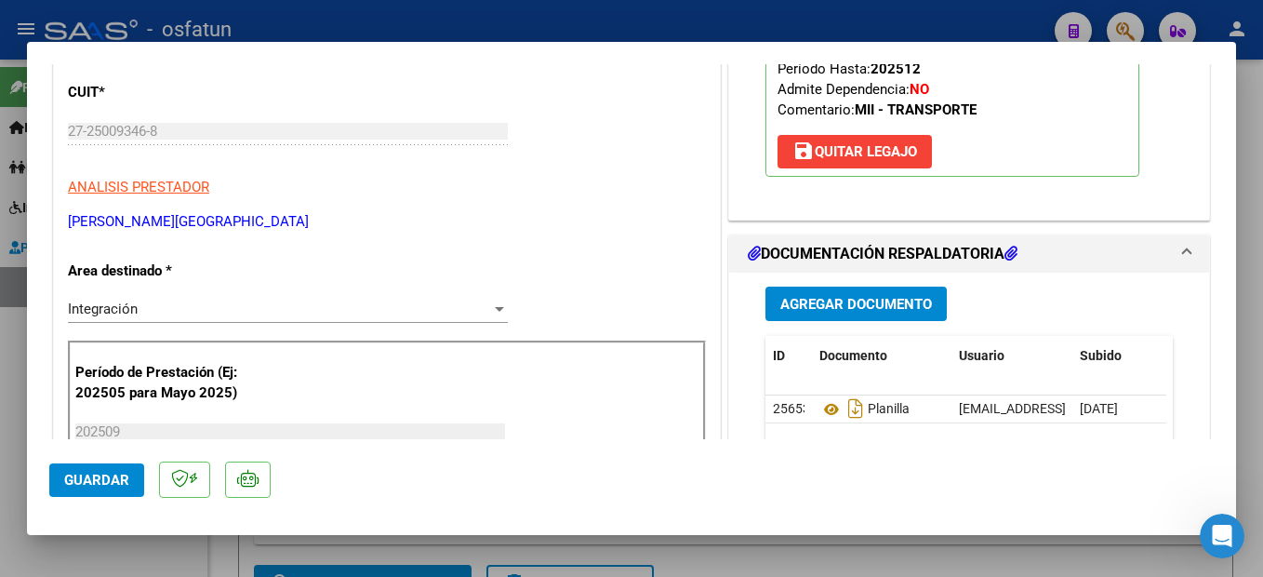
scroll to position [0, 0]
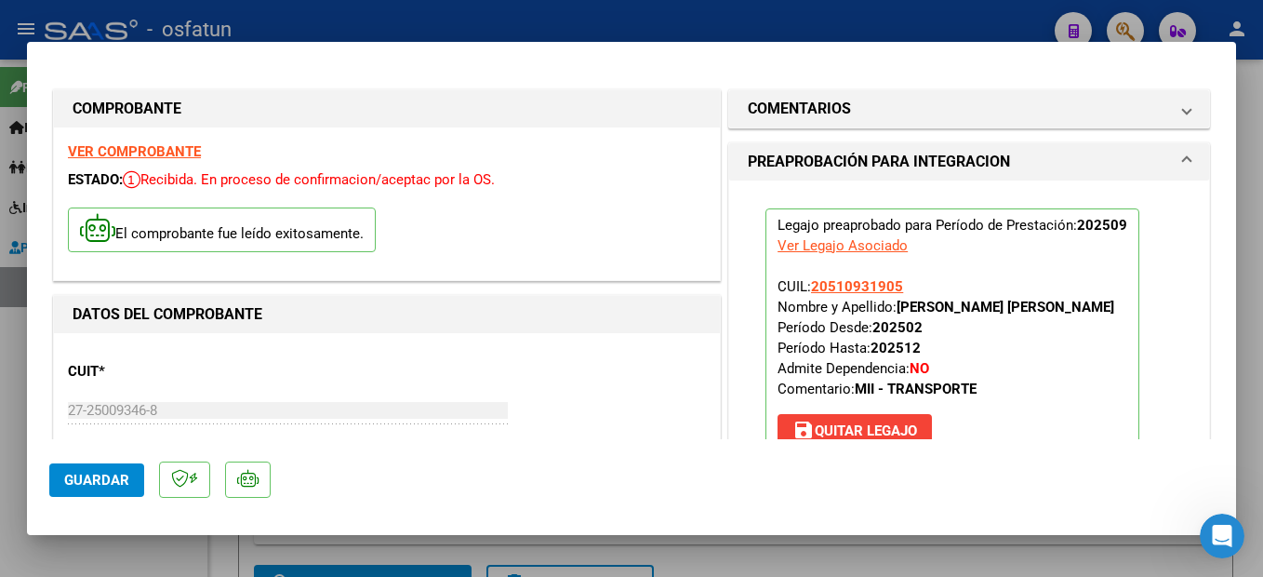
click at [138, 153] on strong "VER COMPROBANTE" at bounding box center [134, 151] width 133 height 17
drag, startPoint x: 1257, startPoint y: 262, endPoint x: 71, endPoint y: 537, distance: 1217.3
click at [1257, 262] on div at bounding box center [631, 288] width 1263 height 577
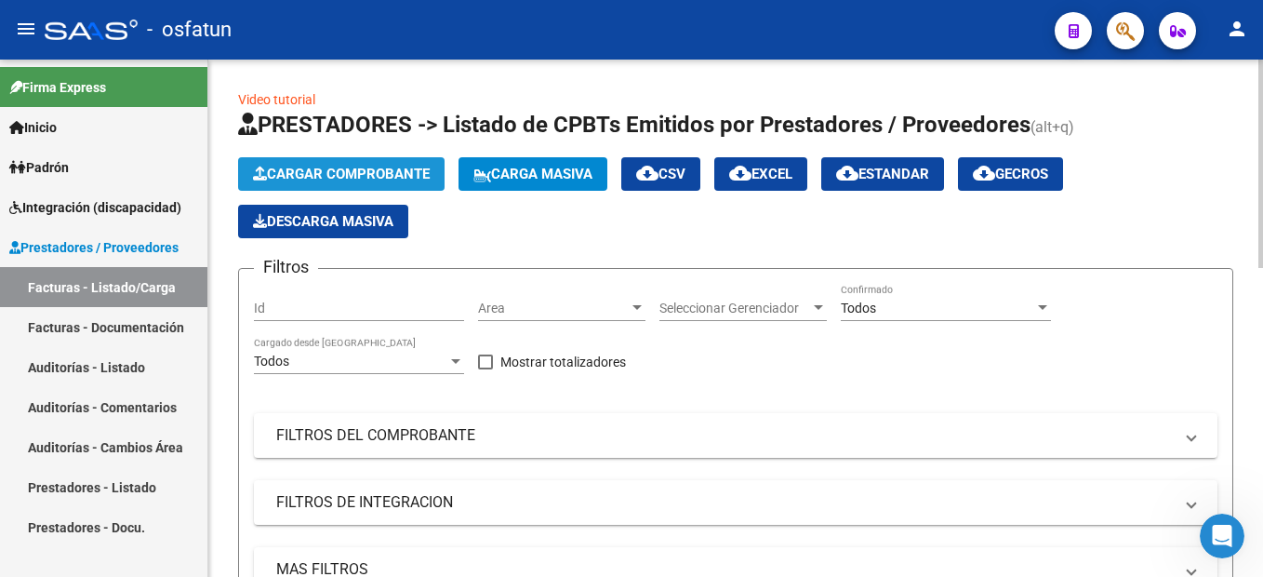
click at [398, 175] on span "Cargar Comprobante" at bounding box center [341, 174] width 177 height 17
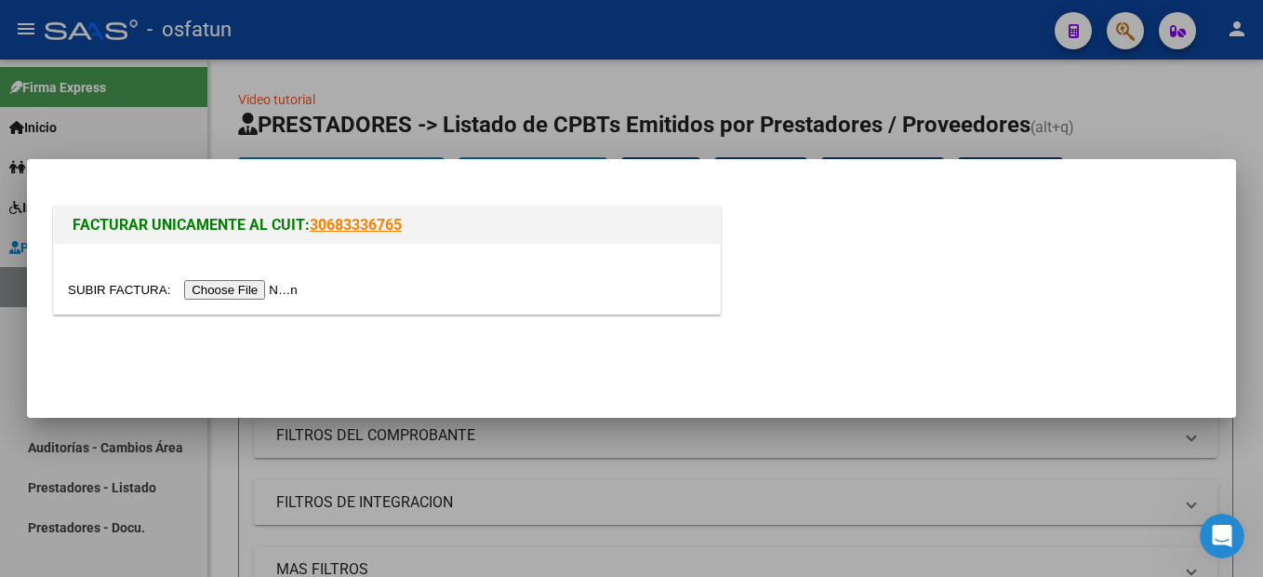
click at [192, 292] on input "file" at bounding box center [185, 290] width 235 height 20
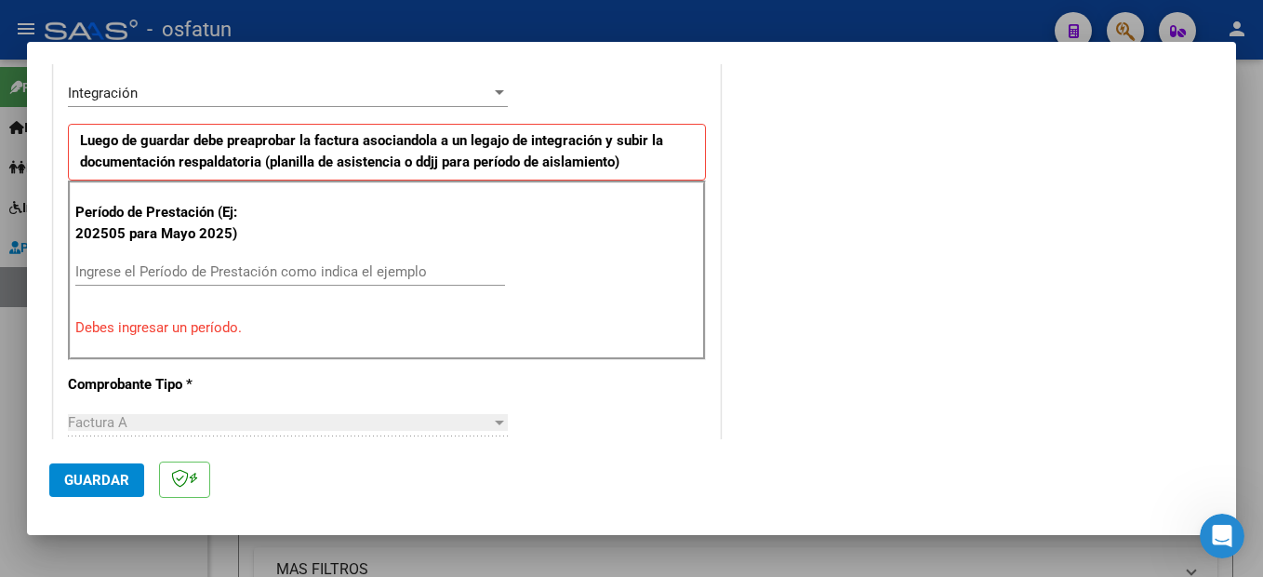
scroll to position [5446, 0]
click at [192, 264] on input "Ingrese el Período de Prestación como indica el ejemplo" at bounding box center [290, 271] width 430 height 17
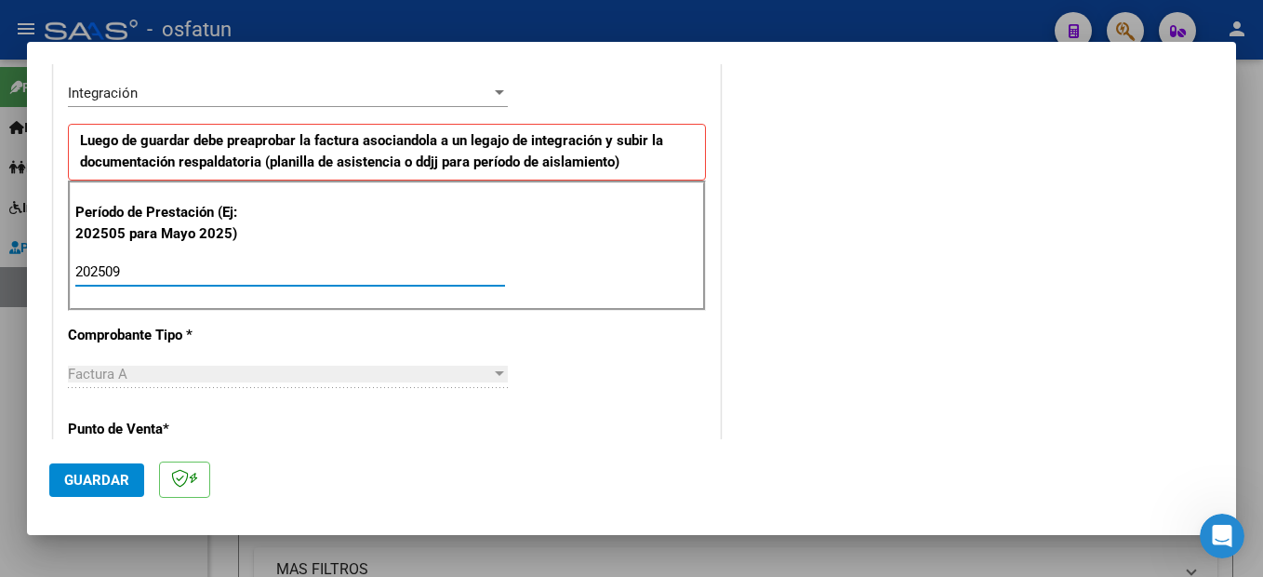
type input "202509"
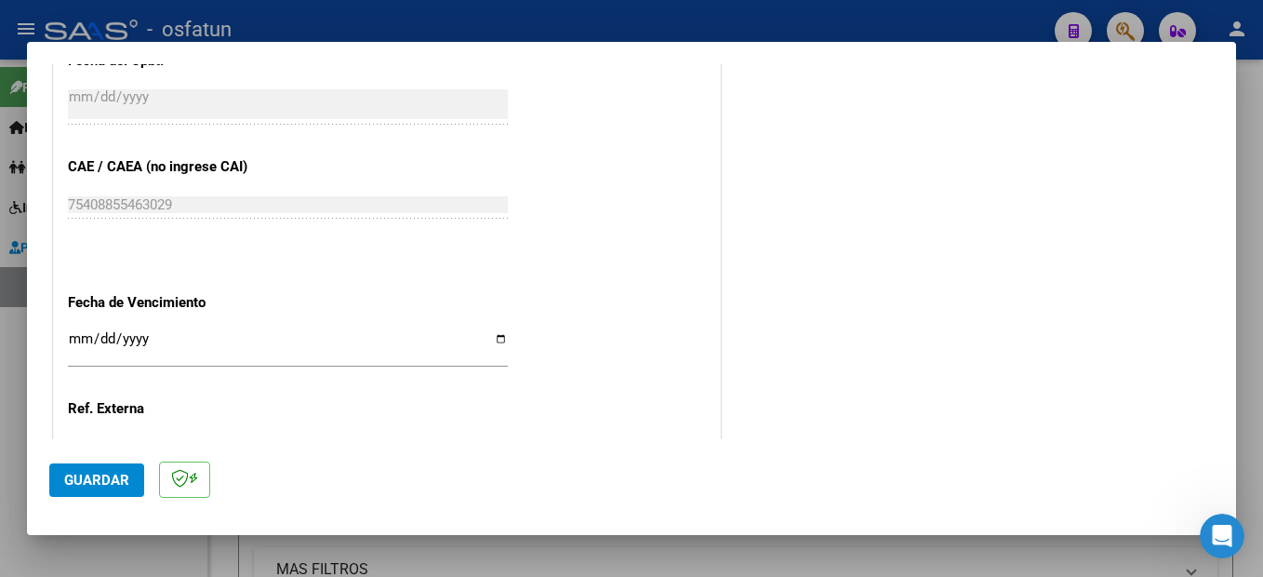
scroll to position [1262, 0]
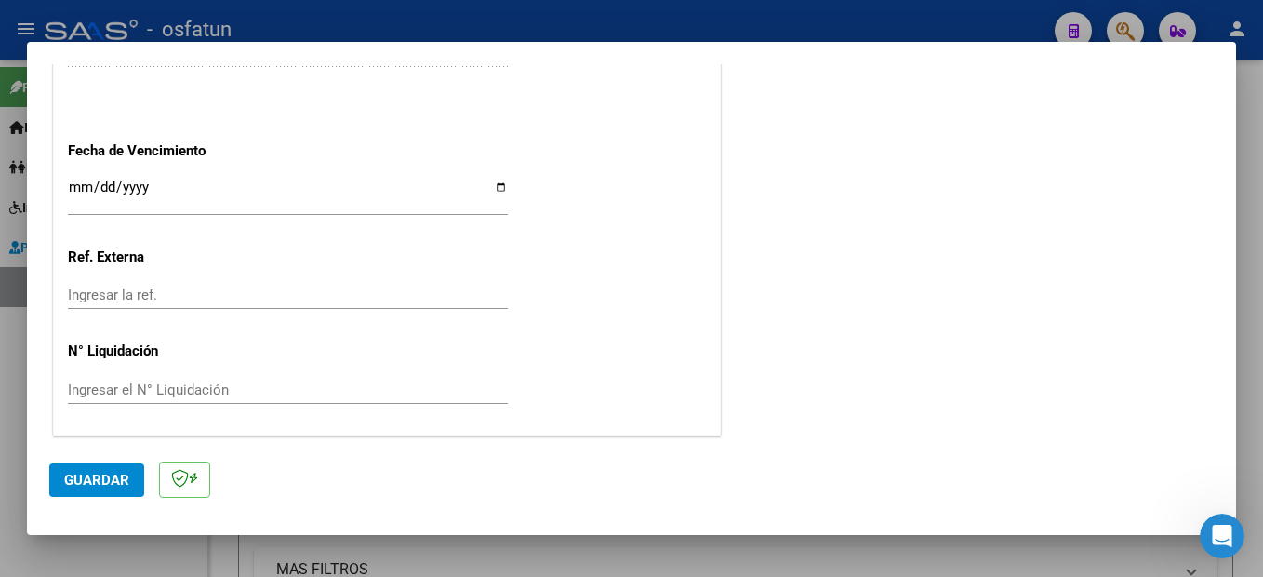
click at [114, 482] on span "Guardar" at bounding box center [96, 480] width 65 height 17
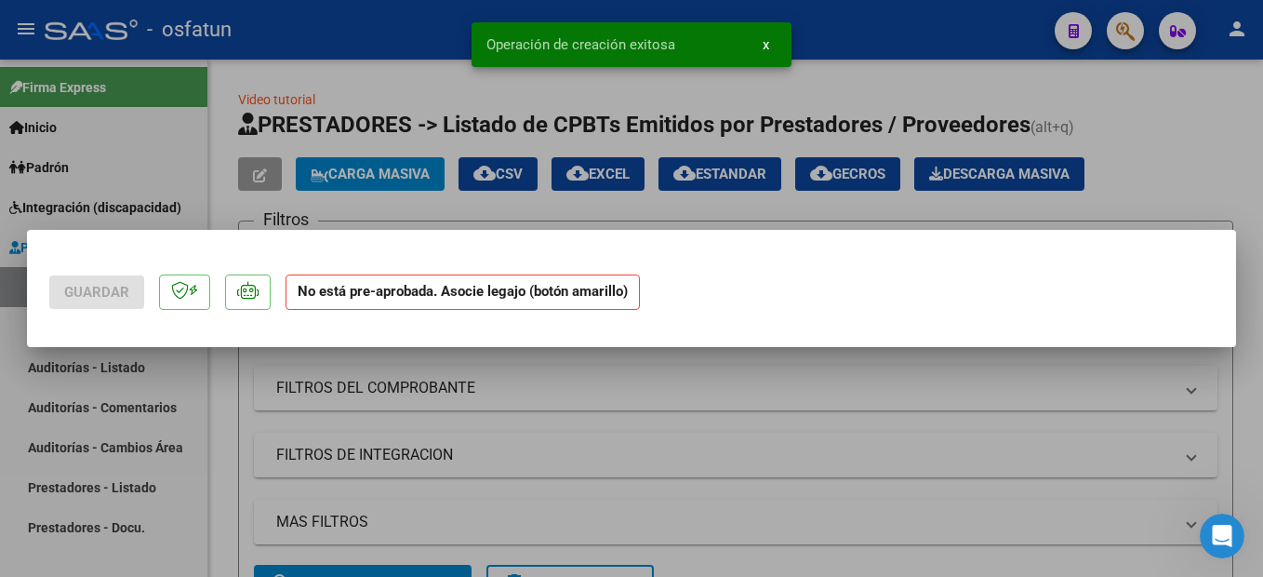
scroll to position [0, 0]
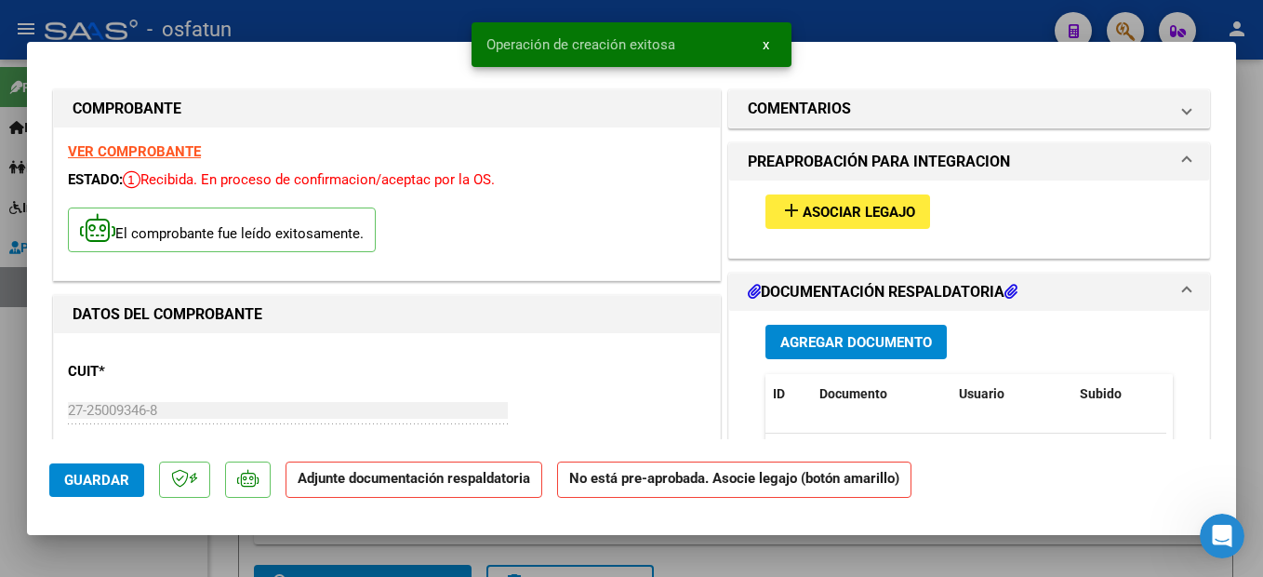
click at [894, 215] on span "Asociar Legajo" at bounding box center [859, 212] width 113 height 17
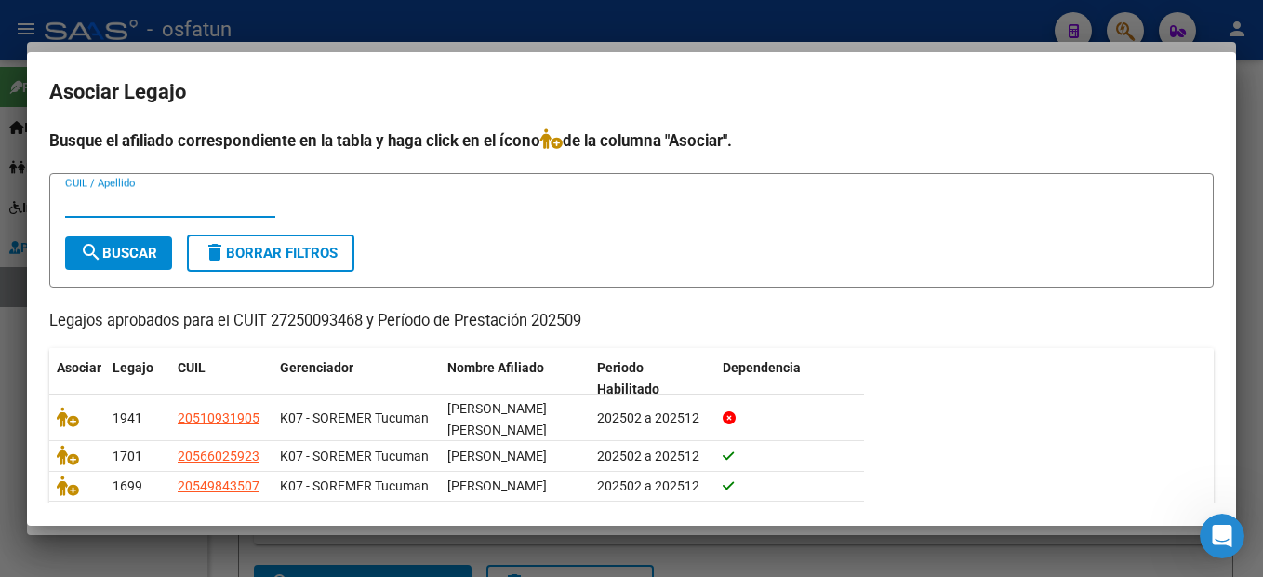
scroll to position [93, 0]
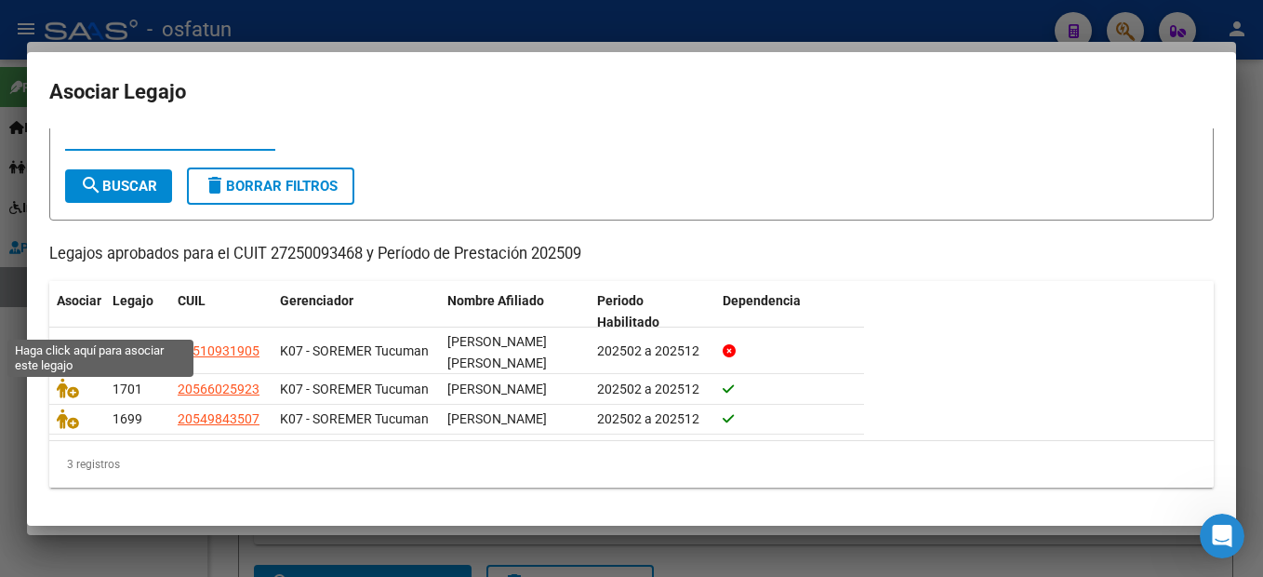
click at [63, 340] on icon at bounding box center [68, 350] width 22 height 20
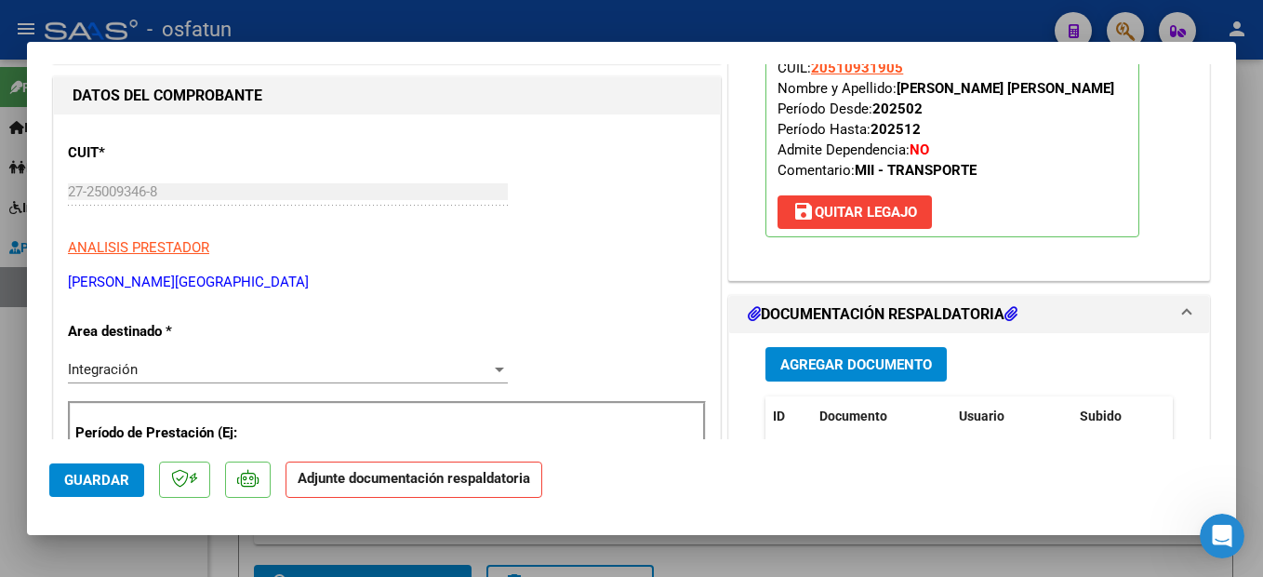
scroll to position [372, 0]
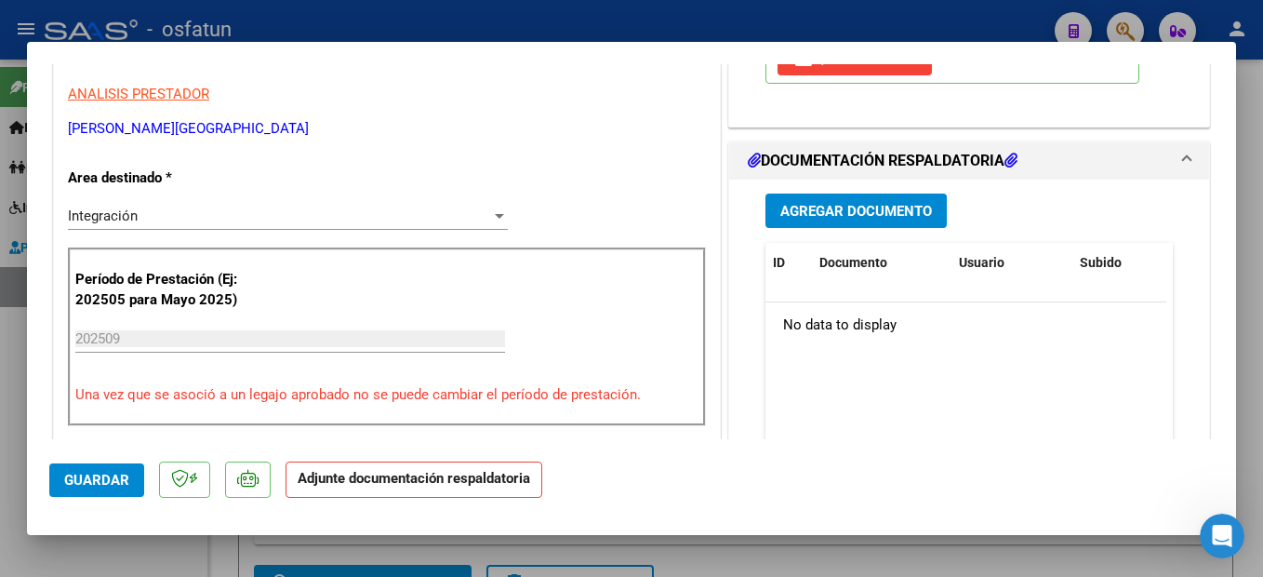
click at [833, 220] on button "Agregar Documento" at bounding box center [856, 210] width 181 height 34
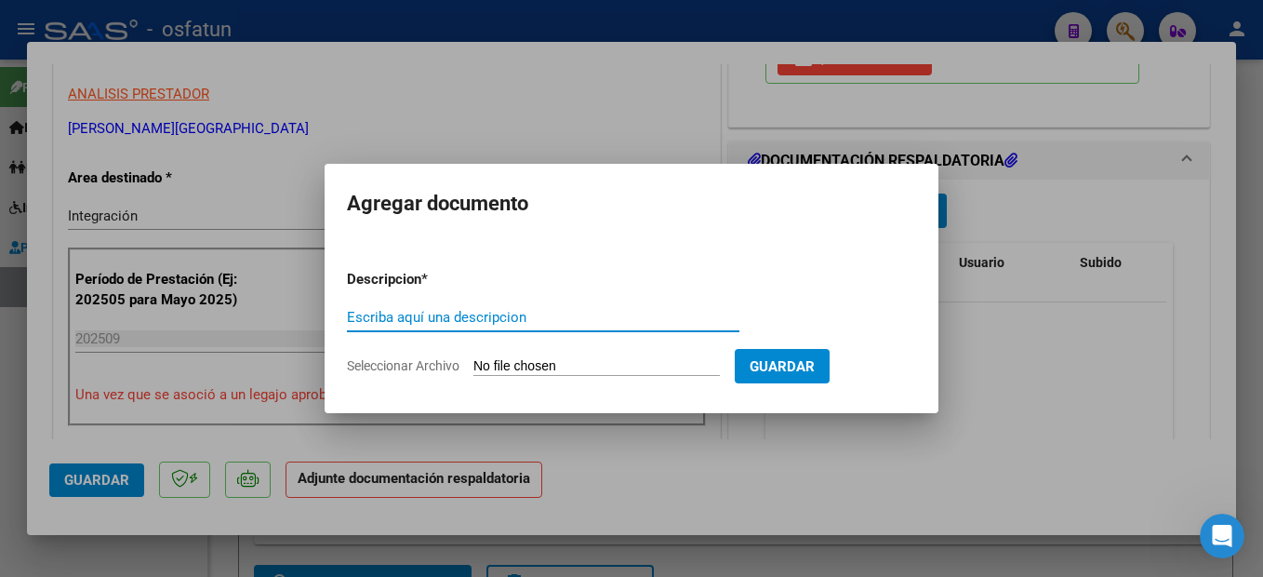
click at [440, 312] on input "Escriba aquí una descripcion" at bounding box center [543, 317] width 393 height 17
type input "planilla"
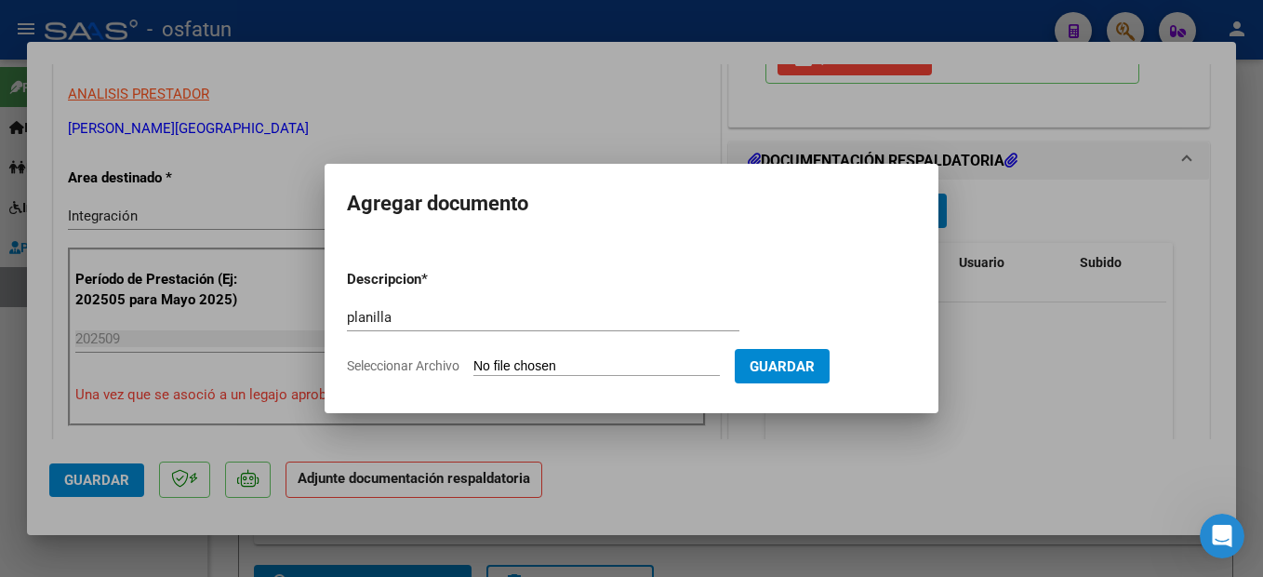
click at [624, 368] on input "Seleccionar Archivo" at bounding box center [596, 367] width 246 height 18
type input "C:\fakepath\251009115818.pdf"
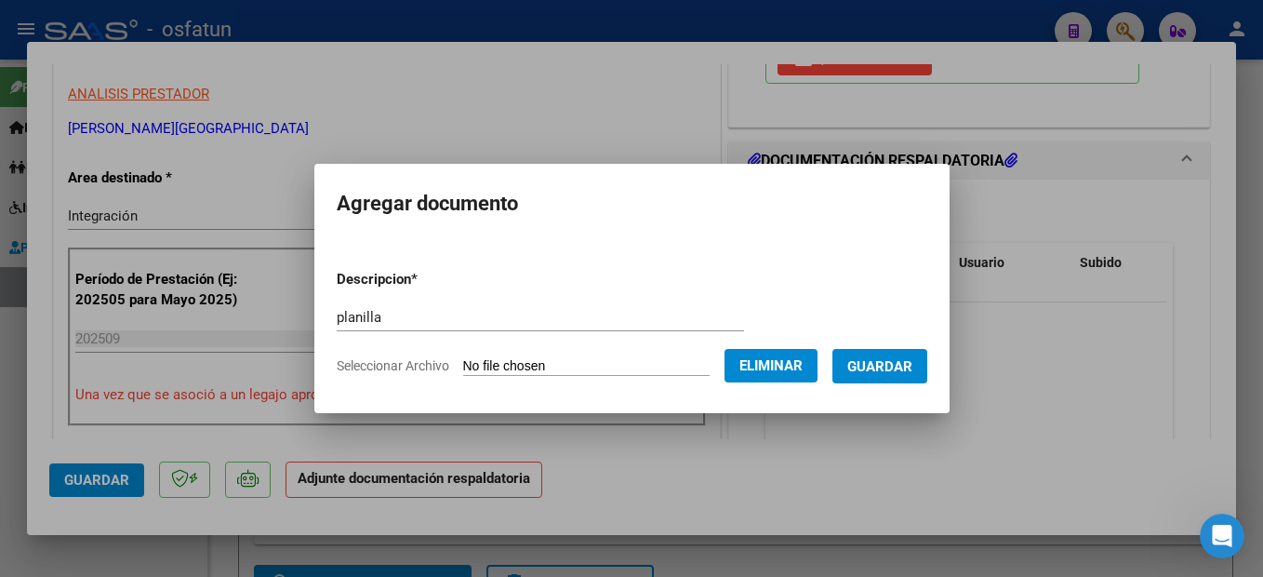
click at [912, 365] on span "Guardar" at bounding box center [879, 366] width 65 height 17
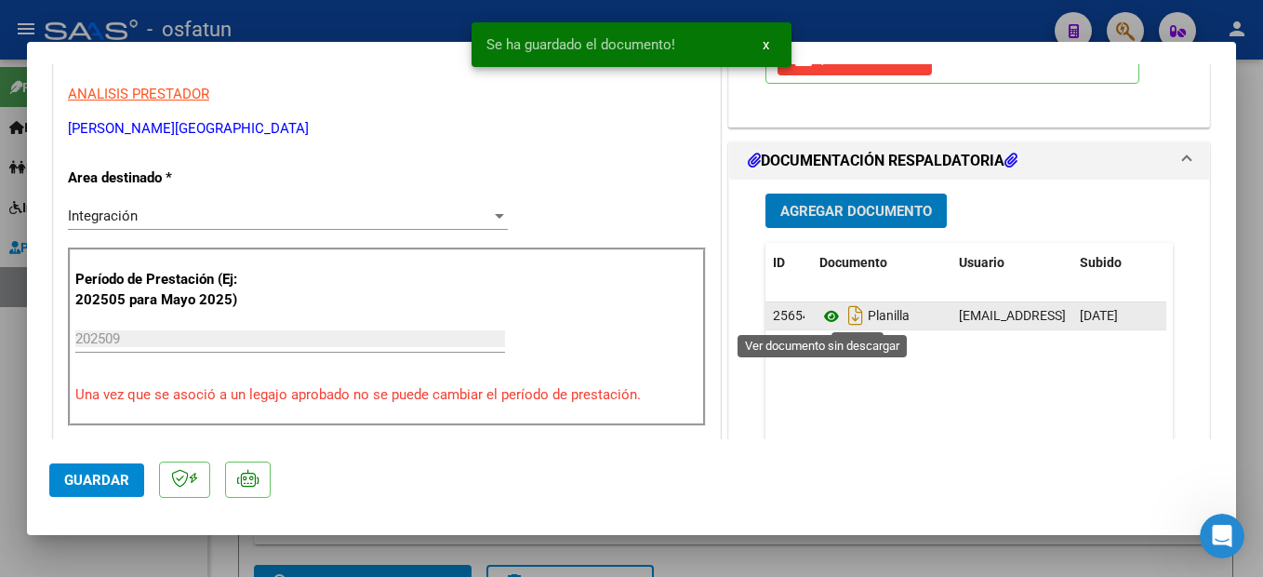
click at [821, 314] on icon at bounding box center [831, 316] width 24 height 22
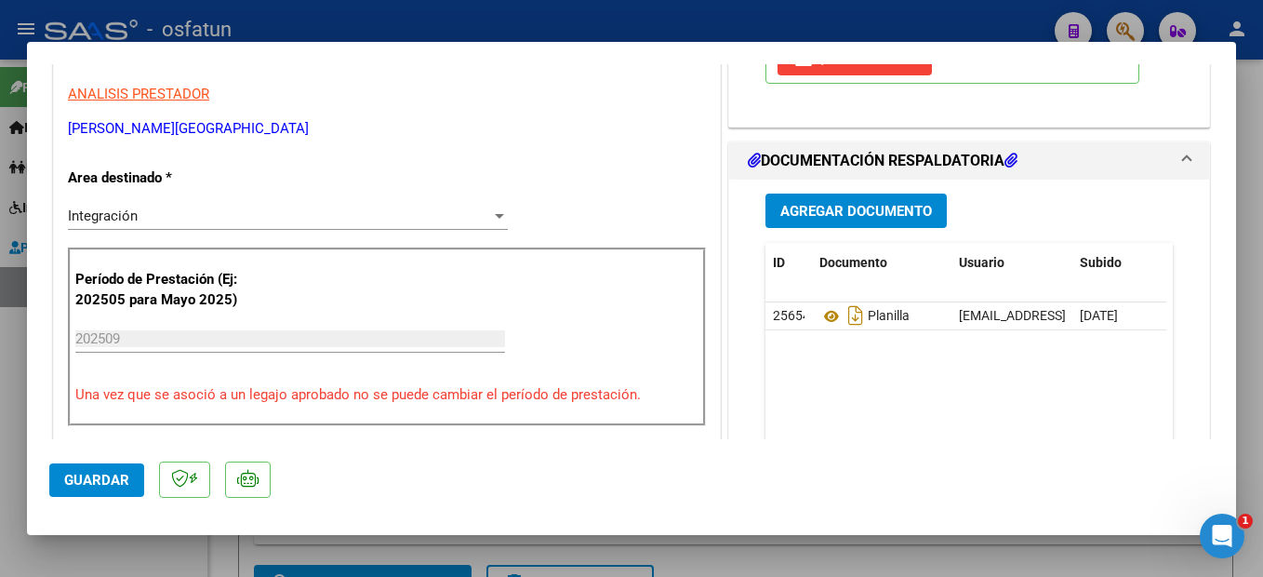
click at [113, 486] on span "Guardar" at bounding box center [96, 480] width 65 height 17
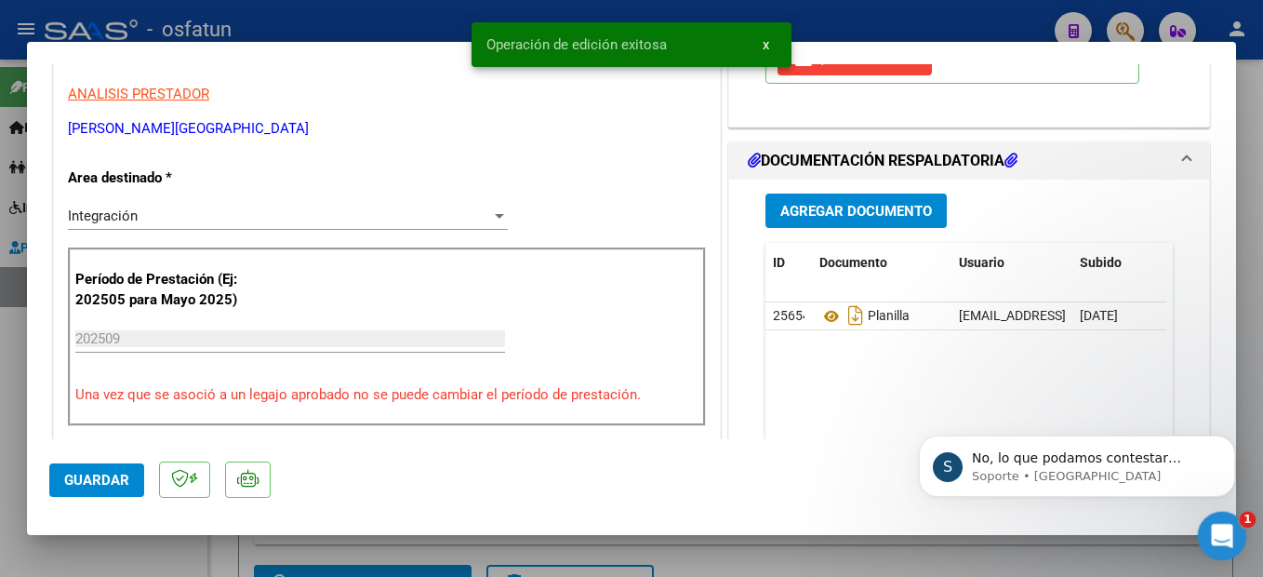
scroll to position [0, 0]
click at [1050, 464] on span "No, lo que podamos contestar nosotros conforme a la información que obtenemos d…" at bounding box center [1088, 522] width 233 height 144
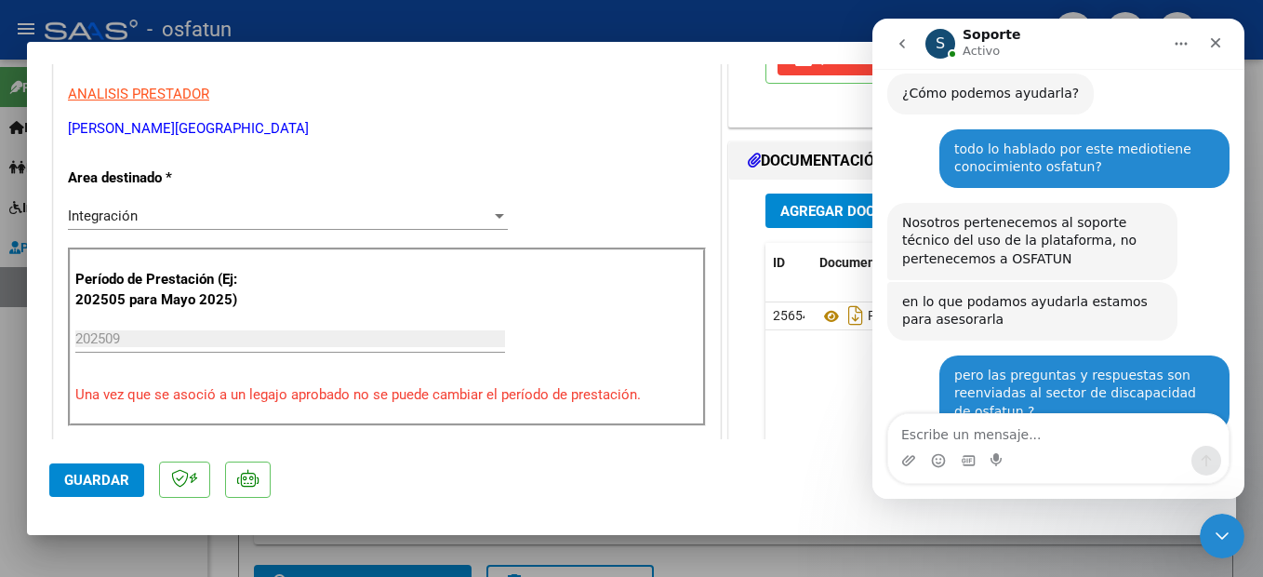
scroll to position [5551, 0]
type textarea "3"
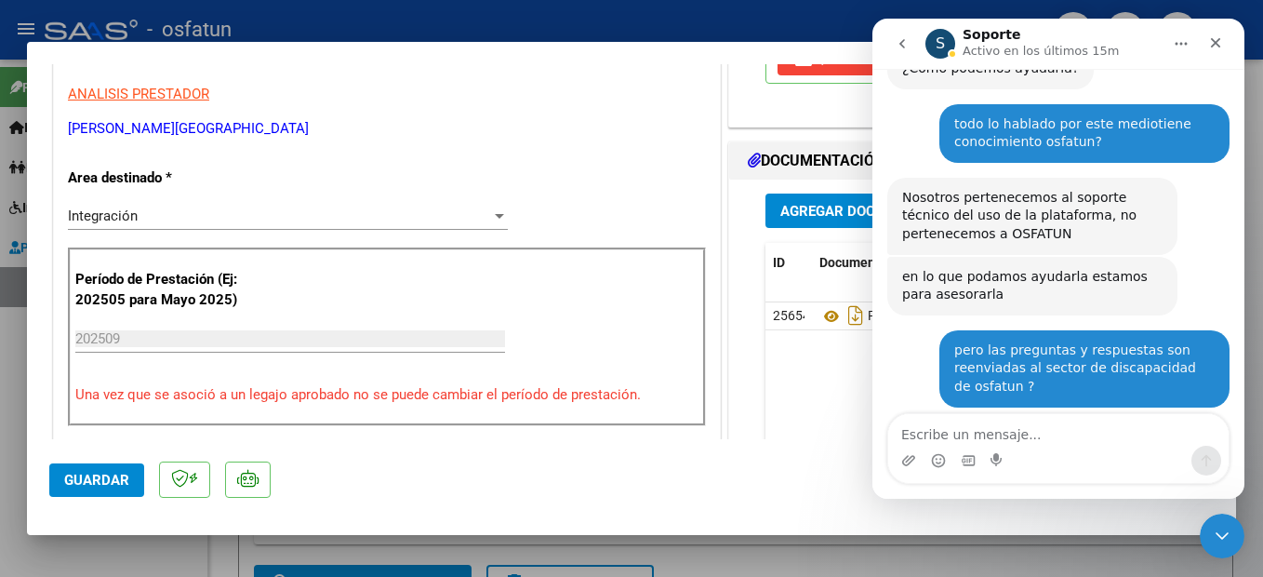
drag, startPoint x: 1189, startPoint y: 378, endPoint x: 1201, endPoint y: 373, distance: 13.0
drag, startPoint x: 74, startPoint y: 394, endPoint x: 779, endPoint y: 475, distance: 709.7
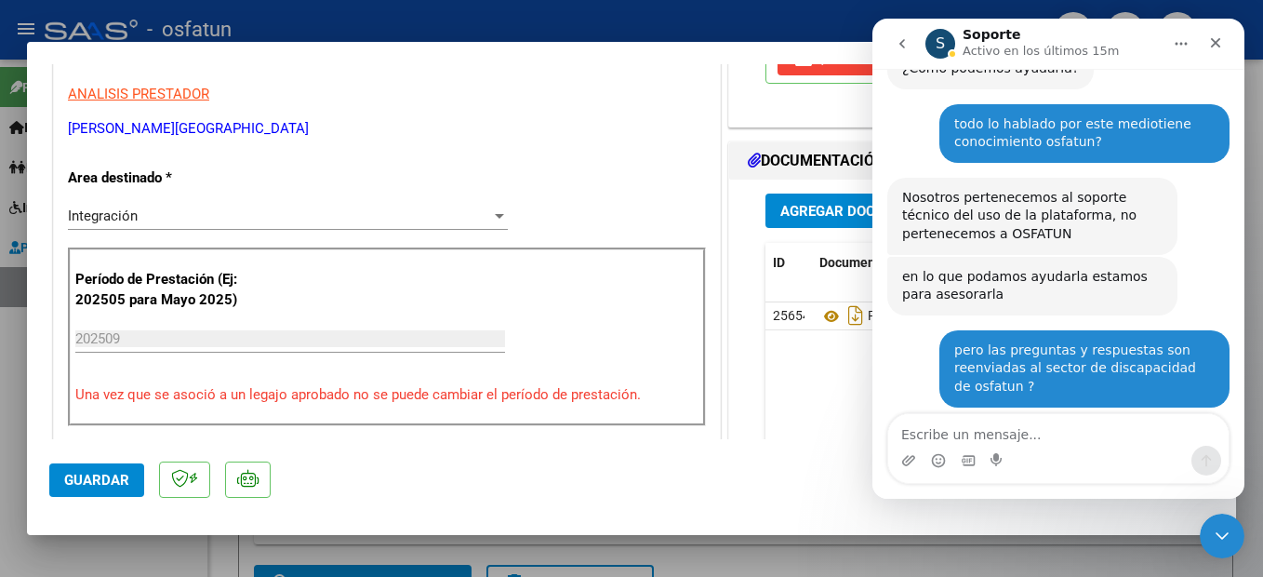
click at [779, 475] on mat-dialog-actions "Guardar" at bounding box center [631, 475] width 1165 height 73
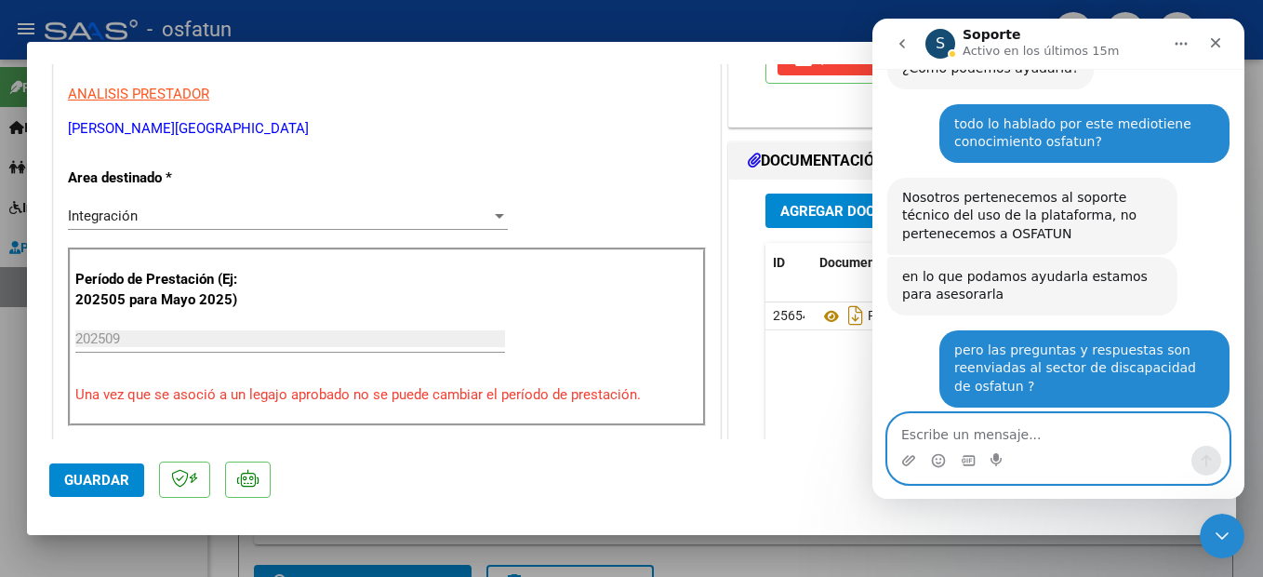
click at [952, 434] on textarea "Escribe un mensaje..." at bounding box center [1058, 430] width 340 height 32
click at [979, 437] on textarea "Escribe un mensaje..." at bounding box center [1058, 430] width 340 height 32
click at [1089, 427] on textarea "Escribe un mensaje..." at bounding box center [1058, 430] width 340 height 32
click at [990, 435] on textarea "Escribe un mensaje..." at bounding box center [1058, 430] width 340 height 32
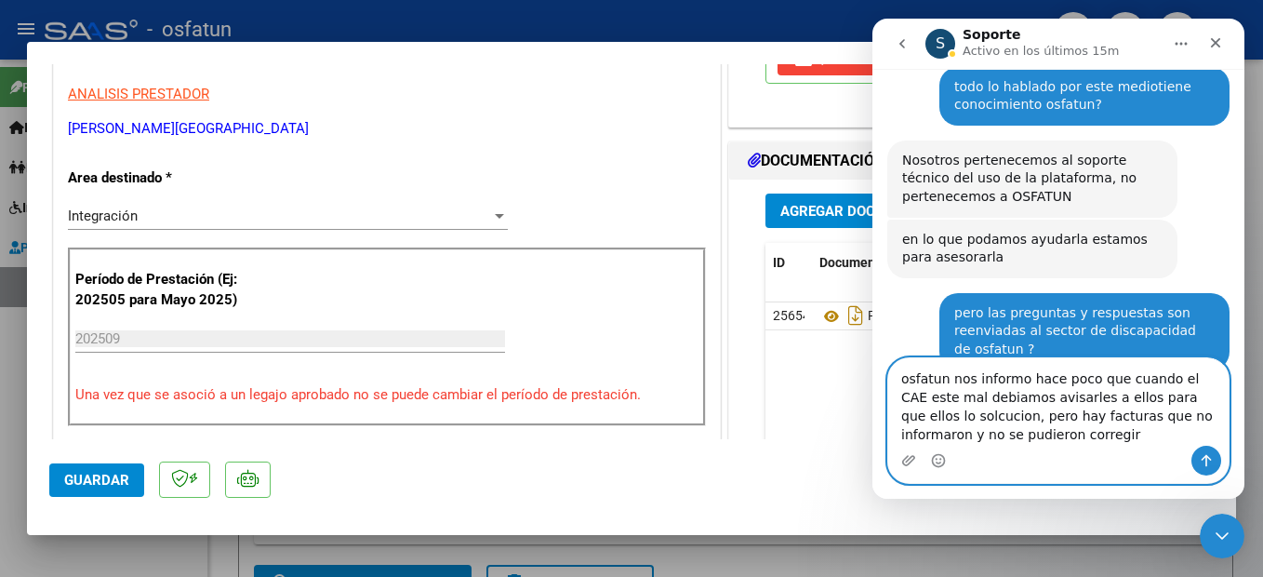
scroll to position [5632, 0]
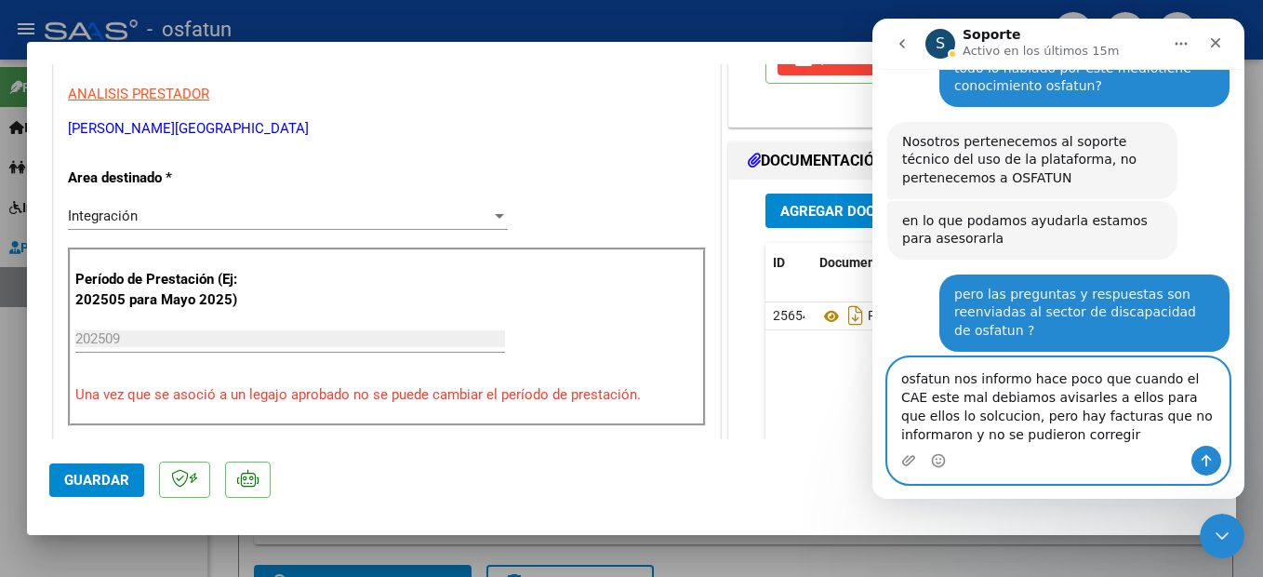
click at [924, 395] on textarea "osfatun nos informo hace poco que cuando el CAE este mal debiamos avisarles a e…" at bounding box center [1058, 401] width 340 height 87
click at [1174, 416] on textarea "osfatun nos informo hace poco que cuando el CAE este mal debiamos avisarles a e…" at bounding box center [1058, 401] width 340 height 87
click at [958, 417] on textarea "osfatun nos informo hace poco que cuando el CAE este mal debiamos avisarles a e…" at bounding box center [1058, 401] width 340 height 87
drag, startPoint x: 1087, startPoint y: 419, endPoint x: 1266, endPoint y: 433, distance: 179.2
click at [1245, 433] on html "S Soporte Activo en los últimos 15m Somos el equipo de soporte del sistema. Si …" at bounding box center [1059, 259] width 372 height 480
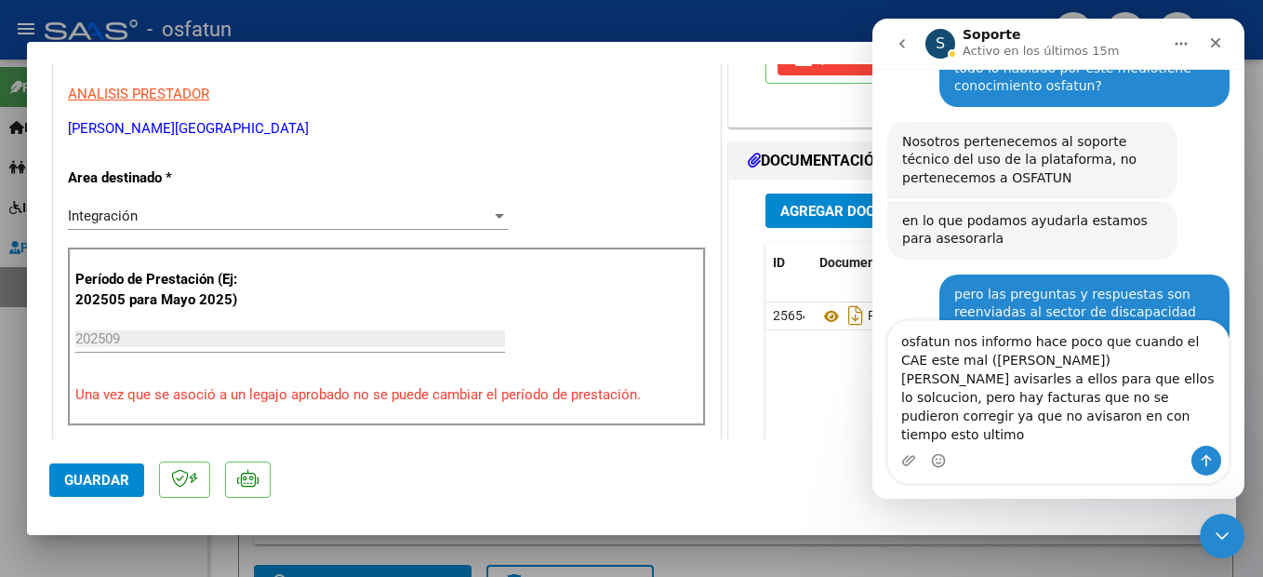
drag, startPoint x: 964, startPoint y: 418, endPoint x: 959, endPoint y: 441, distance: 23.7
click at [988, 452] on div "Intercom Messenger" at bounding box center [1058, 461] width 340 height 30
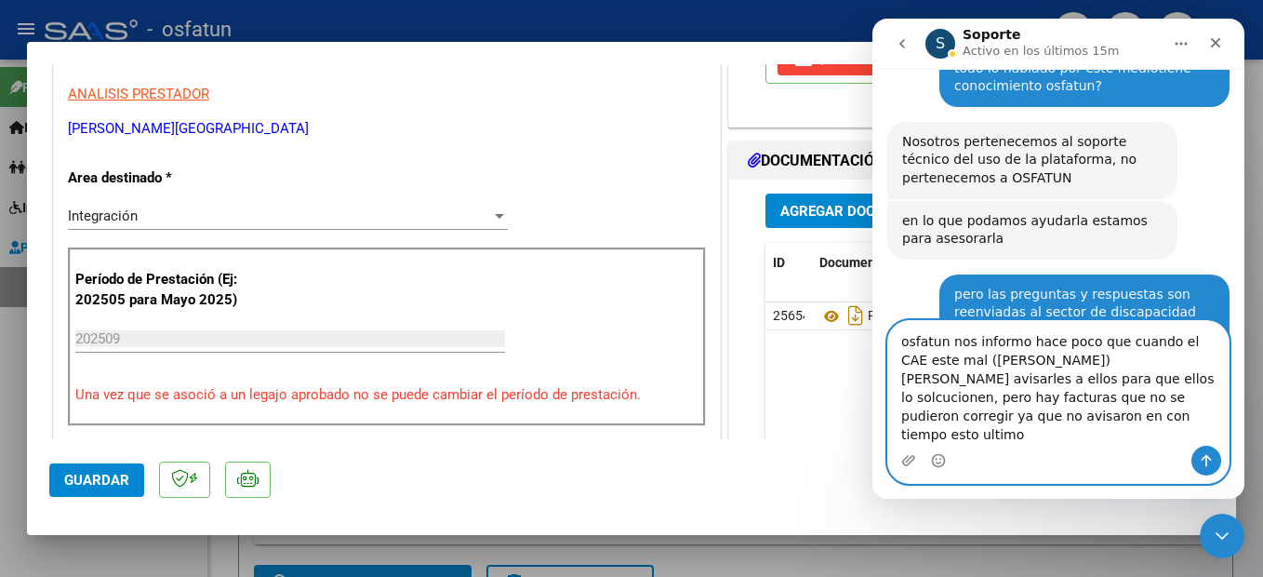
click at [1076, 443] on textarea "osfatun nos informo hace poco que cuando el CAE este mal ([PERSON_NAME]) [PERSO…" at bounding box center [1058, 383] width 340 height 125
click at [1216, 432] on textarea "osfatun nos informo hace poco que cuando el CAE este mal ([PERSON_NAME]) [PERSO…" at bounding box center [1058, 383] width 340 height 125
type textarea "osfatun nos informo hace poco que cuando el CAE este mal ([PERSON_NAME]) debiam…"
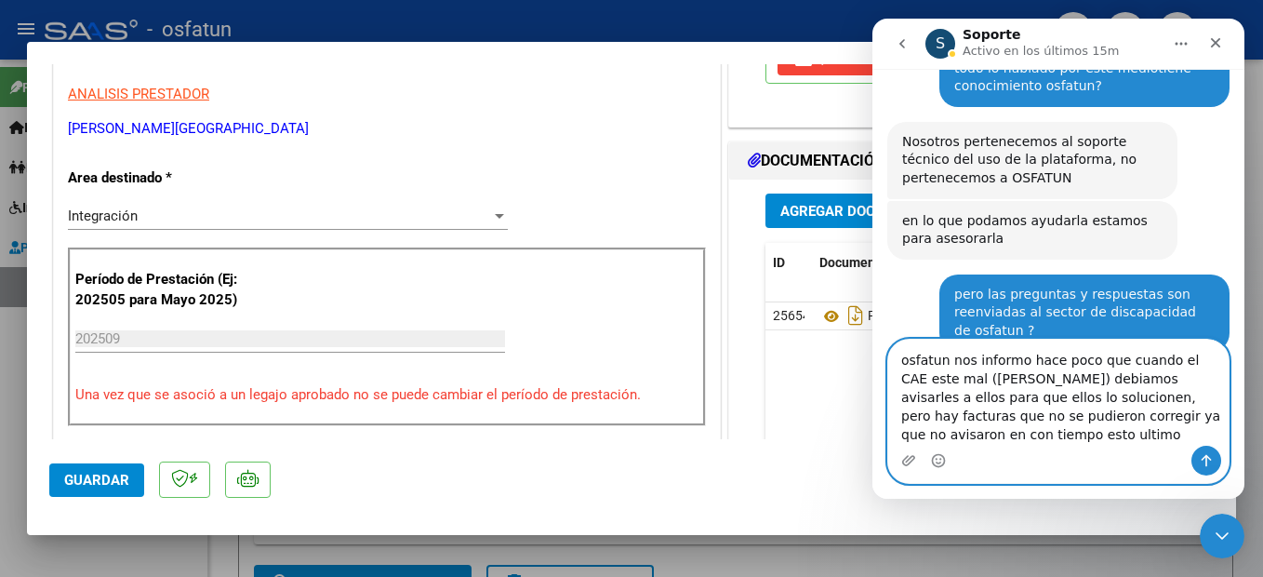
click at [1211, 431] on textarea "osfatun nos informo hace poco que cuando el CAE este mal ([PERSON_NAME]) debiam…" at bounding box center [1058, 393] width 340 height 106
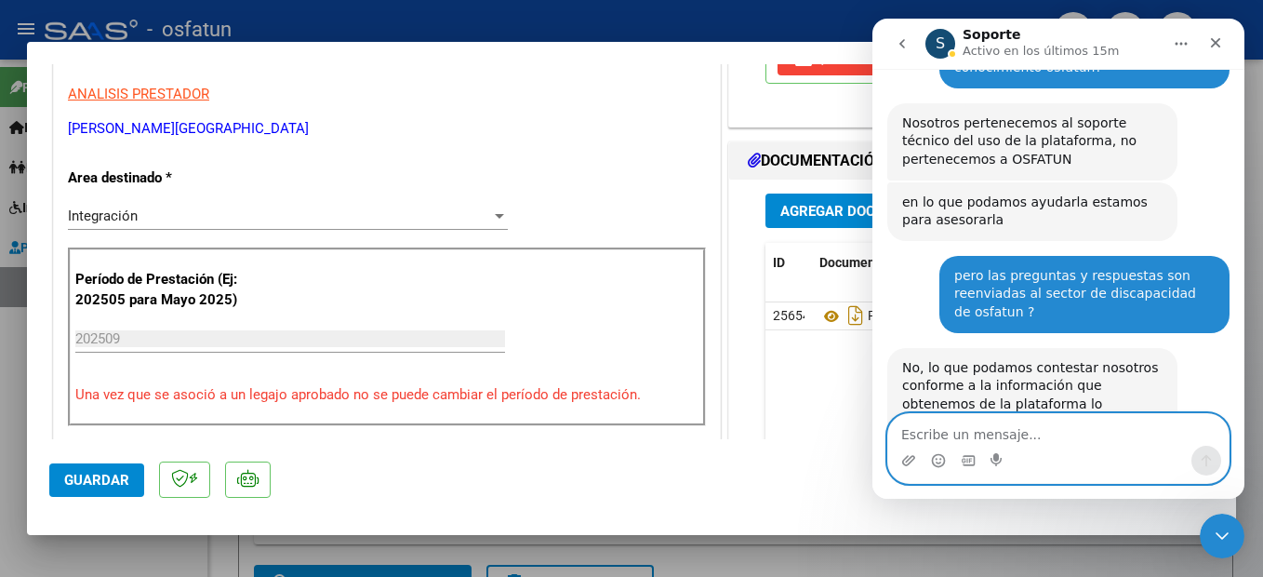
scroll to position [5710, 0]
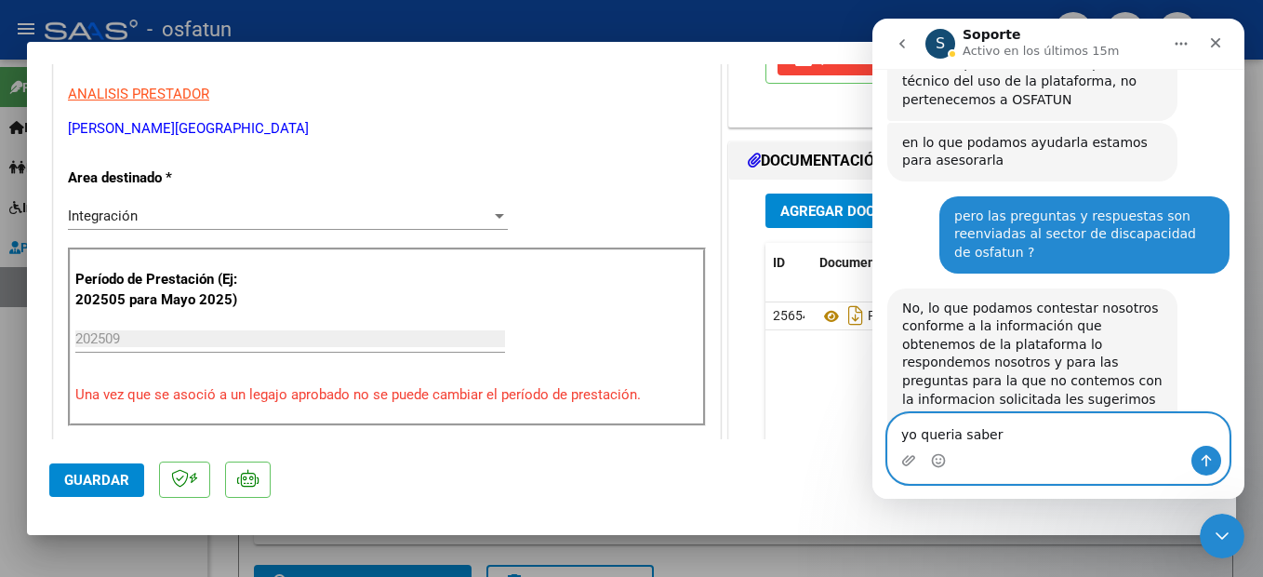
type textarea "yo queria saber"
drag, startPoint x: 1052, startPoint y: 420, endPoint x: 969, endPoint y: 420, distance: 82.8
click at [873, 420] on html "S Soporte Activo en los últimos 15m Somos el equipo de soporte del sistema. Si …" at bounding box center [1059, 259] width 372 height 480
drag, startPoint x: 1025, startPoint y: 439, endPoint x: 864, endPoint y: 438, distance: 160.9
click at [873, 438] on html "S Soporte Activo en los últimos 15m Somos el equipo de soporte del sistema. Si …" at bounding box center [1059, 259] width 372 height 480
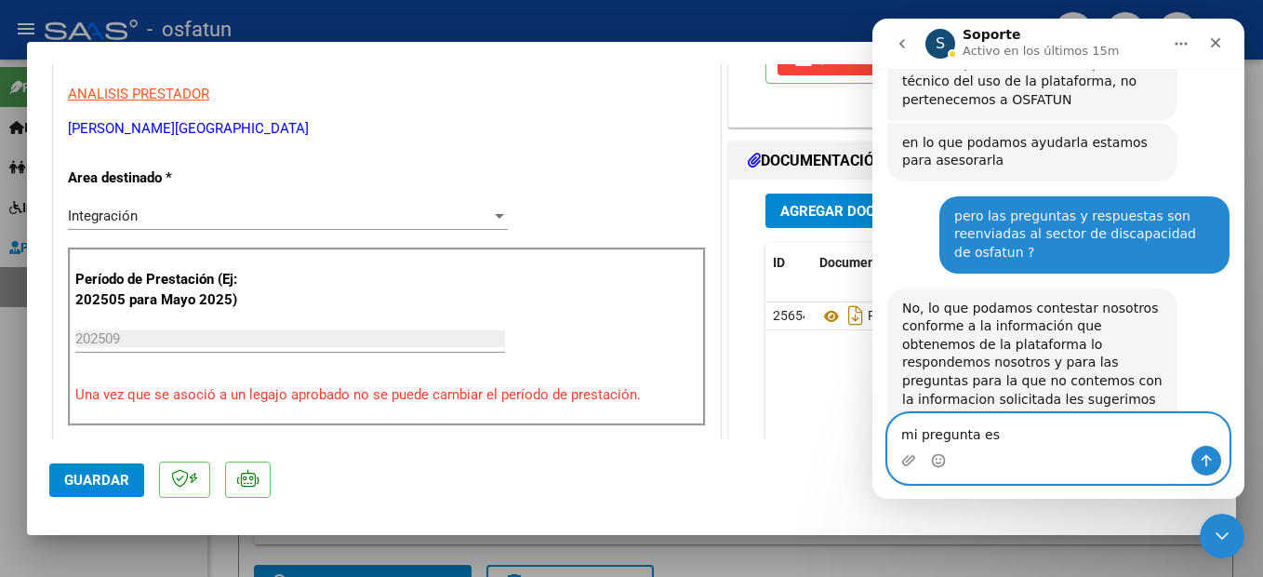
click at [1007, 440] on textarea "mi pregunta es" at bounding box center [1058, 430] width 340 height 32
type textarea "mi pregunta es si"
drag, startPoint x: 1016, startPoint y: 429, endPoint x: 885, endPoint y: 433, distance: 131.2
click at [876, 433] on div "mi pregunta es si mi pregunta es si" at bounding box center [1059, 448] width 372 height 71
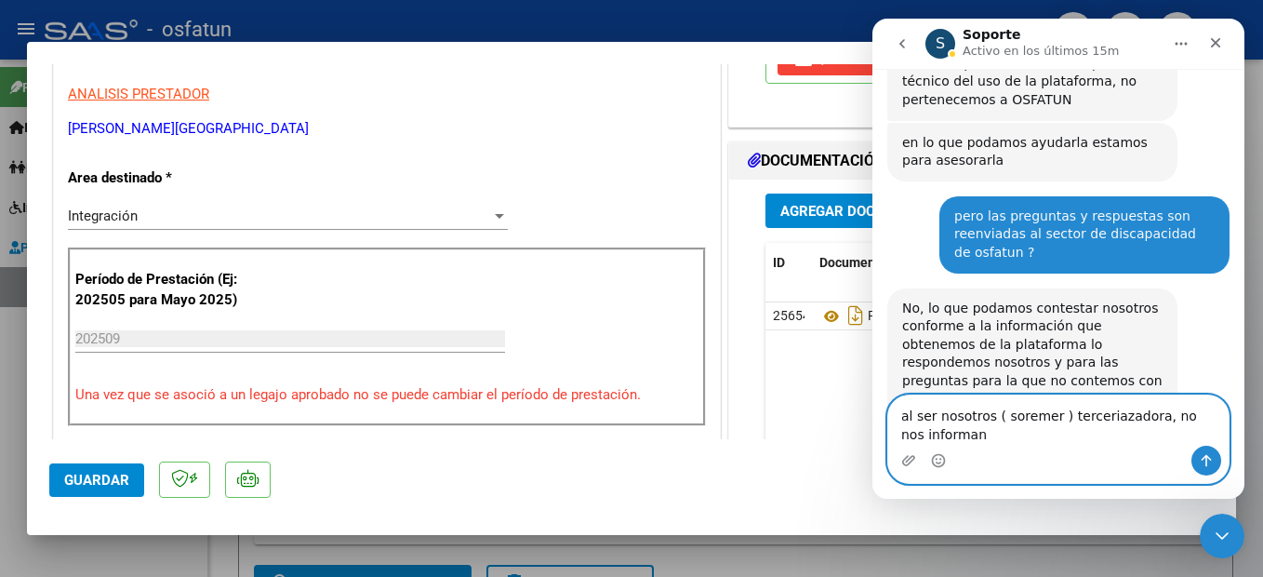
scroll to position [5729, 0]
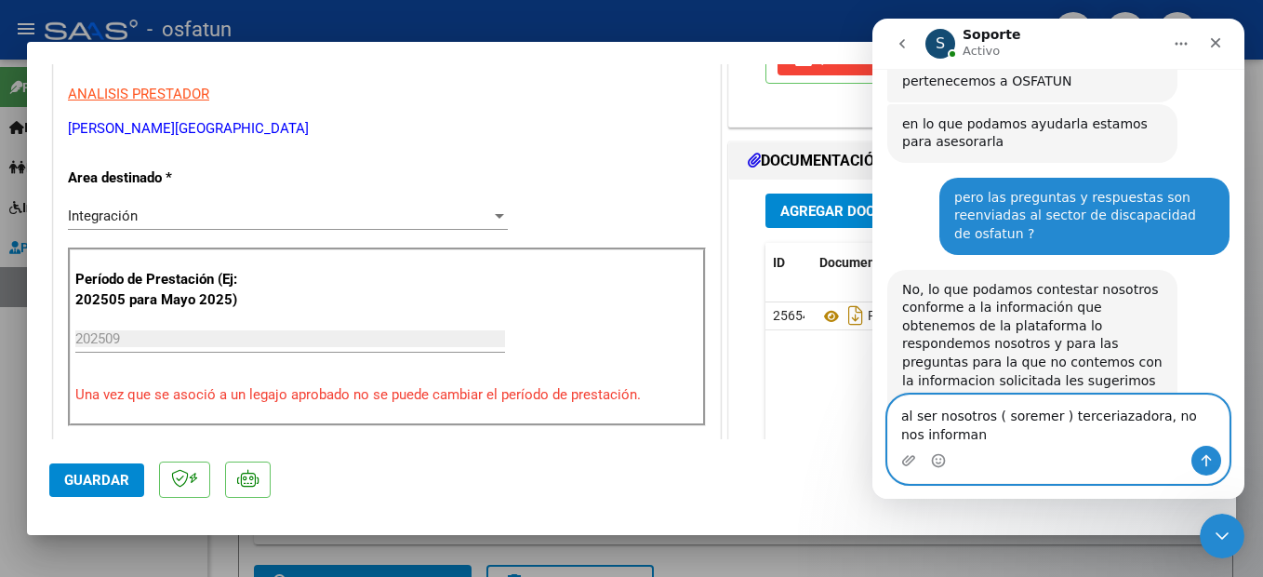
click at [979, 437] on textarea "al ser nosotros ( soremer ) terceriazadora, no nos informan" at bounding box center [1058, 420] width 340 height 50
click at [1143, 419] on textarea "al ser nosotros ( soremer ) terceriazadora, no nos informan" at bounding box center [1058, 420] width 340 height 50
drag, startPoint x: 1143, startPoint y: 416, endPoint x: 1207, endPoint y: 434, distance: 66.8
click at [1207, 434] on textarea "al ser nosotros ( soremer ) terceriazadora, no nos informan" at bounding box center [1058, 420] width 340 height 50
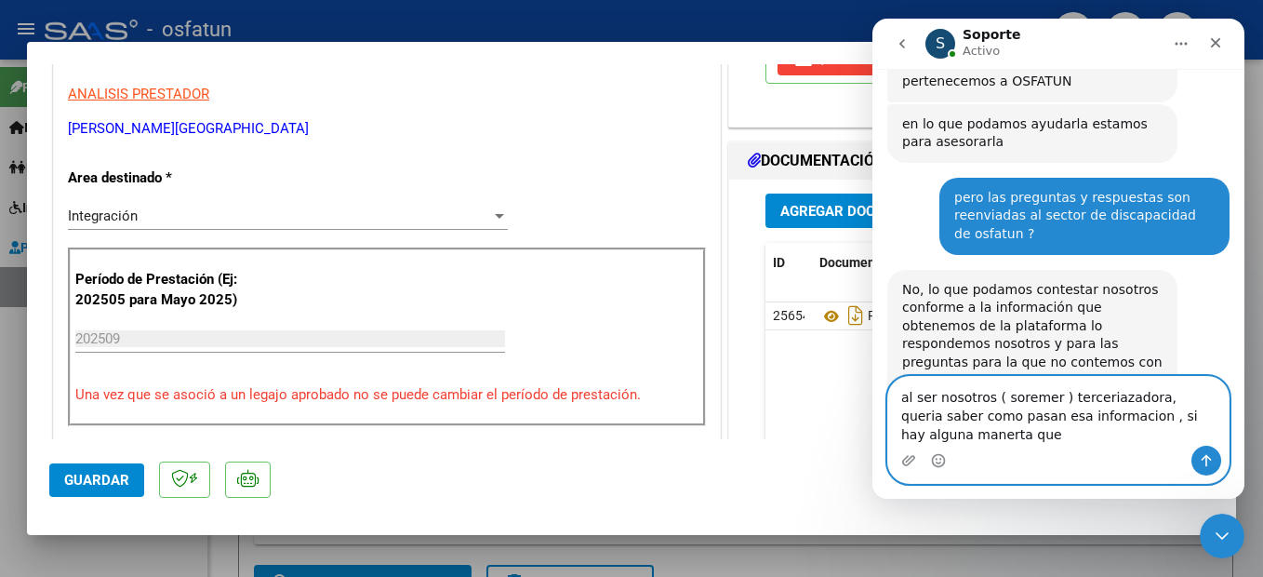
scroll to position [5748, 0]
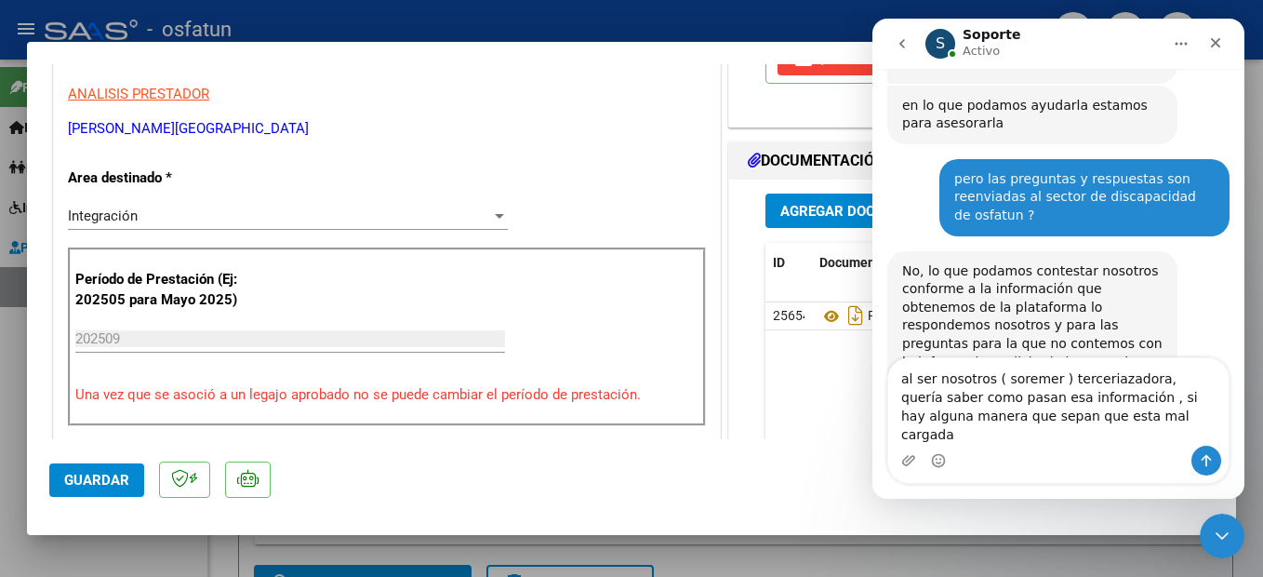
drag, startPoint x: 1081, startPoint y: 397, endPoint x: 1114, endPoint y: 437, distance: 52.2
click at [1130, 454] on div "Intercom Messenger" at bounding box center [1058, 461] width 340 height 30
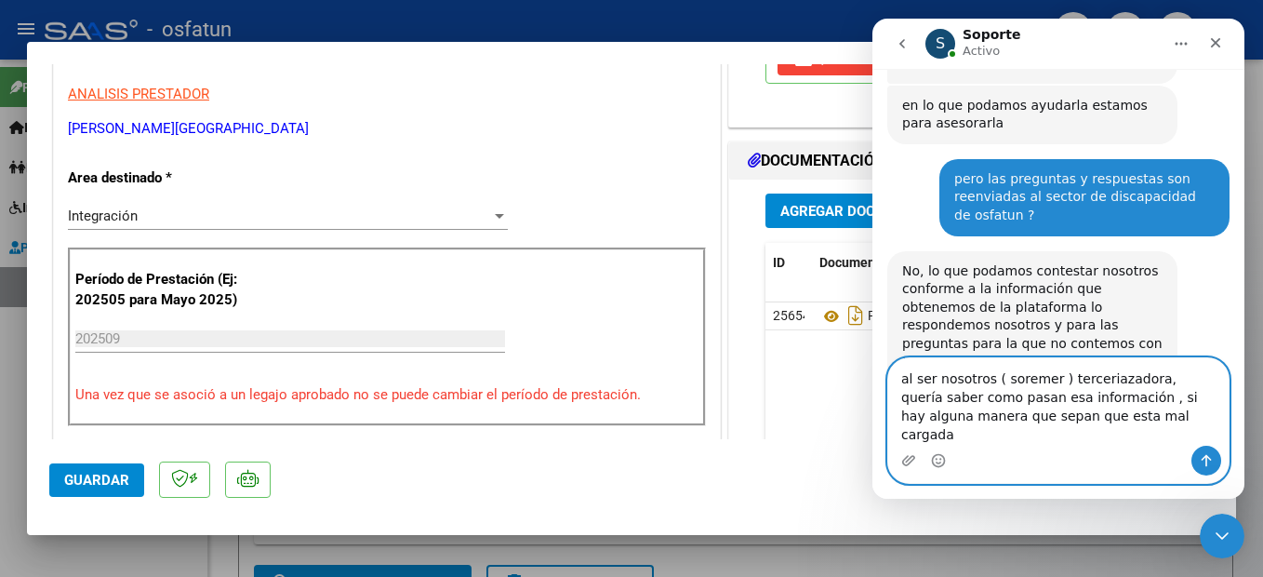
click at [1101, 433] on textarea "al ser nosotros ( soremer ) terceriazadora, quería saber como pasan esa informa…" at bounding box center [1058, 401] width 340 height 87
click at [1065, 419] on textarea "al ser nosotros ( soremer ) terceriazadora, quería saber como pasan esa informa…" at bounding box center [1058, 401] width 340 height 87
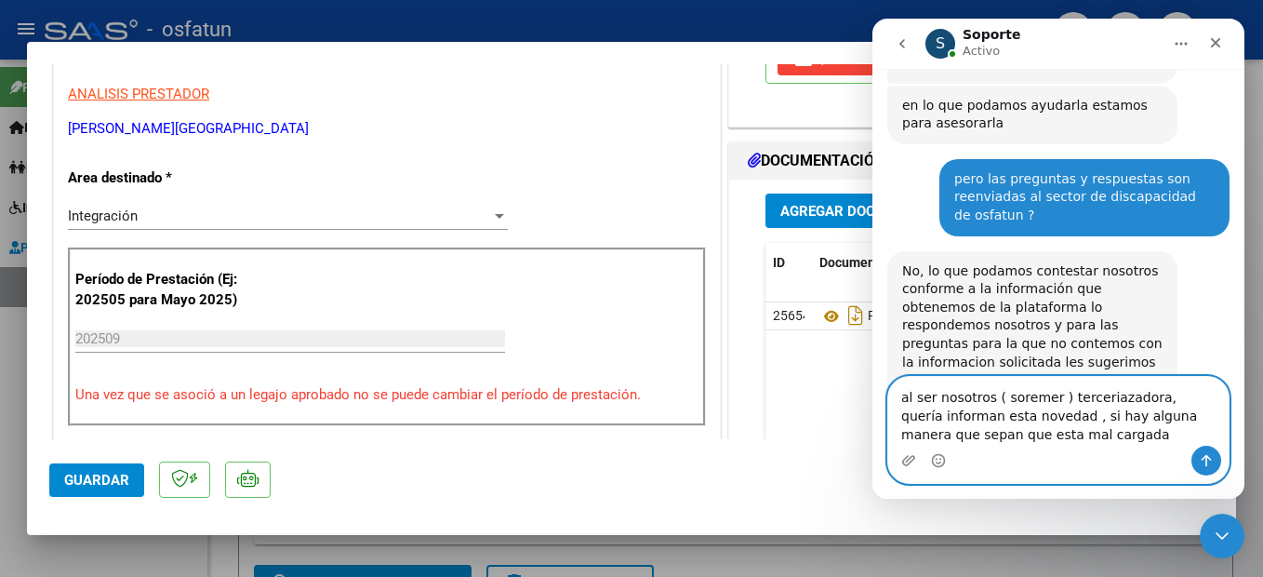
click at [1111, 430] on textarea "al ser nosotros ( soremer ) terceriazadora, quería informan esta novedad , si h…" at bounding box center [1058, 411] width 340 height 69
click at [1204, 413] on textarea "al ser nosotros ( soremer ) terceriazadora, quería informan esta novedad , si h…" at bounding box center [1058, 411] width 340 height 69
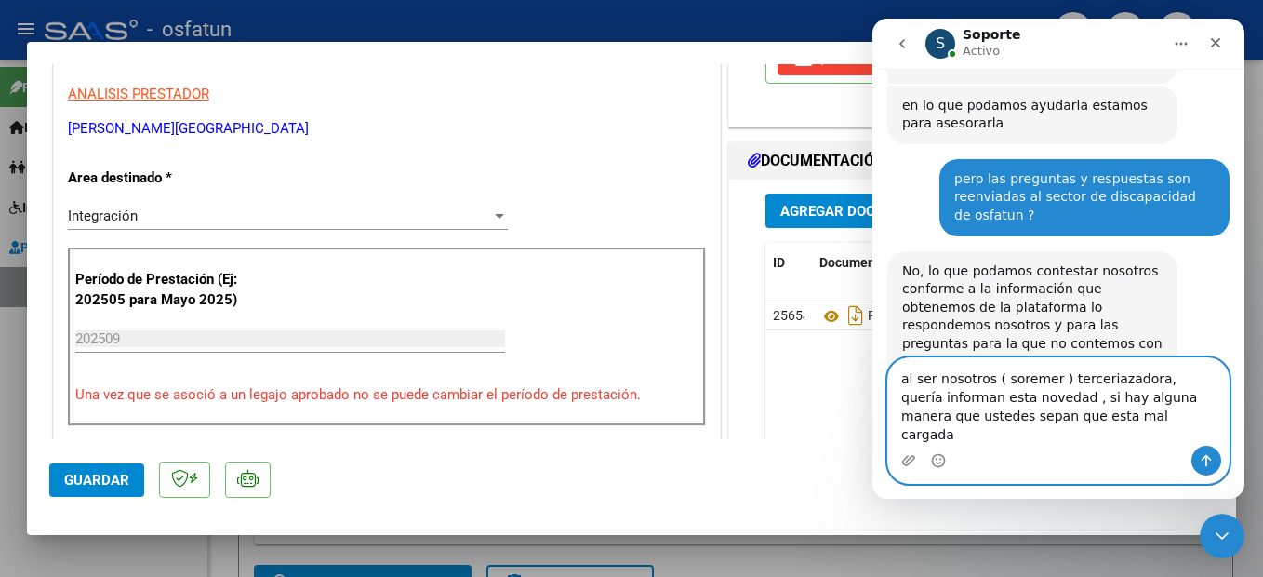
click at [1116, 433] on textarea "al ser nosotros ( soremer ) terceriazadora, quería informan esta novedad , si h…" at bounding box center [1058, 401] width 340 height 87
type textarea "al ser nosotros ( soremer ) terceriazadora, quería informan esta novedad , si h…"
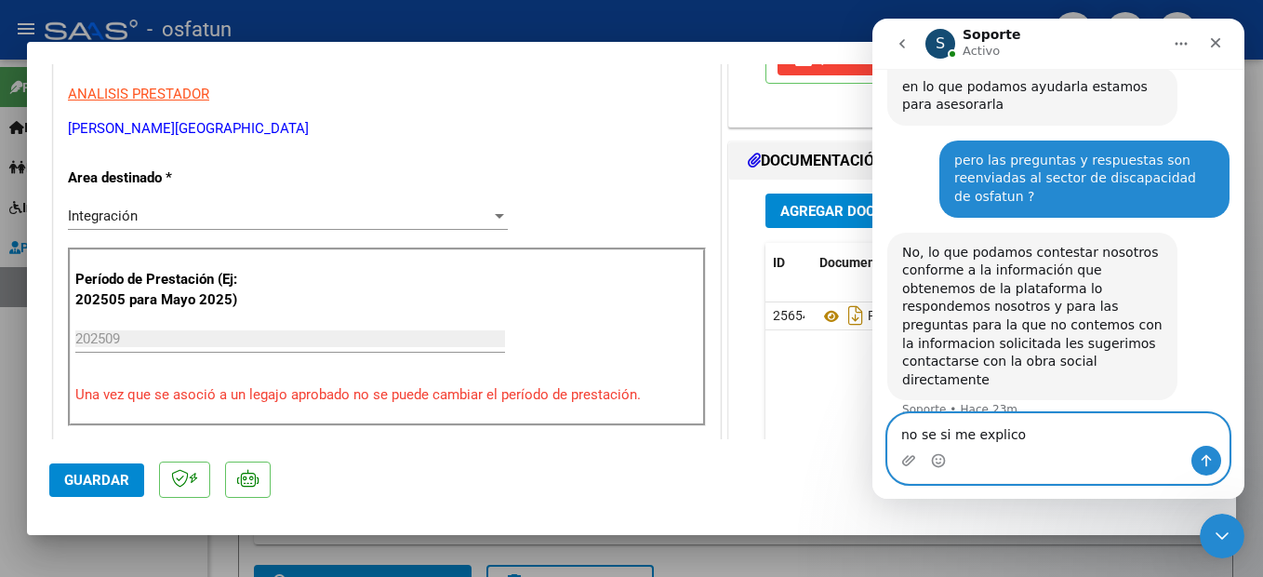
scroll to position [5807, 0]
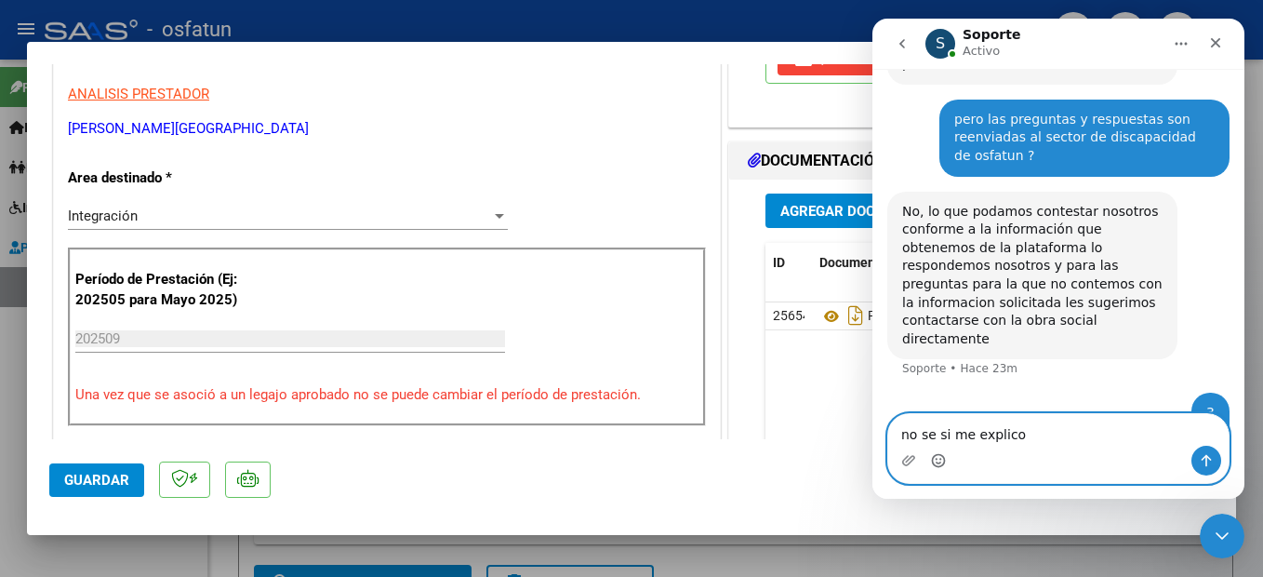
drag, startPoint x: 938, startPoint y: 458, endPoint x: 912, endPoint y: 37, distance: 421.2
click at [938, 458] on icon "Selector de emoji" at bounding box center [938, 460] width 15 height 15
click at [1019, 434] on textarea "no se si me explico" at bounding box center [1058, 430] width 340 height 32
click at [941, 462] on icon "Selector de emoji" at bounding box center [938, 460] width 15 height 15
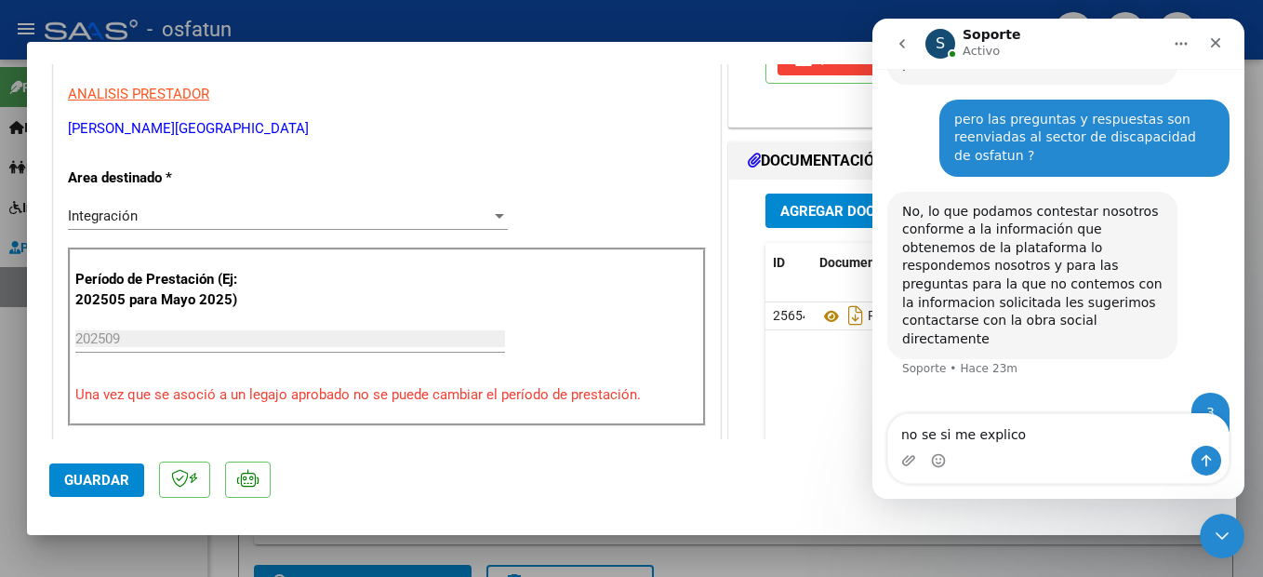
click at [1045, 192] on div "No, lo que podamos contestar nosotros conforme a la información que obtenemos d…" at bounding box center [1058, 293] width 342 height 202
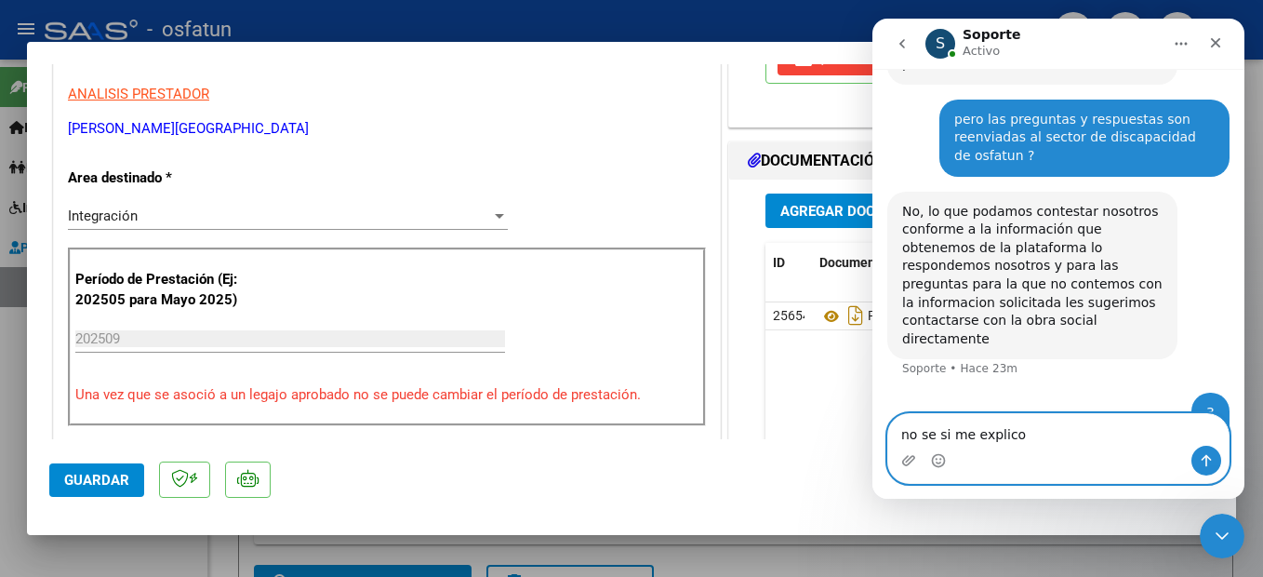
scroll to position [5621, 0]
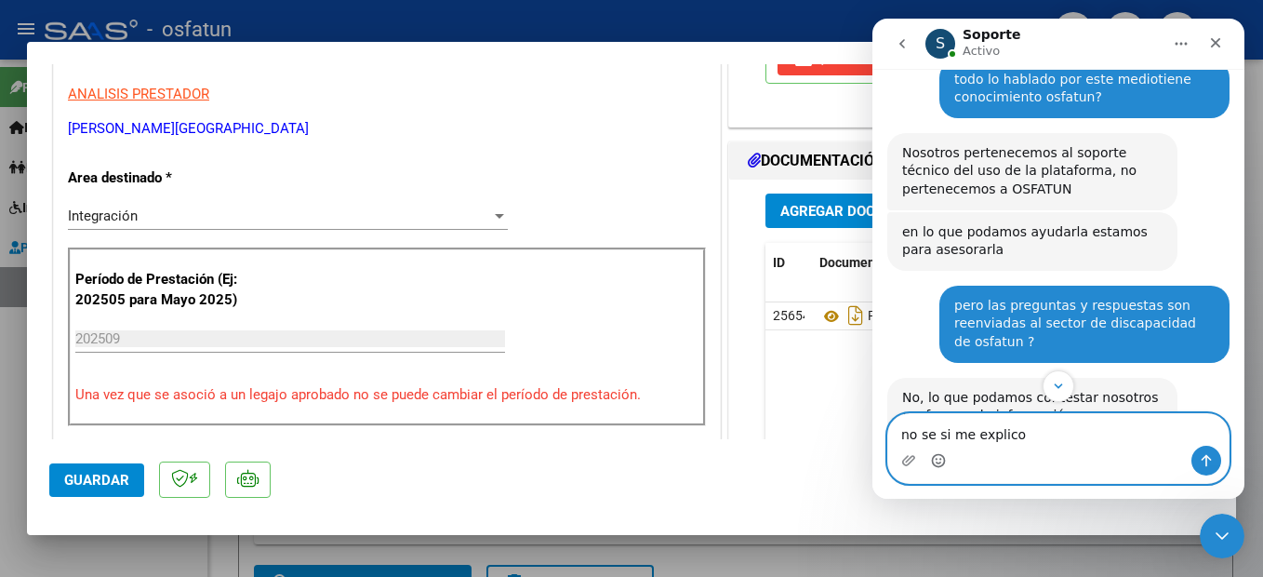
click at [939, 465] on icon "Selector de emoji" at bounding box center [938, 460] width 15 height 15
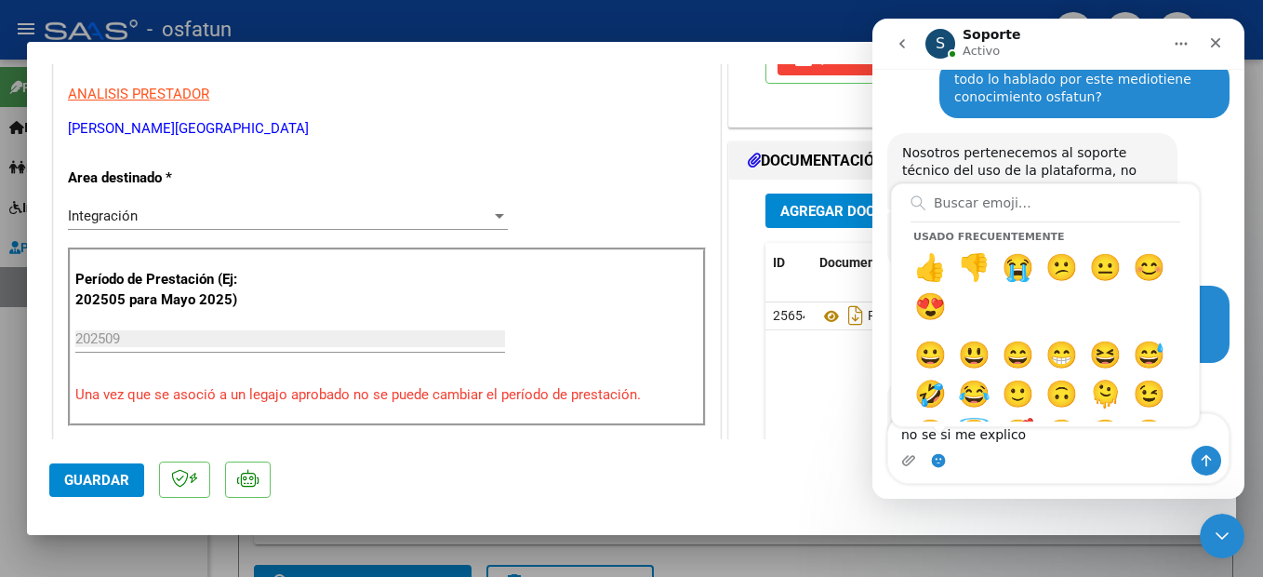
scroll to position [386, 0]
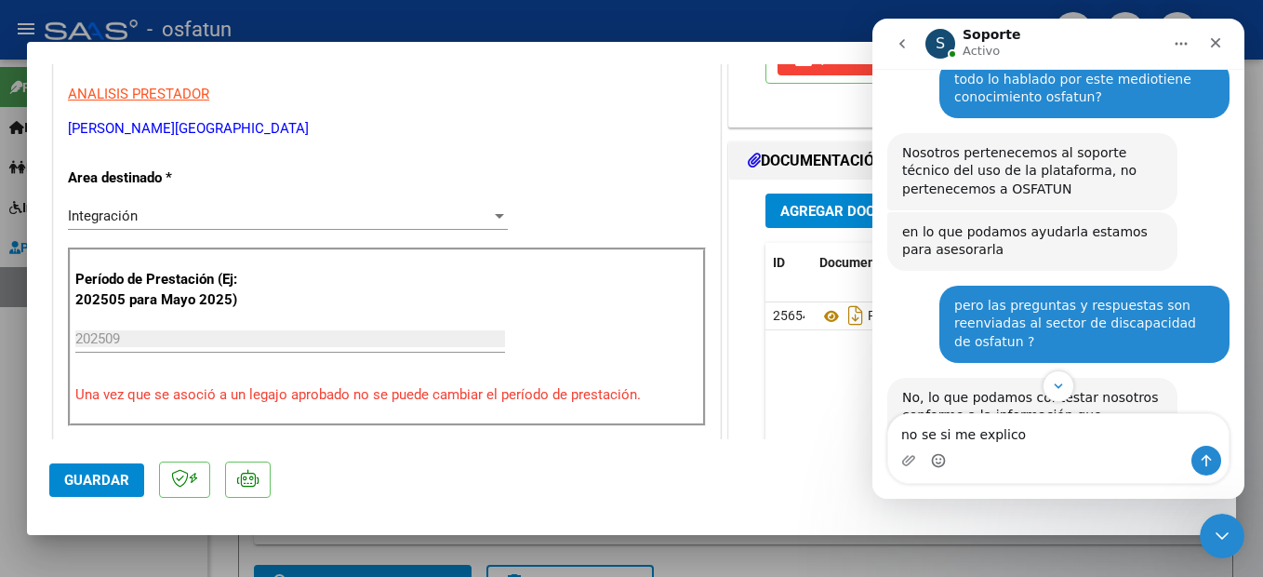
click at [943, 461] on icon "Selector de emoji" at bounding box center [938, 460] width 15 height 15
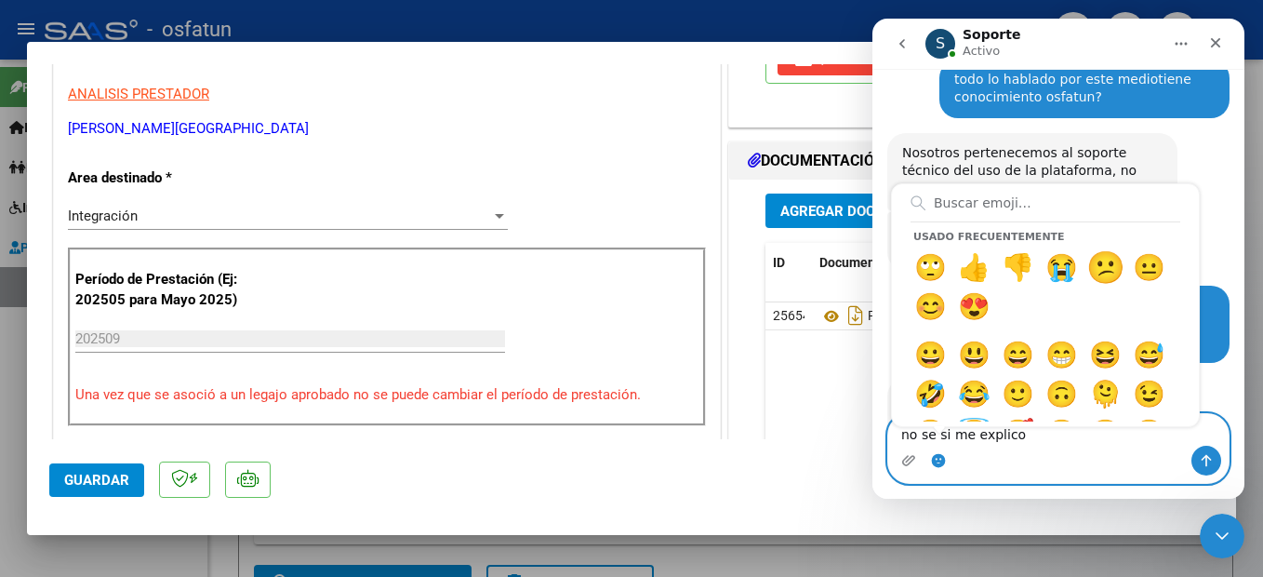
type textarea "no se si me explico 😕"
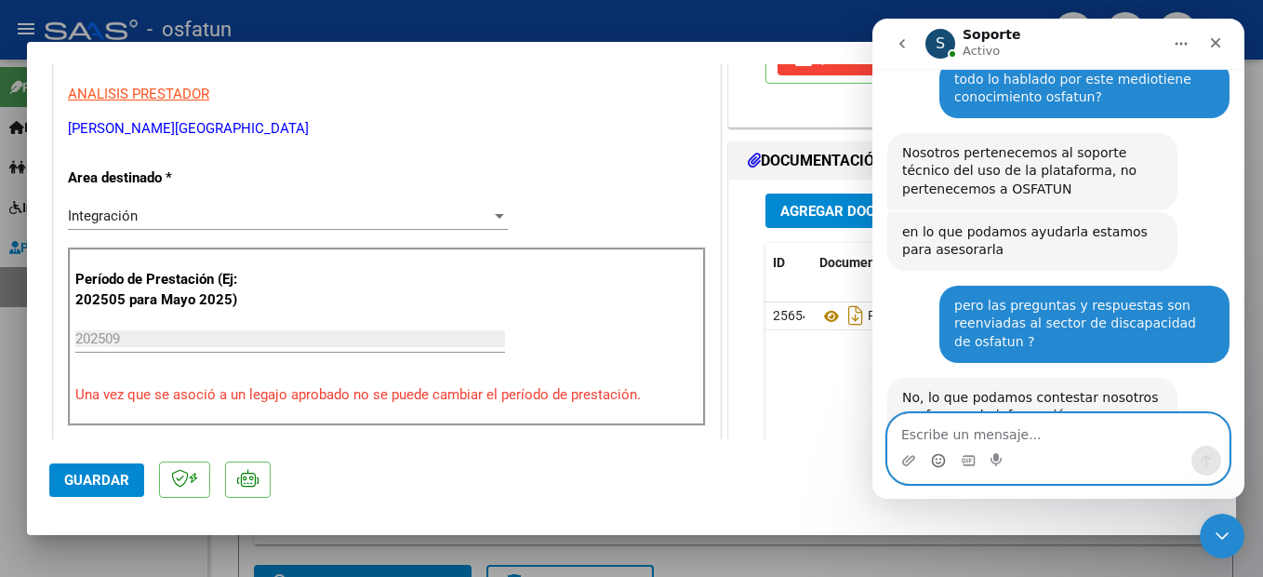
scroll to position [5850, 0]
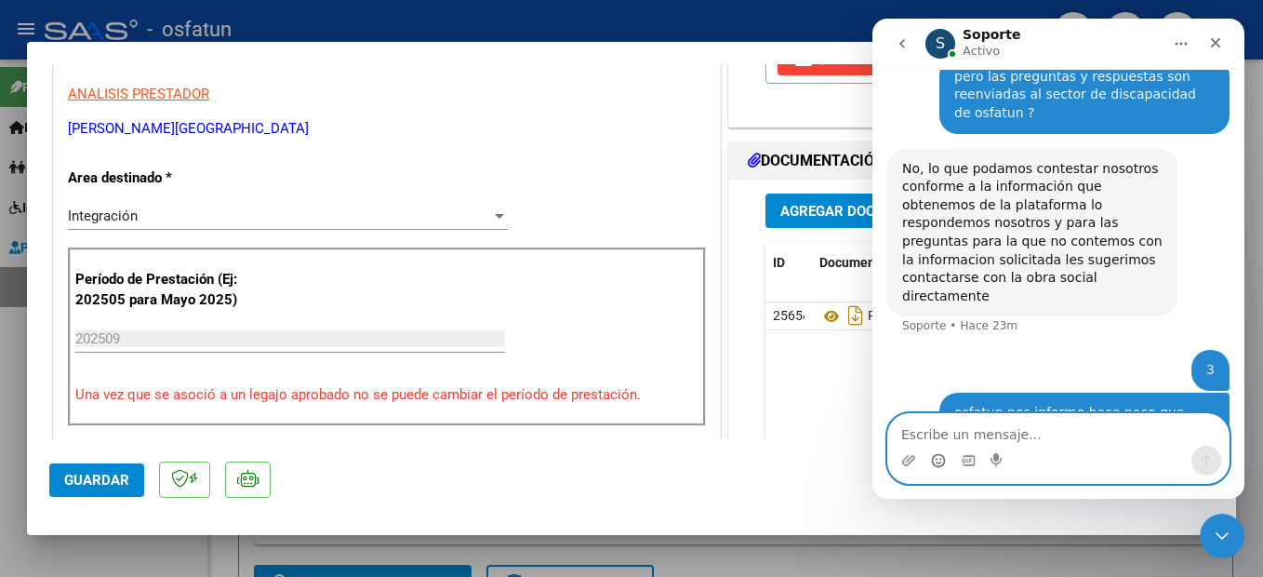
click at [1032, 438] on textarea "Escribe un mensaje..." at bounding box center [1058, 430] width 340 height 32
type textarea "p"
click at [1066, 430] on textarea "Escribe un mensaje..." at bounding box center [1058, 430] width 340 height 32
type textarea "por ejemplo esta factura"
paste textarea "Escribe un mensaje..."
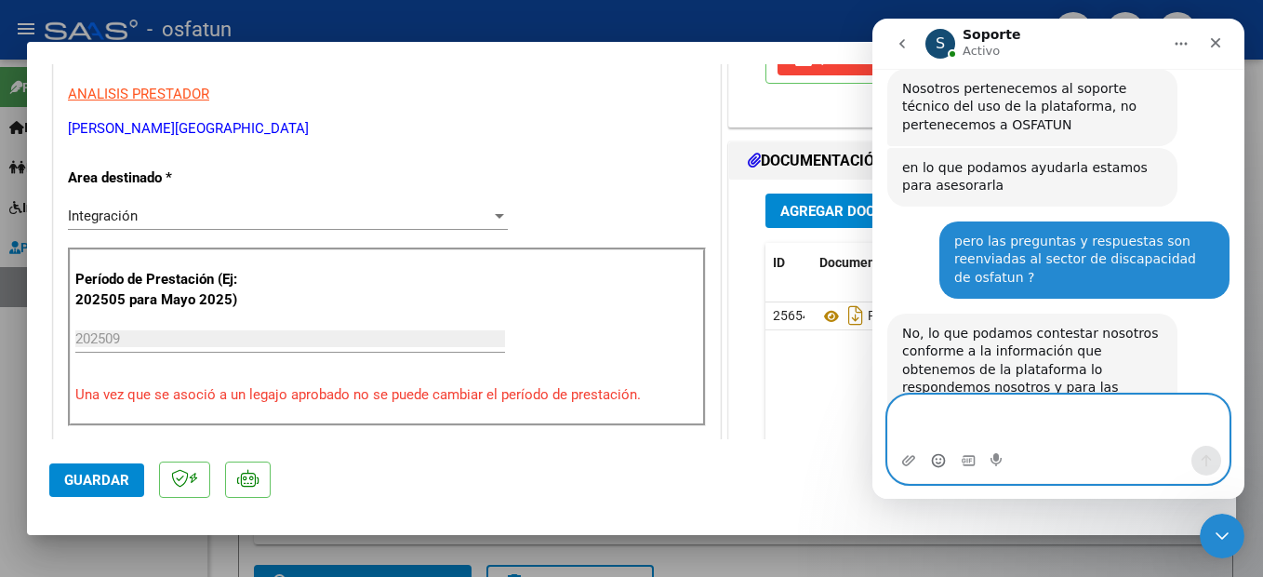
scroll to position [5910, 0]
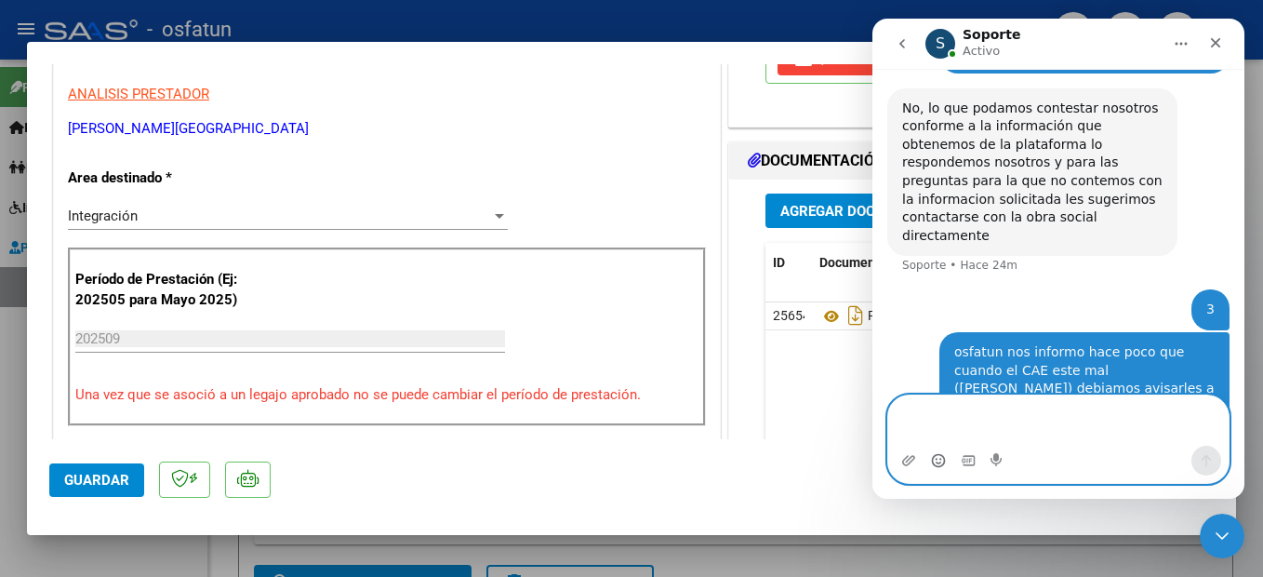
click at [1010, 432] on textarea "Escribe un mensaje..." at bounding box center [1058, 420] width 340 height 50
click at [949, 417] on textarea "Escribe un mensaje..." at bounding box center [1058, 420] width 340 height 50
click at [932, 416] on textarea "Escribe un mensaje..." at bounding box center [1058, 420] width 340 height 50
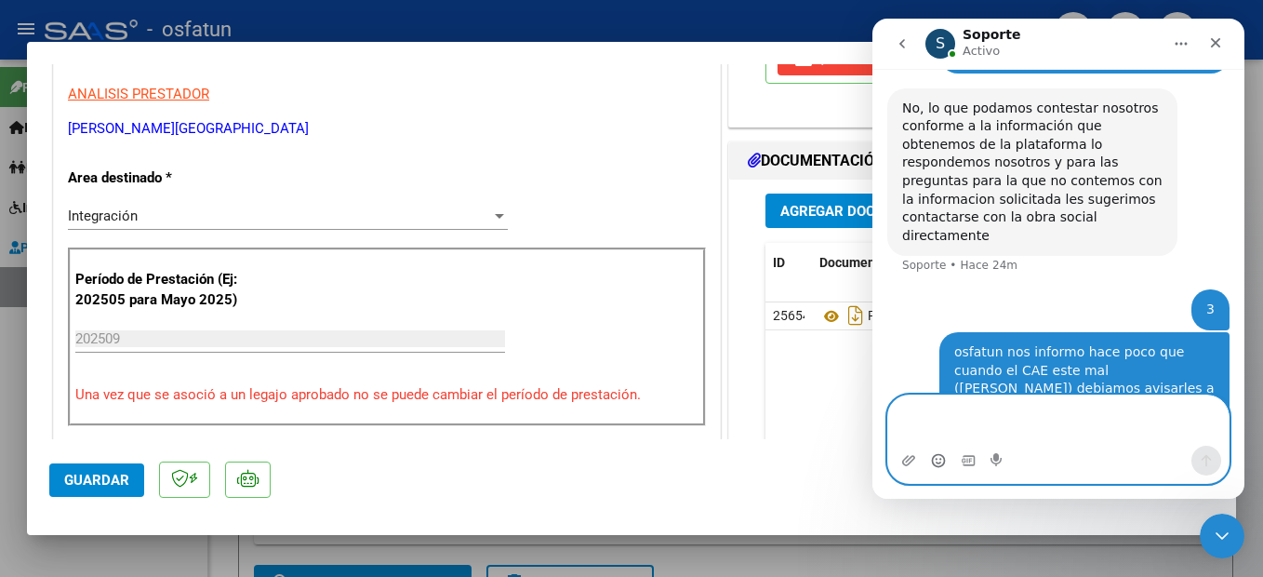
click at [972, 423] on textarea "Escribe un mensaje..." at bounding box center [1058, 420] width 340 height 50
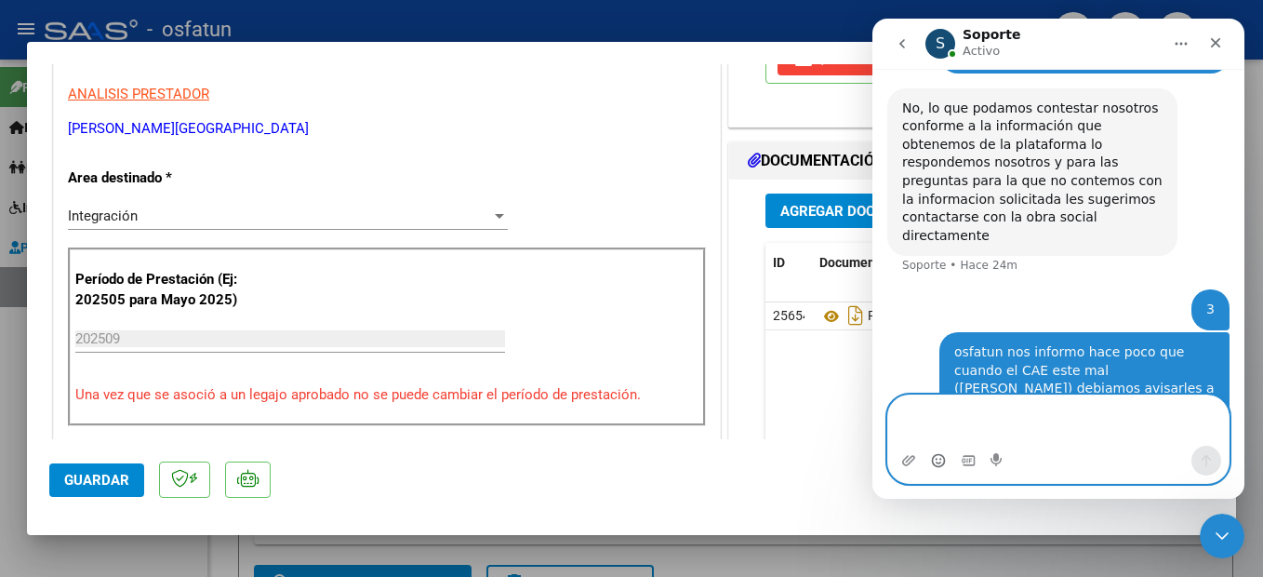
click at [1088, 432] on textarea "Escribe un mensaje..." at bounding box center [1058, 420] width 340 height 50
click at [1110, 412] on textarea "Escribe un mensaje..." at bounding box center [1058, 420] width 340 height 50
click at [912, 460] on icon "Adjuntar un archivo" at bounding box center [908, 460] width 13 height 10
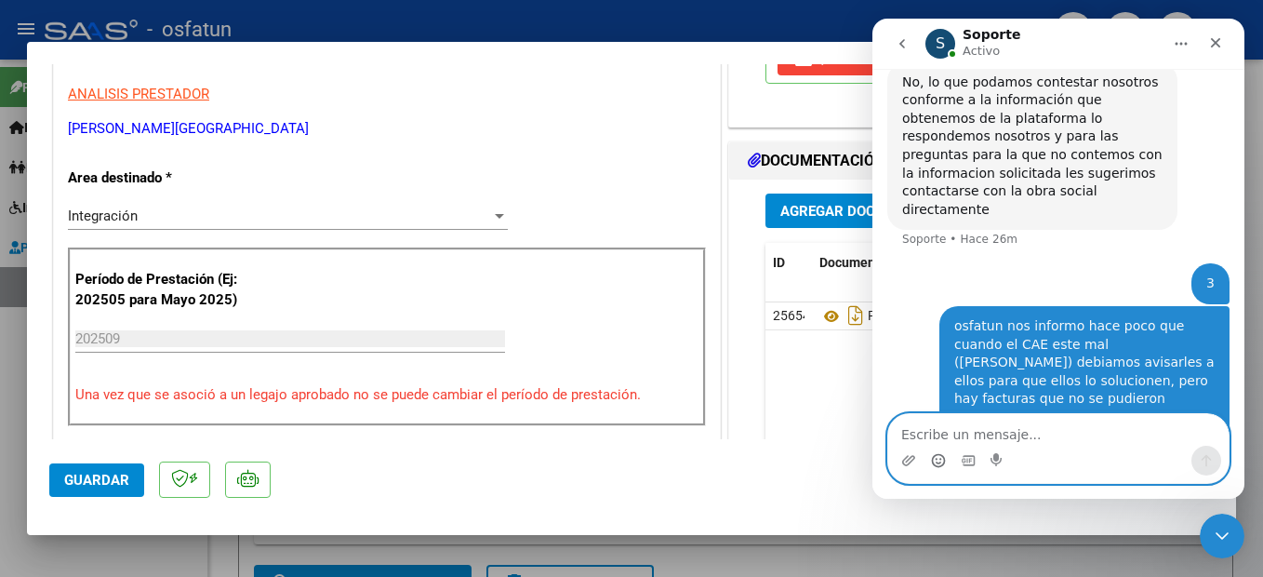
scroll to position [6008, 0]
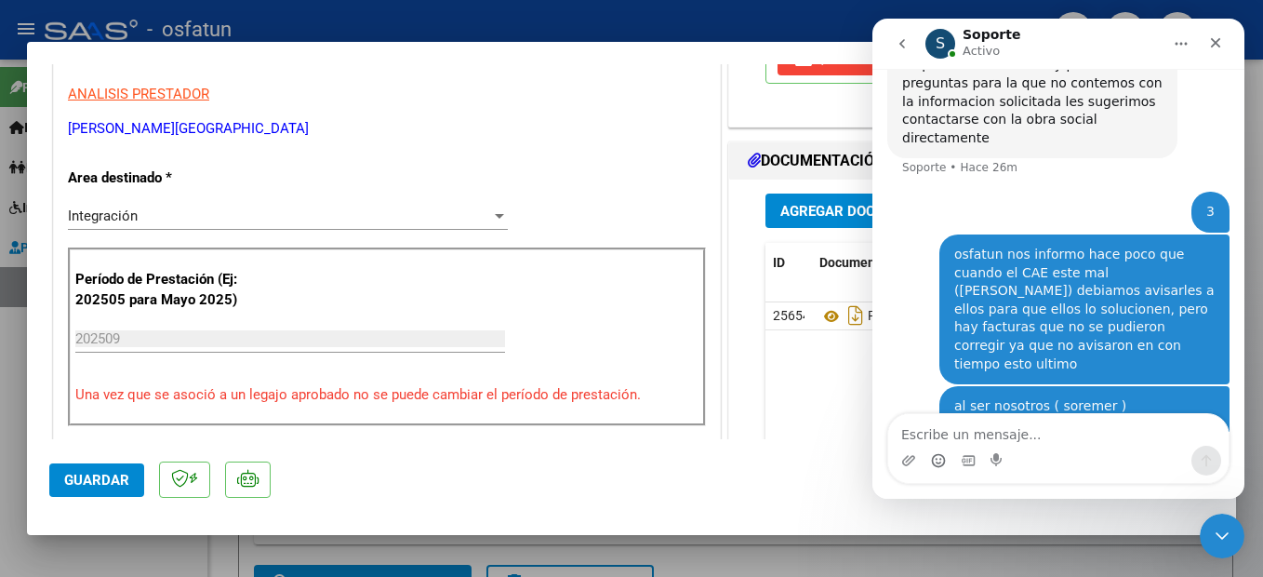
click at [1180, 41] on icon "Inicio" at bounding box center [1181, 43] width 15 height 15
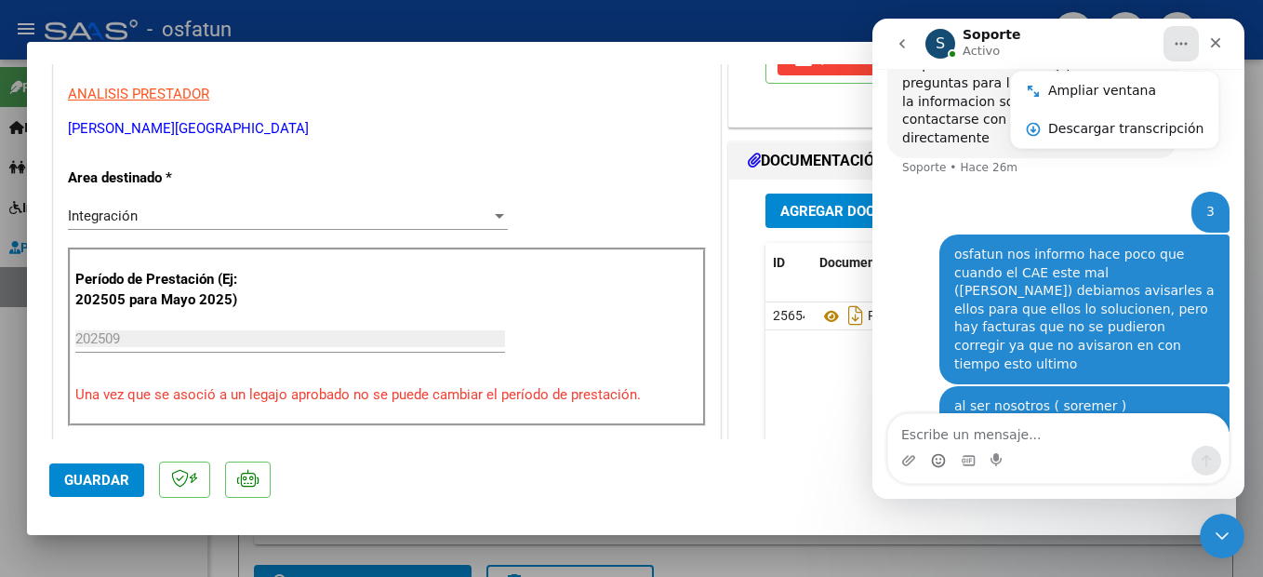
click at [103, 488] on button "Guardar" at bounding box center [96, 479] width 95 height 33
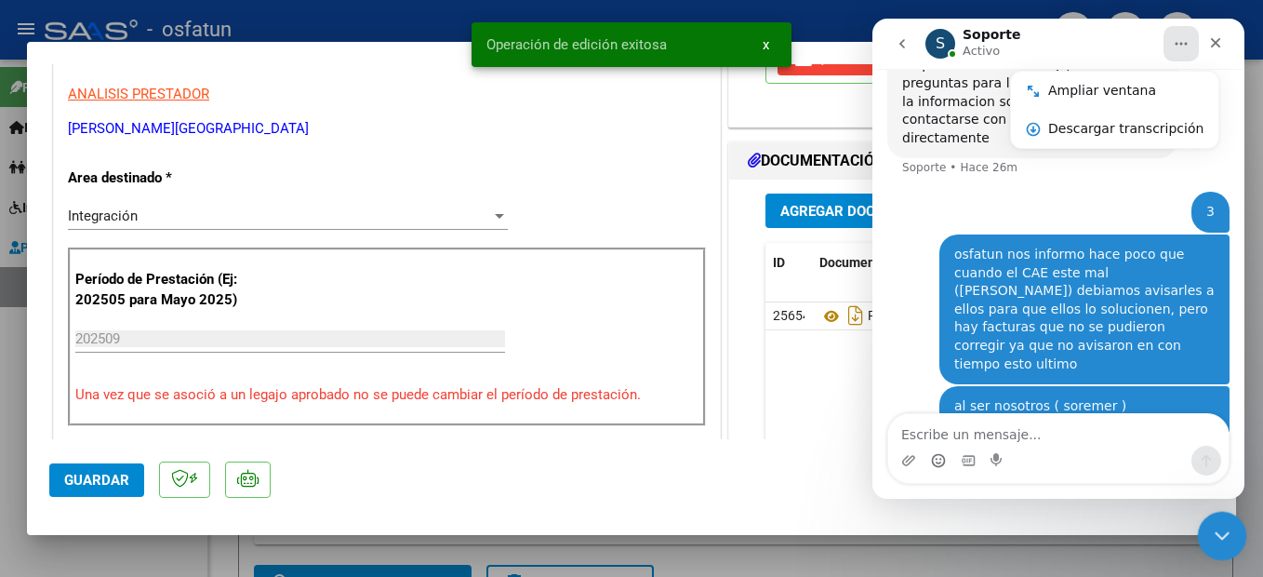
click at [1219, 528] on icon "Cerrar Intercom Messenger" at bounding box center [1219, 533] width 22 height 22
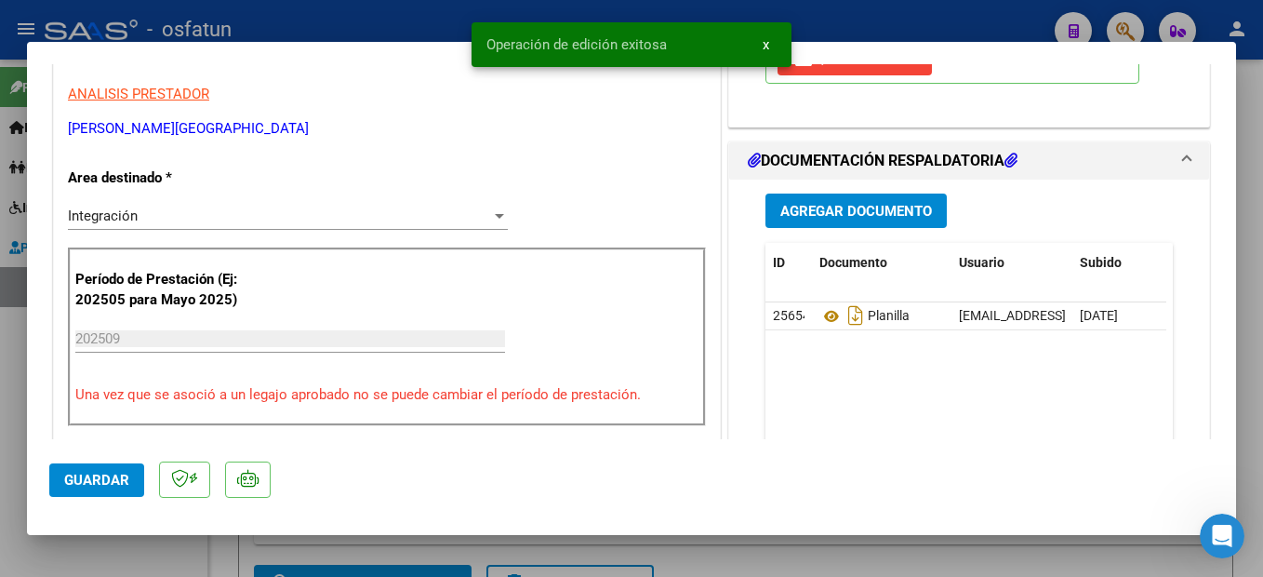
scroll to position [0, 0]
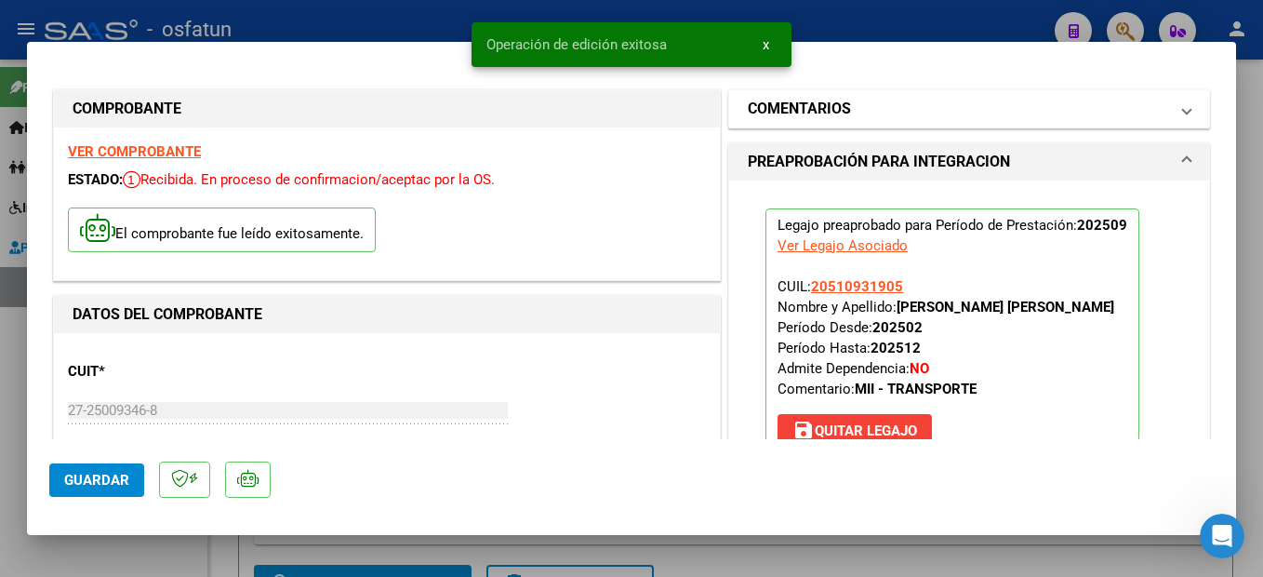
click at [1262, 299] on div at bounding box center [631, 288] width 1263 height 577
type input "$ 0,00"
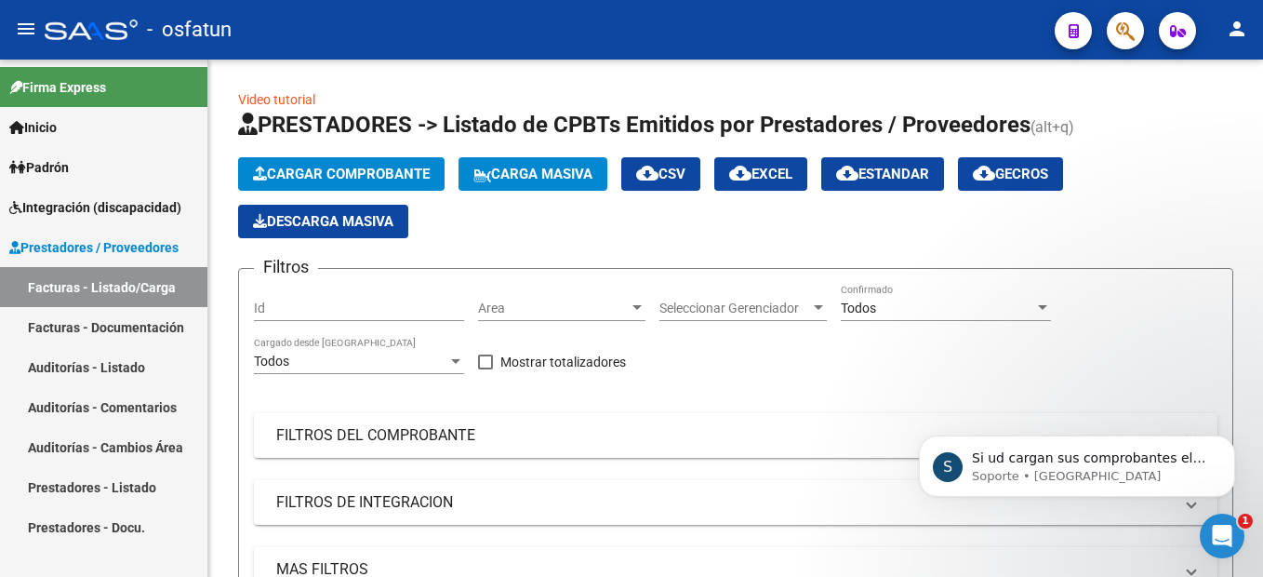
scroll to position [6119, 0]
click at [1054, 468] on p "Soporte • [GEOGRAPHIC_DATA]" at bounding box center [1092, 476] width 240 height 17
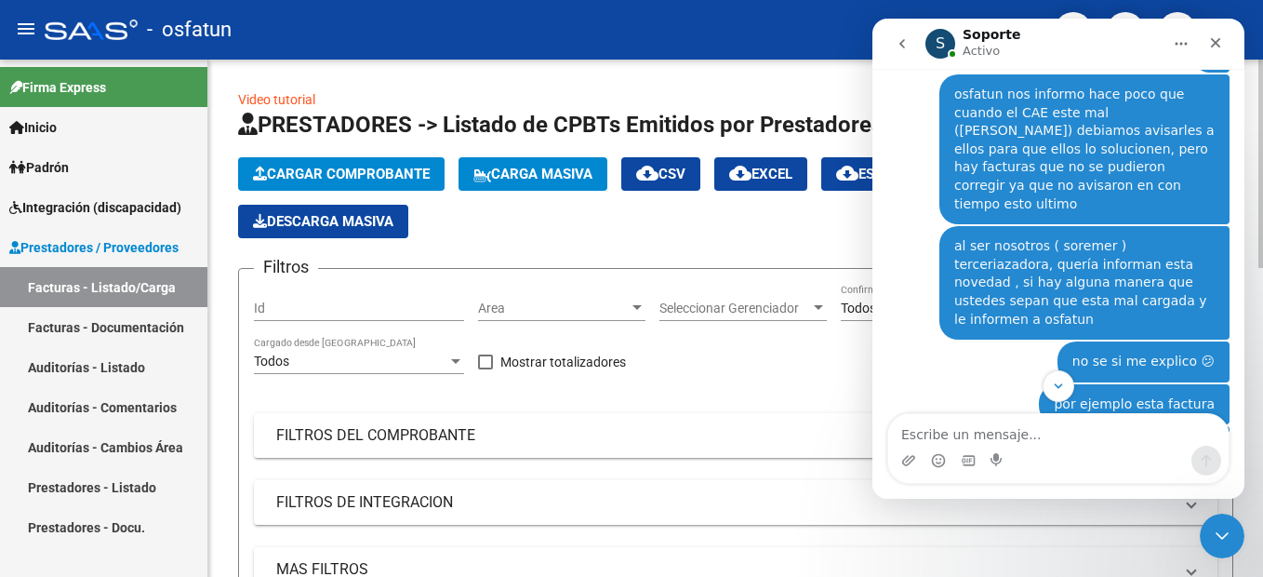
scroll to position [6125, 0]
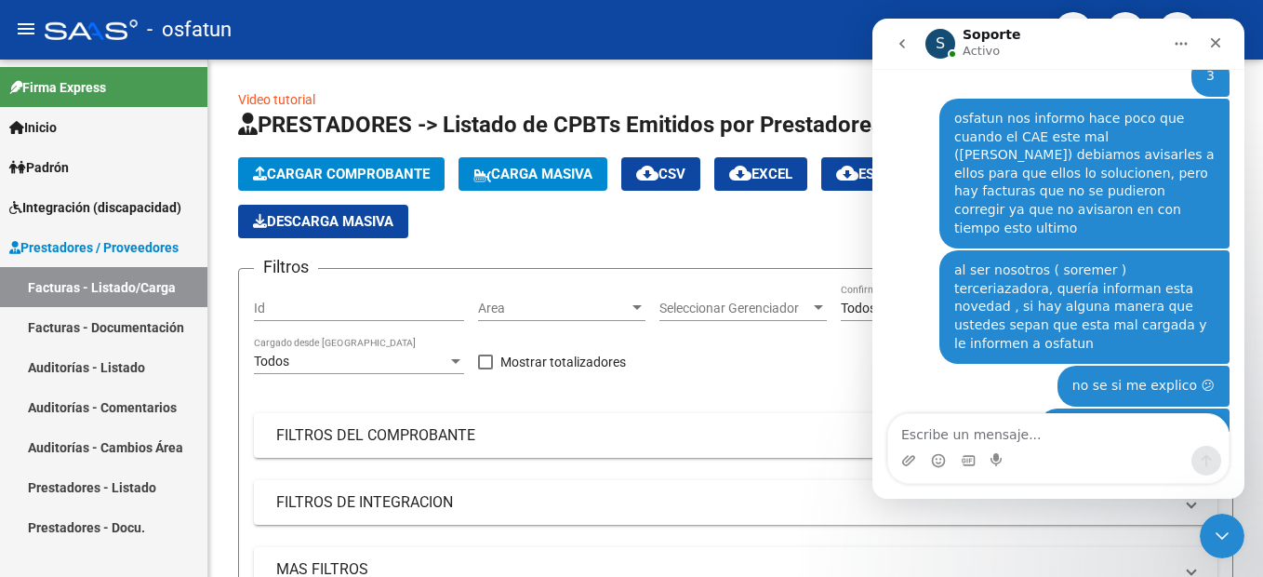
drag, startPoint x: 1078, startPoint y: 258, endPoint x: 1025, endPoint y: 256, distance: 53.1
click at [1079, 519] on div "Si ud cargan sus comprobantes el proceso de validación de CAE es automatico y d…" at bounding box center [1032, 555] width 260 height 73
click at [1054, 519] on div "Si ud cargan sus comprobantes el proceso de validación de CAE es automatico y d…" at bounding box center [1032, 555] width 260 height 73
click at [1051, 519] on div "Si ud cargan sus comprobantes el proceso de validación de CAE es automatico y d…" at bounding box center [1032, 555] width 260 height 73
drag, startPoint x: 1025, startPoint y: 255, endPoint x: 1005, endPoint y: 251, distance: 20.8
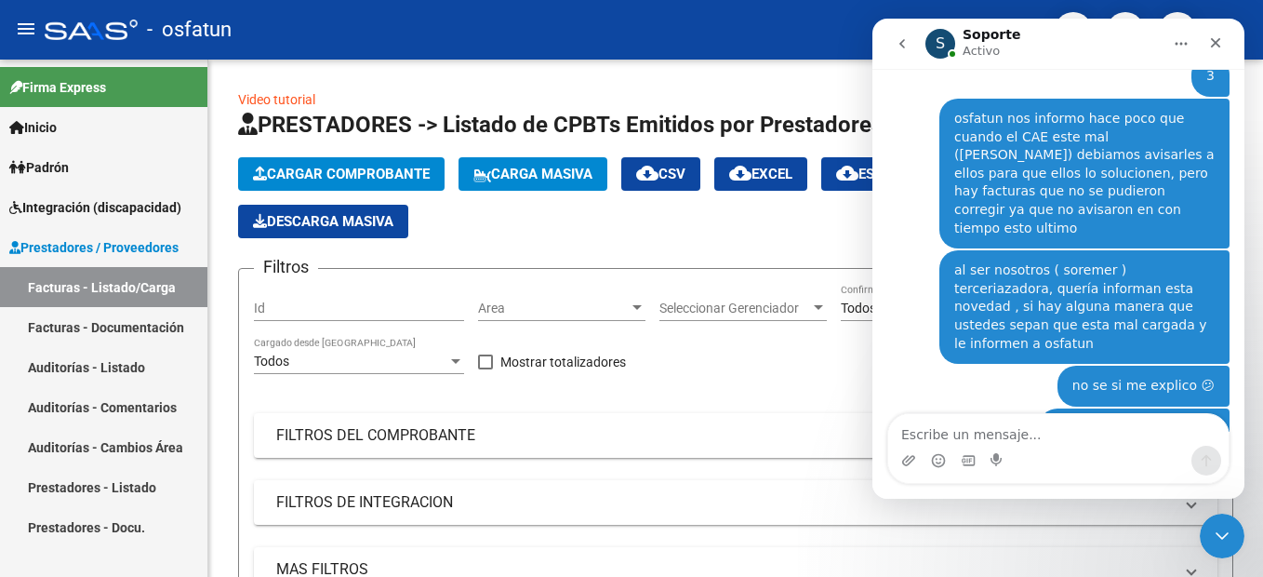
click at [1005, 519] on div "Si ud cargan sus comprobantes el proceso de validación de CAE es automatico y d…" at bounding box center [1032, 555] width 260 height 73
click at [1065, 519] on div "Si ud cargan sus comprobantes el proceso de validación de CAE es automatico y d…" at bounding box center [1032, 555] width 260 height 73
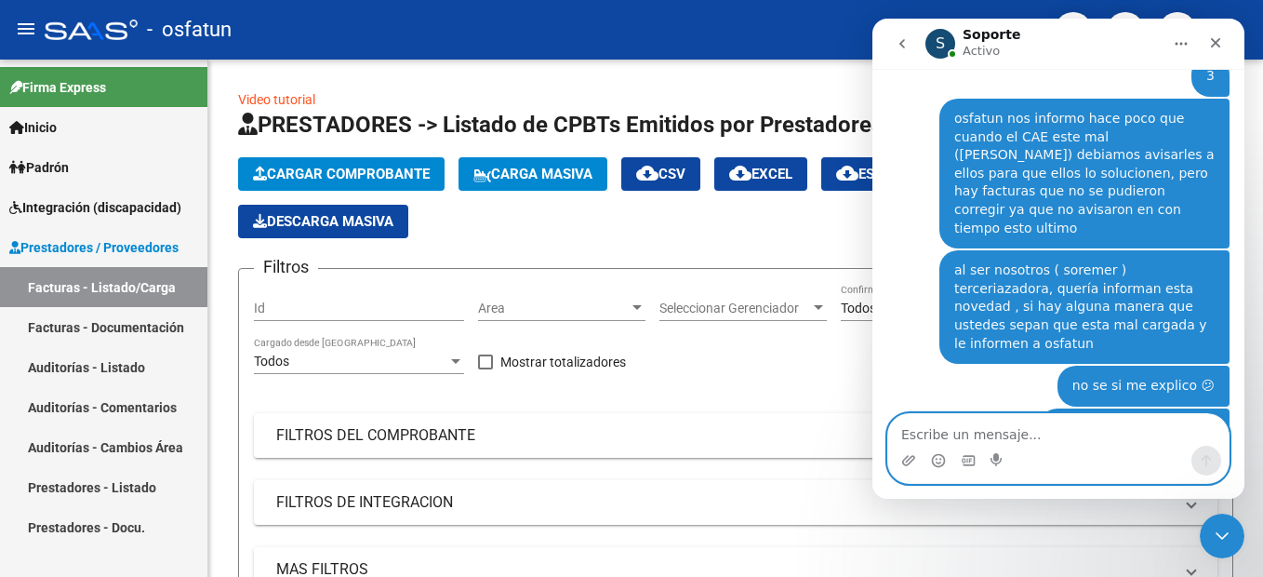
click at [1039, 432] on textarea "Escribe un mensaje..." at bounding box center [1058, 430] width 340 height 32
type textarea "claro, entiendo"
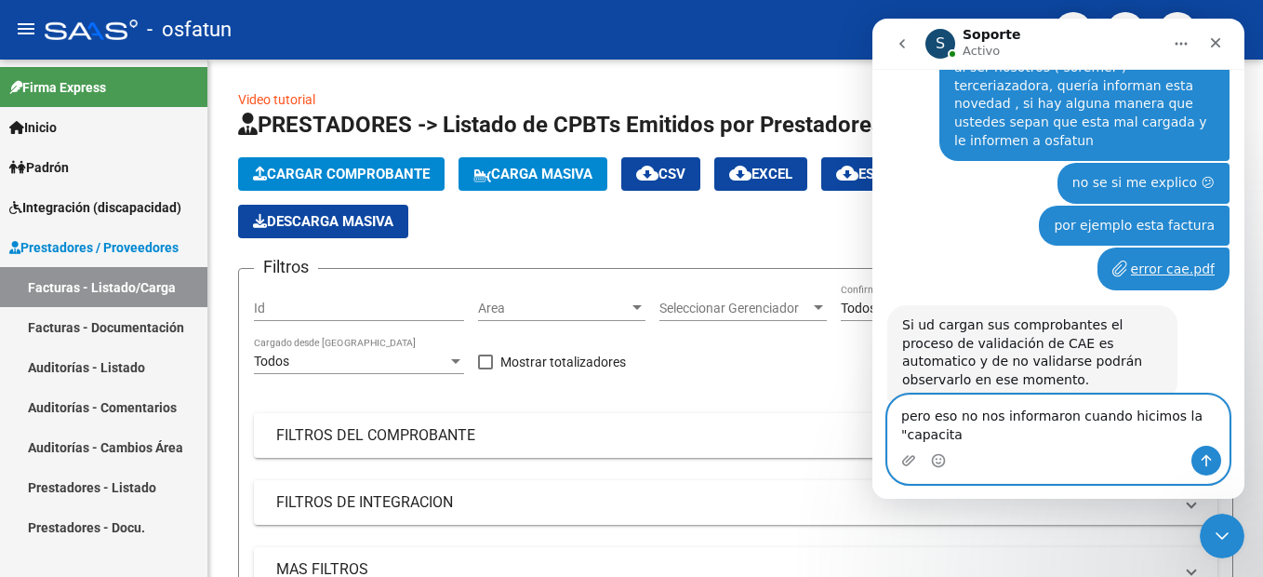
scroll to position [6400, 0]
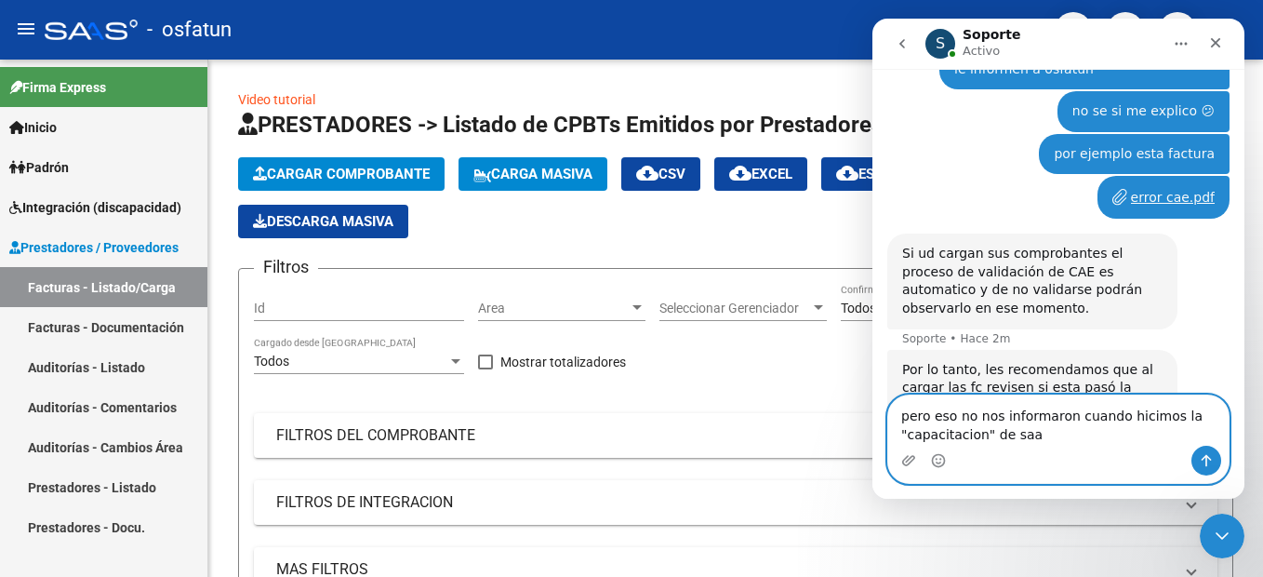
type textarea "pero eso no nos informaron cuando hicimos la "capacitacion" de saas"
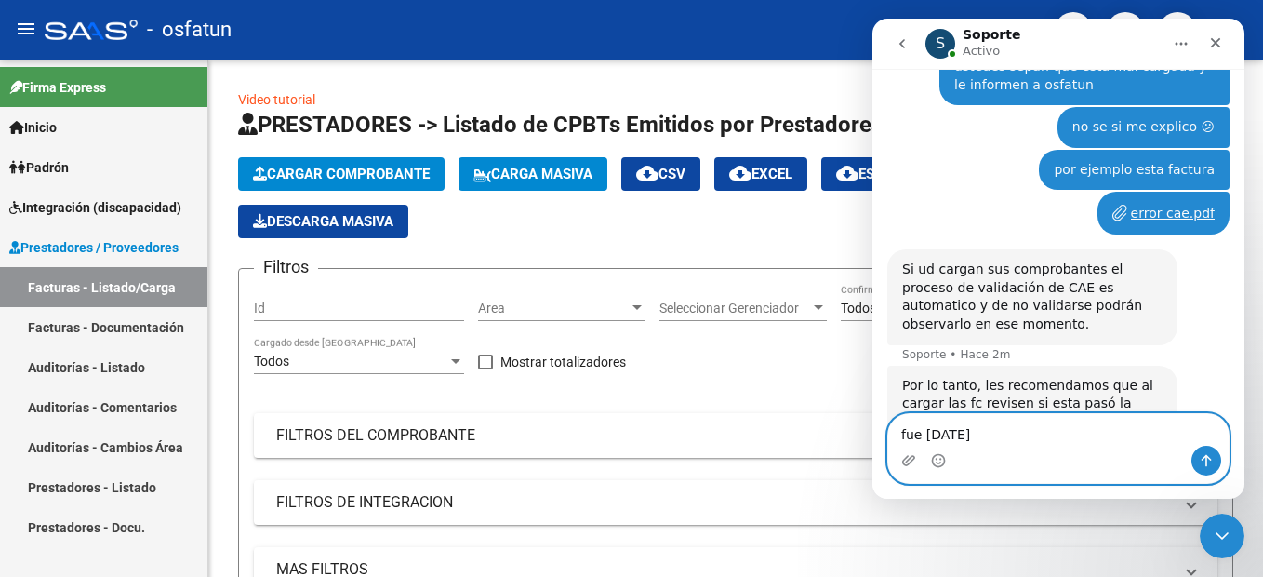
scroll to position [6455, 0]
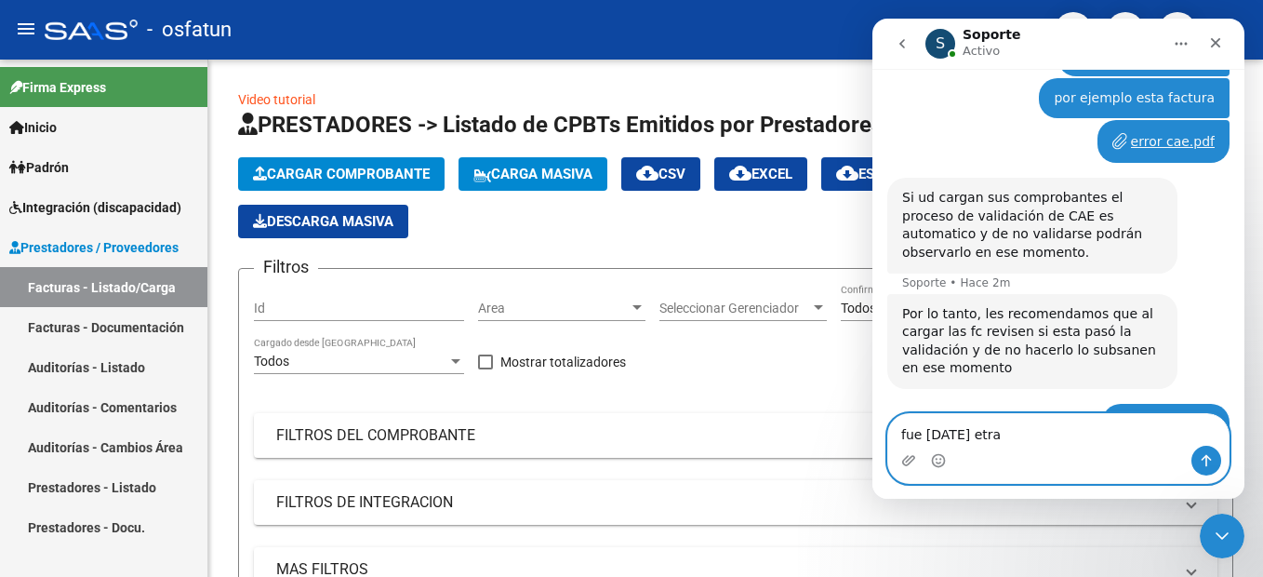
type textarea "fue [DATE] etras"
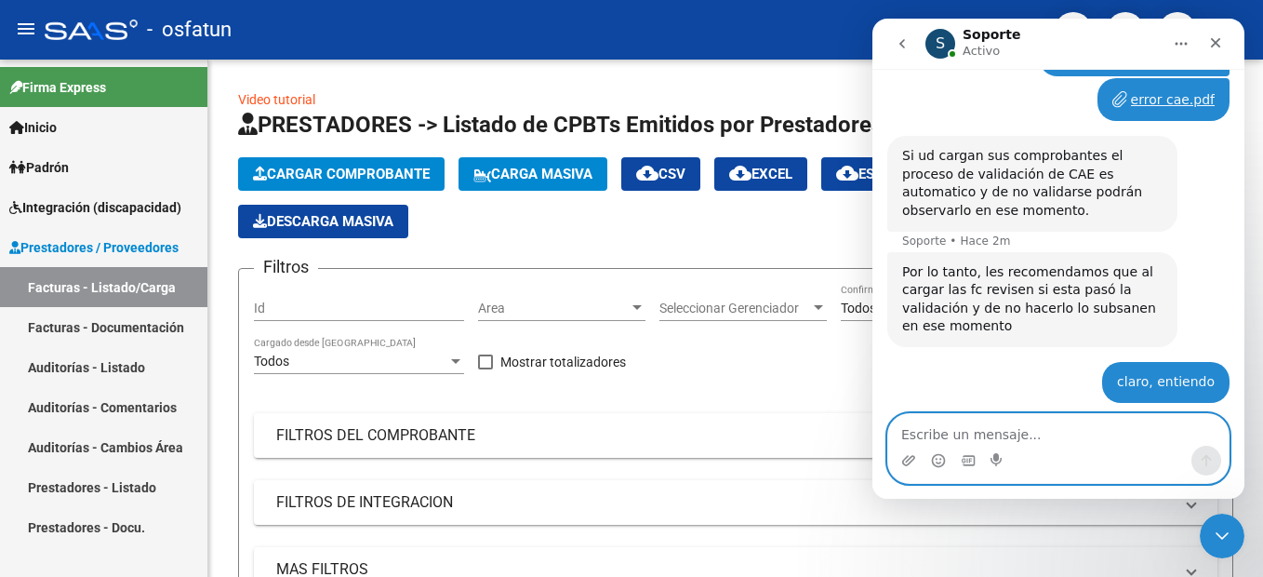
click at [1034, 430] on textarea "Escribe un mensaje..." at bounding box center [1058, 430] width 340 height 32
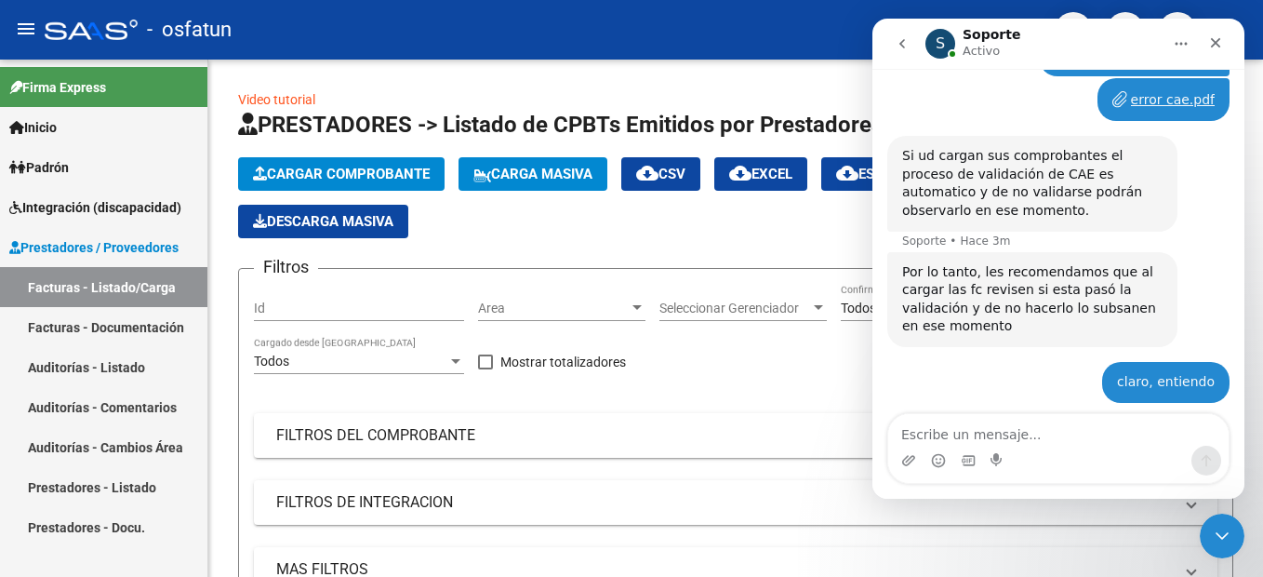
click at [1069, 429] on div "Lamentablemente nosotros no podemos interceder en la gestión de la obra social,…" at bounding box center [1032, 474] width 260 height 91
drag, startPoint x: 1219, startPoint y: 528, endPoint x: 1197, endPoint y: 513, distance: 26.8
click at [1220, 527] on icon "Cerrar Intercom Messenger" at bounding box center [1219, 533] width 22 height 22
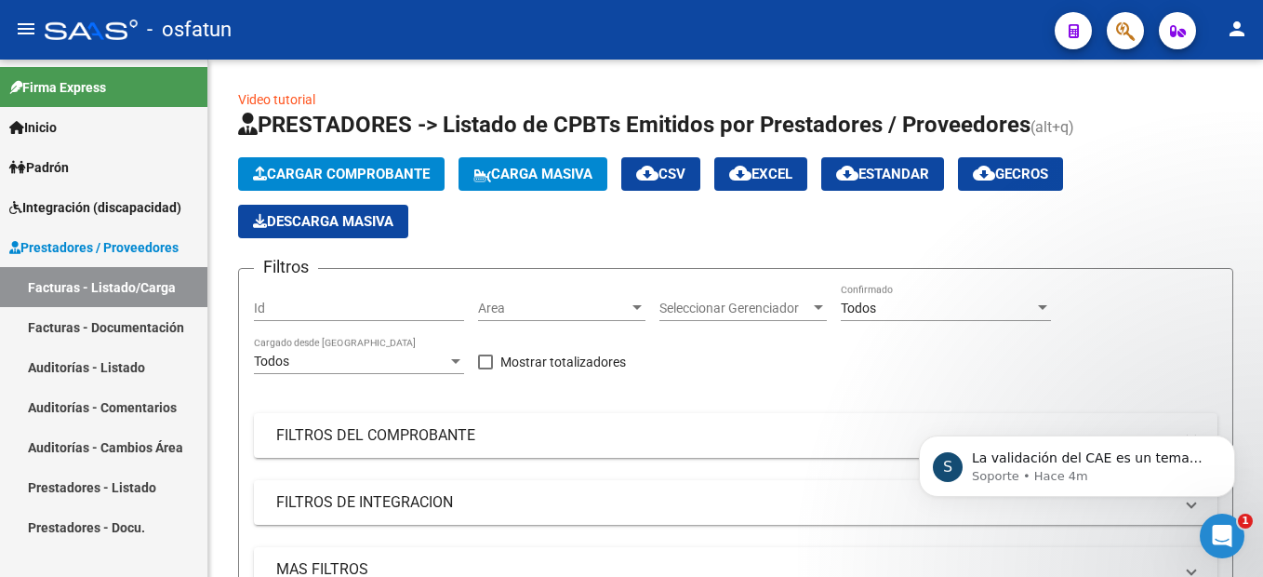
scroll to position [0, 0]
click at [1216, 524] on icon "Abrir Intercom Messenger" at bounding box center [1220, 533] width 31 height 31
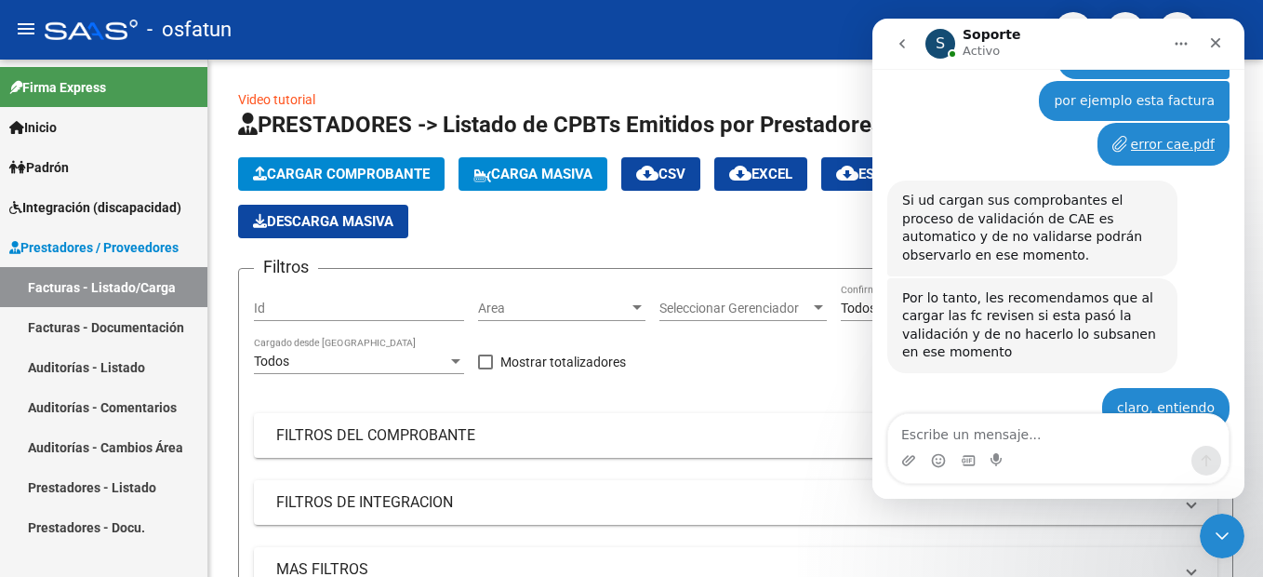
scroll to position [6621, 0]
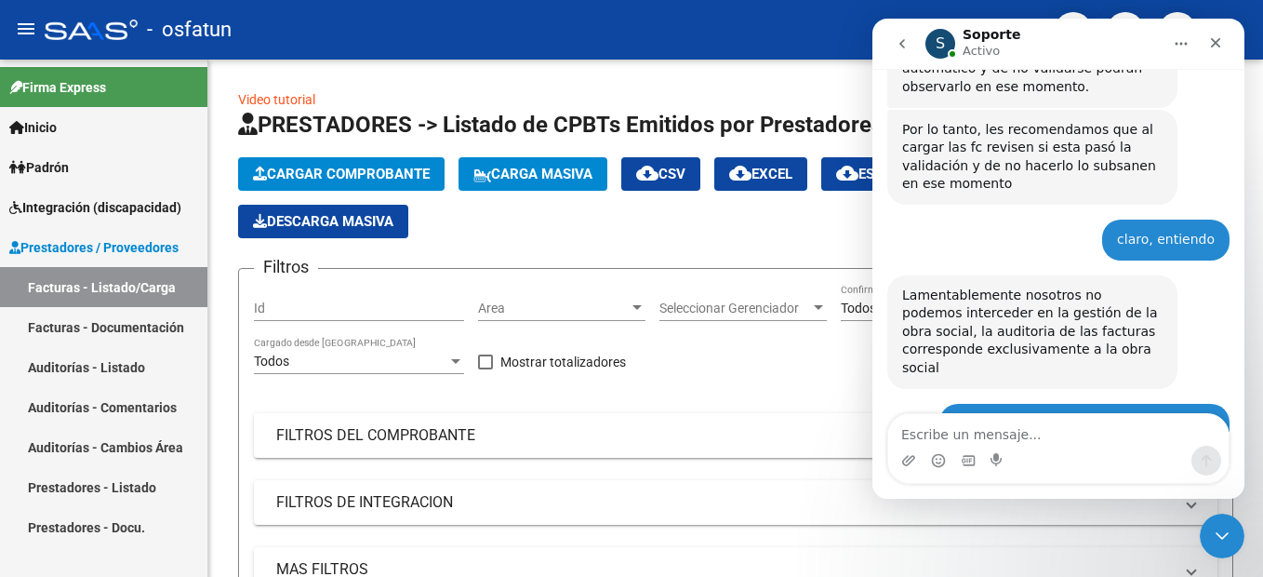
click at [960, 438] on textarea "Escribe un mensaje..." at bounding box center [1058, 430] width 340 height 32
click at [932, 432] on textarea "Escribe un mensaje..." at bounding box center [1058, 430] width 340 height 32
click at [932, 431] on textarea "Escribe un mensaje..." at bounding box center [1058, 430] width 340 height 32
type textarea "c"
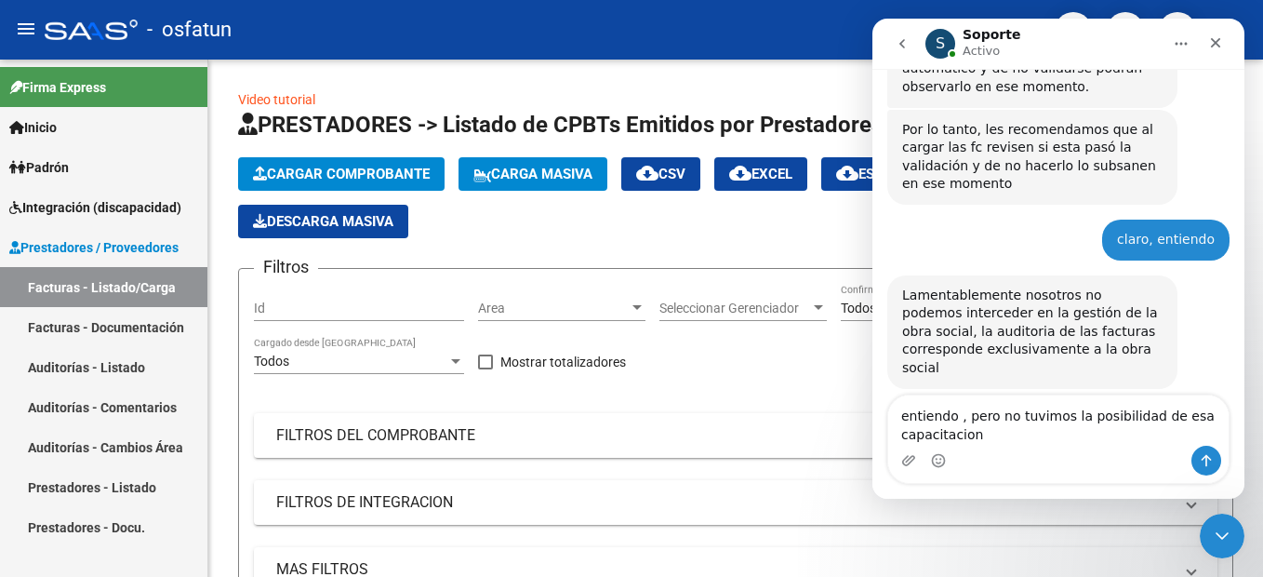
type textarea "entiendo , pero no tuvimos la posibilidad de esa capacitacion"
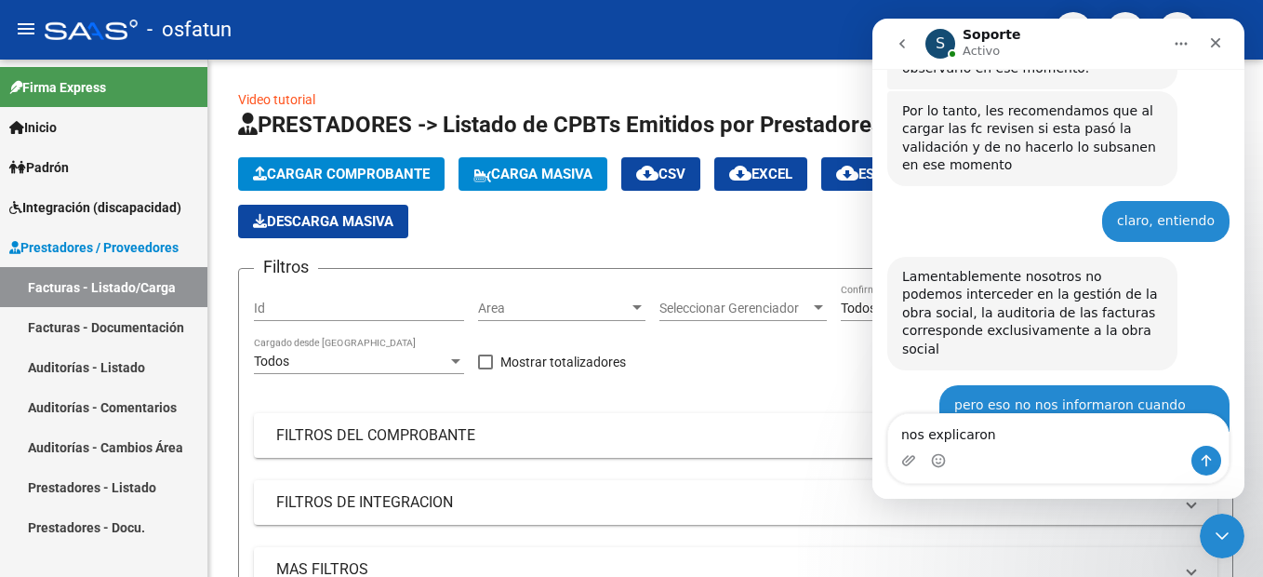
scroll to position [6664, 0]
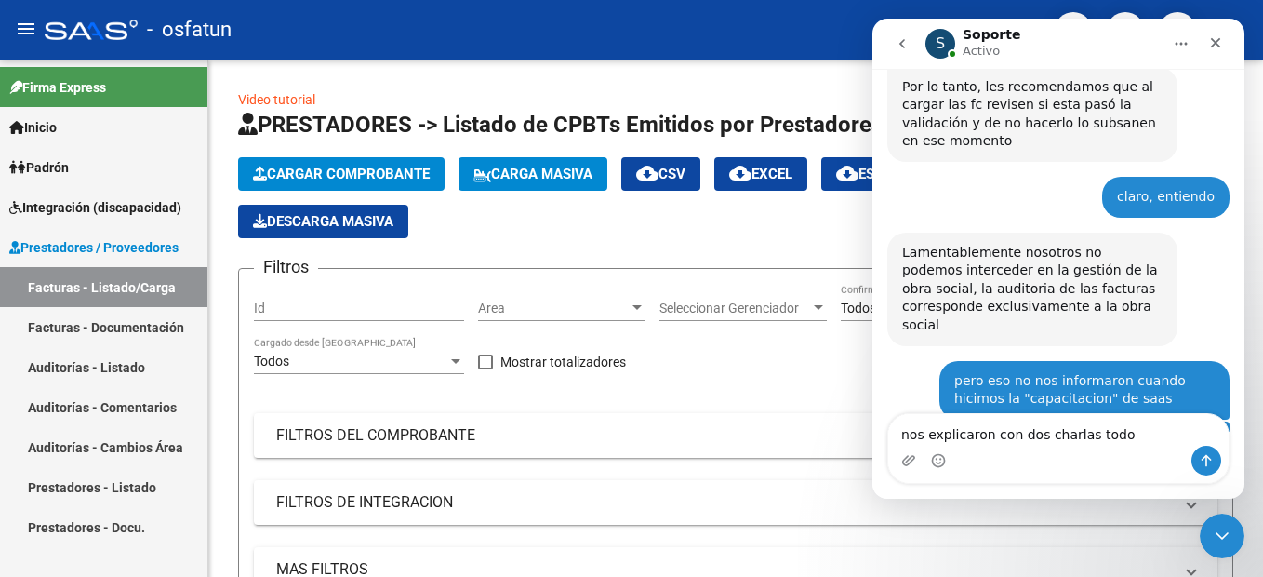
type textarea "nos explicaron con dos charlas todo"
type textarea "i"
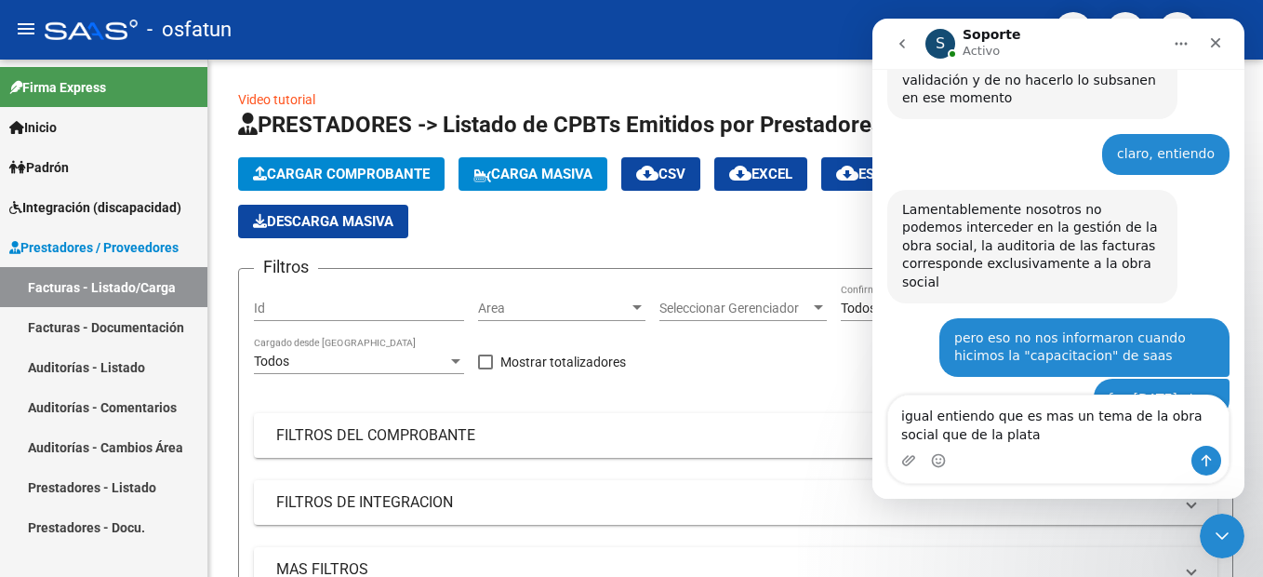
scroll to position [6725, 0]
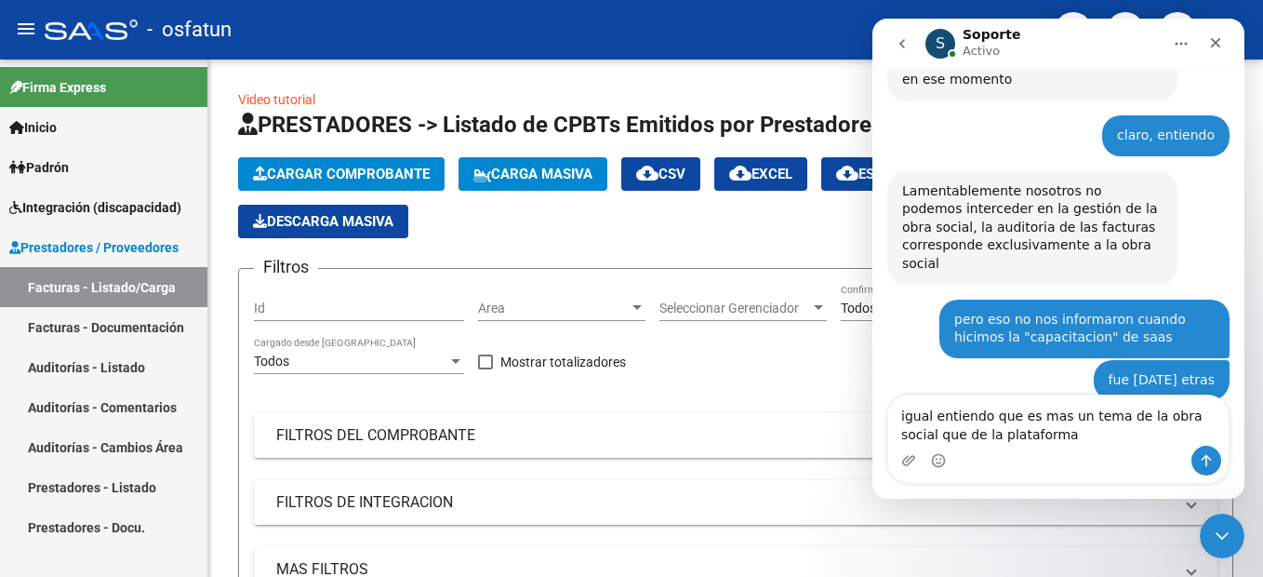
type textarea "igual entiendo que es mas un tema de la obra social que de la plataforma"
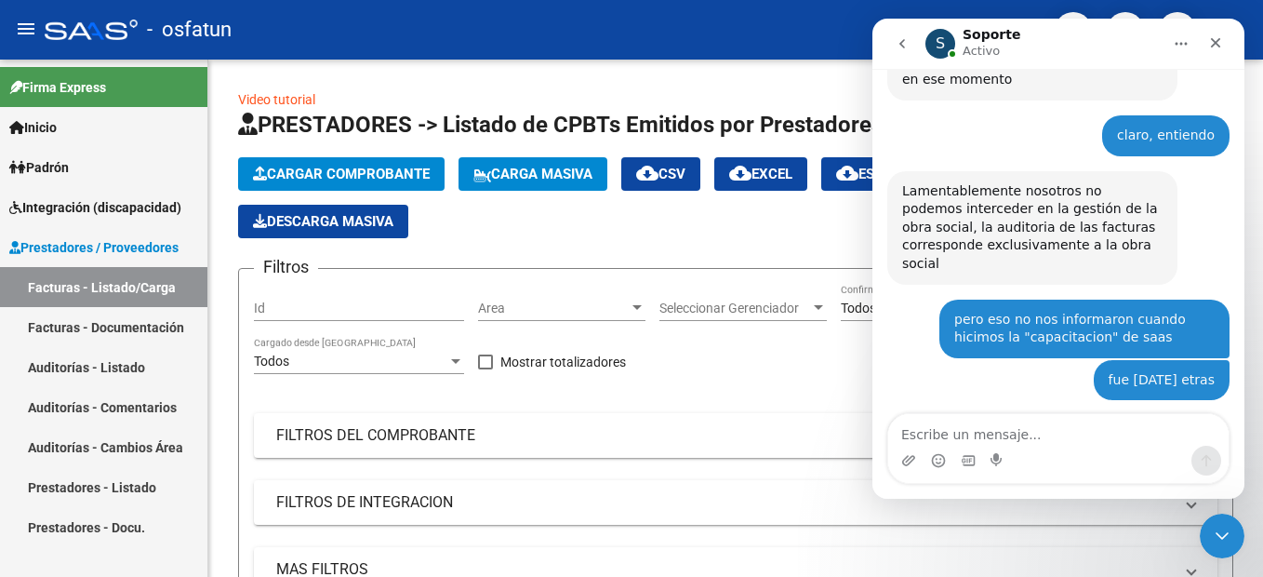
scroll to position [6767, 0]
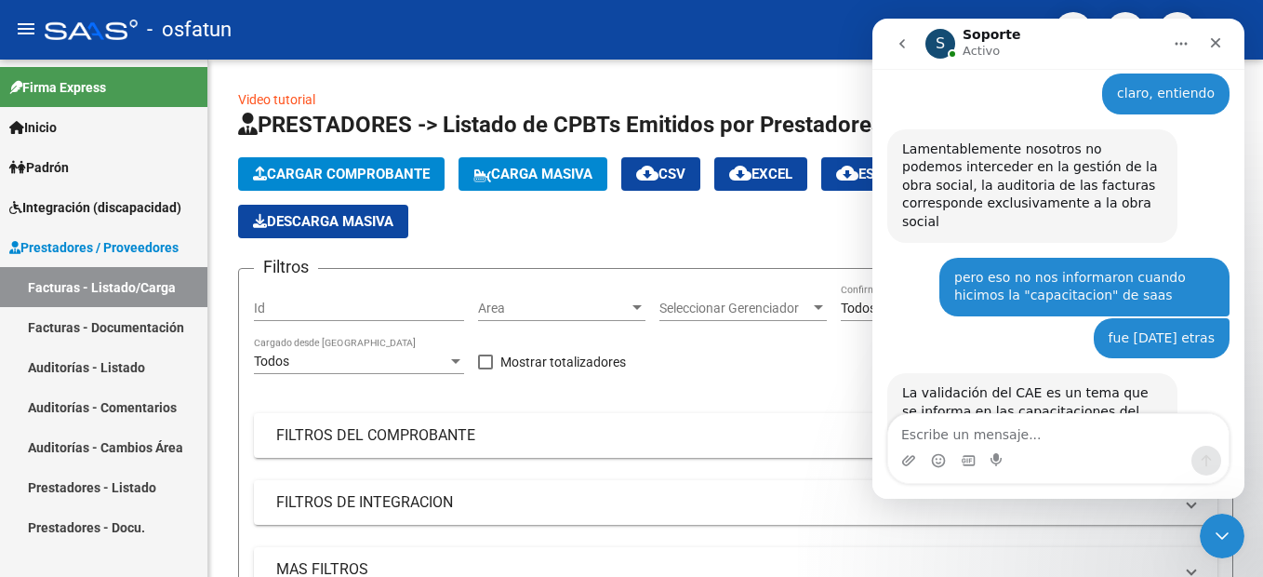
click at [968, 427] on textarea "Escribe un mensaje..." at bounding box center [1058, 430] width 340 height 32
type textarea "g"
drag, startPoint x: 1021, startPoint y: 442, endPoint x: 952, endPoint y: 453, distance: 69.7
click at [946, 447] on div "gracias por todo y gracias por todo y" at bounding box center [1058, 448] width 340 height 69
type textarea "gracias por tu ayuda"
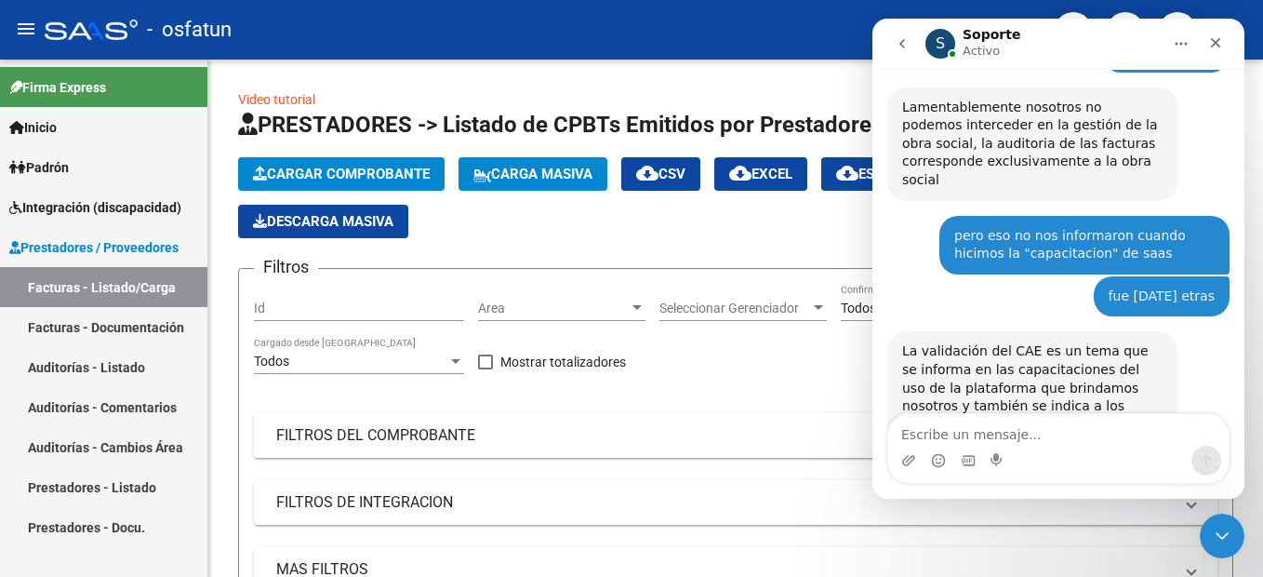
scroll to position [6716, 0]
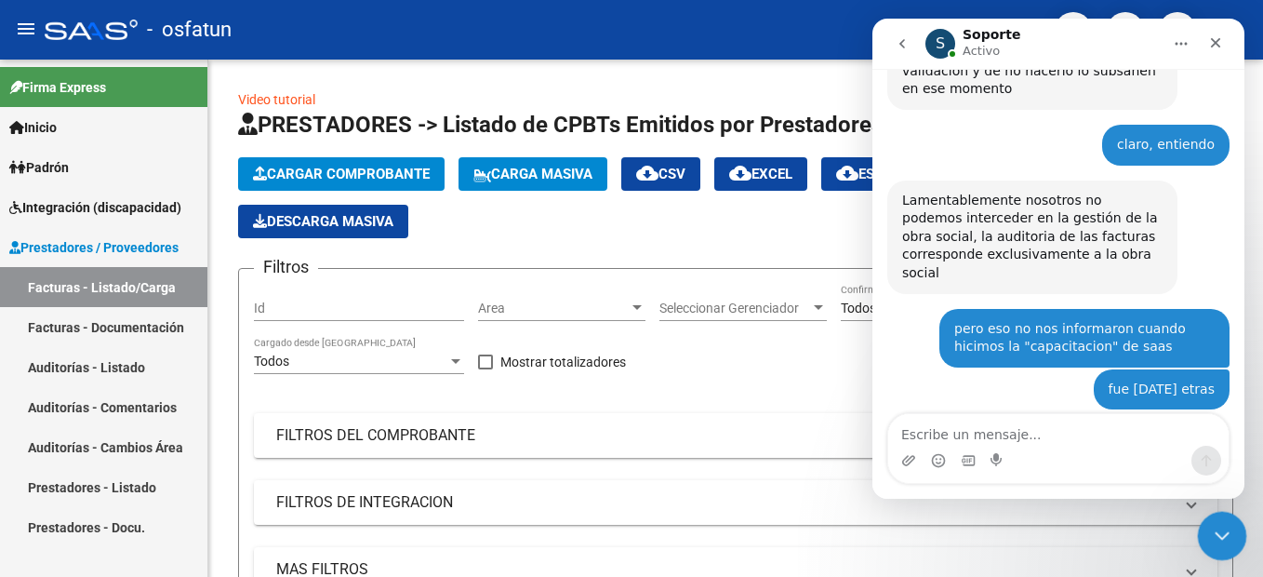
click at [1218, 535] on icon "Cerrar Intercom Messenger" at bounding box center [1219, 533] width 22 height 22
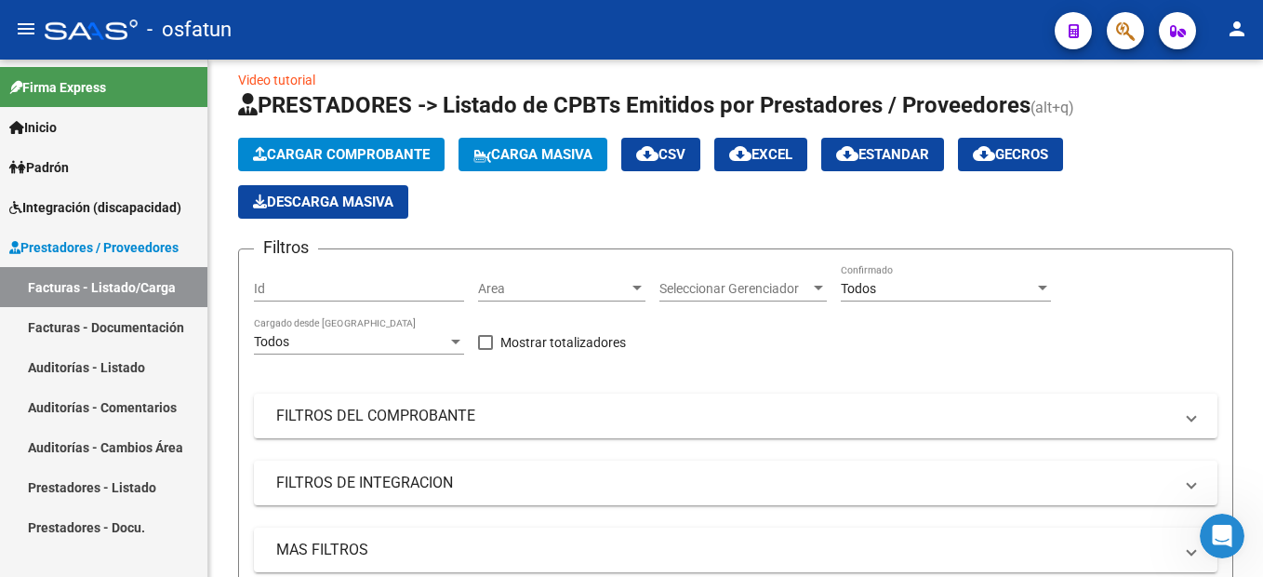
scroll to position [0, 0]
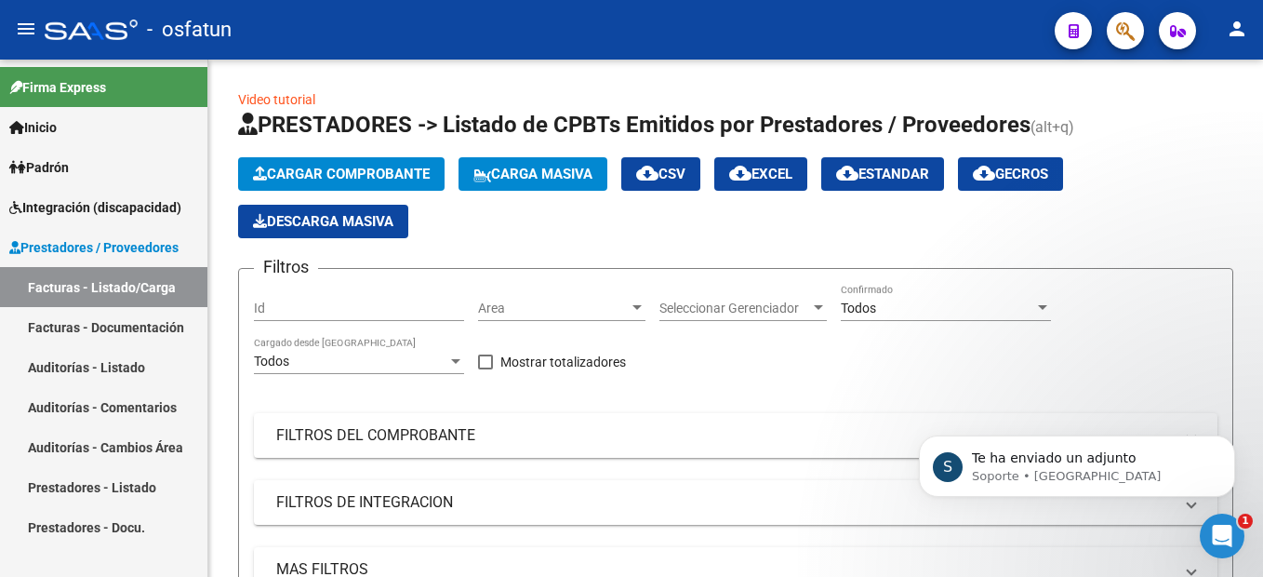
scroll to position [7049, 0]
